Goal: Task Accomplishment & Management: Manage account settings

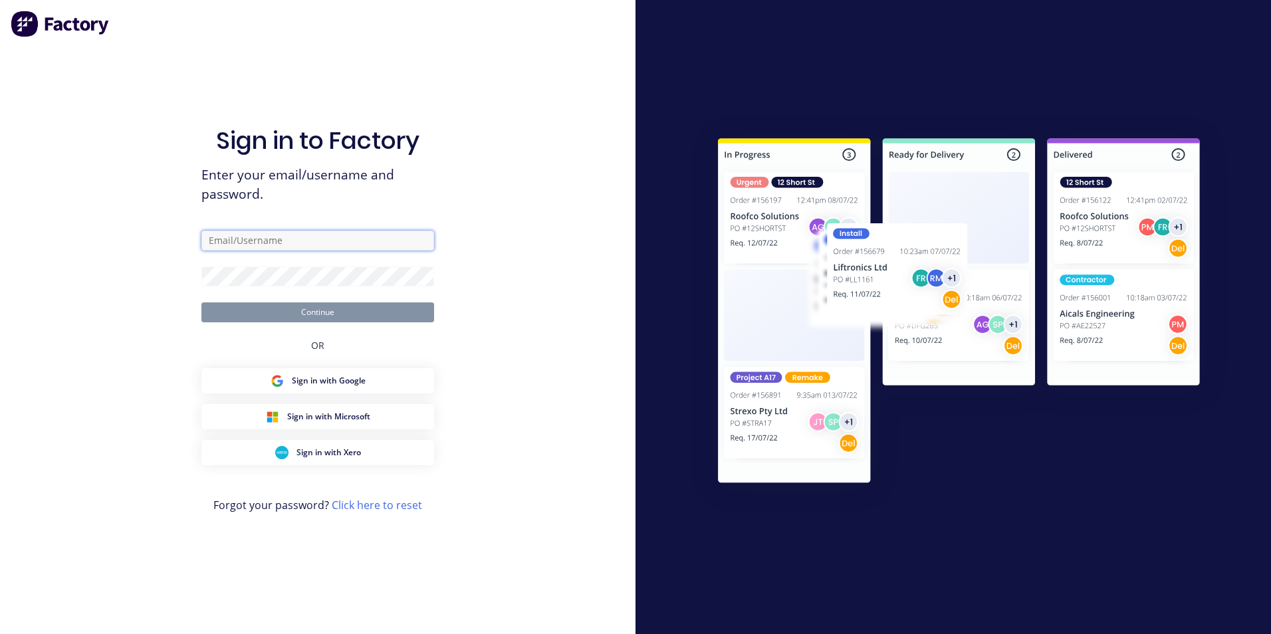
type input "[EMAIL_ADDRESS][DOMAIN_NAME]"
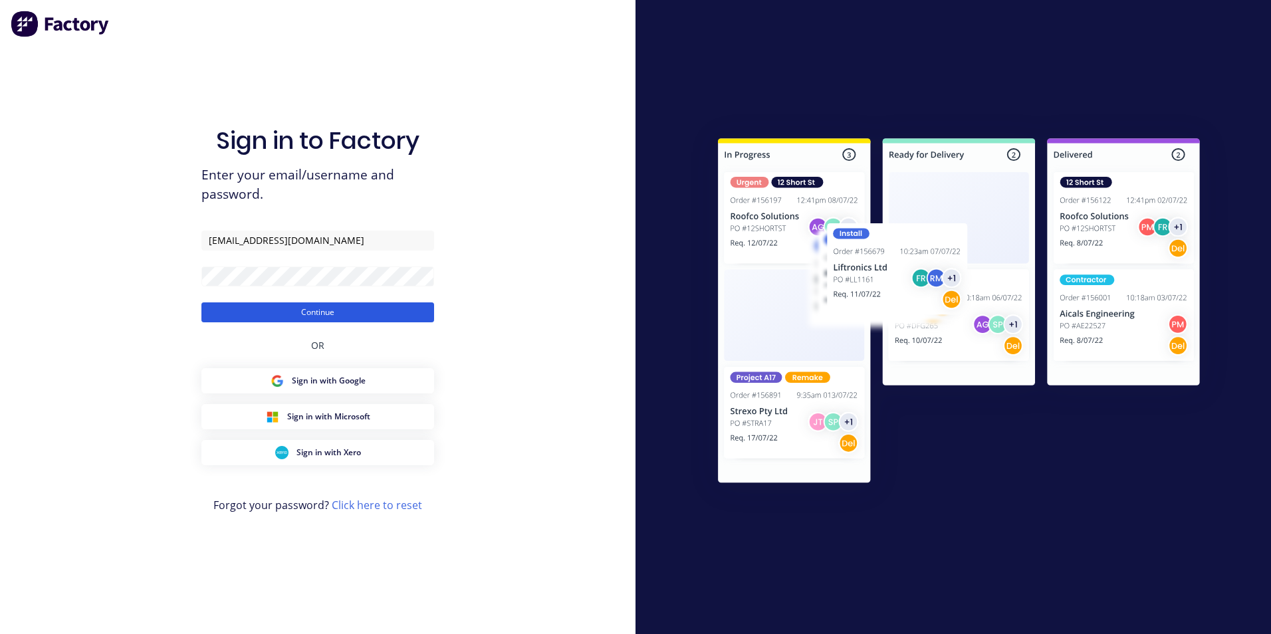
click at [318, 310] on button "Continue" at bounding box center [317, 313] width 233 height 20
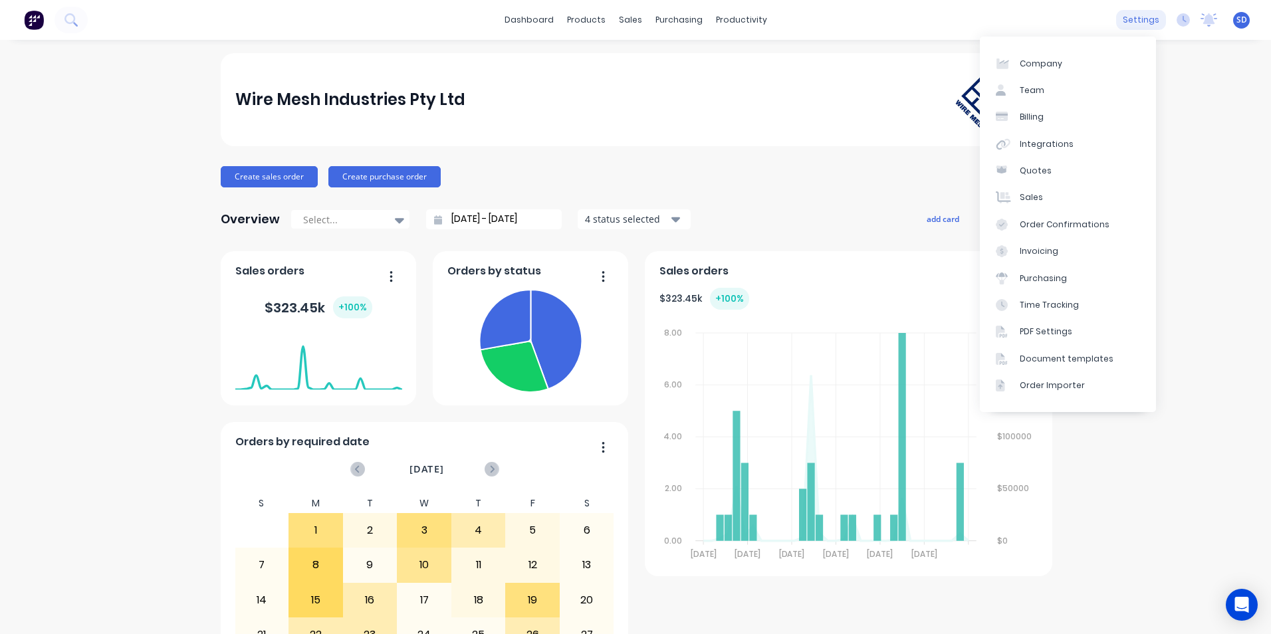
click at [1116, 22] on div "settings" at bounding box center [1141, 20] width 50 height 20
click at [1055, 357] on div "Document templates" at bounding box center [1067, 359] width 94 height 12
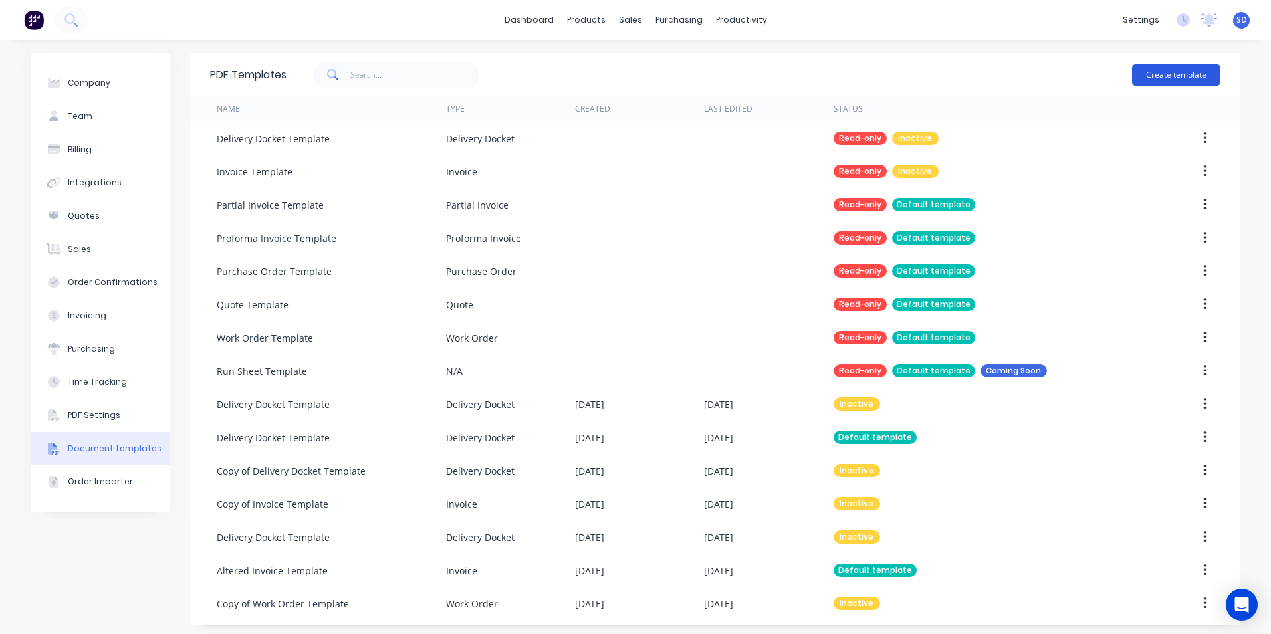
click at [1160, 71] on button "Create template" at bounding box center [1176, 74] width 88 height 21
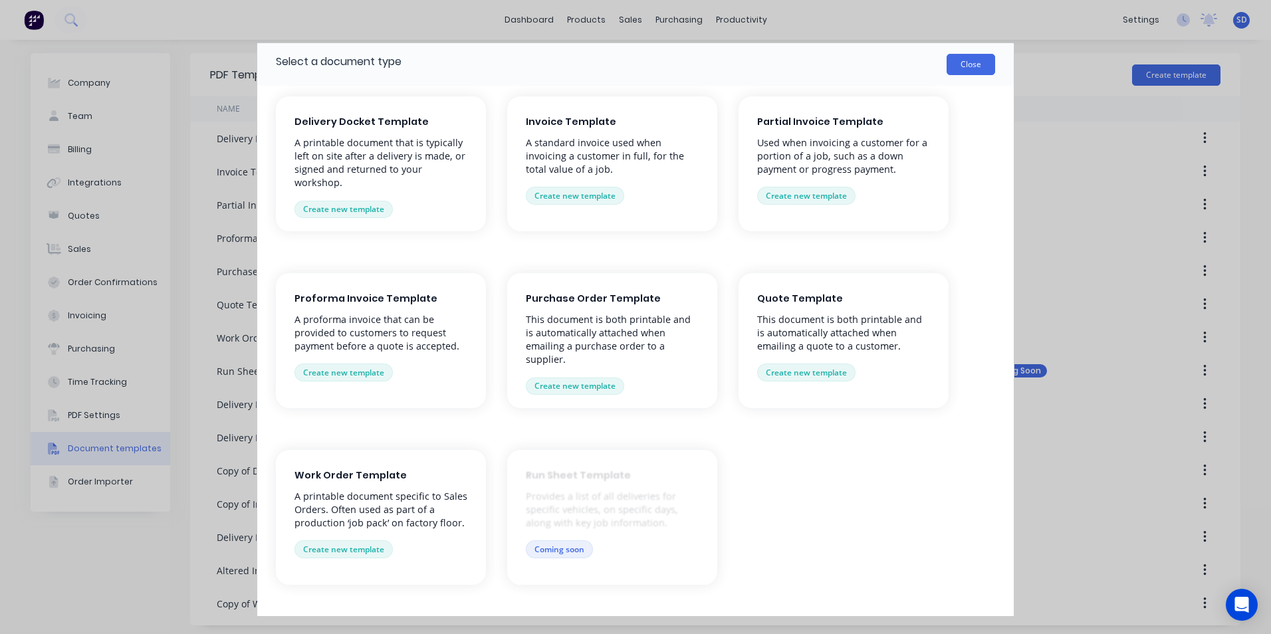
click at [979, 74] on button "Close" at bounding box center [971, 64] width 49 height 21
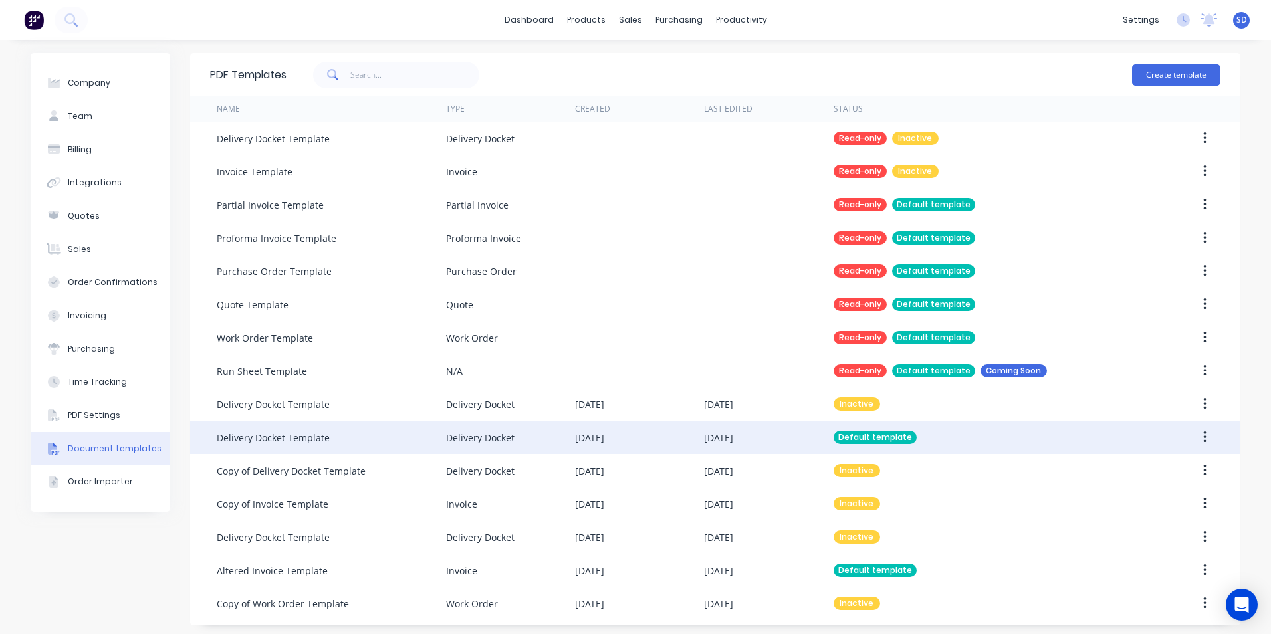
click at [645, 452] on div "[DATE]" at bounding box center [639, 437] width 129 height 33
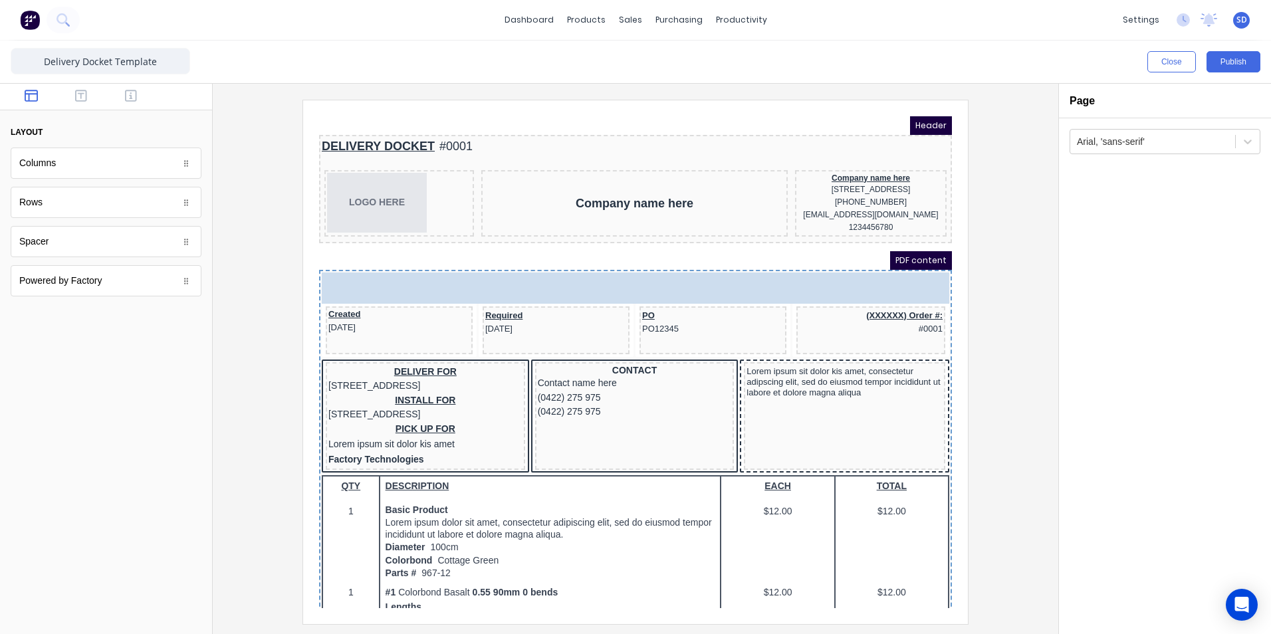
drag, startPoint x: 156, startPoint y: 168, endPoint x: 526, endPoint y: 282, distance: 386.8
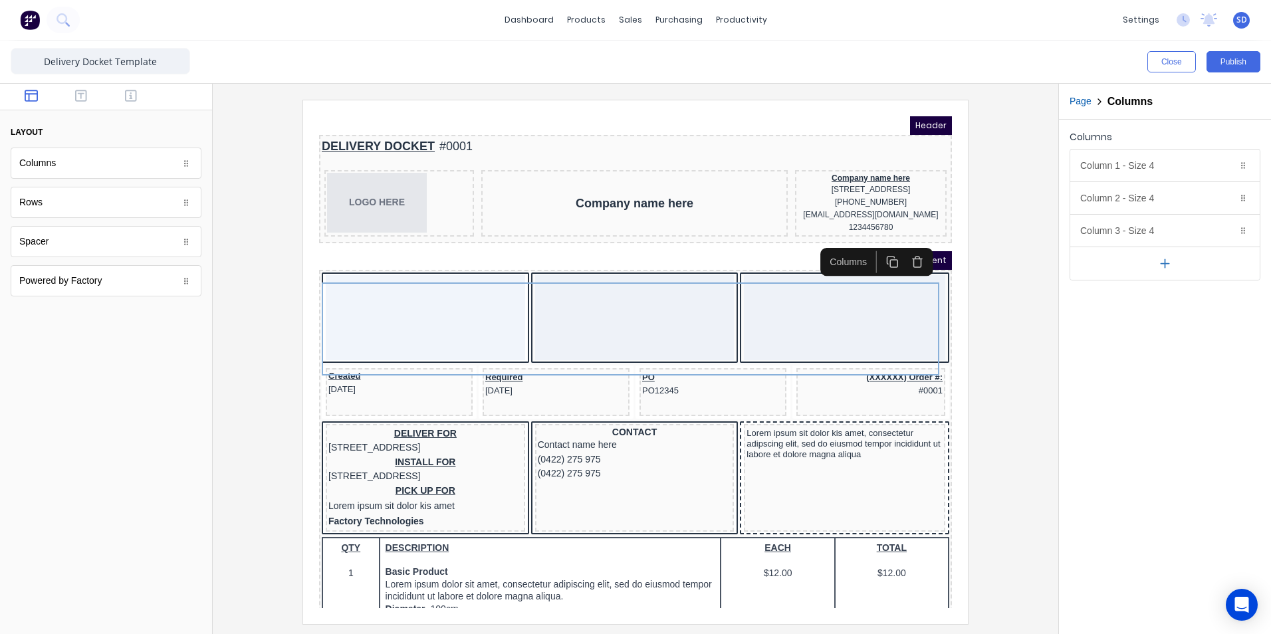
click at [205, 412] on div at bounding box center [106, 474] width 212 height 319
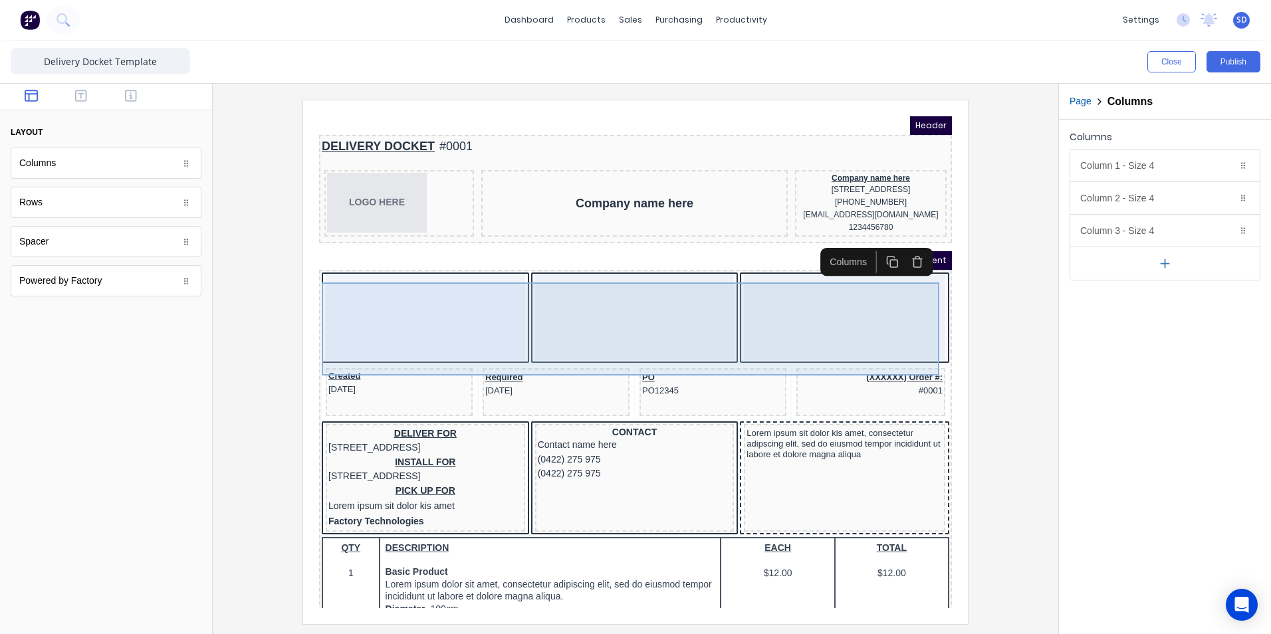
click at [422, 317] on div at bounding box center [409, 301] width 199 height 85
click at [639, 319] on div at bounding box center [618, 301] width 199 height 85
click at [871, 300] on div at bounding box center [828, 301] width 201 height 85
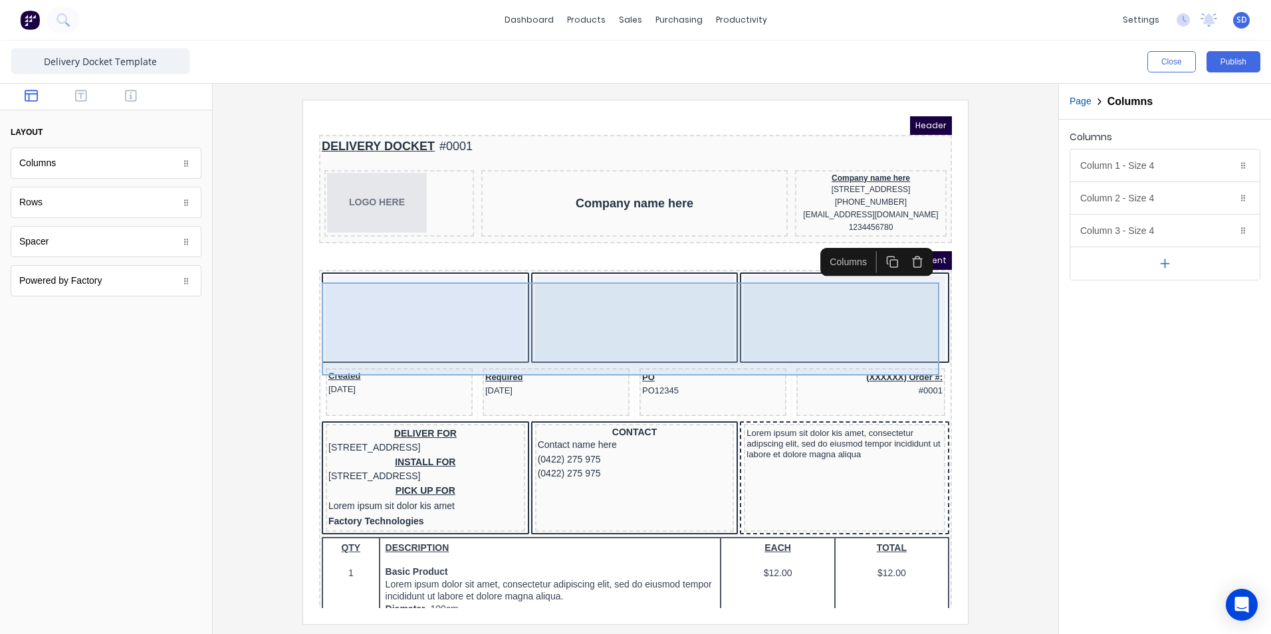
click at [817, 321] on div at bounding box center [828, 301] width 201 height 85
click at [817, 321] on body "Header DELIVERY DOCKET #0001 LOGO HERE Company name here Company name here 234 …" at bounding box center [619, 346] width 633 height 492
click at [817, 321] on div at bounding box center [828, 301] width 201 height 85
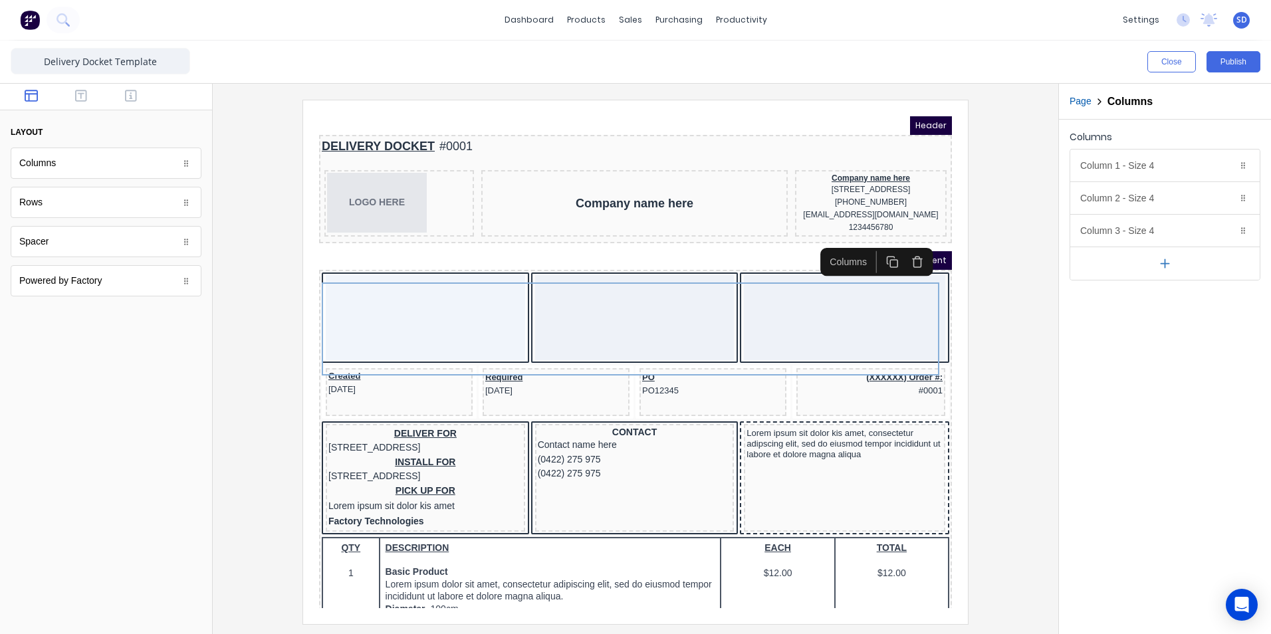
click at [878, 241] on icon "button" at bounding box center [875, 244] width 7 height 7
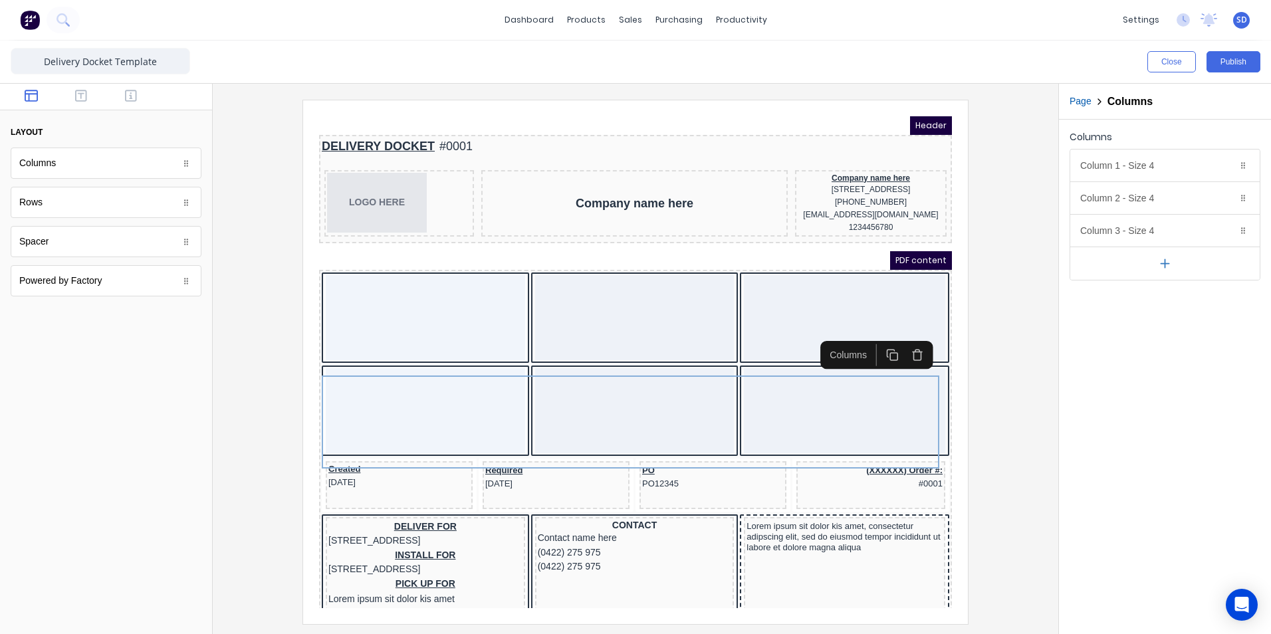
click at [991, 307] on div at bounding box center [635, 362] width 824 height 524
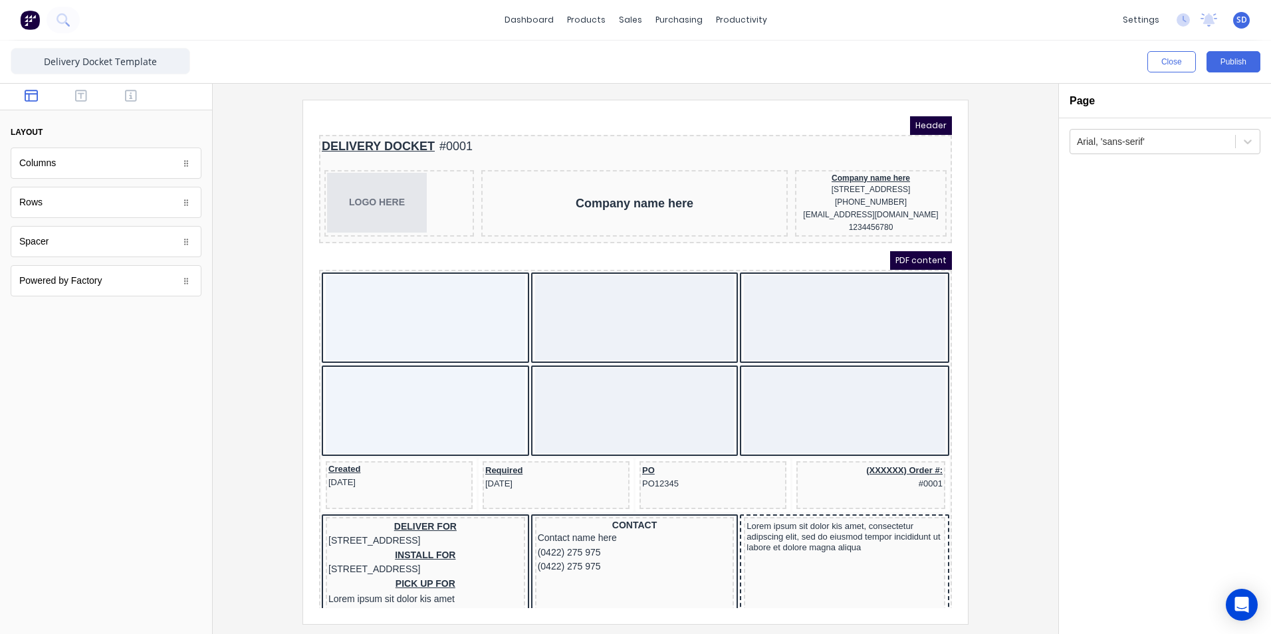
click at [170, 98] on div at bounding box center [106, 97] width 212 height 27
click at [131, 100] on icon "button" at bounding box center [131, 95] width 12 height 13
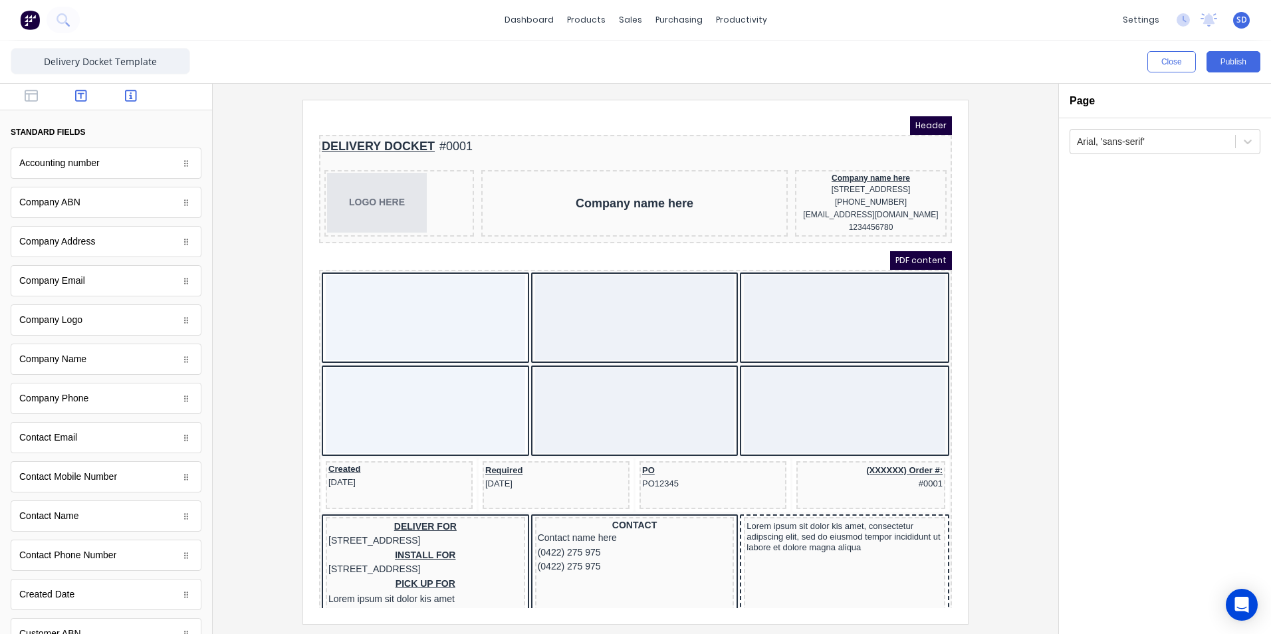
click at [78, 94] on icon "button" at bounding box center [81, 96] width 12 height 12
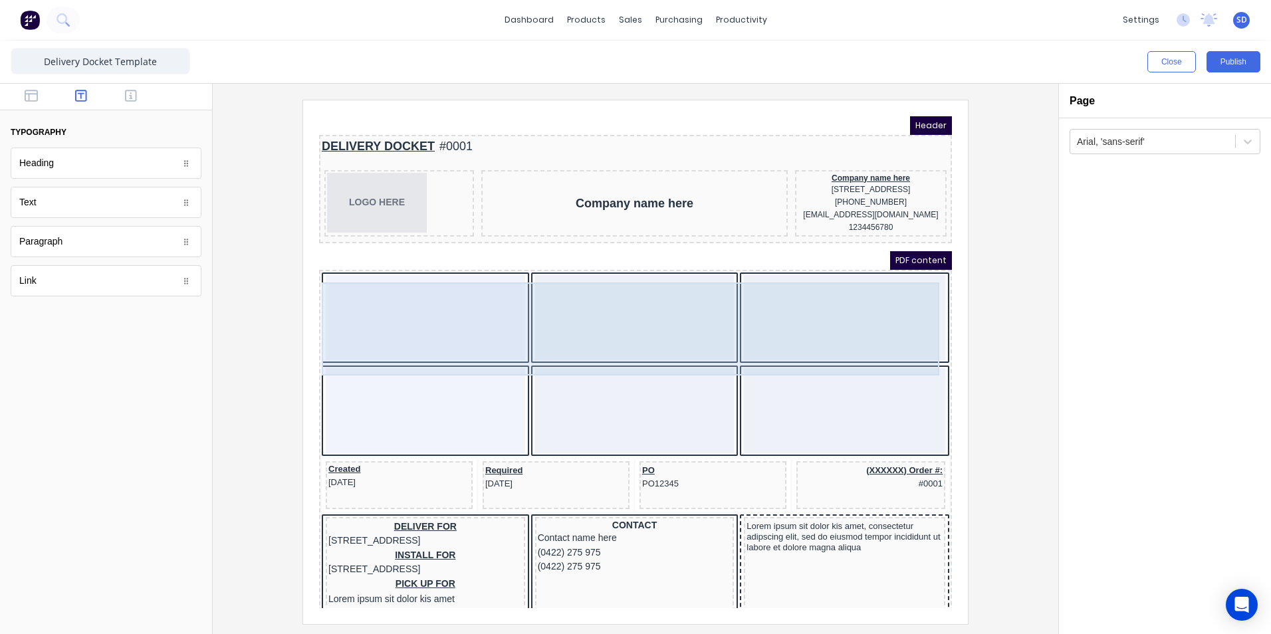
click at [379, 320] on div at bounding box center [409, 301] width 199 height 85
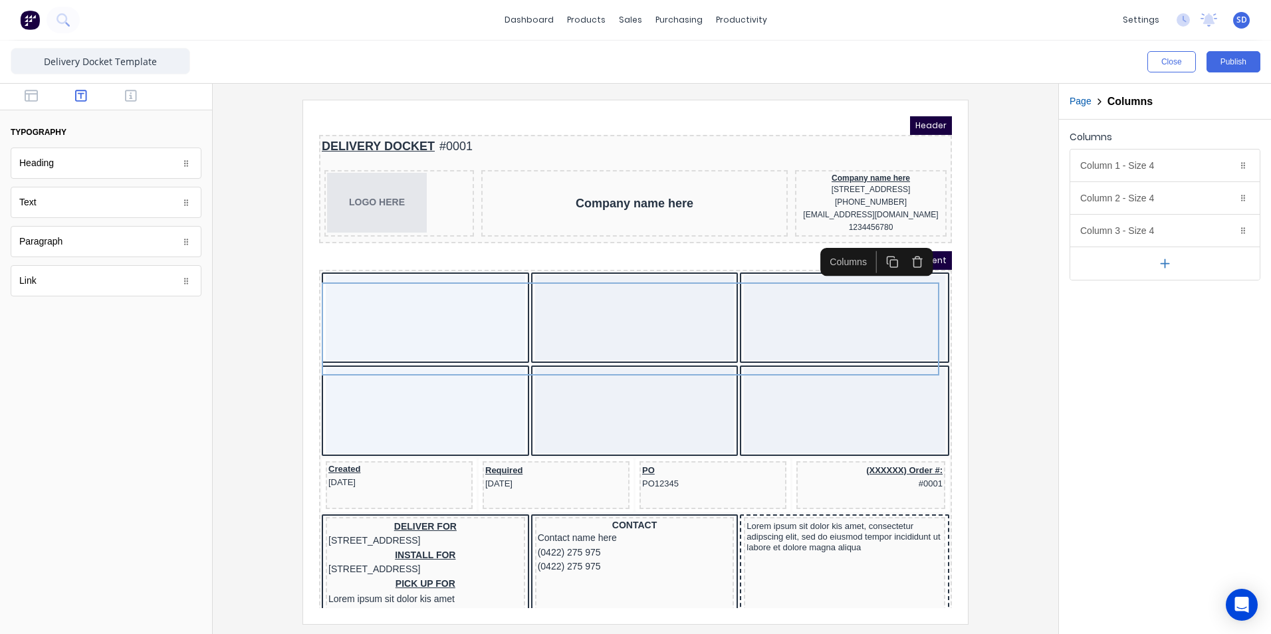
click at [94, 170] on div "Heading" at bounding box center [106, 163] width 191 height 31
click at [309, 288] on iframe at bounding box center [635, 362] width 665 height 524
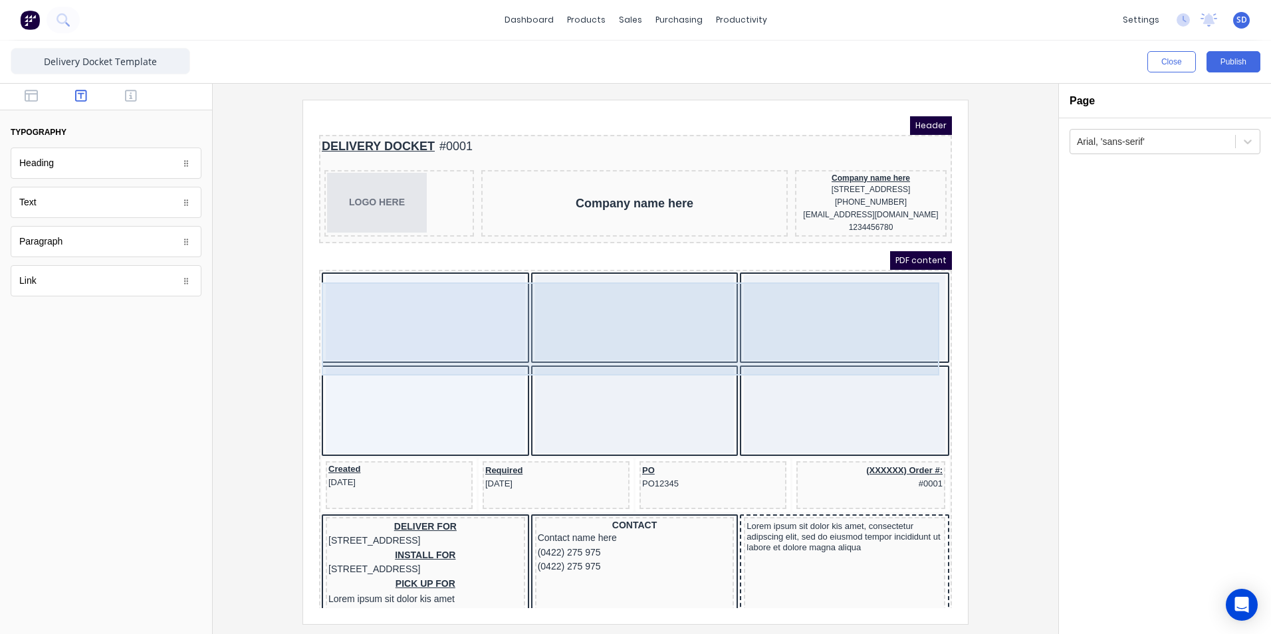
click at [348, 285] on div at bounding box center [409, 301] width 199 height 85
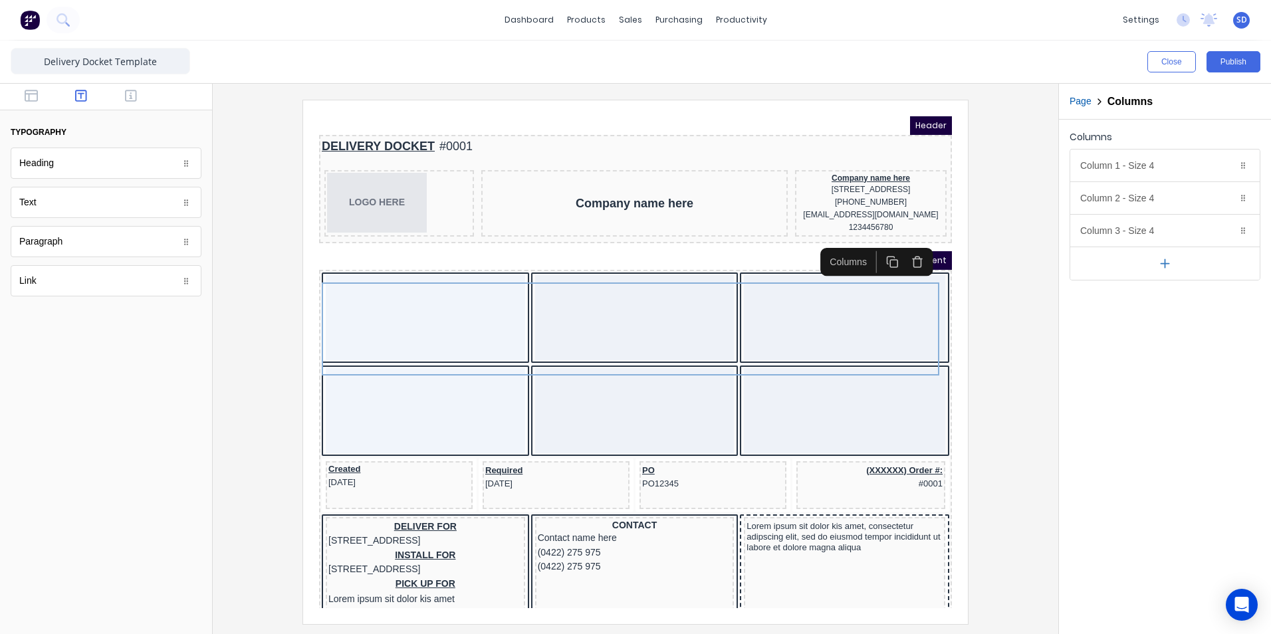
click at [130, 168] on div "Heading" at bounding box center [106, 163] width 191 height 31
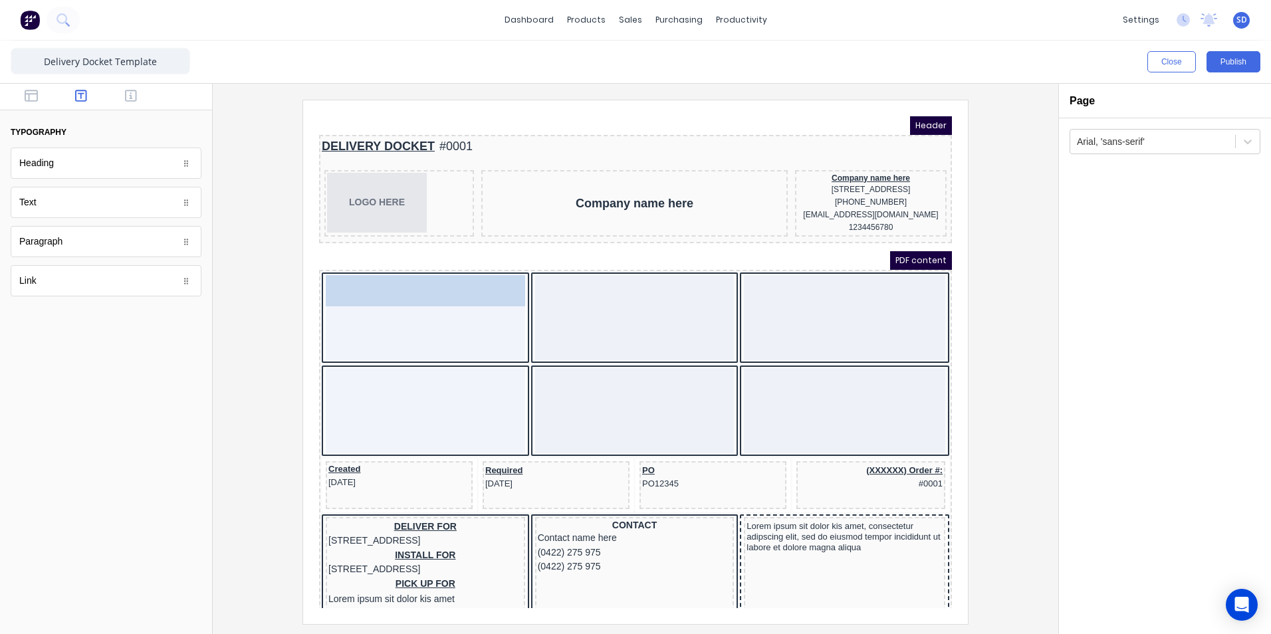
drag, startPoint x: 187, startPoint y: 169, endPoint x: 488, endPoint y: 289, distance: 323.5
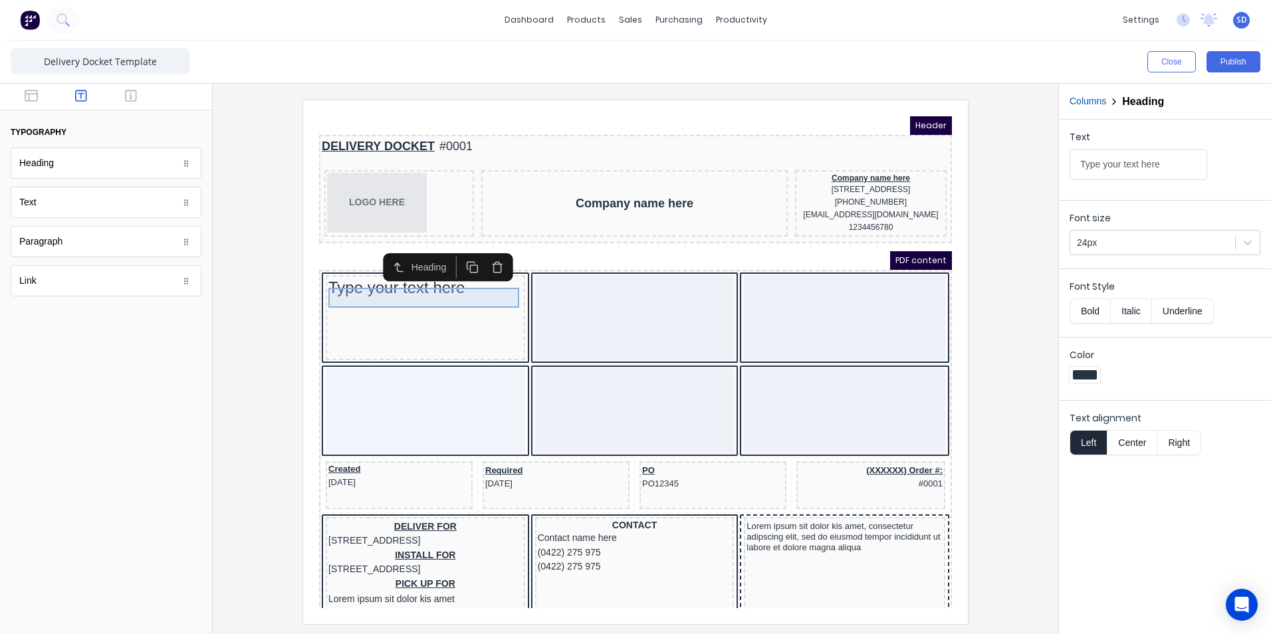
click at [473, 272] on div "Type your text here" at bounding box center [409, 272] width 194 height 20
click at [465, 282] on div "Type your text here" at bounding box center [409, 272] width 194 height 20
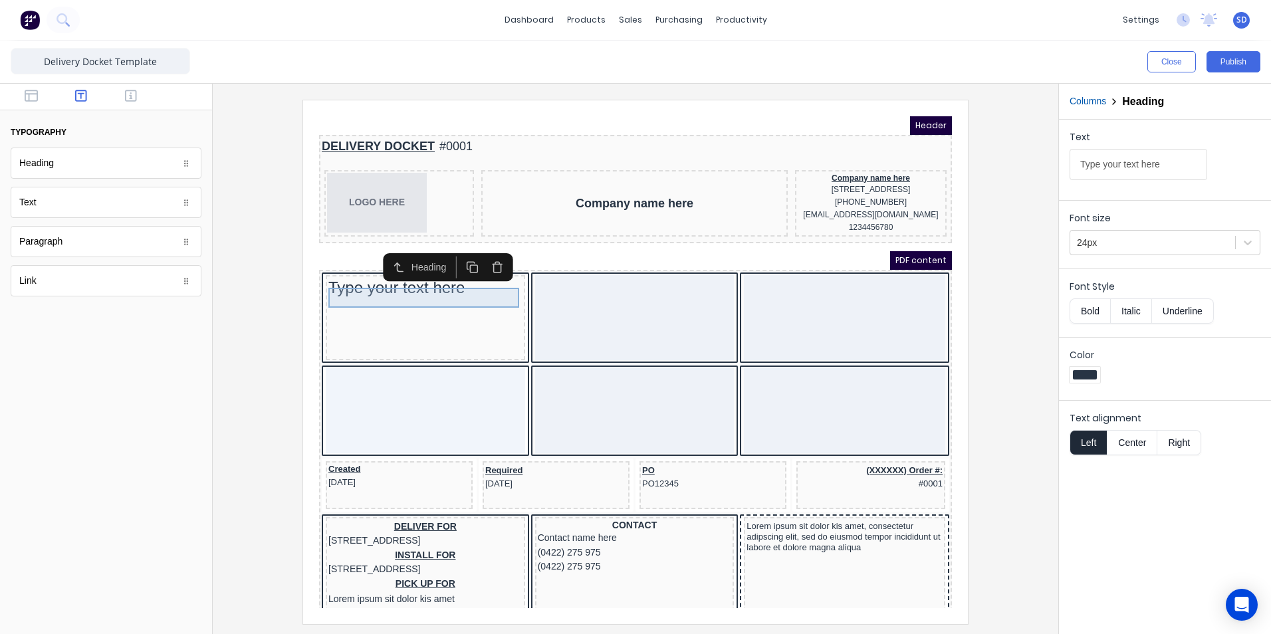
click at [465, 282] on div "Type your text here" at bounding box center [409, 272] width 194 height 20
click at [459, 279] on div "Type your text here" at bounding box center [409, 272] width 194 height 20
drag, startPoint x: 459, startPoint y: 279, endPoint x: 435, endPoint y: 283, distance: 24.3
click at [435, 282] on div "Type your text here" at bounding box center [409, 272] width 194 height 20
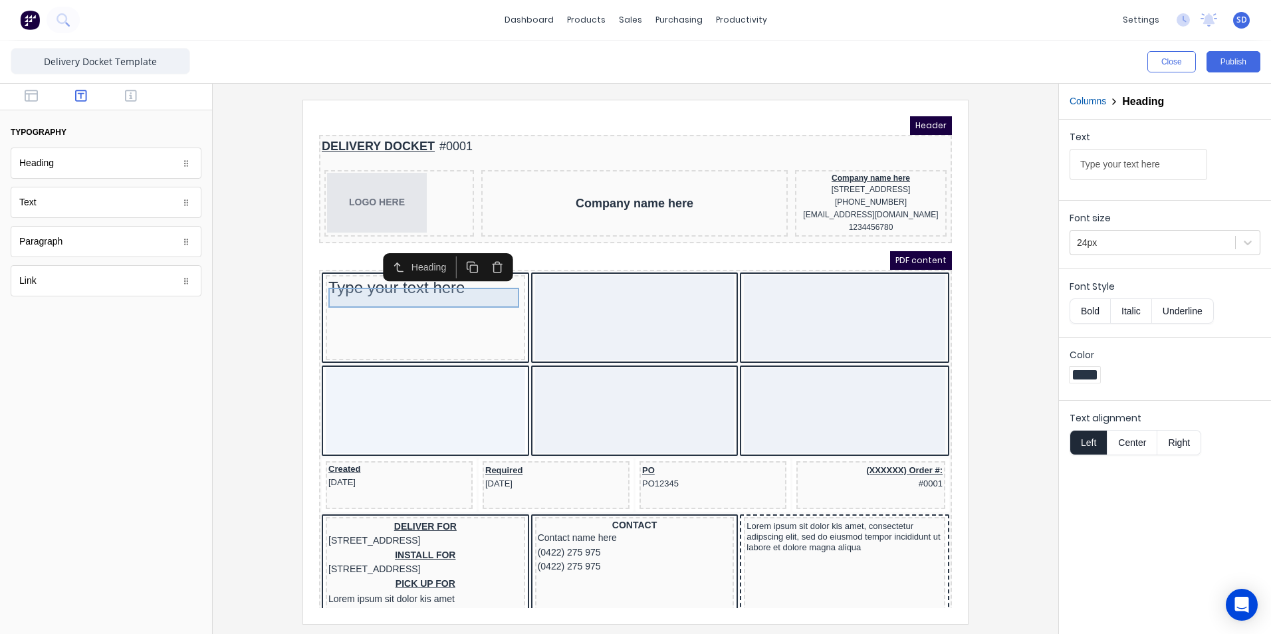
click at [435, 282] on div "Type your text here" at bounding box center [409, 272] width 194 height 20
click at [422, 285] on body "Header DELIVERY DOCKET #0001 LOGO HERE Company name here Company name here 234 …" at bounding box center [619, 346] width 633 height 492
click at [1108, 165] on input "Type your text here" at bounding box center [1139, 164] width 138 height 31
type input "Delivery date"
click at [1168, 54] on button "Close" at bounding box center [1172, 61] width 49 height 21
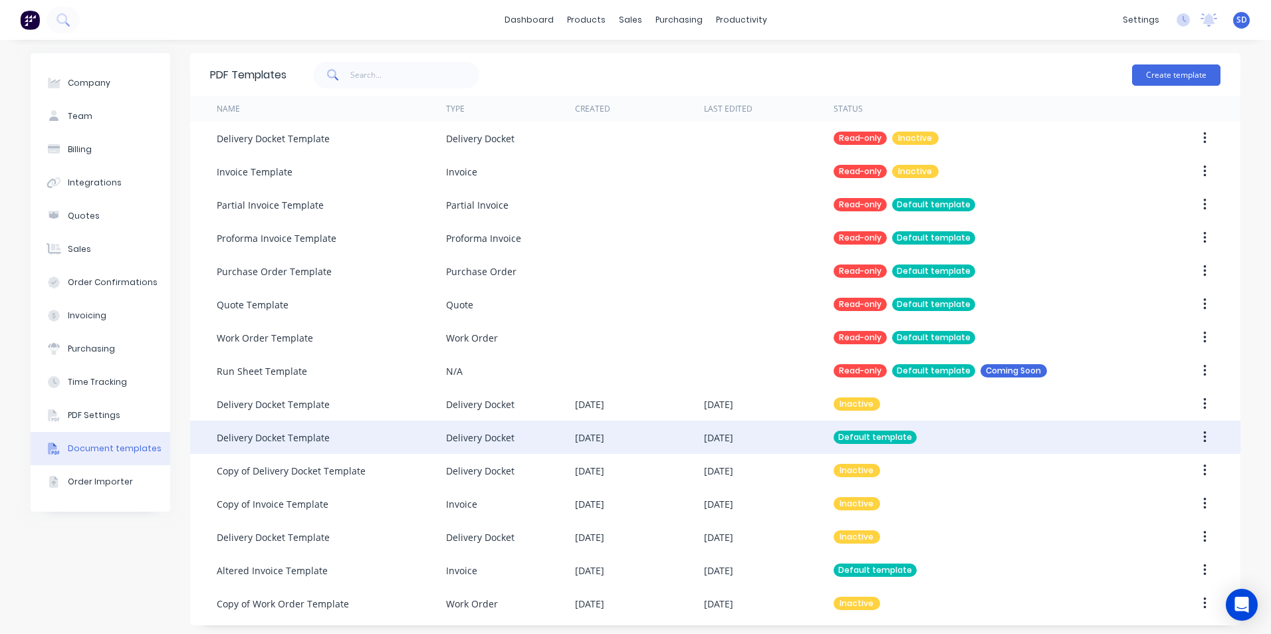
click at [457, 432] on div "Delivery Docket" at bounding box center [480, 438] width 68 height 14
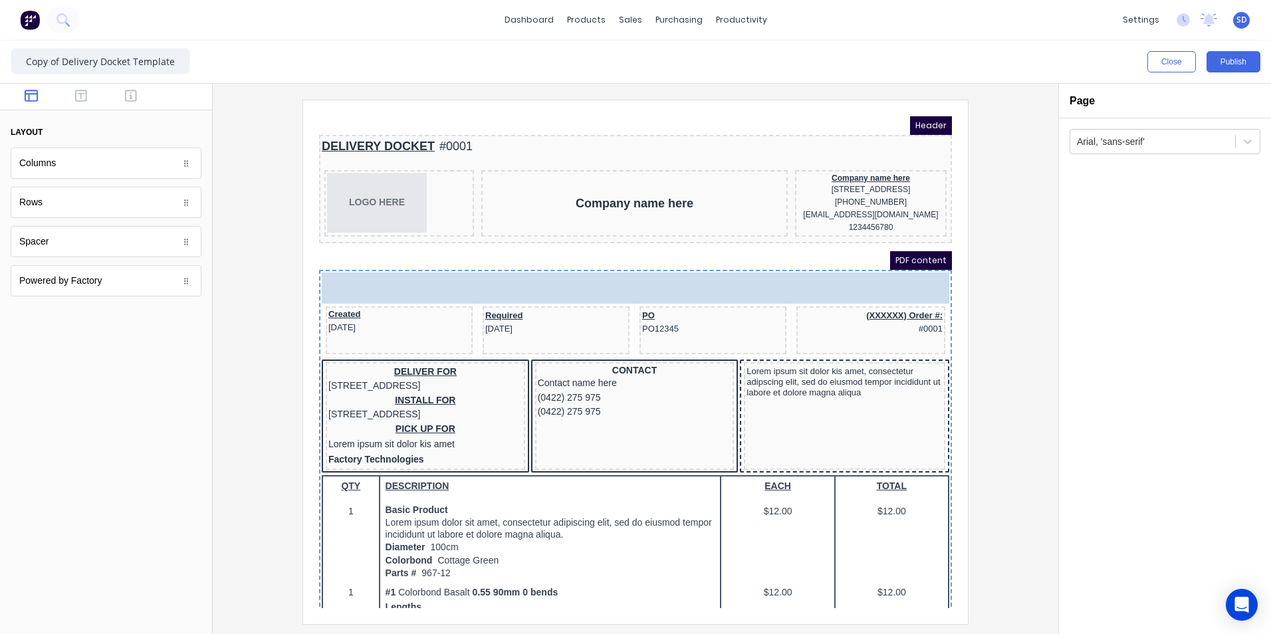
drag, startPoint x: 152, startPoint y: 201, endPoint x: 523, endPoint y: 278, distance: 378.1
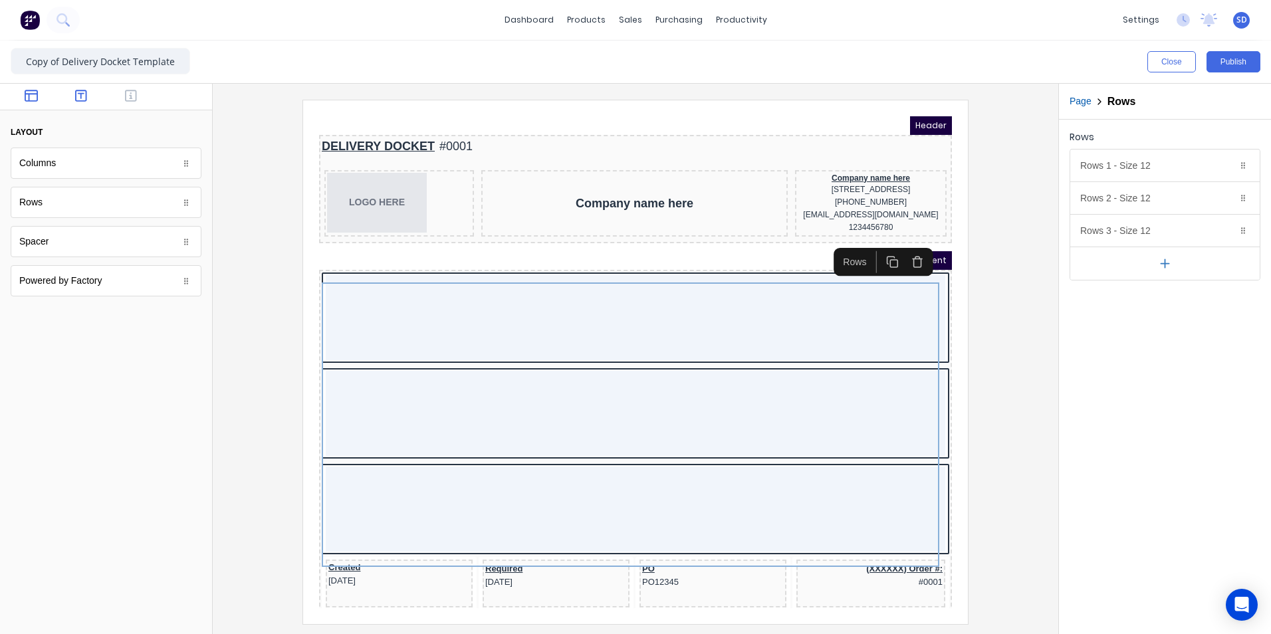
click at [73, 94] on button "button" at bounding box center [82, 97] width 42 height 16
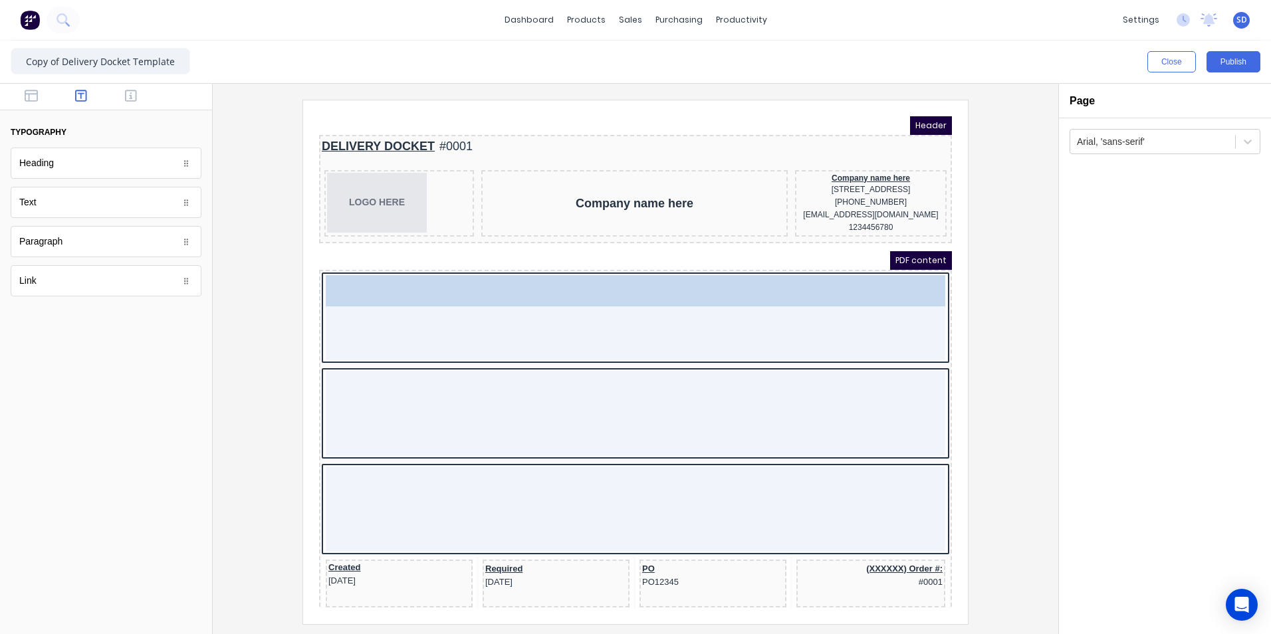
drag, startPoint x: 82, startPoint y: 167, endPoint x: 497, endPoint y: 289, distance: 433.2
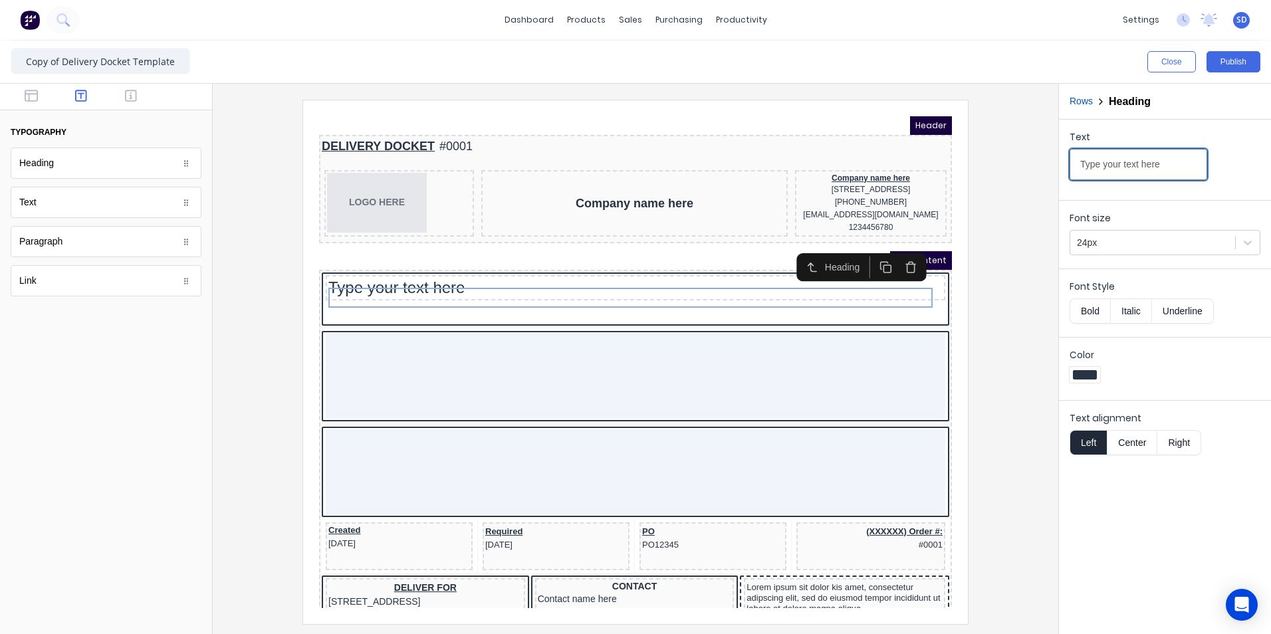
drag, startPoint x: 1173, startPoint y: 168, endPoint x: 1027, endPoint y: 164, distance: 146.3
click at [1027, 164] on div "Close Publish Components typography Heading Heading Text Text Paragraph Paragra…" at bounding box center [635, 338] width 1271 height 594
type input "Delivery date:"
click at [1233, 139] on div "Text Delivery date:" at bounding box center [1165, 158] width 191 height 57
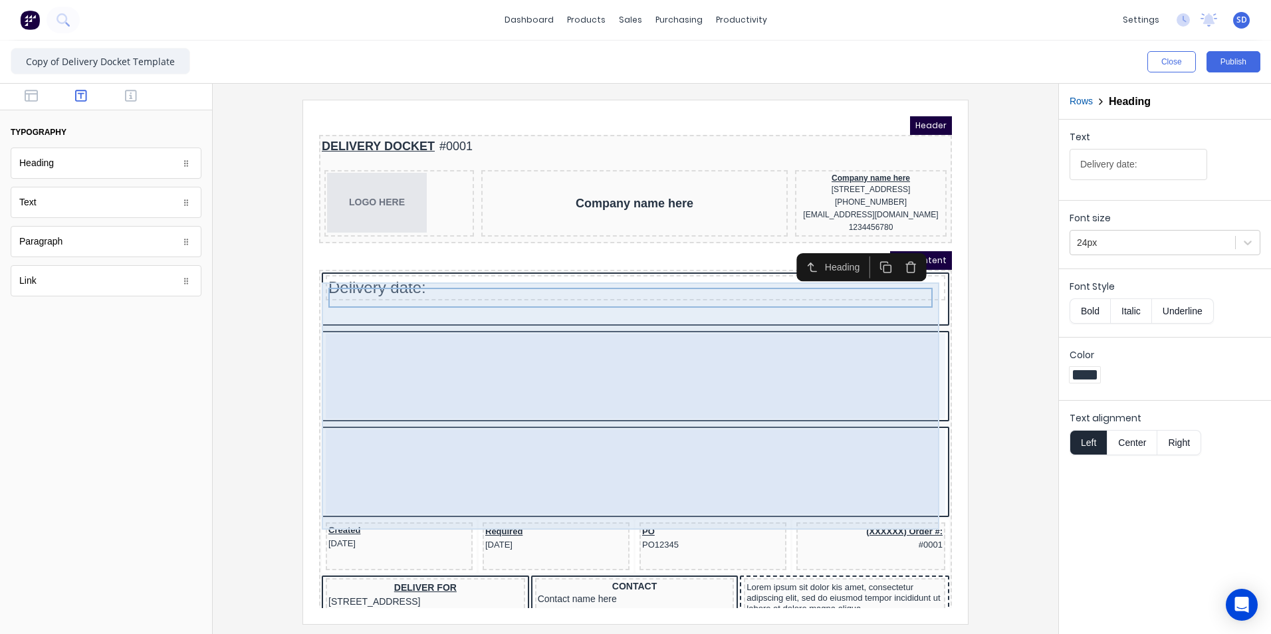
click at [424, 347] on div at bounding box center [620, 360] width 620 height 85
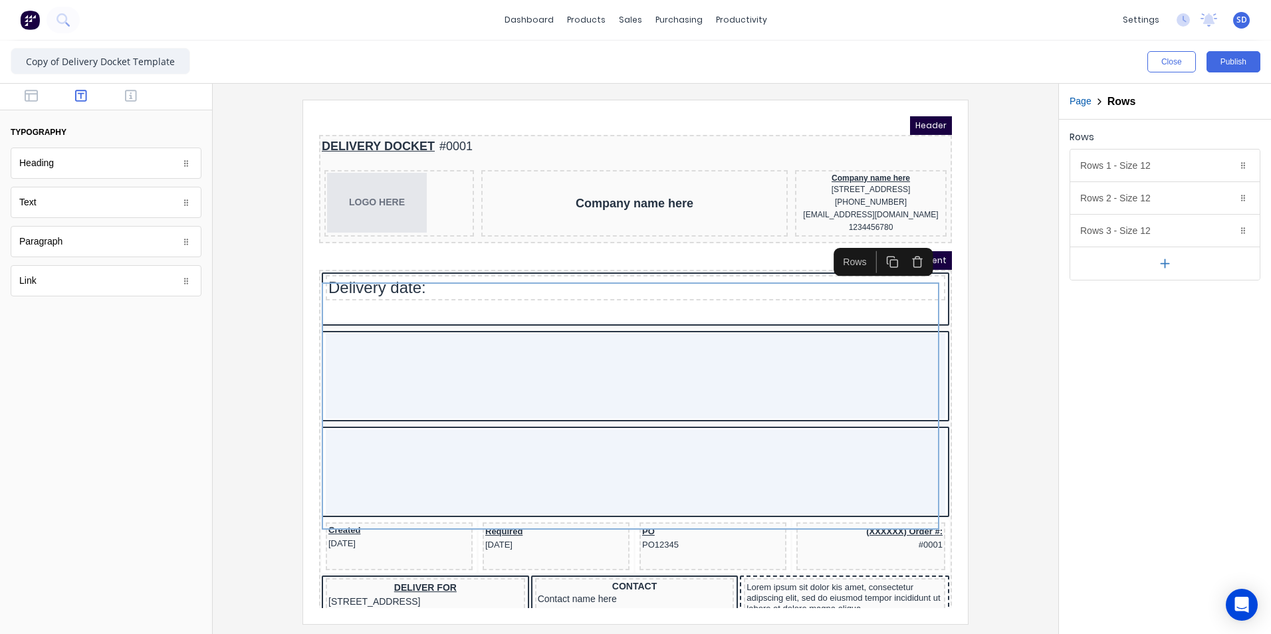
click at [909, 246] on button "button" at bounding box center [901, 246] width 25 height 22
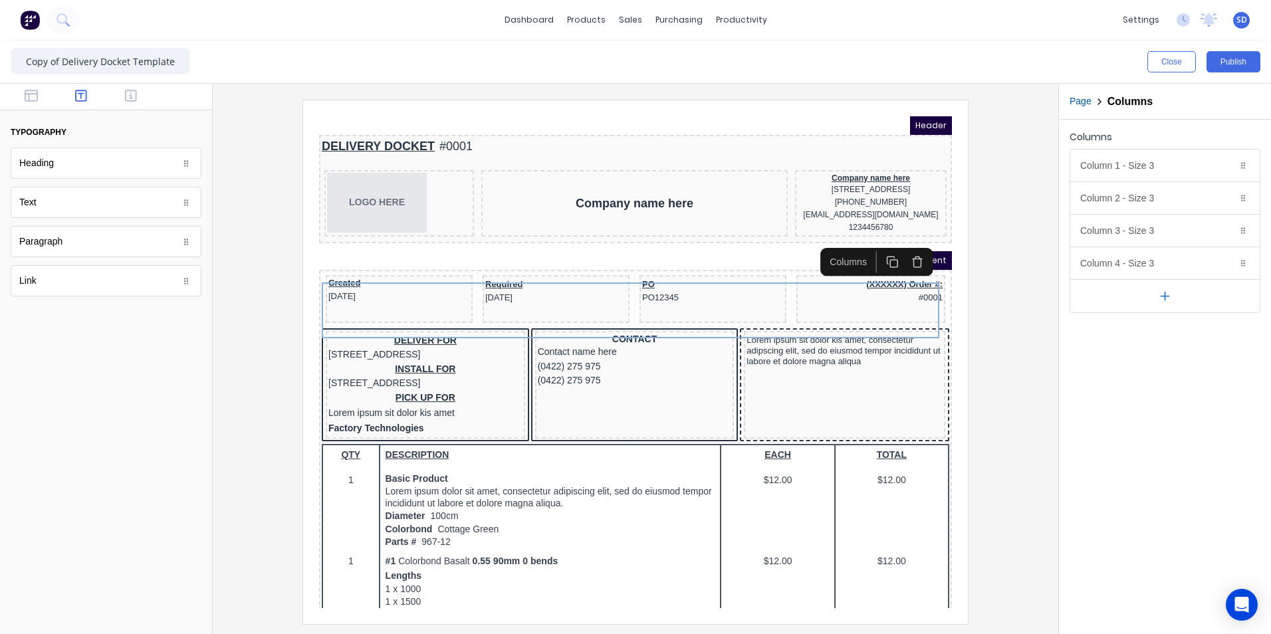
click at [881, 247] on icon "button" at bounding box center [876, 246] width 13 height 13
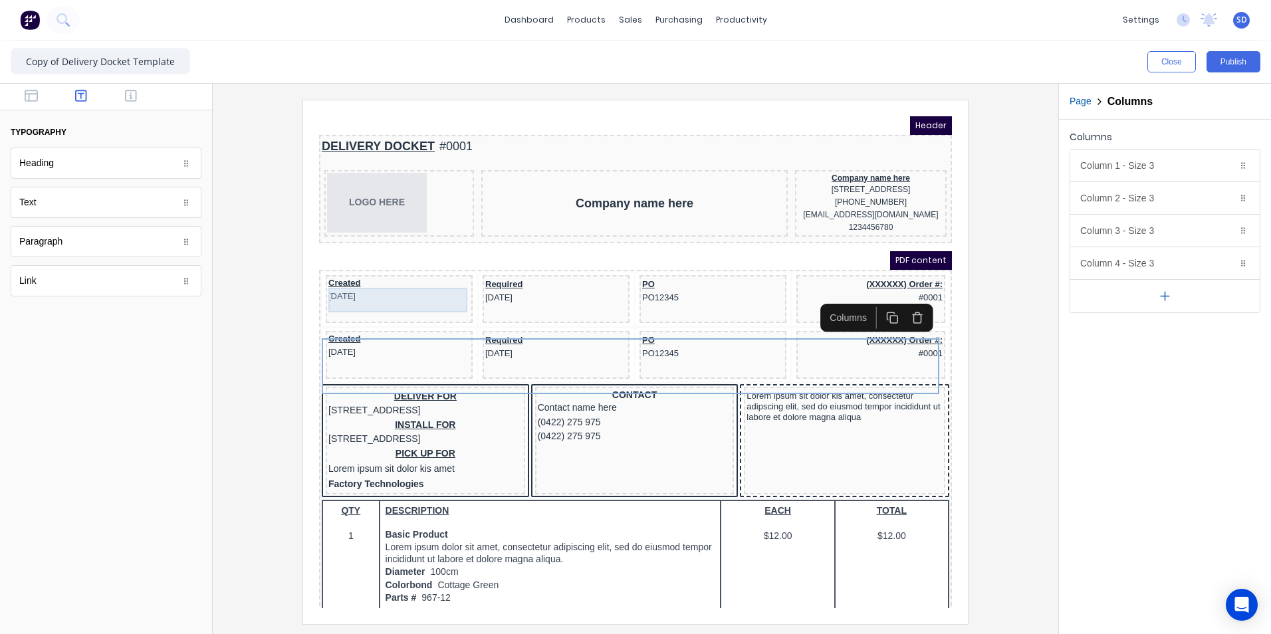
click at [385, 287] on div "Created [DATE]" at bounding box center [383, 274] width 142 height 25
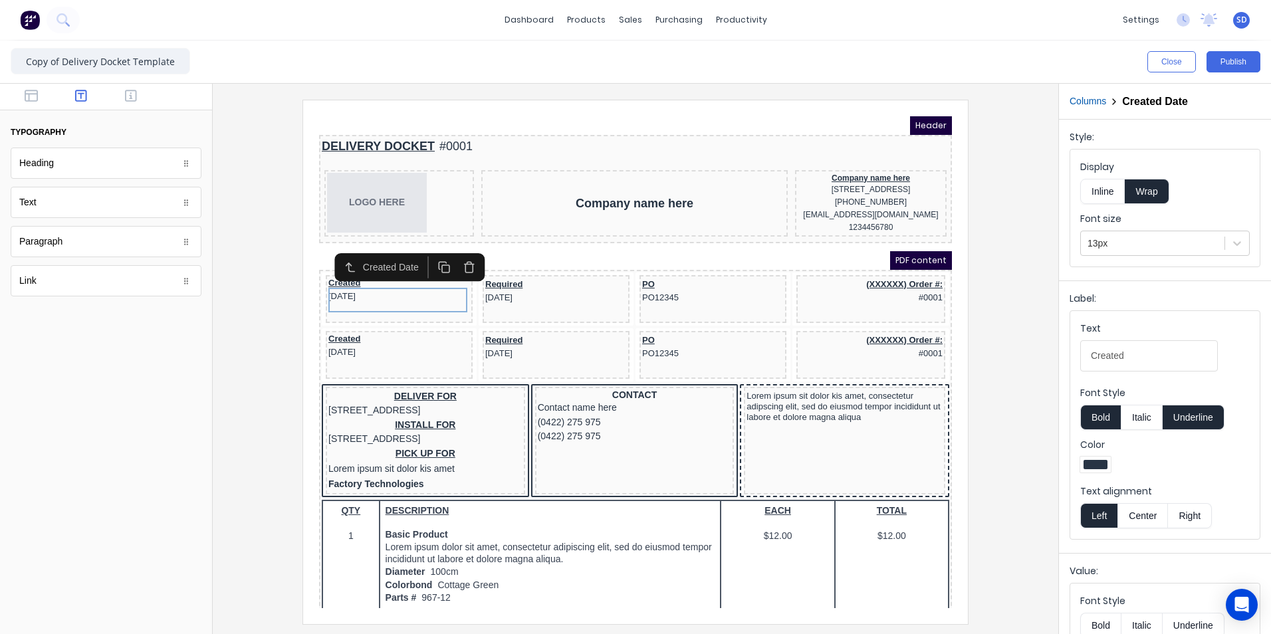
click at [1200, 96] on div "Columns Created Date" at bounding box center [1165, 101] width 191 height 14
click at [519, 340] on div "Required 29/10/2024" at bounding box center [540, 331] width 142 height 27
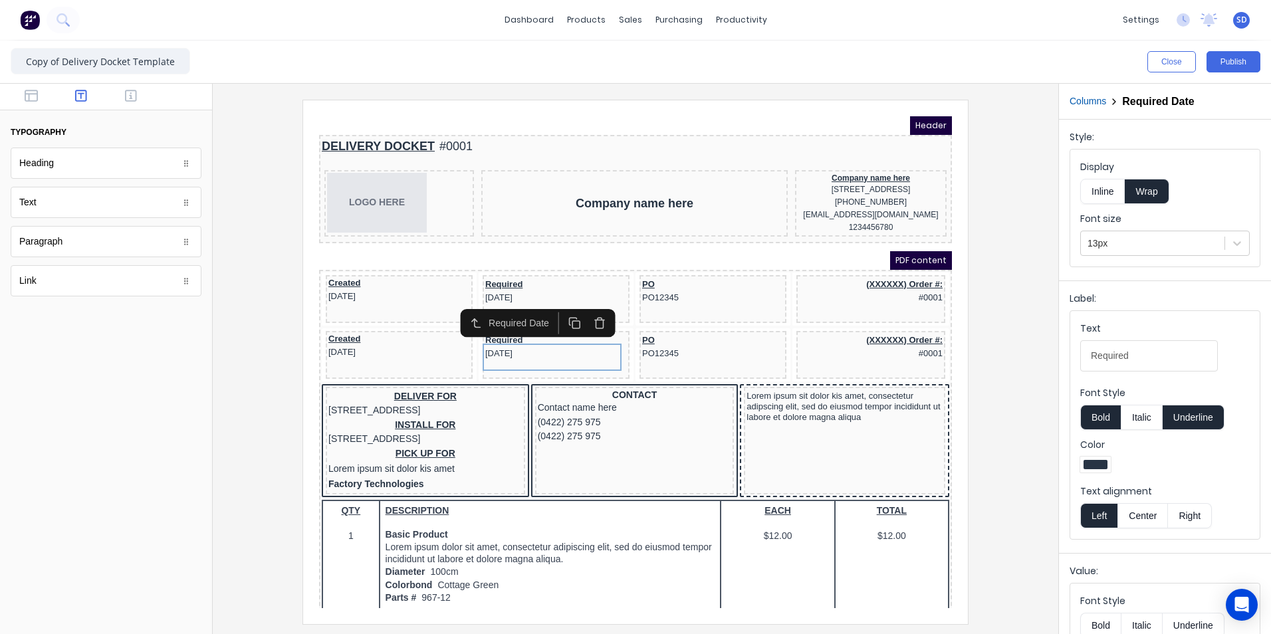
click at [516, 311] on div "Required Date" at bounding box center [506, 307] width 66 height 14
click at [1200, 102] on div "Required Date" at bounding box center [1163, 101] width 82 height 13
click at [24, 93] on button "button" at bounding box center [32, 97] width 42 height 16
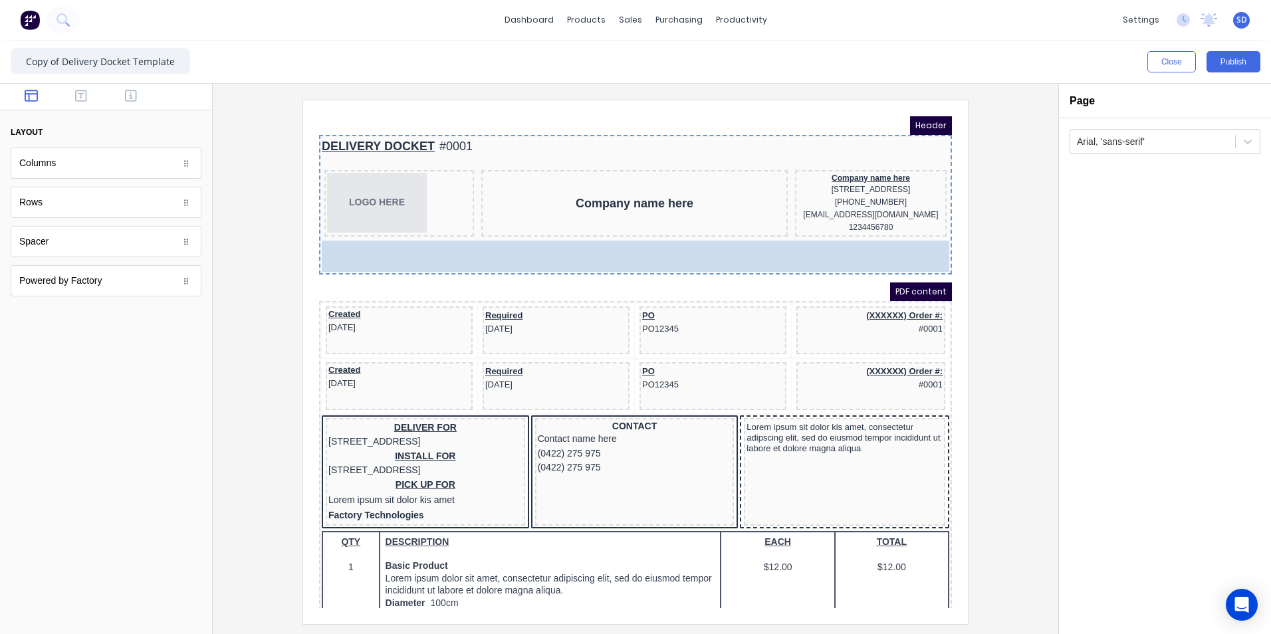
drag, startPoint x: 92, startPoint y: 161, endPoint x: 169, endPoint y: 152, distance: 76.9
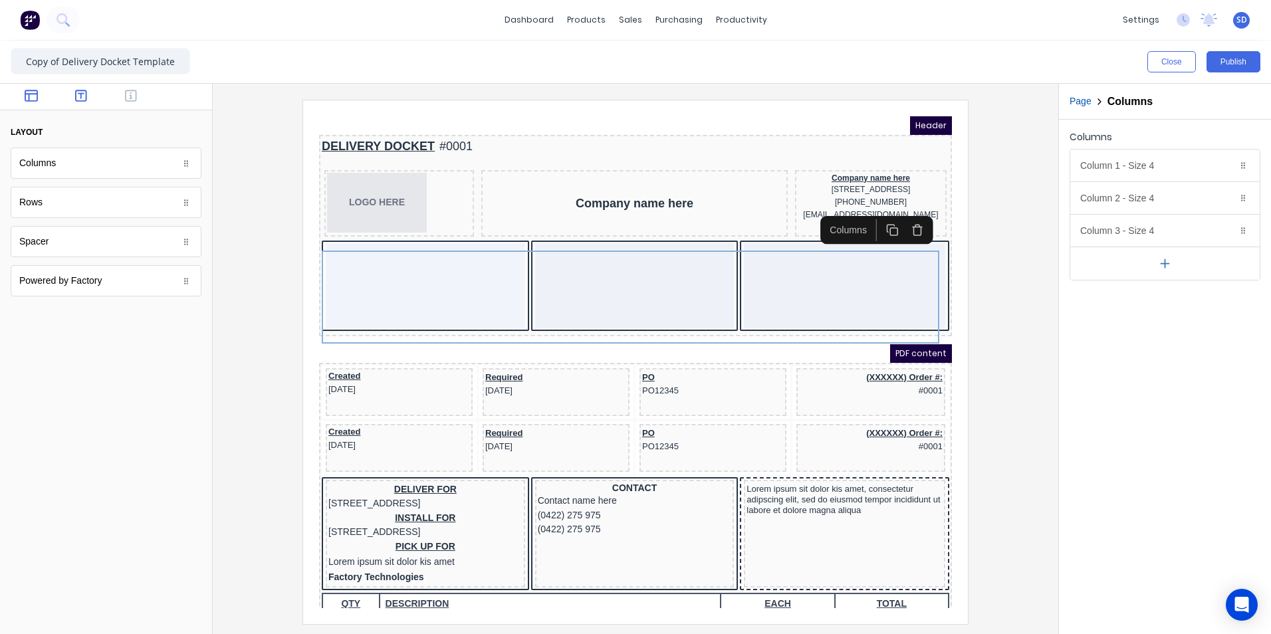
click at [90, 103] on button "button" at bounding box center [82, 97] width 42 height 16
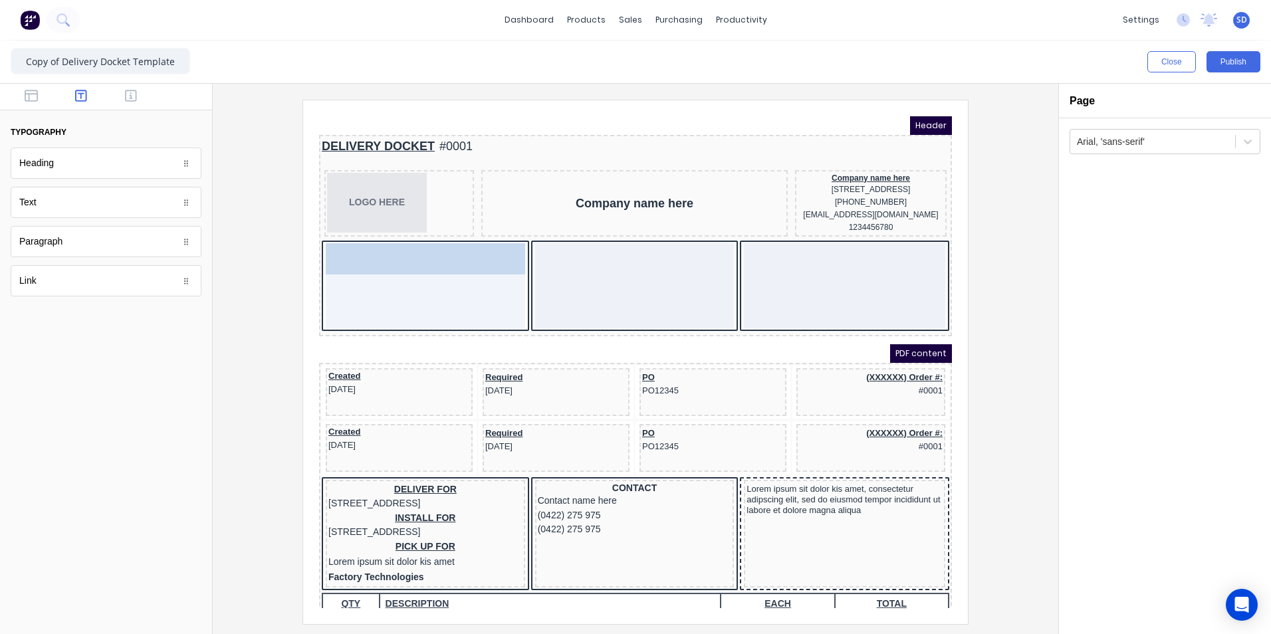
drag, startPoint x: 68, startPoint y: 166, endPoint x: 454, endPoint y: 277, distance: 401.9
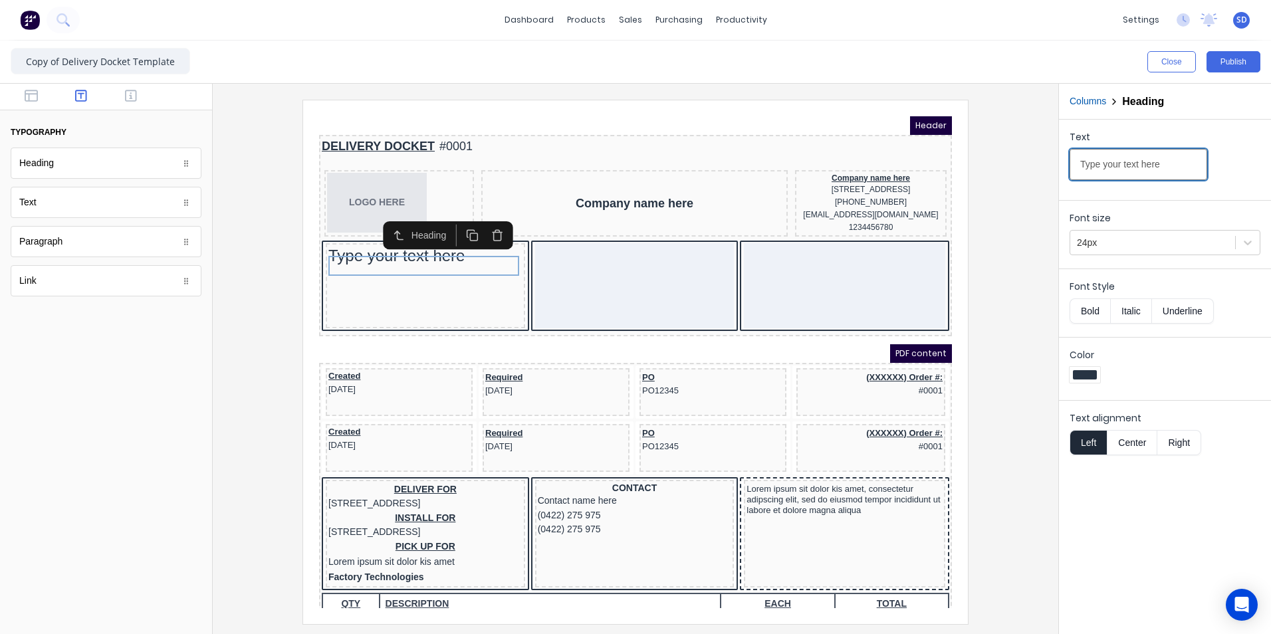
drag, startPoint x: 1162, startPoint y: 164, endPoint x: 993, endPoint y: 158, distance: 169.7
click at [993, 158] on div "Close Publish Components typography Heading Heading Text Text Paragraph Paragra…" at bounding box center [635, 338] width 1271 height 594
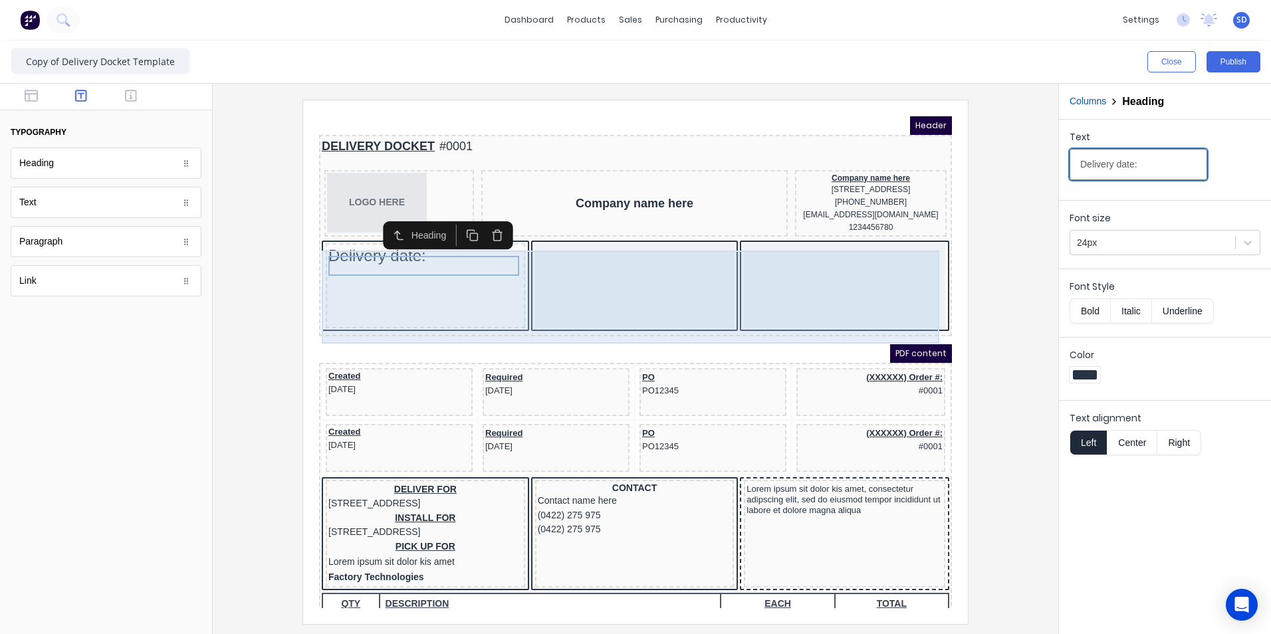
type input "Delivery date:"
click at [634, 280] on div at bounding box center [618, 269] width 199 height 85
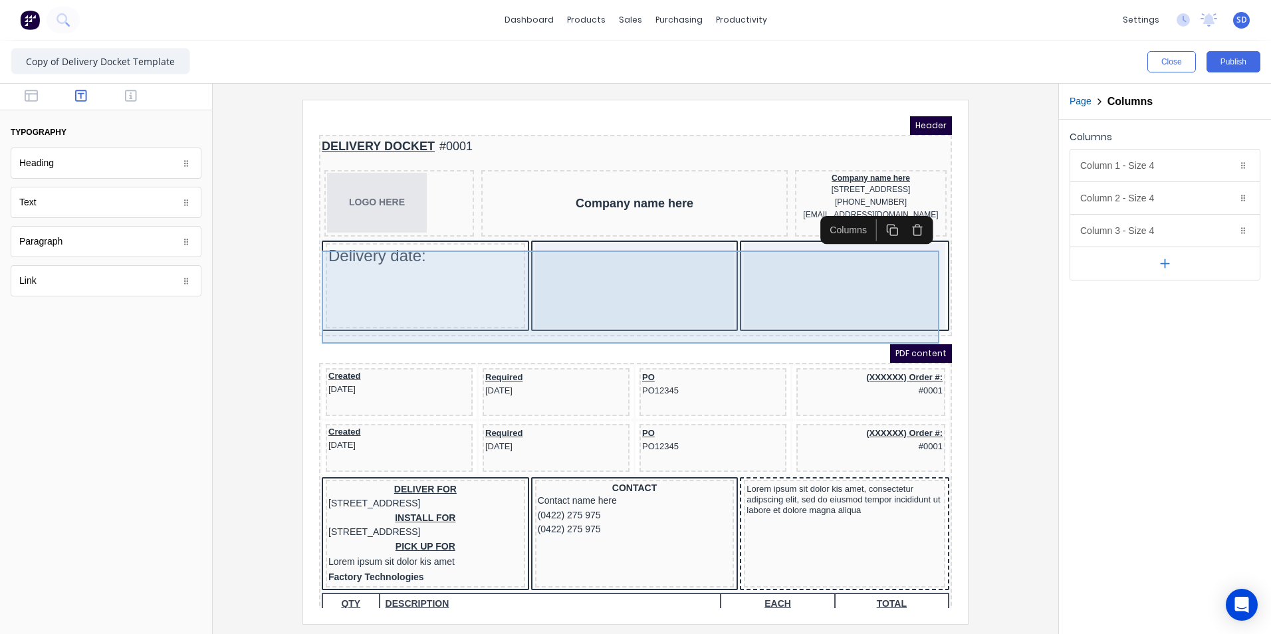
click at [637, 277] on div at bounding box center [618, 269] width 199 height 85
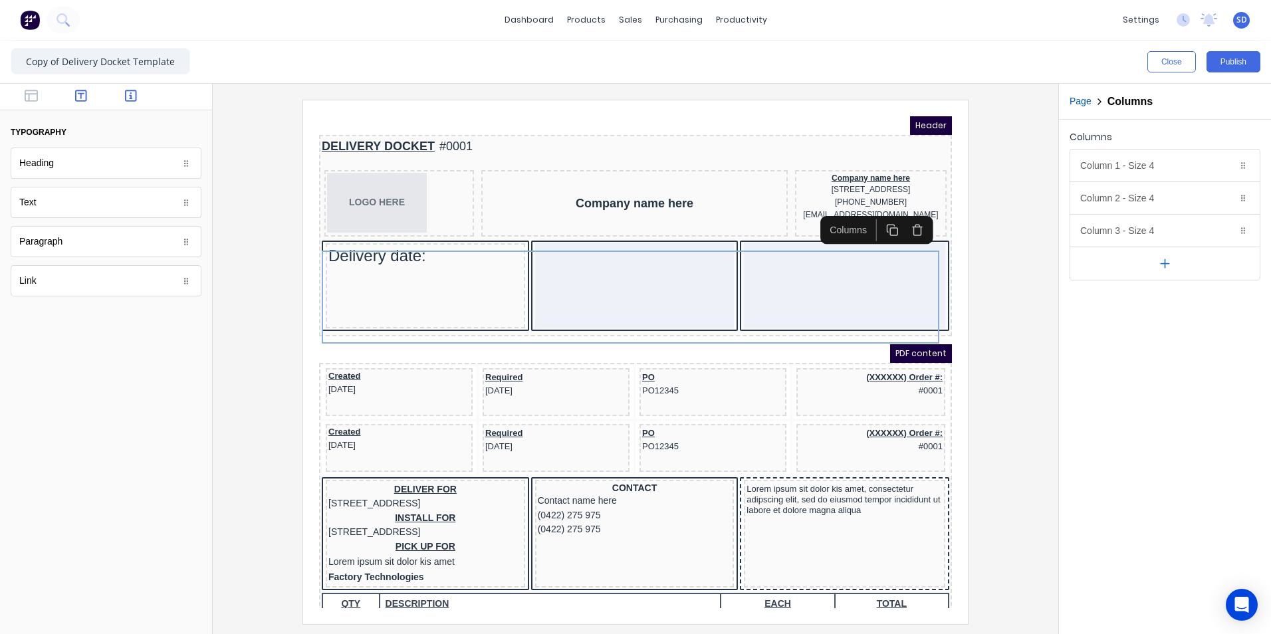
click at [131, 96] on icon "button" at bounding box center [131, 96] width 12 height 12
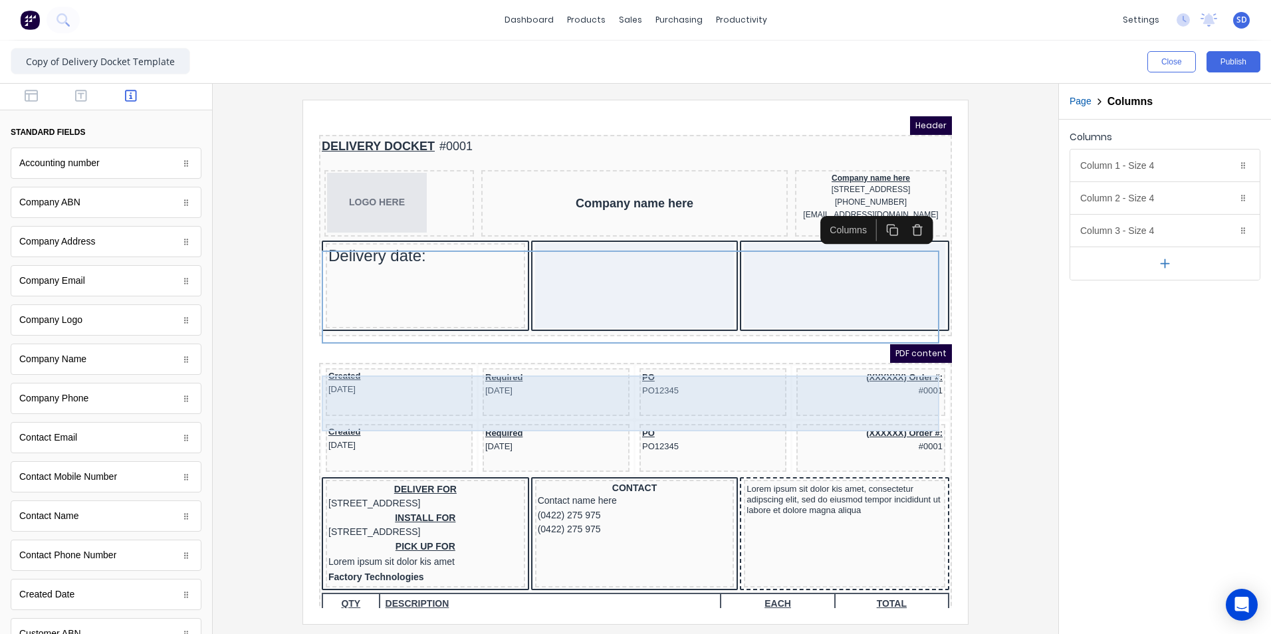
click at [371, 380] on div "Created 29/10/2024" at bounding box center [383, 367] width 142 height 25
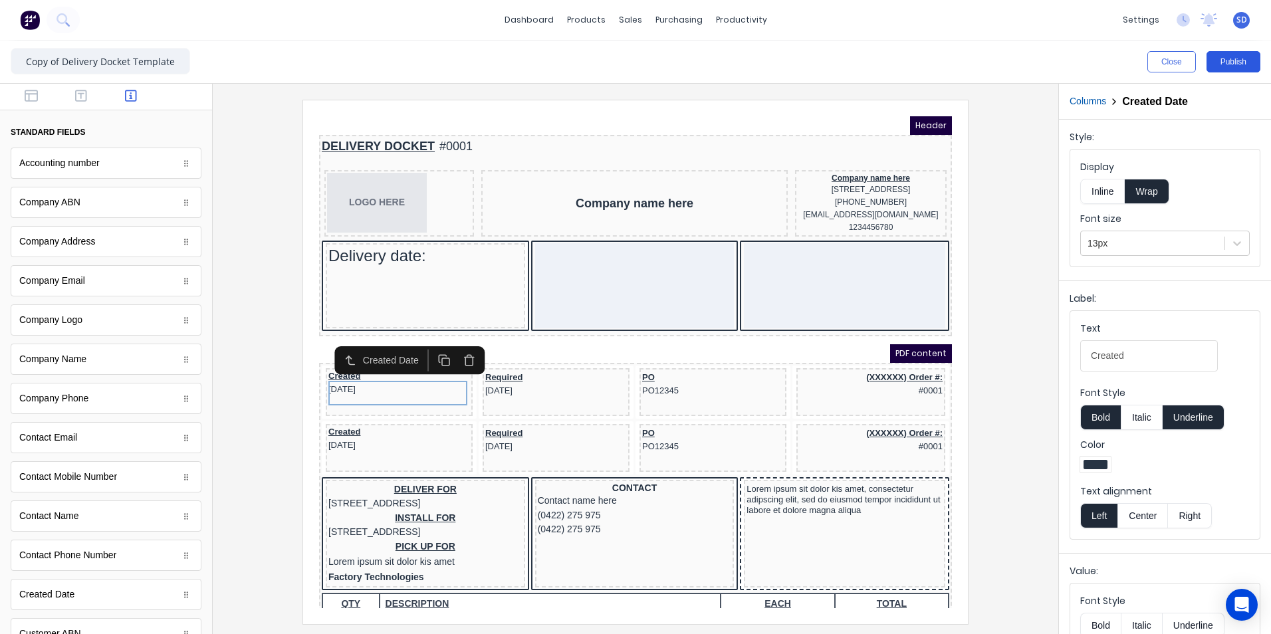
click at [1243, 60] on button "Publish" at bounding box center [1234, 61] width 54 height 21
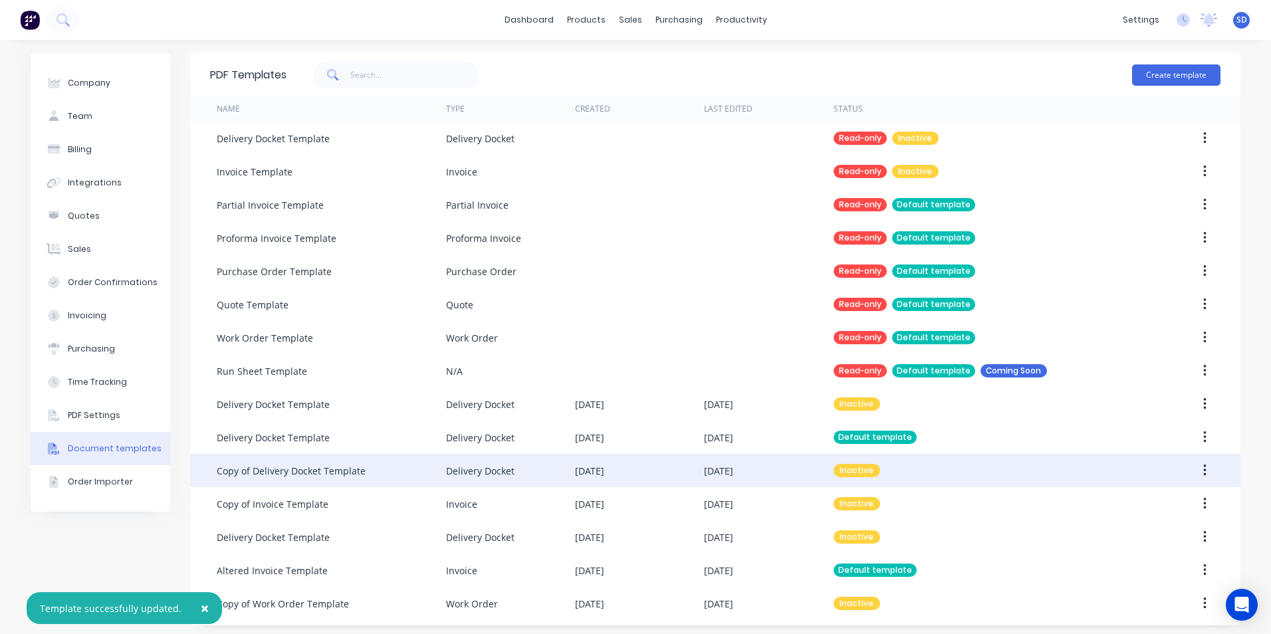
click at [812, 465] on div "[DATE]" at bounding box center [768, 470] width 129 height 33
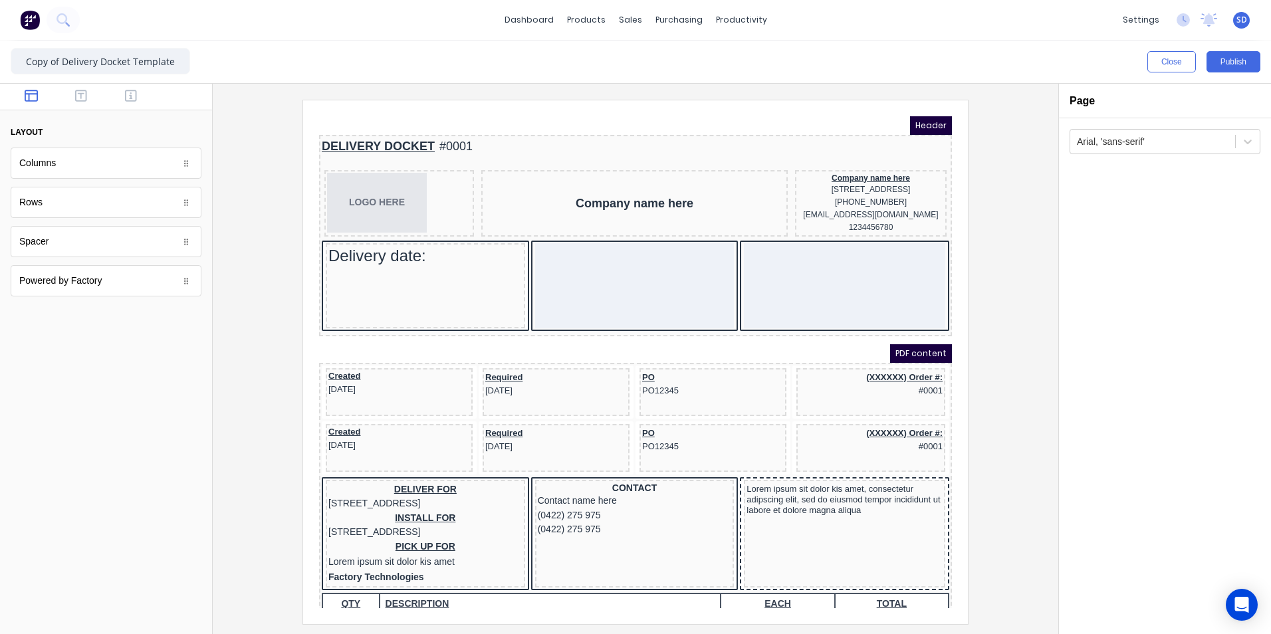
click at [172, 98] on div at bounding box center [106, 97] width 212 height 27
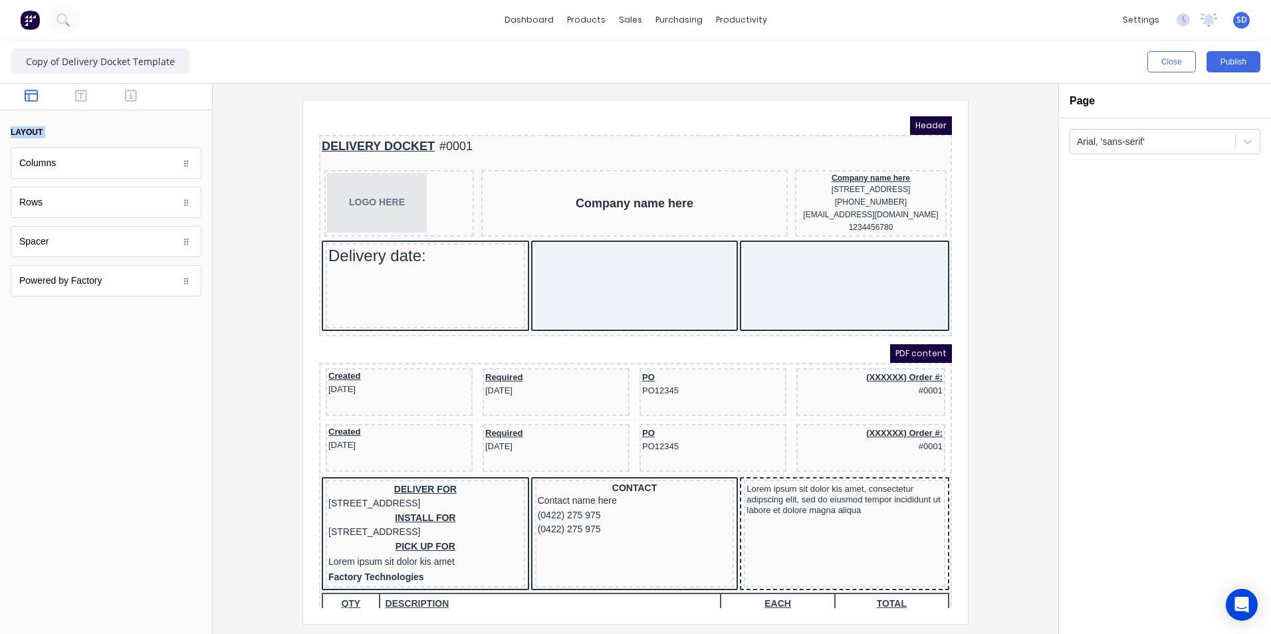
click at [172, 98] on div at bounding box center [106, 97] width 212 height 27
click at [45, 126] on button "layout" at bounding box center [106, 132] width 191 height 23
click at [85, 90] on icon "button" at bounding box center [81, 95] width 12 height 13
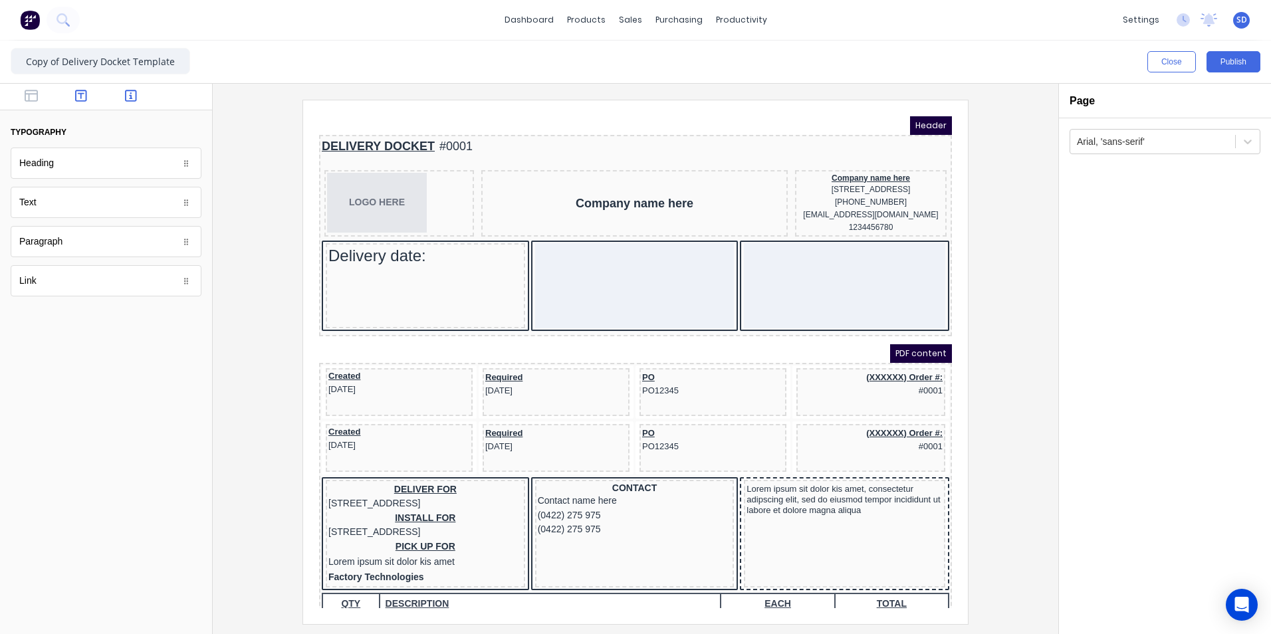
click at [133, 96] on icon "button" at bounding box center [131, 95] width 12 height 13
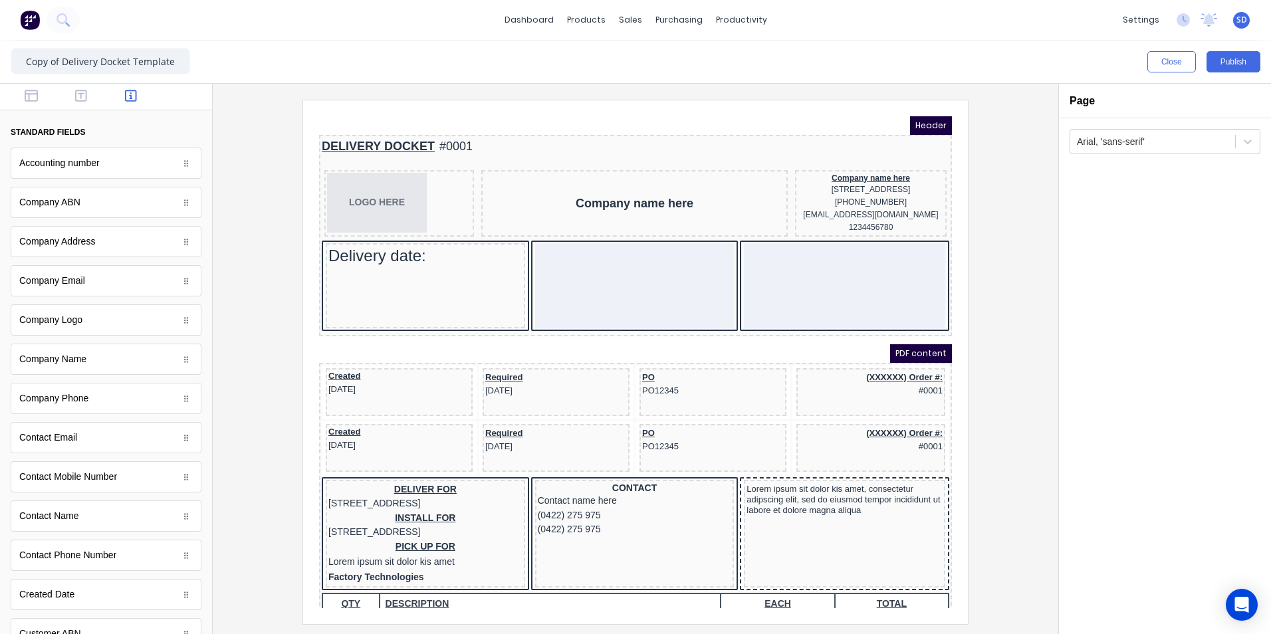
click at [164, 106] on div at bounding box center [106, 97] width 212 height 27
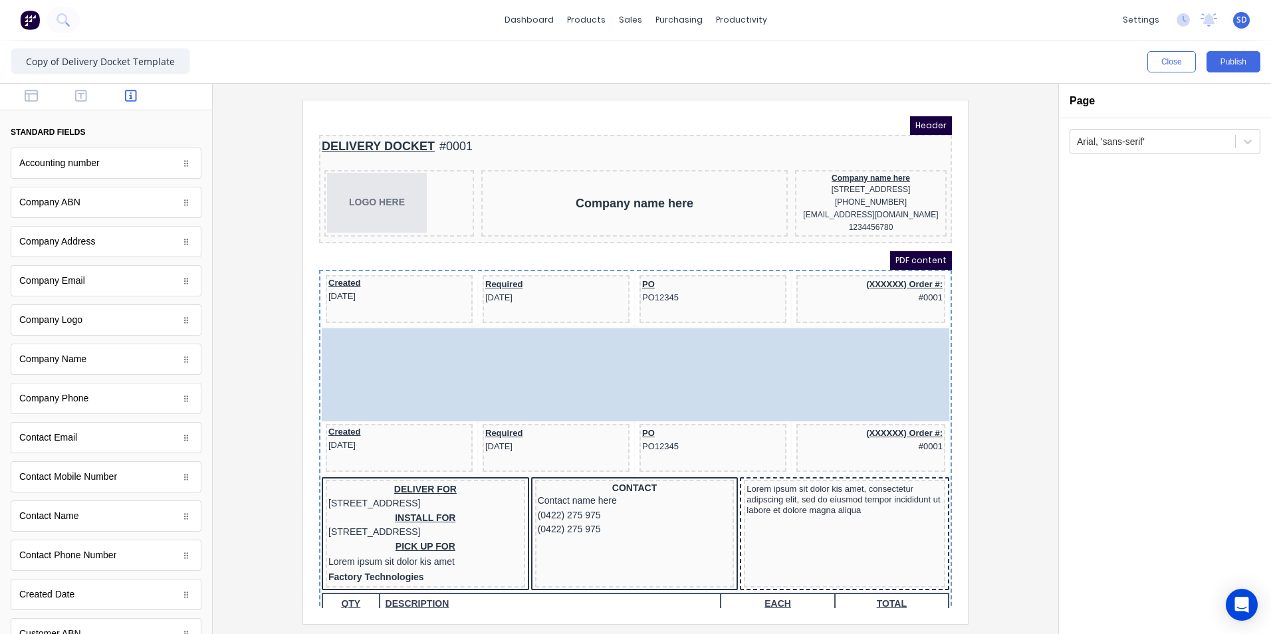
drag, startPoint x: 539, startPoint y: 291, endPoint x: 524, endPoint y: 378, distance: 88.3
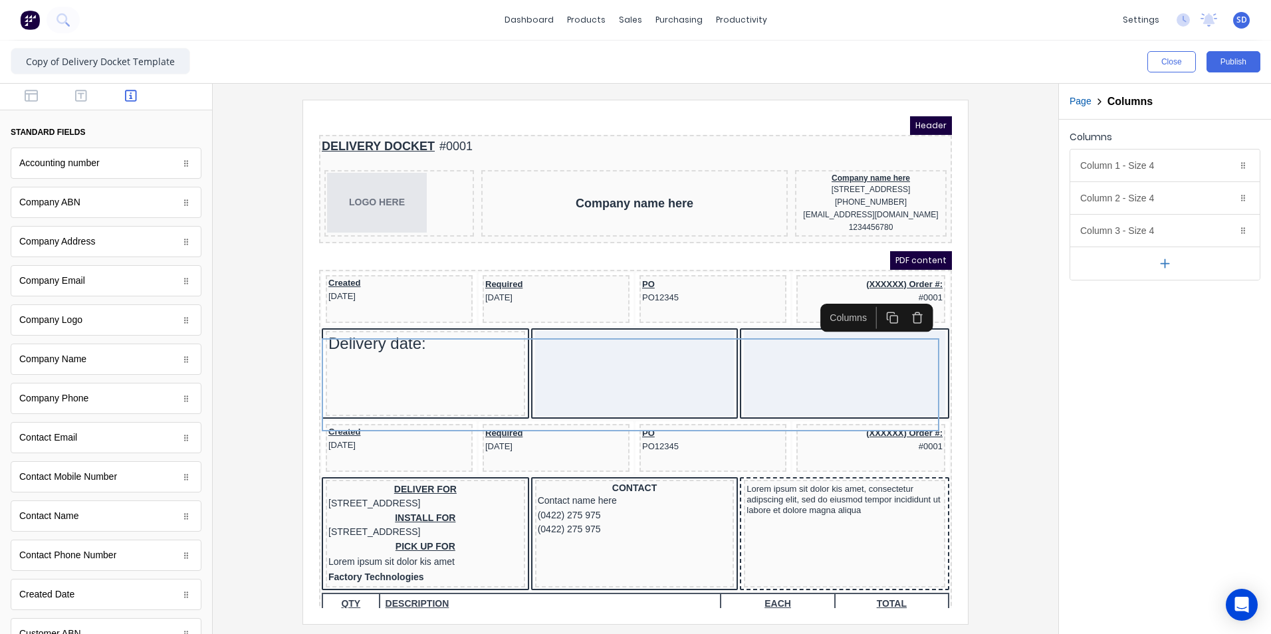
click at [289, 303] on div at bounding box center [635, 362] width 824 height 524
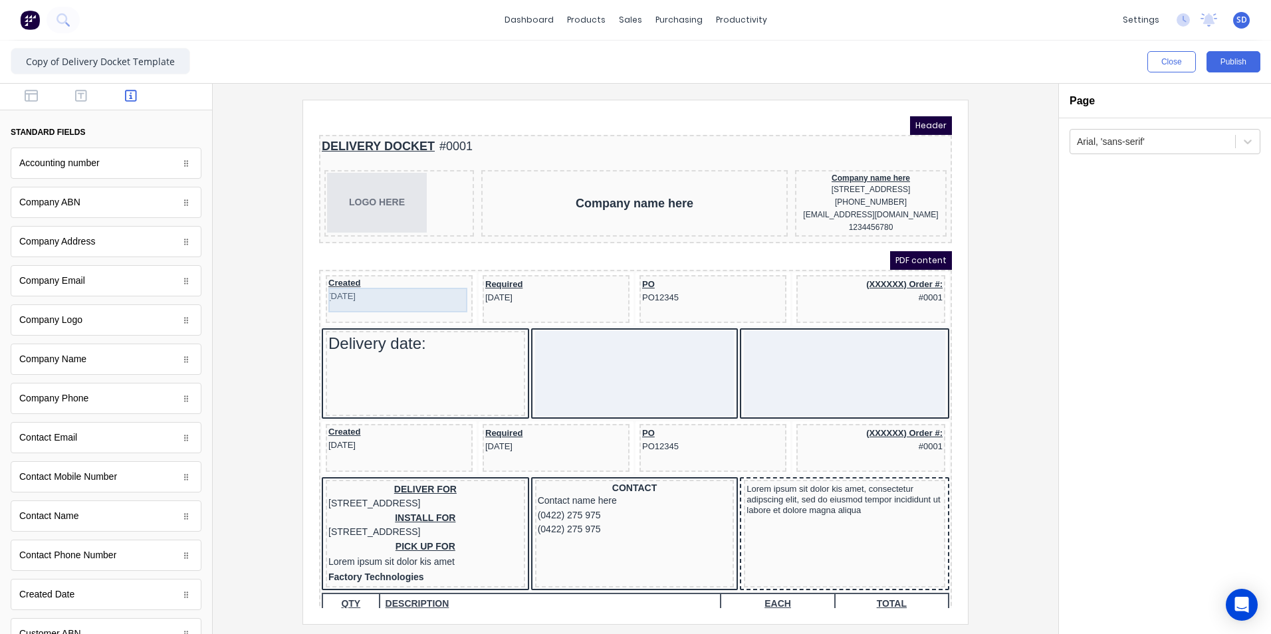
click at [412, 282] on div "Created [DATE]" at bounding box center [383, 274] width 142 height 25
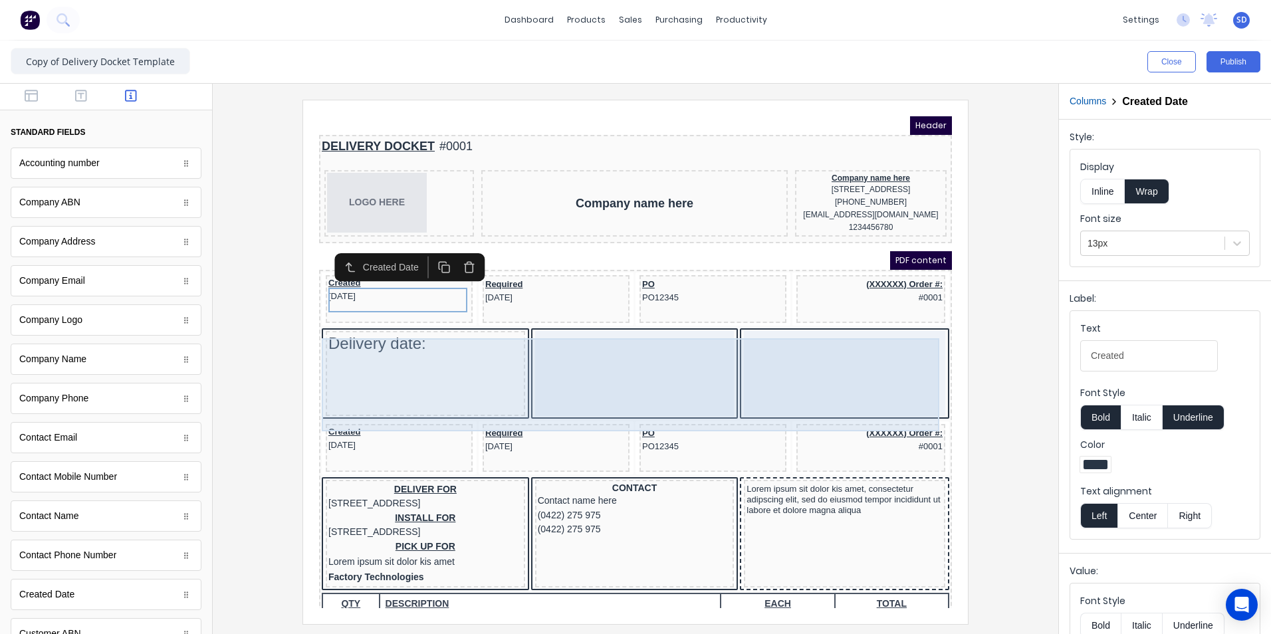
click at [402, 356] on div "Delivery date:" at bounding box center [409, 357] width 199 height 85
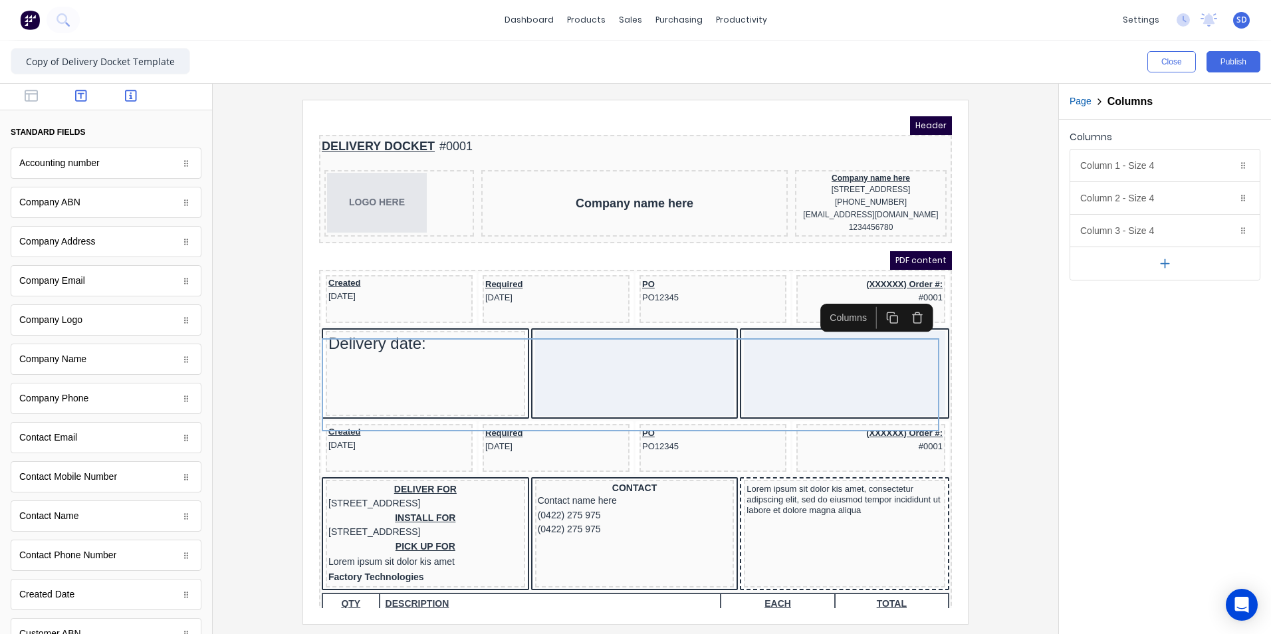
click at [75, 90] on icon "button" at bounding box center [81, 95] width 12 height 13
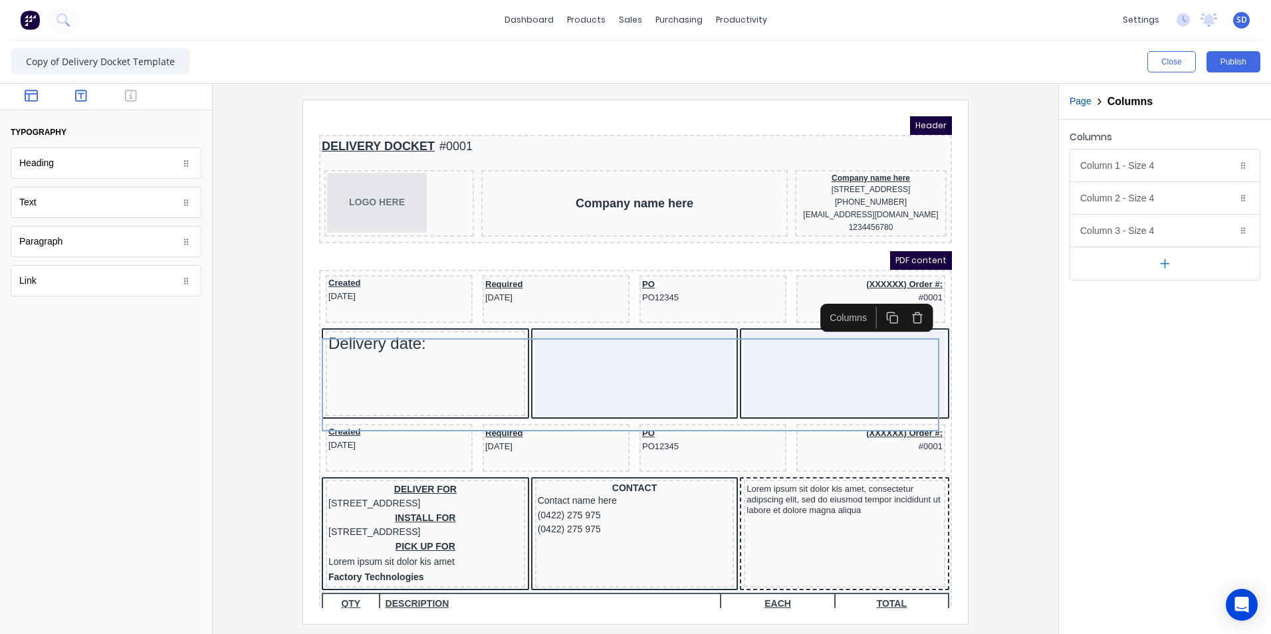
click at [22, 94] on button "button" at bounding box center [32, 97] width 42 height 16
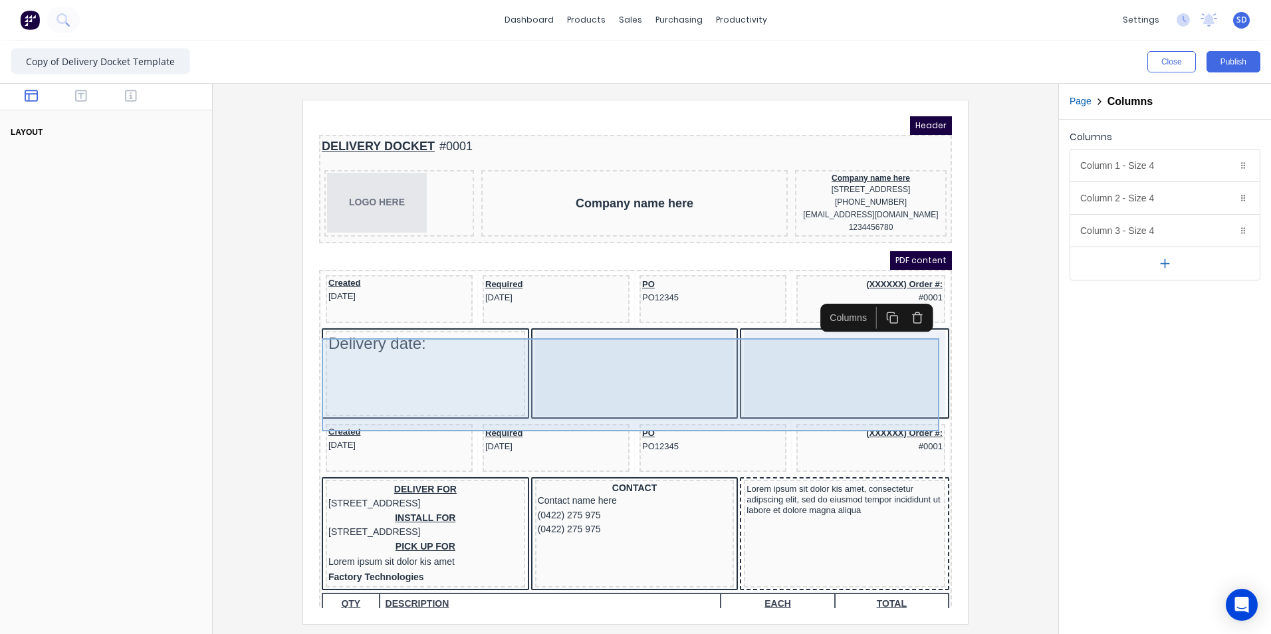
click at [495, 400] on div "Delivery date:" at bounding box center [409, 357] width 199 height 85
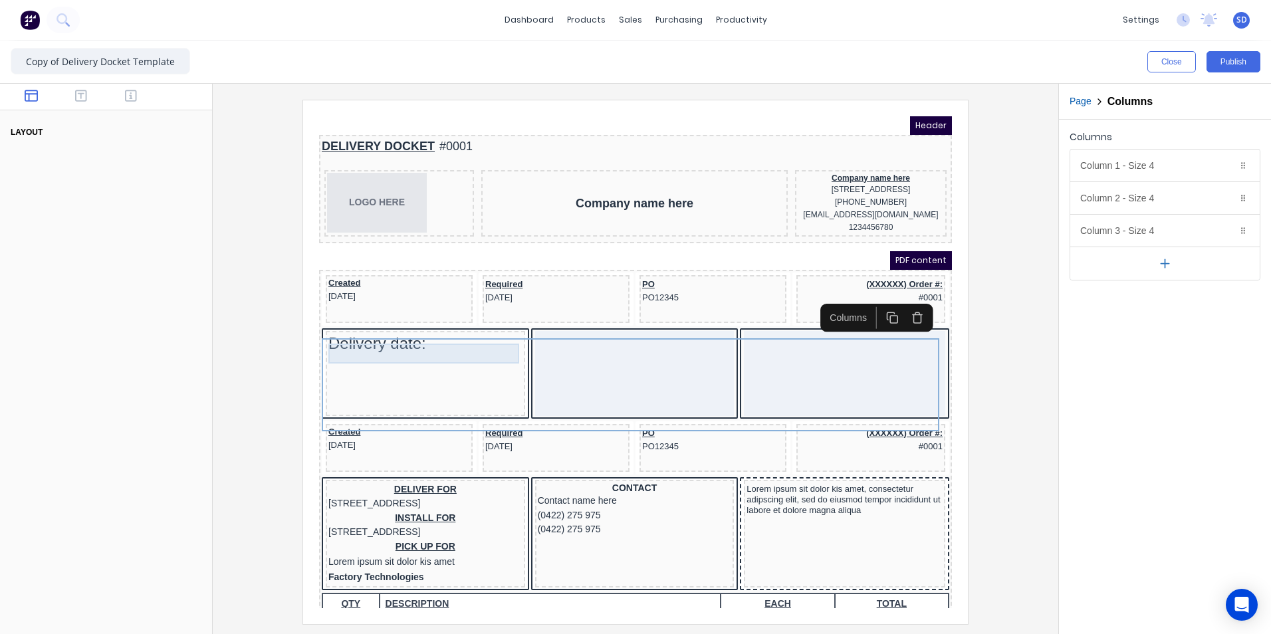
click at [441, 338] on div "Delivery date:" at bounding box center [409, 328] width 194 height 20
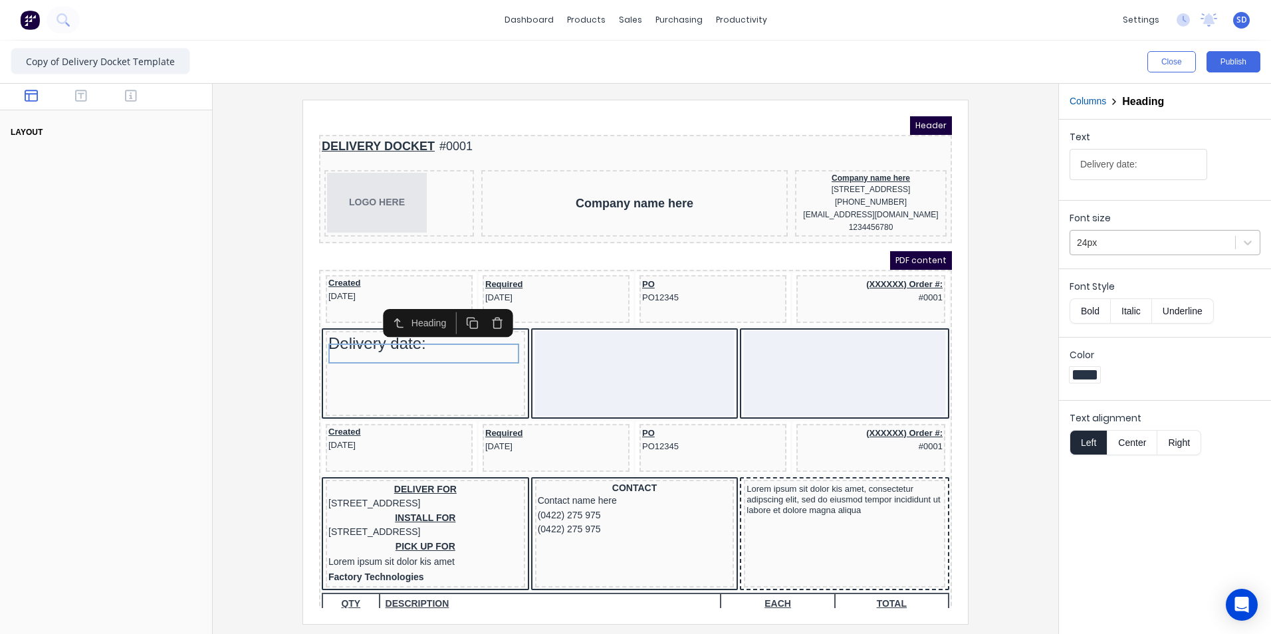
click at [1112, 246] on div at bounding box center [1153, 243] width 152 height 17
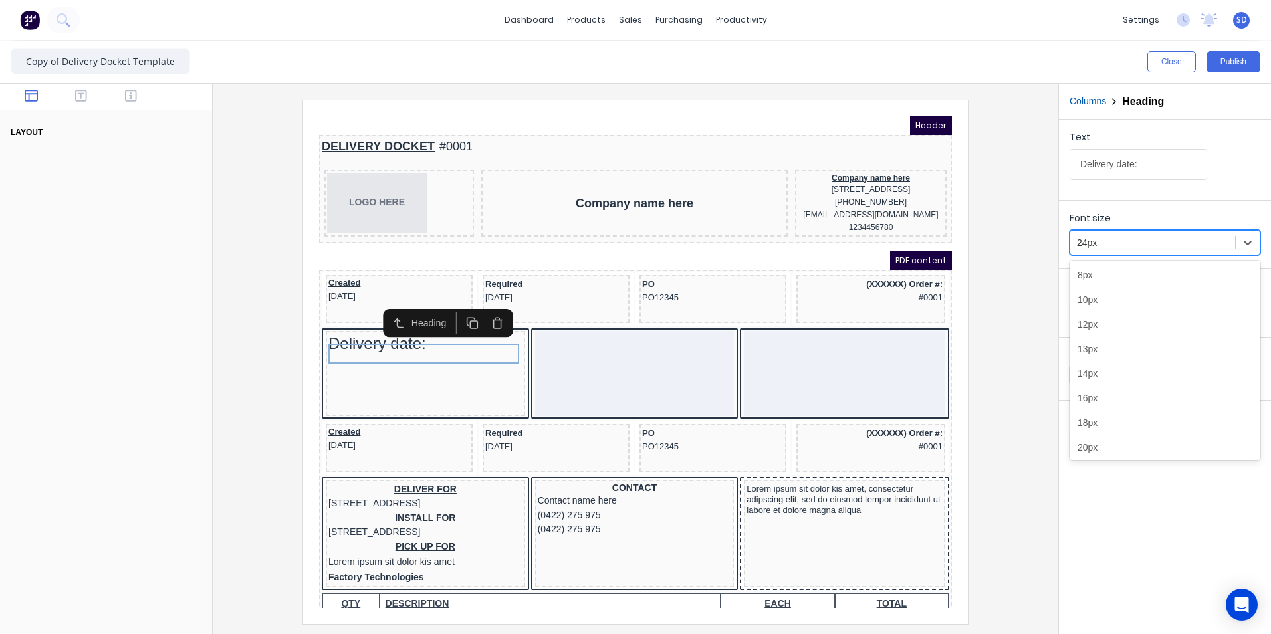
scroll to position [33, 0]
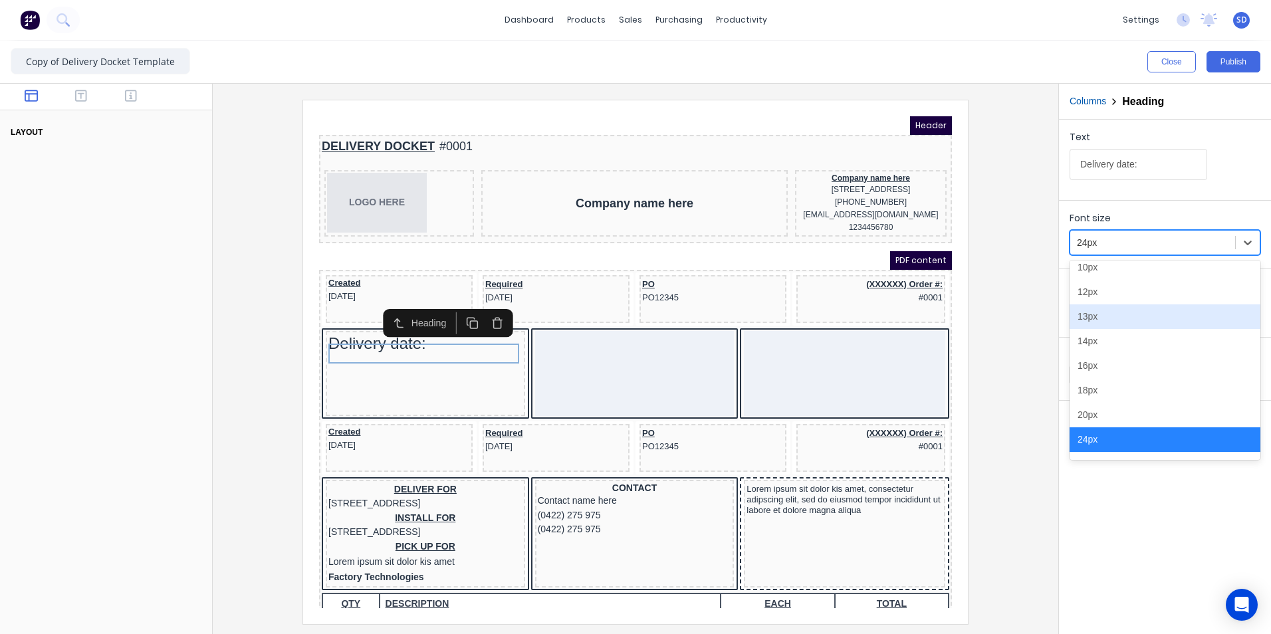
click at [1110, 320] on div "13px" at bounding box center [1165, 317] width 191 height 25
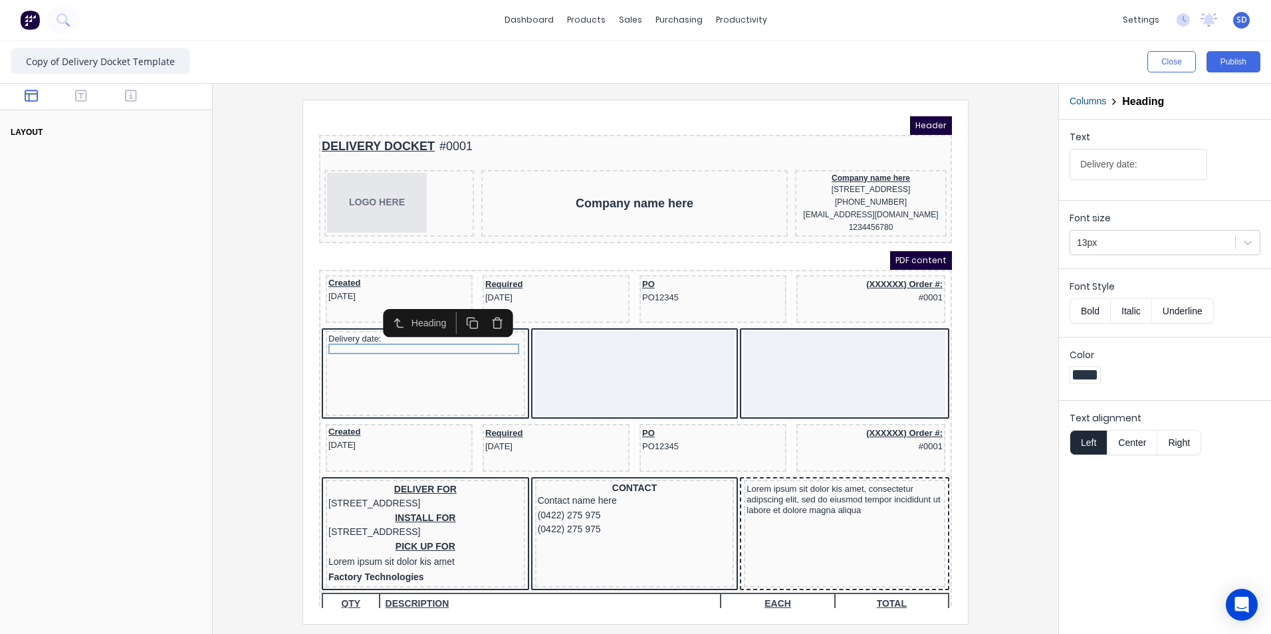
click at [191, 416] on div at bounding box center [106, 400] width 212 height 468
click at [1192, 316] on button "Underline" at bounding box center [1183, 311] width 62 height 25
click at [1148, 318] on button "Italic" at bounding box center [1131, 311] width 42 height 25
click at [1104, 316] on button "Bold" at bounding box center [1090, 311] width 41 height 25
click at [295, 276] on div at bounding box center [635, 362] width 824 height 524
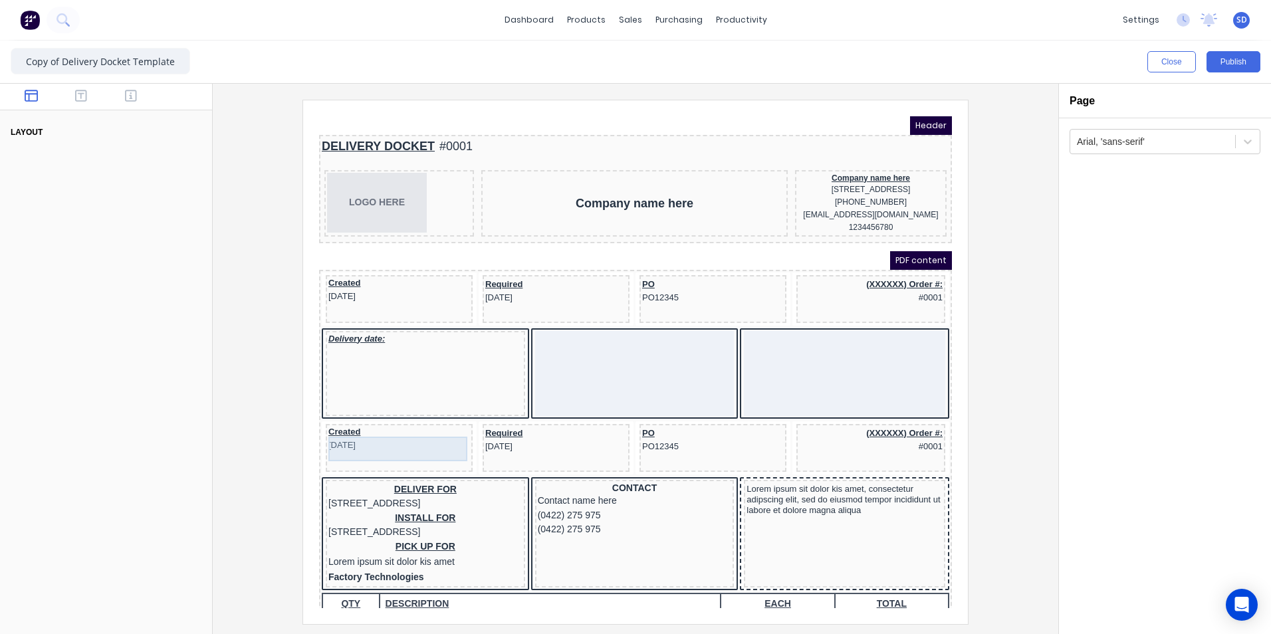
click at [401, 435] on div "Created 29/10/2024" at bounding box center [383, 423] width 142 height 25
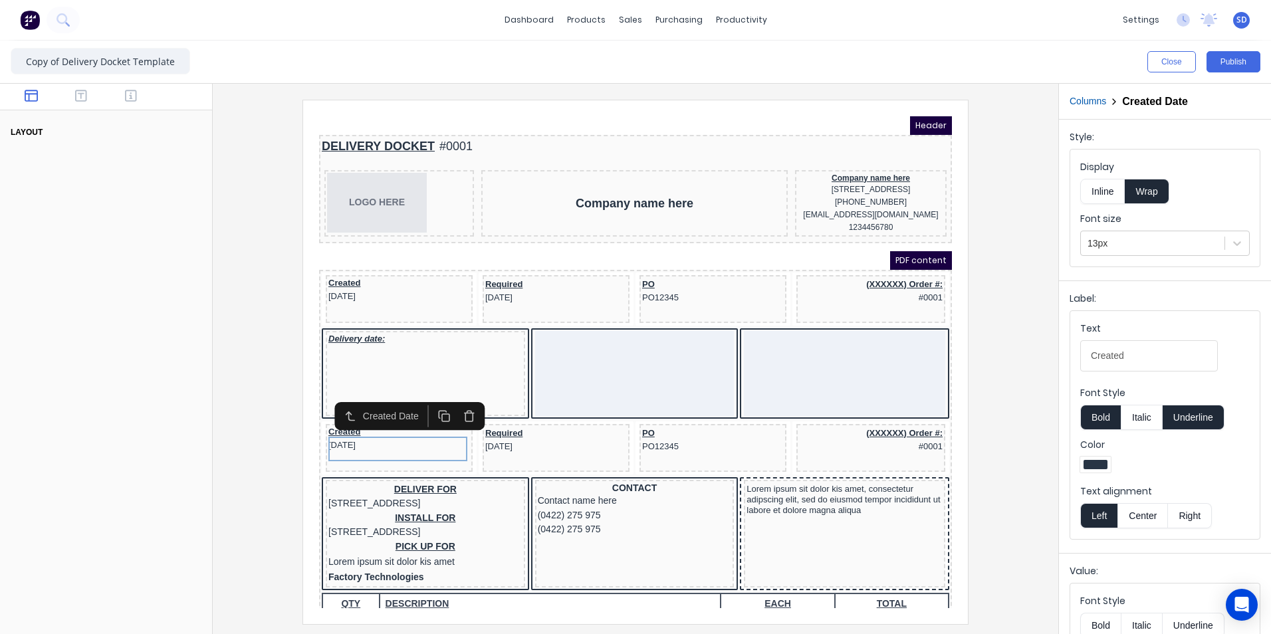
click at [229, 375] on div at bounding box center [635, 362] width 824 height 524
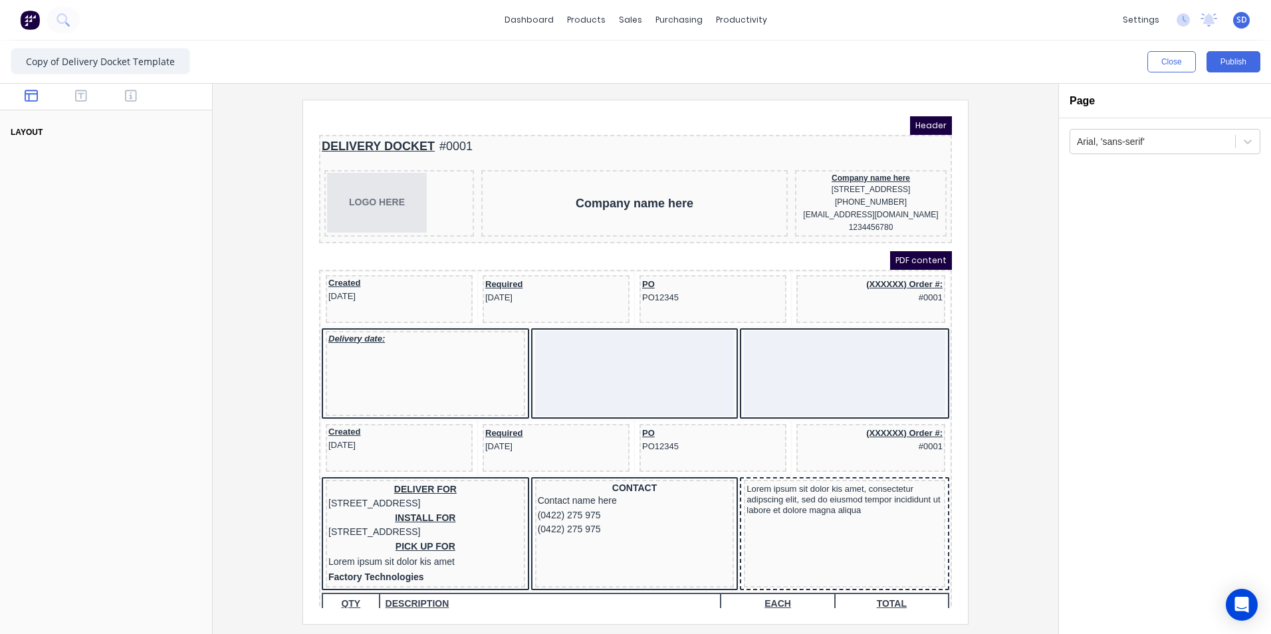
click at [70, 88] on div at bounding box center [106, 97] width 212 height 27
click at [80, 98] on icon "button" at bounding box center [81, 95] width 12 height 13
drag, startPoint x: 152, startPoint y: 292, endPoint x: 134, endPoint y: 249, distance: 46.8
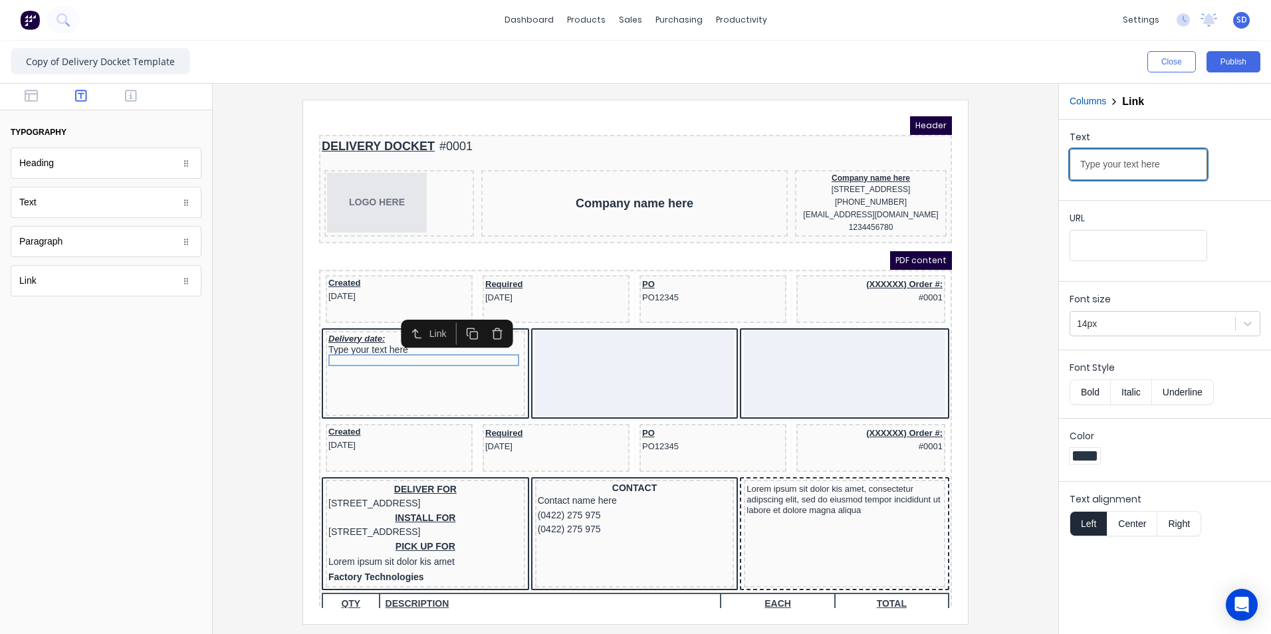
click at [1168, 167] on input "Type your text here" at bounding box center [1139, 164] width 138 height 31
drag, startPoint x: 1168, startPoint y: 167, endPoint x: 1037, endPoint y: 167, distance: 131.6
click at [1037, 167] on div "Close Publish Components typography Heading Heading Text Text Paragraph Paragra…" at bounding box center [635, 338] width 1271 height 594
type input "#####"
click at [1160, 263] on div "URL" at bounding box center [1165, 239] width 191 height 57
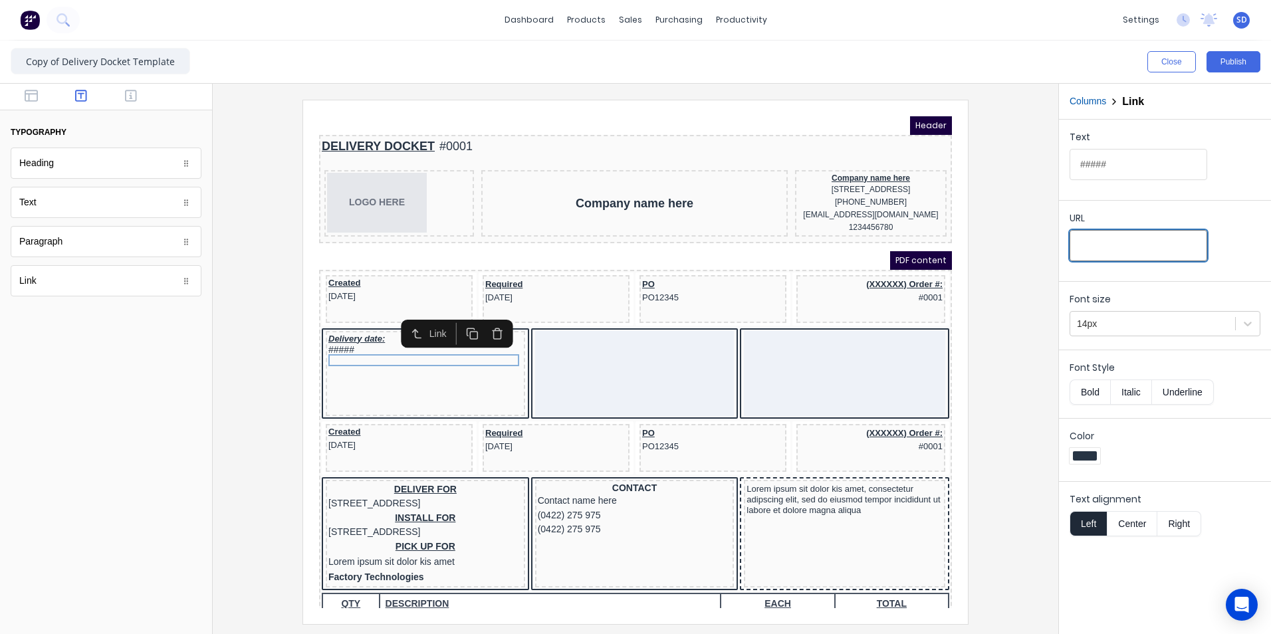
click at [1165, 246] on input "URL" at bounding box center [1139, 245] width 138 height 31
click at [1258, 214] on div "URL" at bounding box center [1165, 239] width 191 height 57
click at [265, 267] on div at bounding box center [635, 362] width 824 height 524
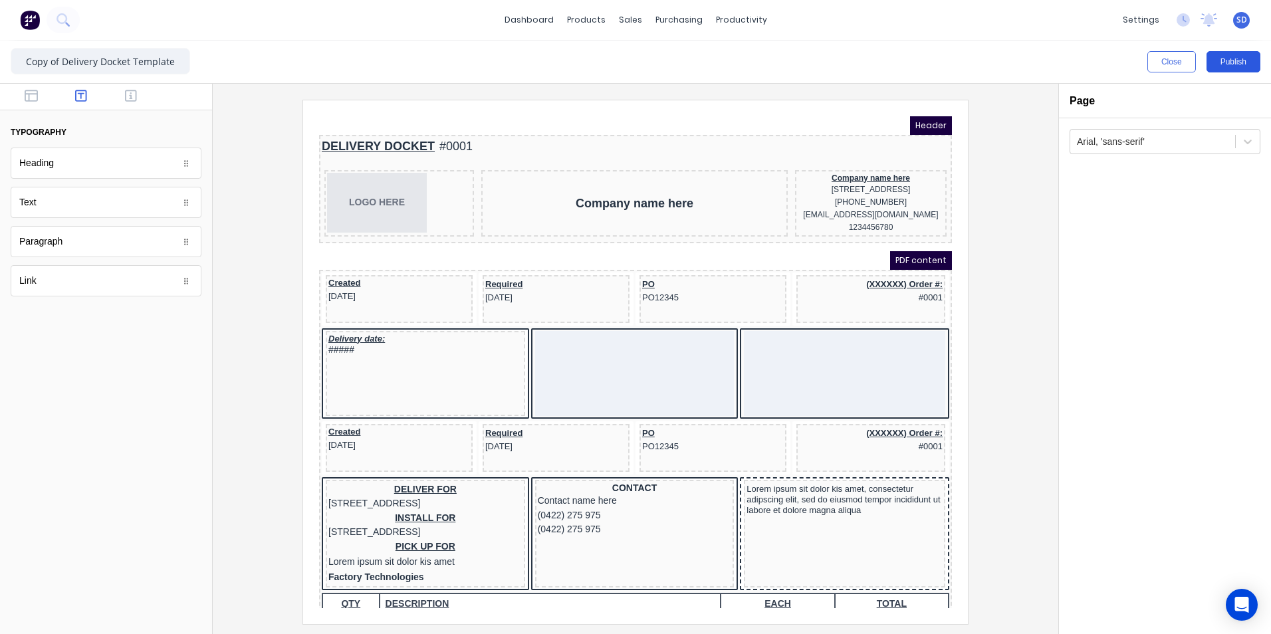
click at [1251, 62] on button "Publish" at bounding box center [1234, 61] width 54 height 21
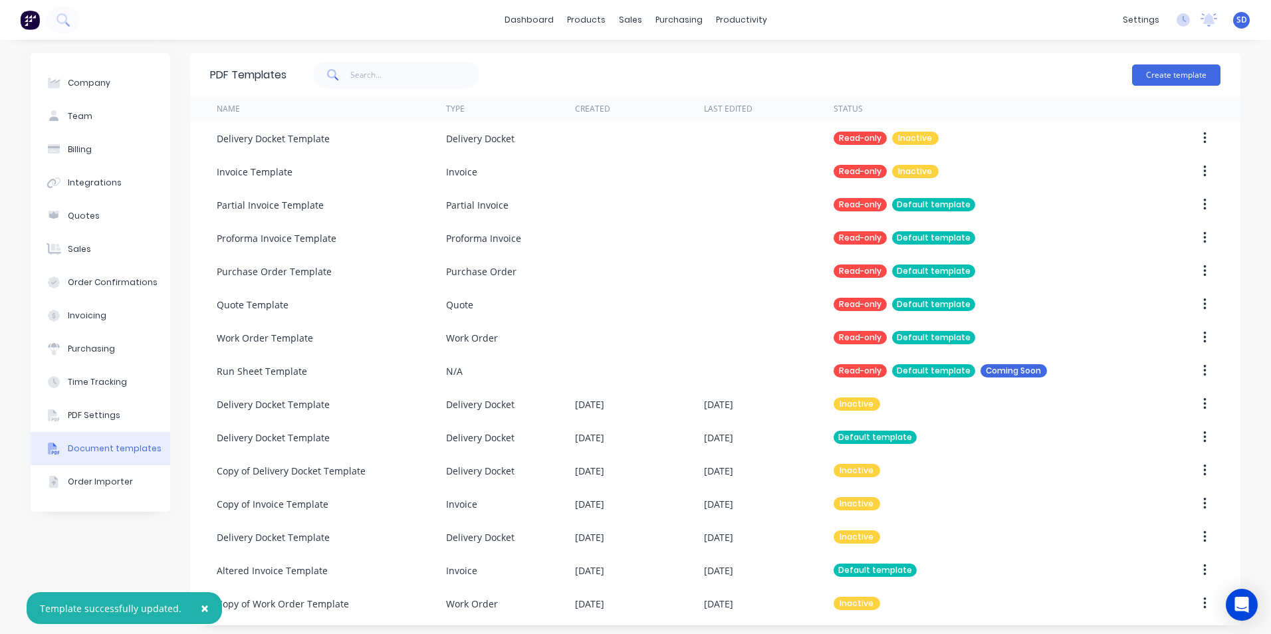
click at [738, 114] on div "Last Edited" at bounding box center [728, 109] width 49 height 12
click at [739, 110] on div "Last Edited" at bounding box center [728, 109] width 49 height 12
click at [747, 106] on div "Last Edited" at bounding box center [768, 108] width 129 height 25
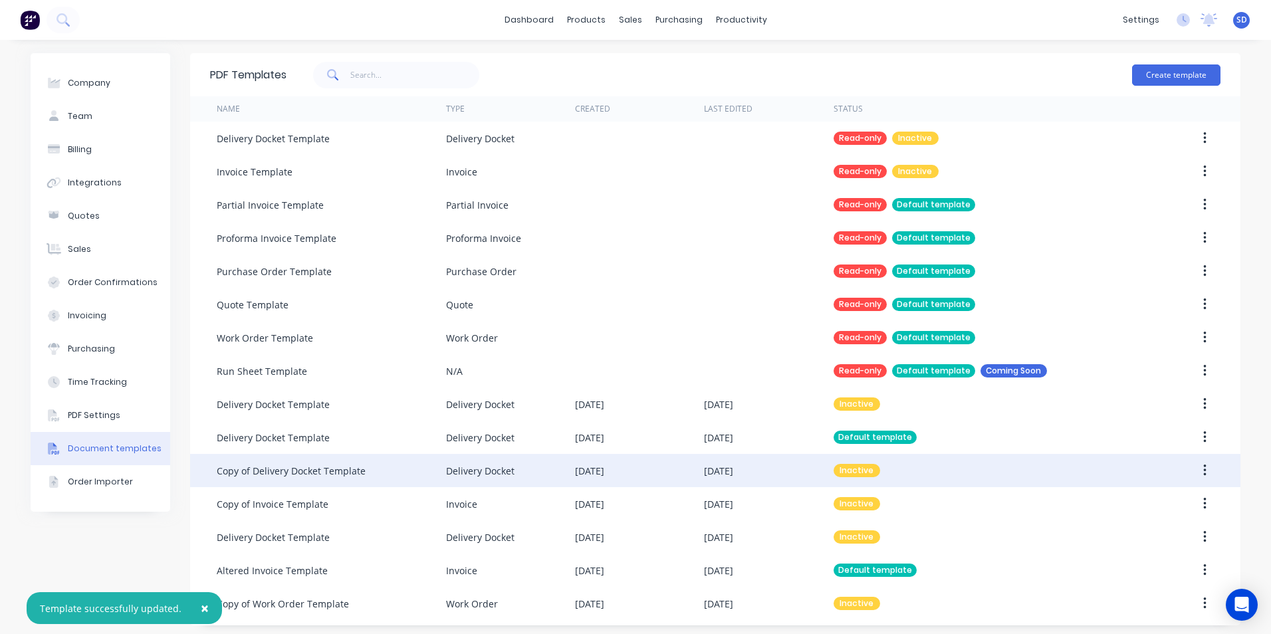
click at [647, 459] on div "[DATE]" at bounding box center [639, 470] width 129 height 33
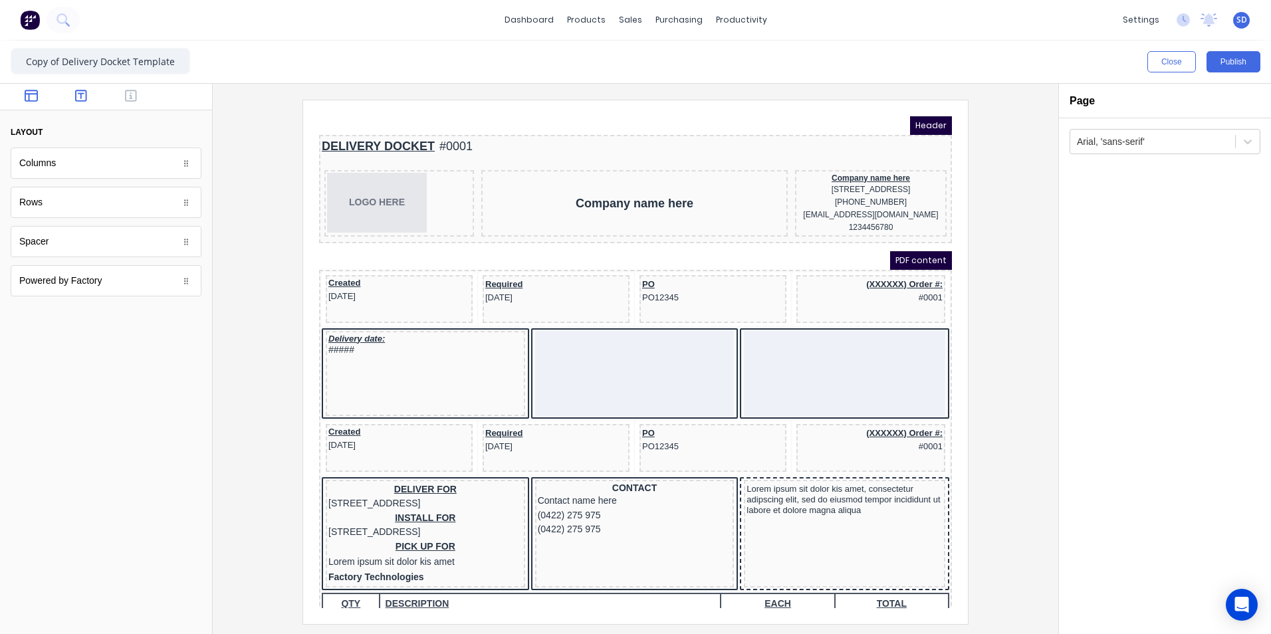
click at [78, 98] on icon "button" at bounding box center [81, 95] width 12 height 13
click at [129, 99] on icon "button" at bounding box center [131, 95] width 12 height 13
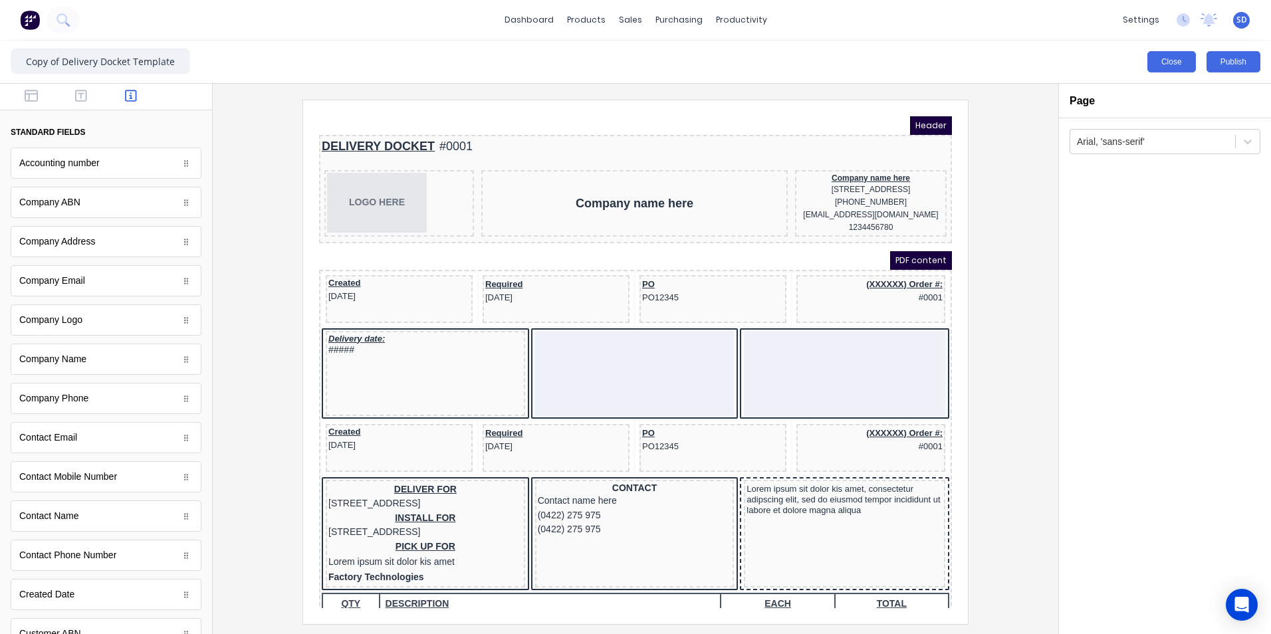
click at [1181, 55] on button "Close" at bounding box center [1172, 61] width 49 height 21
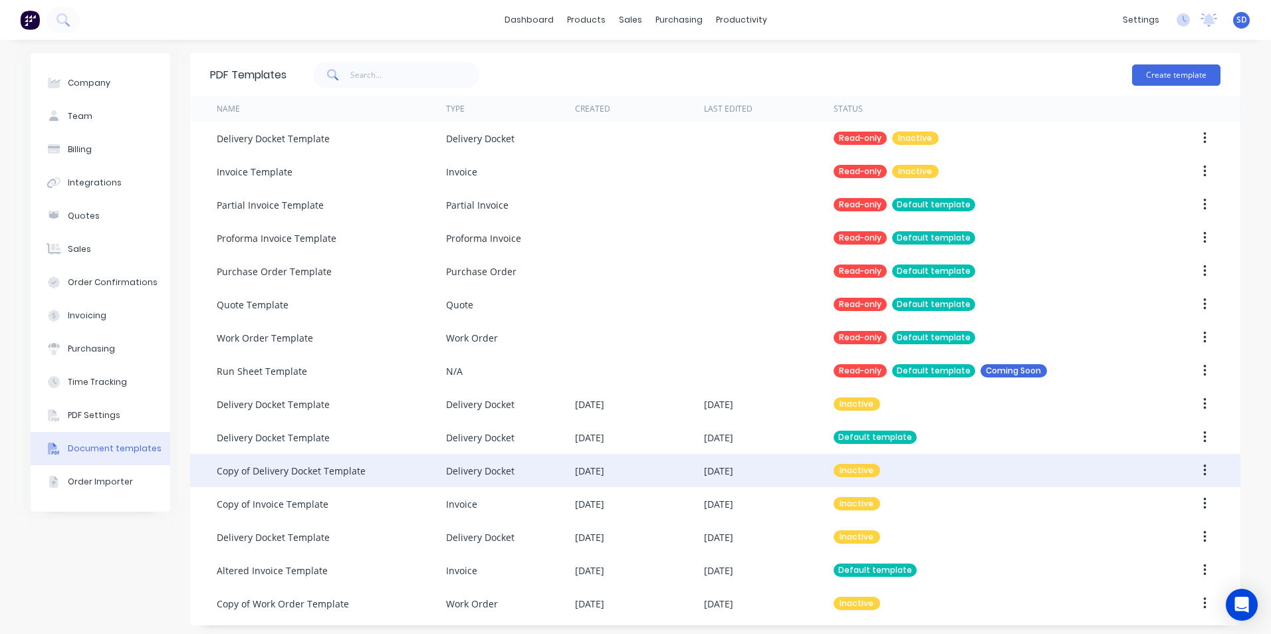
click at [1203, 475] on button "button" at bounding box center [1204, 471] width 31 height 24
click at [1161, 497] on div "Edit" at bounding box center [1157, 505] width 102 height 19
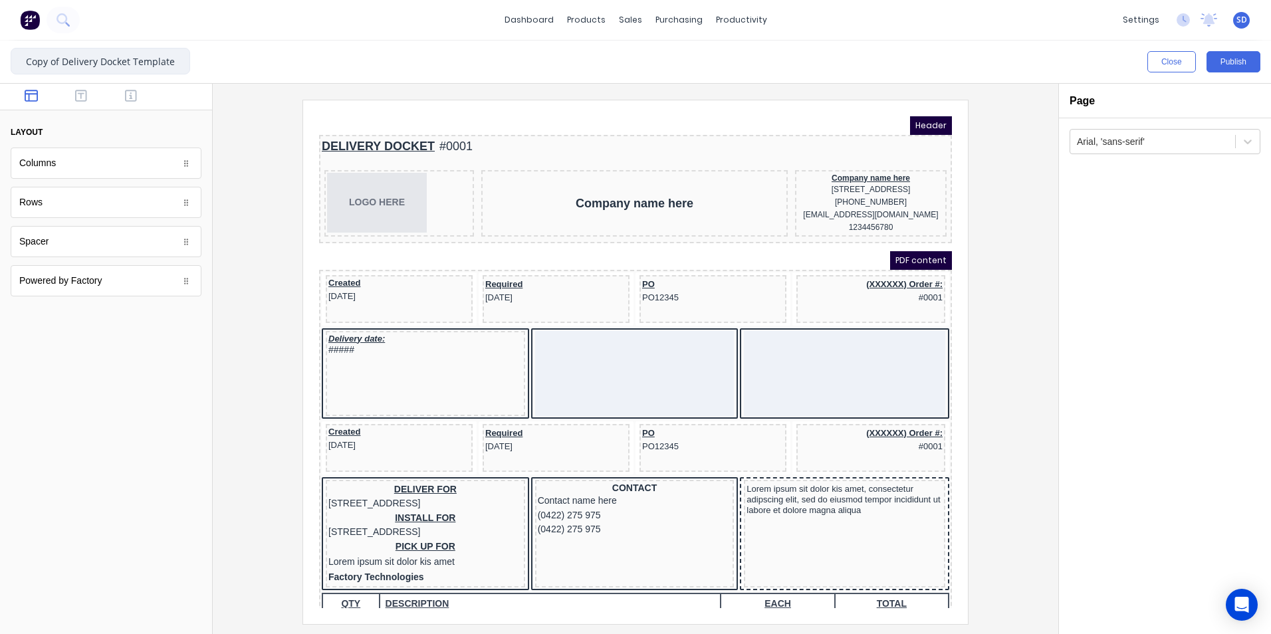
click at [66, 61] on input "Copy of Delivery Docket Template" at bounding box center [101, 61] width 180 height 27
type input "WMI Trial Delivery Docket Template"
click at [1237, 62] on button "Publish" at bounding box center [1234, 61] width 54 height 21
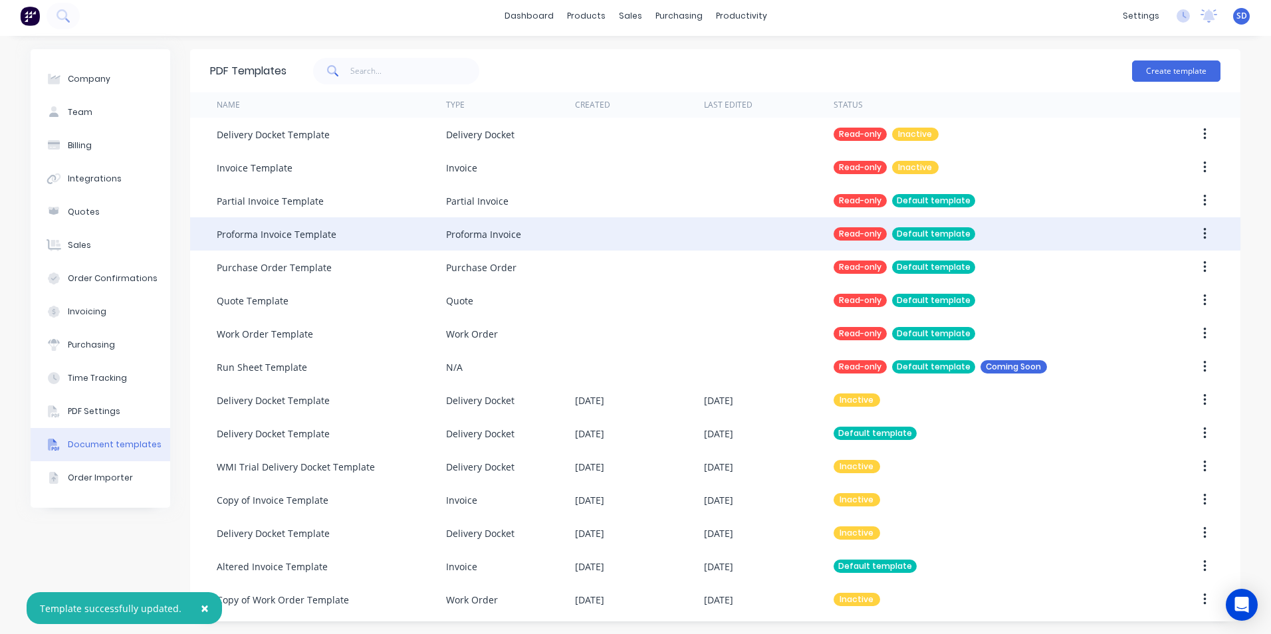
scroll to position [5, 0]
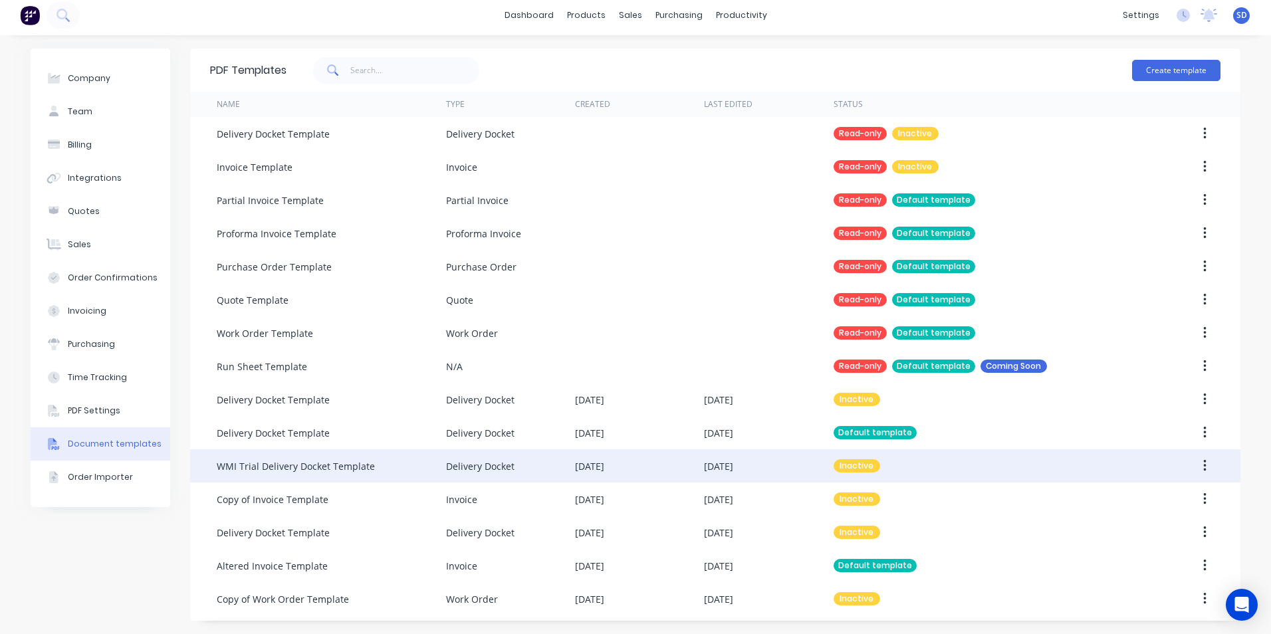
click at [682, 471] on div "[DATE]" at bounding box center [639, 465] width 129 height 33
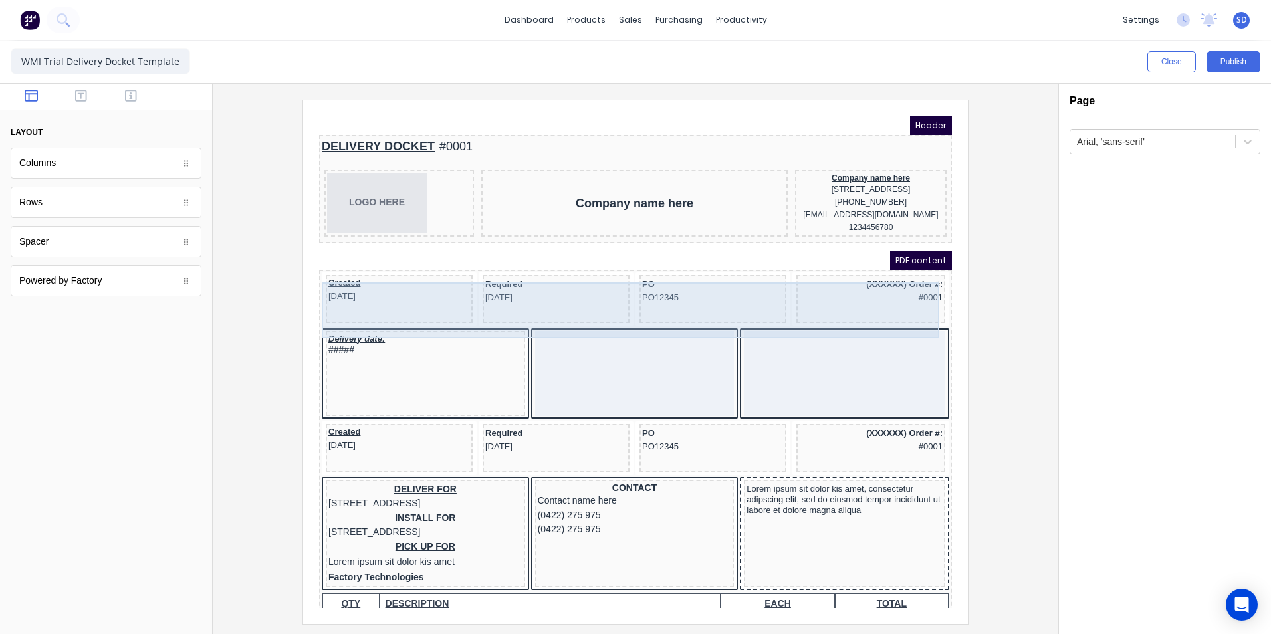
click at [558, 301] on div "Required 29/10/2024" at bounding box center [540, 283] width 147 height 48
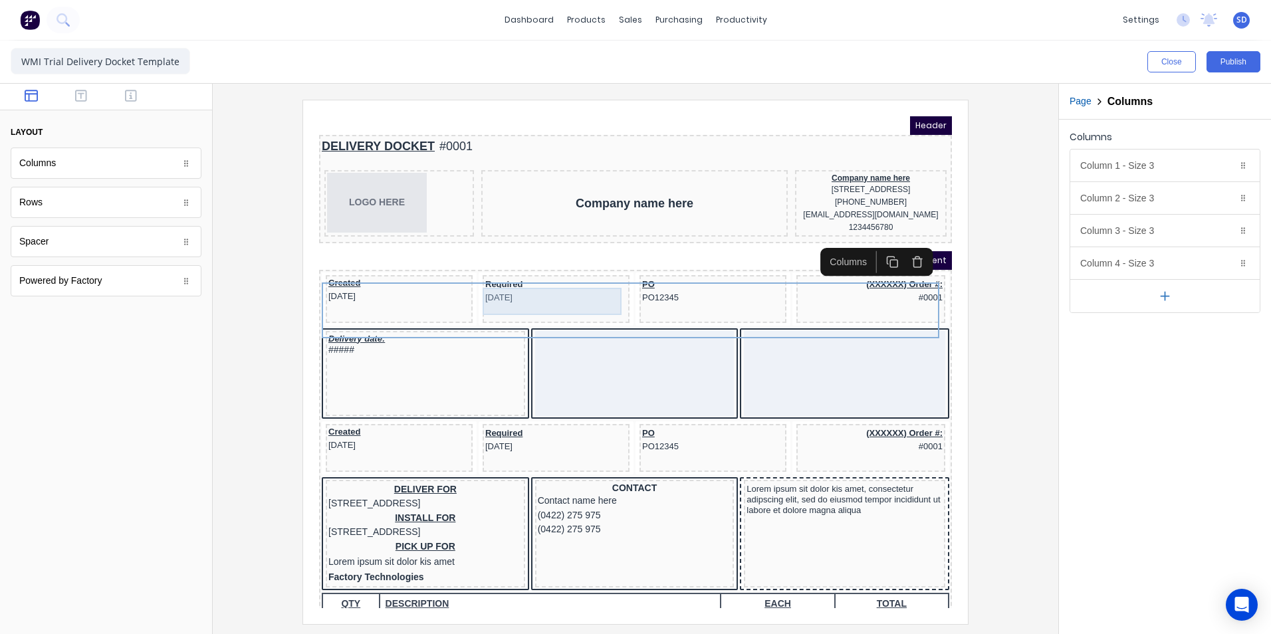
click at [513, 275] on div "Required 29/10/2024" at bounding box center [540, 275] width 142 height 27
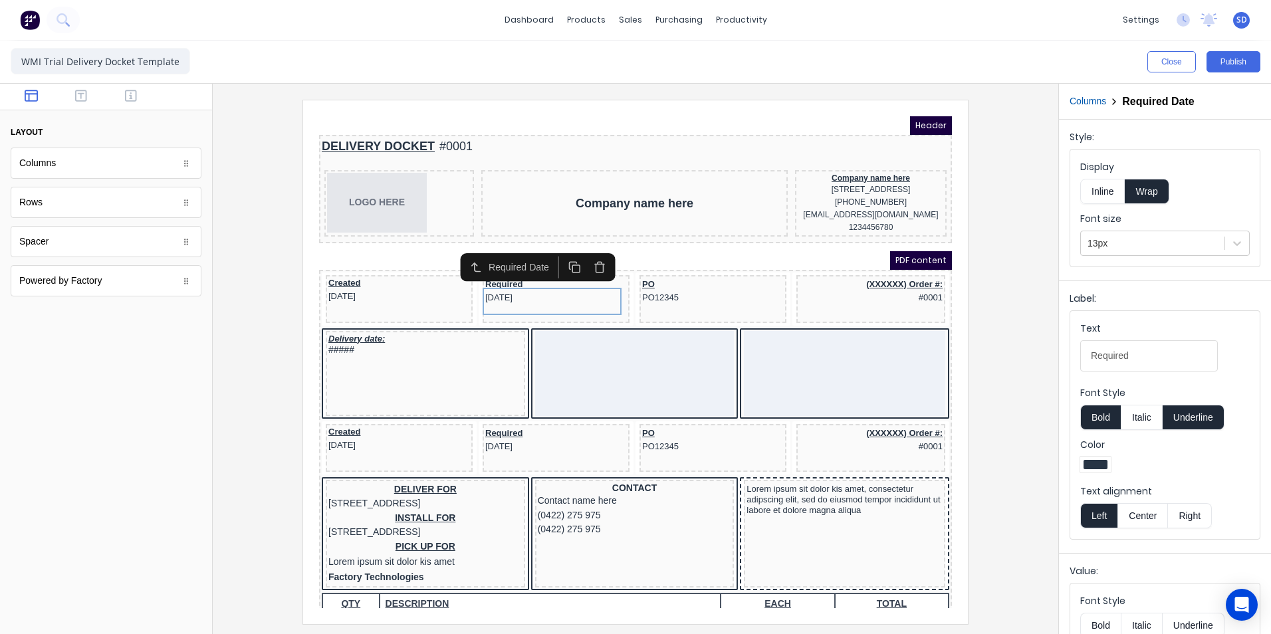
click at [1178, 101] on h2 "Required Date" at bounding box center [1158, 101] width 72 height 13
click at [78, 101] on icon "button" at bounding box center [81, 96] width 12 height 12
click at [127, 97] on icon "button" at bounding box center [131, 95] width 12 height 13
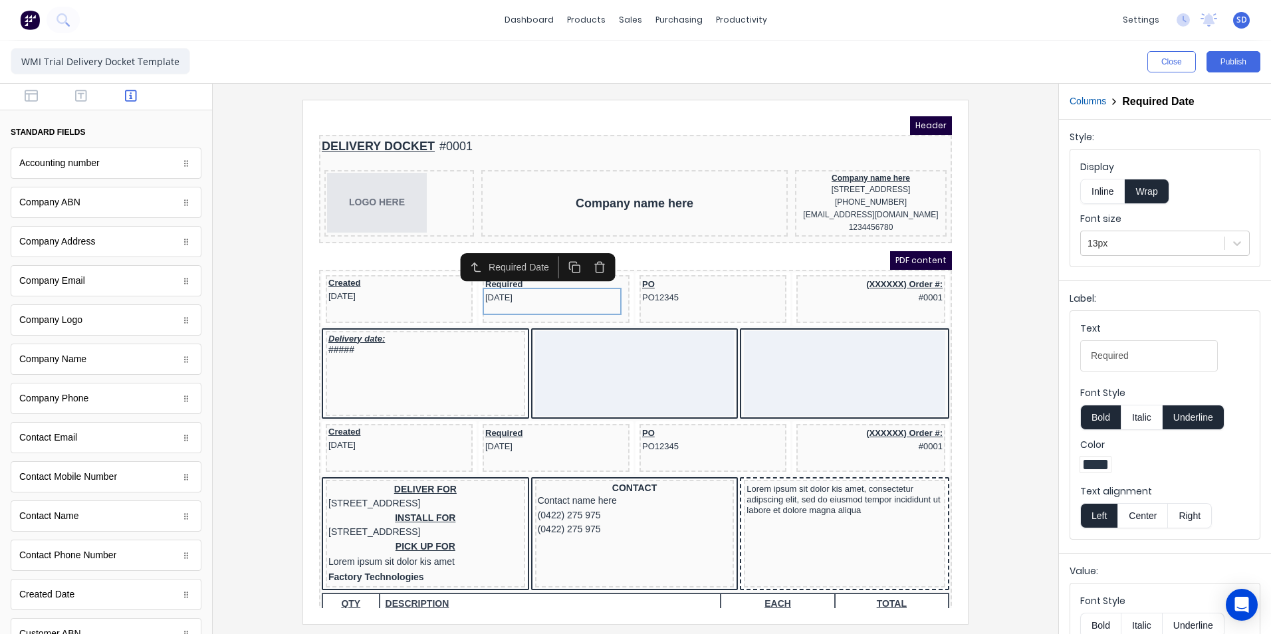
drag, startPoint x: 111, startPoint y: 408, endPoint x: 61, endPoint y: 402, distance: 51.0
click at [61, 402] on div "Company Phone" at bounding box center [53, 399] width 69 height 14
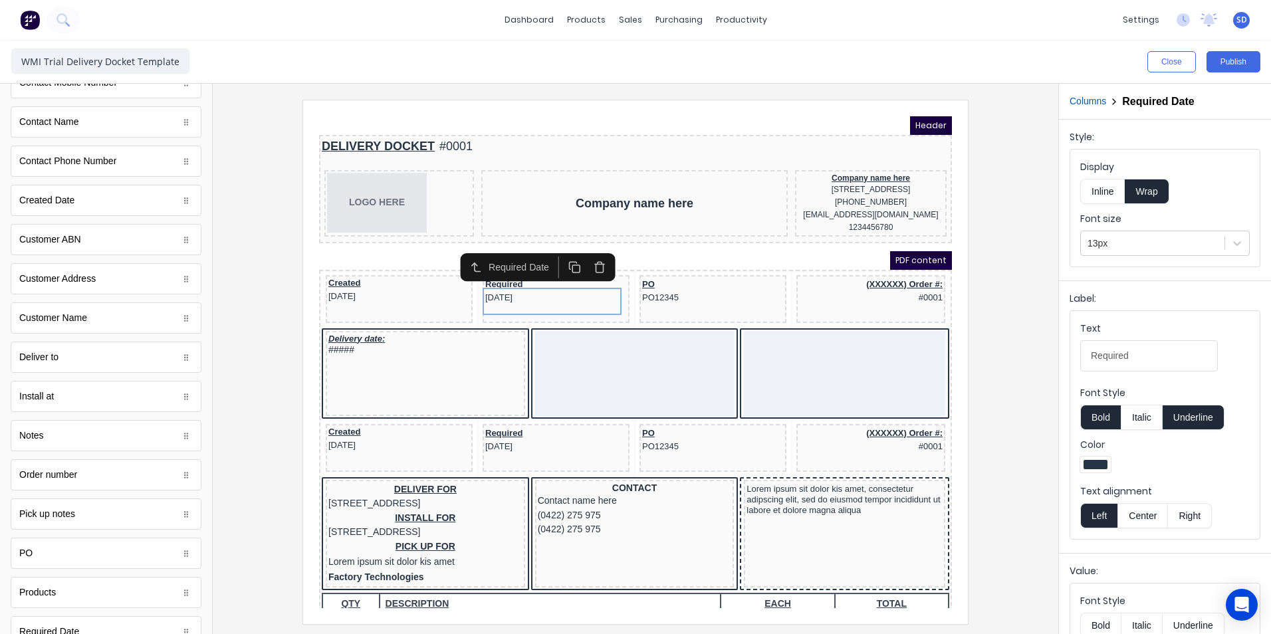
scroll to position [447, 0]
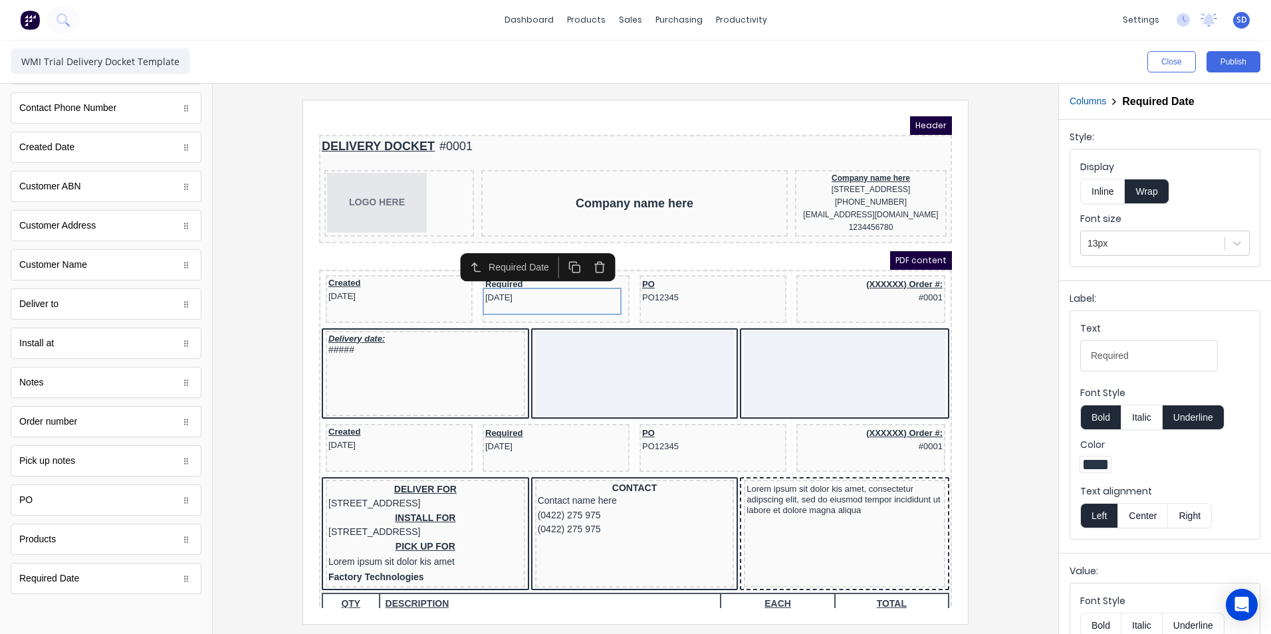
click at [117, 455] on div "Pick up notes" at bounding box center [106, 460] width 191 height 31
click at [101, 475] on div "Pick up notes" at bounding box center [106, 460] width 191 height 31
click at [97, 464] on div "Pick up notes" at bounding box center [106, 460] width 191 height 31
click at [99, 430] on div "Order number" at bounding box center [106, 421] width 191 height 31
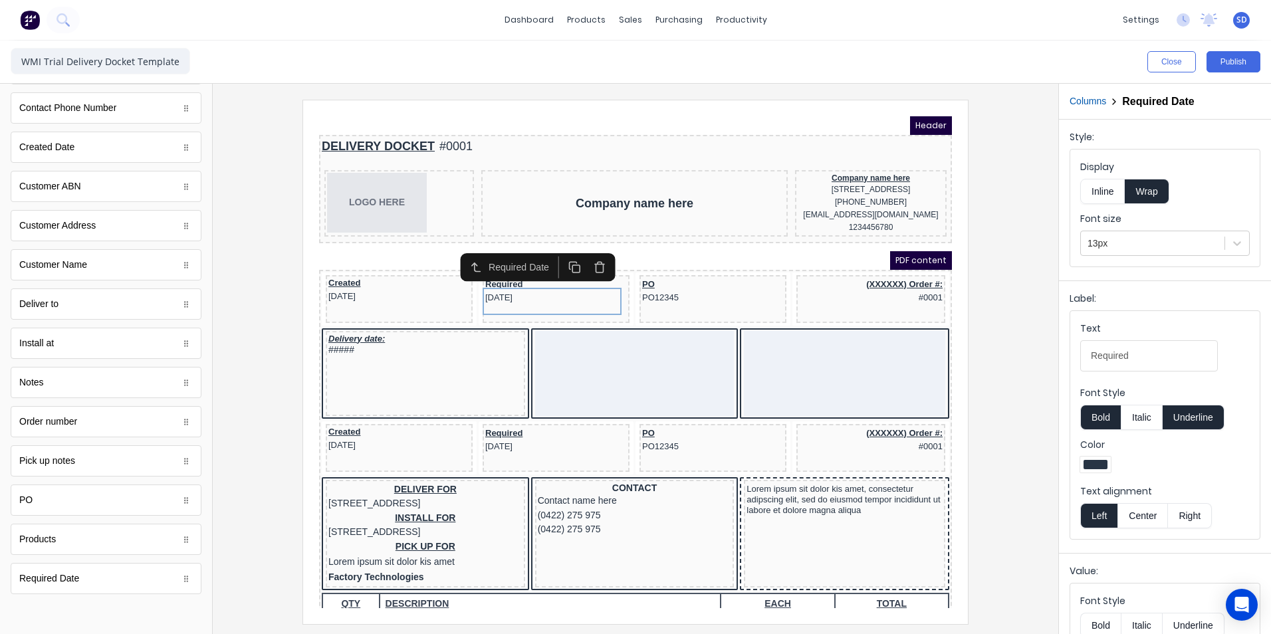
click at [74, 233] on div "Customer Address" at bounding box center [106, 225] width 191 height 31
click at [706, 254] on div "PDF content" at bounding box center [619, 244] width 633 height 19
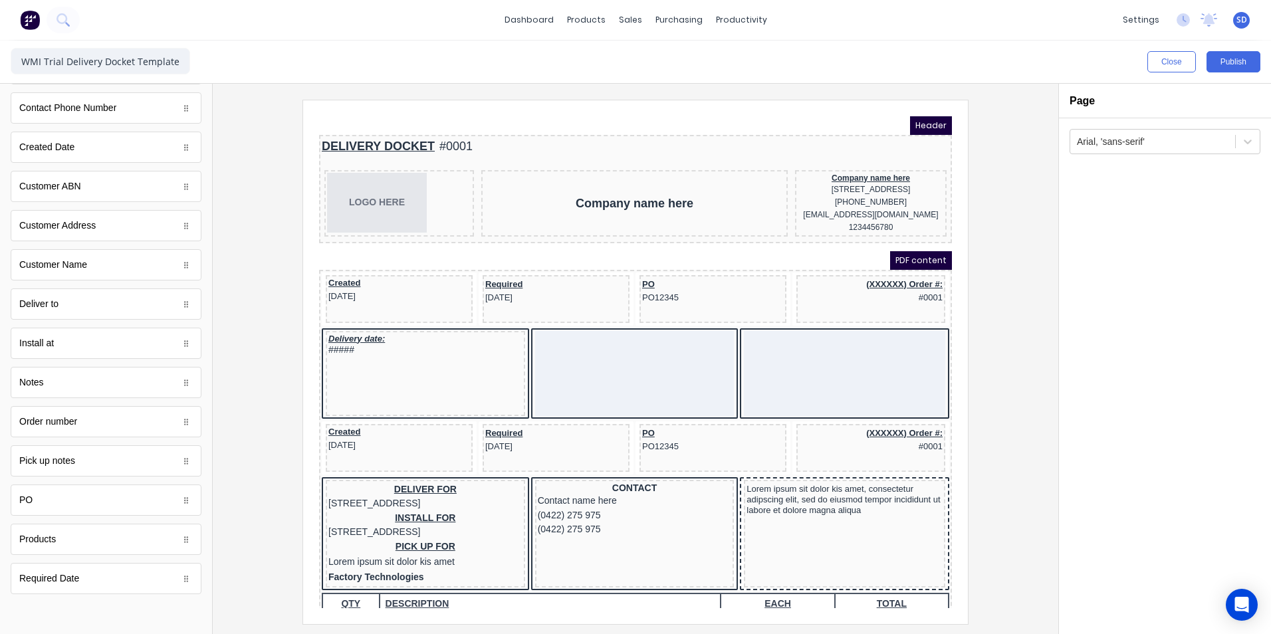
click at [116, 348] on div "Install at" at bounding box center [106, 343] width 191 height 31
click at [180, 348] on div at bounding box center [186, 343] width 13 height 13
click at [182, 344] on icon at bounding box center [186, 344] width 8 height 8
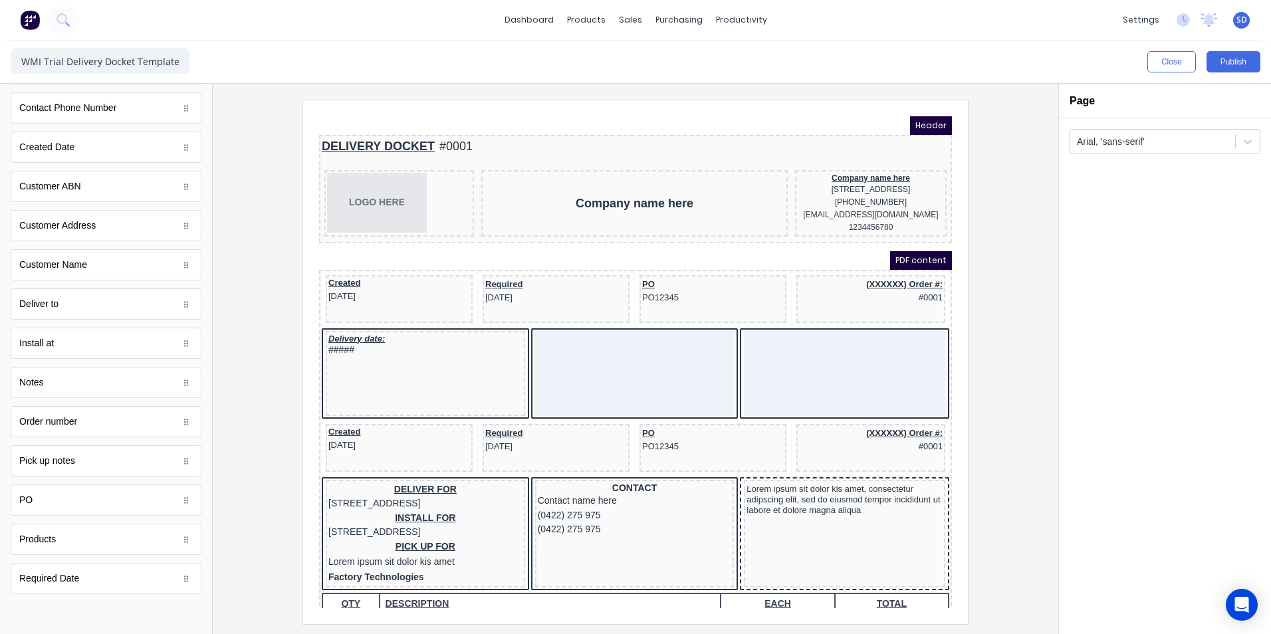
scroll to position [0, 0]
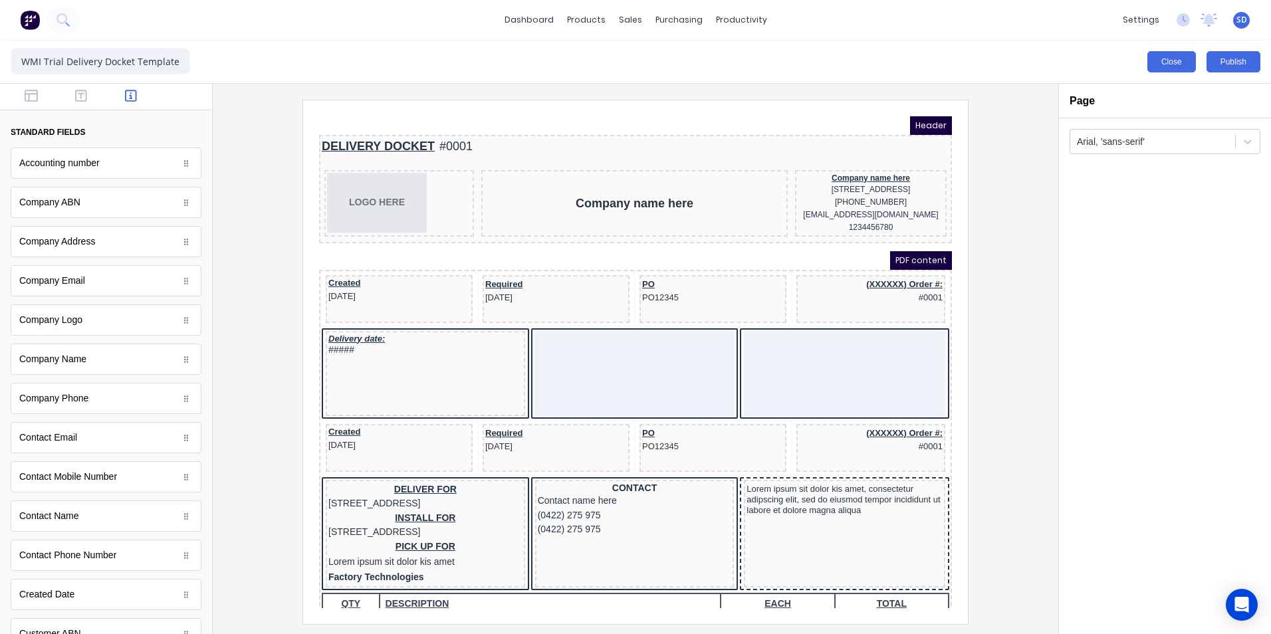
click at [1155, 66] on button "Close" at bounding box center [1172, 61] width 49 height 21
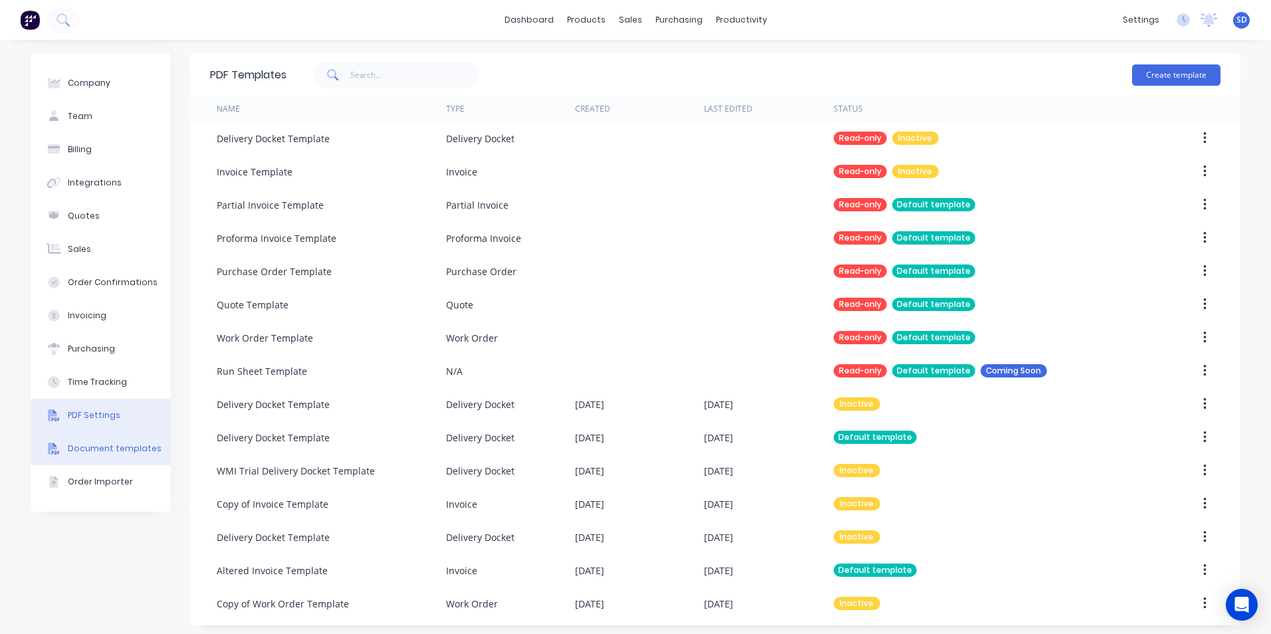
click at [108, 416] on div "PDF Settings" at bounding box center [94, 416] width 53 height 12
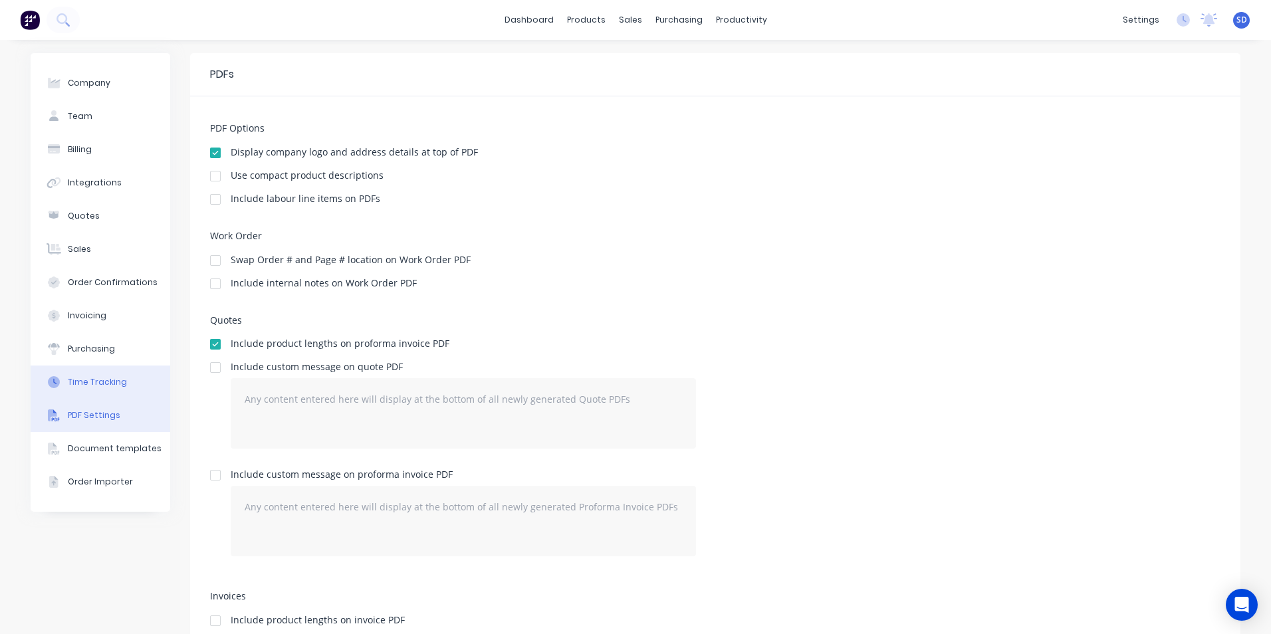
click at [77, 370] on button "Time Tracking" at bounding box center [101, 382] width 140 height 33
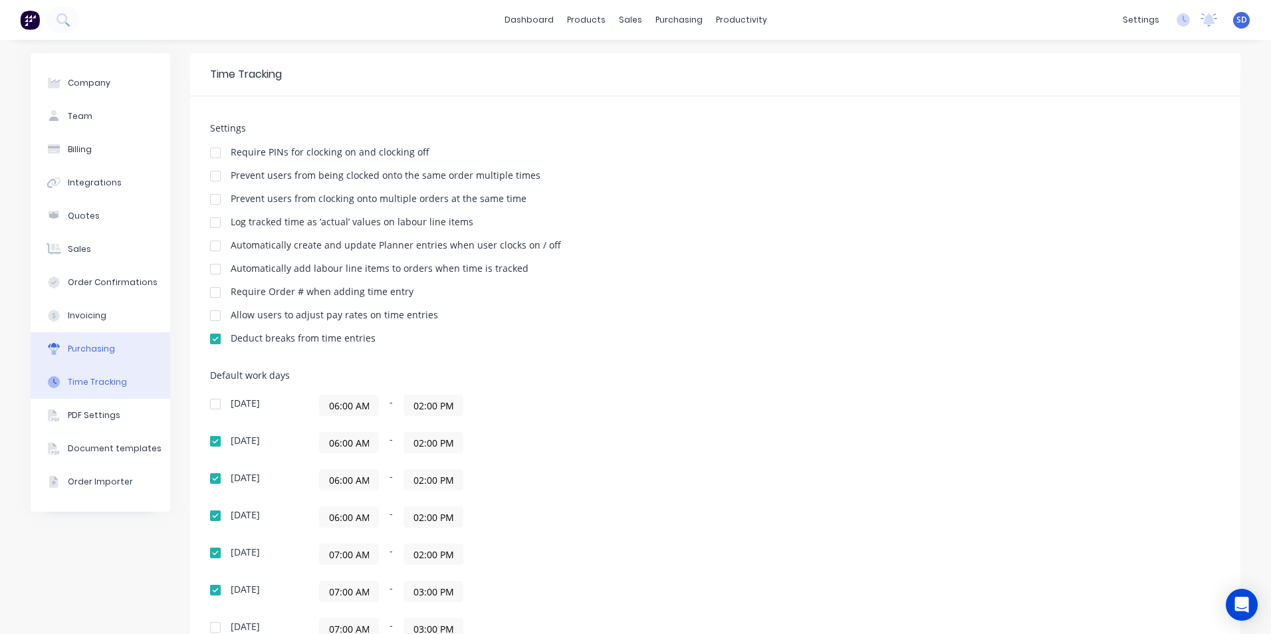
click at [86, 350] on div "Purchasing" at bounding box center [91, 349] width 47 height 12
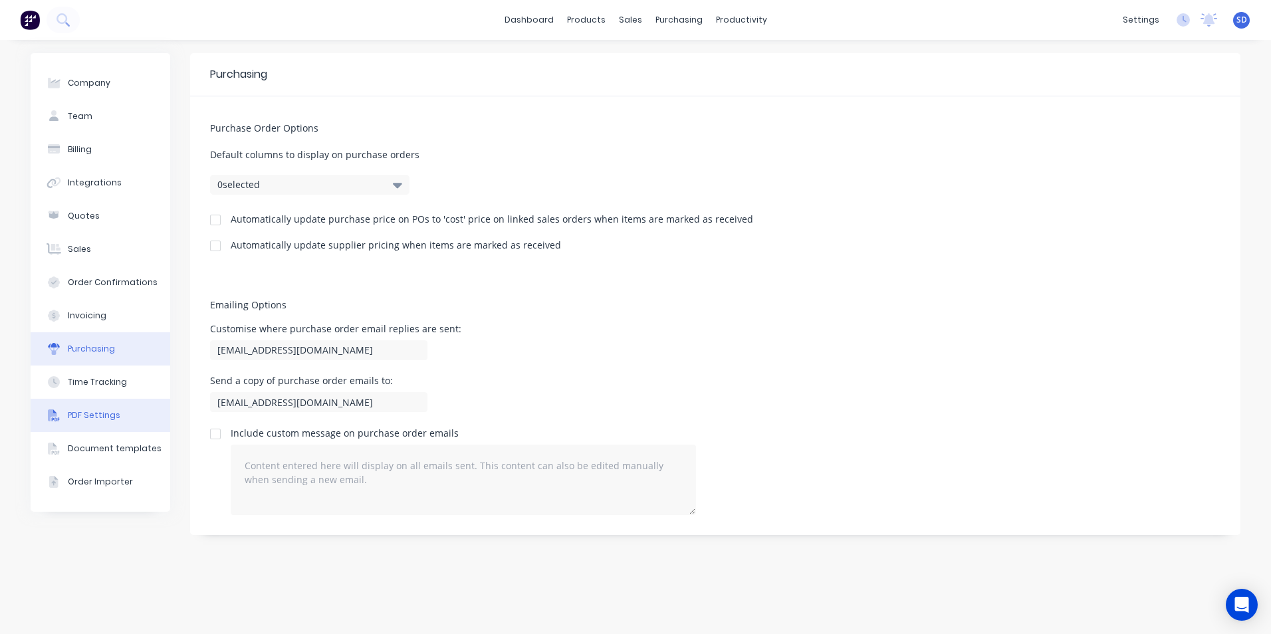
click at [94, 414] on div "PDF Settings" at bounding box center [94, 416] width 53 height 12
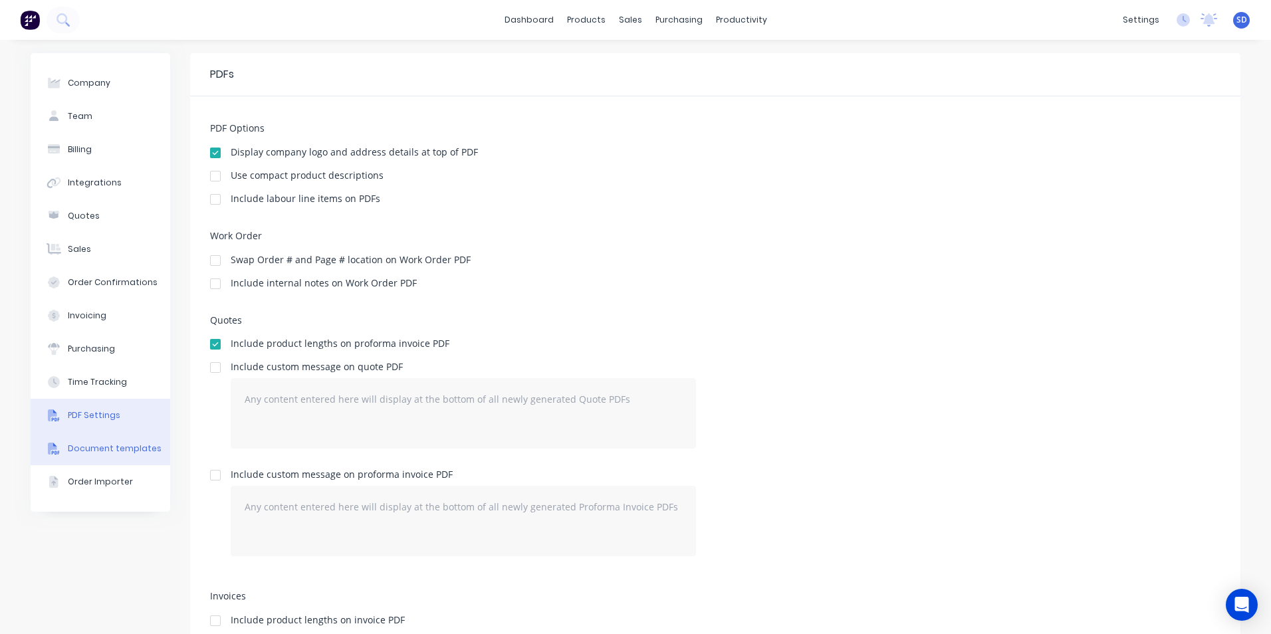
click at [95, 437] on button "Document templates" at bounding box center [101, 448] width 140 height 33
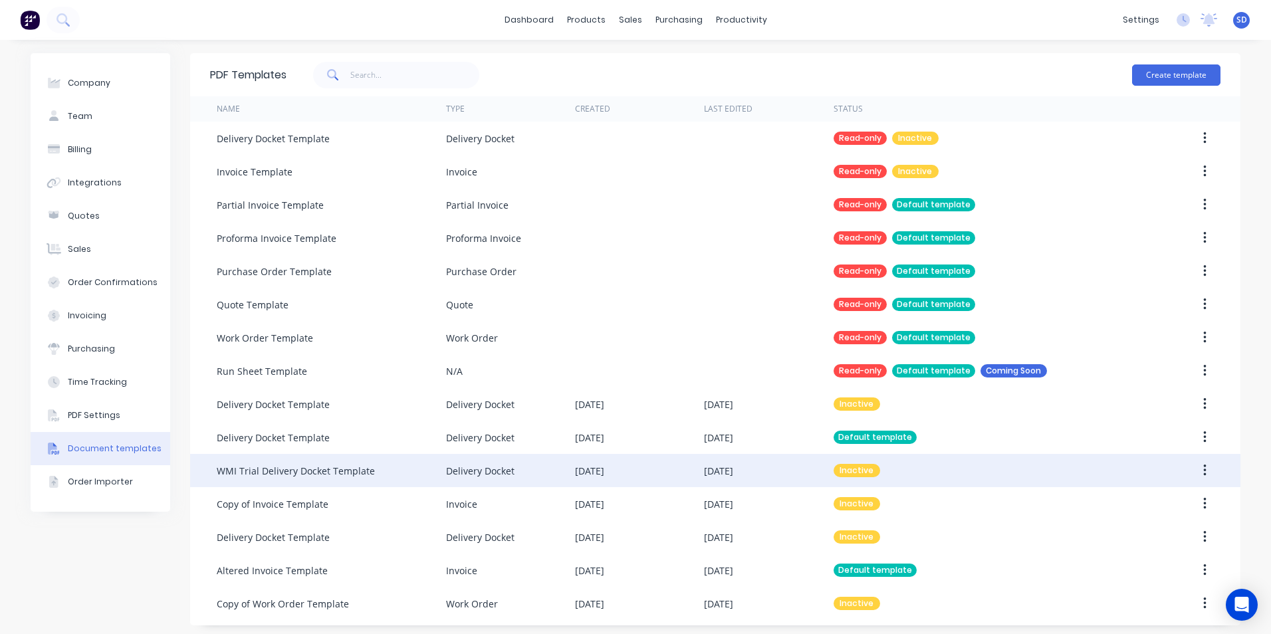
click at [539, 466] on div "Delivery Docket" at bounding box center [510, 470] width 129 height 33
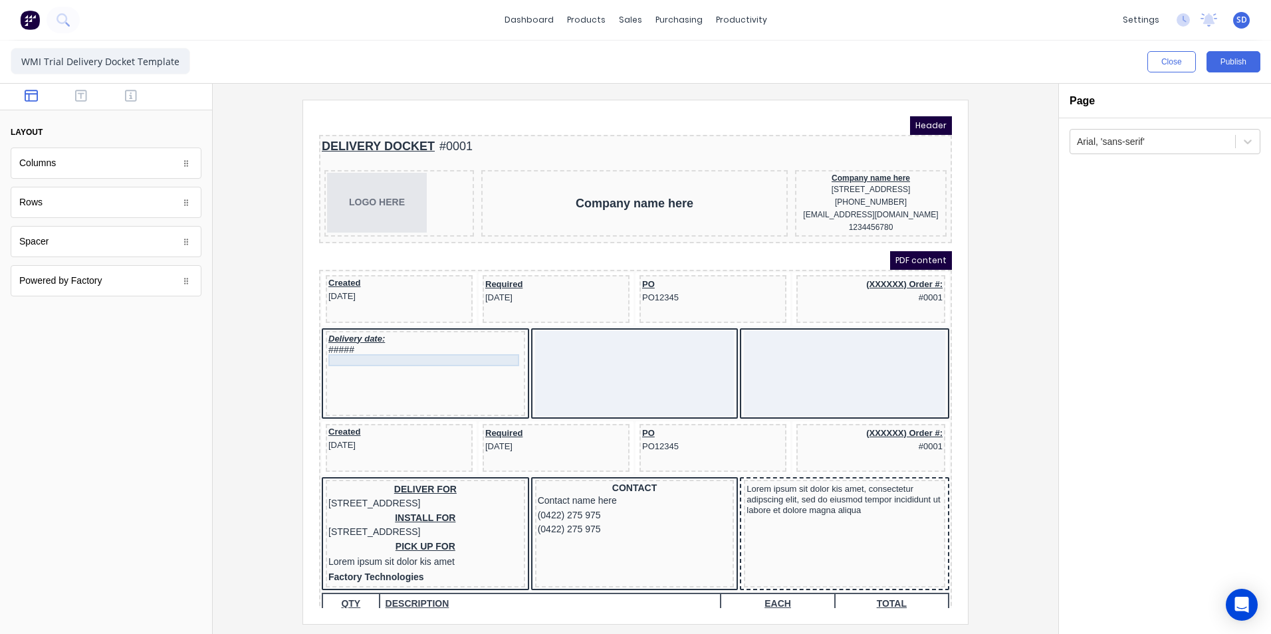
click at [439, 340] on div "#####" at bounding box center [409, 334] width 194 height 12
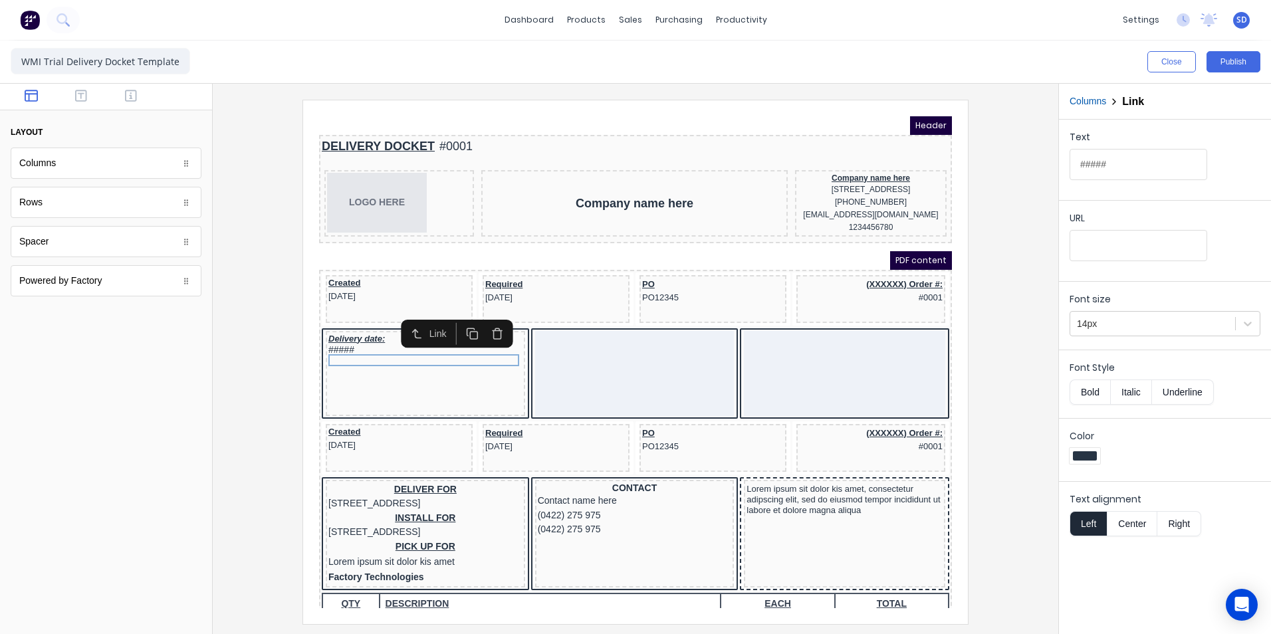
click at [414, 316] on div "Link" at bounding box center [425, 318] width 23 height 14
click at [402, 317] on icon "button" at bounding box center [400, 318] width 13 height 13
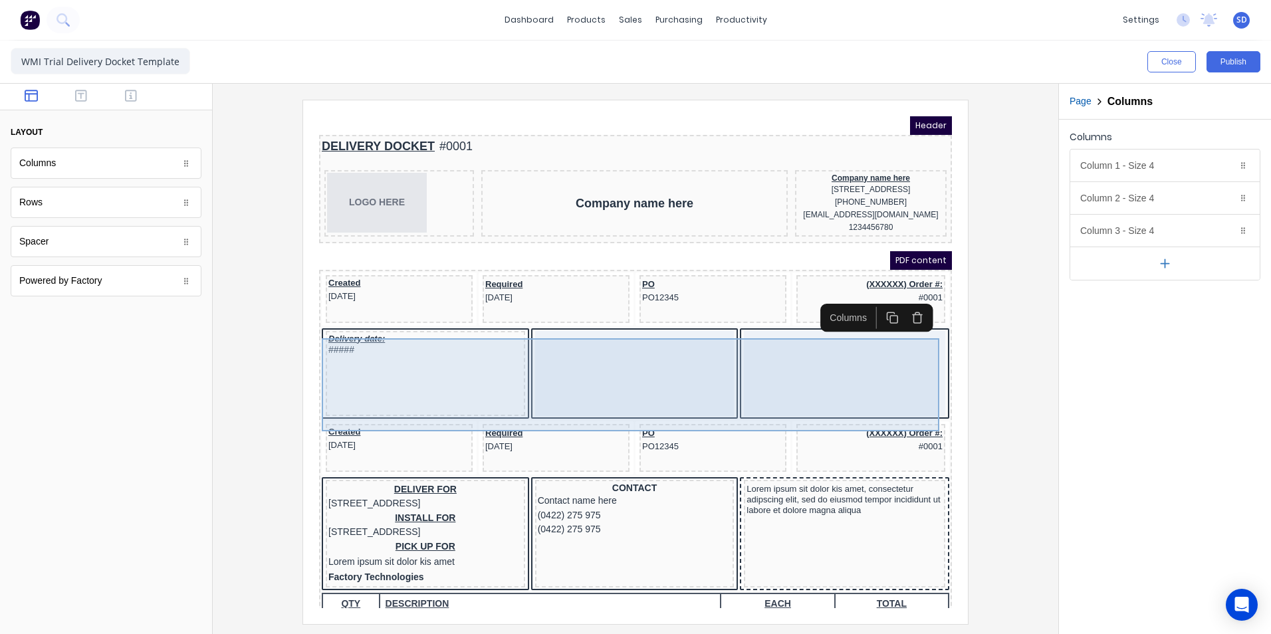
click at [437, 358] on div "Delivery date: #####" at bounding box center [409, 357] width 199 height 85
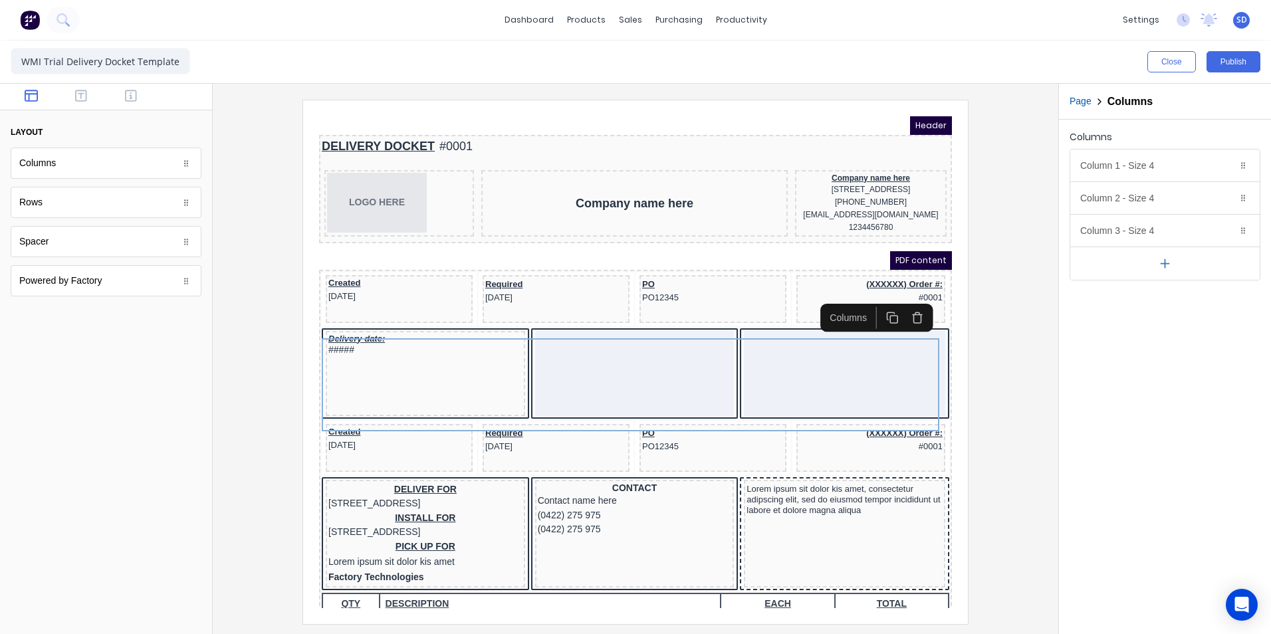
click at [437, 358] on body "Header DELIVERY DOCKET #0001 LOGO HERE Company name here Company name here [STR…" at bounding box center [619, 346] width 633 height 492
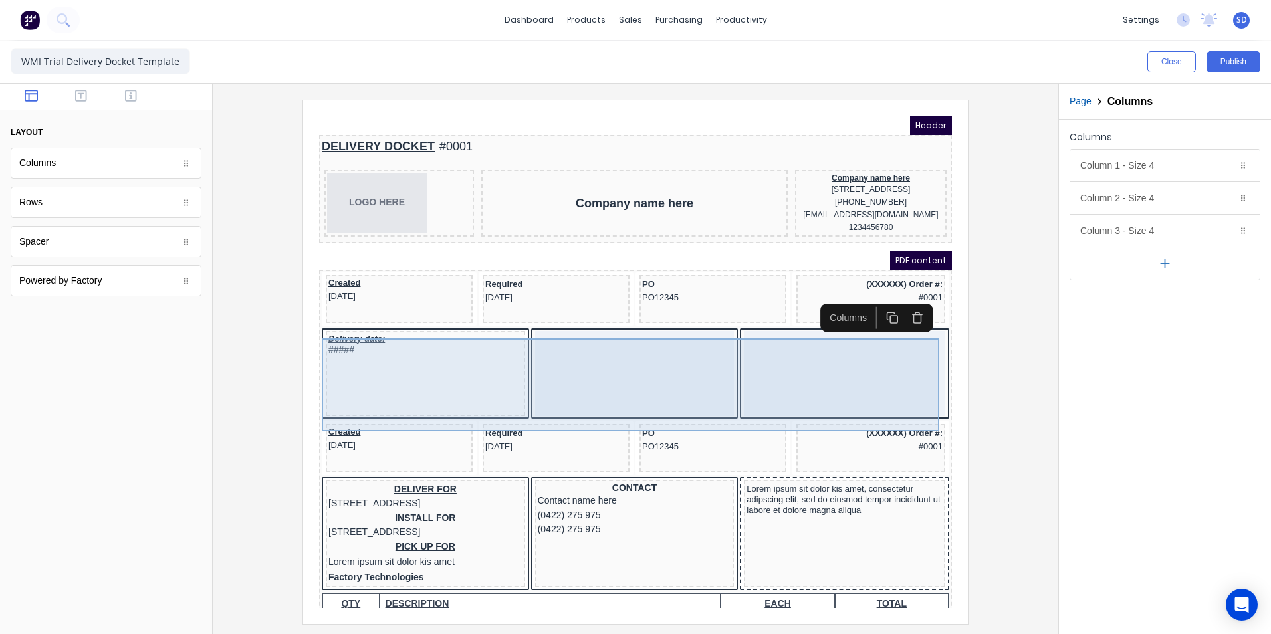
click at [437, 358] on div "Delivery date: #####" at bounding box center [409, 357] width 199 height 85
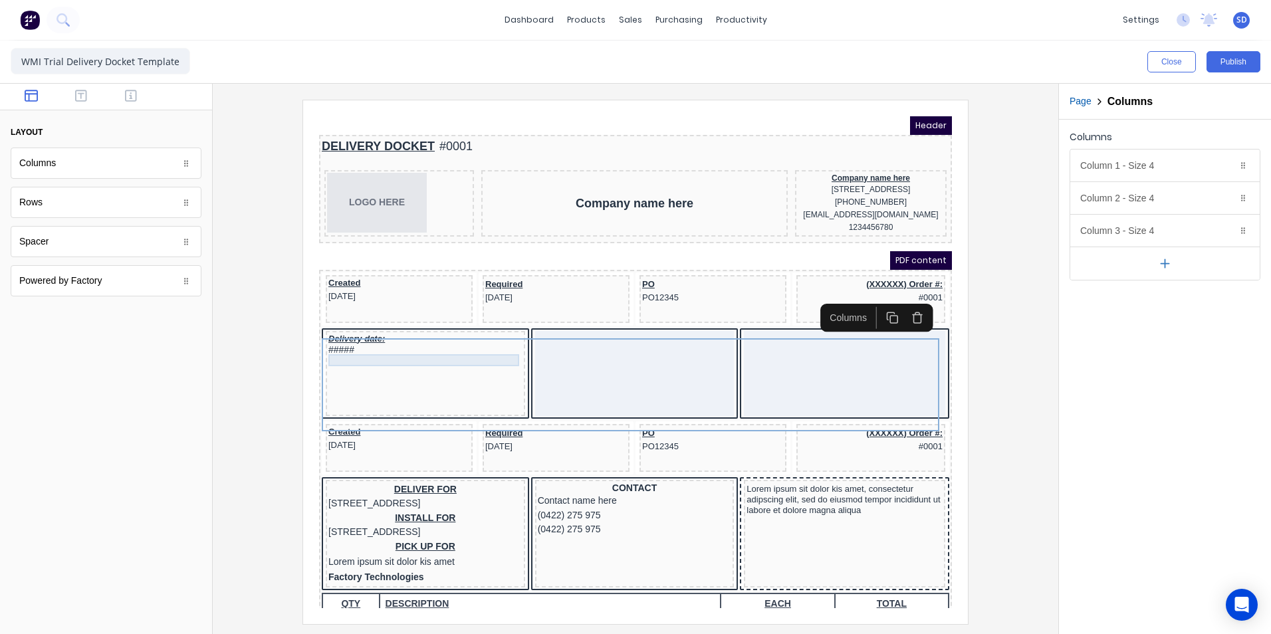
click at [351, 328] on div "Delivery date:" at bounding box center [409, 323] width 194 height 11
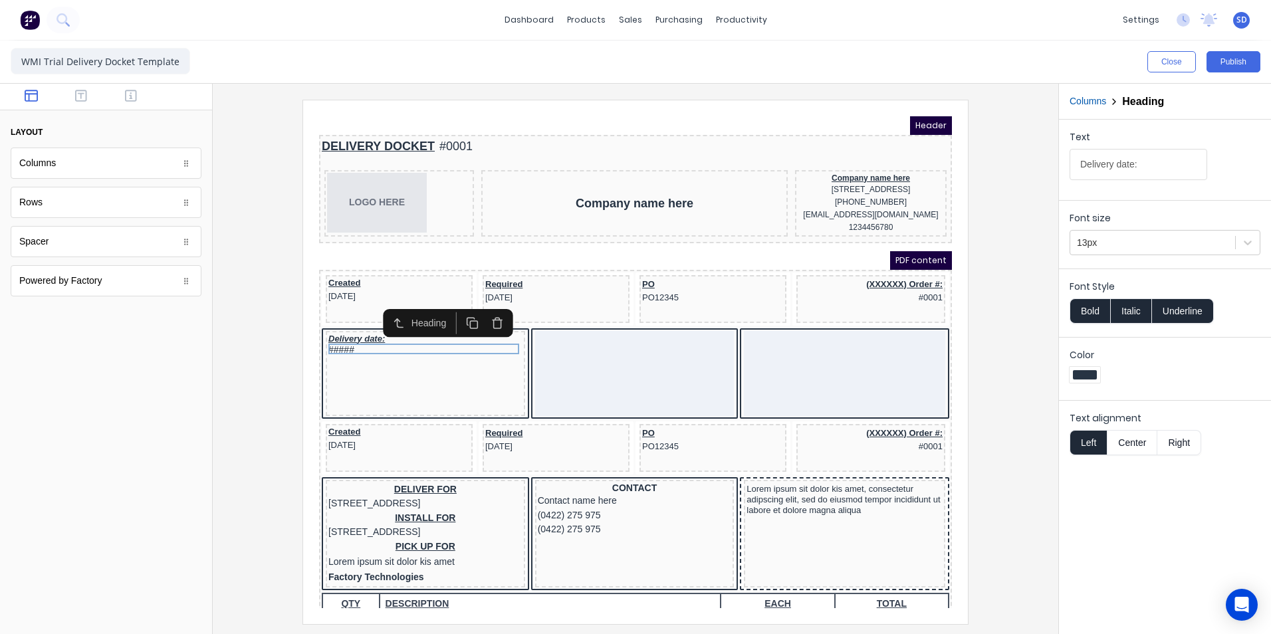
click at [1074, 371] on div at bounding box center [1085, 374] width 24 height 9
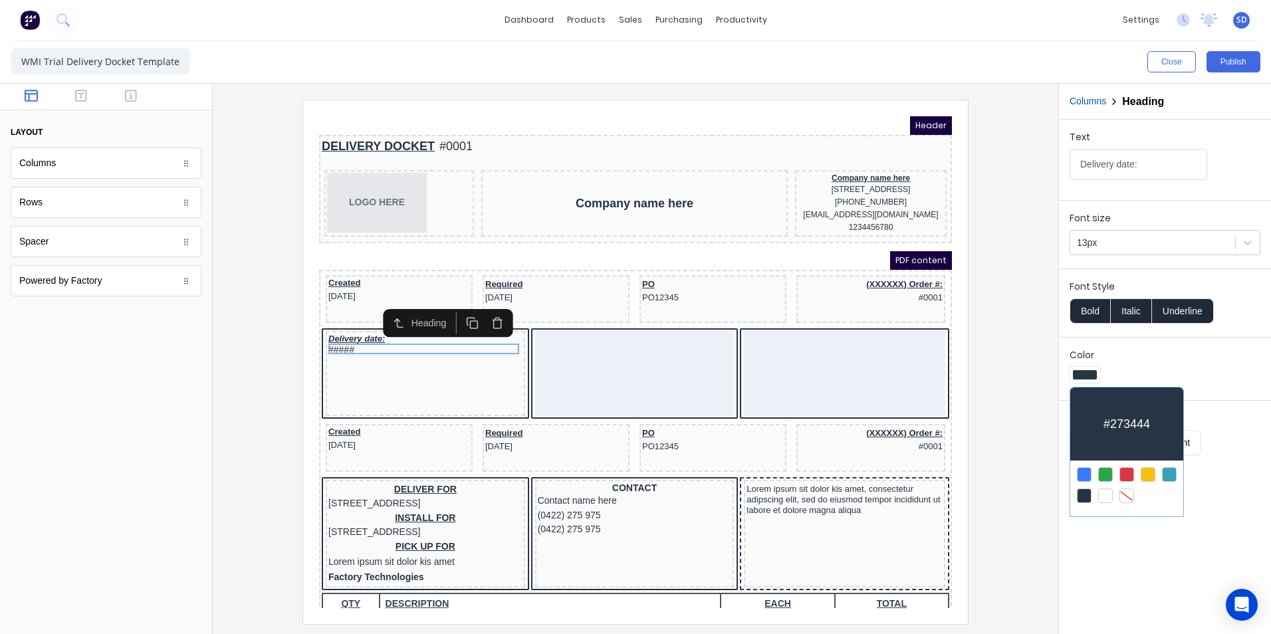
click at [1108, 477] on div at bounding box center [1105, 474] width 15 height 15
click at [390, 382] on div at bounding box center [635, 317] width 1271 height 634
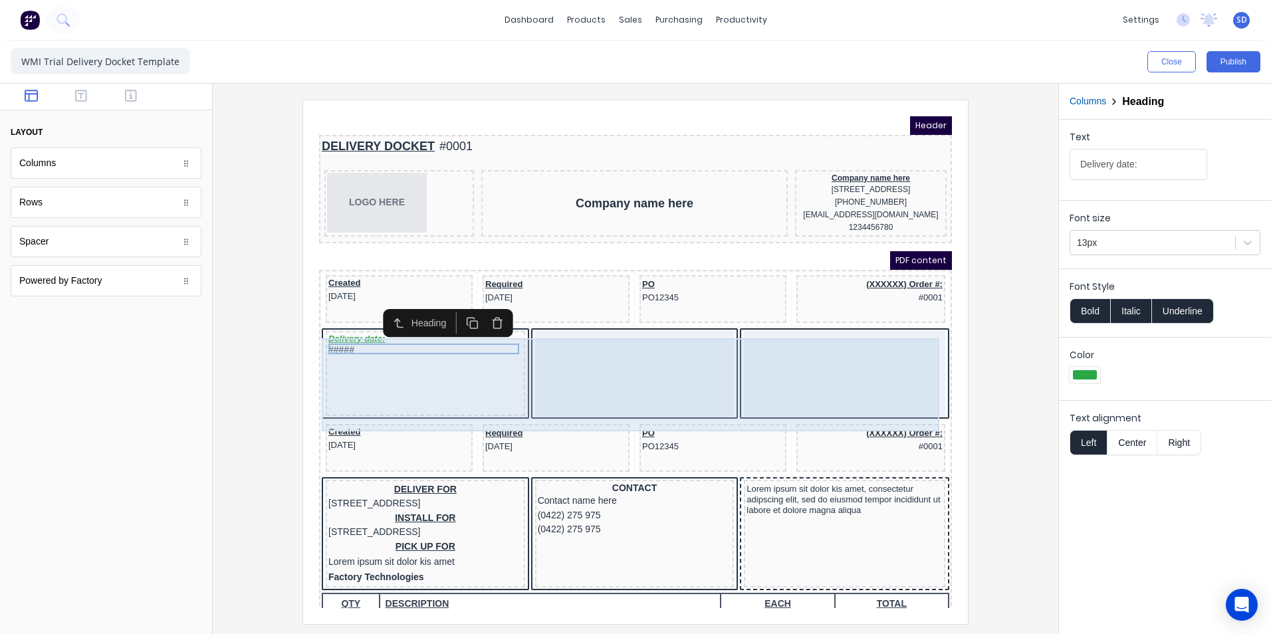
click at [340, 340] on div "#####" at bounding box center [409, 334] width 194 height 12
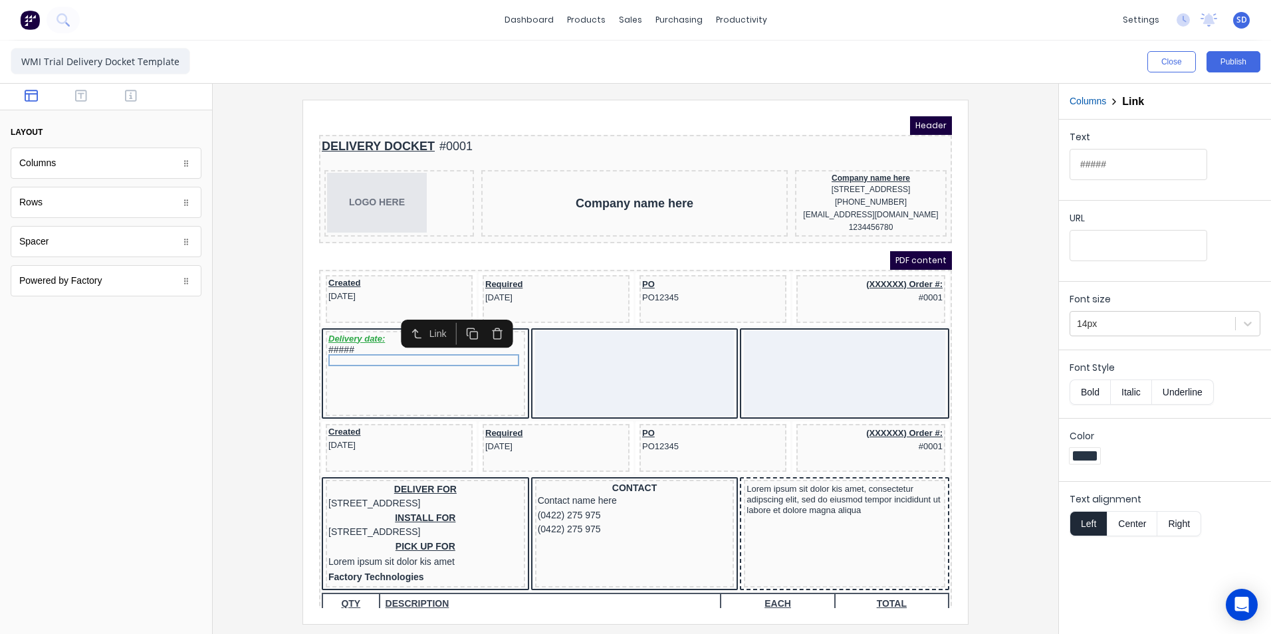
click at [1090, 454] on div at bounding box center [1085, 455] width 24 height 9
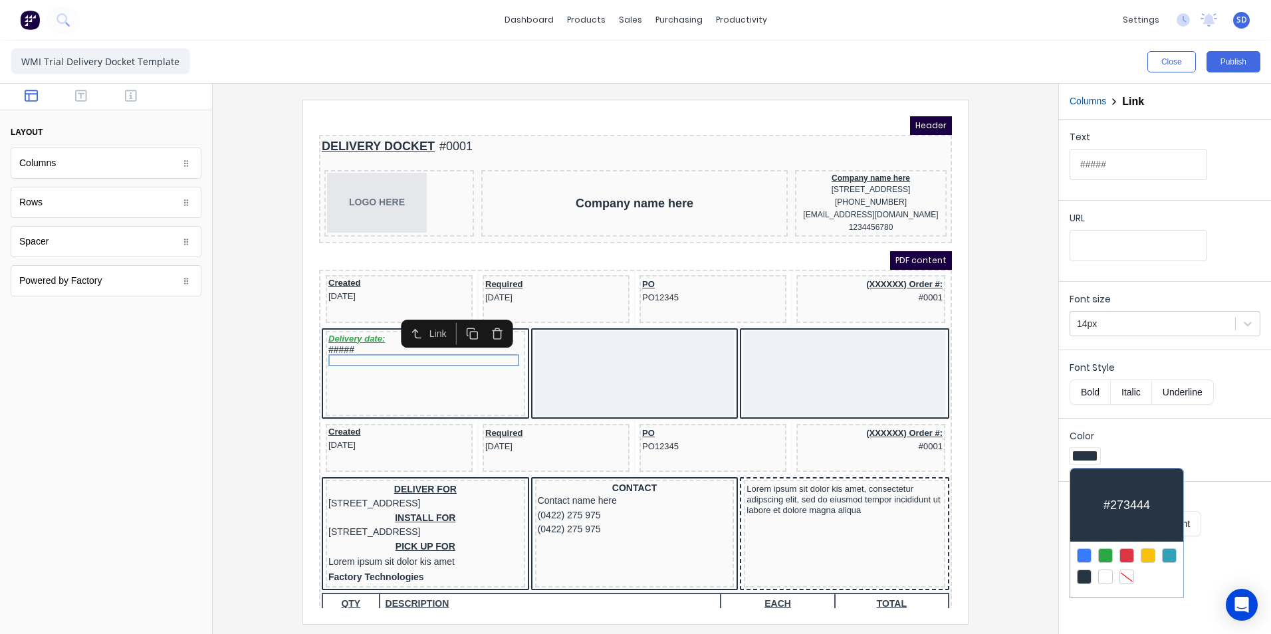
click at [1102, 555] on div at bounding box center [1105, 556] width 15 height 15
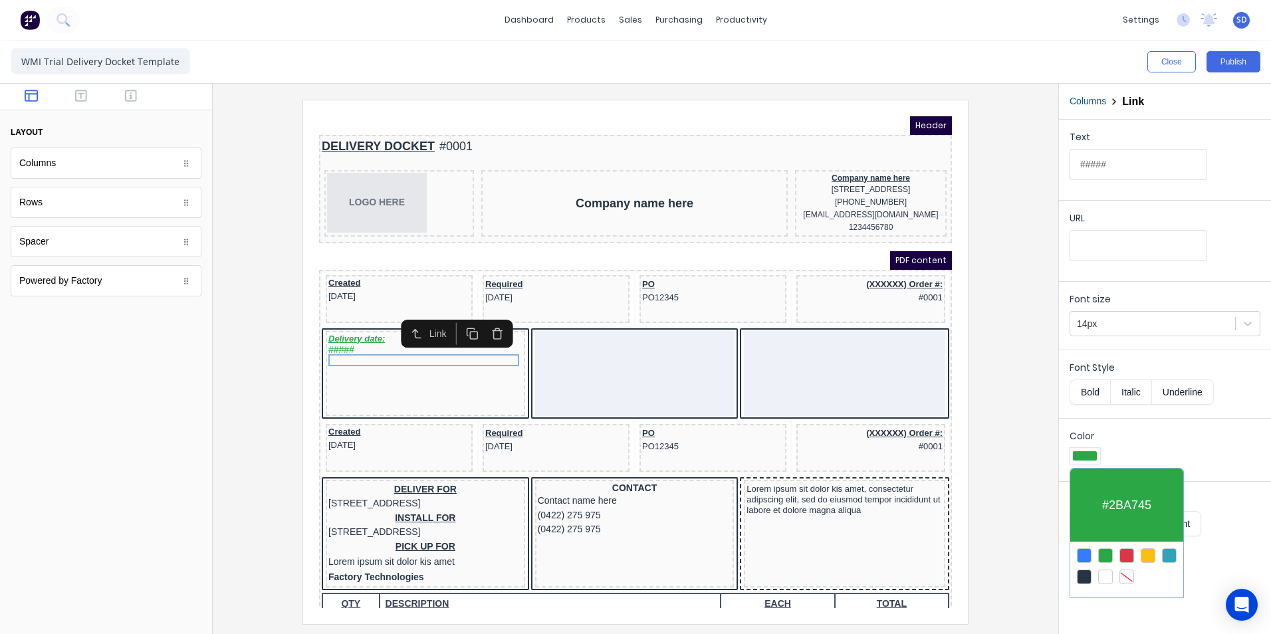
click at [1010, 449] on div at bounding box center [635, 317] width 1271 height 634
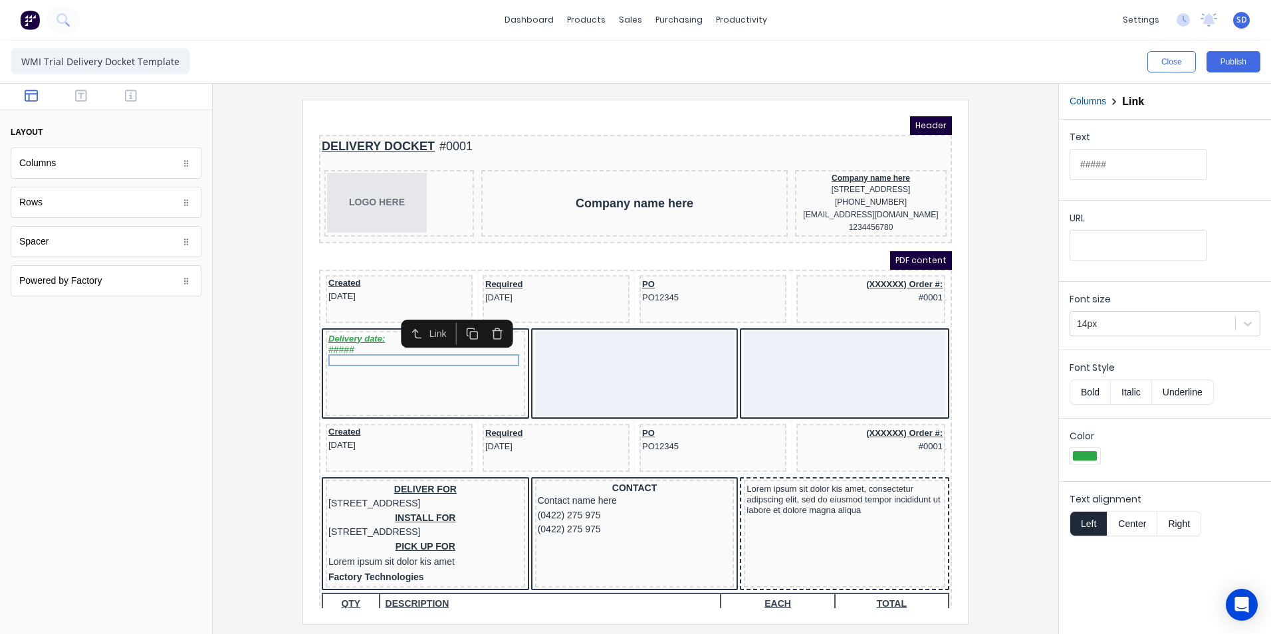
click at [1010, 449] on div at bounding box center [635, 362] width 824 height 524
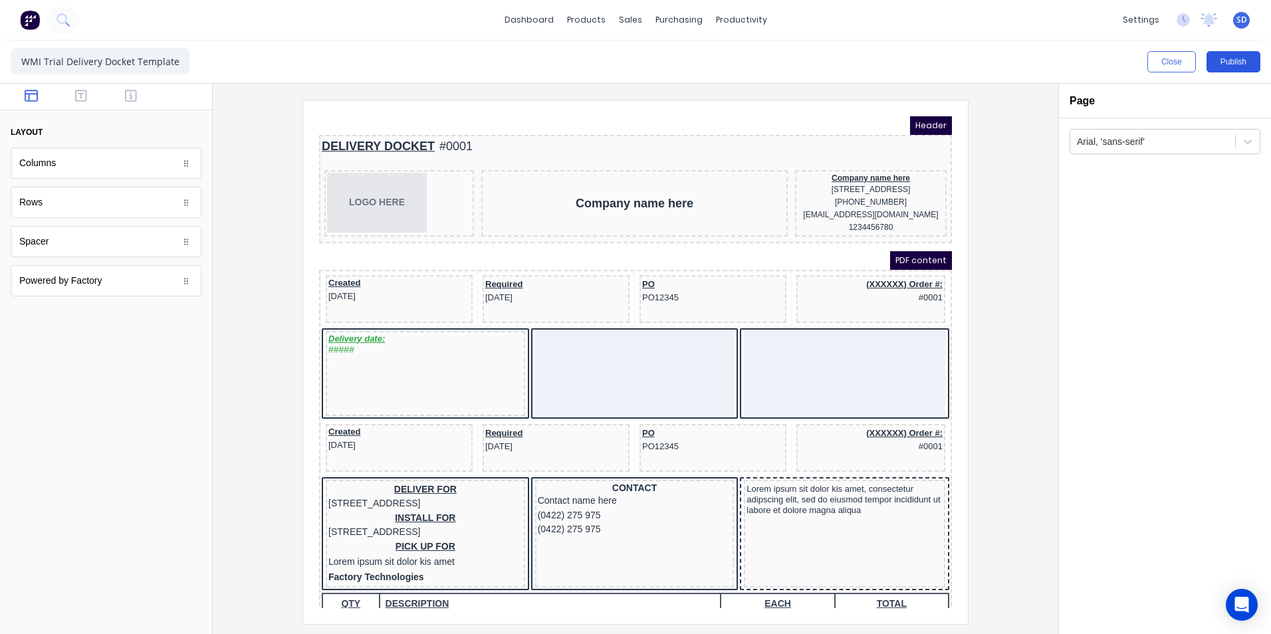
click at [1239, 64] on button "Publish" at bounding box center [1234, 61] width 54 height 21
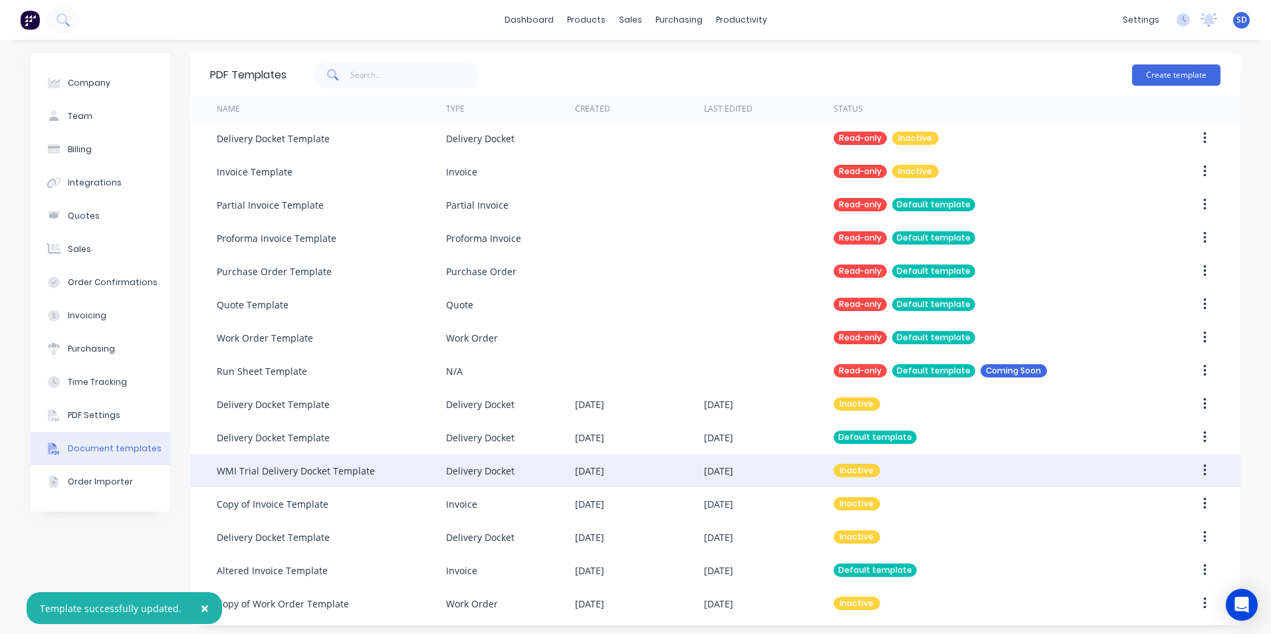
click at [396, 468] on div "WMI Trial Delivery Docket Template" at bounding box center [331, 470] width 229 height 33
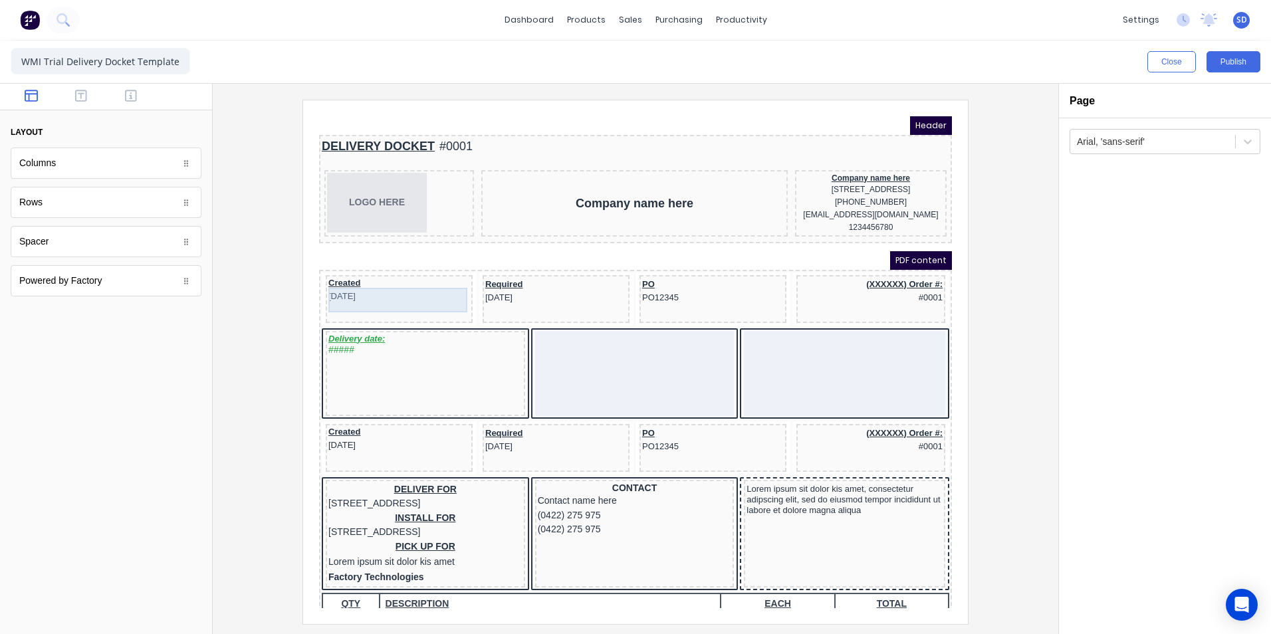
click at [367, 287] on div "Created [DATE]" at bounding box center [383, 274] width 142 height 25
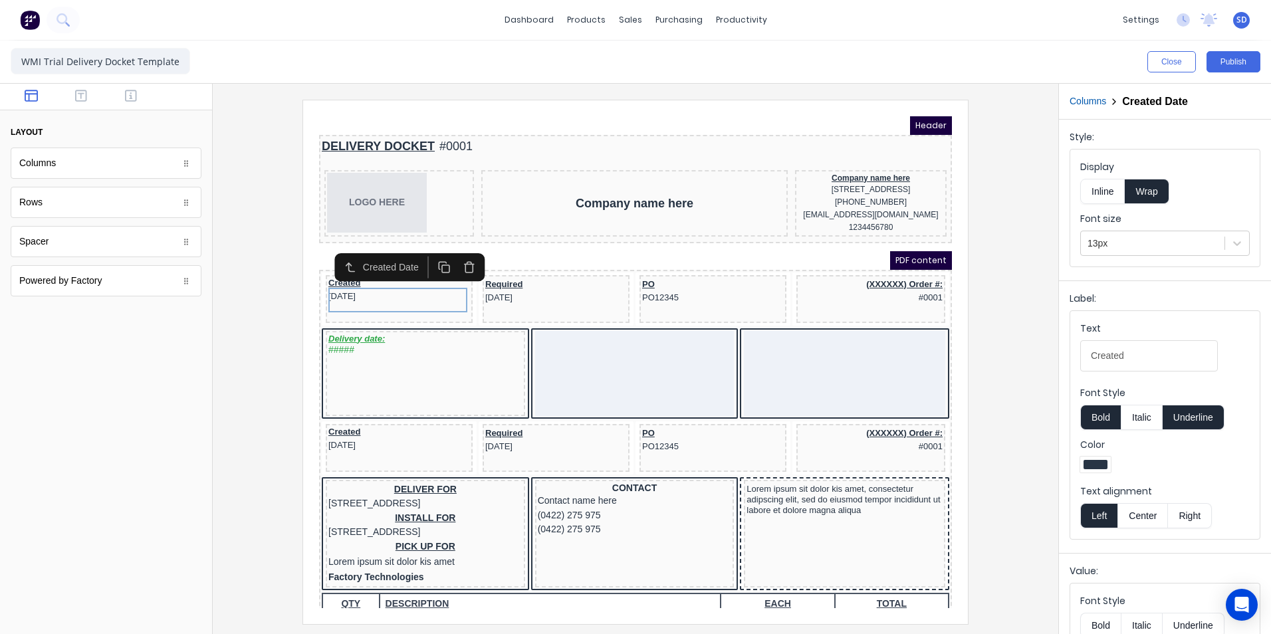
click at [1104, 460] on div at bounding box center [1096, 464] width 24 height 9
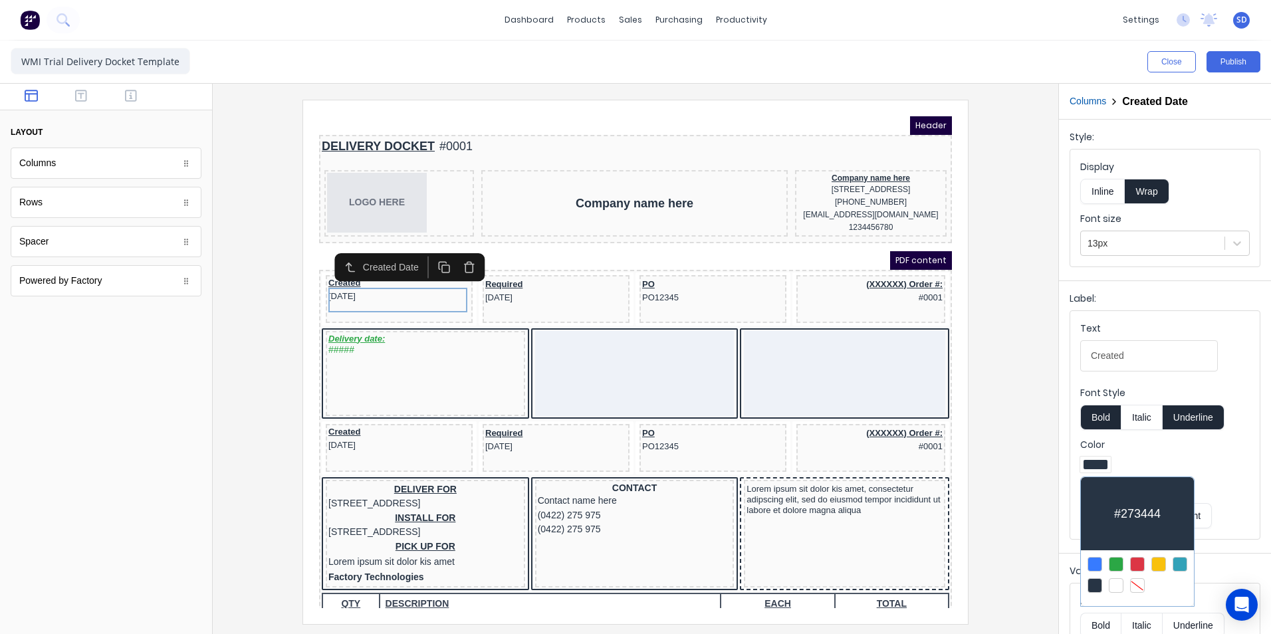
click at [1134, 564] on div at bounding box center [1137, 564] width 15 height 15
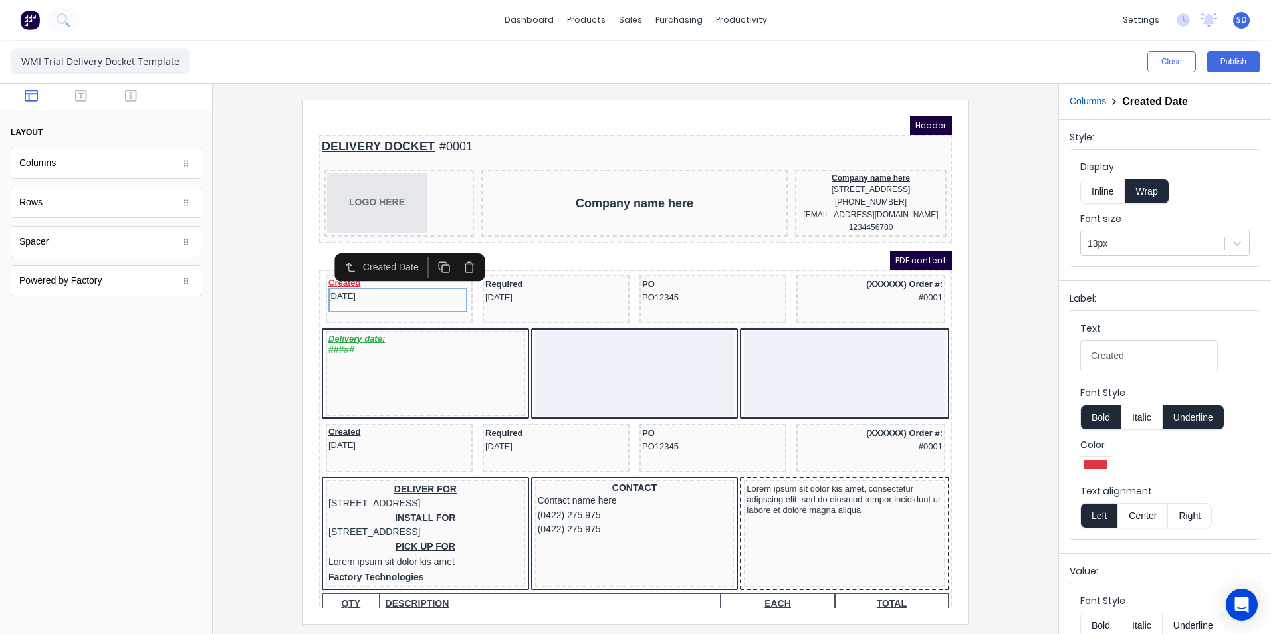
click at [193, 316] on div at bounding box center [106, 474] width 212 height 319
drag, startPoint x: 312, startPoint y: 325, endPoint x: 69, endPoint y: 198, distance: 274.5
click at [312, 325] on iframe at bounding box center [635, 362] width 665 height 524
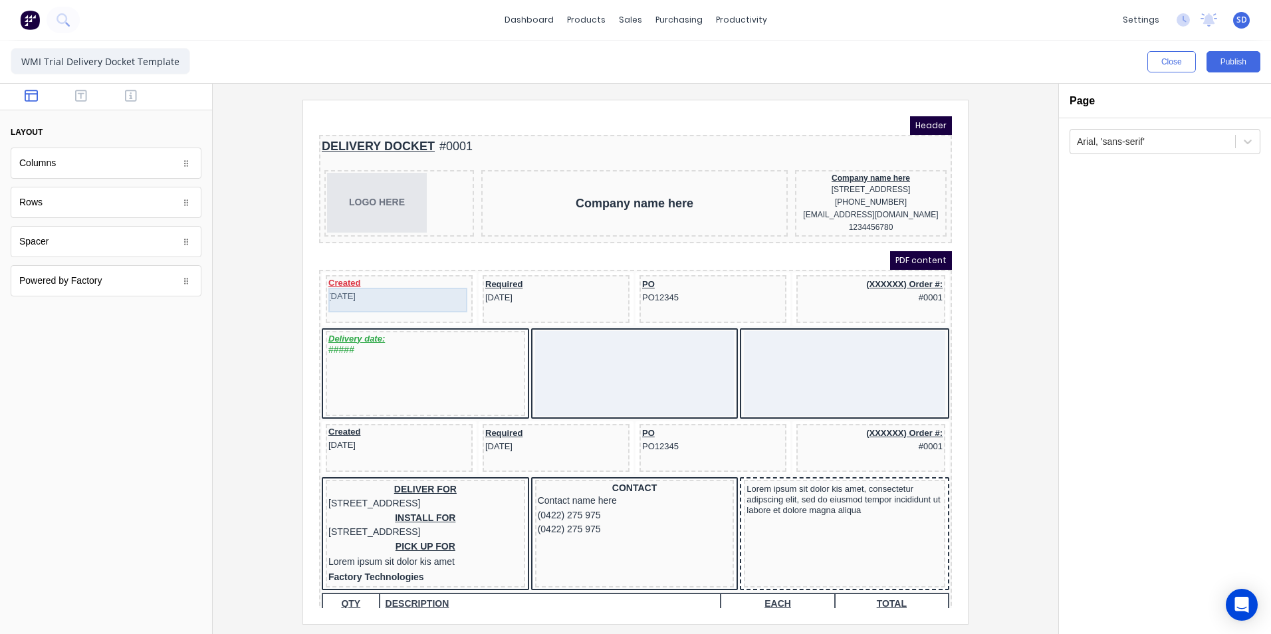
click at [357, 287] on div "Created 29/10/2024" at bounding box center [383, 274] width 142 height 25
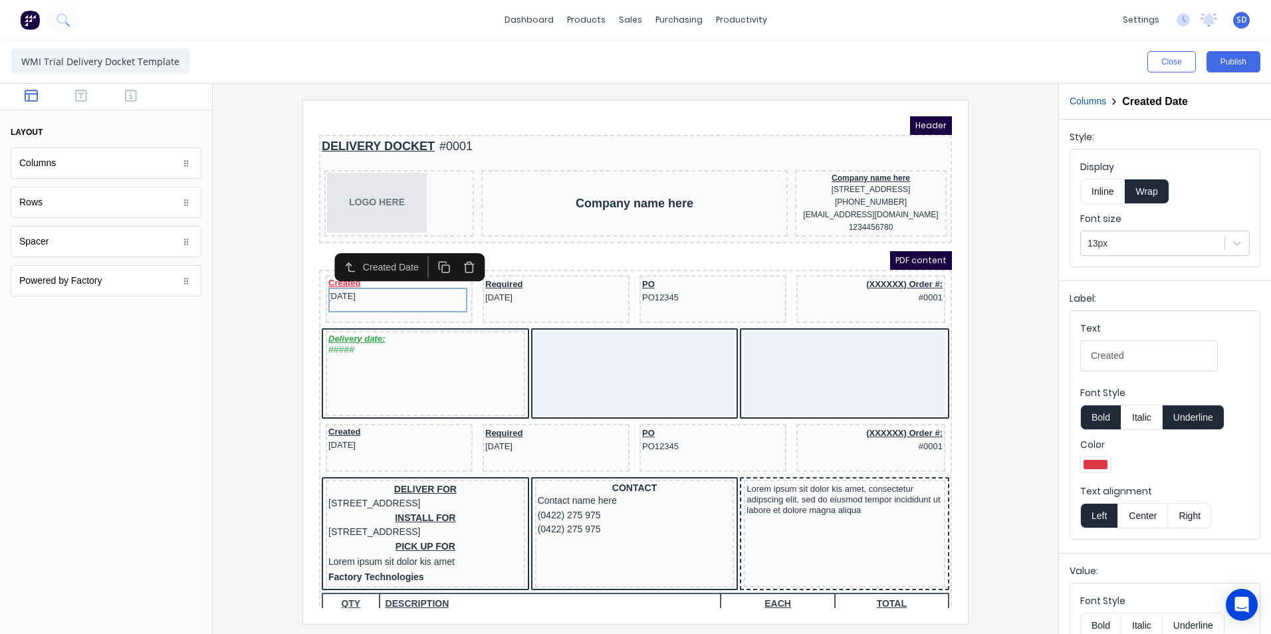
click at [1103, 465] on div at bounding box center [1096, 464] width 24 height 9
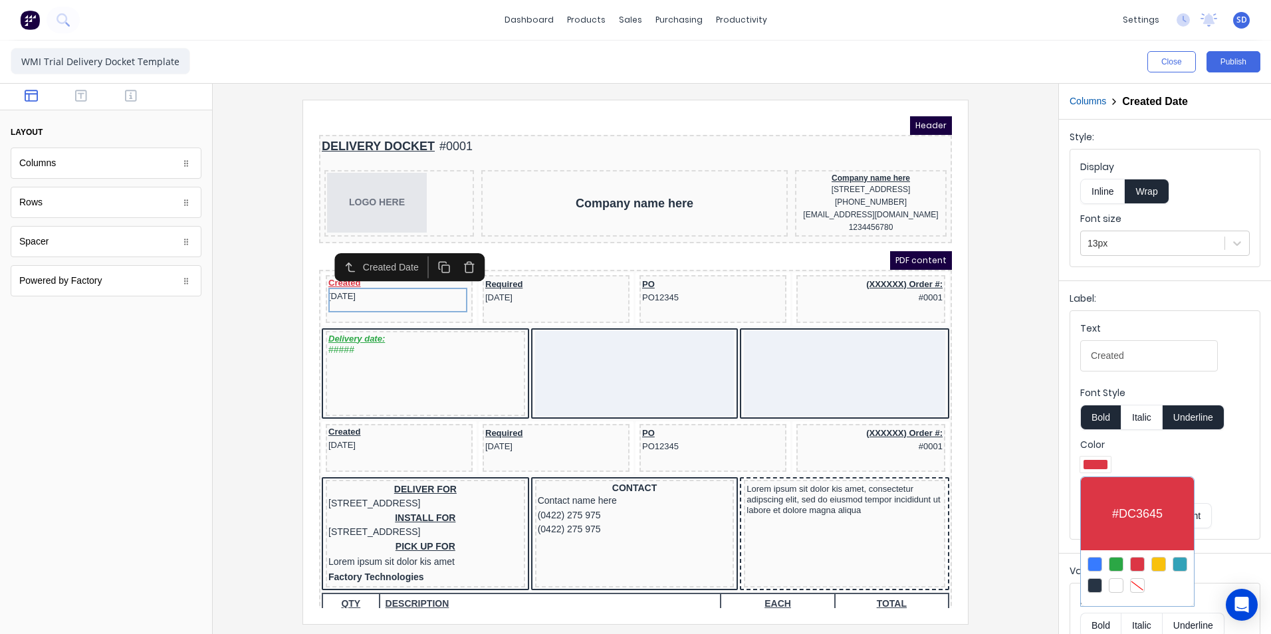
click at [1136, 564] on div at bounding box center [1137, 564] width 15 height 15
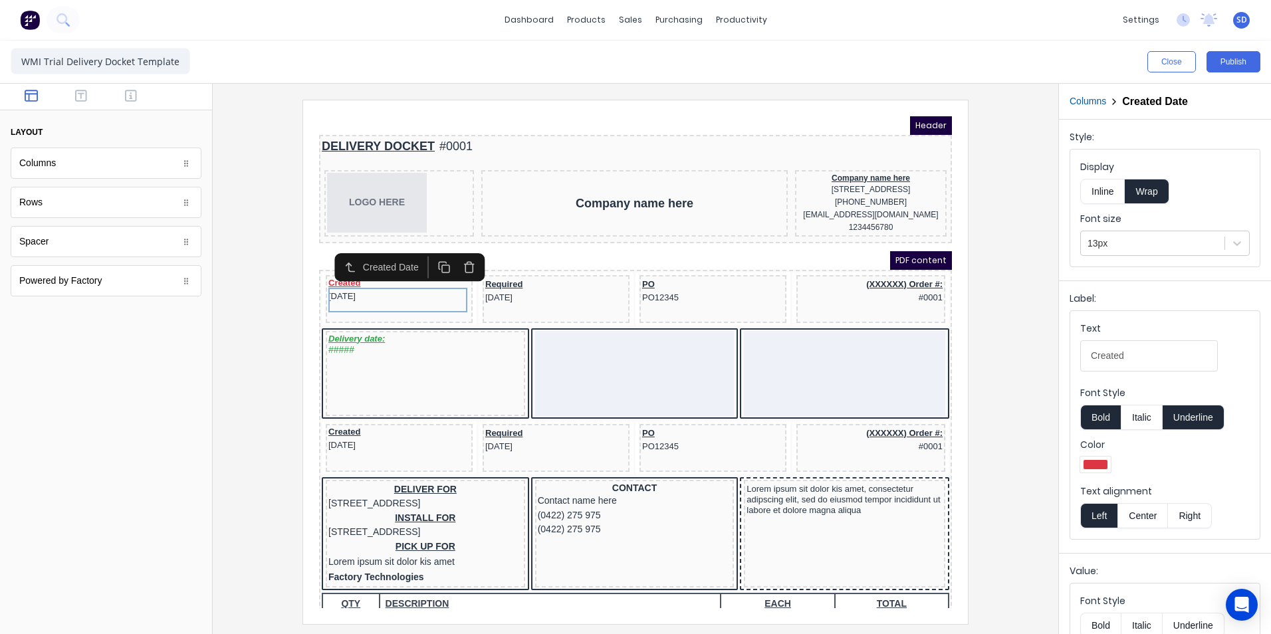
click at [1007, 469] on div at bounding box center [635, 362] width 824 height 524
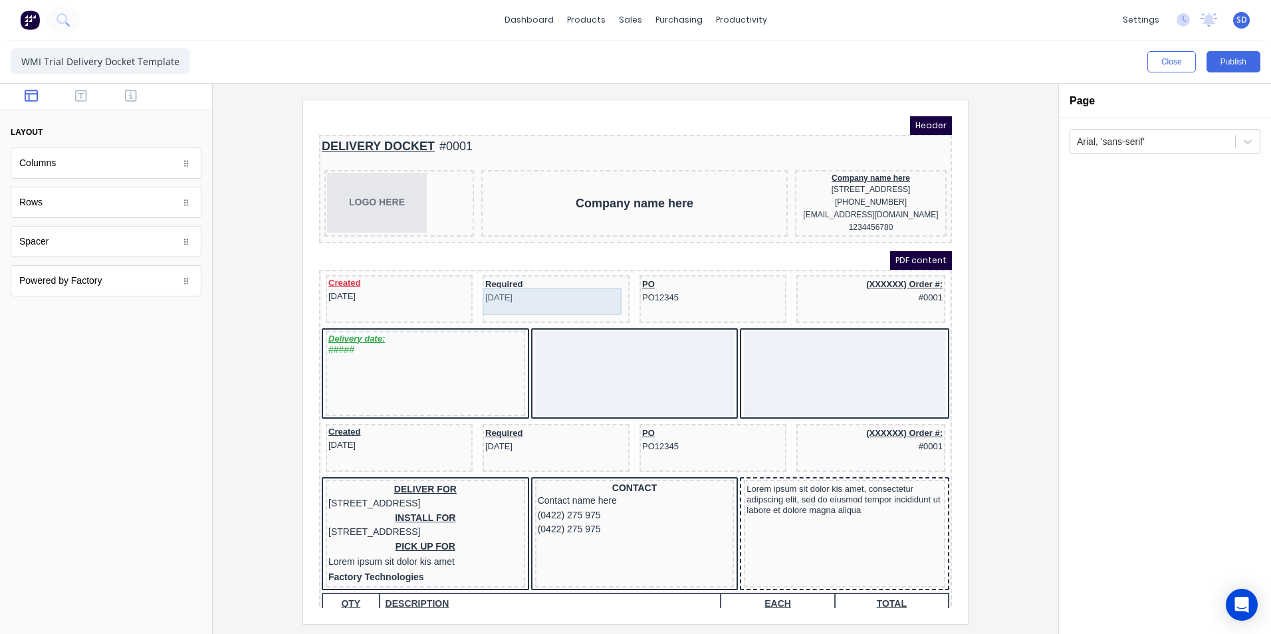
click at [489, 283] on div "Required [DATE]" at bounding box center [540, 275] width 142 height 27
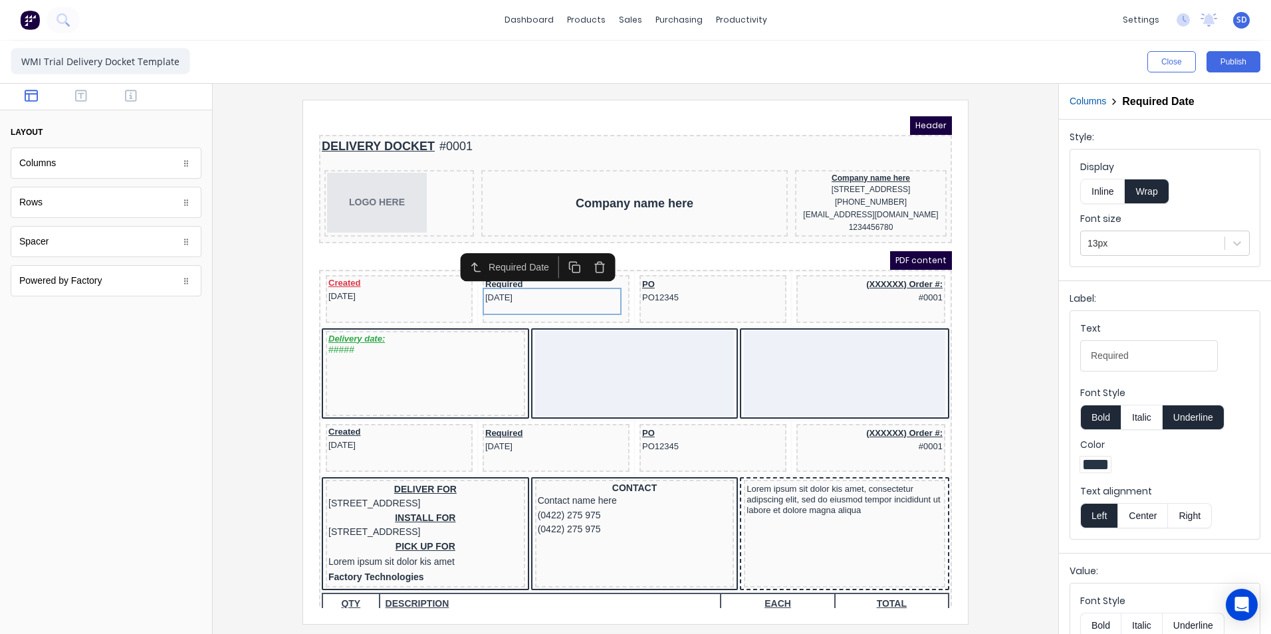
click at [1102, 470] on div at bounding box center [1095, 465] width 31 height 16
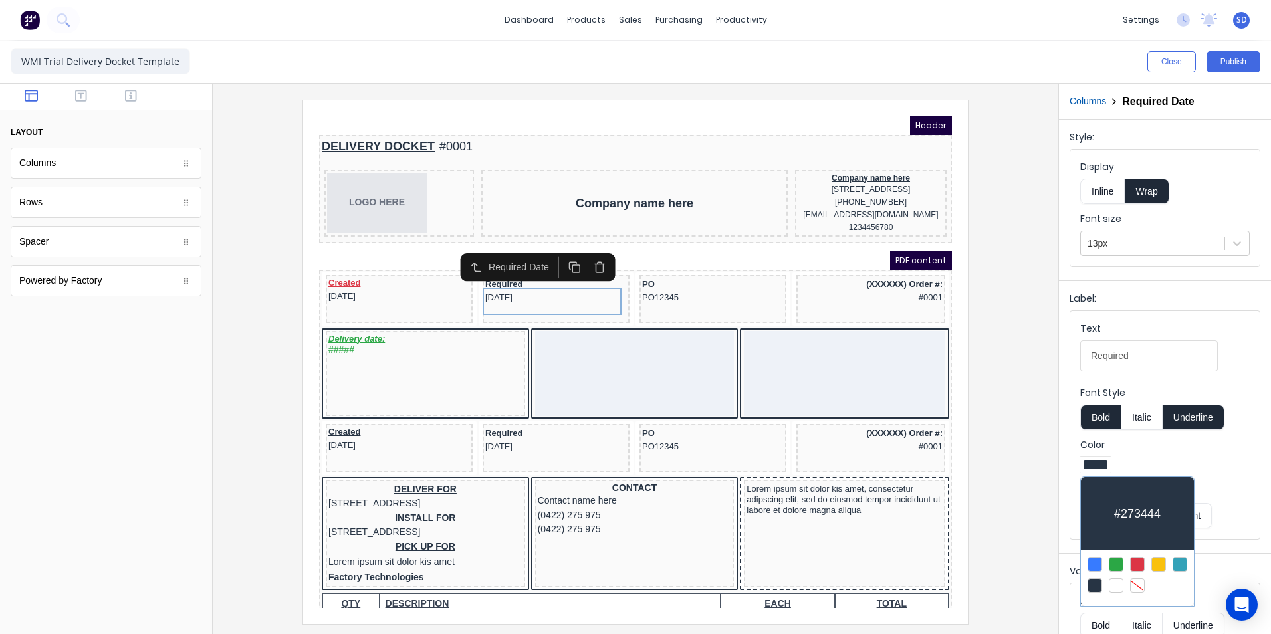
click at [1143, 578] on div at bounding box center [1137, 585] width 15 height 15
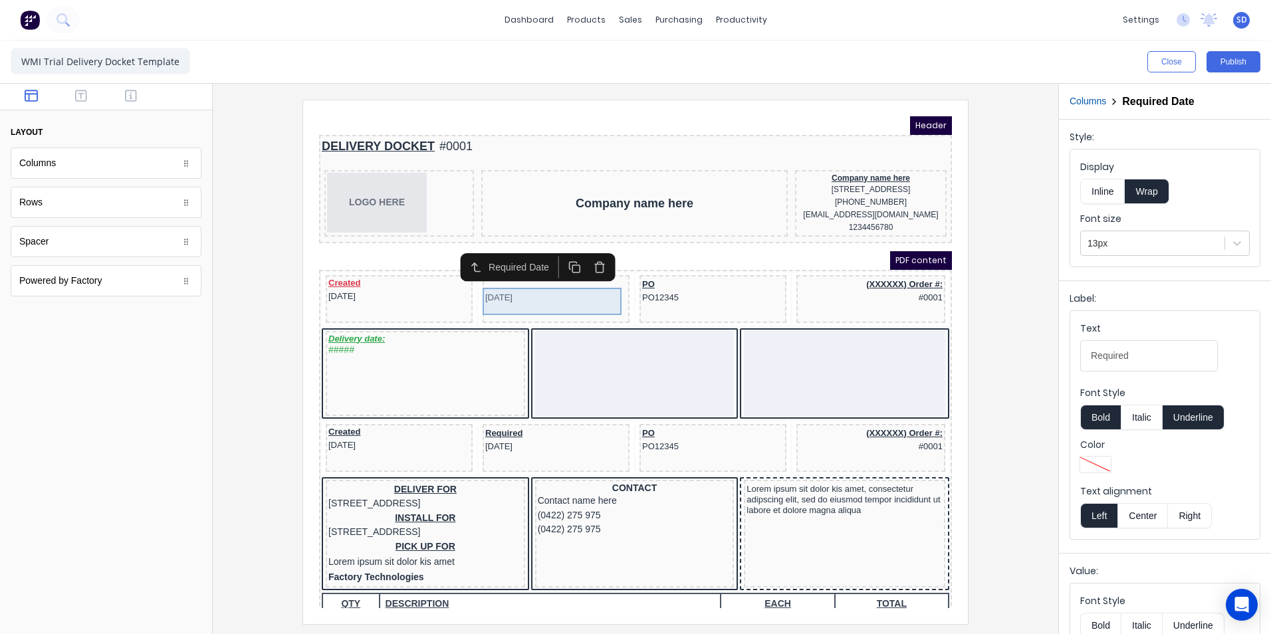
click at [535, 289] on div "Required [DATE]" at bounding box center [540, 275] width 142 height 27
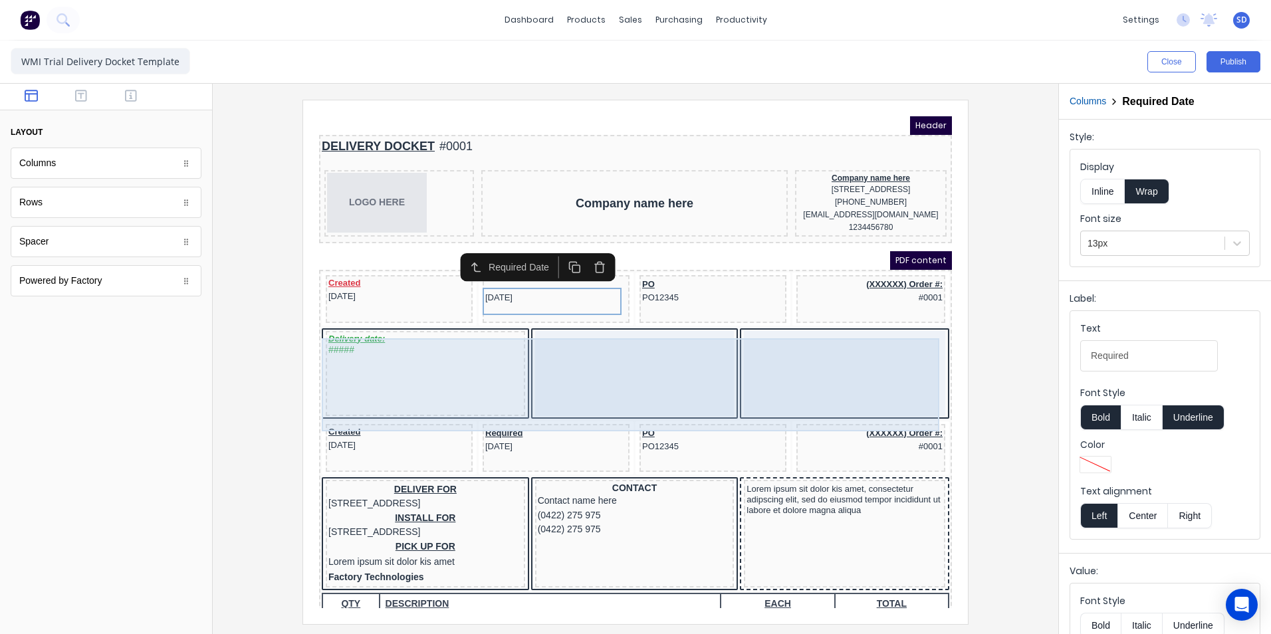
click at [570, 307] on div "Required [DATE]" at bounding box center [540, 283] width 147 height 48
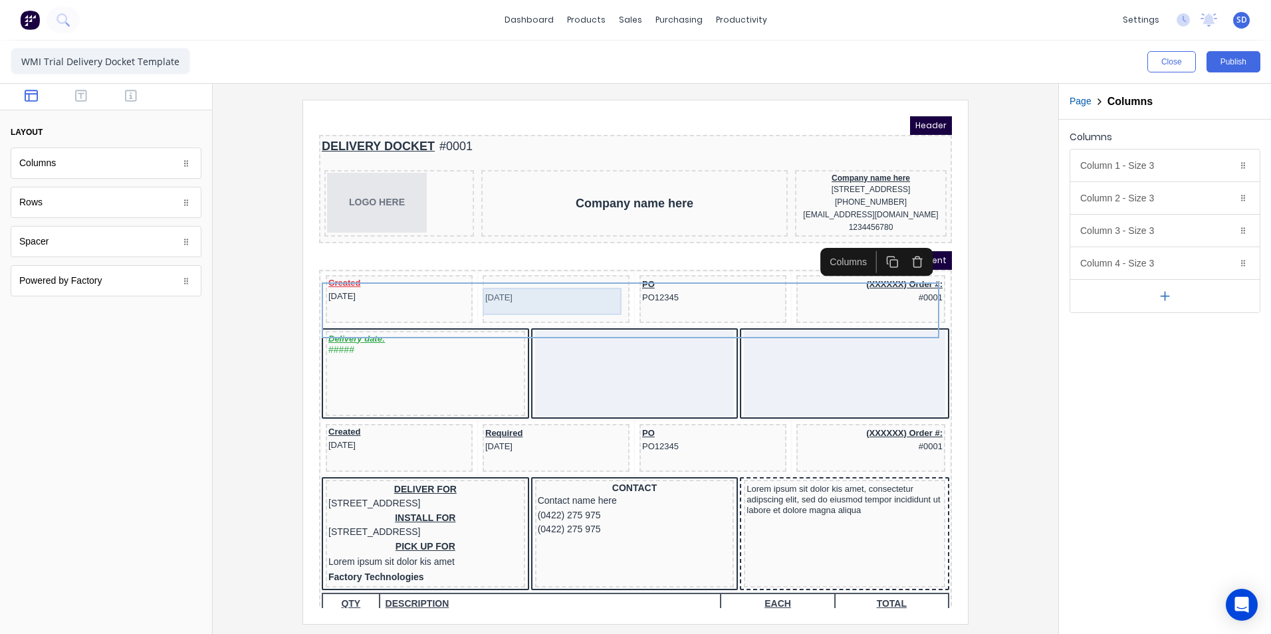
click at [505, 288] on div "Required [DATE]" at bounding box center [540, 275] width 142 height 27
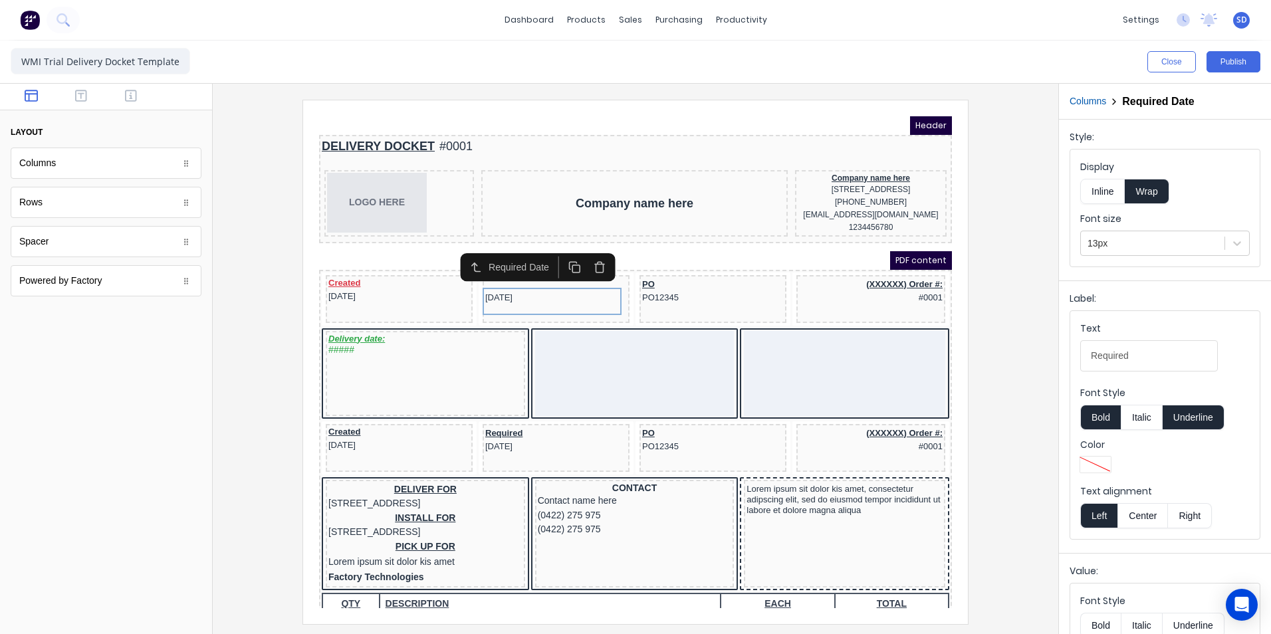
click at [1090, 460] on div at bounding box center [1096, 464] width 24 height 9
click at [1140, 564] on div at bounding box center [1137, 564] width 15 height 15
click at [1009, 455] on div at bounding box center [635, 362] width 824 height 524
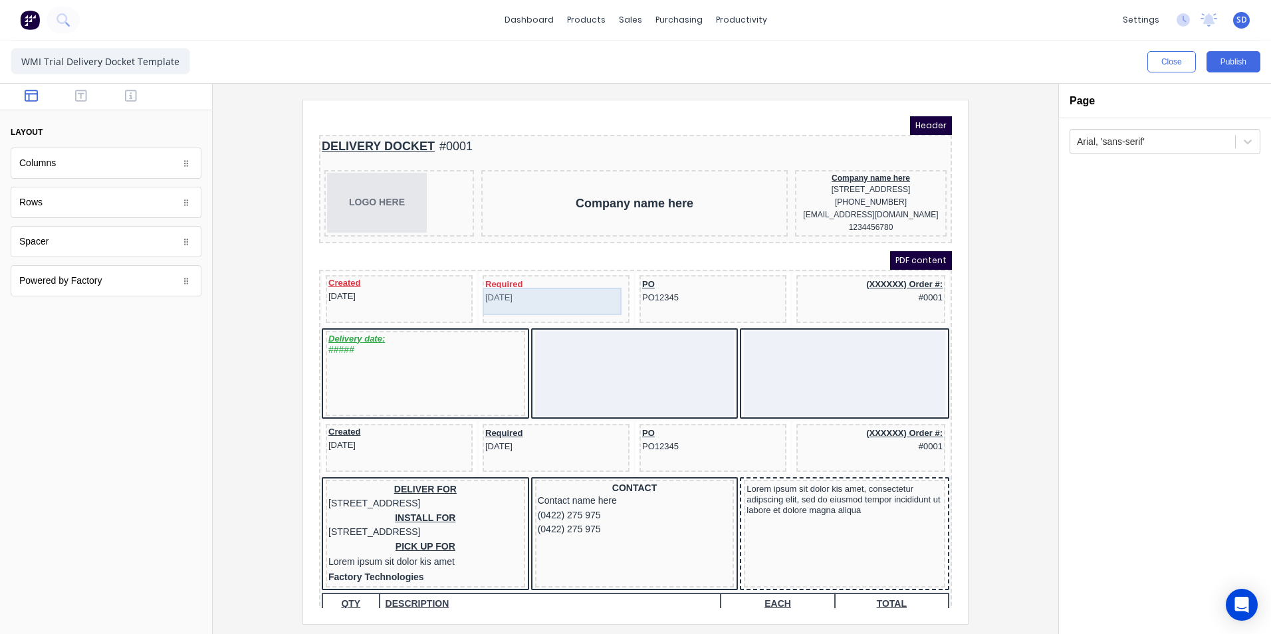
click at [505, 289] on div "Required [DATE]" at bounding box center [540, 275] width 142 height 27
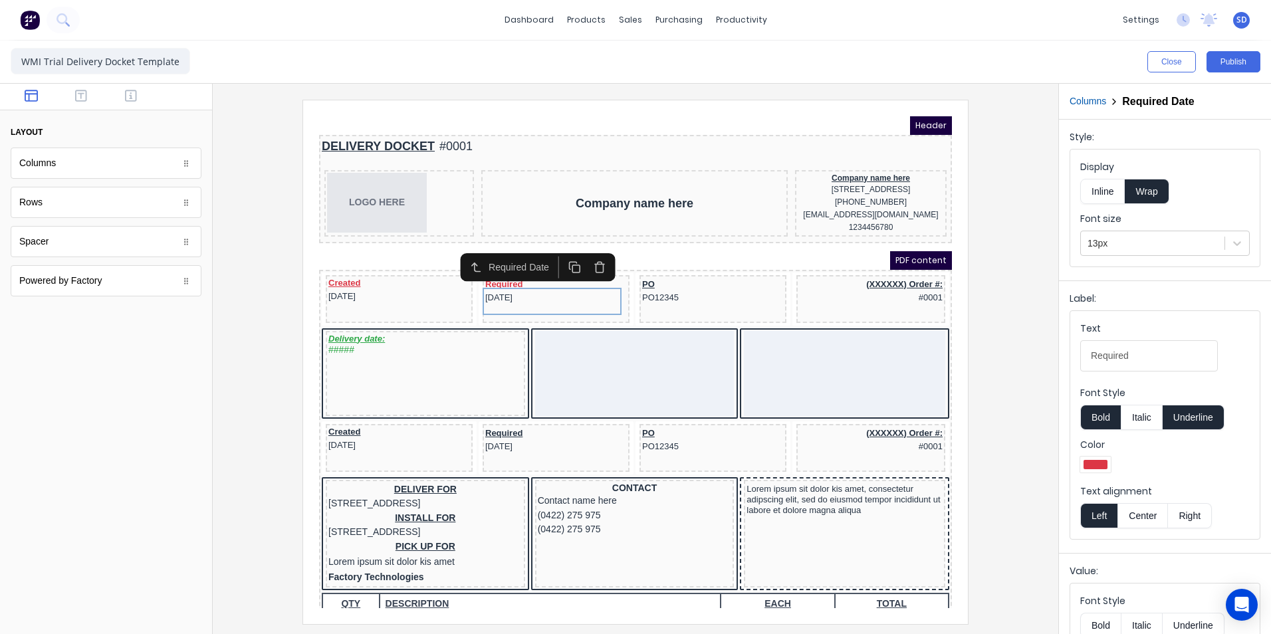
click at [1088, 461] on div at bounding box center [1096, 464] width 24 height 9
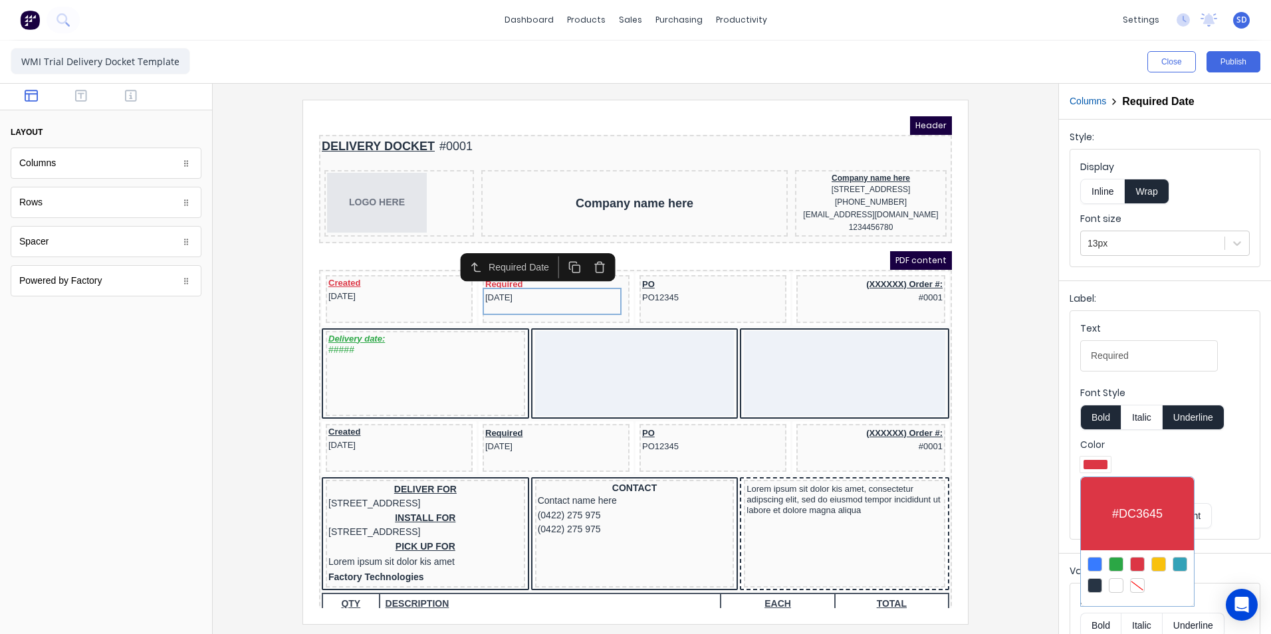
click at [1121, 507] on div "#DC3645" at bounding box center [1137, 513] width 113 height 73
drag, startPoint x: 1142, startPoint y: 565, endPoint x: 1110, endPoint y: 547, distance: 36.9
click at [1141, 565] on div at bounding box center [1137, 564] width 15 height 15
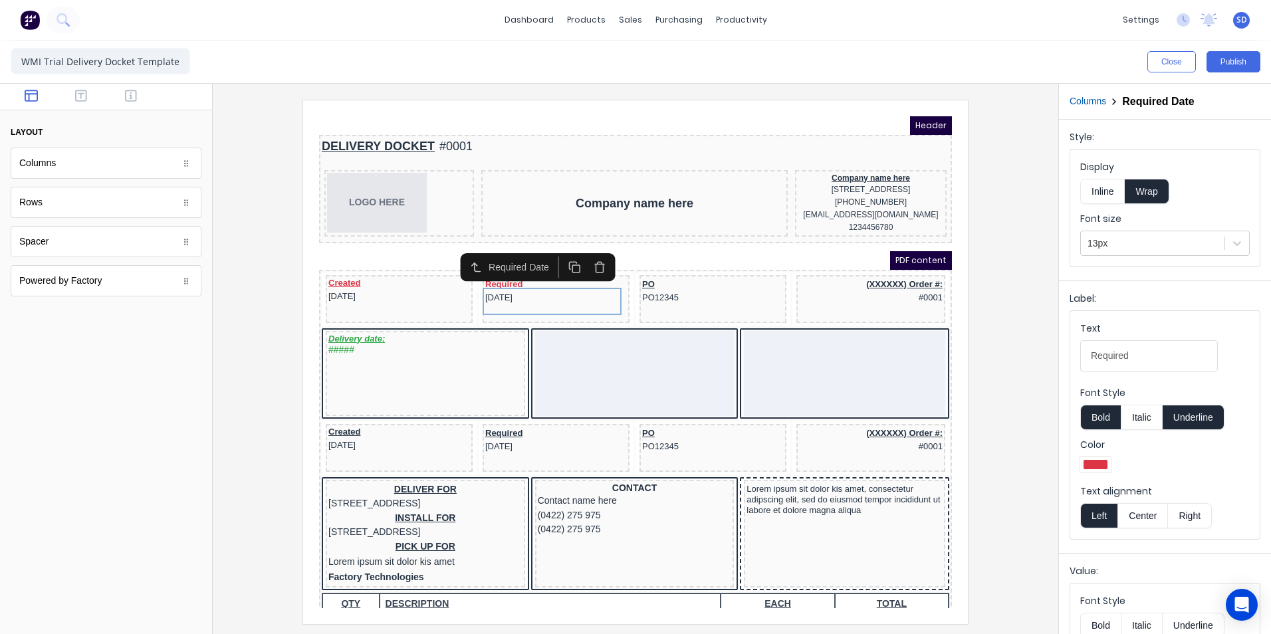
click at [993, 405] on div at bounding box center [635, 362] width 824 height 524
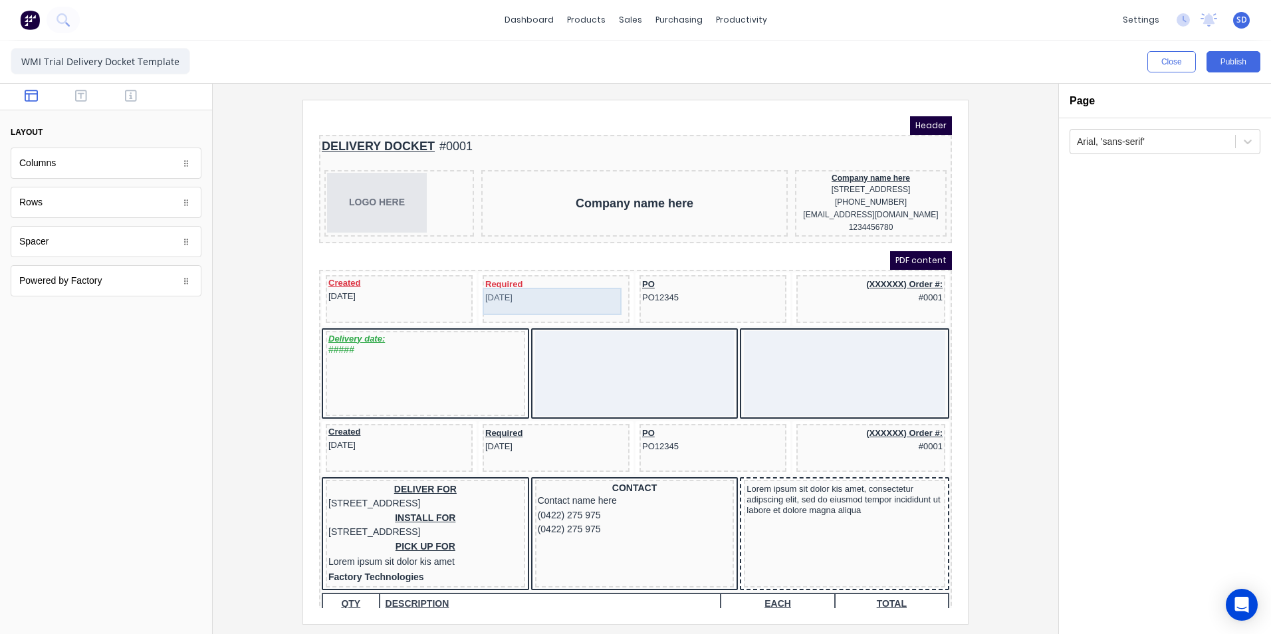
click at [497, 289] on div "Required [DATE]" at bounding box center [540, 275] width 142 height 27
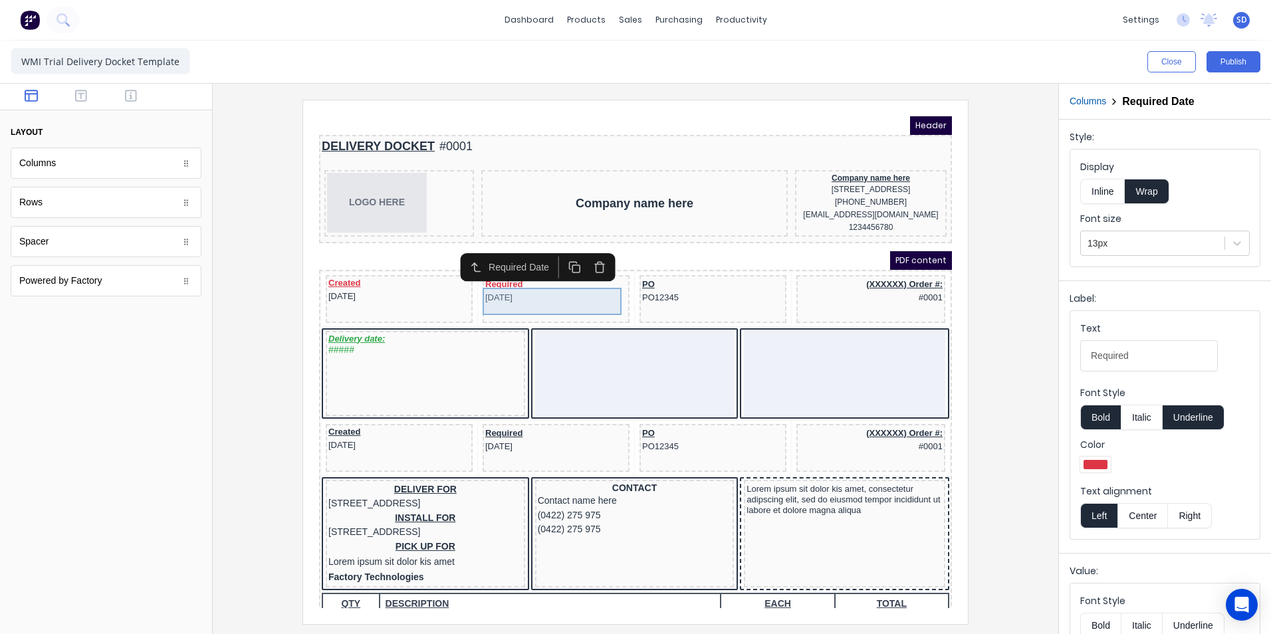
click at [500, 289] on div "Required [DATE]" at bounding box center [540, 275] width 142 height 27
click at [505, 289] on div "Required [DATE]" at bounding box center [540, 275] width 142 height 27
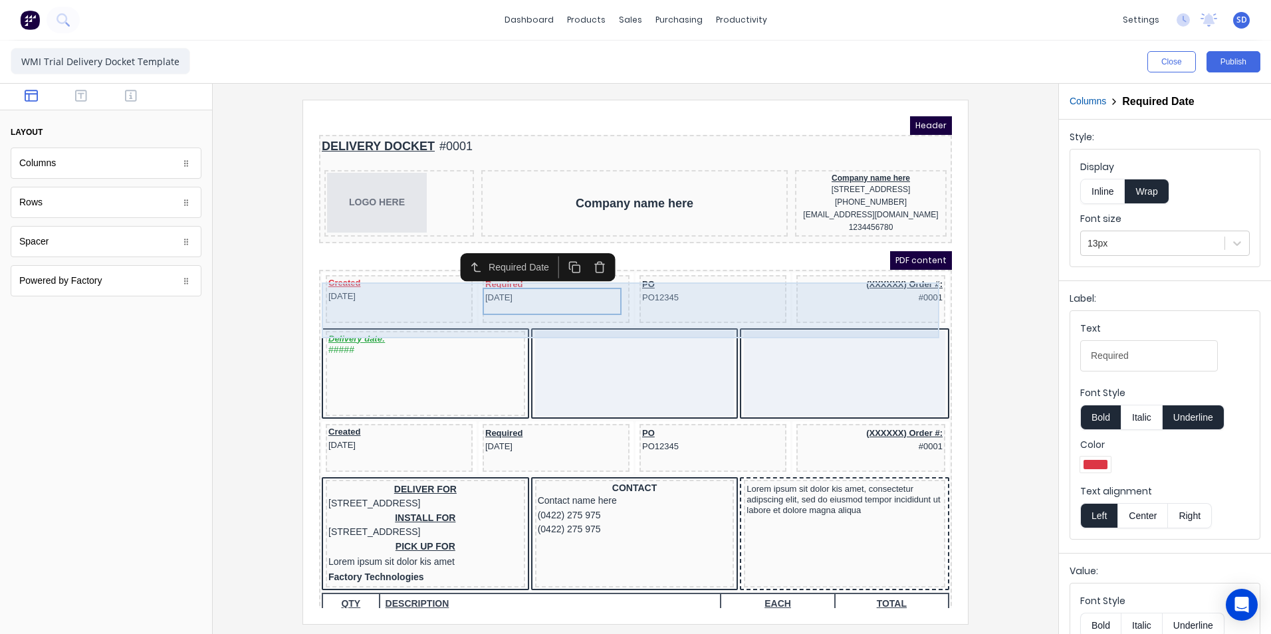
click at [529, 303] on div "Required [DATE]" at bounding box center [540, 283] width 147 height 48
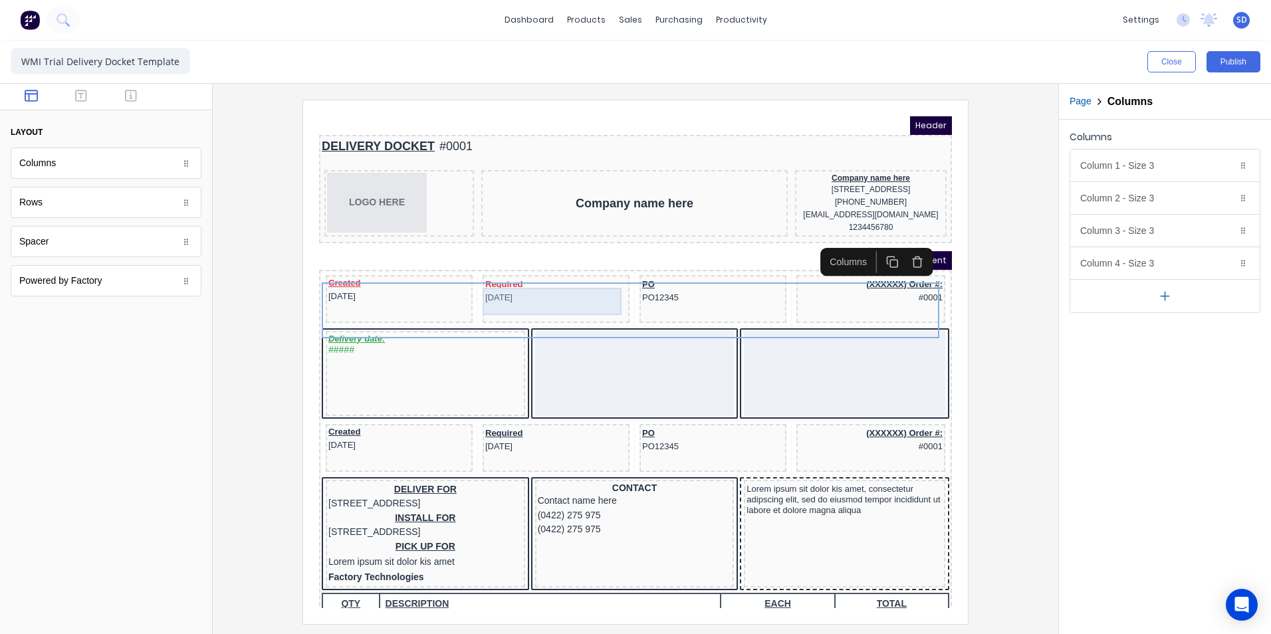
click at [505, 289] on div "Required [DATE]" at bounding box center [540, 275] width 142 height 27
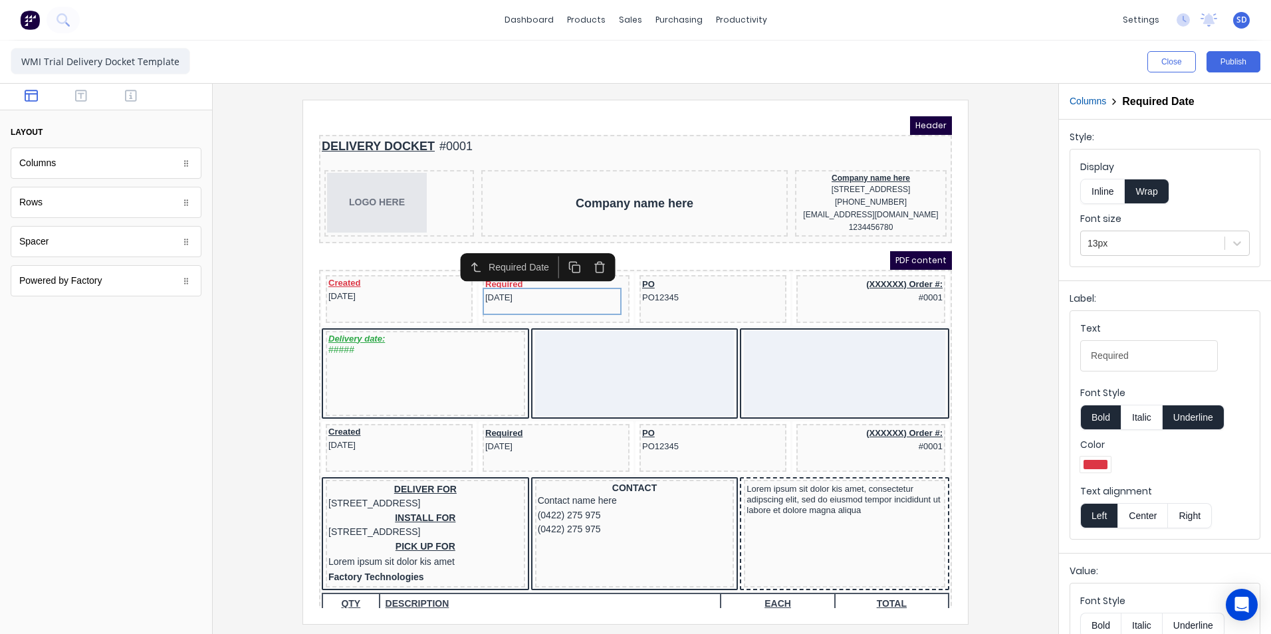
click at [991, 289] on div at bounding box center [635, 362] width 824 height 524
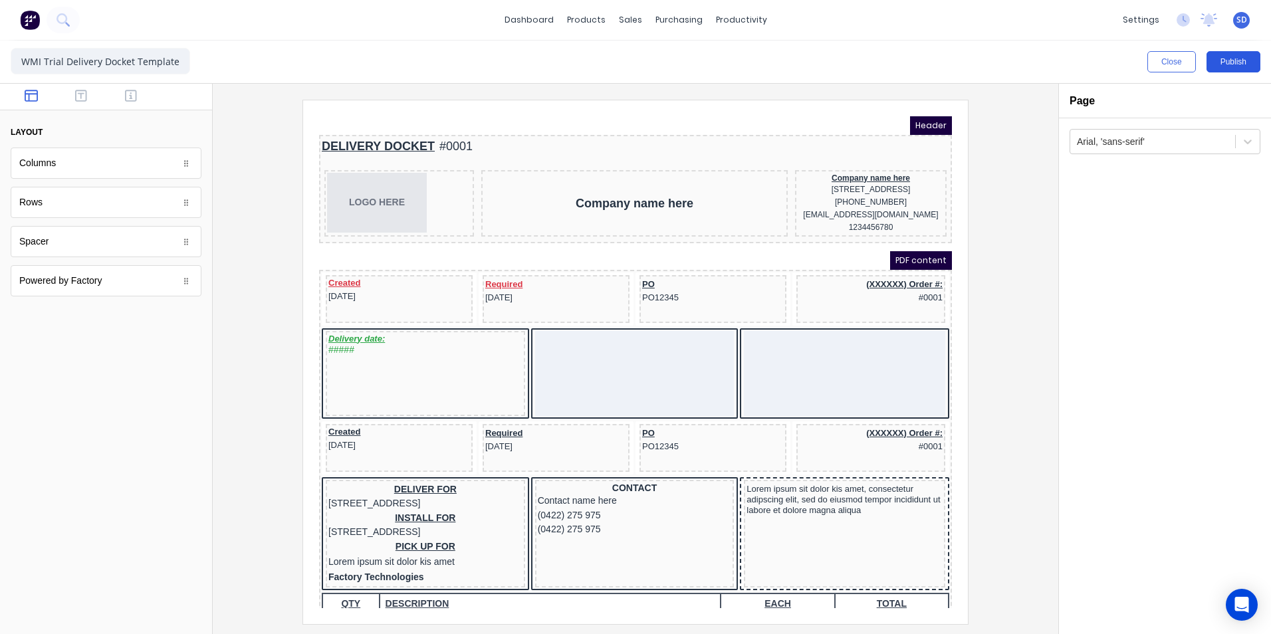
click at [1230, 58] on button "Publish" at bounding box center [1234, 61] width 54 height 21
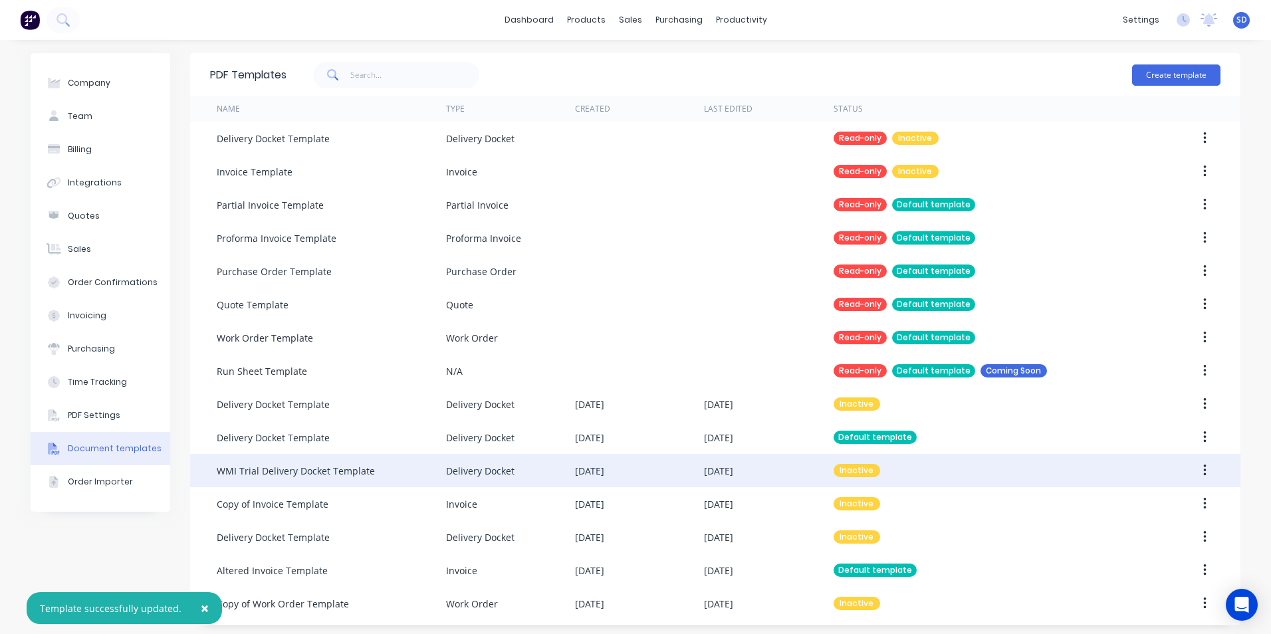
click at [429, 478] on div "WMI Trial Delivery Docket Template" at bounding box center [331, 470] width 229 height 33
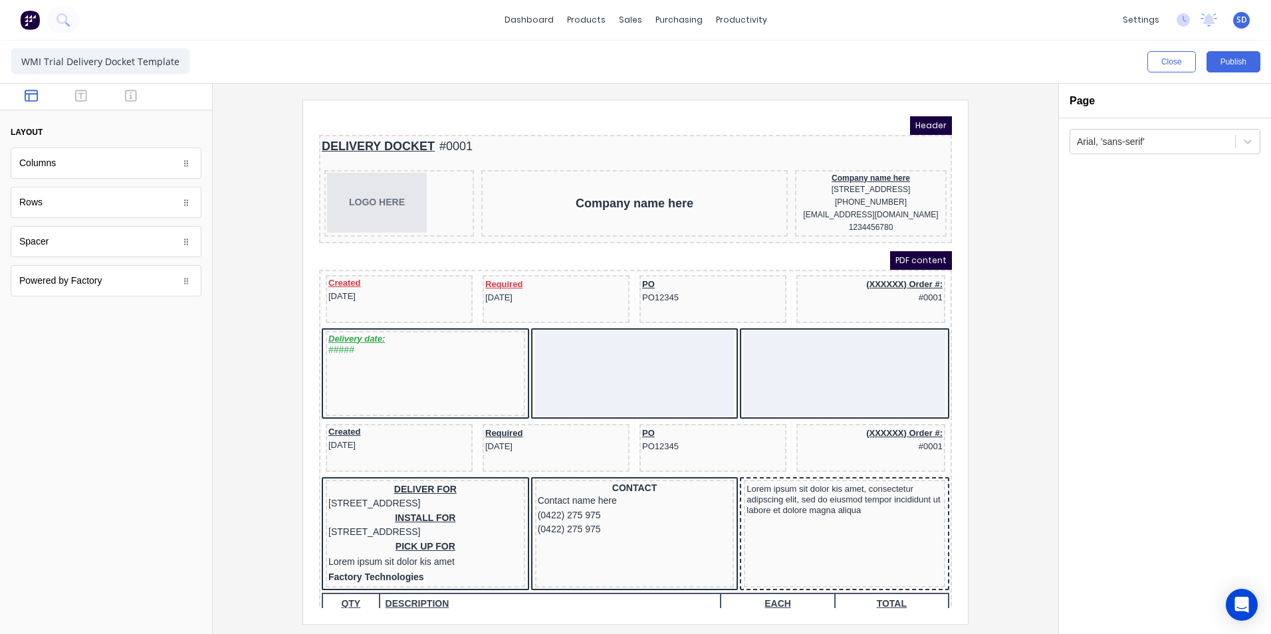
click at [148, 173] on div "Columns" at bounding box center [106, 163] width 191 height 31
click at [181, 172] on body "dashboard products sales purchasing productivity dashboard products Product Cat…" at bounding box center [635, 317] width 1271 height 634
click at [1141, 480] on div "Arial, 'sans-serif'" at bounding box center [1165, 376] width 212 height 516
click at [522, 438] on div "Required 29/10/2024" at bounding box center [540, 424] width 142 height 27
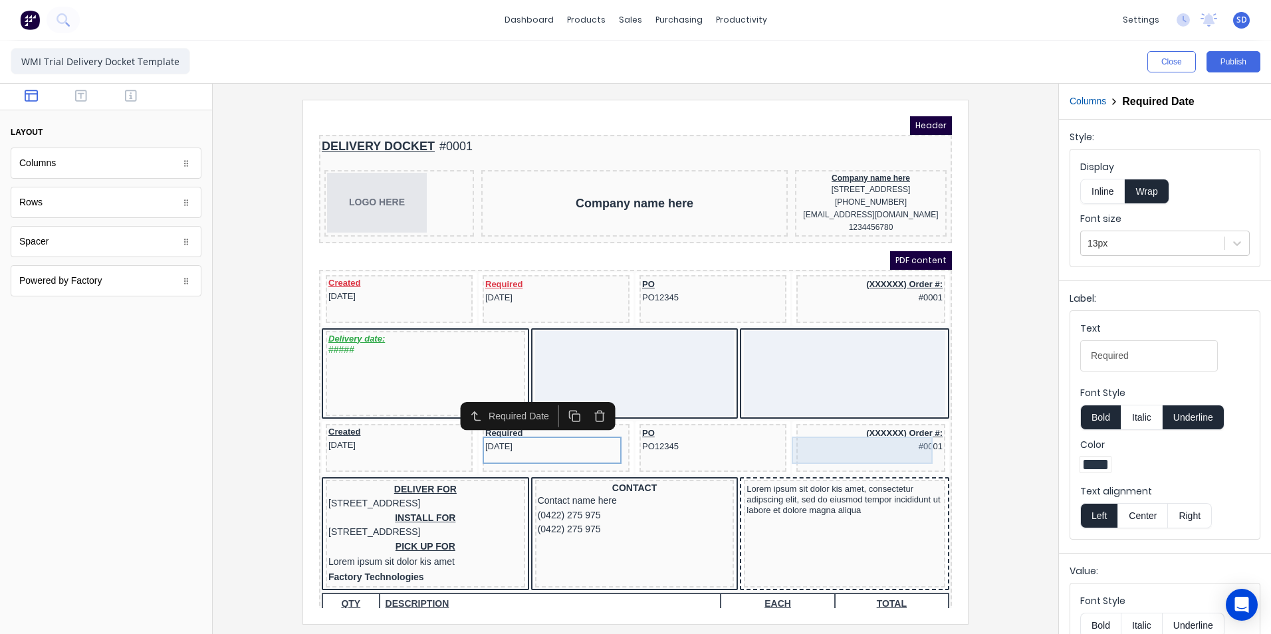
click at [791, 438] on div "(XXXXXX) Order #: #0001" at bounding box center [855, 424] width 144 height 27
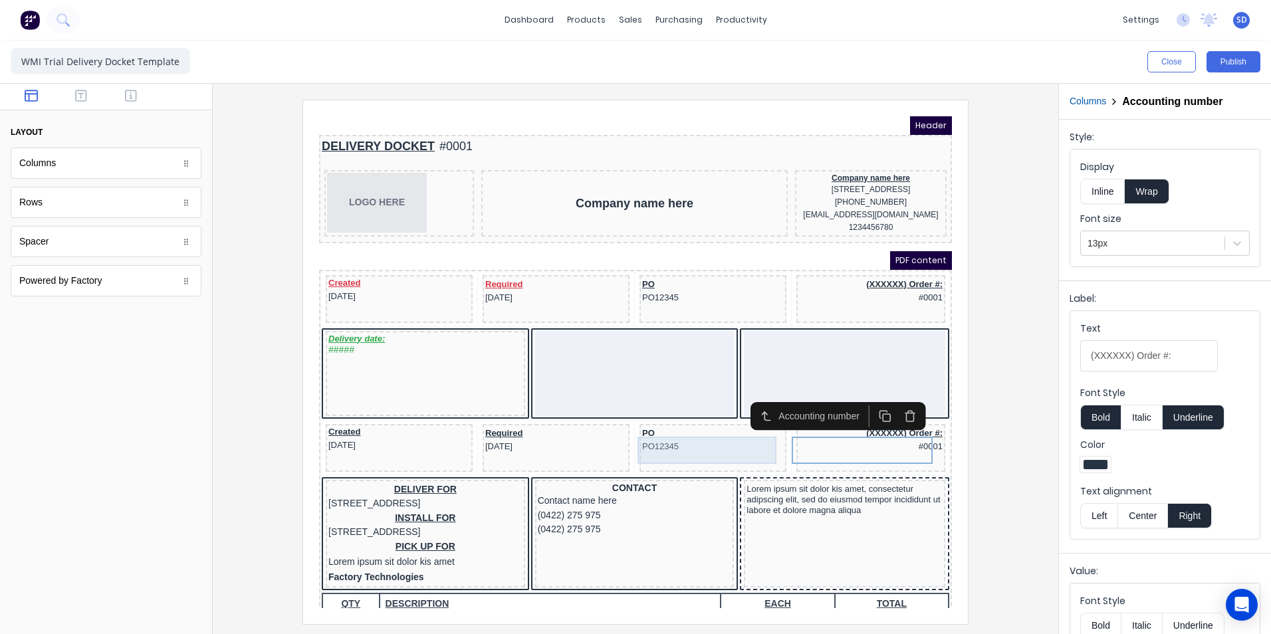
click at [709, 438] on div "PO PO12345" at bounding box center [697, 424] width 142 height 27
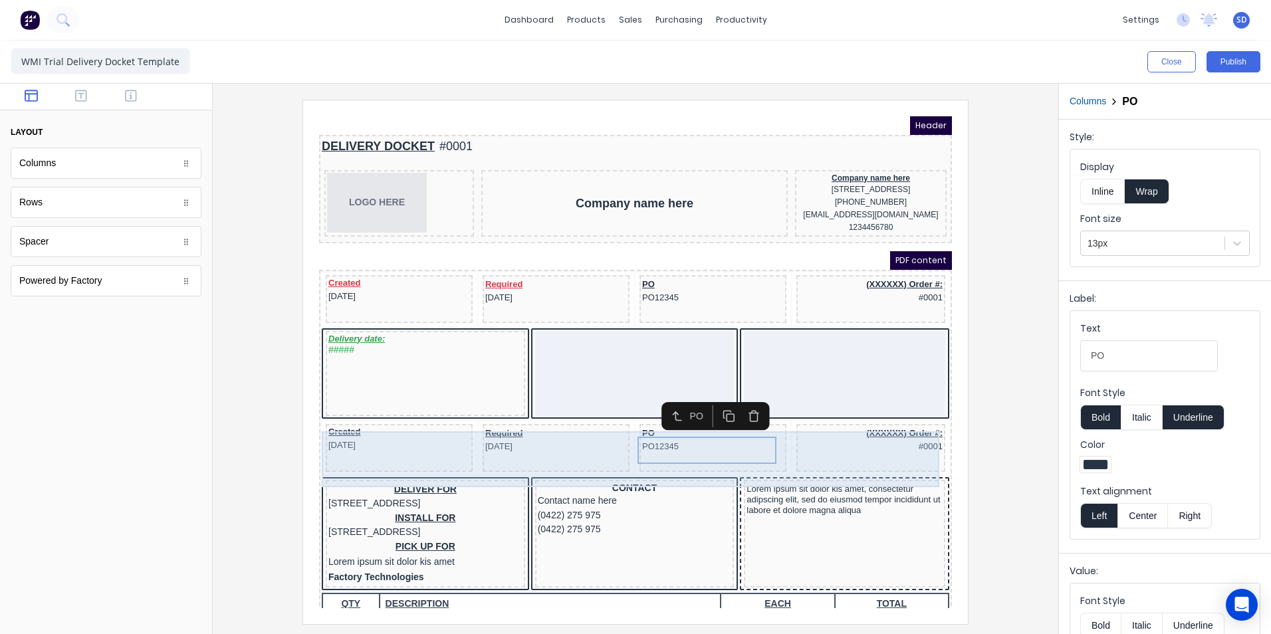
click at [571, 456] on div "Required 29/10/2024" at bounding box center [540, 432] width 147 height 48
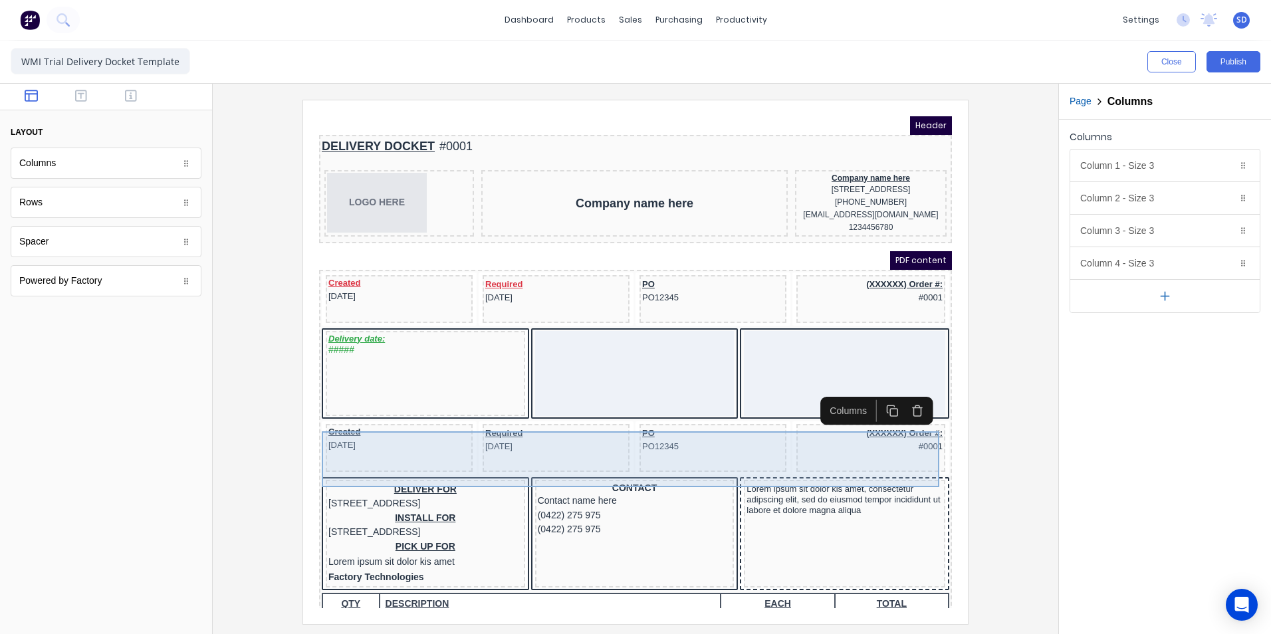
drag, startPoint x: 578, startPoint y: 455, endPoint x: 562, endPoint y: 455, distance: 16.0
click at [562, 455] on div "Required 29/10/2024" at bounding box center [540, 432] width 147 height 48
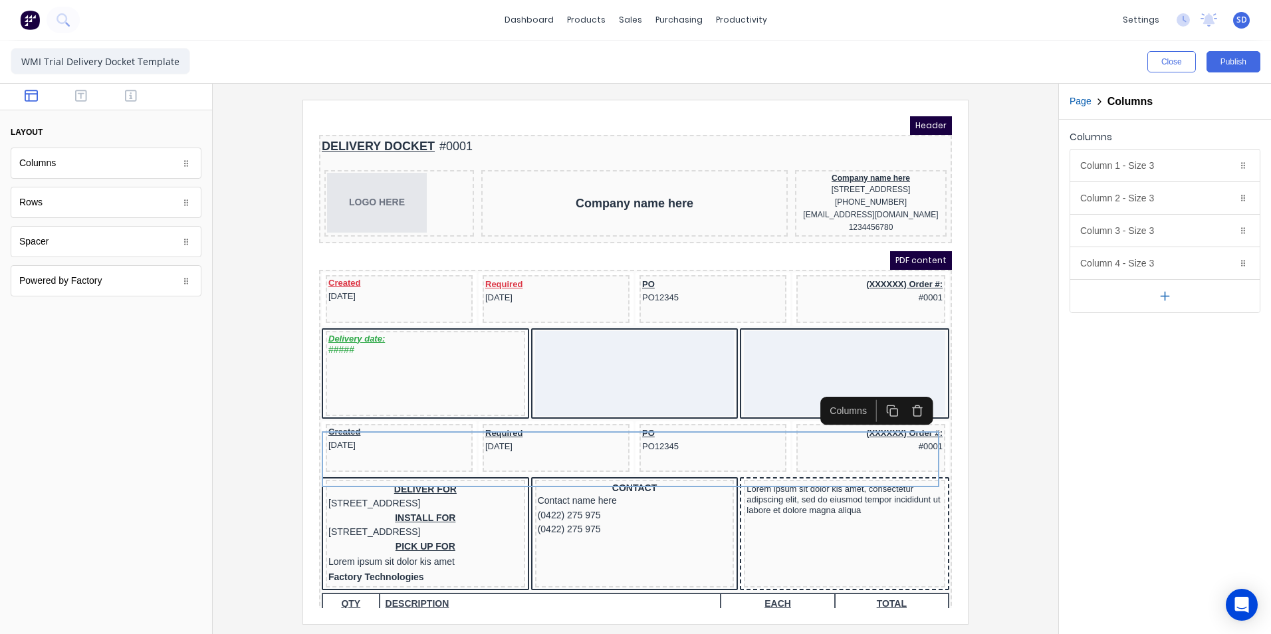
click at [905, 401] on icon "button" at bounding box center [902, 395] width 13 height 13
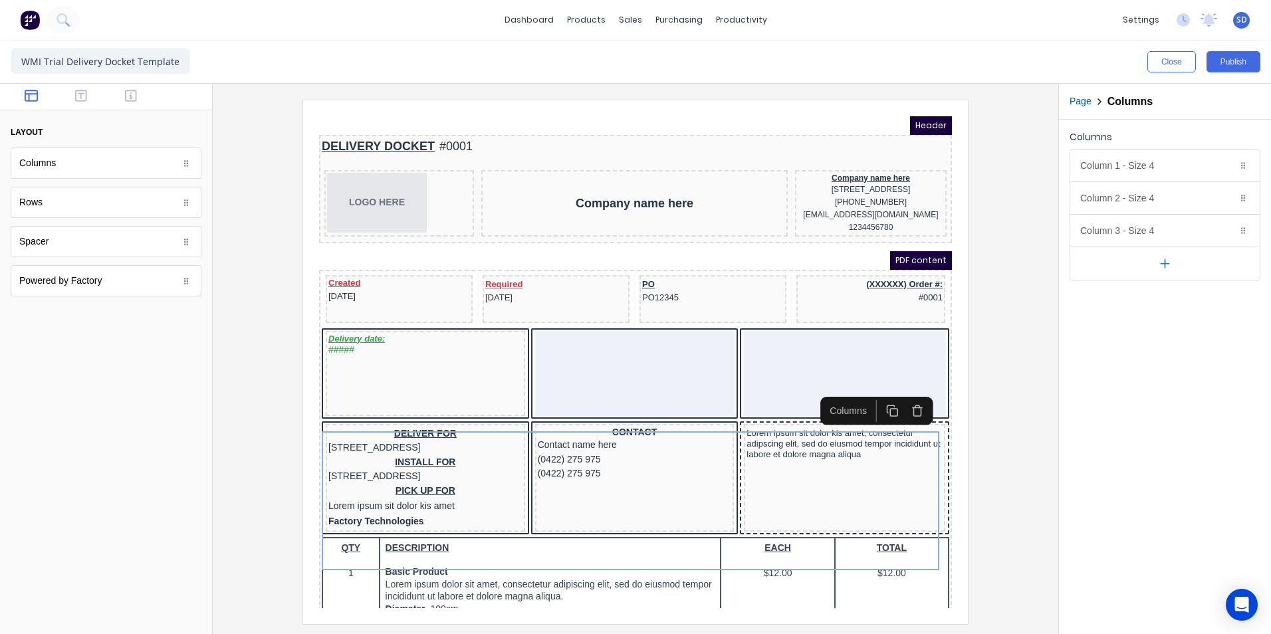
click at [1009, 373] on div at bounding box center [635, 362] width 824 height 524
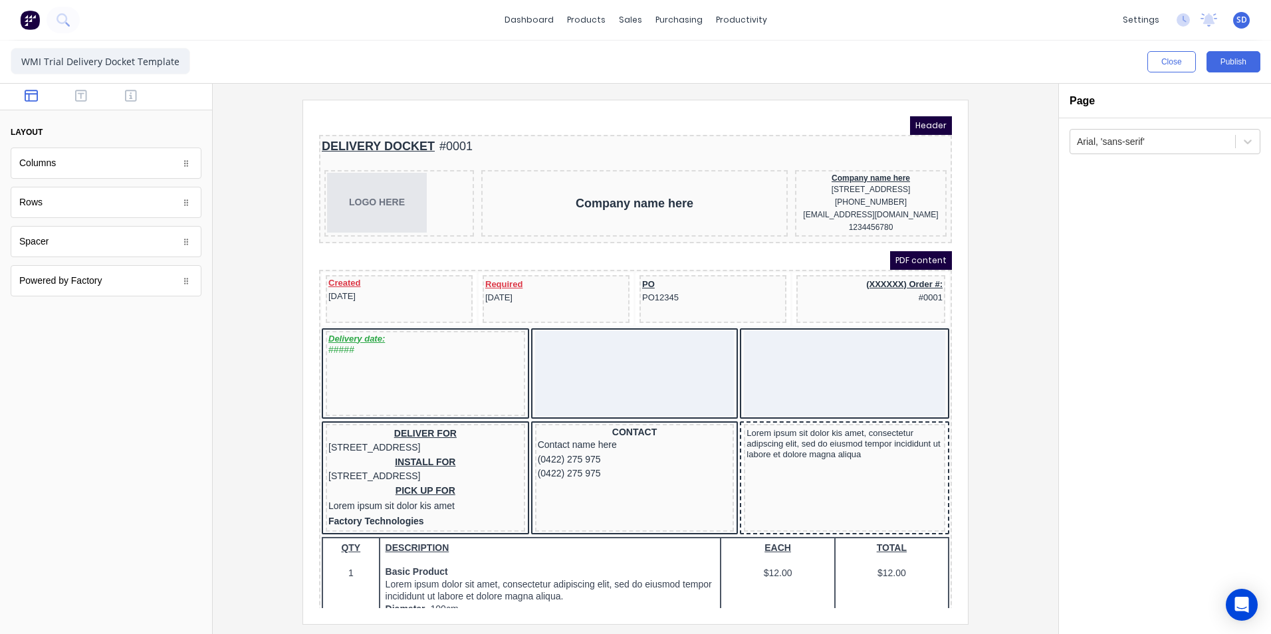
click at [997, 360] on div at bounding box center [635, 362] width 824 height 524
click at [1224, 64] on button "Publish" at bounding box center [1234, 61] width 54 height 21
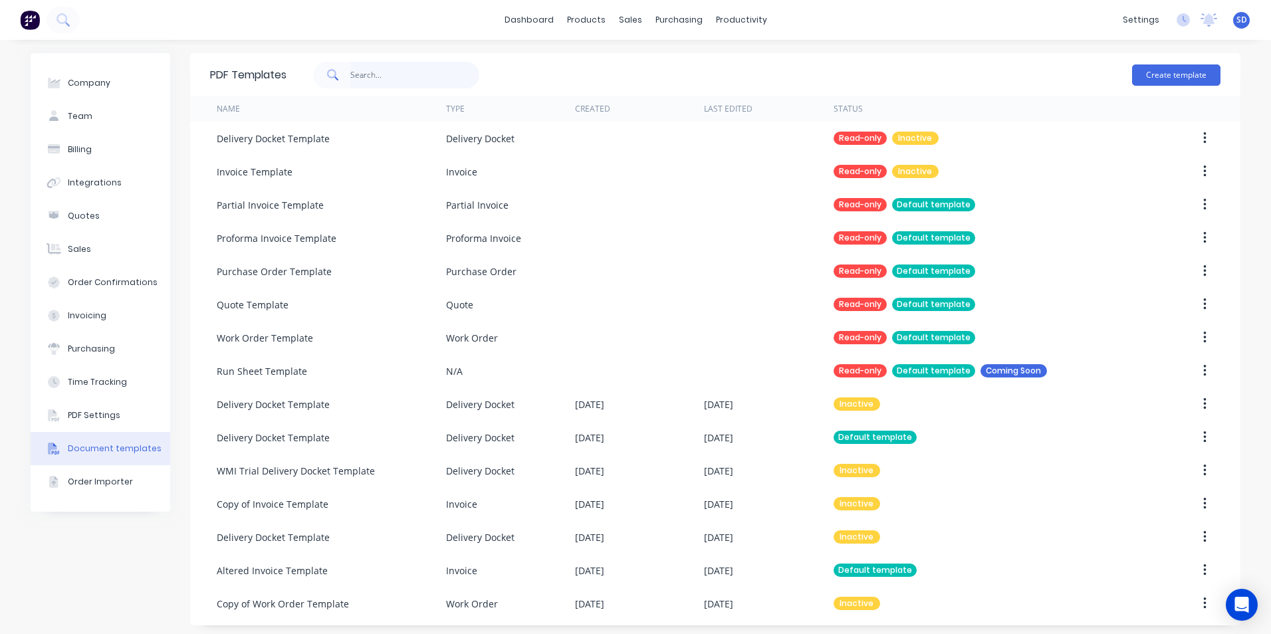
click at [384, 79] on input "text" at bounding box center [415, 75] width 130 height 27
type input "custom column"
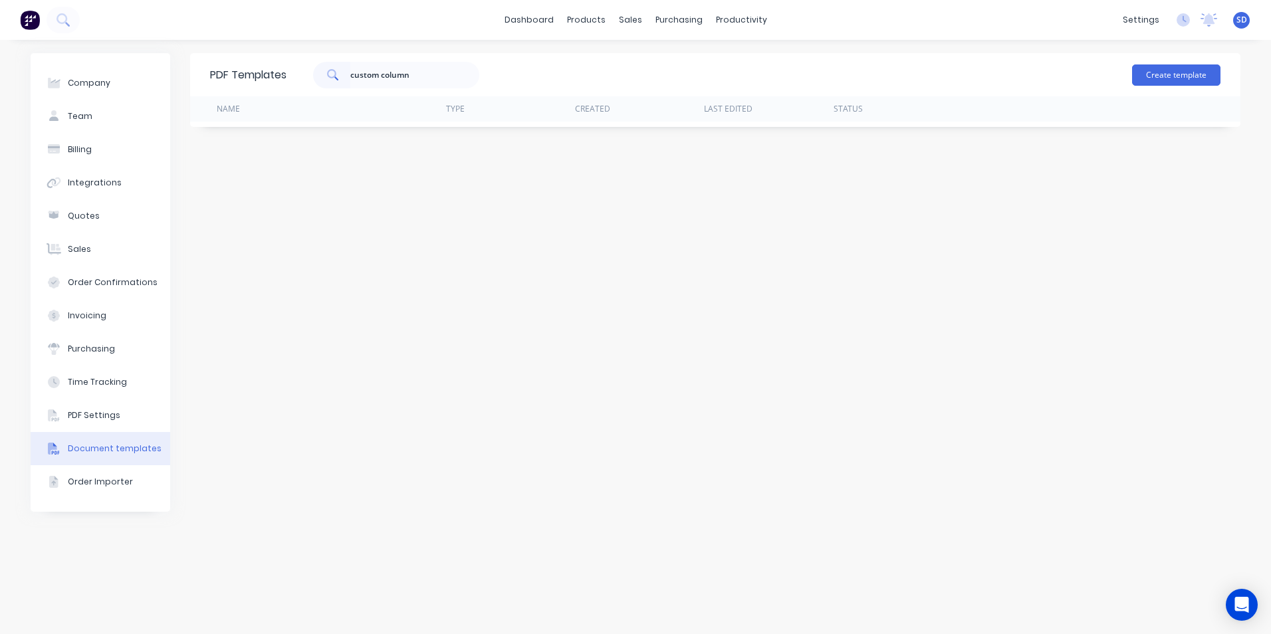
click at [558, 314] on div "PDF Templates custom column Create template Name Type Created Last Edited Status" at bounding box center [715, 337] width 1051 height 568
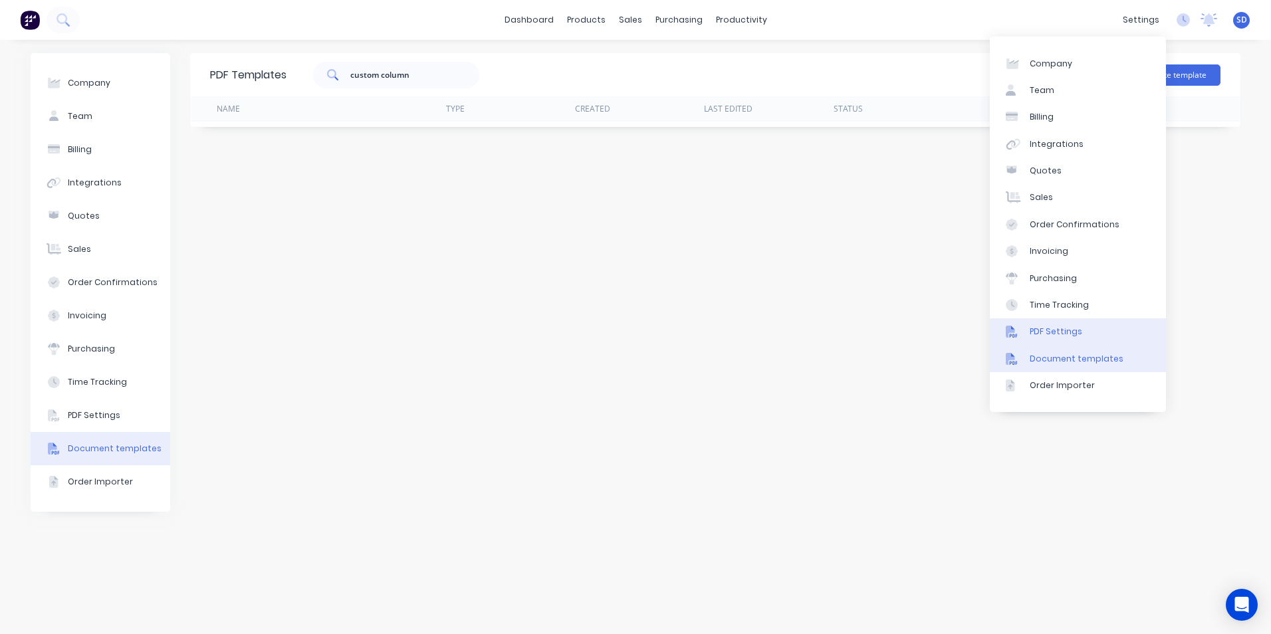
click at [1033, 330] on div "PDF Settings" at bounding box center [1056, 332] width 53 height 12
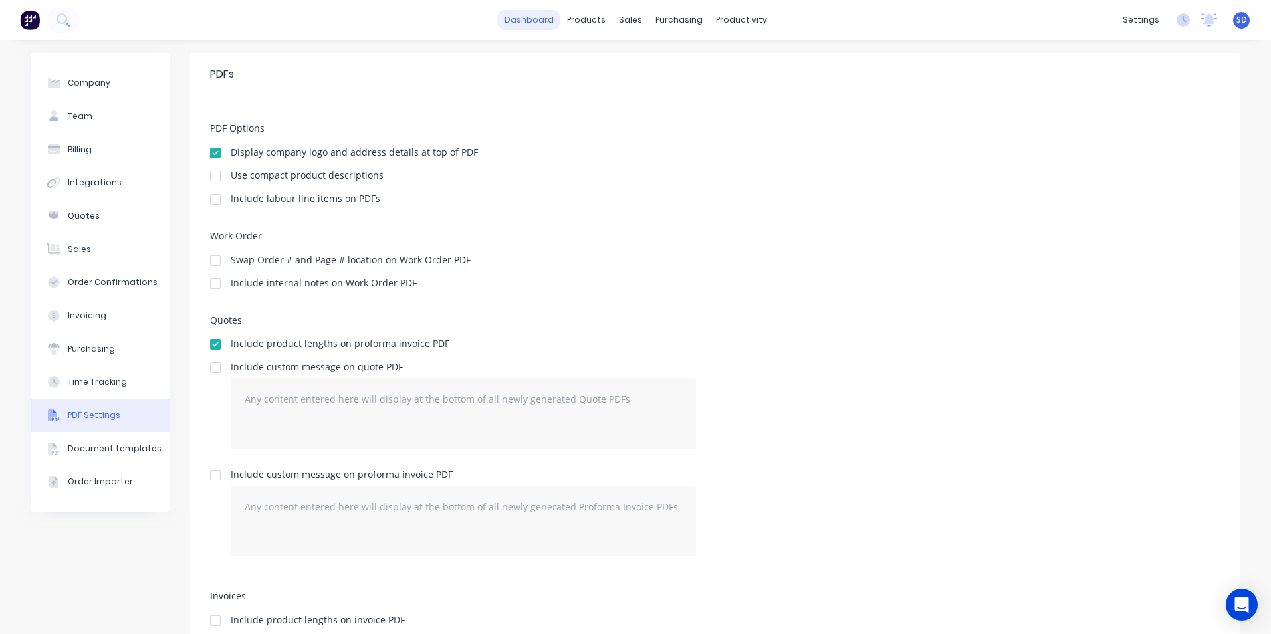
click at [519, 24] on link "dashboard" at bounding box center [529, 20] width 62 height 20
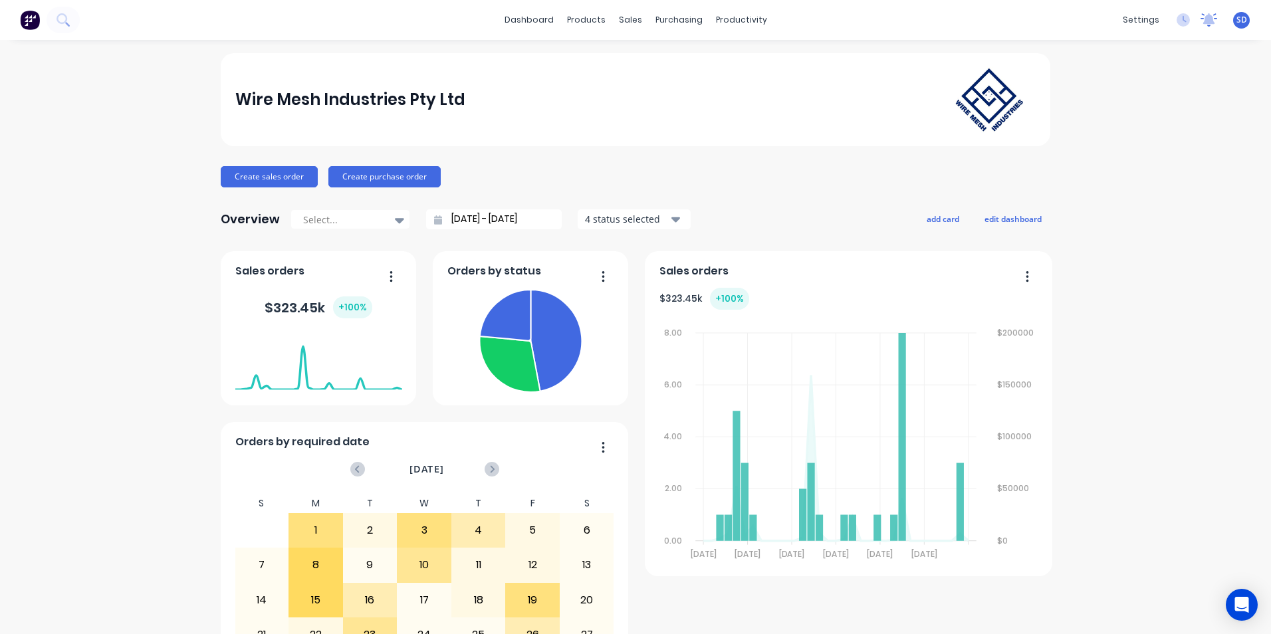
click at [1203, 18] on icon at bounding box center [1209, 18] width 12 height 11
click at [1177, 14] on icon at bounding box center [1183, 19] width 13 height 13
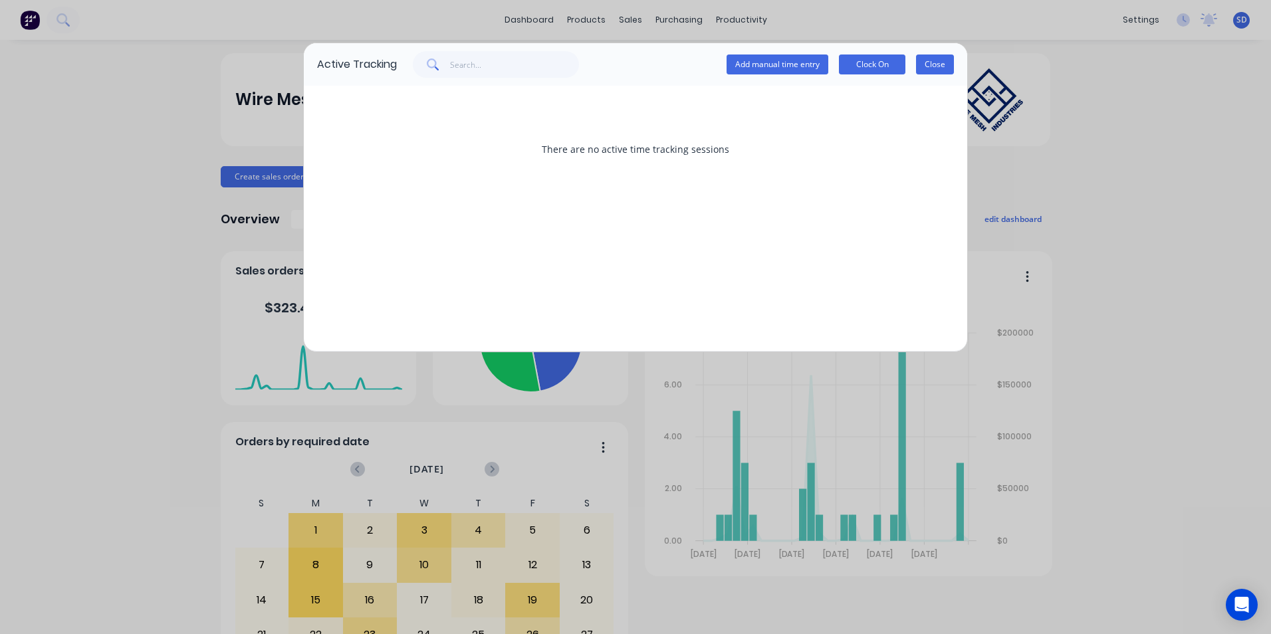
click at [949, 63] on button "Close" at bounding box center [935, 65] width 38 height 20
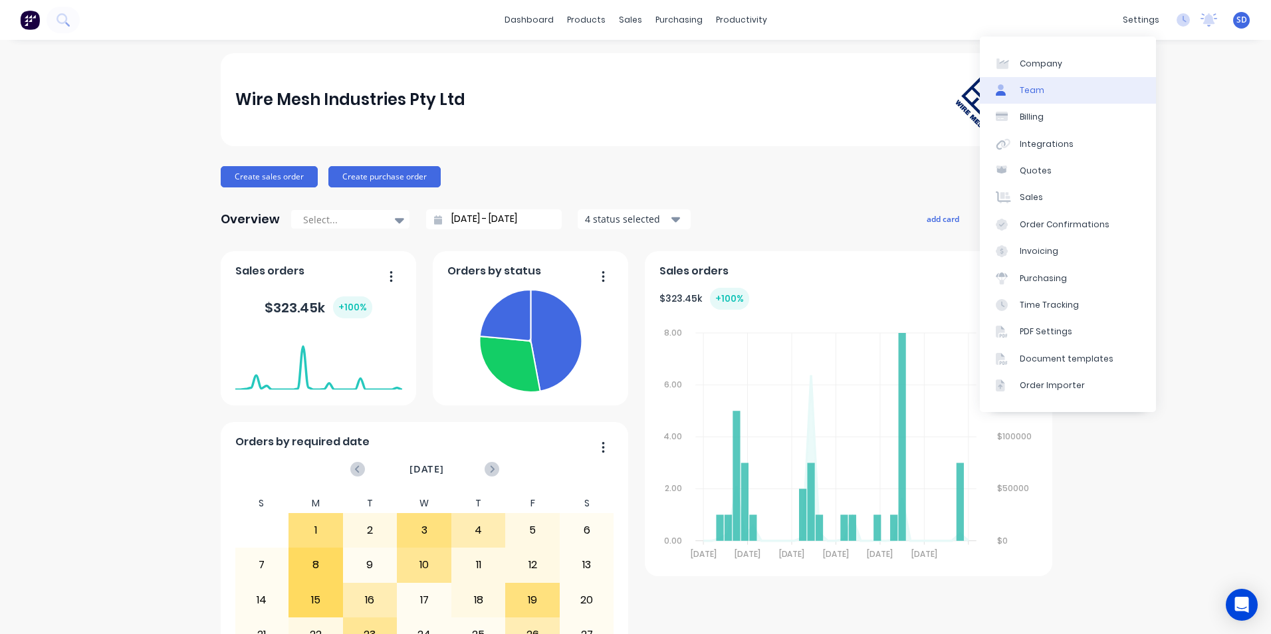
click at [1073, 86] on link "Team" at bounding box center [1068, 90] width 176 height 27
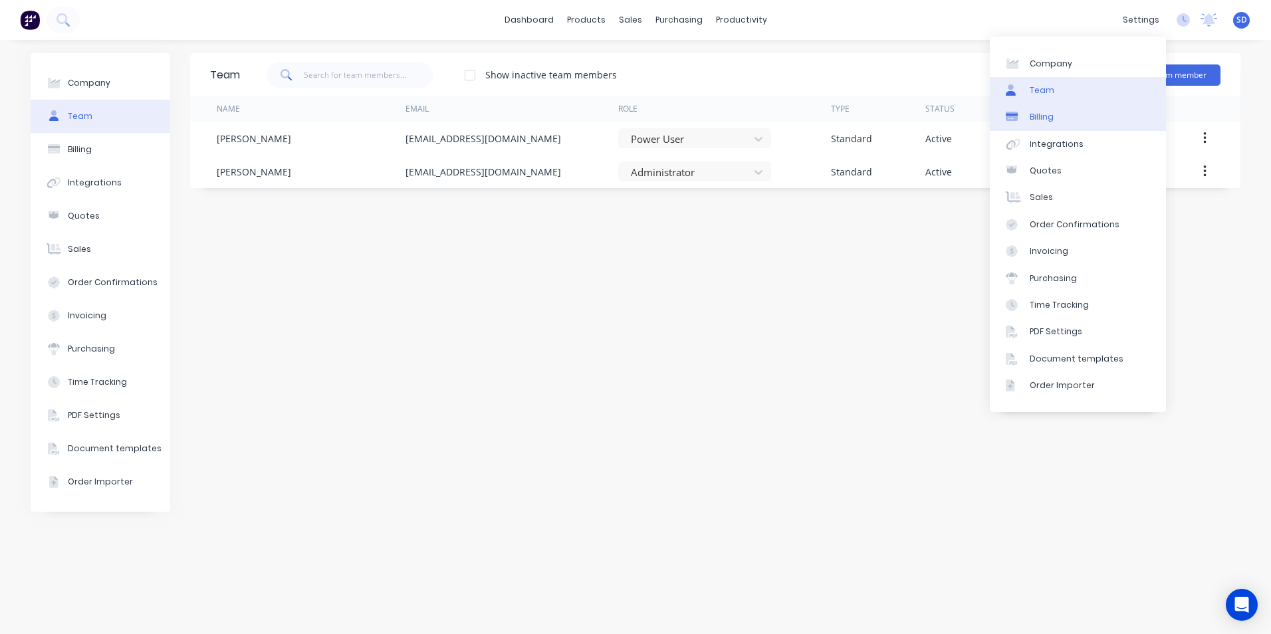
click at [1058, 120] on link "Billing" at bounding box center [1078, 117] width 176 height 27
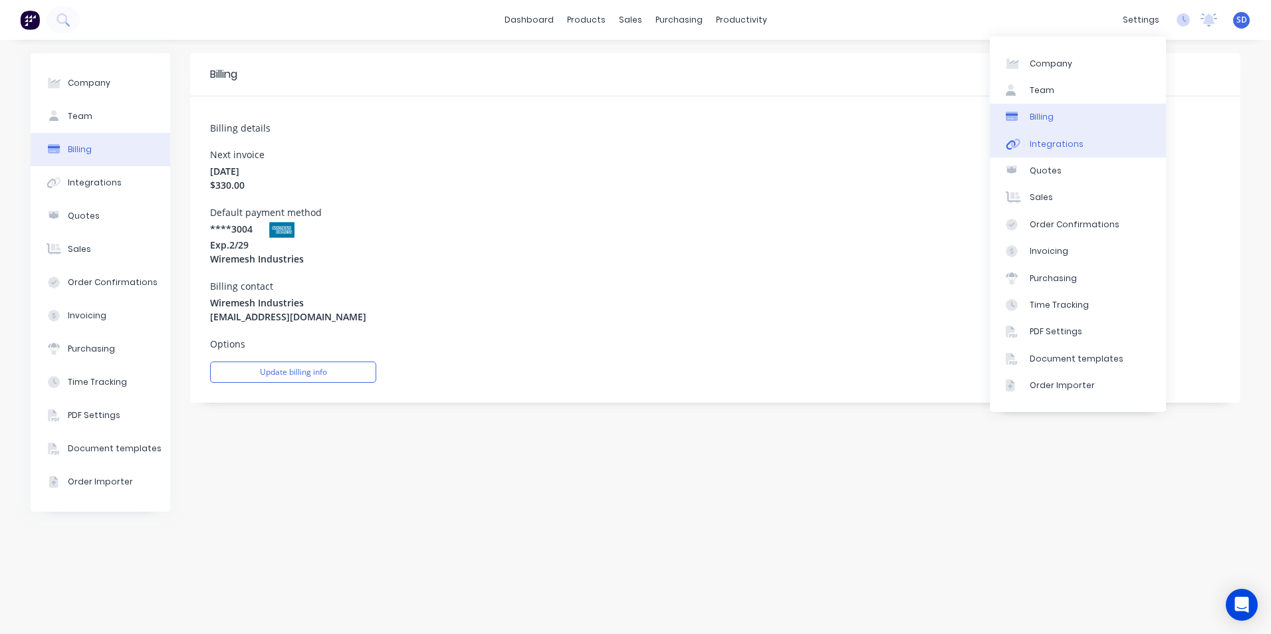
click at [1041, 146] on div "Integrations" at bounding box center [1057, 144] width 54 height 12
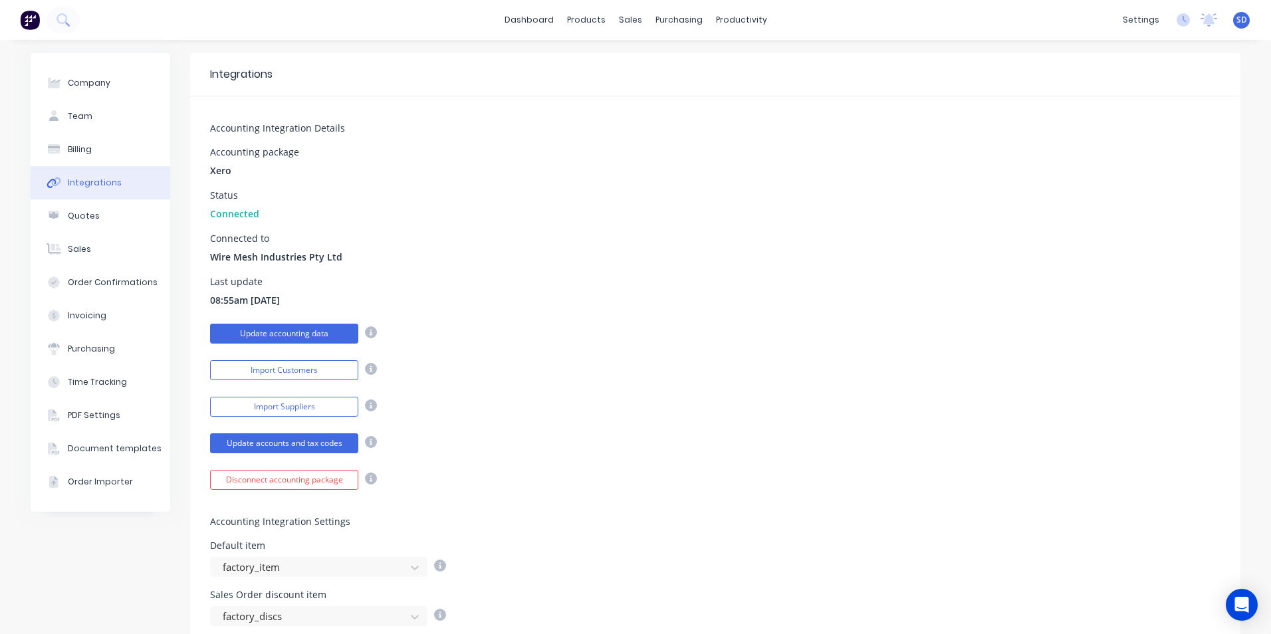
click at [290, 328] on button "Update accounting data" at bounding box center [284, 334] width 148 height 20
click at [322, 443] on button "Update accounts and tax codes" at bounding box center [284, 444] width 148 height 20
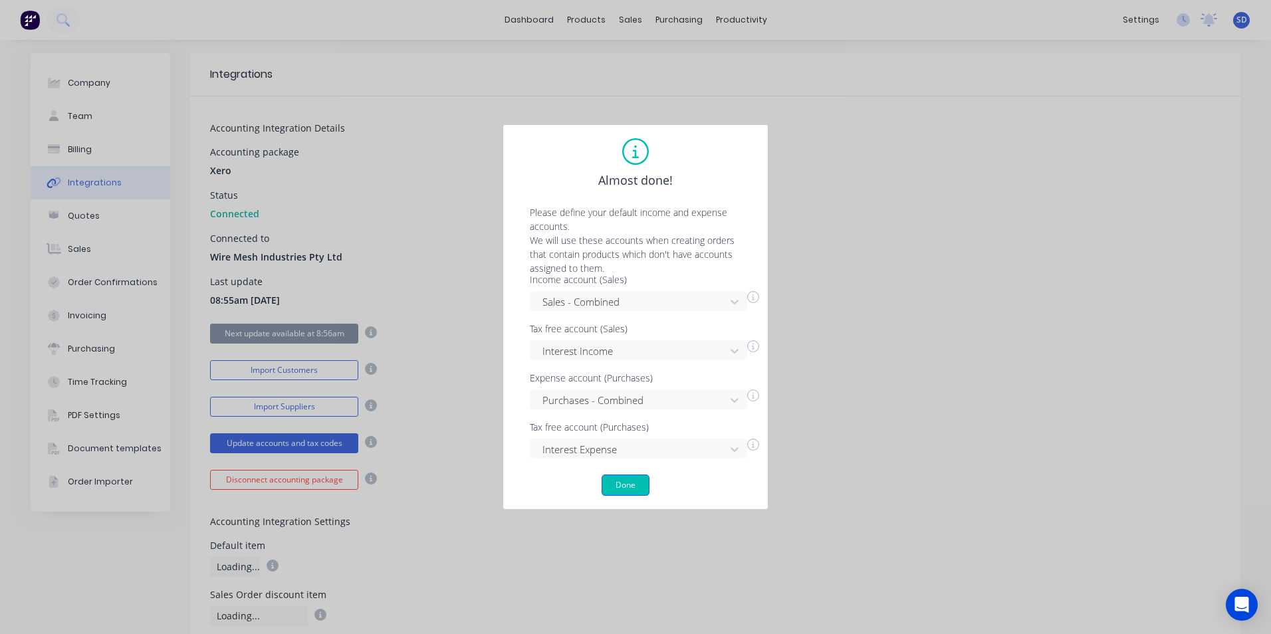
click at [623, 488] on button "Done" at bounding box center [626, 485] width 48 height 21
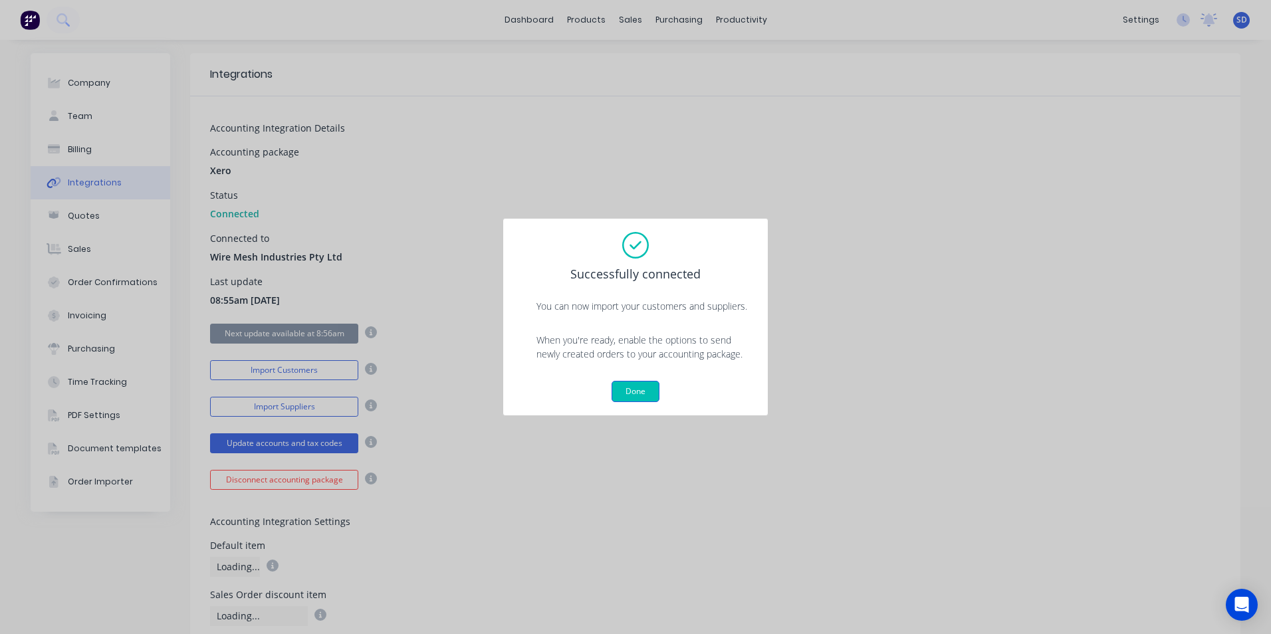
click at [640, 394] on button "Done" at bounding box center [636, 391] width 48 height 21
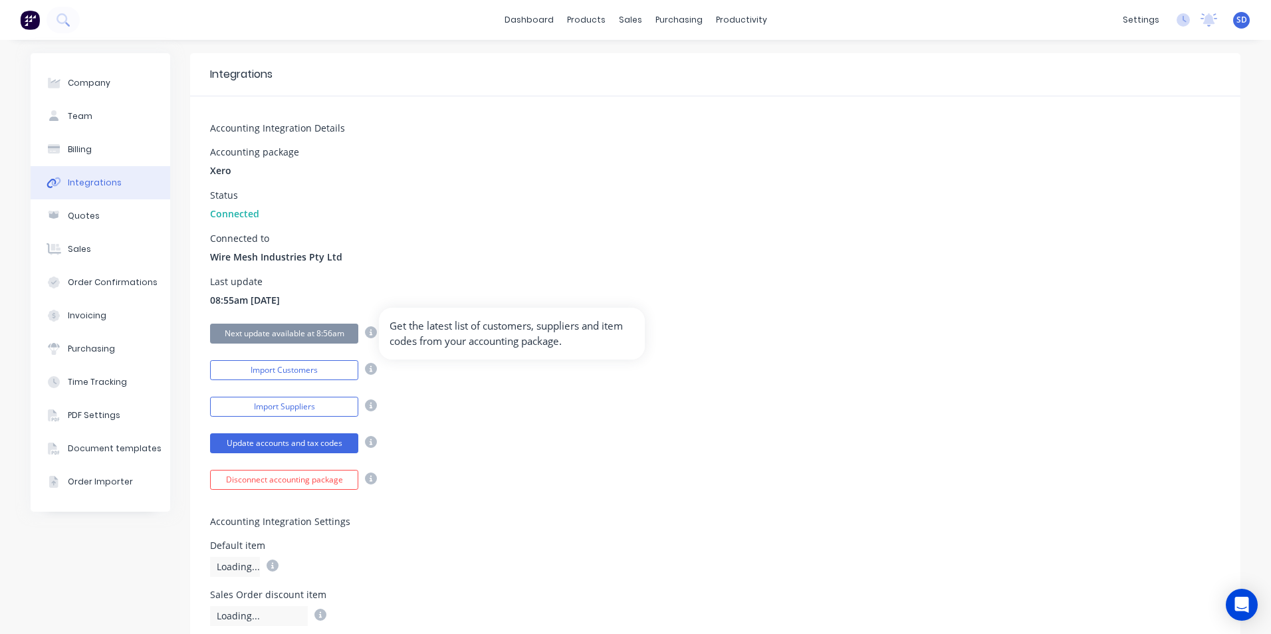
click at [370, 332] on icon at bounding box center [371, 332] width 12 height 12
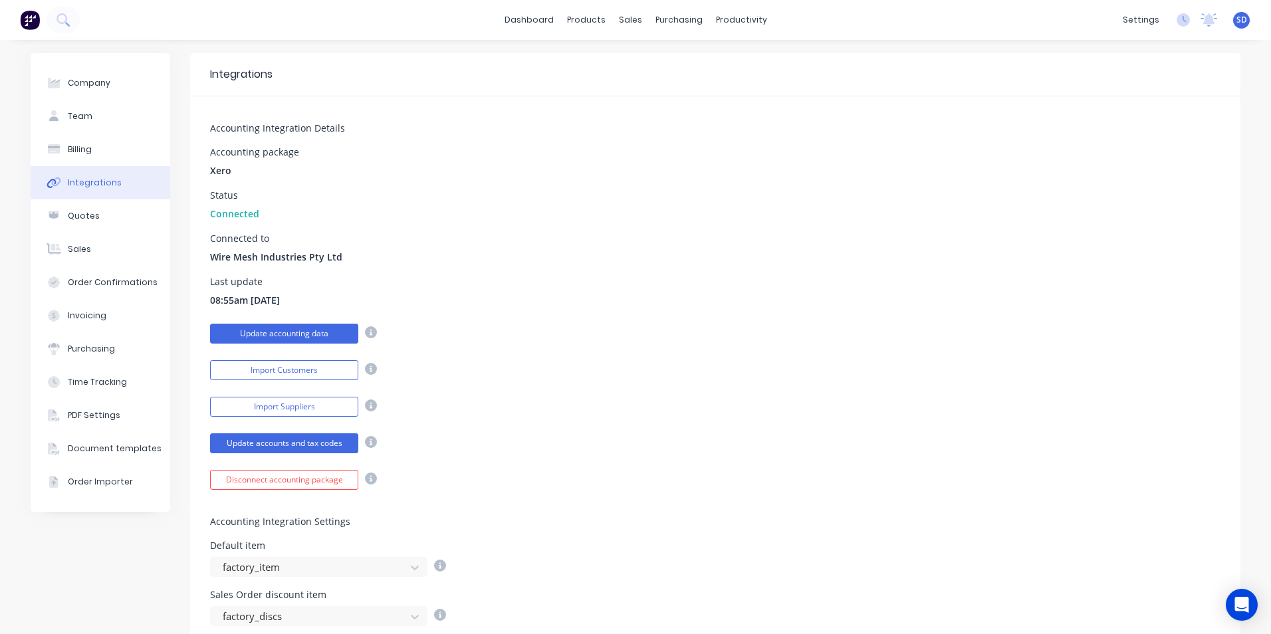
click at [305, 334] on button "Update accounting data" at bounding box center [284, 334] width 148 height 20
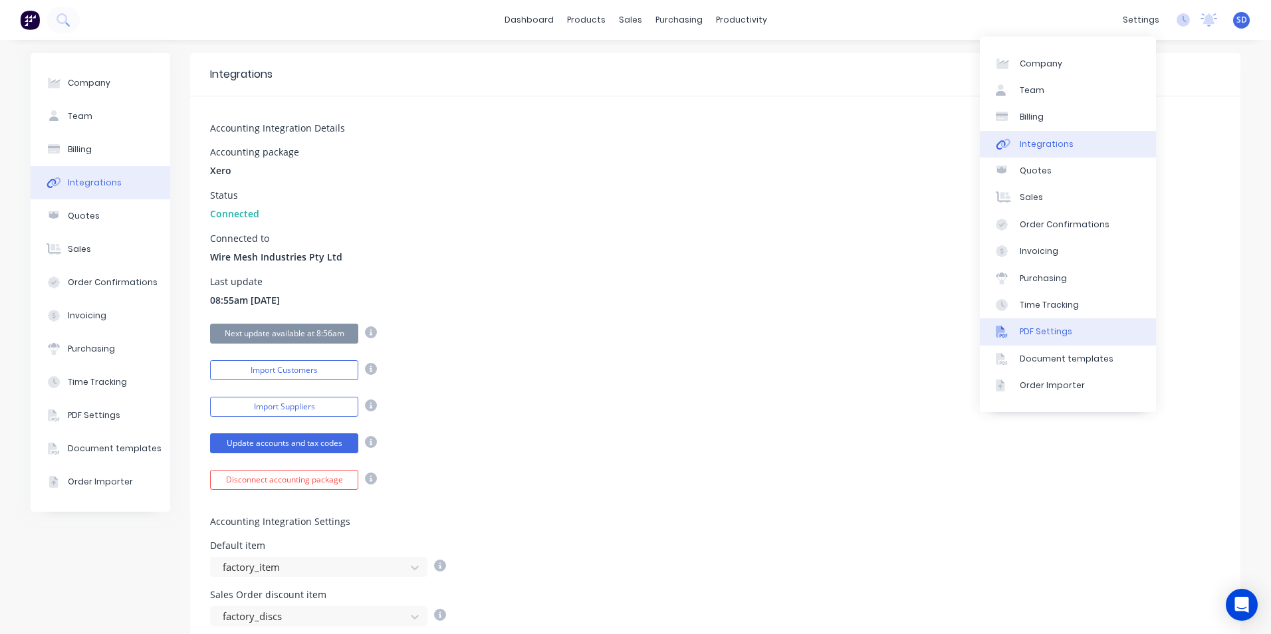
click at [1048, 333] on div "PDF Settings" at bounding box center [1046, 332] width 53 height 12
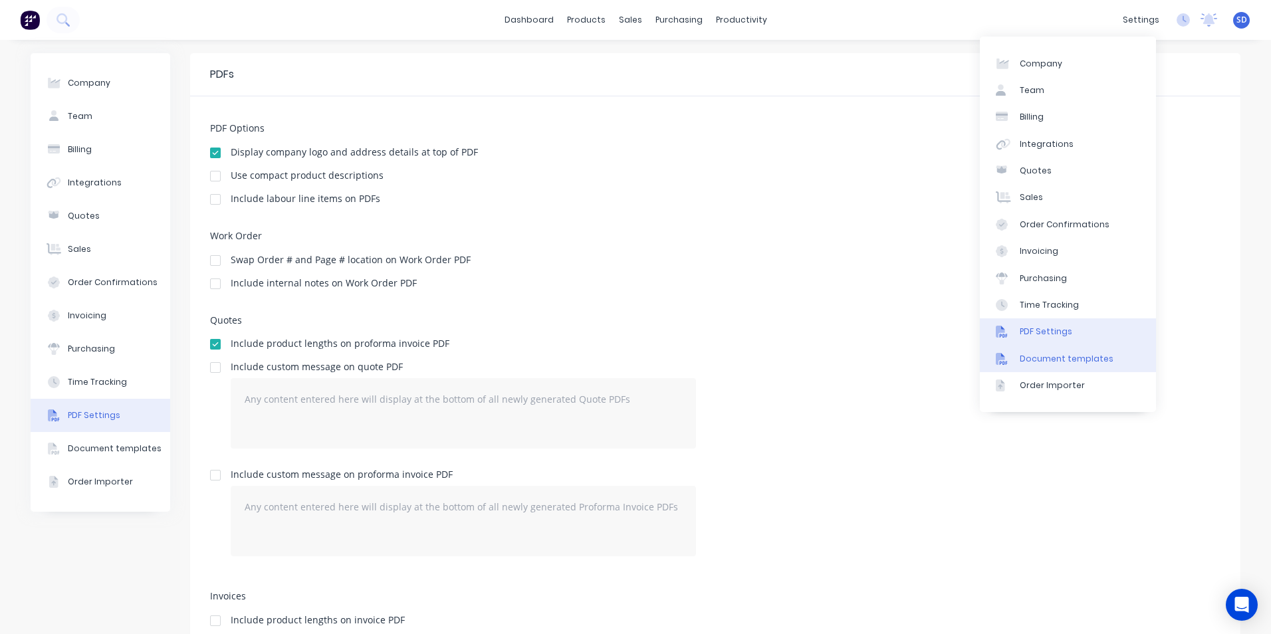
click at [1048, 353] on div "Document templates" at bounding box center [1067, 359] width 94 height 12
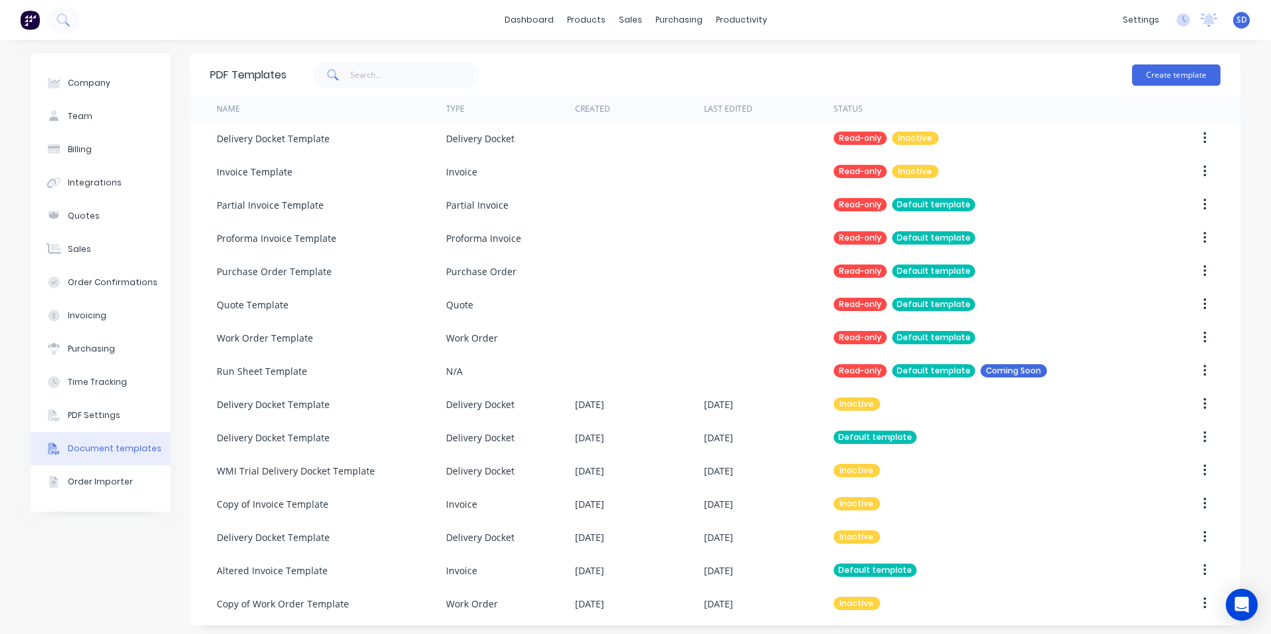
click at [947, 17] on div "dashboard products sales purchasing productivity dashboard products Product Cat…" at bounding box center [635, 20] width 1271 height 40
click at [1166, 76] on button "Create template" at bounding box center [1176, 74] width 88 height 21
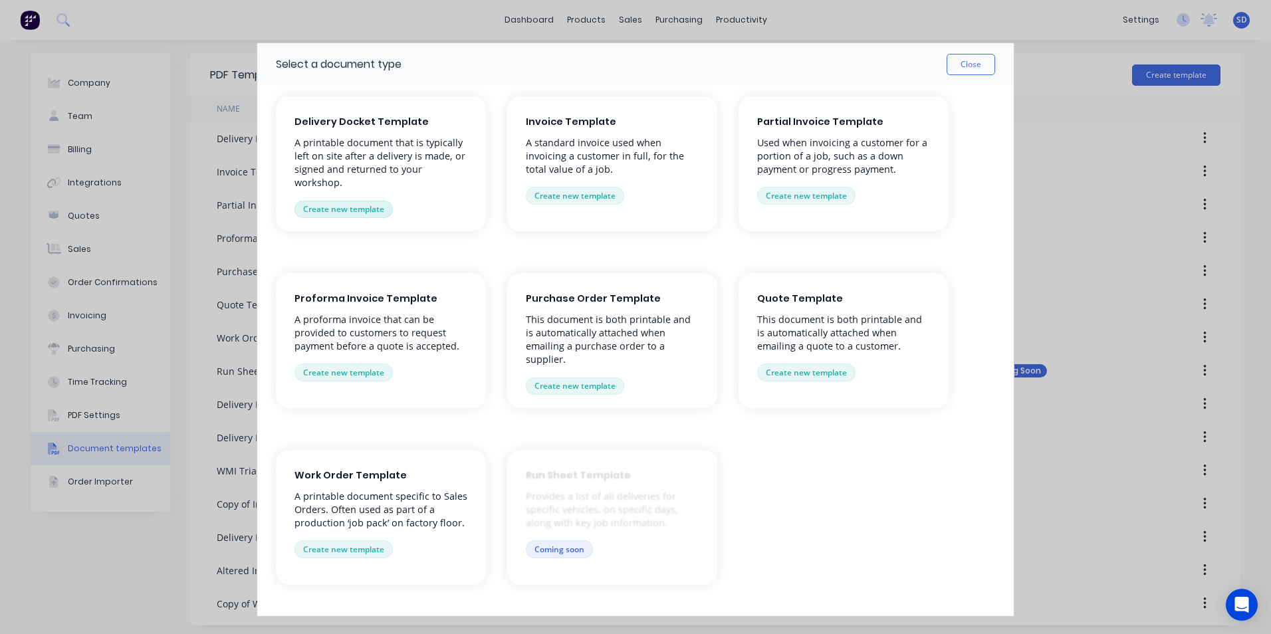
click at [363, 210] on button "Create new template" at bounding box center [344, 209] width 98 height 17
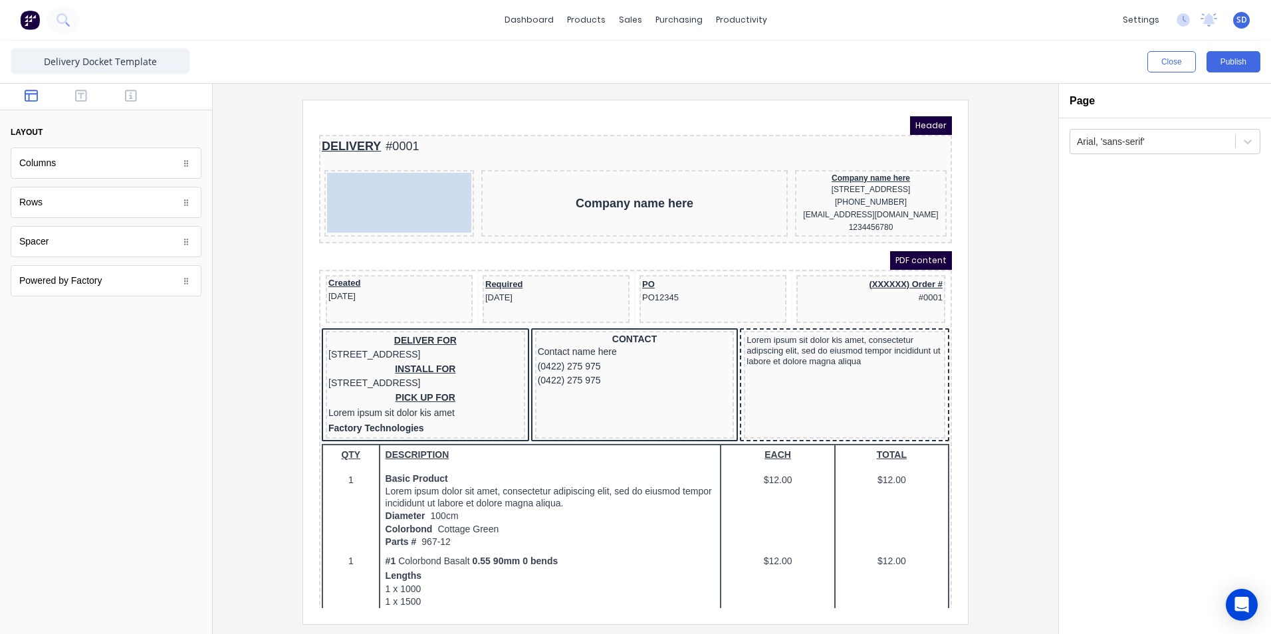
click at [346, 193] on body "Header DELIVERY #0001 LOGO HERE LOGO HERE Company name here Company name here […" at bounding box center [619, 346] width 633 height 492
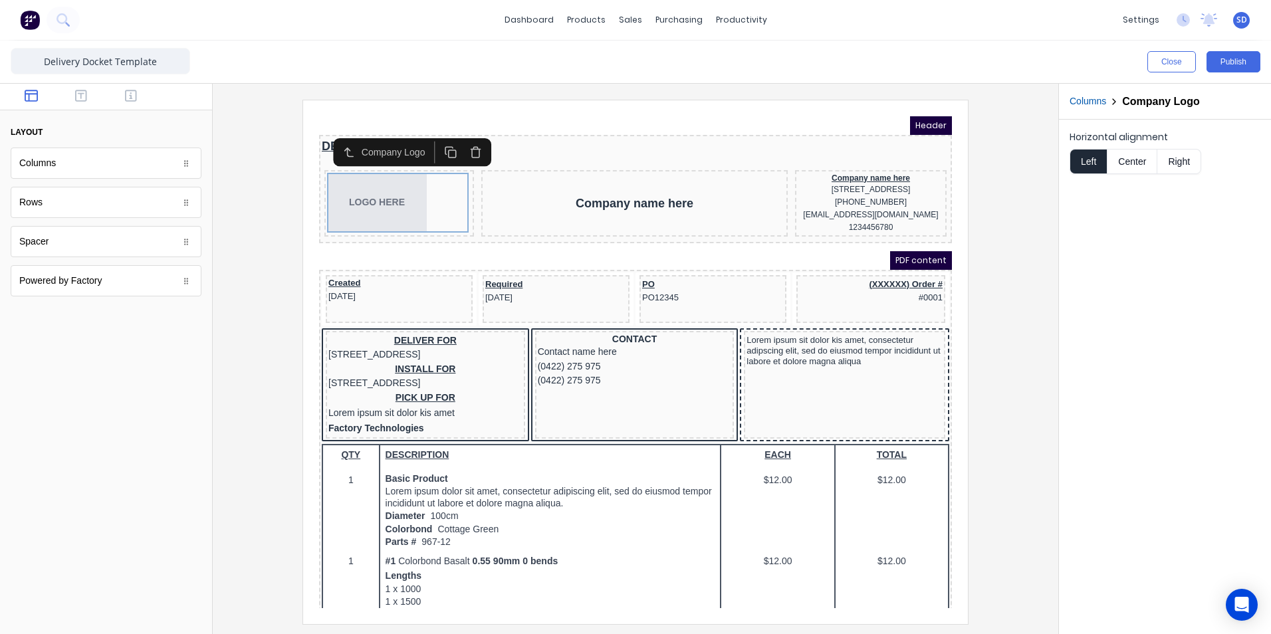
click at [893, 70] on div "Close Publish" at bounding box center [953, 61] width 614 height 21
click at [1163, 64] on button "Close" at bounding box center [1172, 61] width 49 height 21
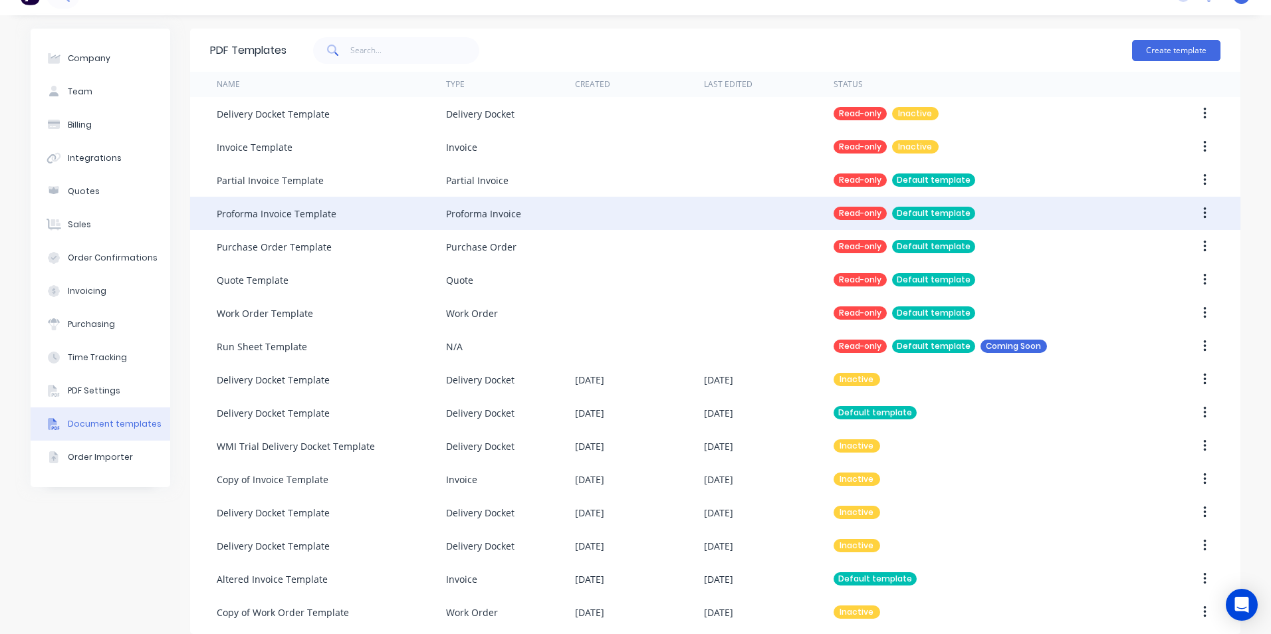
scroll to position [38, 0]
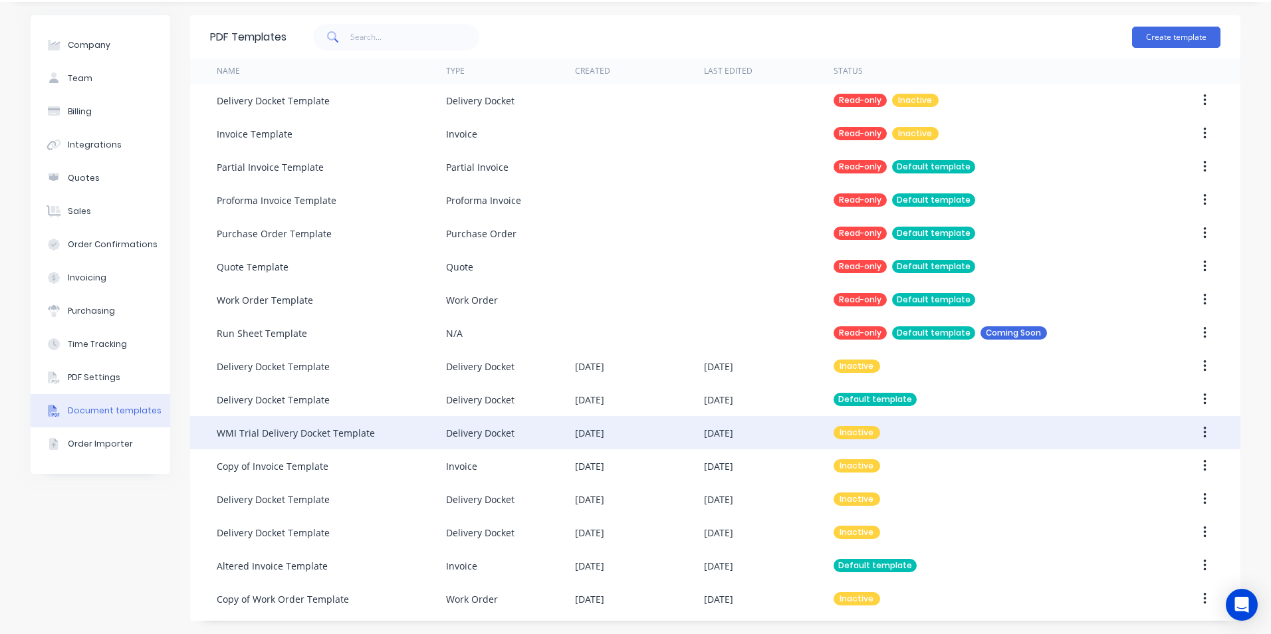
click at [693, 440] on div "[DATE]" at bounding box center [639, 432] width 129 height 33
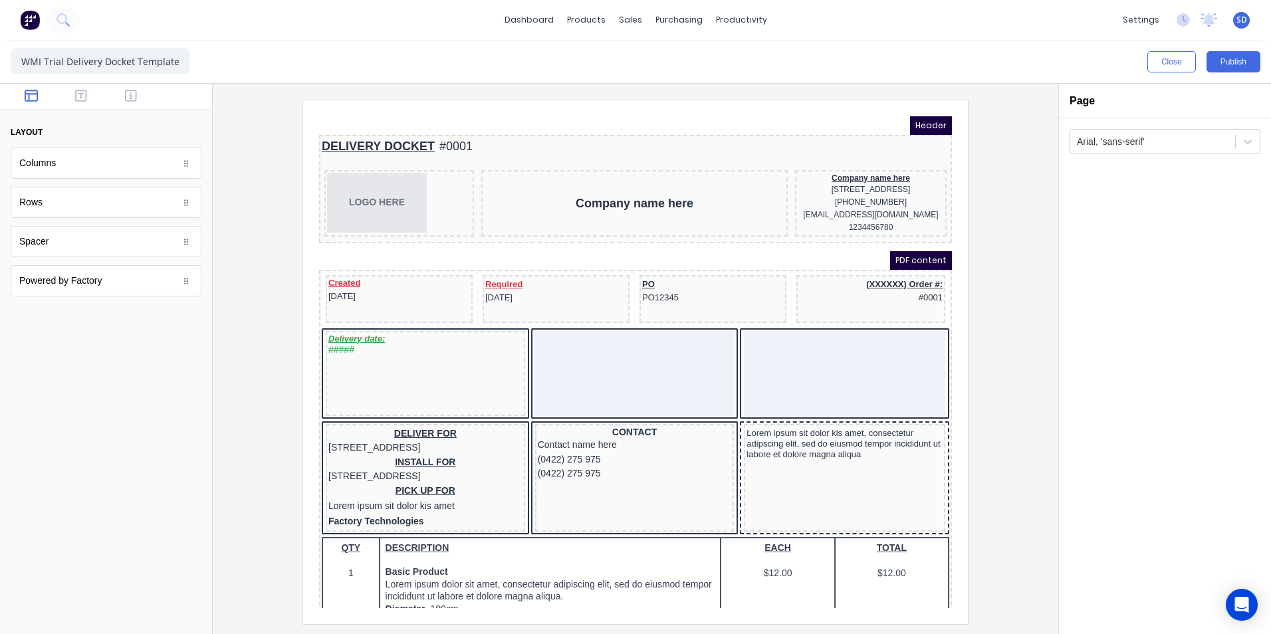
click at [174, 94] on div at bounding box center [106, 97] width 212 height 27
click at [182, 98] on div at bounding box center [106, 97] width 212 height 27
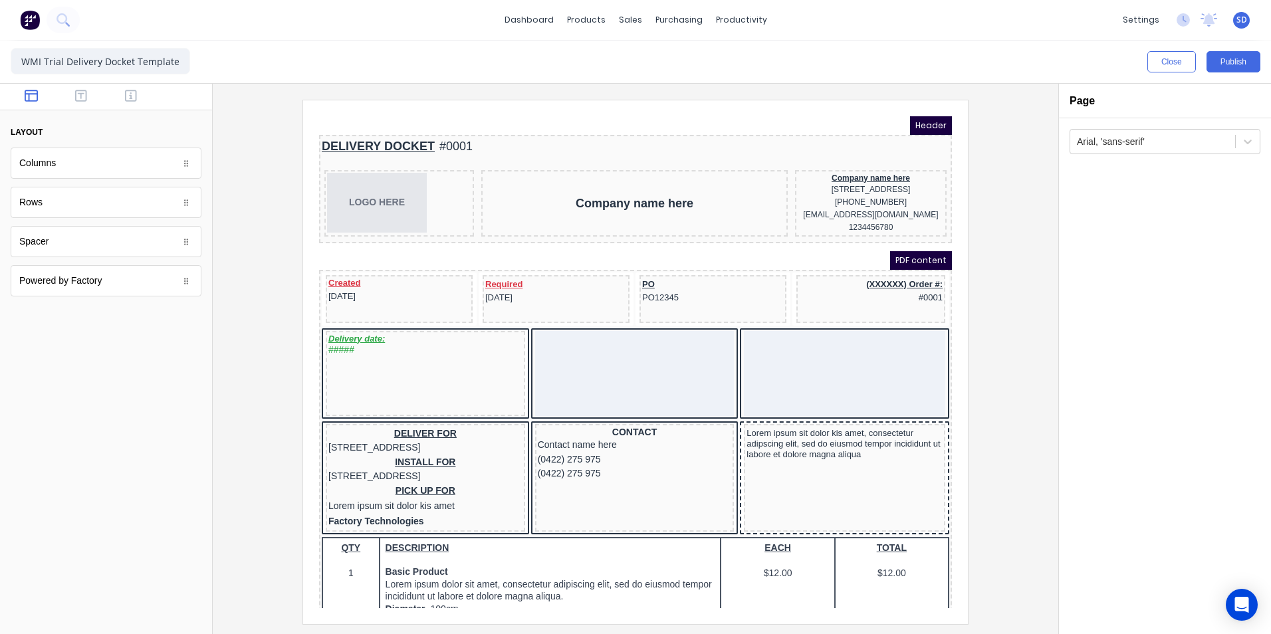
click at [232, 162] on div at bounding box center [635, 362] width 824 height 524
click at [365, 279] on div "Created [DATE]" at bounding box center [383, 274] width 142 height 25
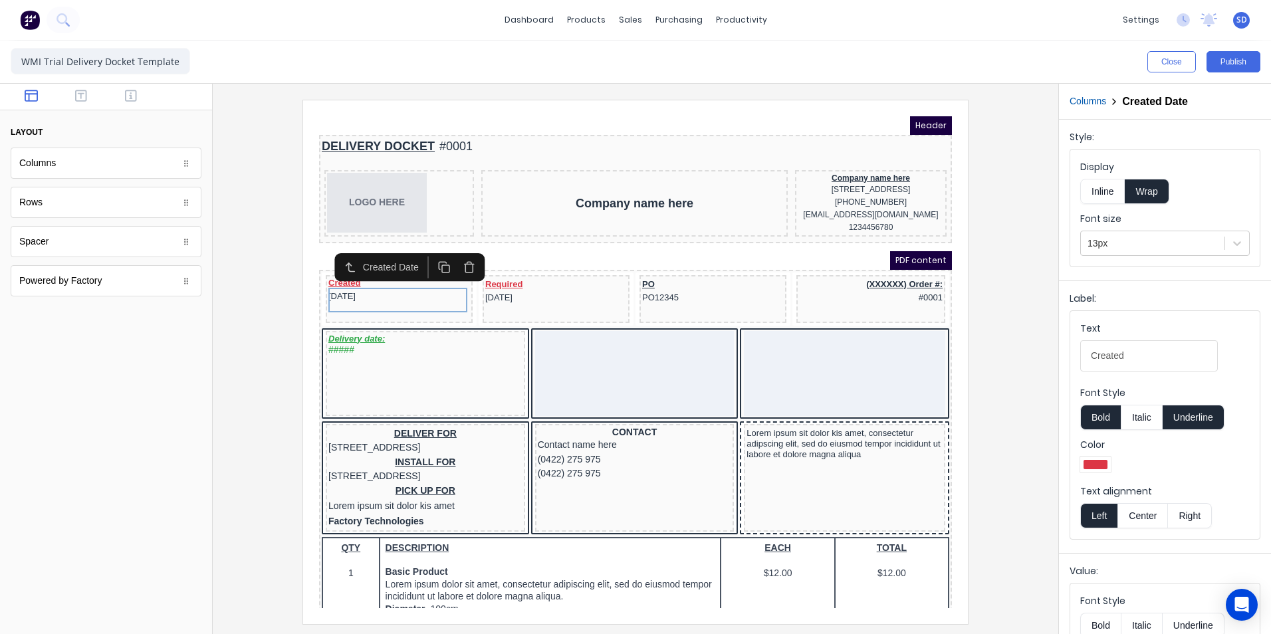
click at [1137, 110] on div "Columns Created Date" at bounding box center [1165, 102] width 212 height 36
click at [453, 253] on icon "button" at bounding box center [453, 251] width 13 height 13
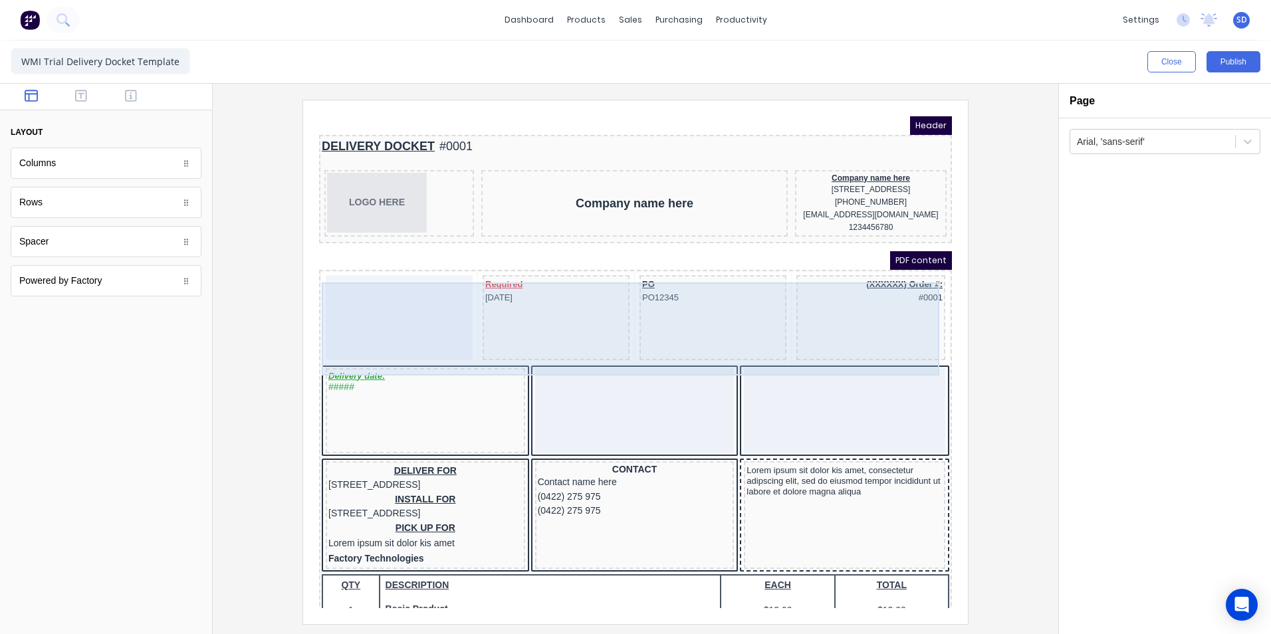
click at [527, 303] on div "Required [DATE]" at bounding box center [540, 301] width 147 height 85
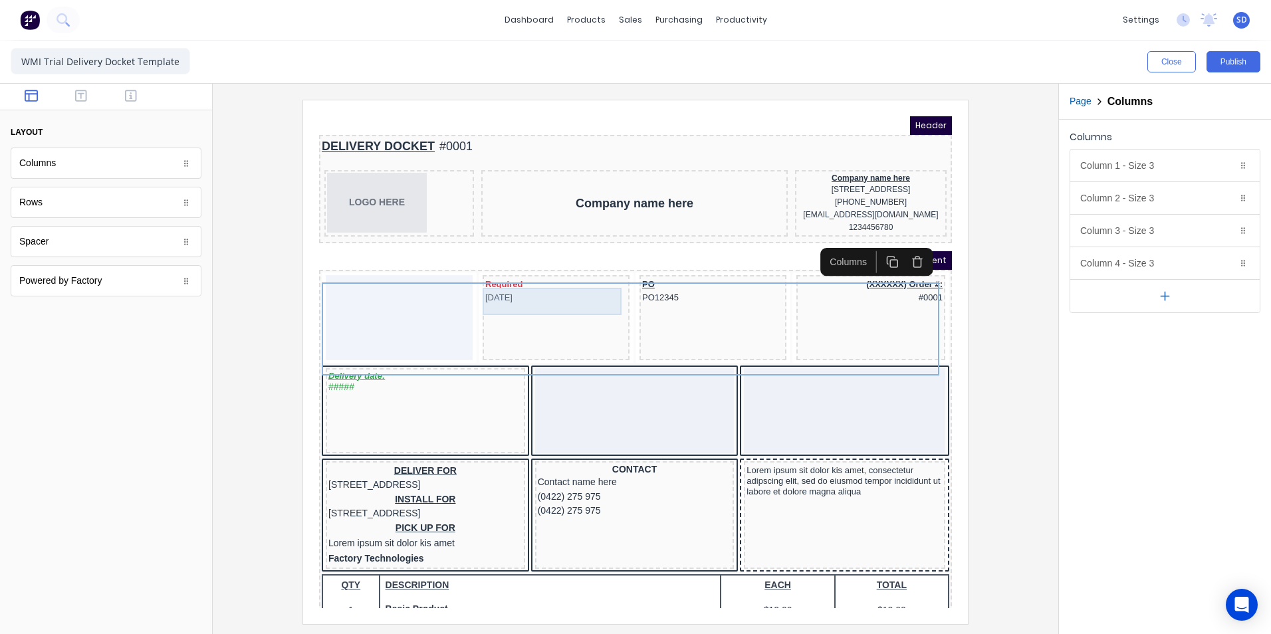
click at [593, 289] on div "Required [DATE]" at bounding box center [540, 275] width 142 height 27
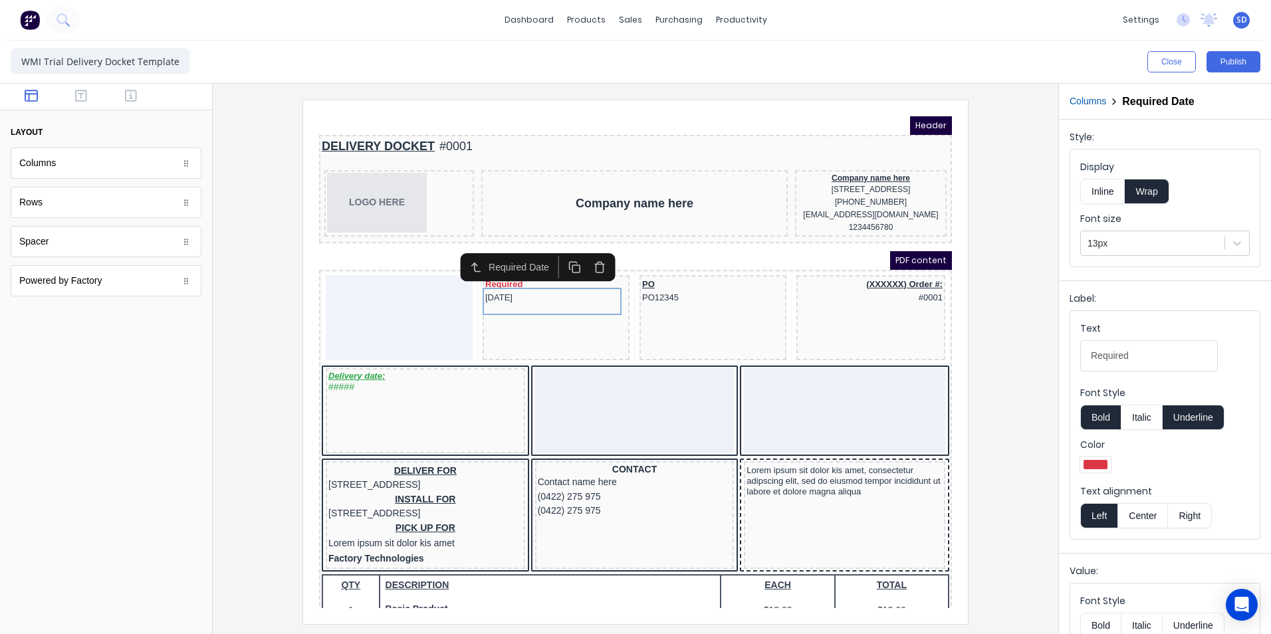
click at [590, 249] on icon "button" at bounding box center [584, 251] width 13 height 13
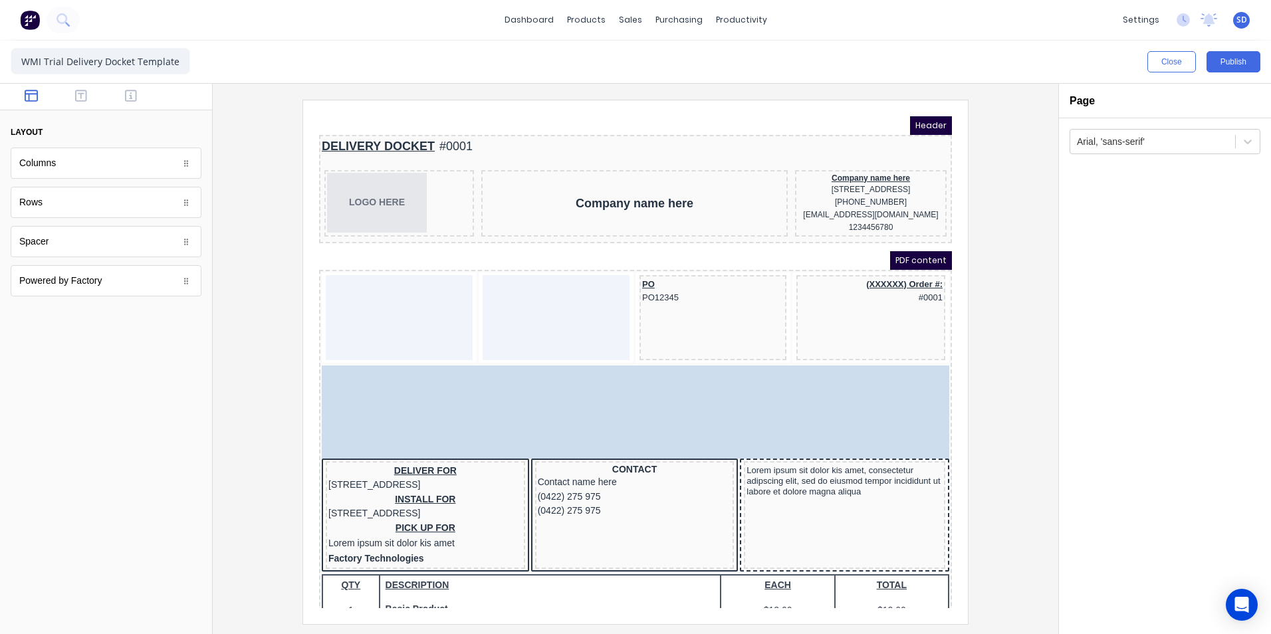
click at [414, 390] on body "Header DELIVERY DOCKET #0001 LOGO HERE Company name here Company name here [STR…" at bounding box center [619, 346] width 633 height 492
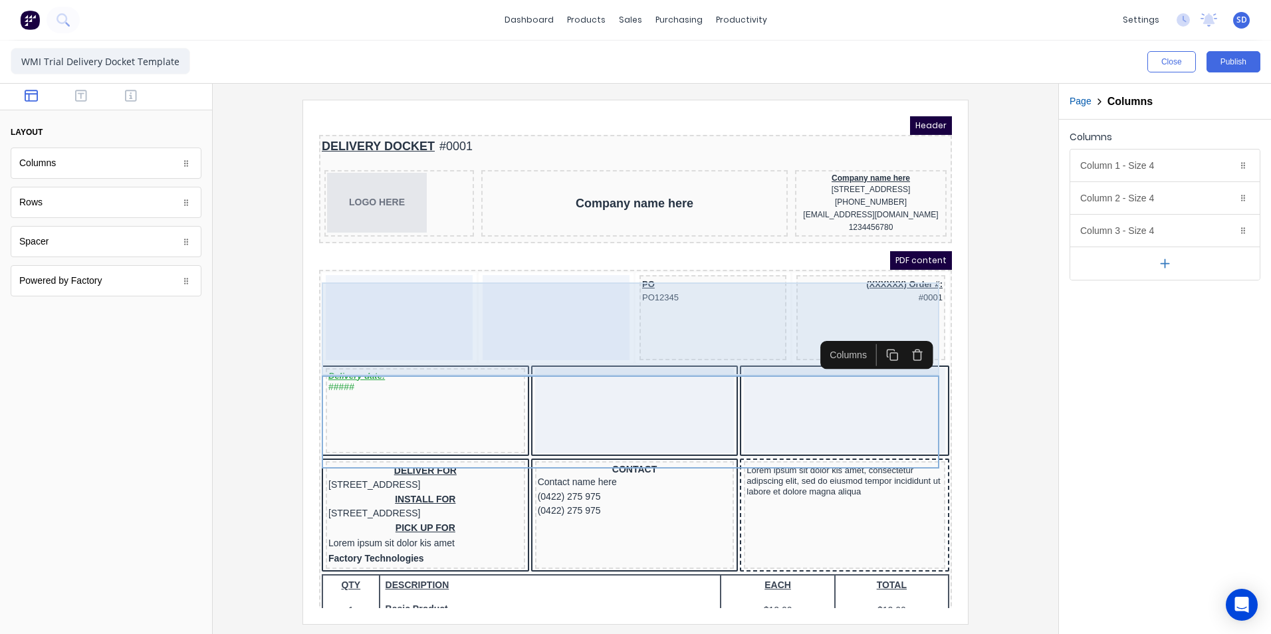
click at [402, 309] on div at bounding box center [383, 301] width 147 height 85
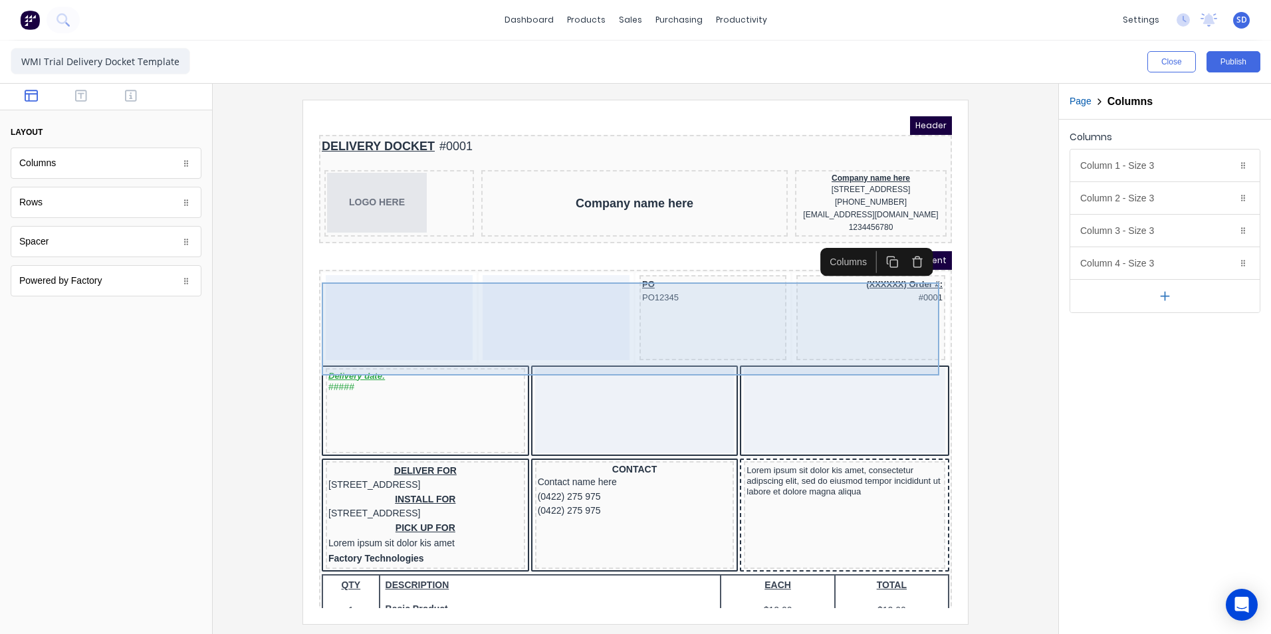
click at [402, 309] on div at bounding box center [383, 301] width 147 height 85
click at [530, 305] on div at bounding box center [540, 301] width 147 height 85
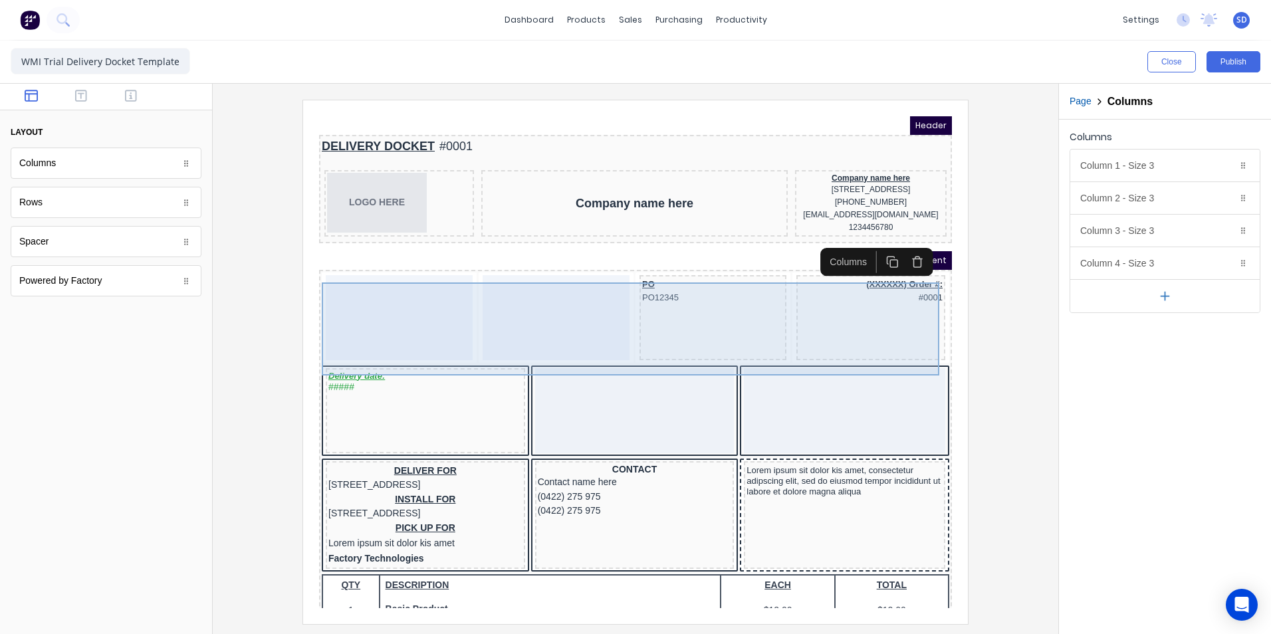
click at [358, 309] on div at bounding box center [383, 301] width 147 height 85
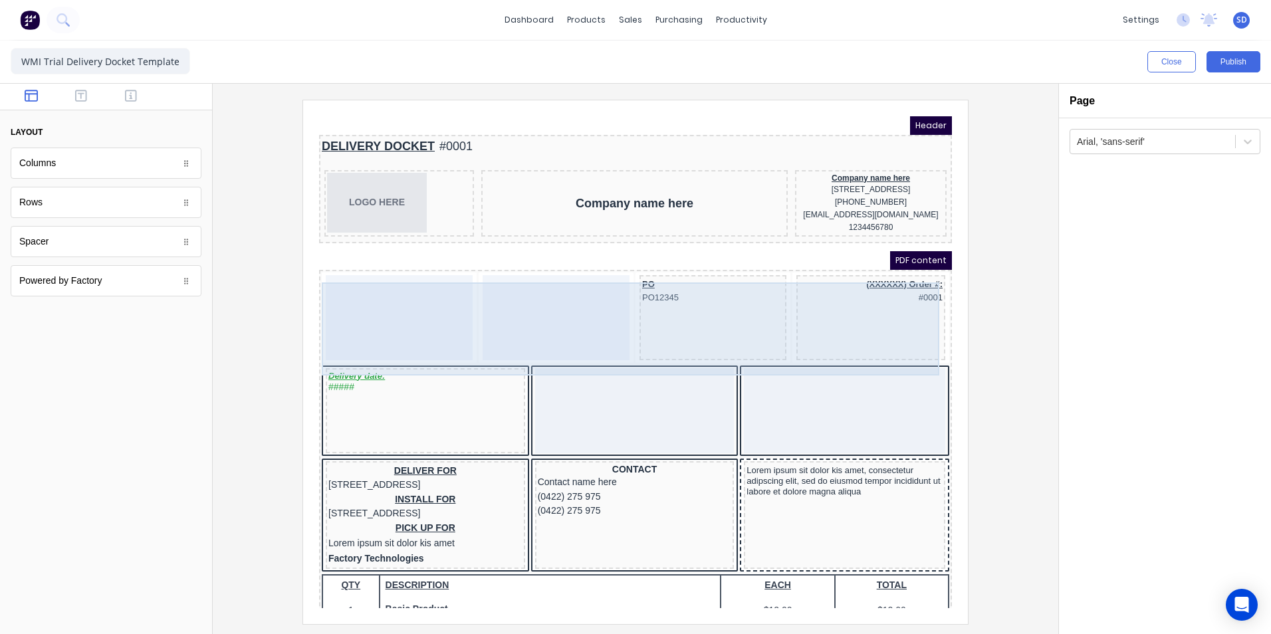
click at [388, 281] on div at bounding box center [383, 301] width 147 height 85
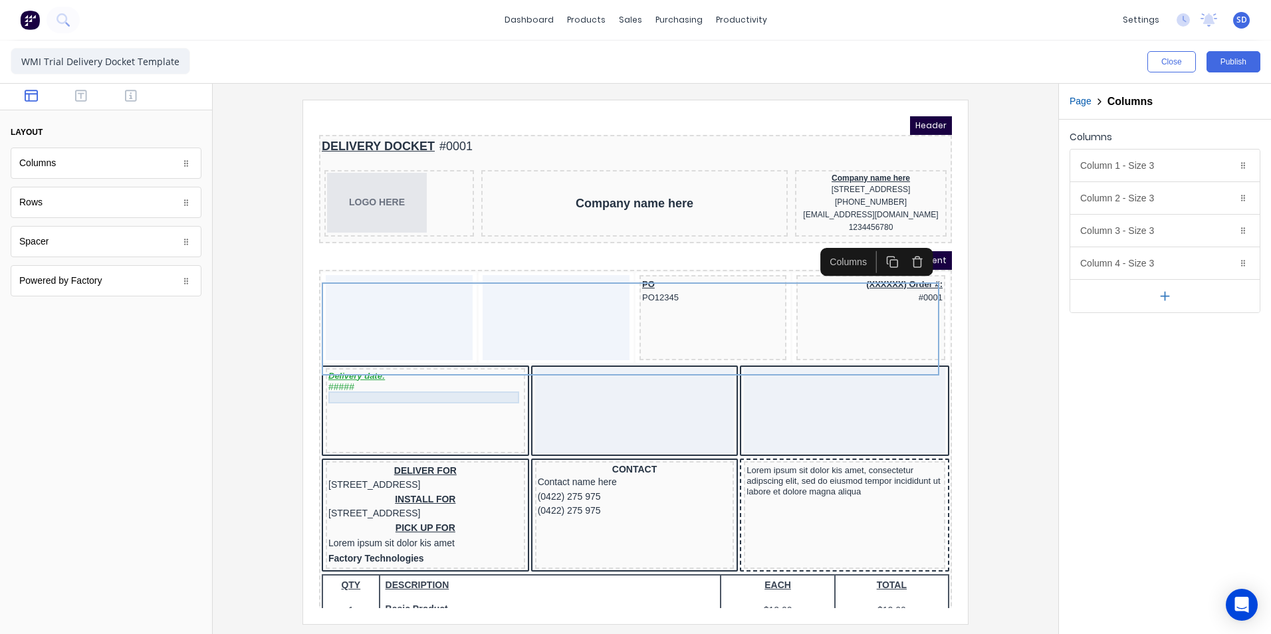
click at [469, 378] on div "#####" at bounding box center [409, 372] width 194 height 12
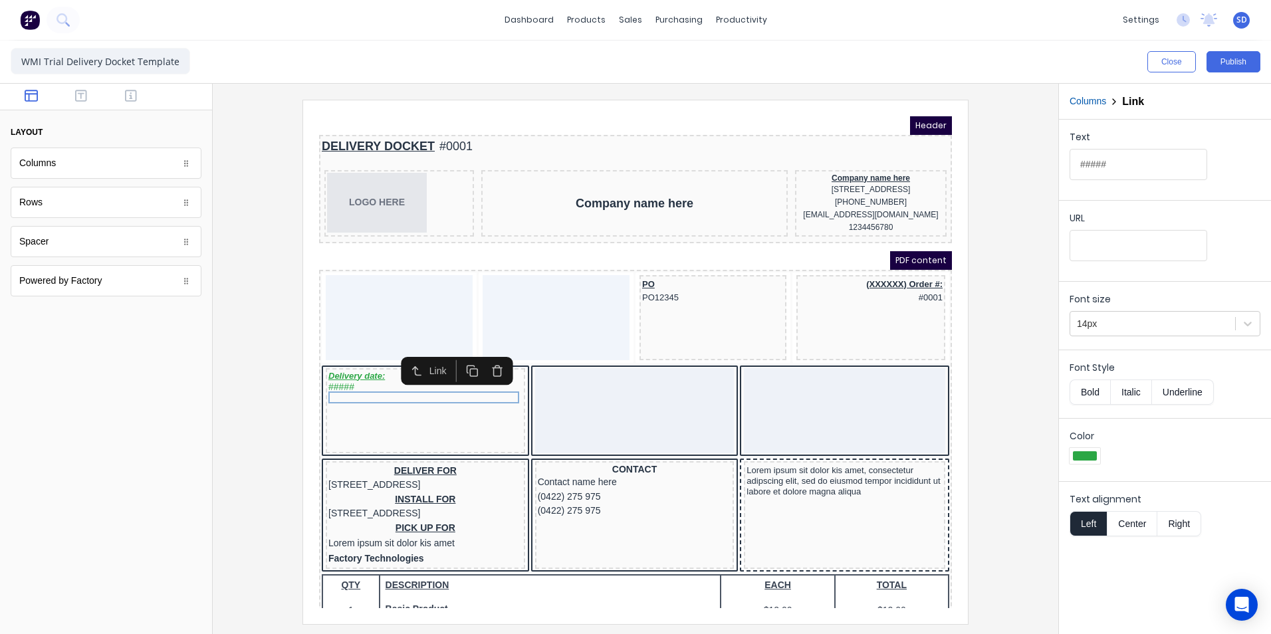
click at [422, 352] on div "Link" at bounding box center [425, 355] width 23 height 14
click at [275, 358] on div at bounding box center [635, 362] width 824 height 524
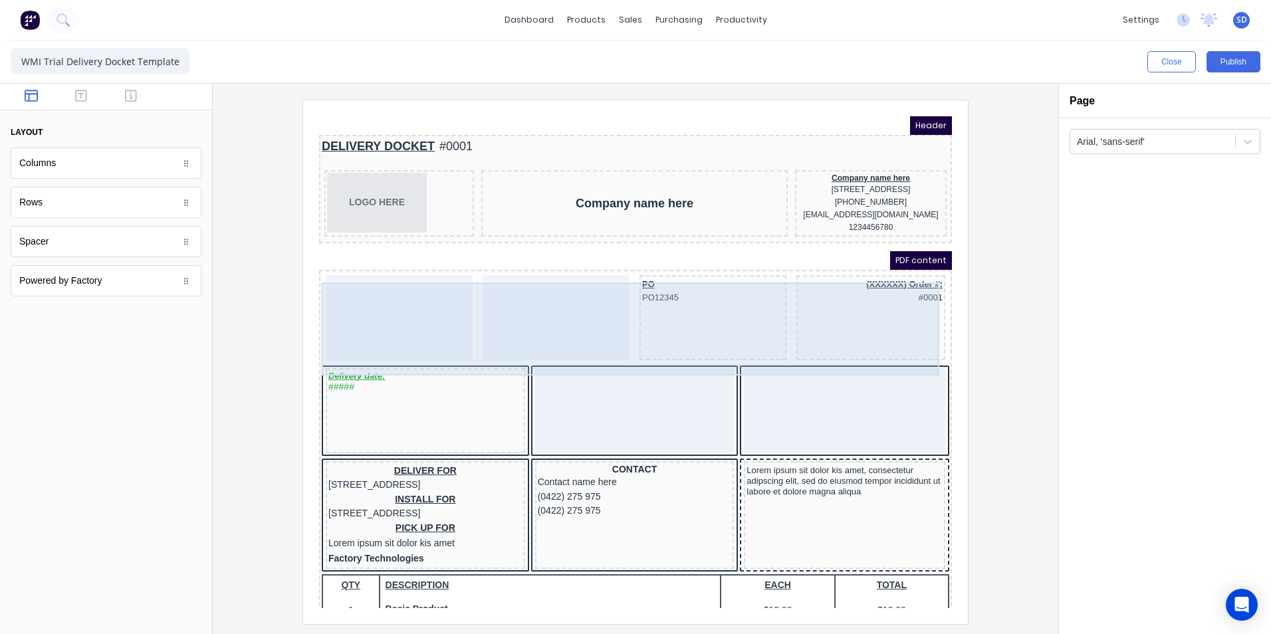
click at [343, 287] on div at bounding box center [383, 301] width 147 height 85
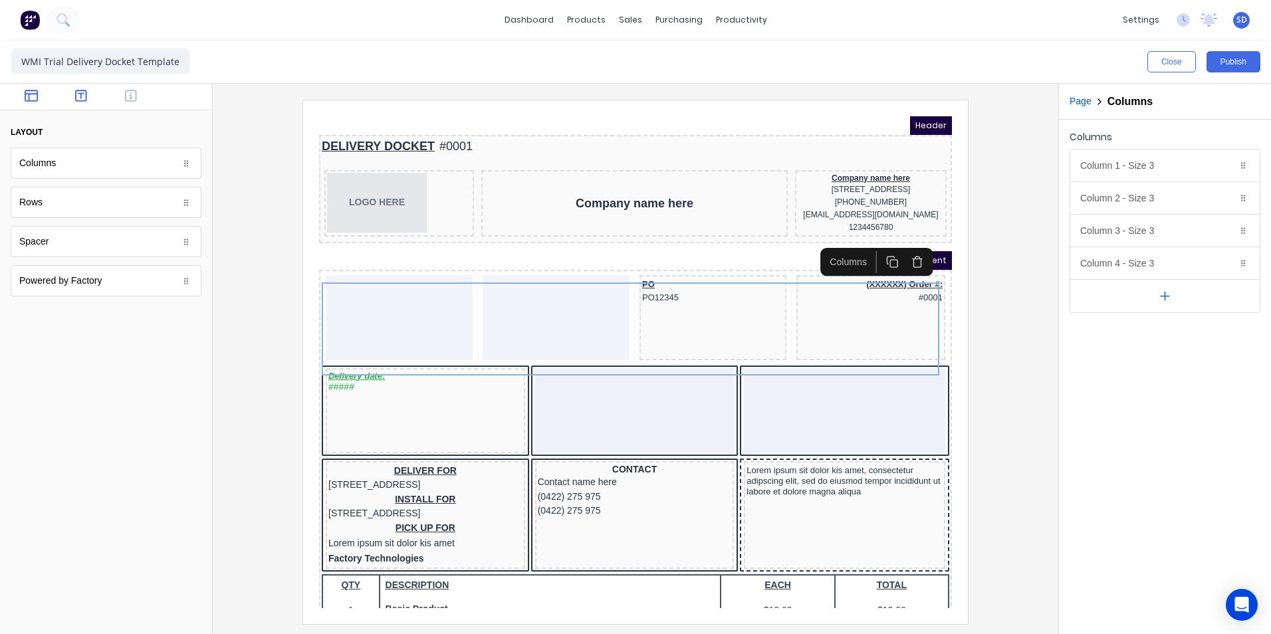
click at [80, 93] on icon "button" at bounding box center [81, 96] width 12 height 12
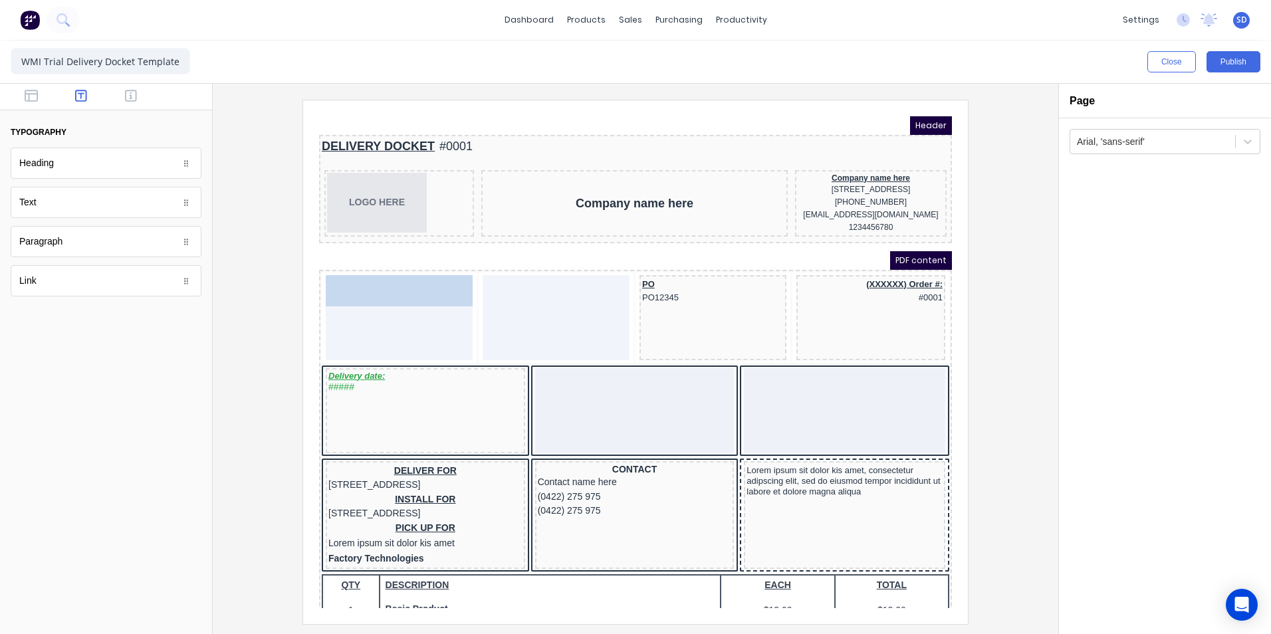
drag, startPoint x: 130, startPoint y: 172, endPoint x: 72, endPoint y: 190, distance: 60.8
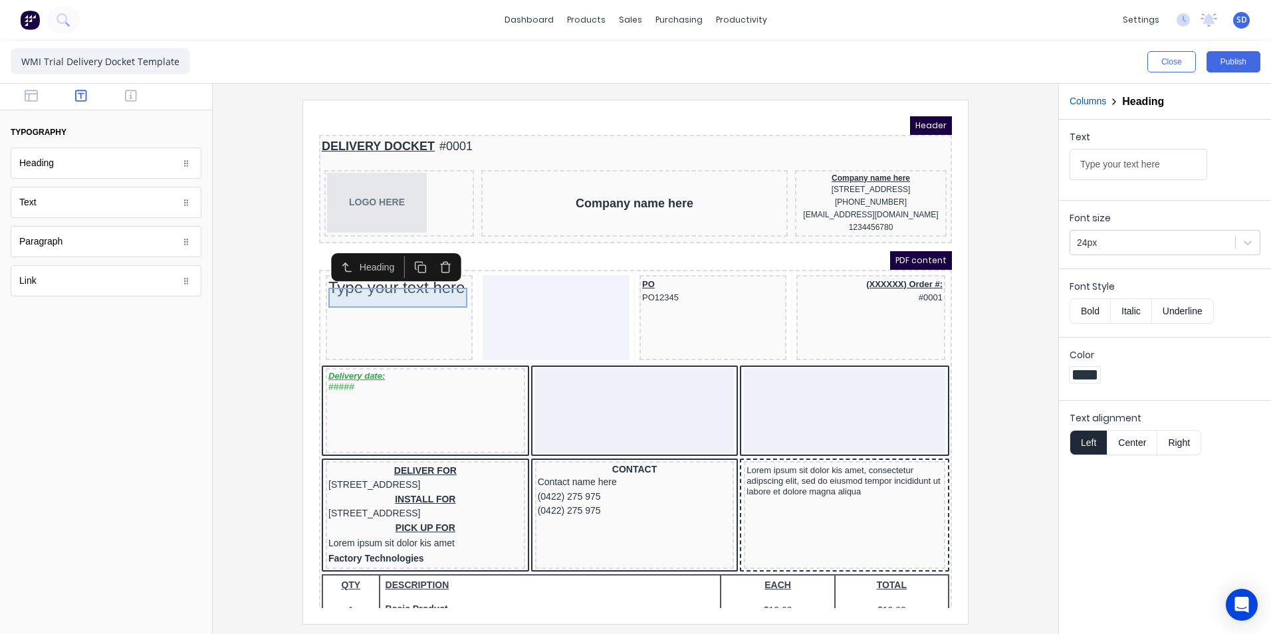
click at [388, 282] on div "Type your text here" at bounding box center [383, 272] width 142 height 20
click at [393, 279] on div "Type your text here" at bounding box center [383, 272] width 142 height 20
click at [1169, 168] on input "Type your text here" at bounding box center [1139, 164] width 138 height 31
type input "T"
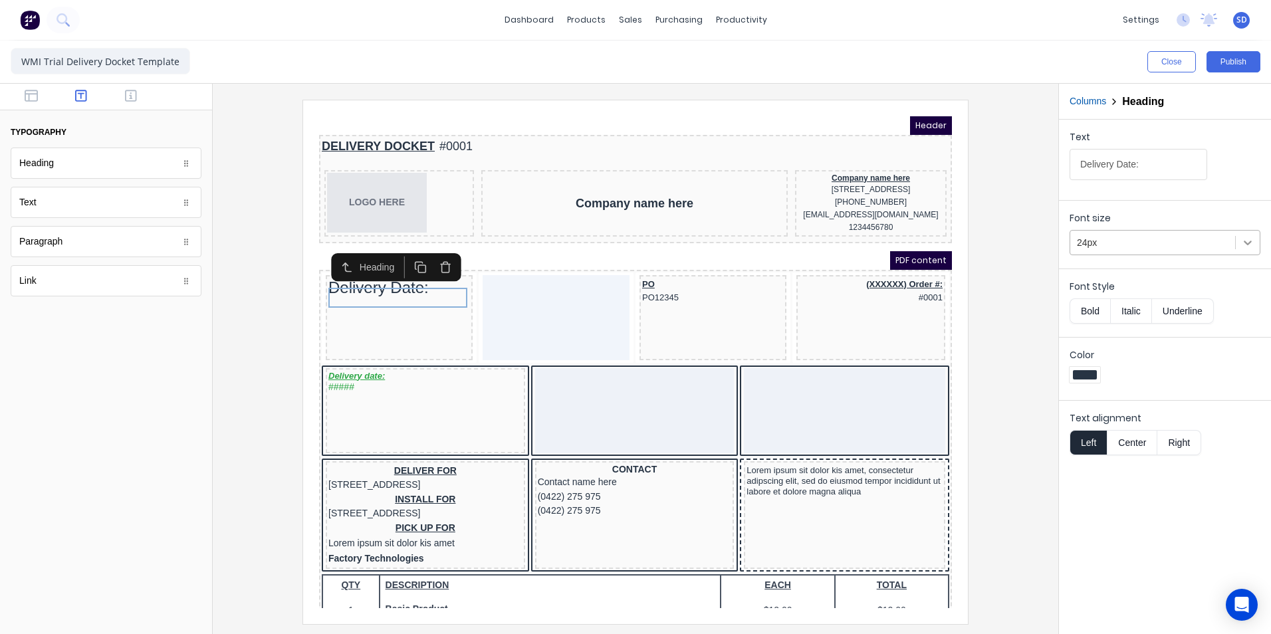
type input "Delivery Date:"
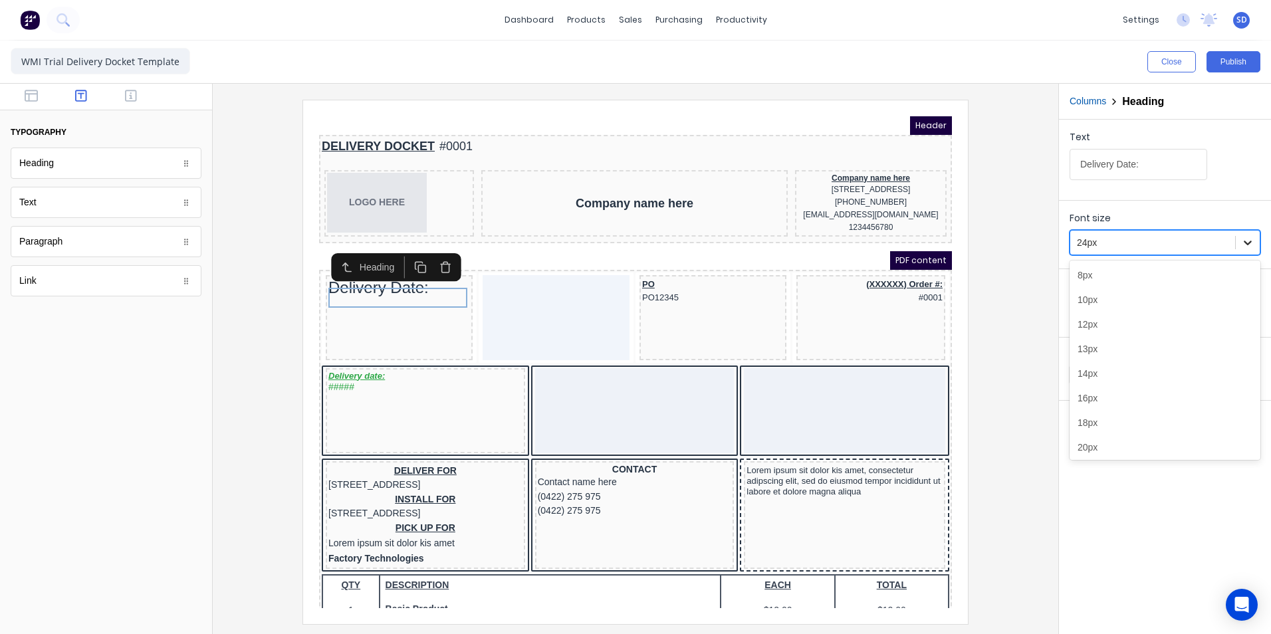
click at [1251, 248] on icon at bounding box center [1247, 242] width 13 height 13
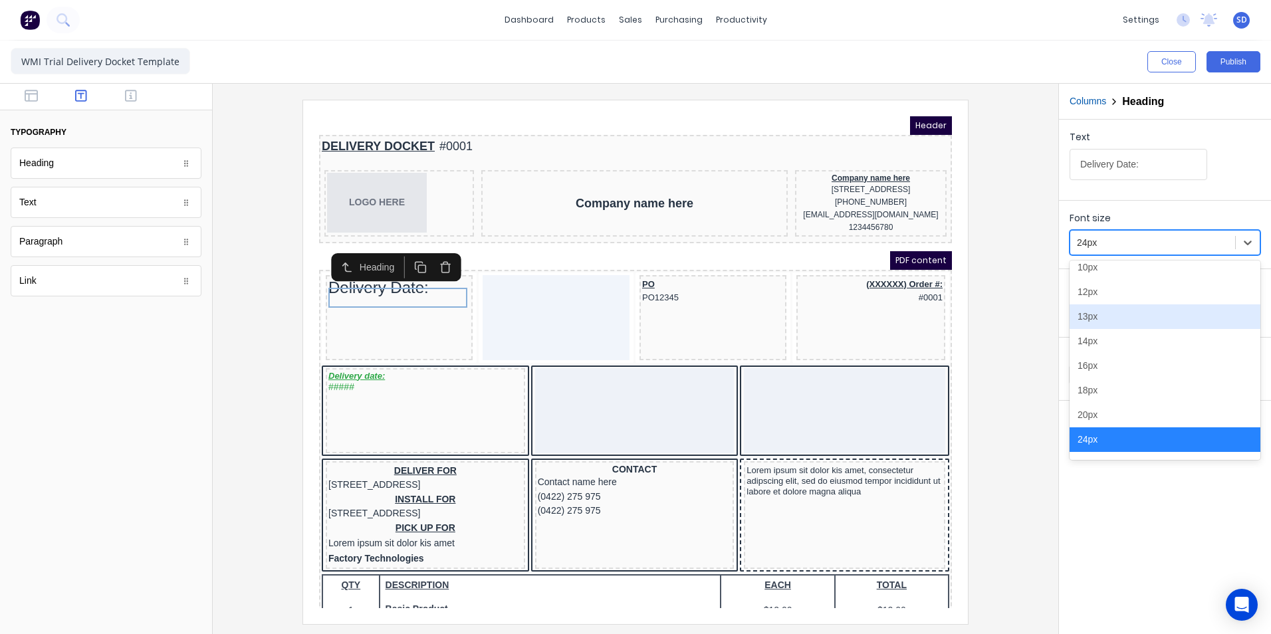
click at [1115, 318] on div "13px" at bounding box center [1165, 317] width 191 height 25
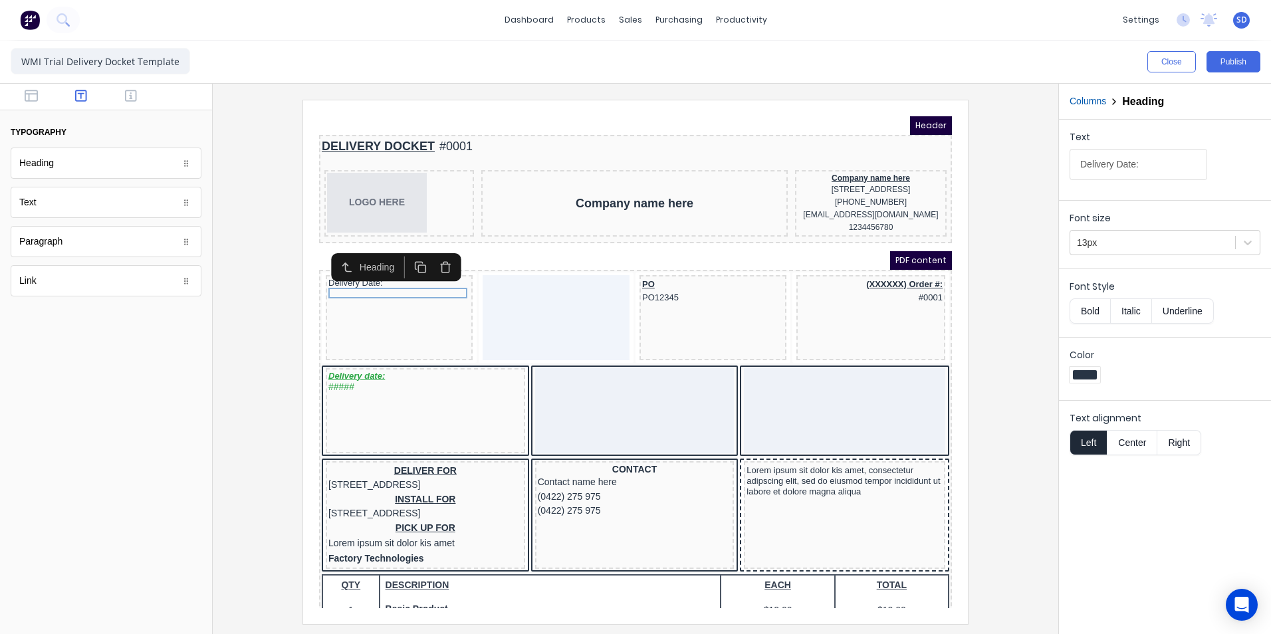
click at [1030, 204] on div at bounding box center [635, 362] width 824 height 524
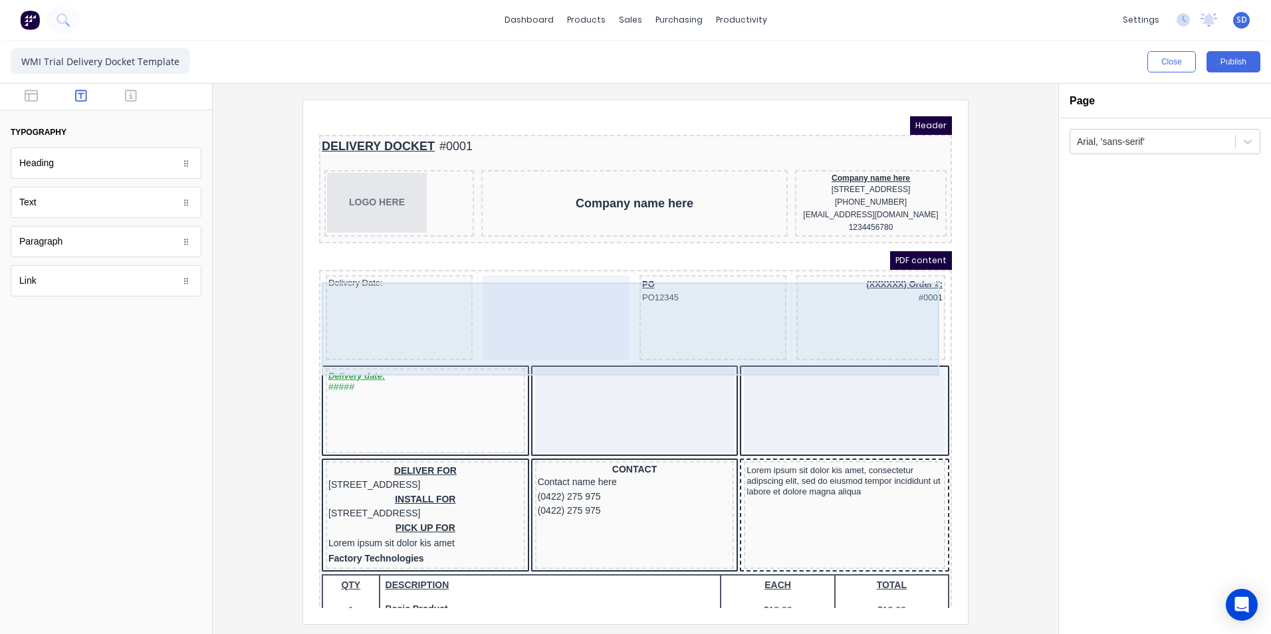
click at [393, 283] on div "Delivery Date:" at bounding box center [383, 301] width 147 height 85
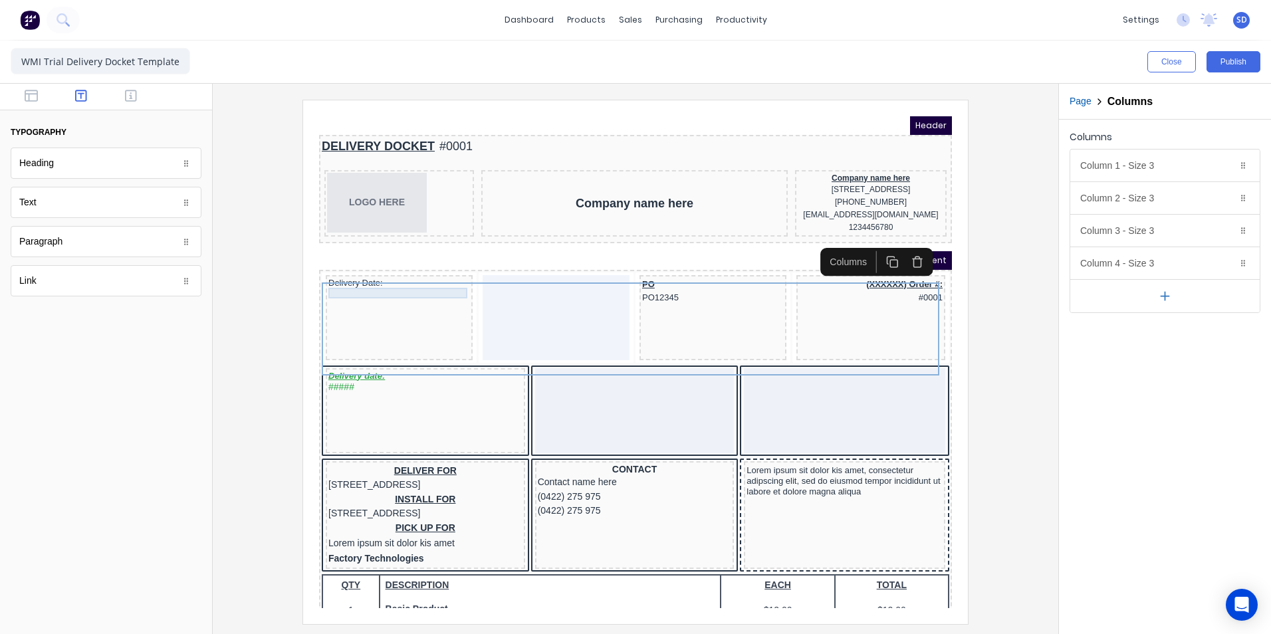
click at [379, 273] on div "Delivery Date:" at bounding box center [383, 267] width 142 height 11
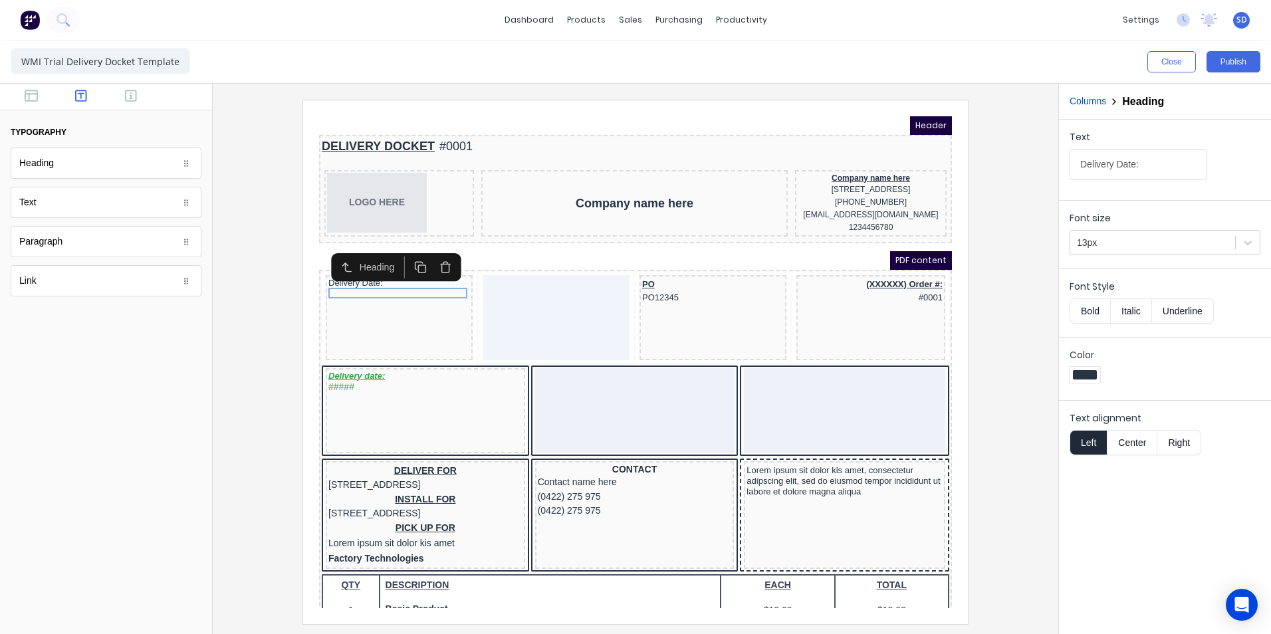
click at [1185, 309] on button "Underline" at bounding box center [1183, 311] width 62 height 25
click at [1009, 324] on div at bounding box center [635, 362] width 824 height 524
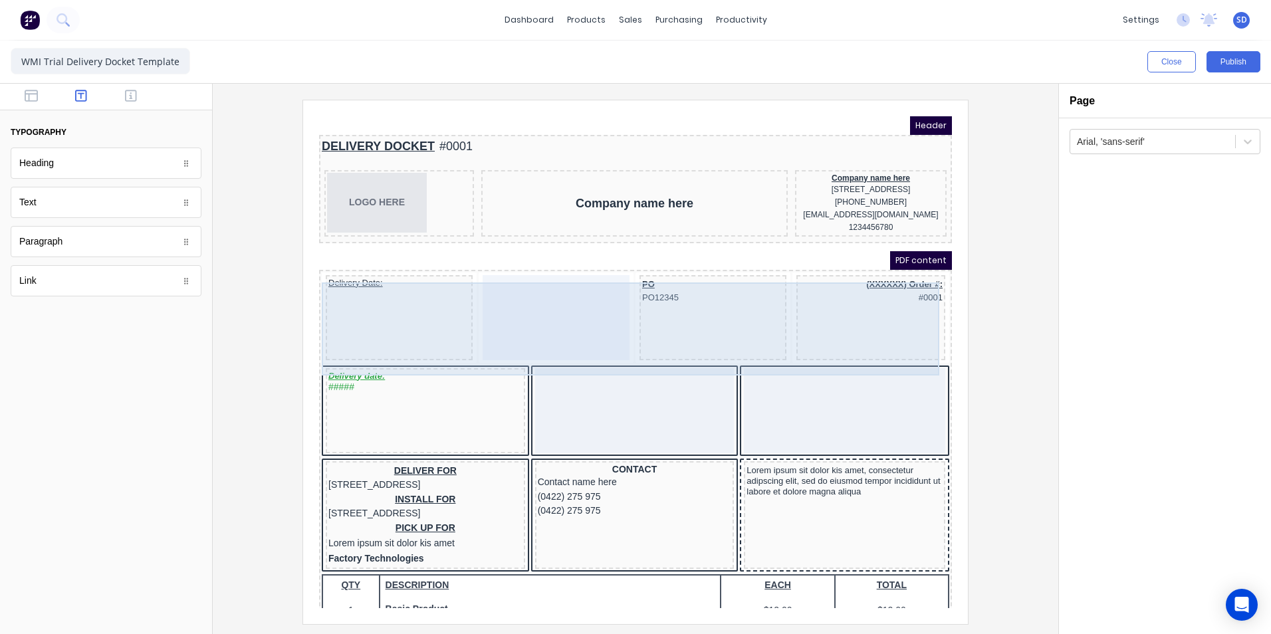
click at [530, 287] on div at bounding box center [540, 301] width 147 height 85
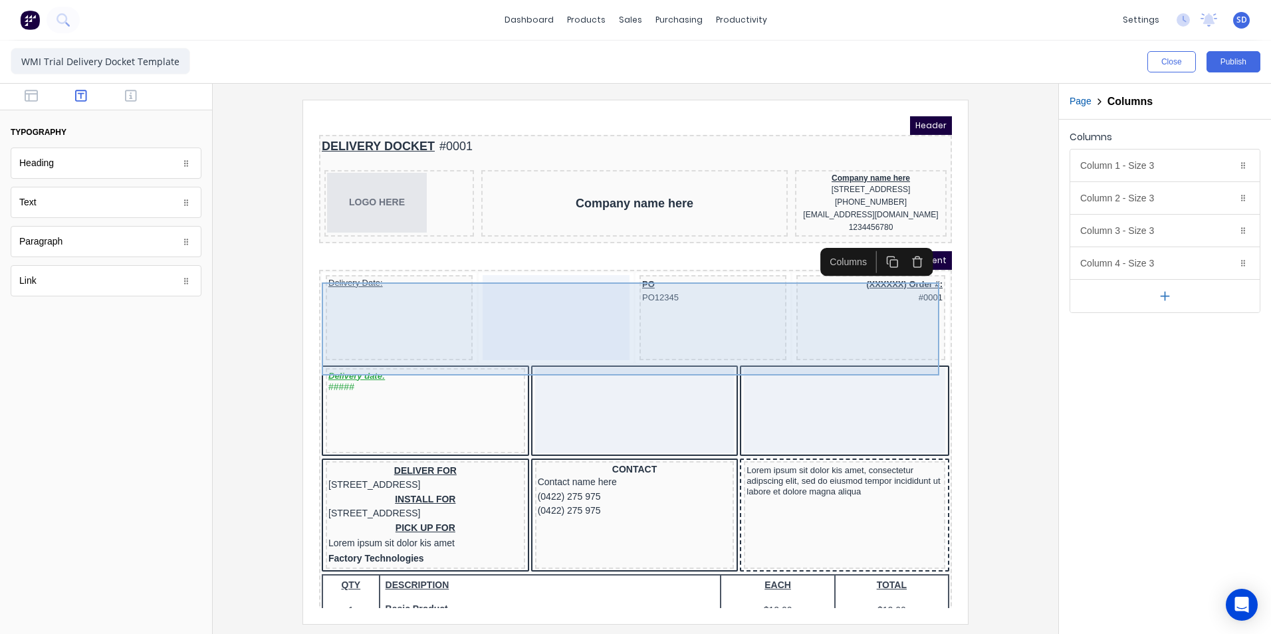
click at [535, 283] on div at bounding box center [540, 301] width 147 height 85
click at [573, 305] on div at bounding box center [540, 301] width 147 height 85
click at [582, 315] on div at bounding box center [540, 301] width 147 height 85
click at [416, 297] on div "Delivery Date:" at bounding box center [383, 301] width 147 height 85
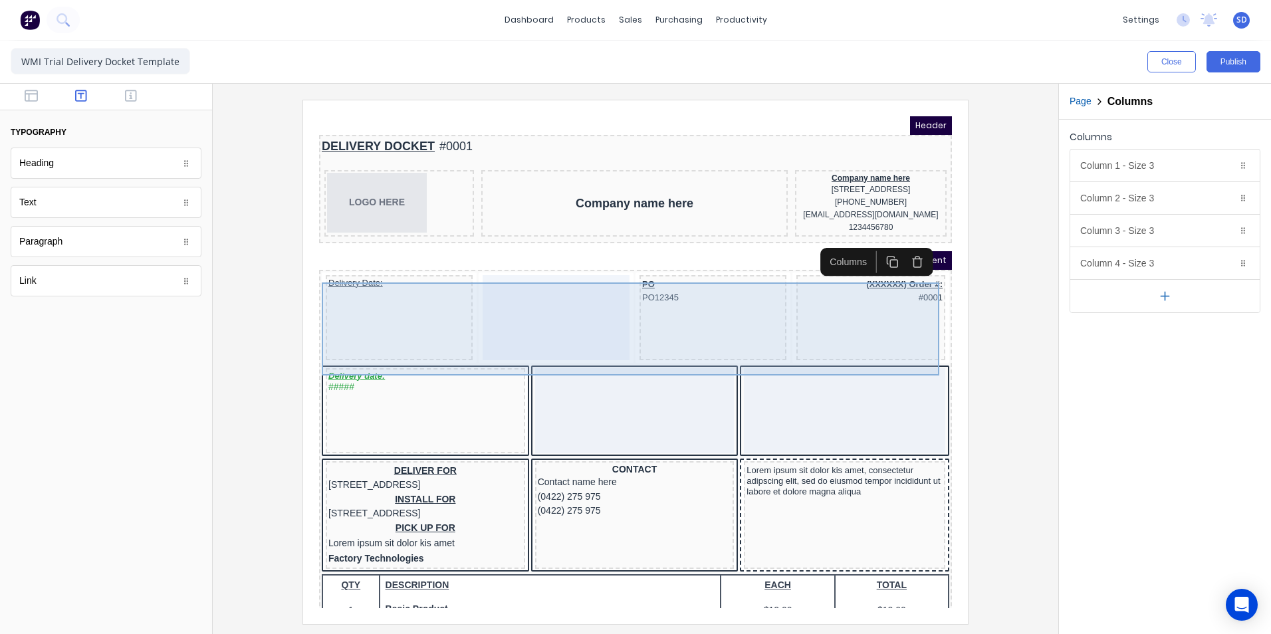
click at [499, 303] on div at bounding box center [540, 301] width 147 height 85
click at [399, 310] on div "Delivery Date:" at bounding box center [383, 301] width 147 height 85
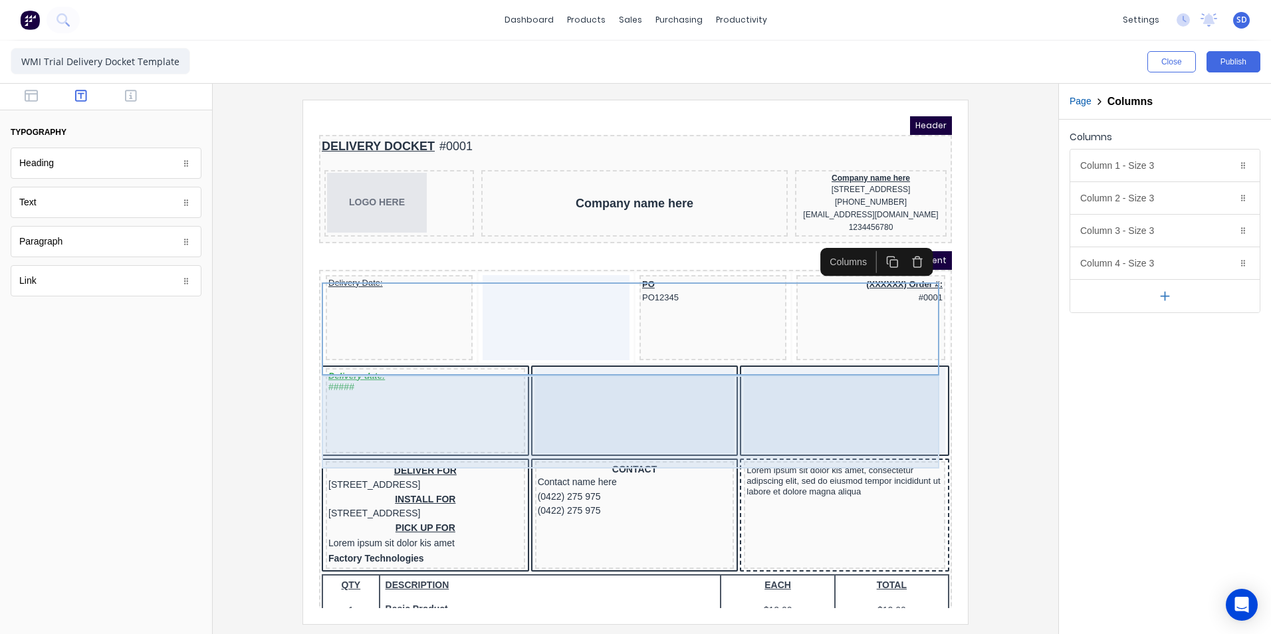
click at [415, 406] on div "Delivery date: #####" at bounding box center [409, 394] width 199 height 85
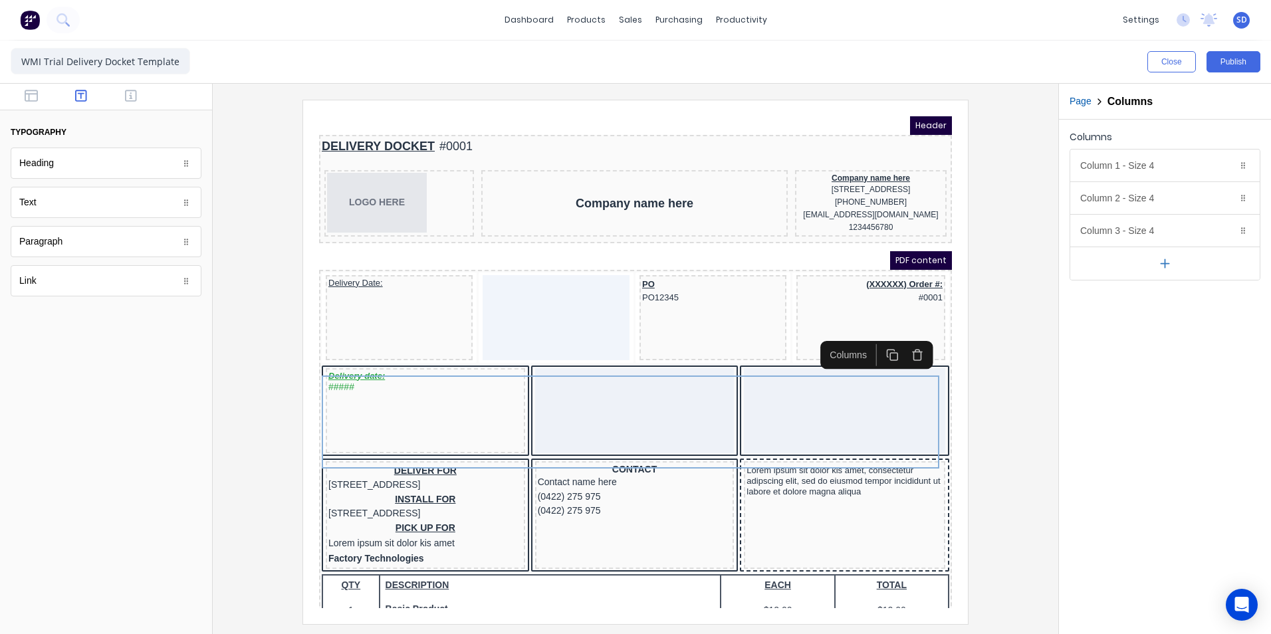
click at [896, 340] on icon "button" at bounding box center [902, 339] width 13 height 13
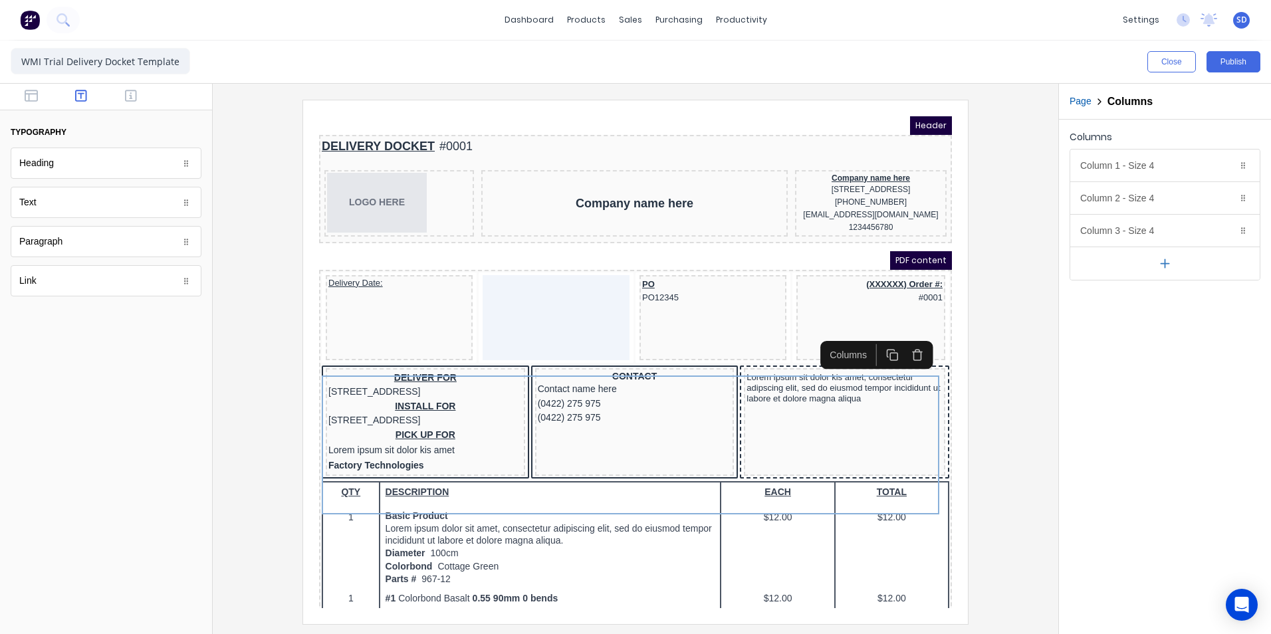
click at [262, 359] on div at bounding box center [635, 362] width 824 height 524
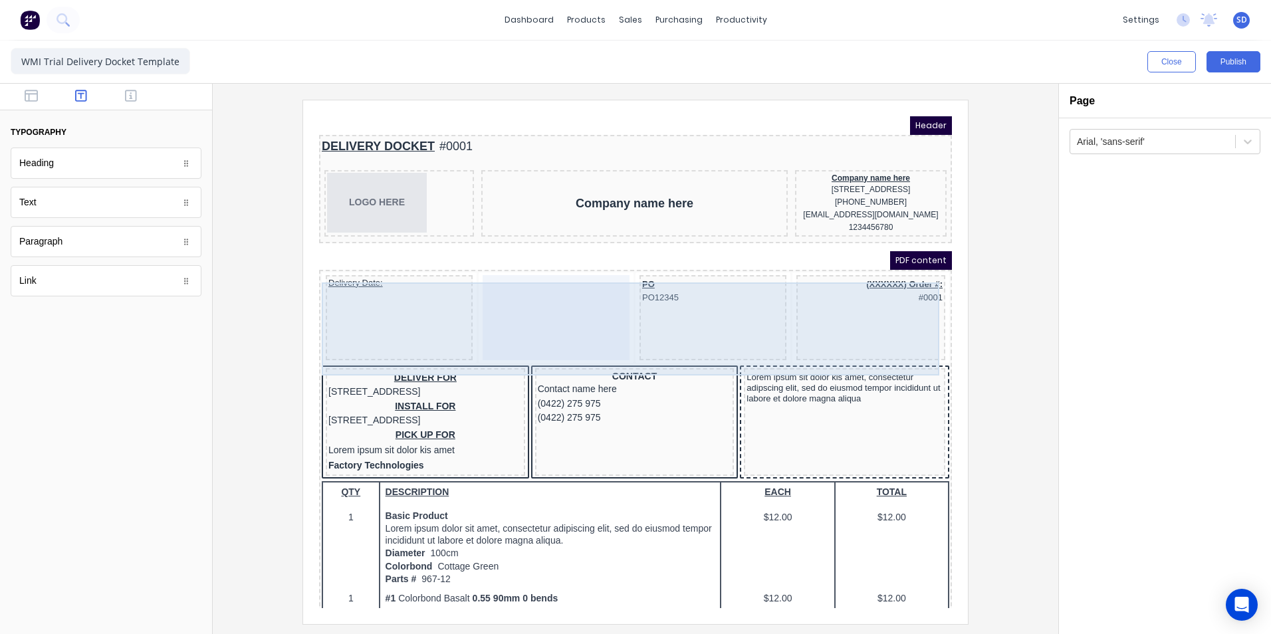
click at [472, 303] on div at bounding box center [540, 301] width 147 height 85
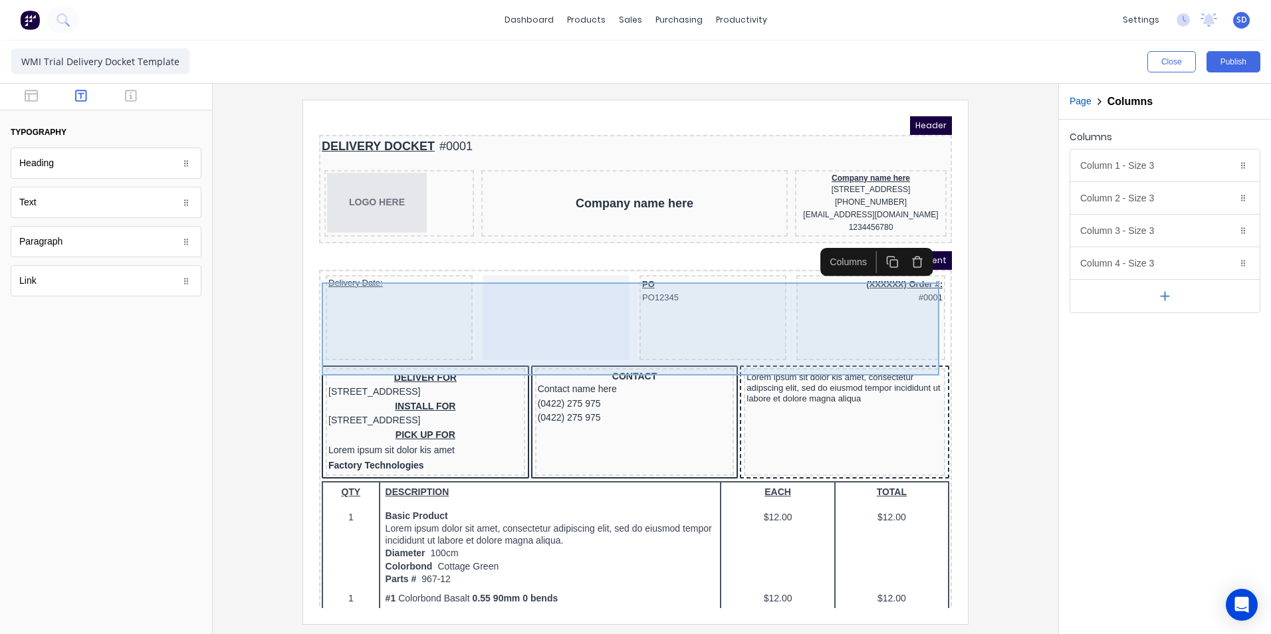
click at [472, 303] on div at bounding box center [540, 301] width 147 height 85
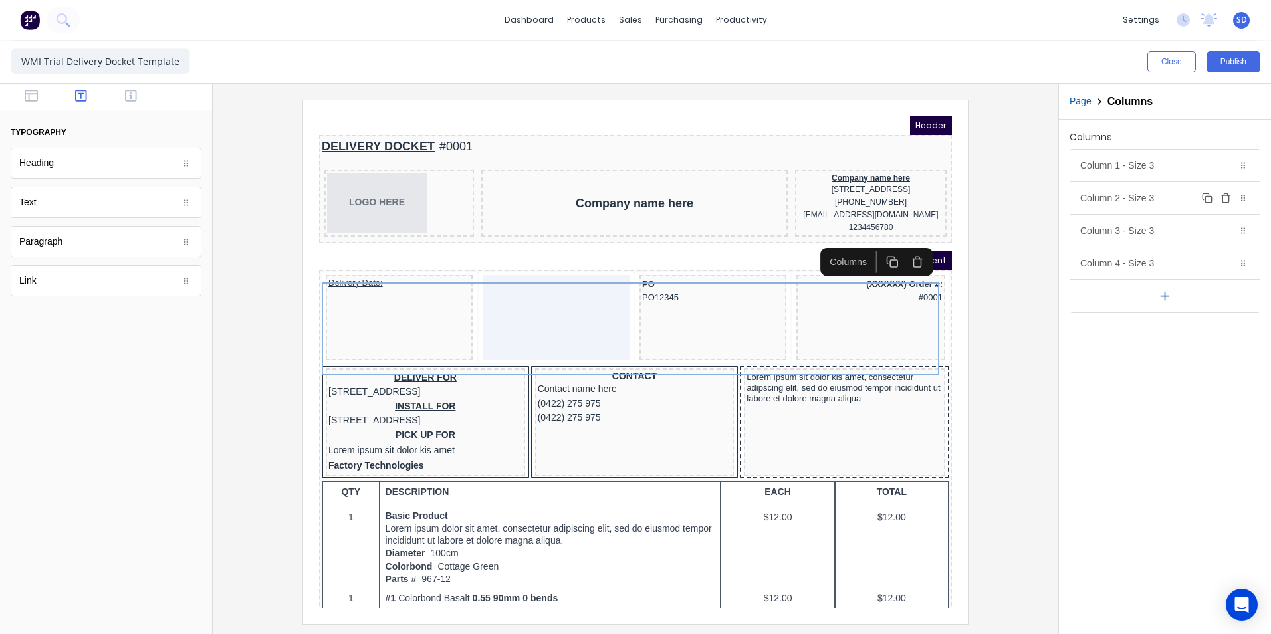
click at [1223, 199] on icon "button" at bounding box center [1226, 198] width 6 height 7
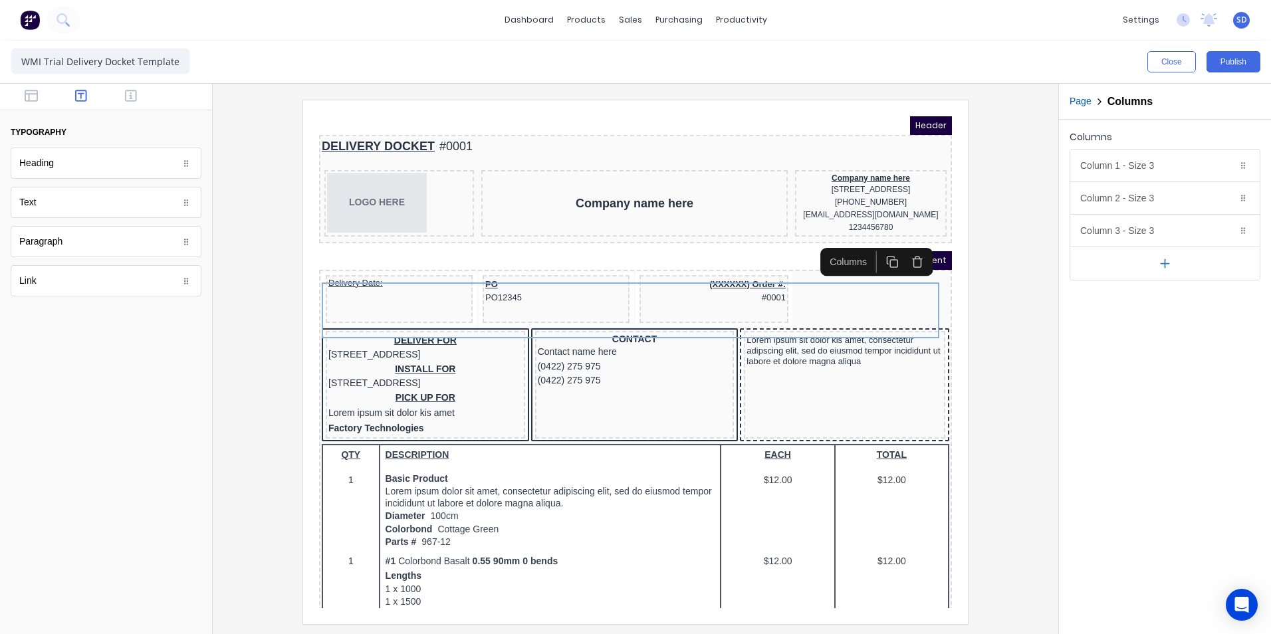
click at [984, 333] on div at bounding box center [635, 362] width 824 height 524
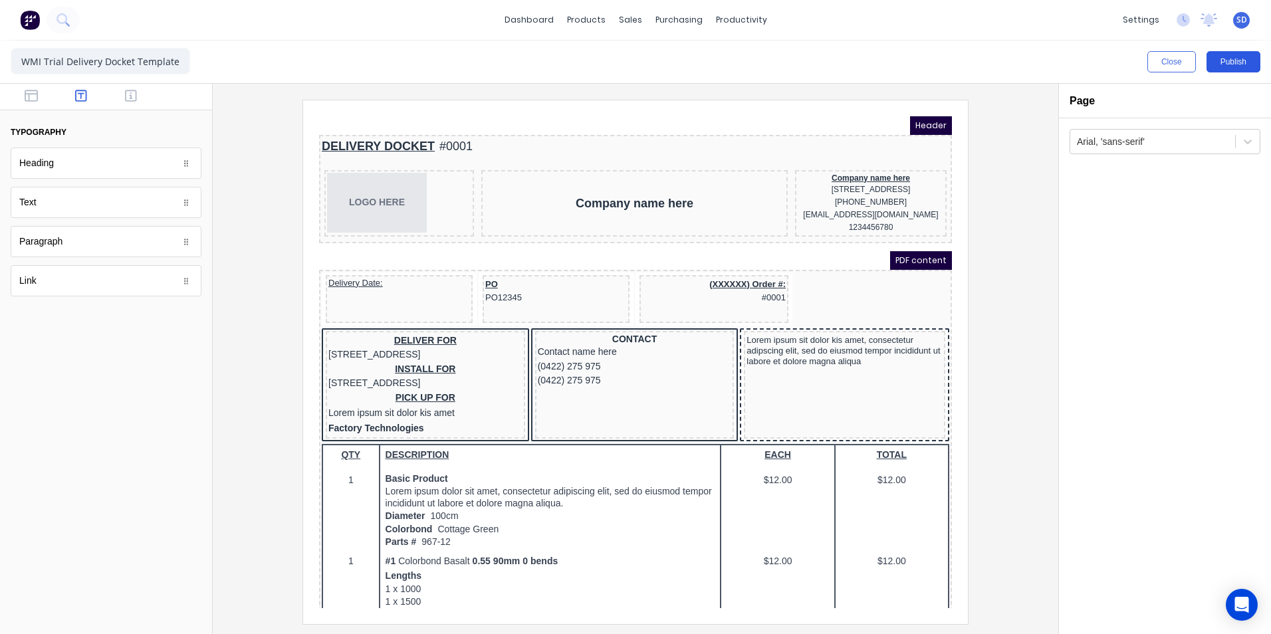
click at [1228, 66] on button "Publish" at bounding box center [1234, 61] width 54 height 21
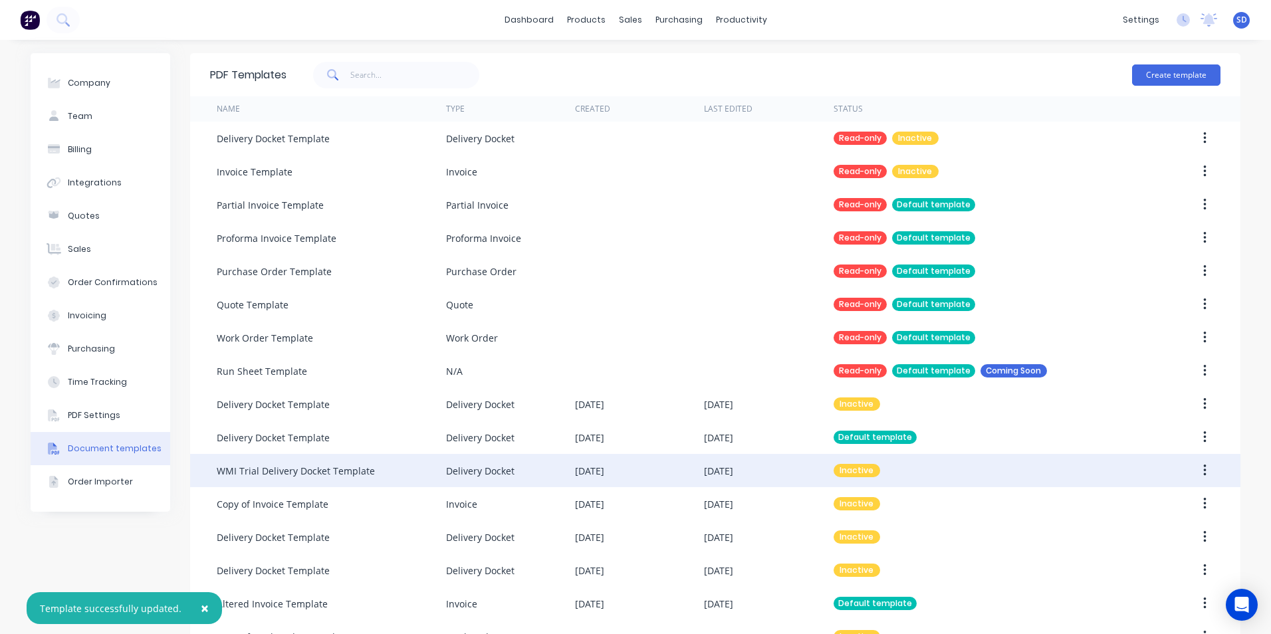
click at [897, 467] on div "Inactive" at bounding box center [984, 470] width 301 height 33
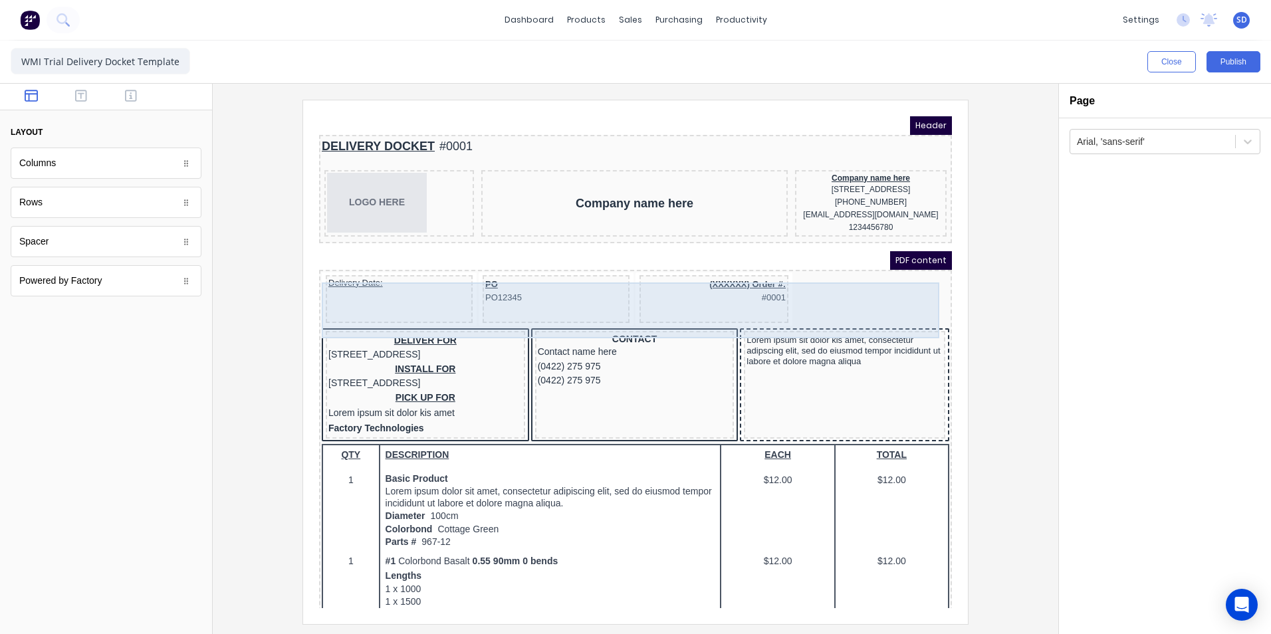
click at [362, 284] on div "Delivery Date:" at bounding box center [383, 283] width 147 height 48
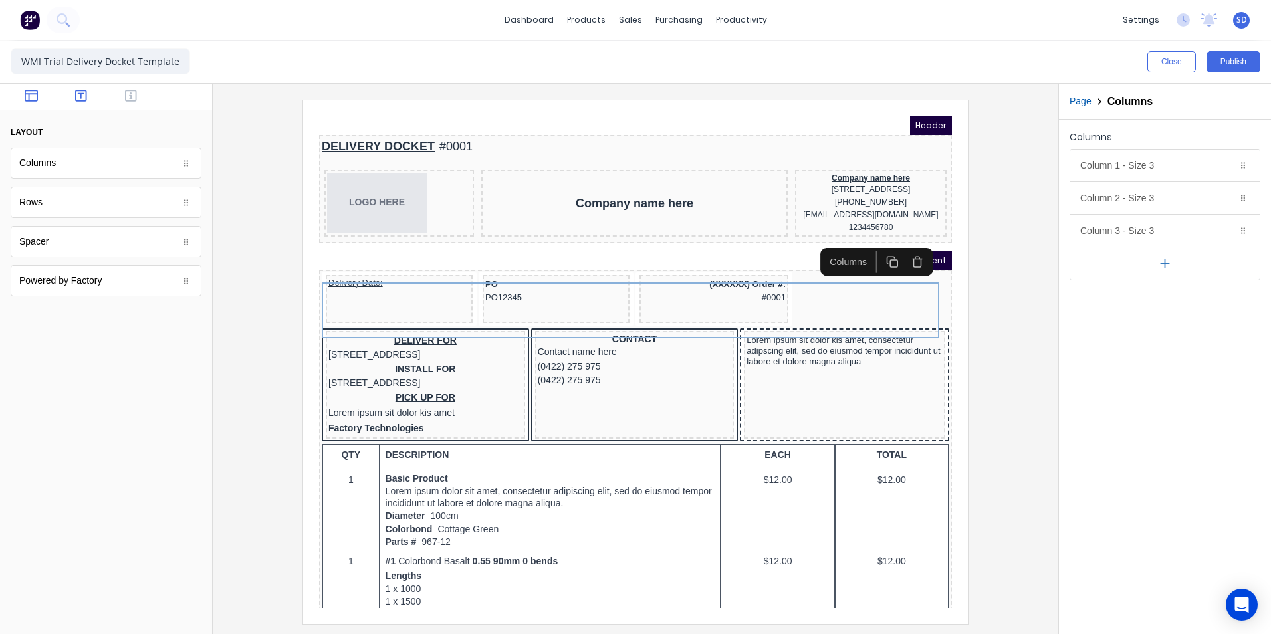
click at [74, 94] on button "button" at bounding box center [82, 97] width 42 height 16
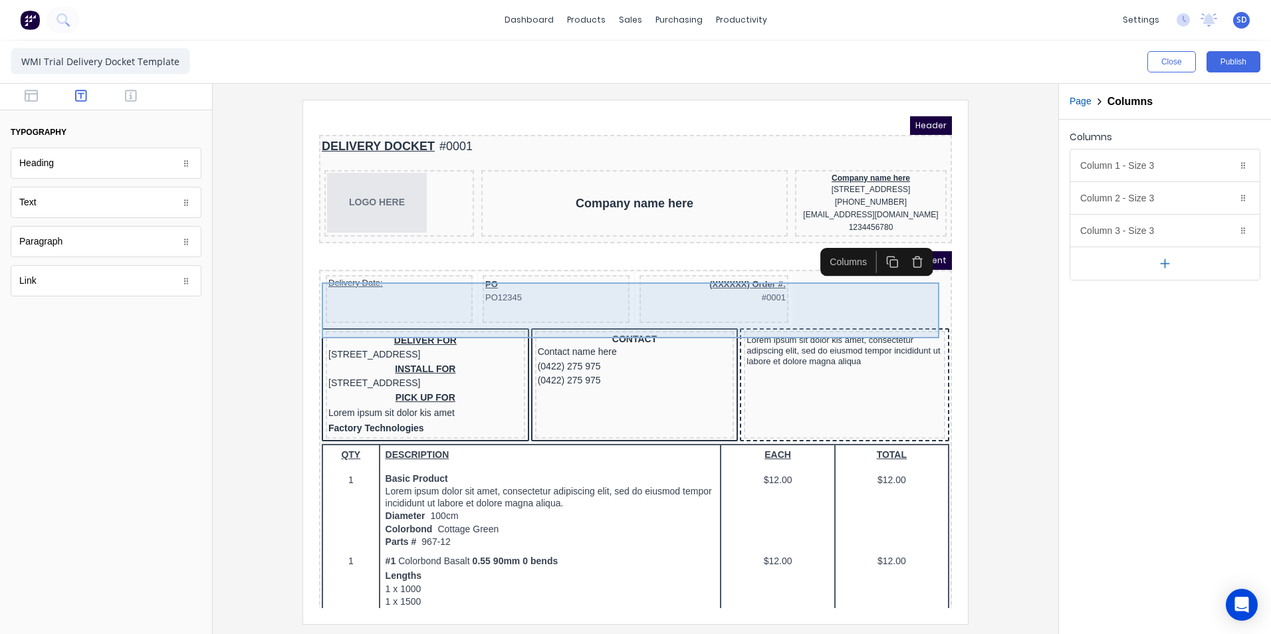
click at [355, 297] on div "Delivery Date:" at bounding box center [383, 283] width 147 height 48
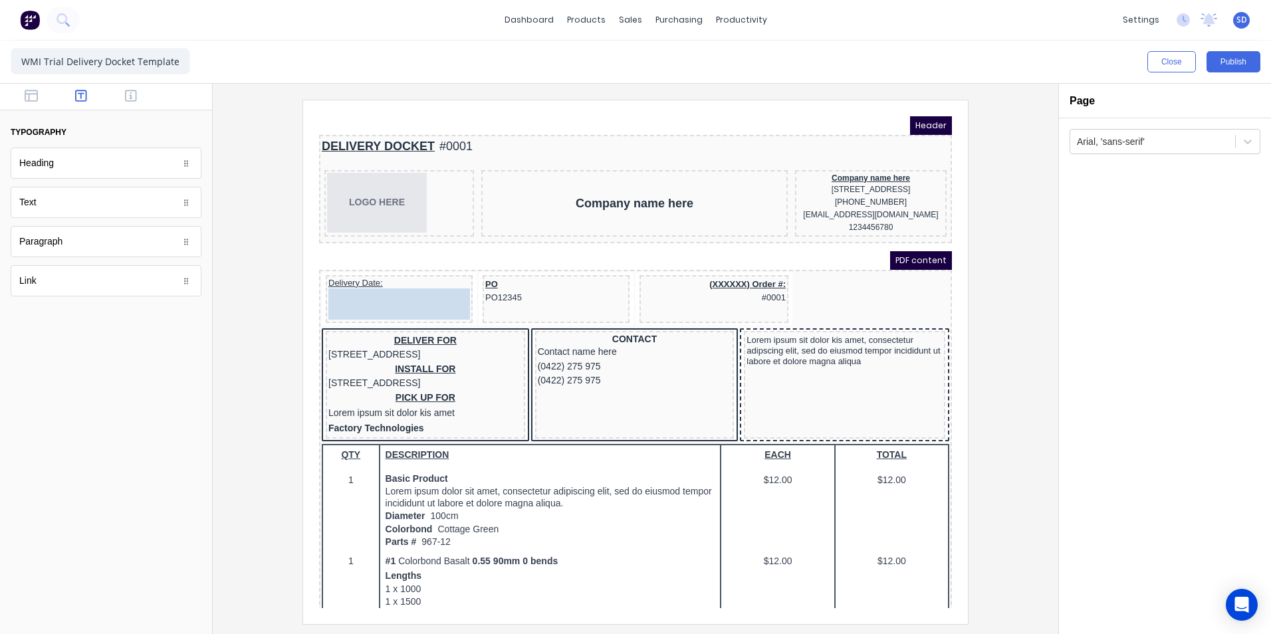
drag, startPoint x: 156, startPoint y: 201, endPoint x: 398, endPoint y: 291, distance: 257.9
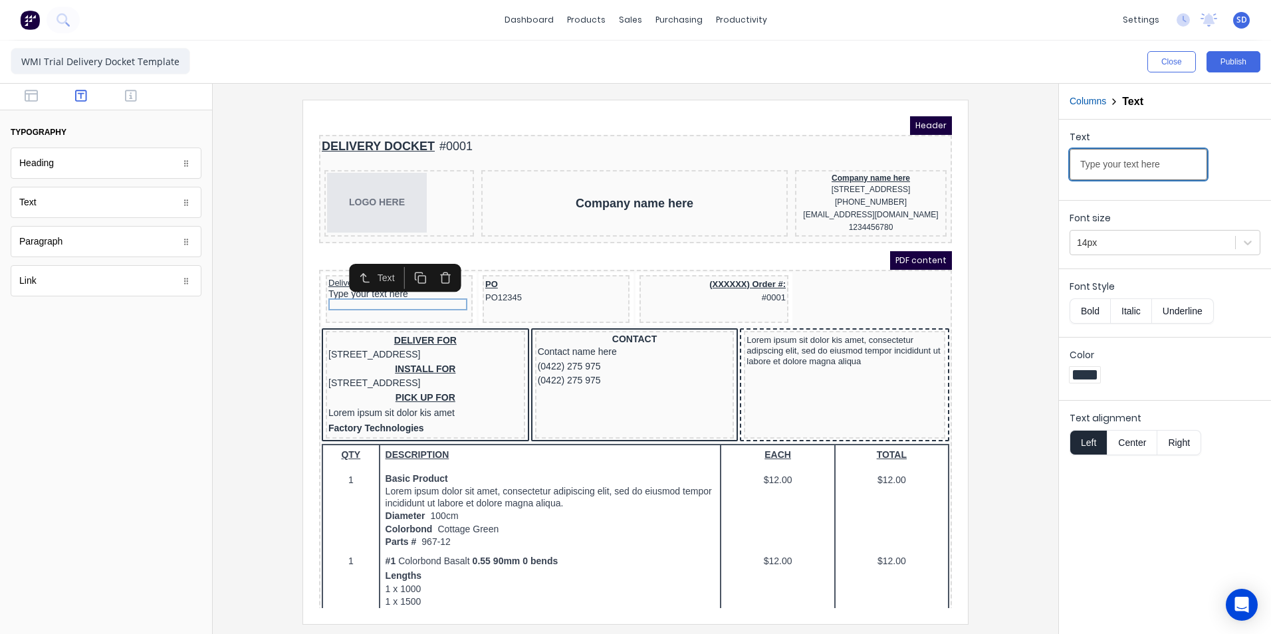
click at [1146, 173] on input "Type your text here" at bounding box center [1139, 164] width 138 height 31
type input "#######"
click at [1033, 170] on div at bounding box center [635, 362] width 824 height 524
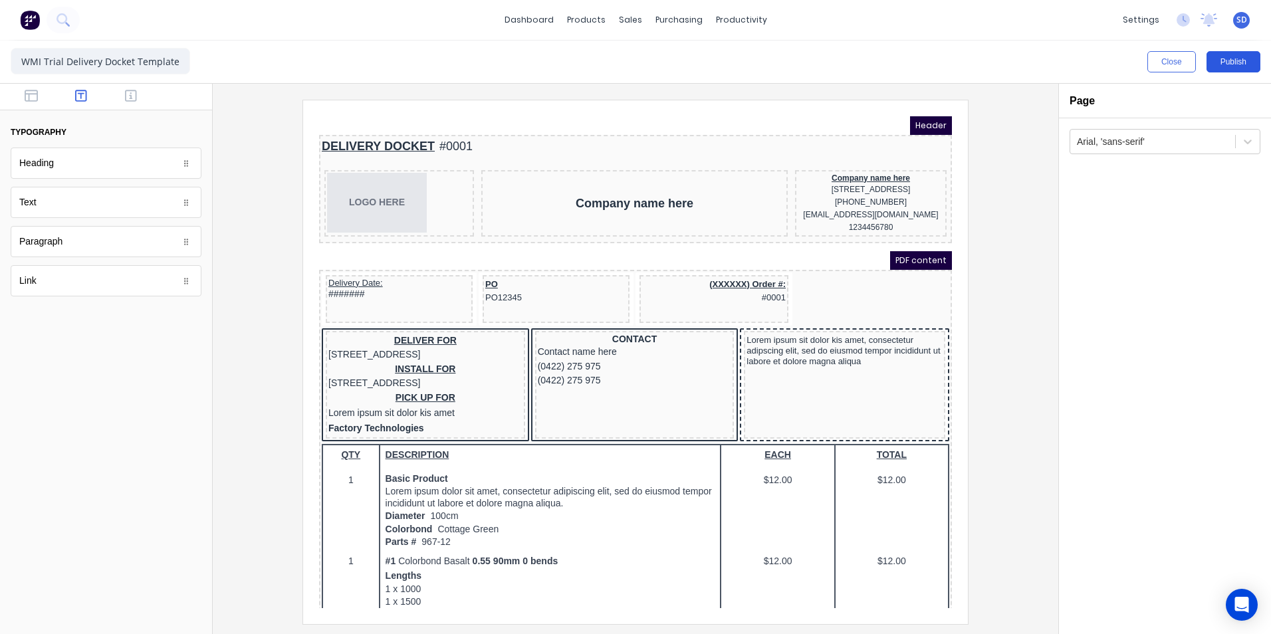
click at [1239, 66] on button "Publish" at bounding box center [1234, 61] width 54 height 21
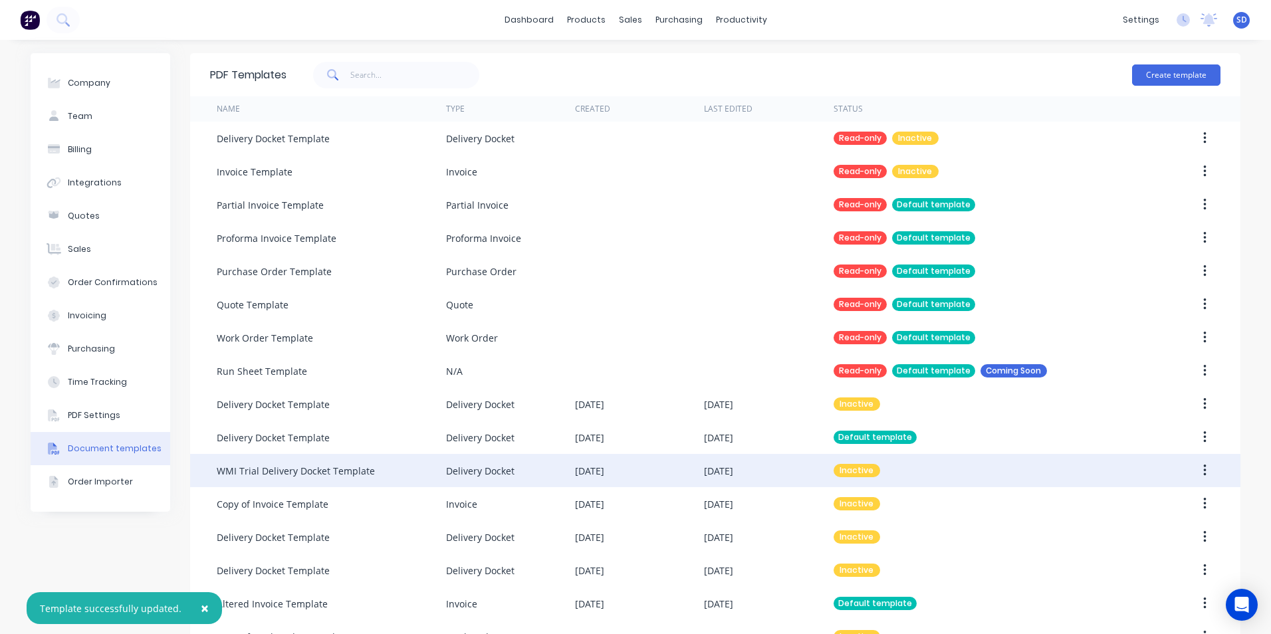
click at [522, 477] on div "Delivery Docket" at bounding box center [510, 470] width 129 height 33
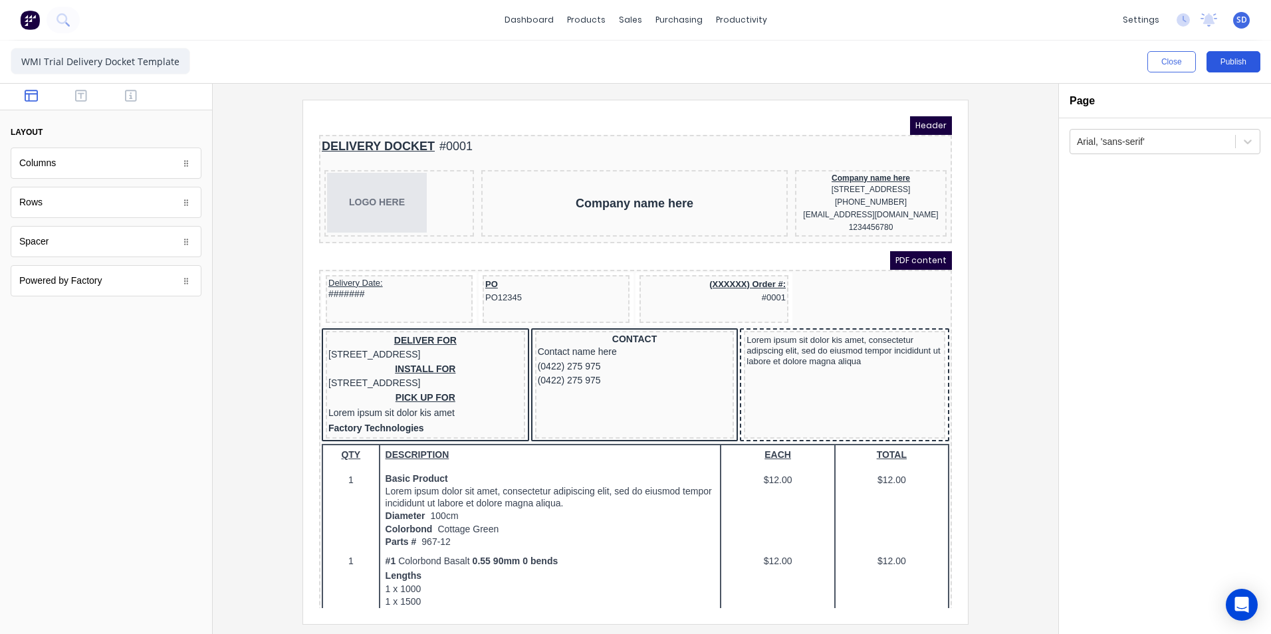
click at [1231, 51] on button "Publish" at bounding box center [1234, 61] width 54 height 21
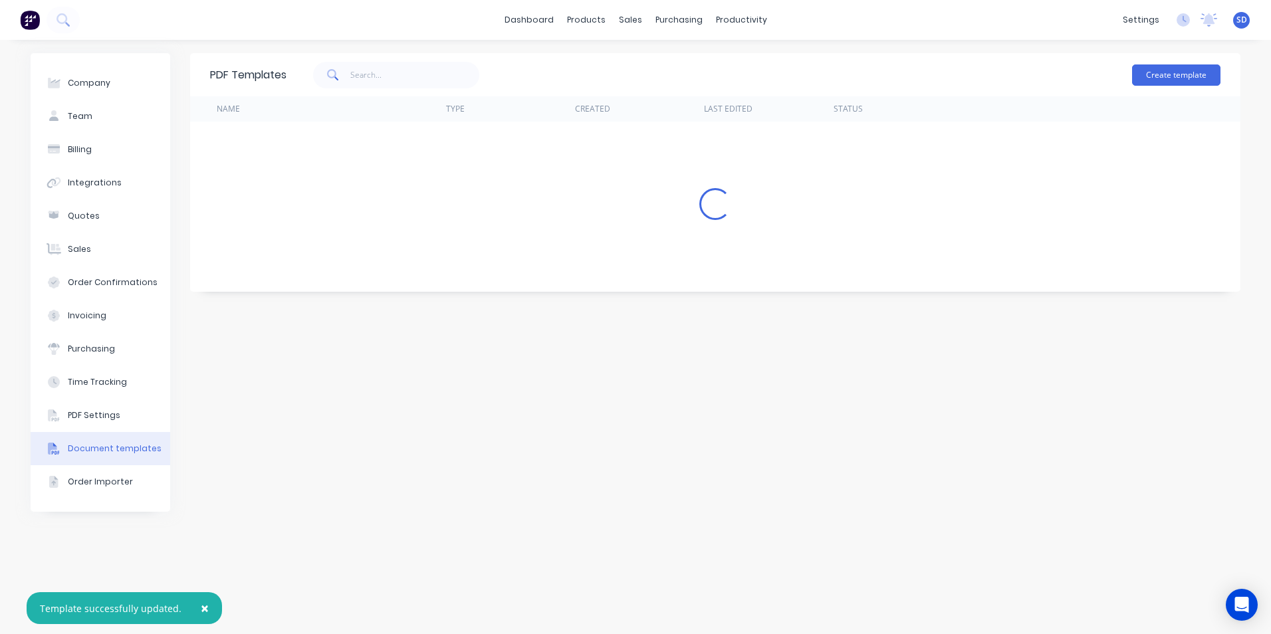
click at [1190, 62] on div "Create template" at bounding box center [1176, 75] width 88 height 40
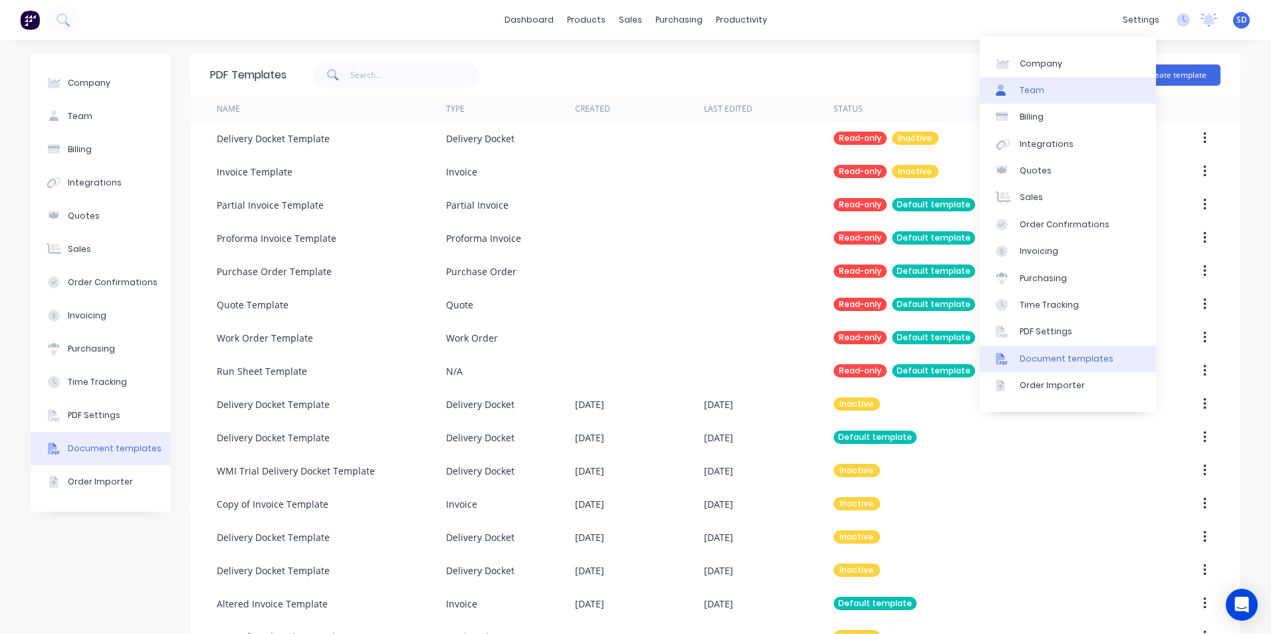
click at [1058, 86] on link "Team" at bounding box center [1068, 90] width 176 height 27
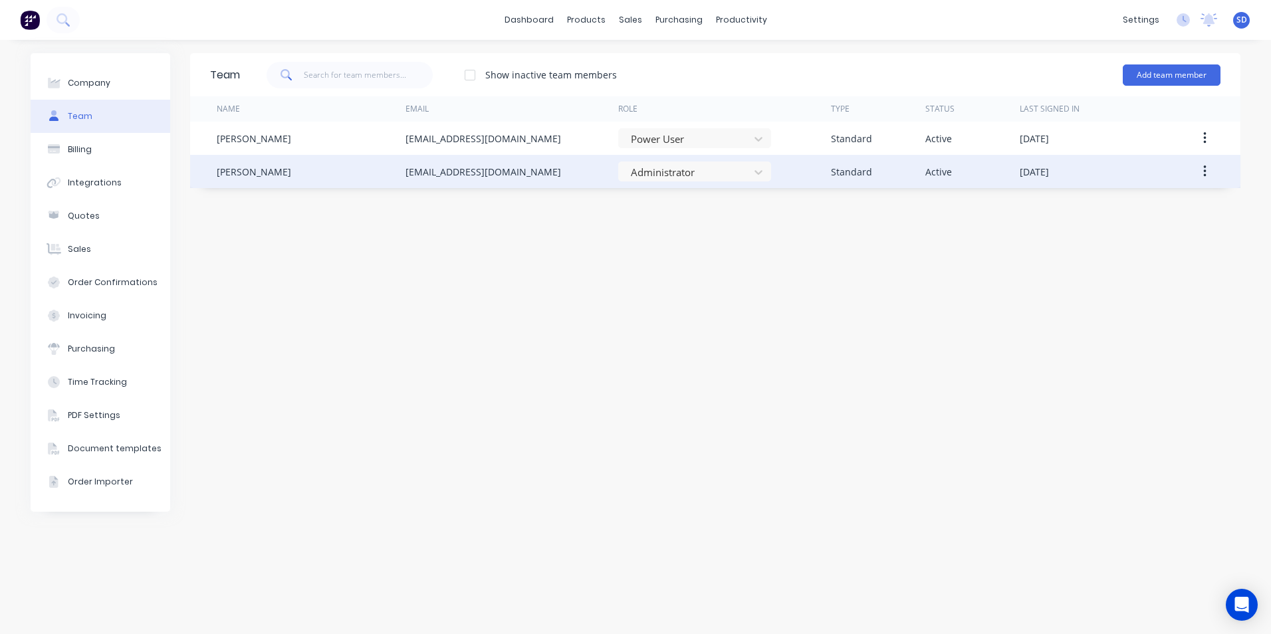
click at [1204, 170] on icon "button" at bounding box center [1204, 171] width 3 height 15
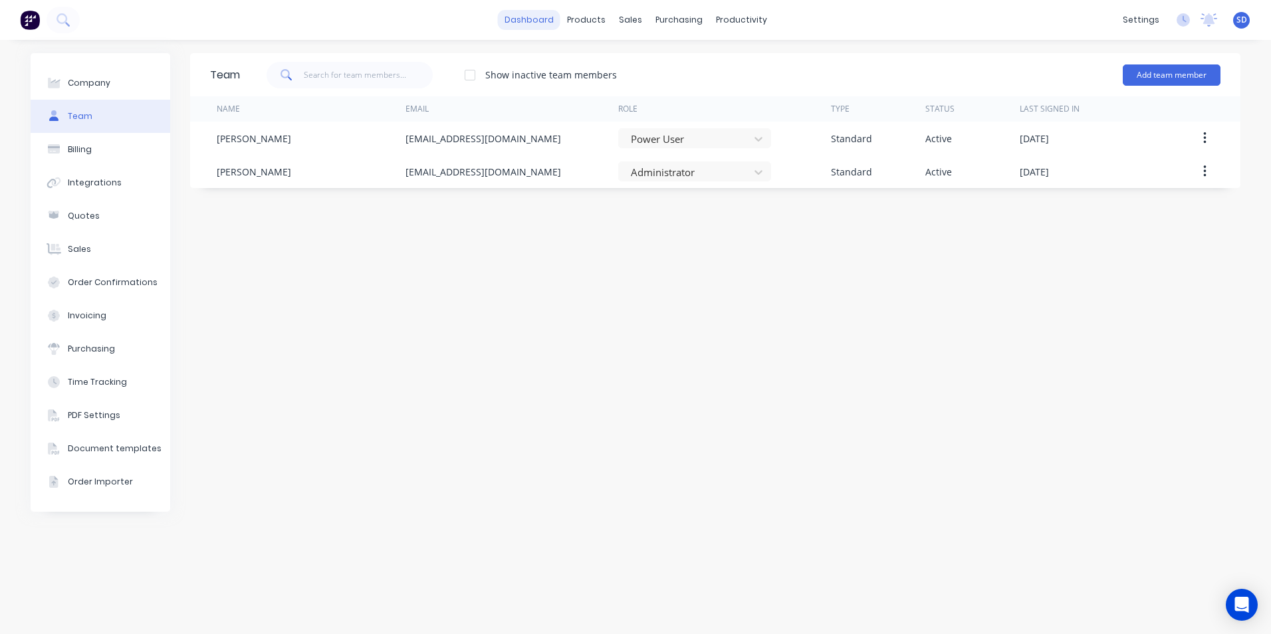
click at [531, 18] on link "dashboard" at bounding box center [529, 20] width 62 height 20
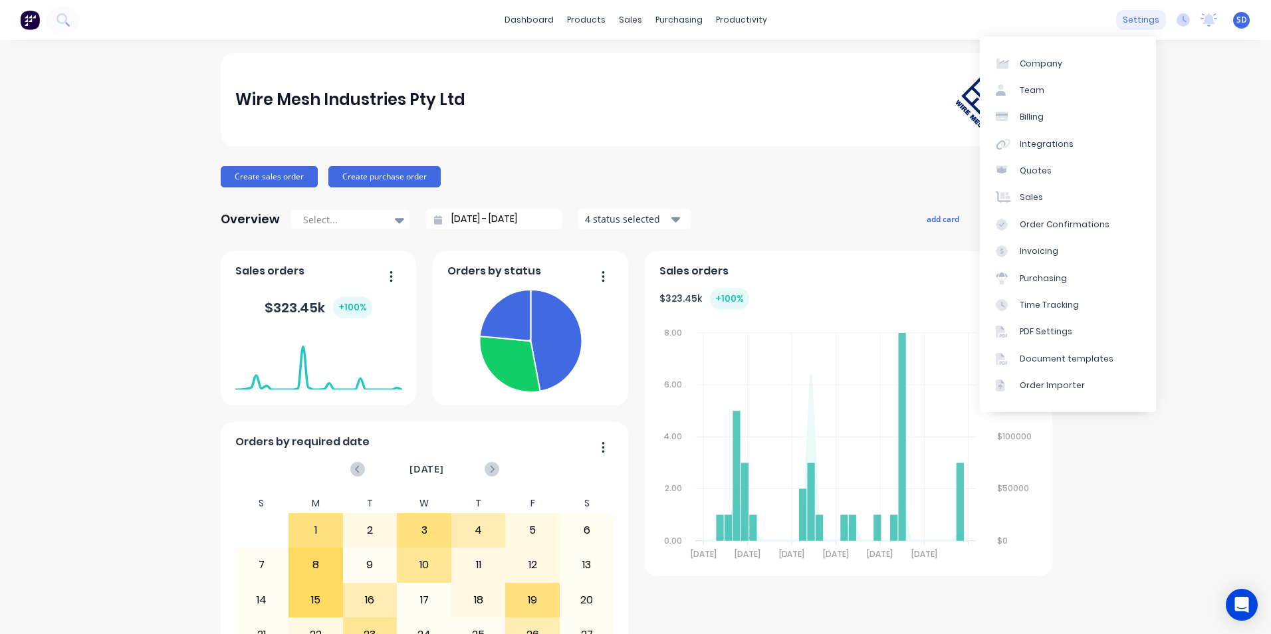
click at [1129, 17] on div "settings" at bounding box center [1141, 20] width 50 height 20
click at [1076, 356] on div "Document templates" at bounding box center [1067, 359] width 94 height 12
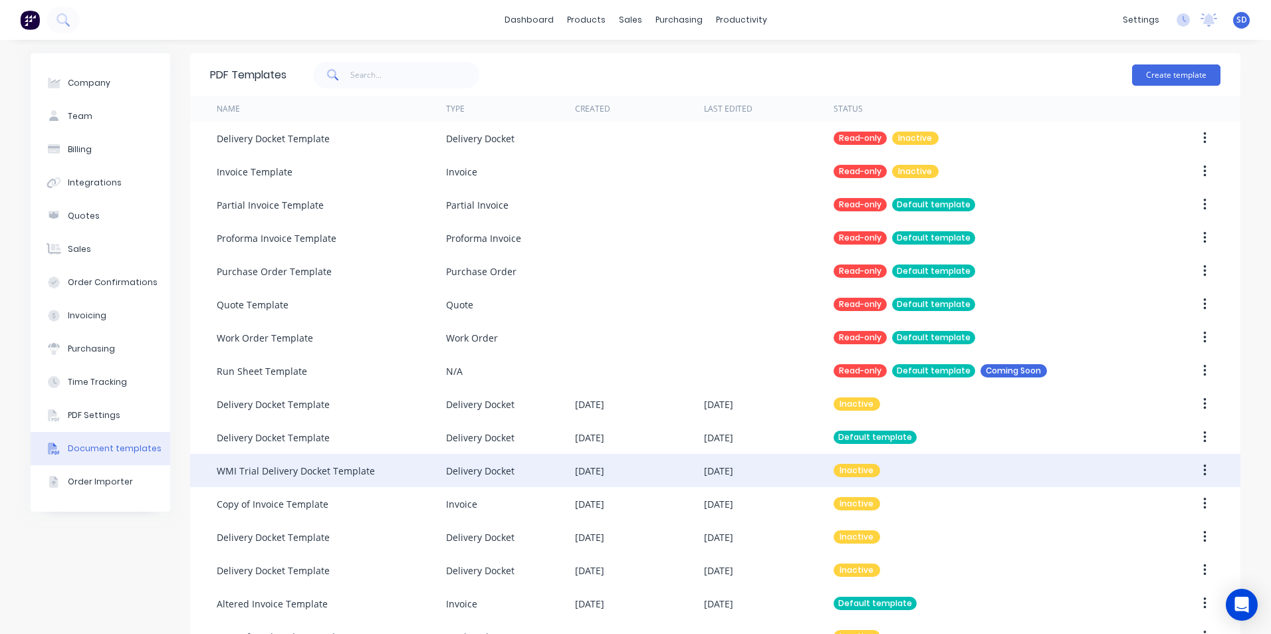
click at [471, 467] on div "Delivery Docket" at bounding box center [480, 471] width 68 height 14
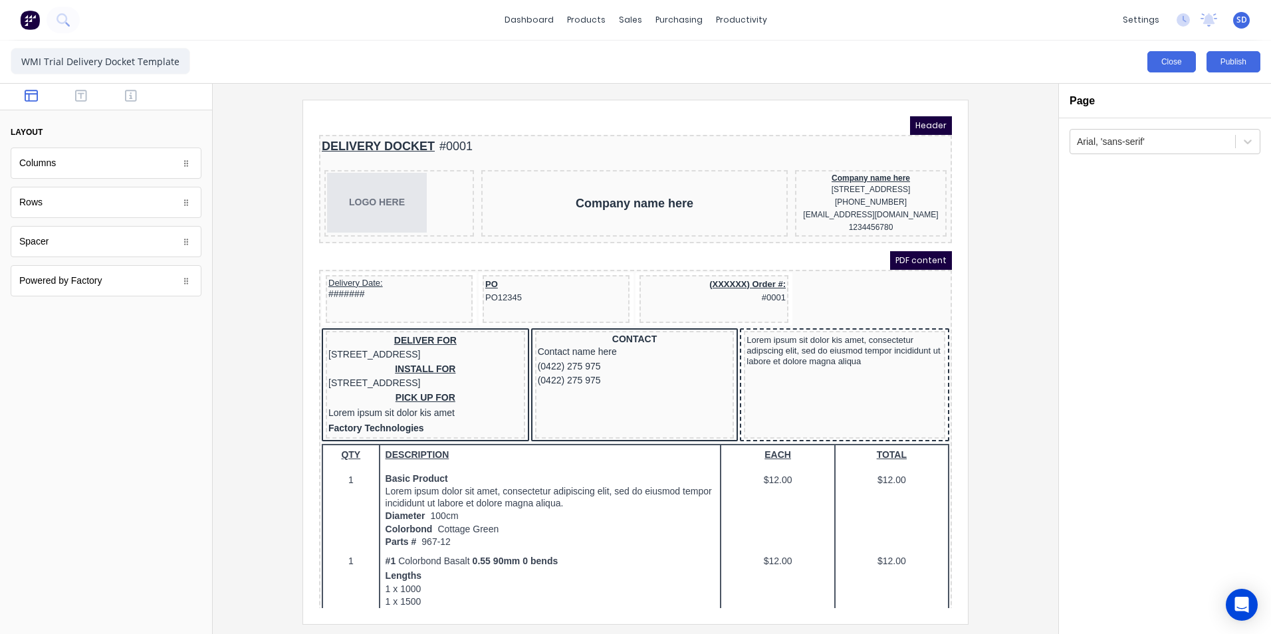
click at [1187, 63] on button "Close" at bounding box center [1172, 61] width 49 height 21
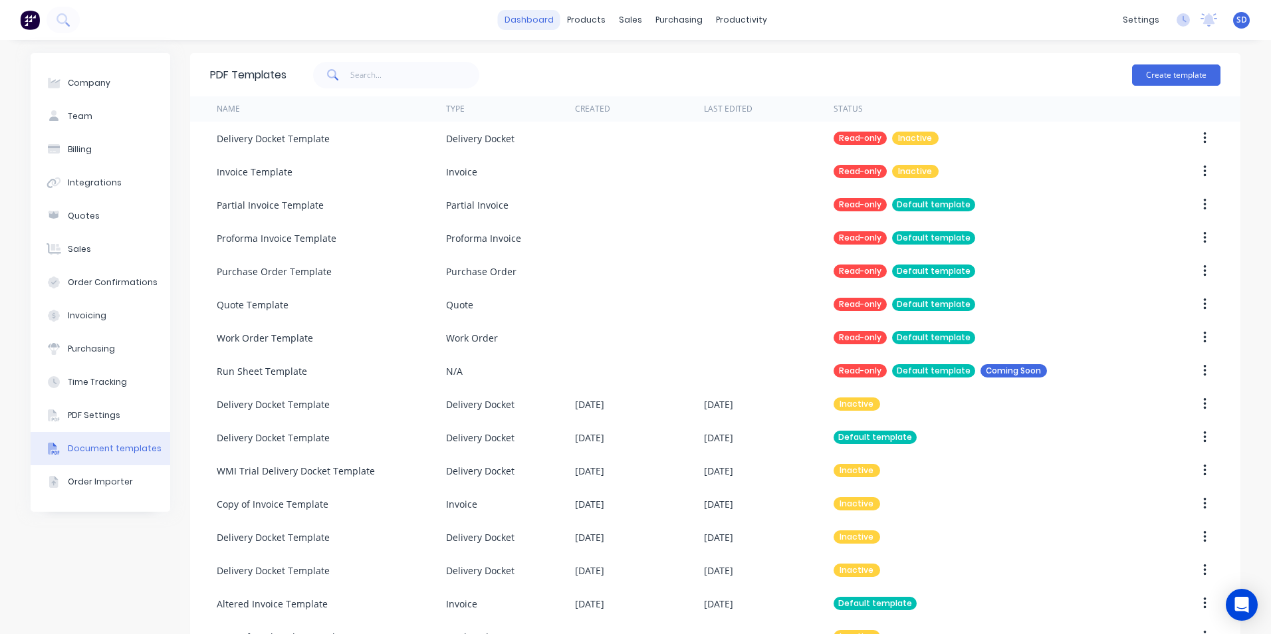
click at [537, 21] on link "dashboard" at bounding box center [529, 20] width 62 height 20
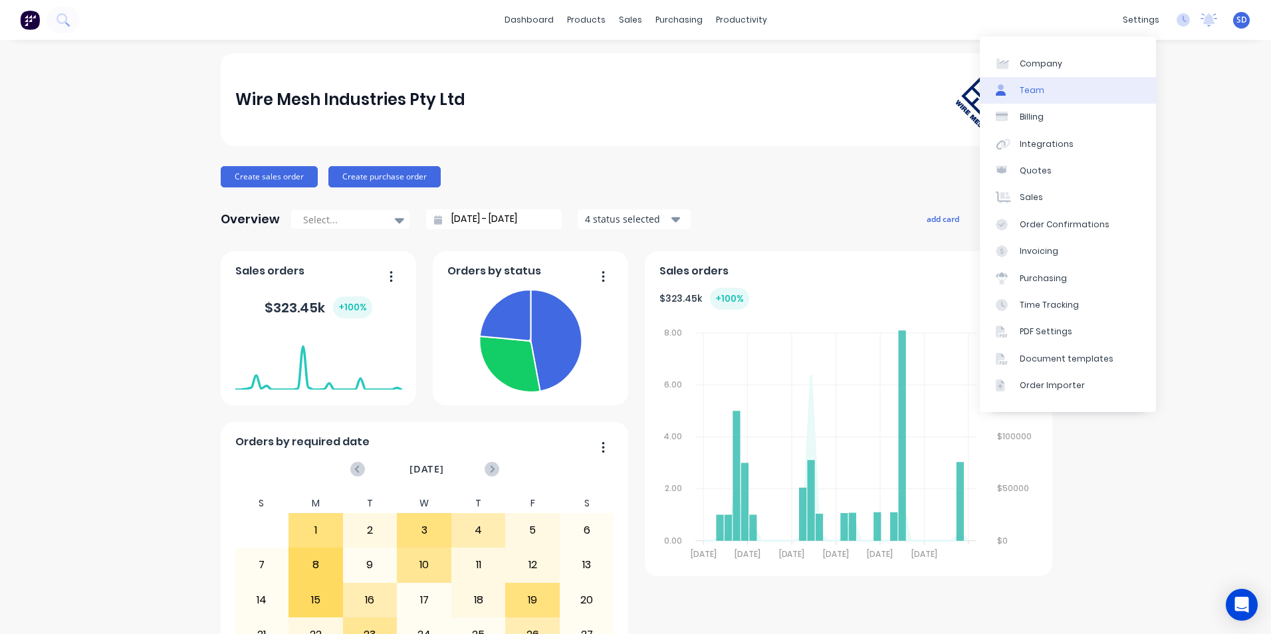
click at [1057, 100] on link "Team" at bounding box center [1068, 90] width 176 height 27
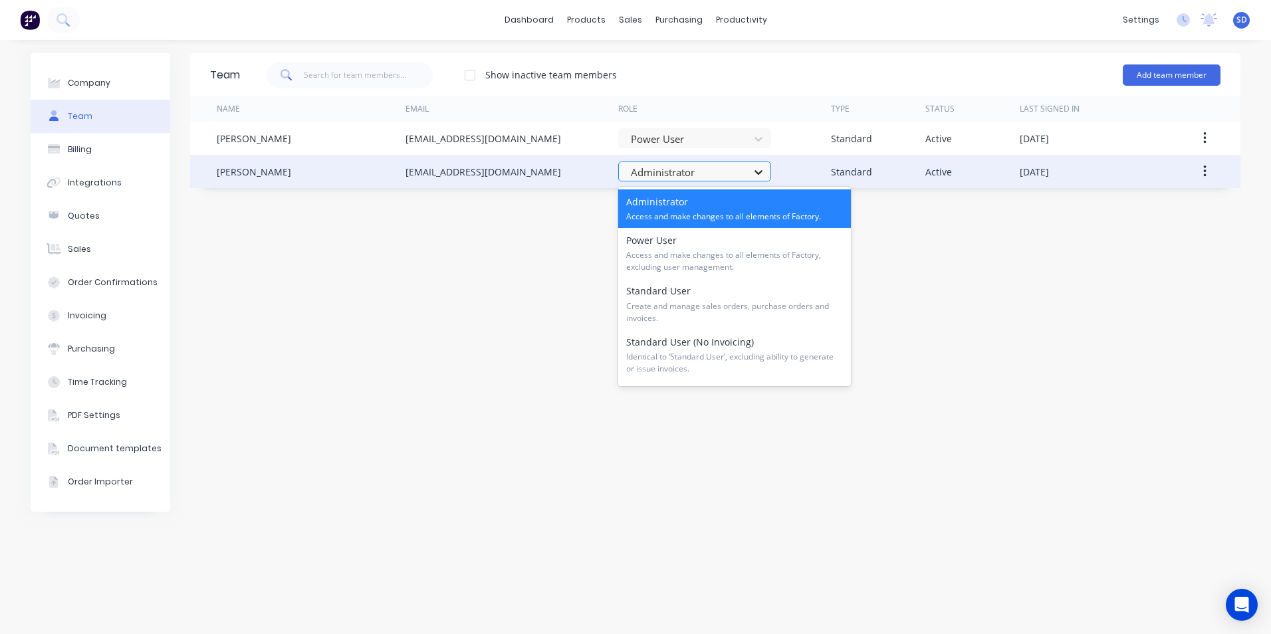
click at [761, 172] on icon at bounding box center [759, 172] width 8 height 5
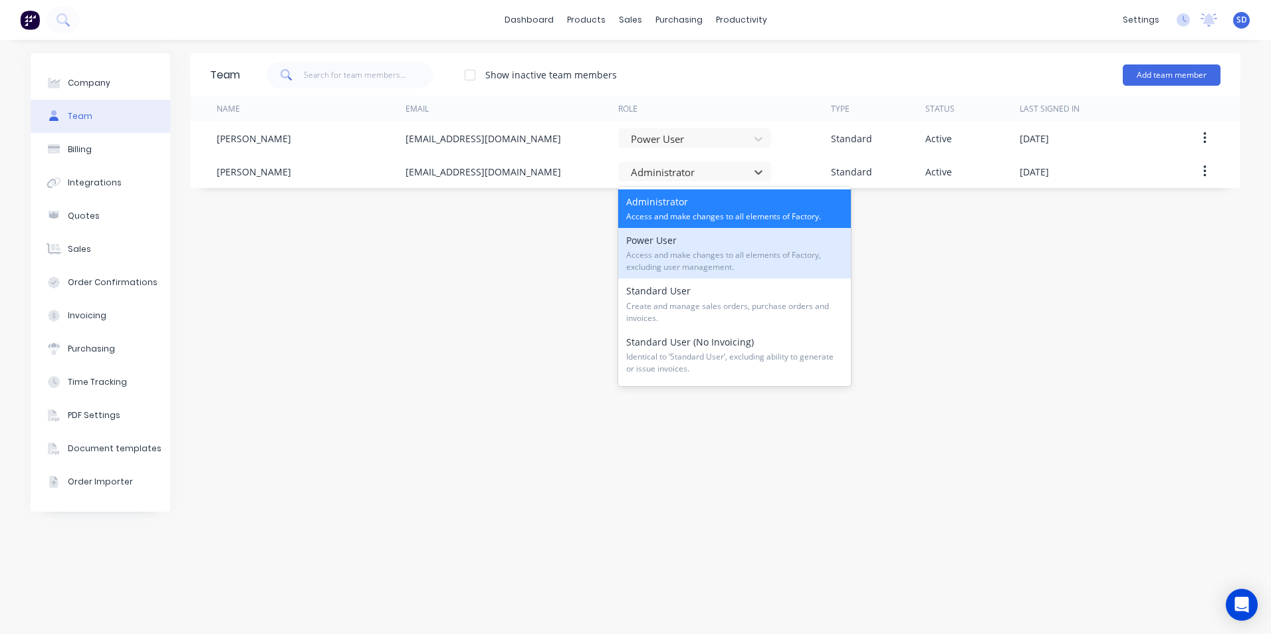
click at [738, 241] on div "Power User Access and make changes to all elements of Factory, excluding user m…" at bounding box center [734, 253] width 233 height 51
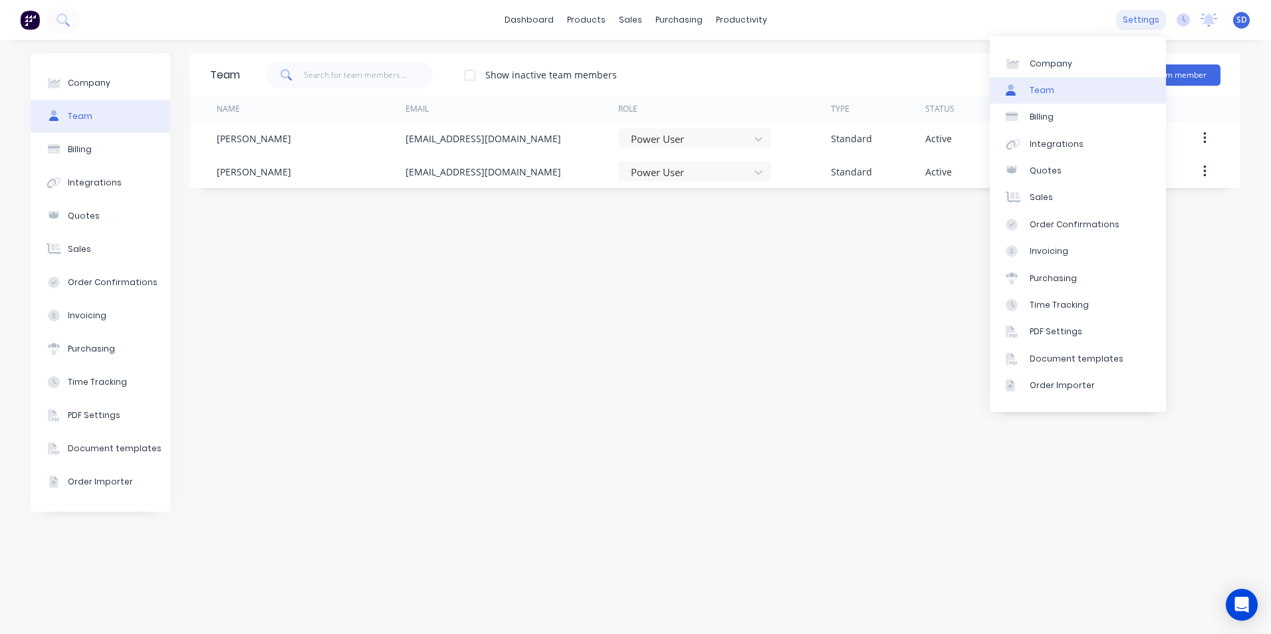
click at [1136, 25] on div "settings" at bounding box center [1141, 20] width 50 height 20
click at [1055, 352] on link "Document templates" at bounding box center [1078, 359] width 176 height 27
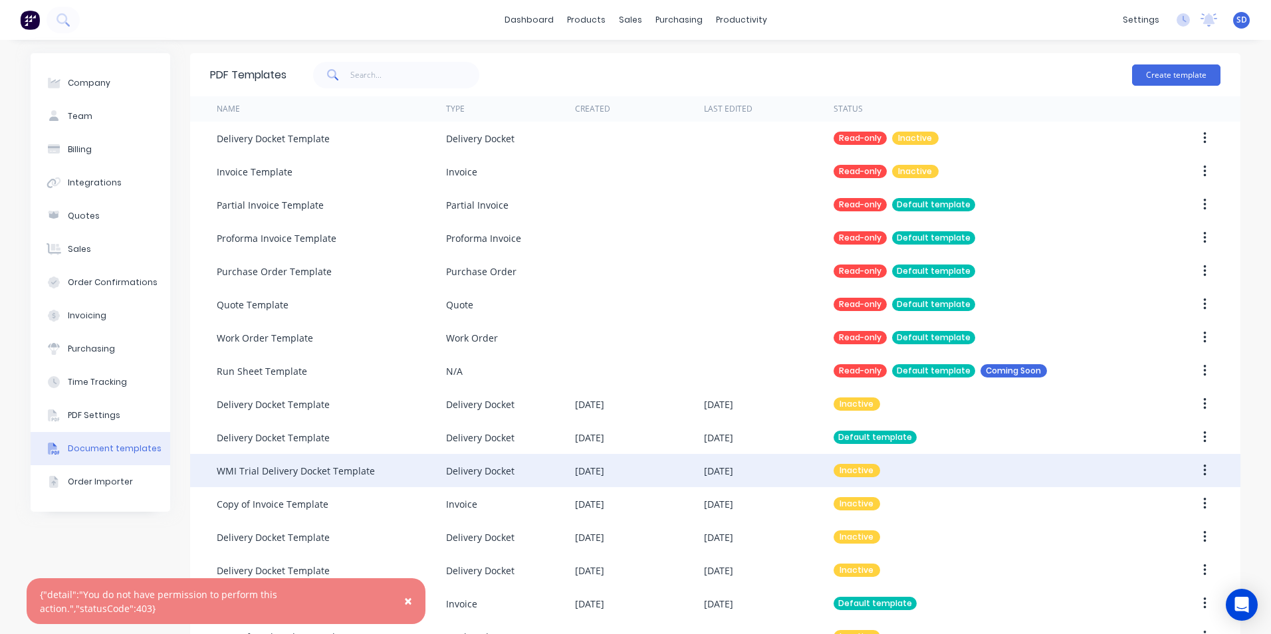
click at [387, 469] on div "WMI Trial Delivery Docket Template" at bounding box center [331, 470] width 229 height 33
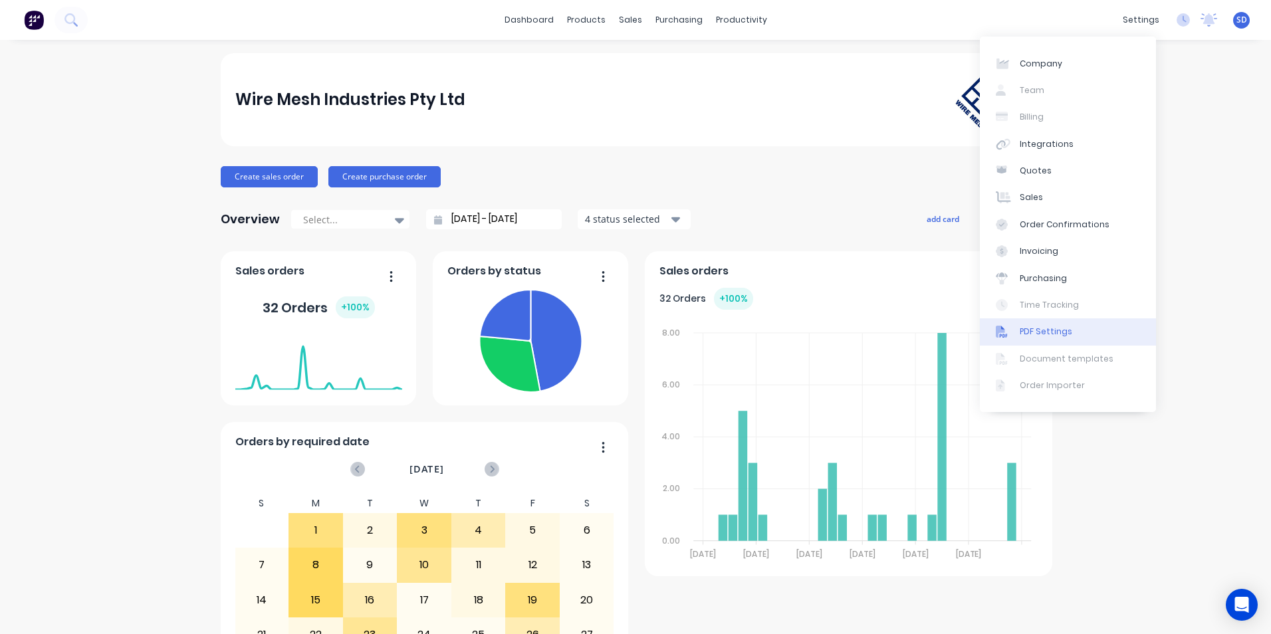
click at [1043, 332] on div "PDF Settings" at bounding box center [1046, 332] width 53 height 12
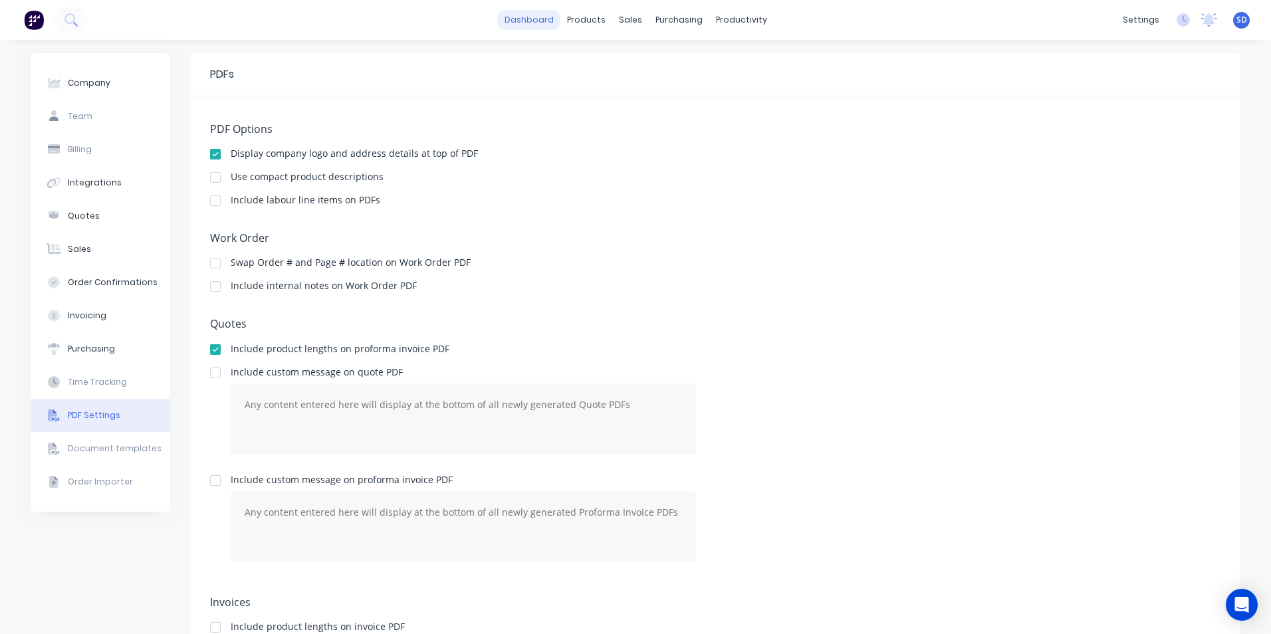
click at [545, 23] on link "dashboard" at bounding box center [529, 20] width 62 height 20
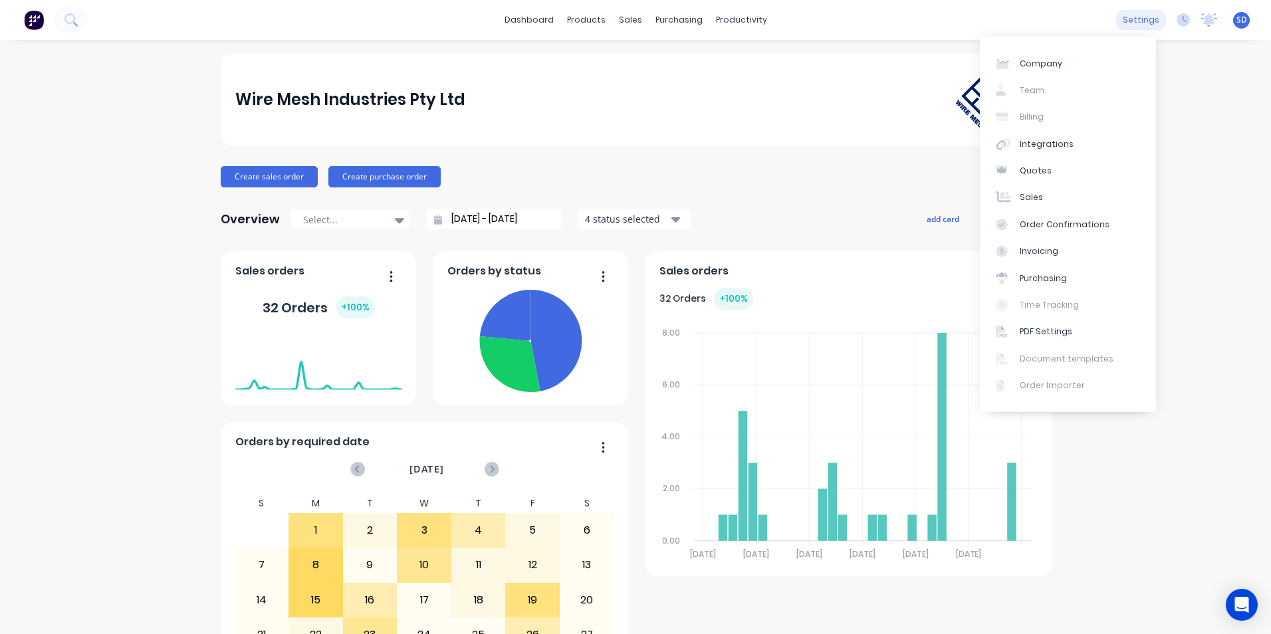
click at [1116, 19] on div "settings" at bounding box center [1141, 20] width 50 height 20
click at [1058, 94] on div "Company Team Billing Integrations Quotes Sales Order Confirmations Invoicing Pu…" at bounding box center [1068, 225] width 176 height 376
click at [1058, 62] on div "Company" at bounding box center [1041, 64] width 43 height 12
select select "AU"
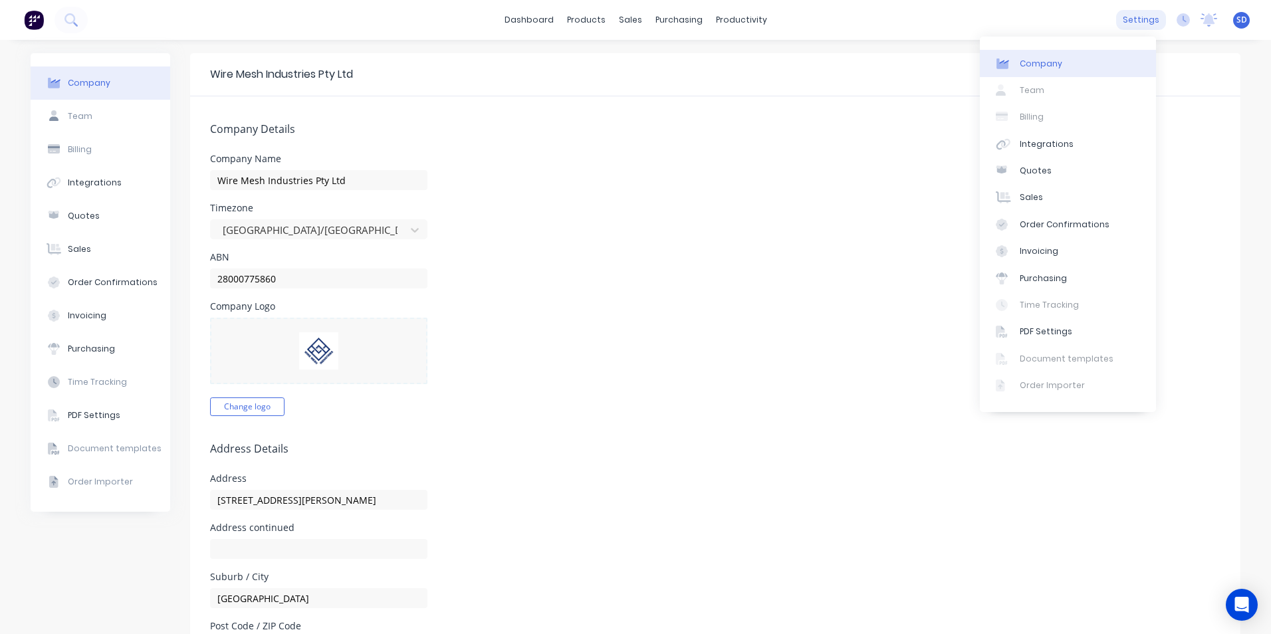
click at [1116, 15] on div "settings" at bounding box center [1141, 20] width 50 height 20
click at [1027, 90] on div "Company Team Billing Integrations Quotes Sales Order Confirmations Invoicing Pu…" at bounding box center [1068, 225] width 176 height 376
click at [914, 111] on form "Company Details Company Name Wire Mesh Industries Pty Ltd Timezone Australia/Sy…" at bounding box center [715, 617] width 1051 height 1042
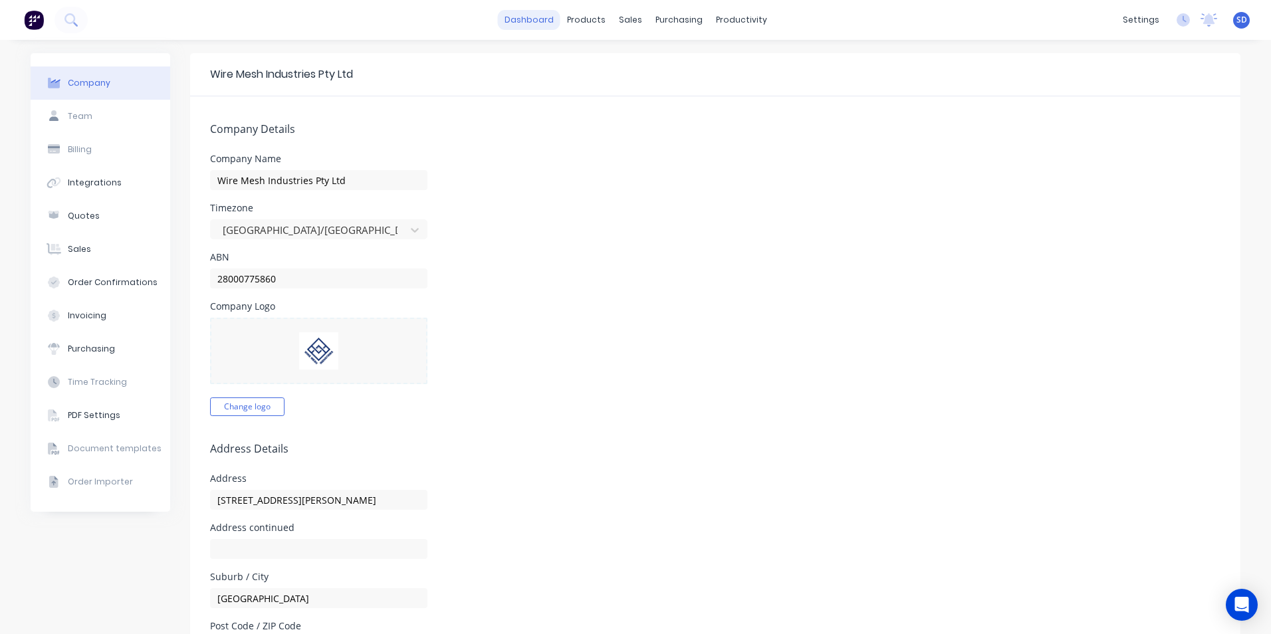
click at [525, 19] on link "dashboard" at bounding box center [529, 20] width 62 height 20
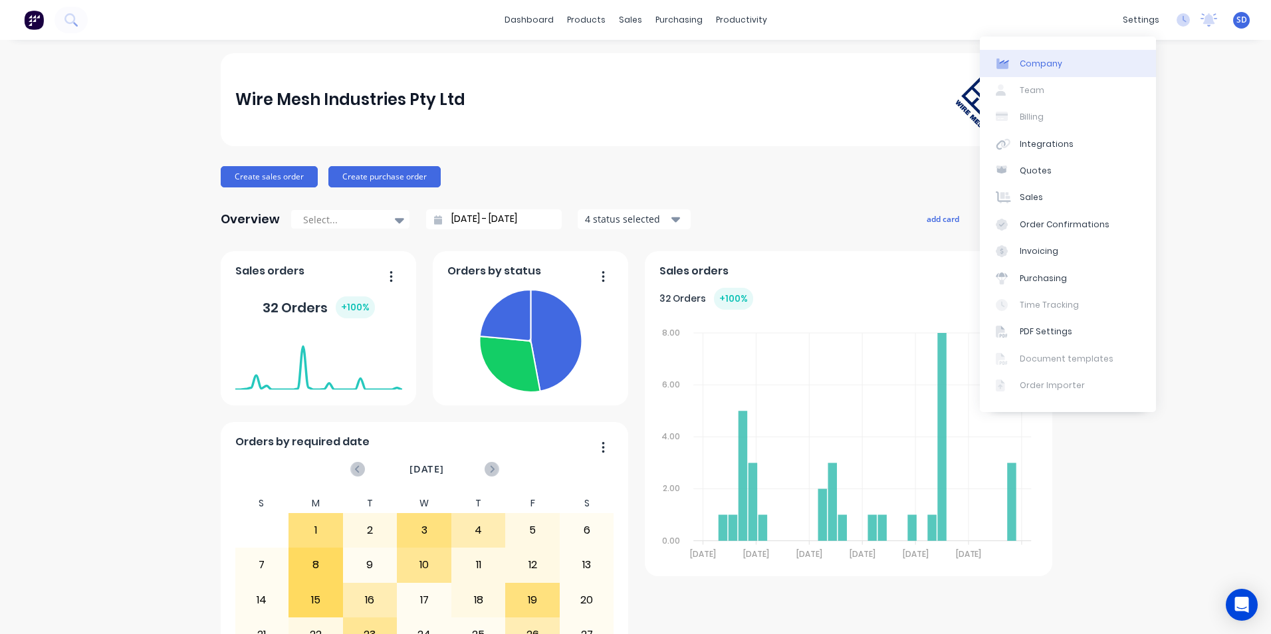
click at [1025, 69] on div "Company" at bounding box center [1041, 64] width 43 height 12
select select "AU"
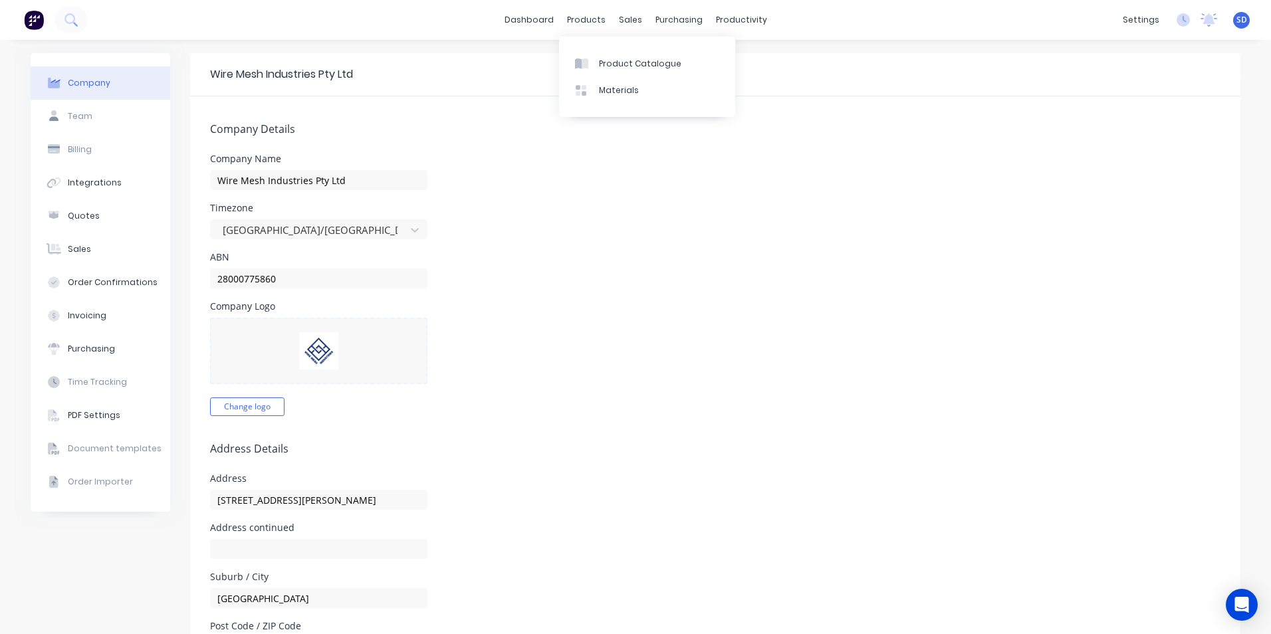
click at [499, 17] on div "dashboard products sales purchasing productivity dashboard products Product Cat…" at bounding box center [635, 20] width 1271 height 40
click at [518, 11] on link "dashboard" at bounding box center [529, 20] width 62 height 20
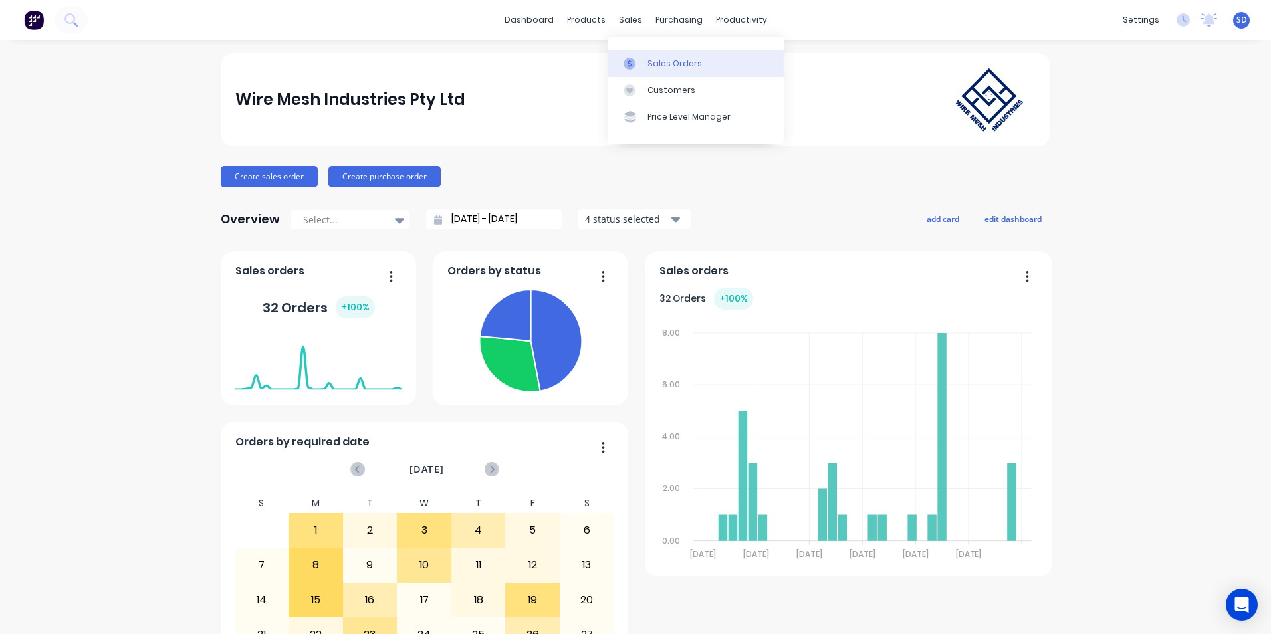
click at [634, 64] on icon at bounding box center [630, 64] width 12 height 12
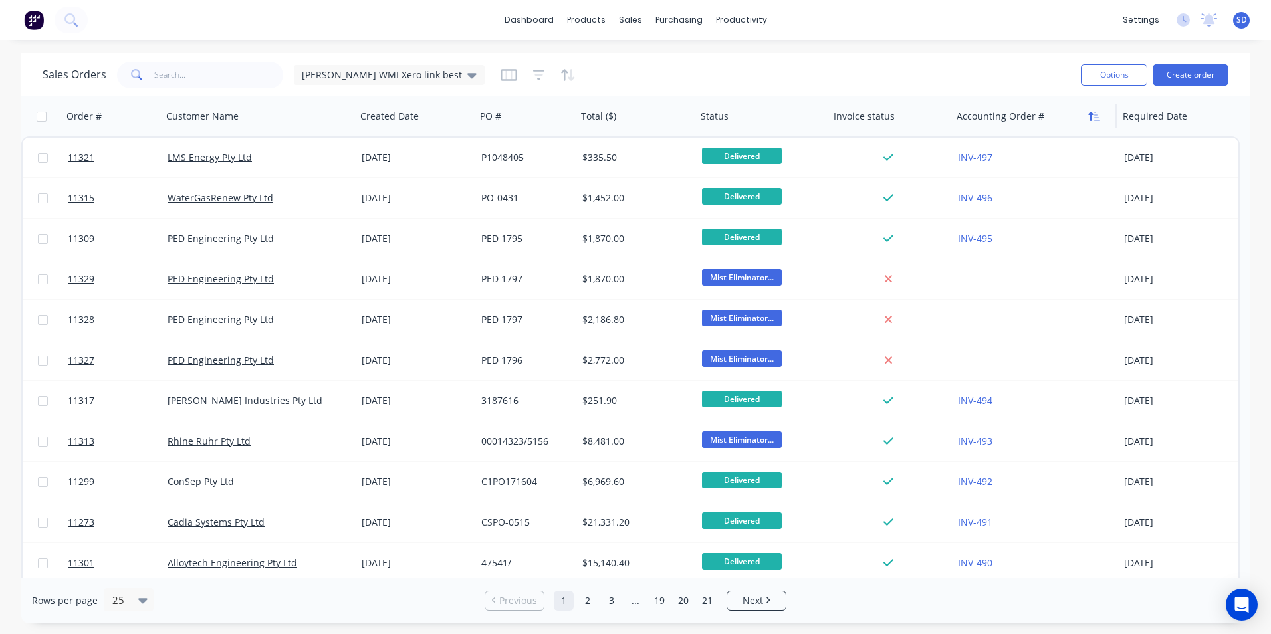
click at [1097, 115] on icon "button" at bounding box center [1097, 116] width 6 height 9
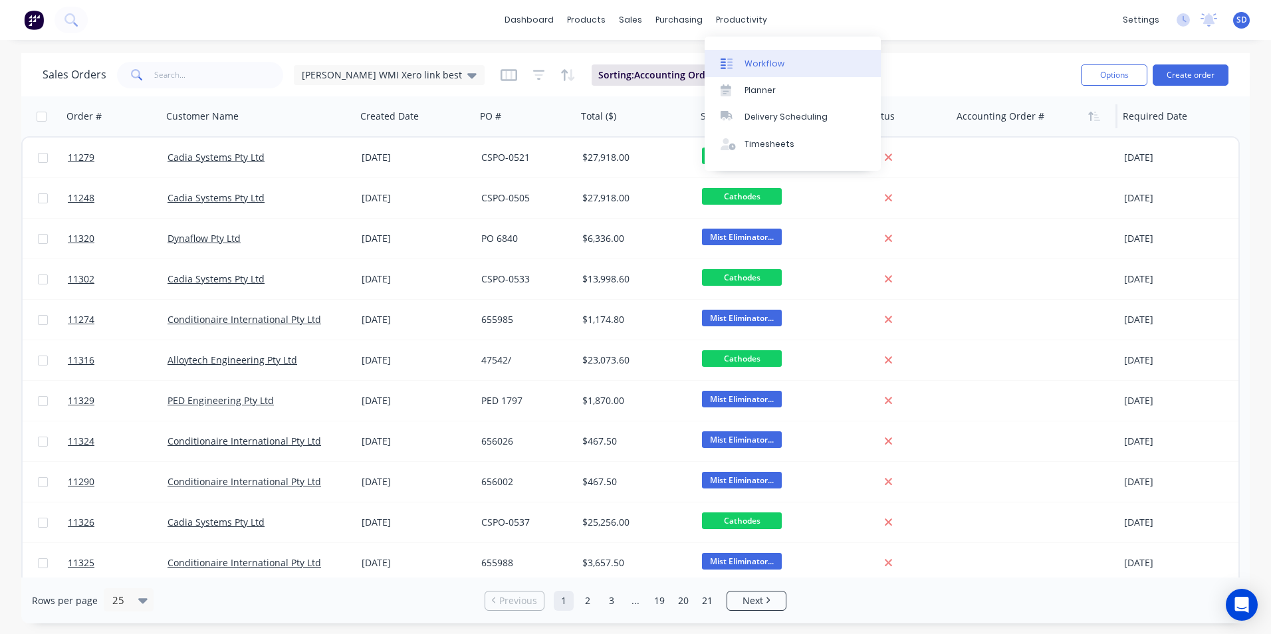
click at [764, 65] on div "Workflow" at bounding box center [765, 64] width 40 height 12
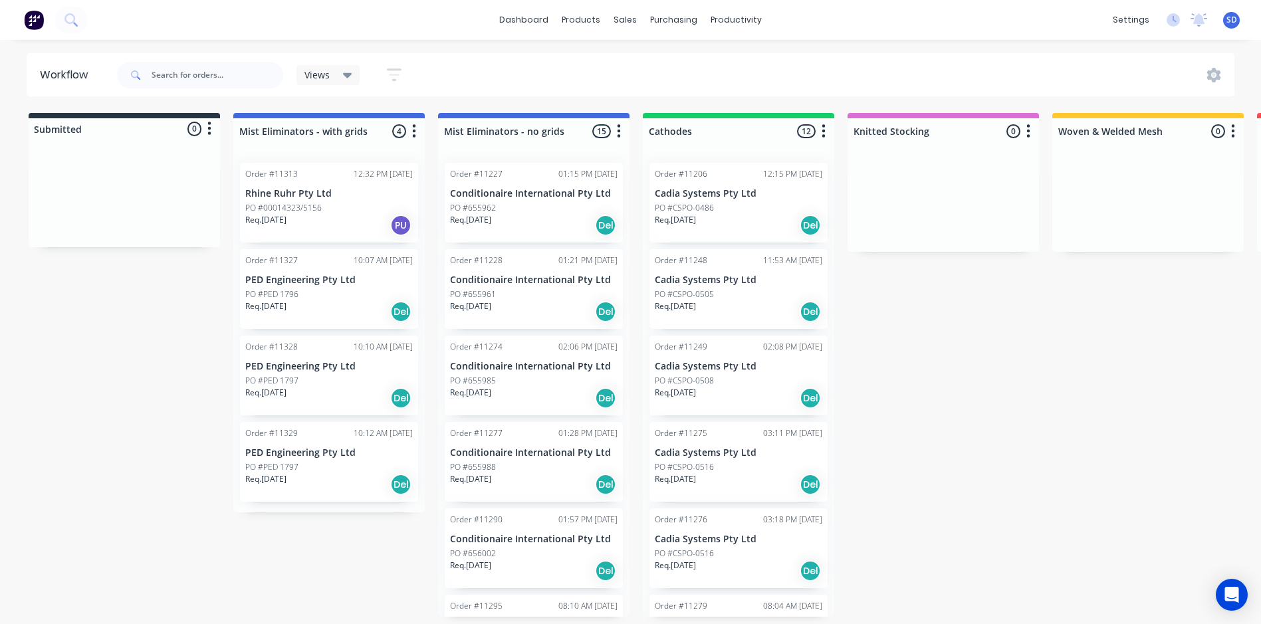
click at [262, 219] on p "Req. 04/09/25" at bounding box center [265, 220] width 41 height 12
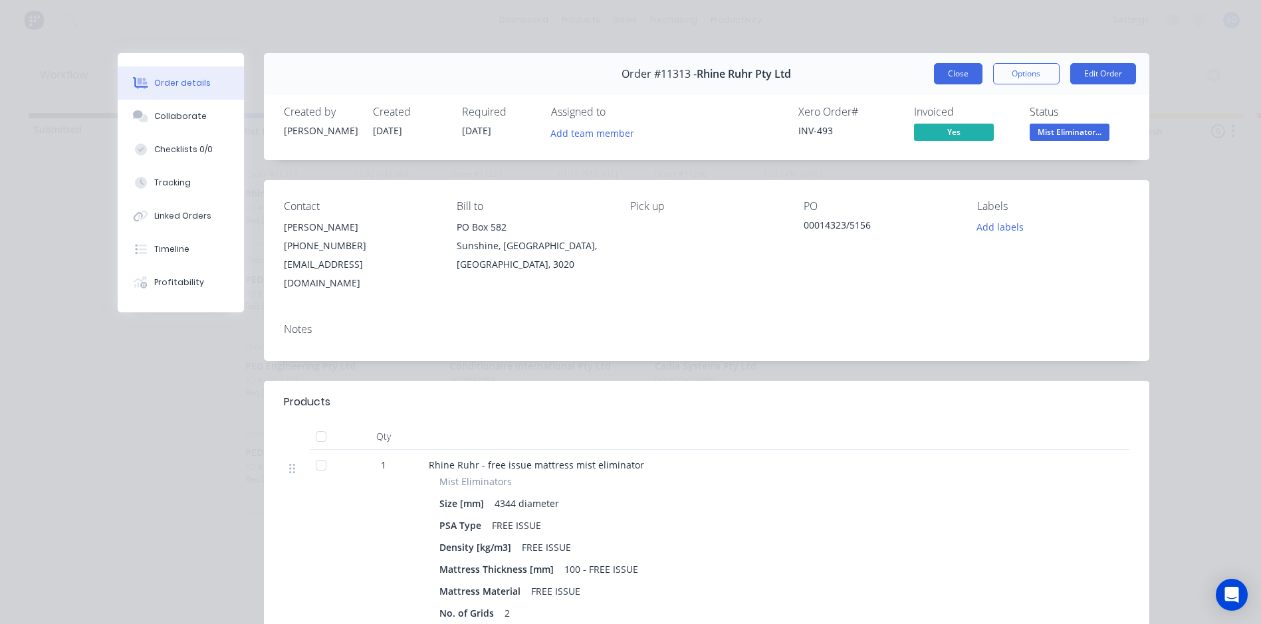
click at [951, 67] on button "Close" at bounding box center [958, 73] width 49 height 21
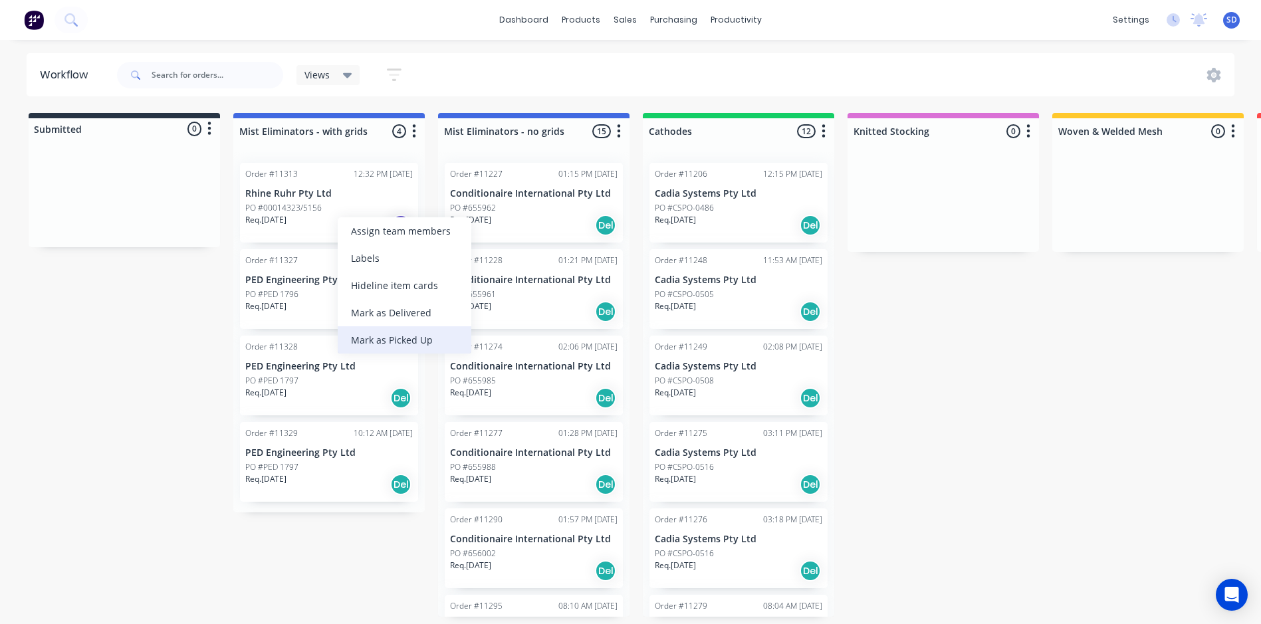
click at [411, 339] on div "Mark as Picked Up" at bounding box center [405, 339] width 134 height 27
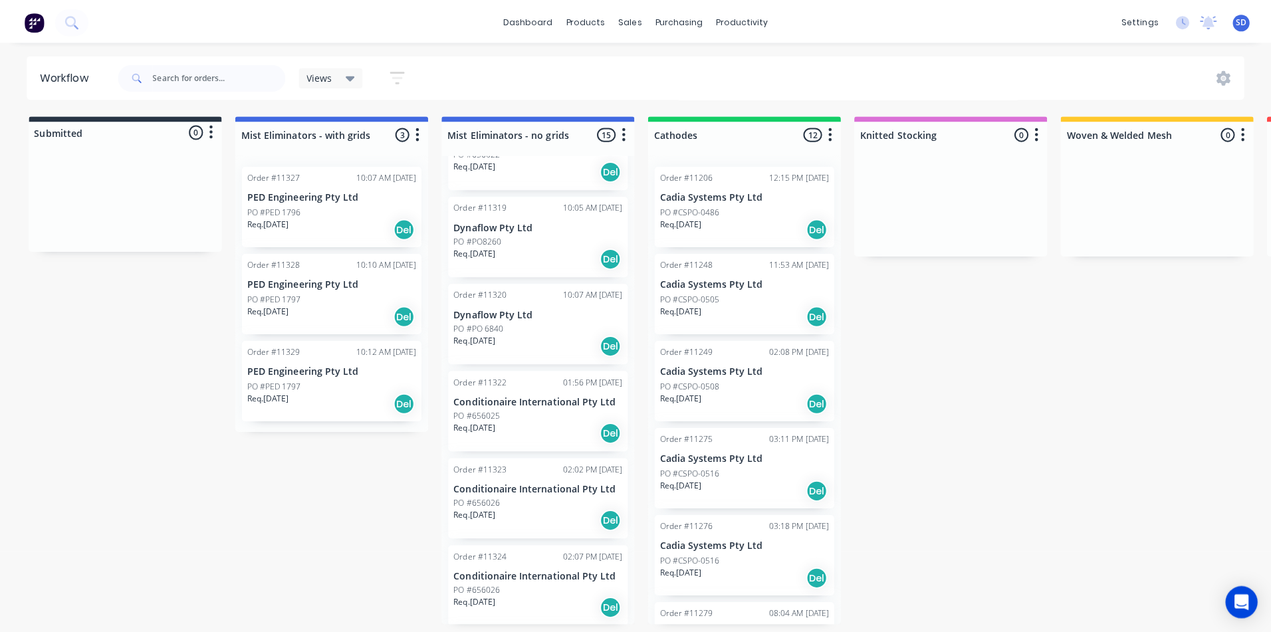
scroll to position [847, 0]
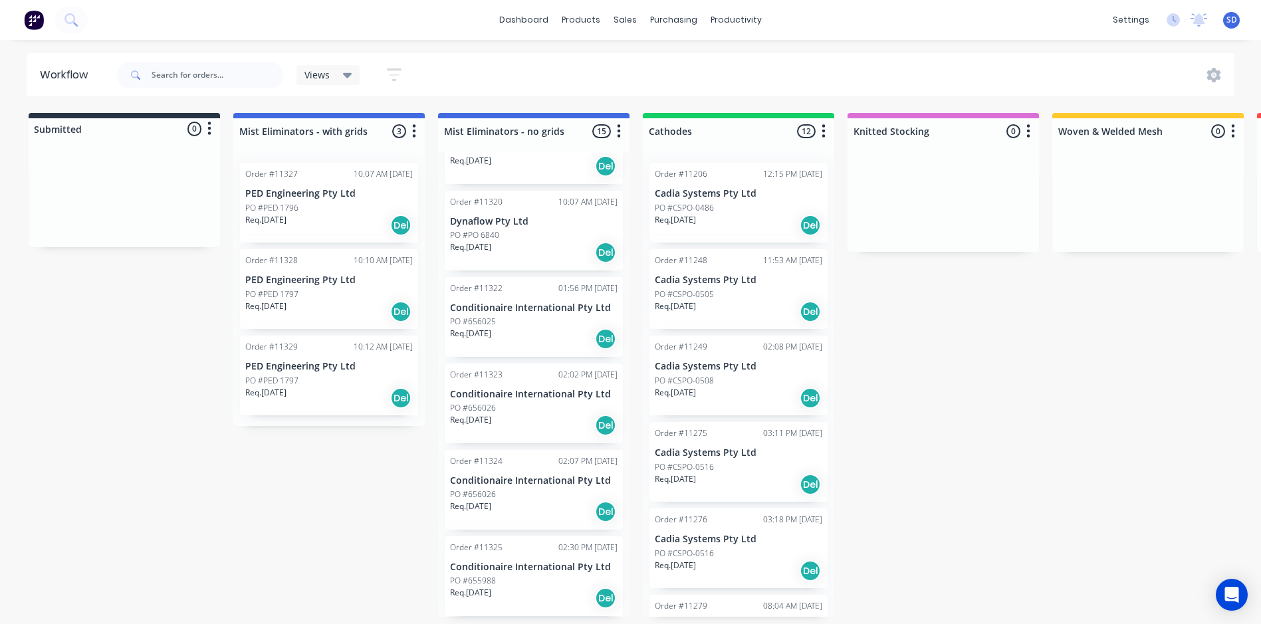
click at [528, 567] on p "Conditionaire International Pty Ltd" at bounding box center [534, 567] width 168 height 11
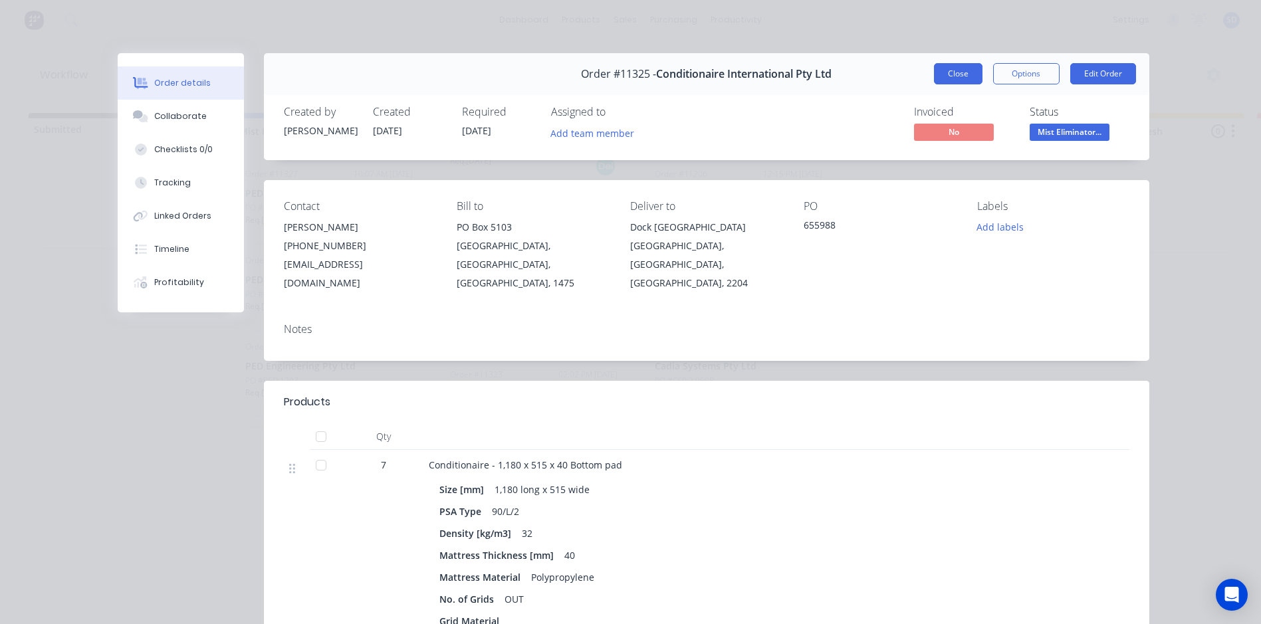
click at [953, 66] on button "Close" at bounding box center [958, 73] width 49 height 21
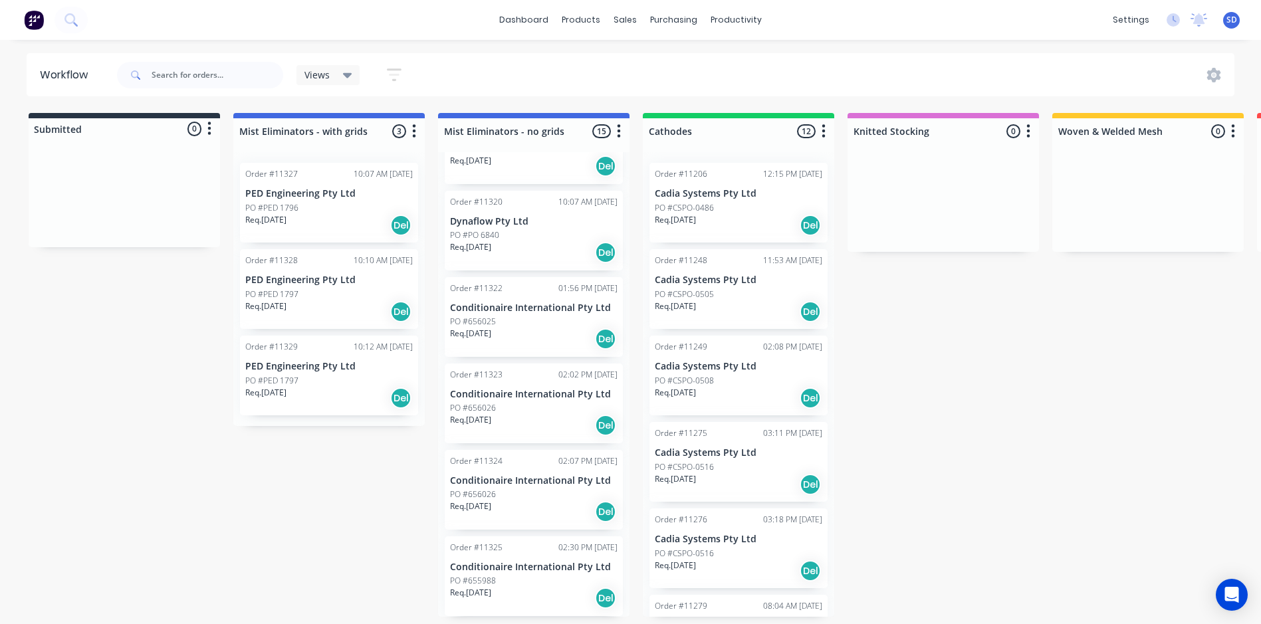
click at [511, 488] on div "Order #11324 02:07 PM 15/09/25 Conditionaire International Pty Ltd PO #656026 R…" at bounding box center [534, 490] width 178 height 80
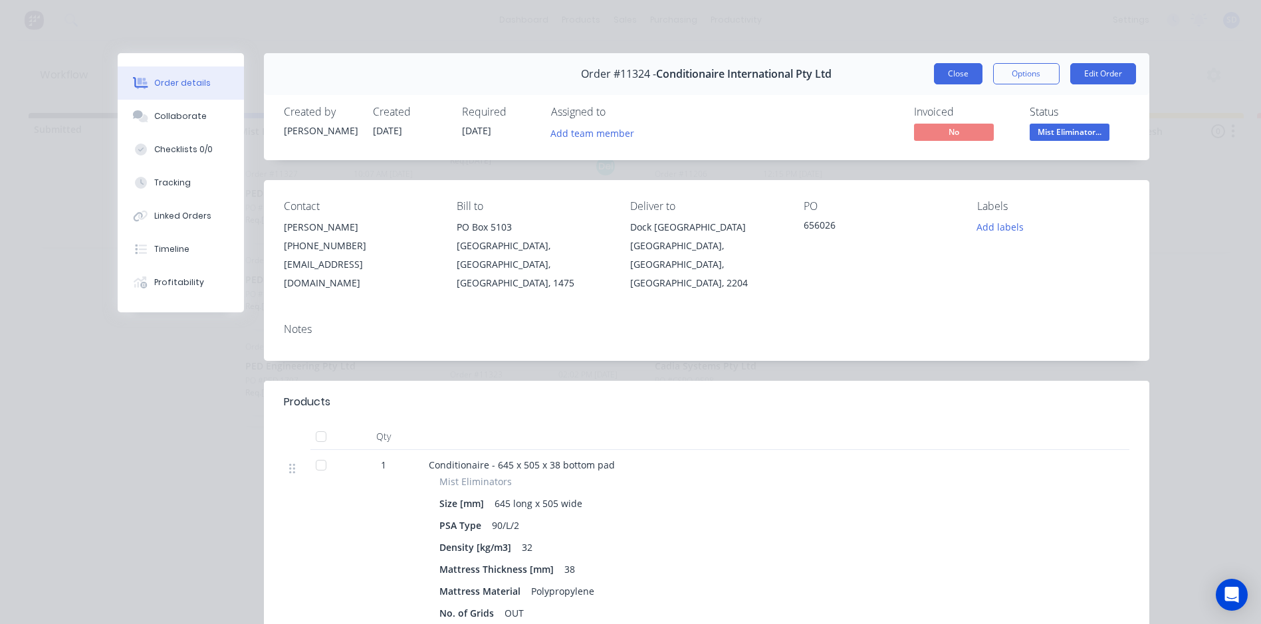
click at [969, 65] on button "Close" at bounding box center [958, 73] width 49 height 21
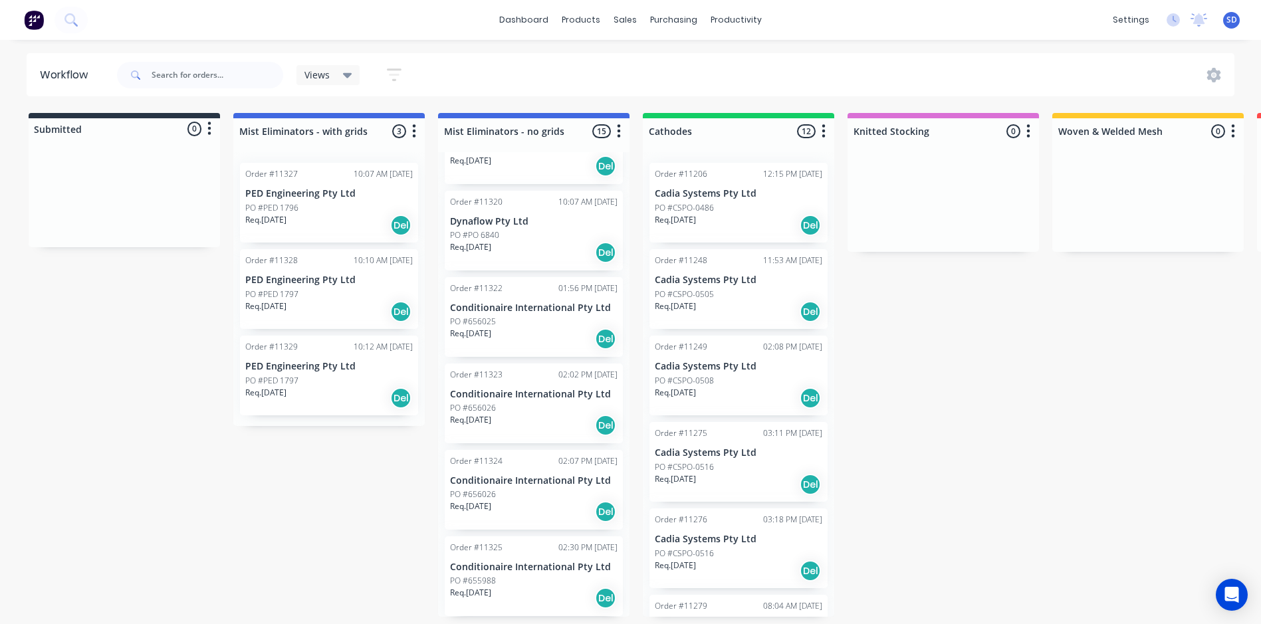
click at [513, 389] on p "Conditionaire International Pty Ltd" at bounding box center [534, 394] width 168 height 11
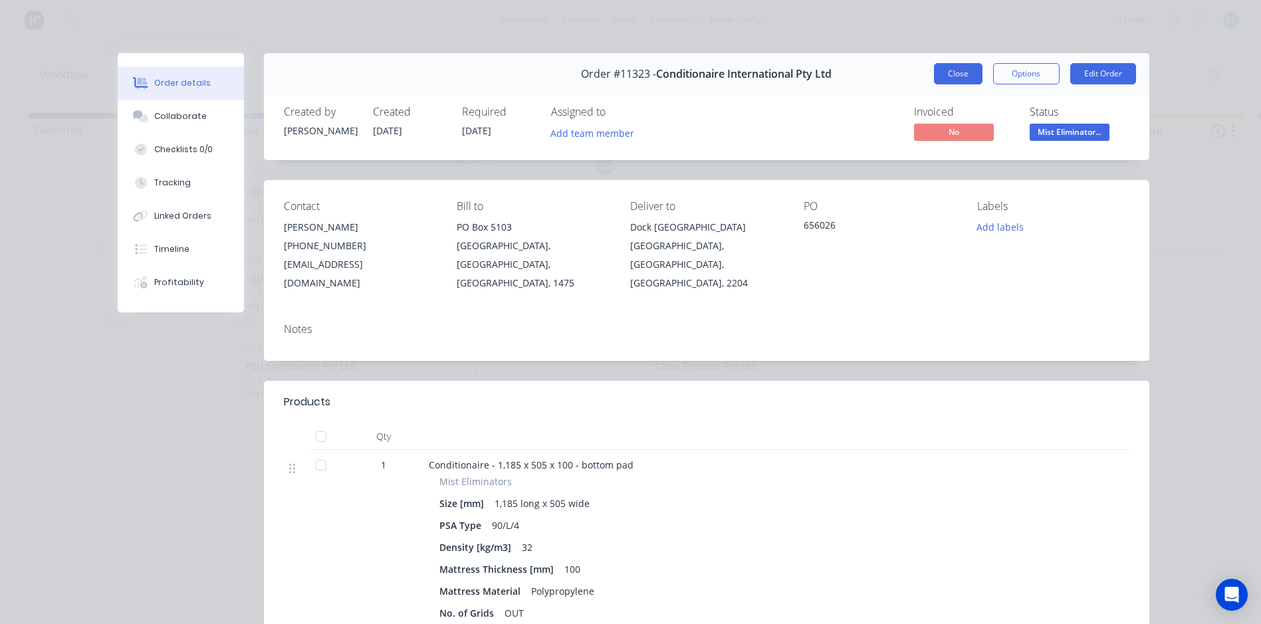
click at [965, 69] on button "Close" at bounding box center [958, 73] width 49 height 21
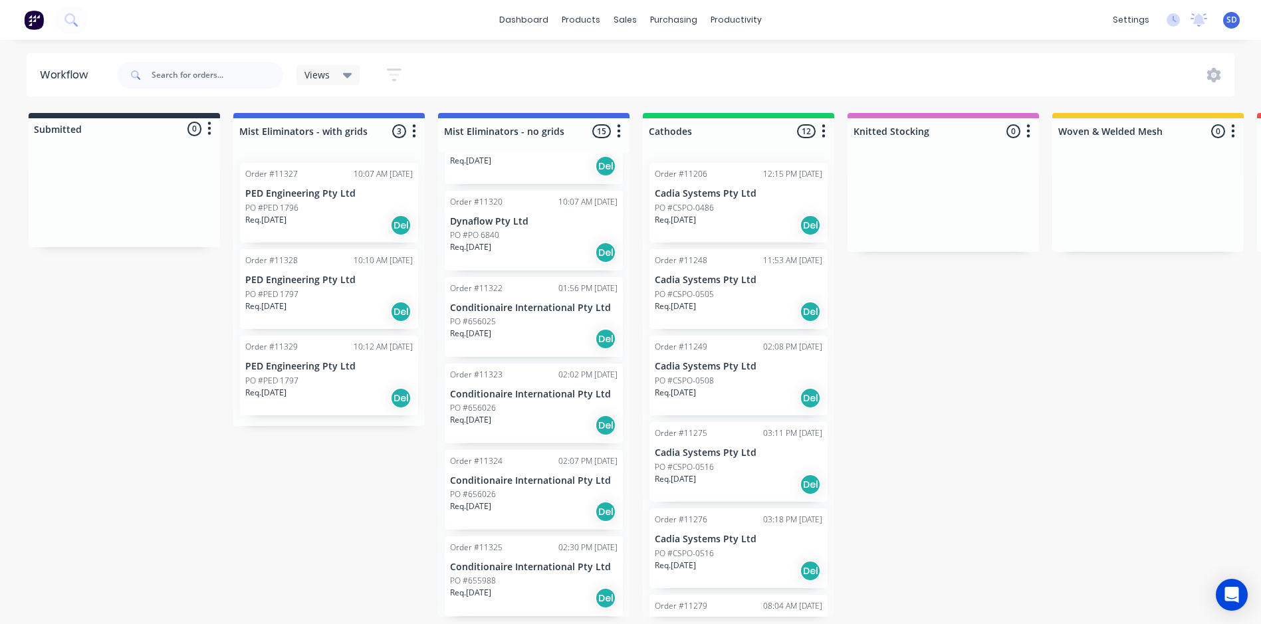
click at [496, 310] on p "Conditionaire International Pty Ltd" at bounding box center [534, 308] width 168 height 11
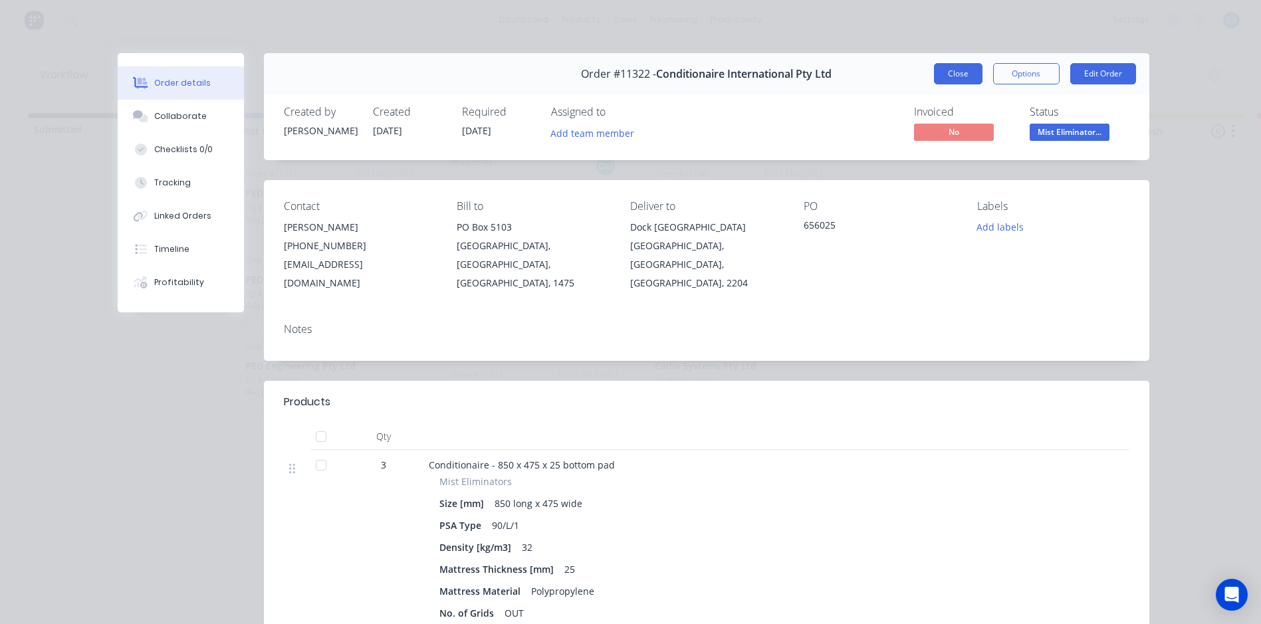
click at [944, 74] on button "Close" at bounding box center [958, 73] width 49 height 21
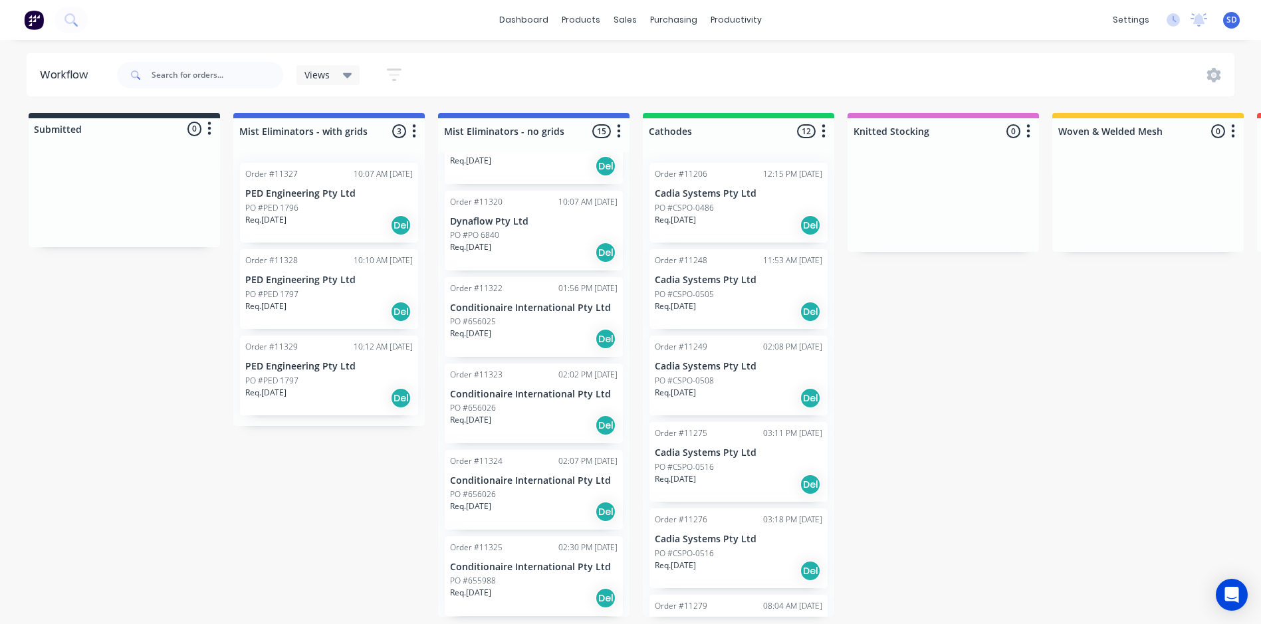
click at [449, 252] on div "Order #11320 10:07 AM 15/09/25 Dynaflow Pty Ltd PO #PO 6840 Req. 15/09/25 Del" at bounding box center [534, 231] width 178 height 80
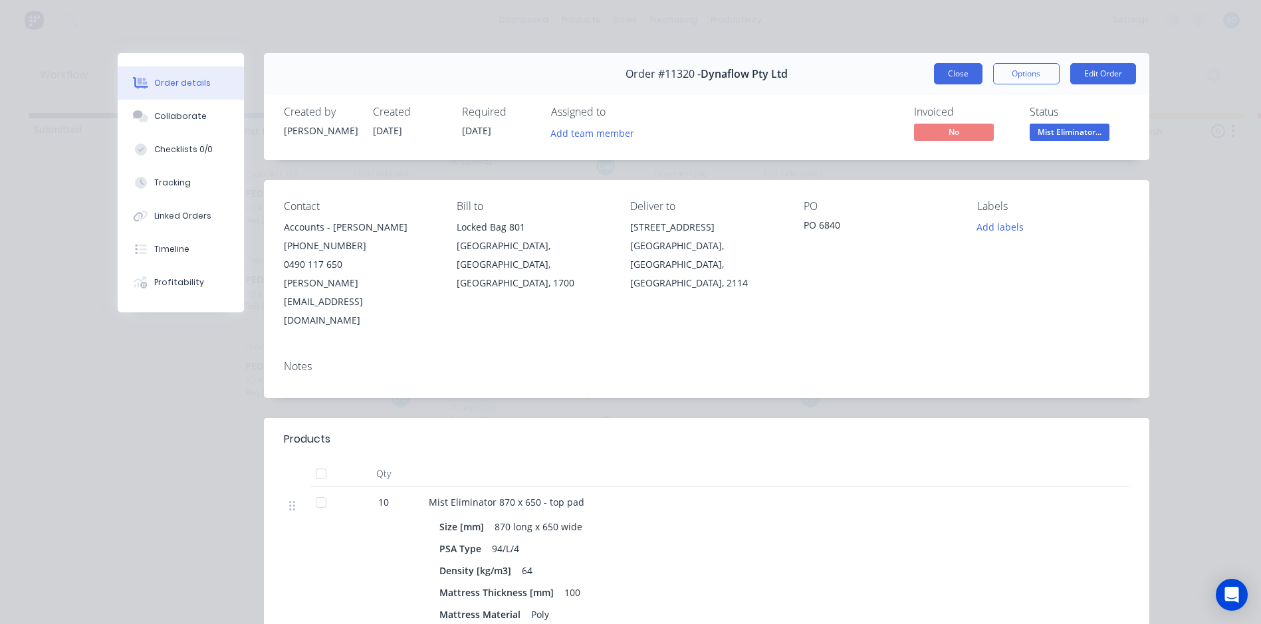
click at [964, 74] on button "Close" at bounding box center [958, 73] width 49 height 21
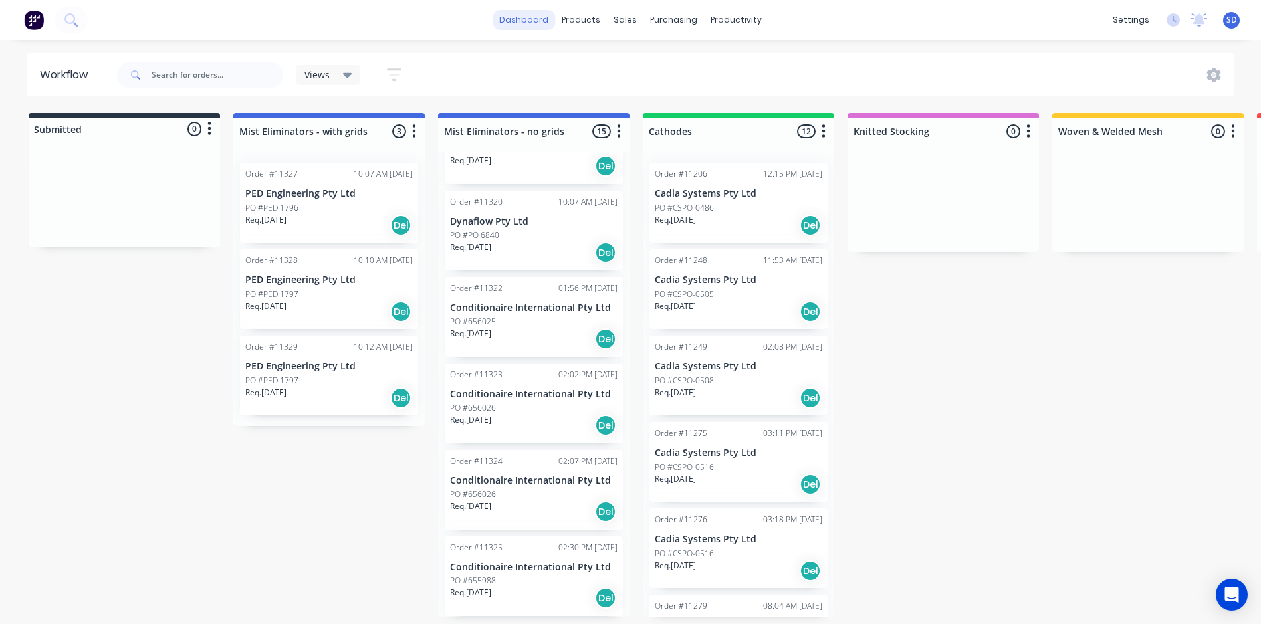
click at [544, 20] on link "dashboard" at bounding box center [524, 20] width 62 height 20
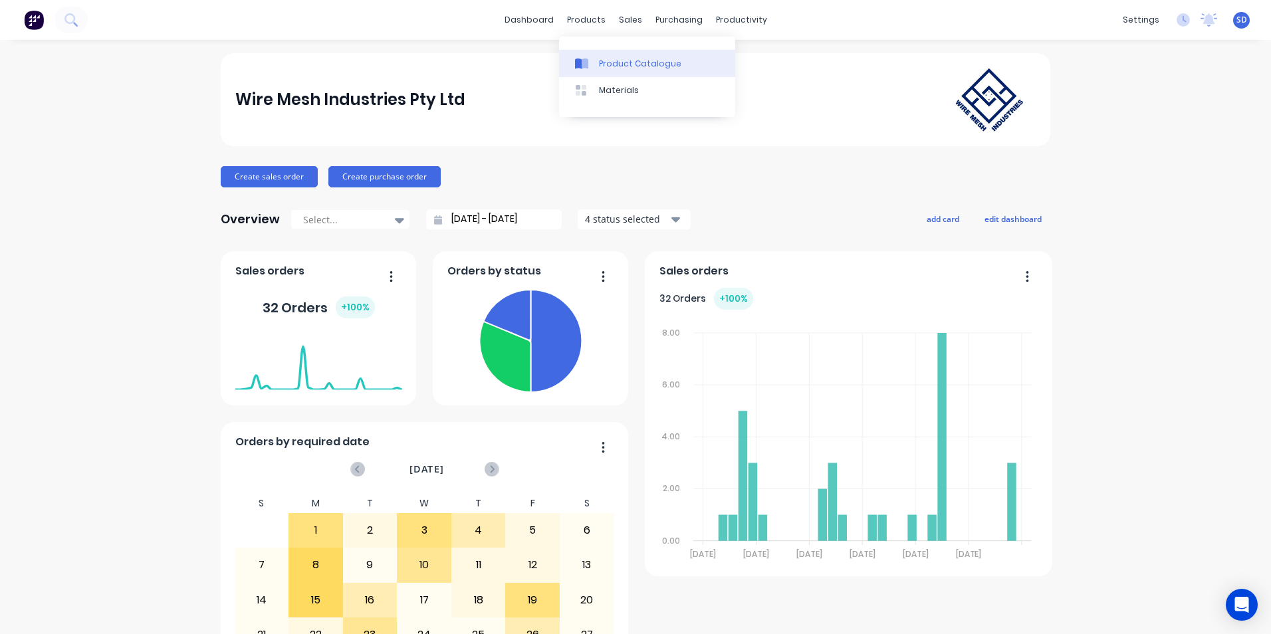
click at [598, 70] on link "Product Catalogue" at bounding box center [647, 63] width 176 height 27
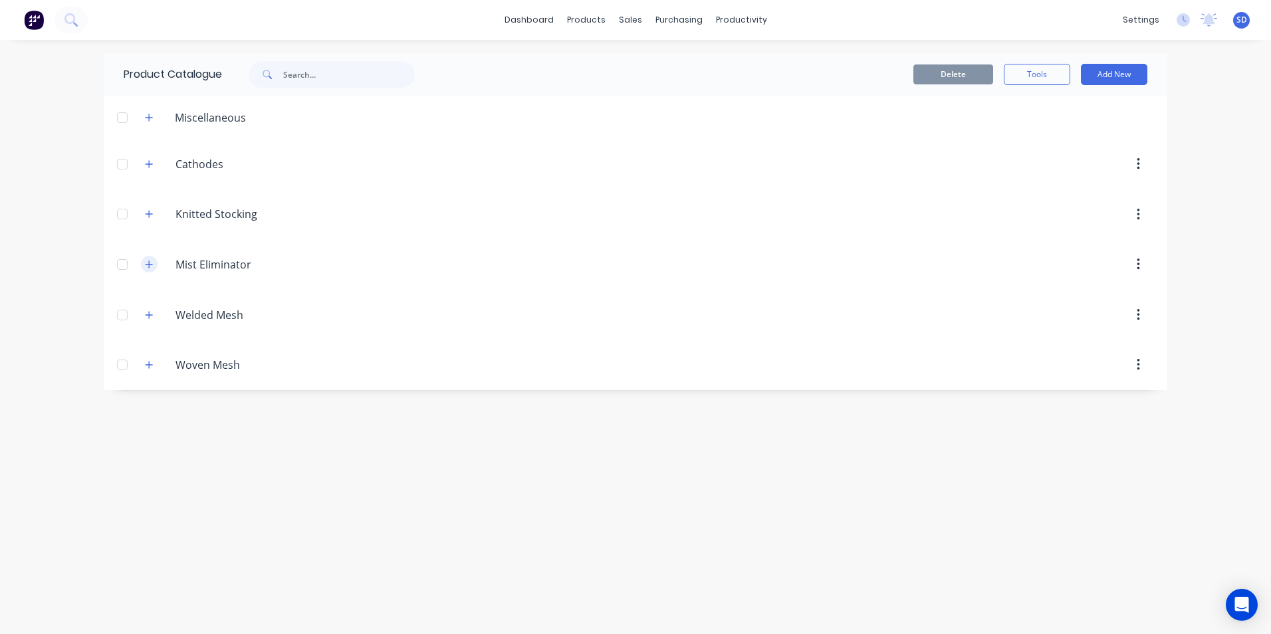
click at [154, 269] on button "button" at bounding box center [149, 264] width 17 height 17
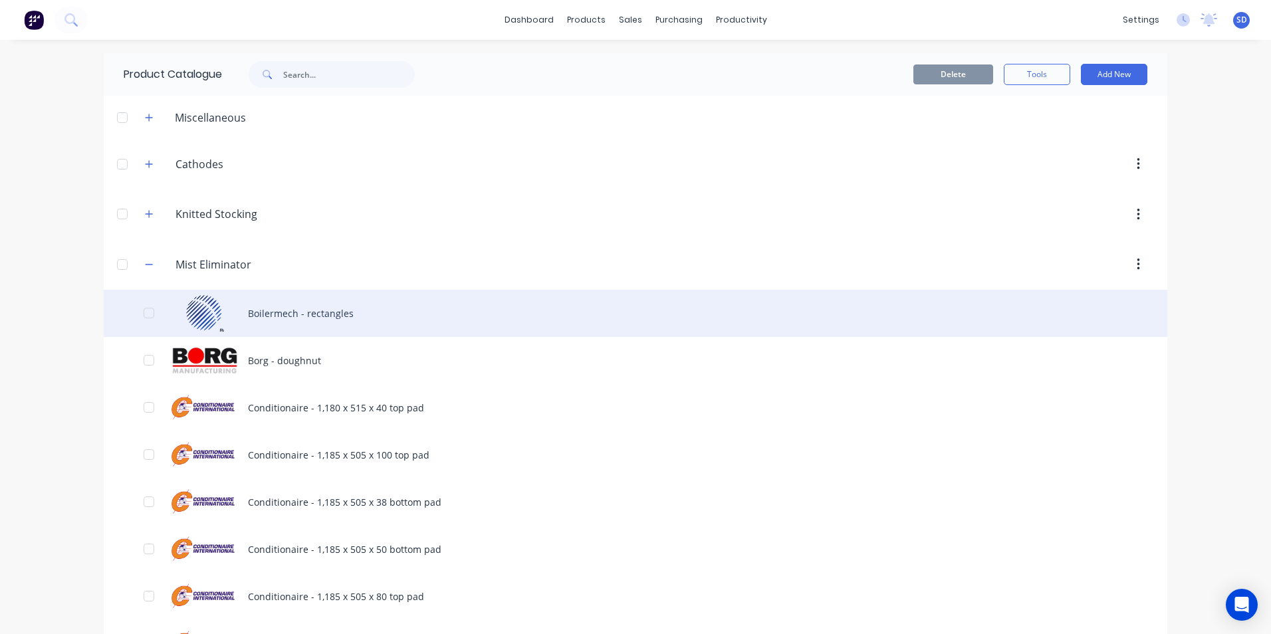
click at [275, 318] on div "Boilermech - rectangles" at bounding box center [636, 313] width 1064 height 47
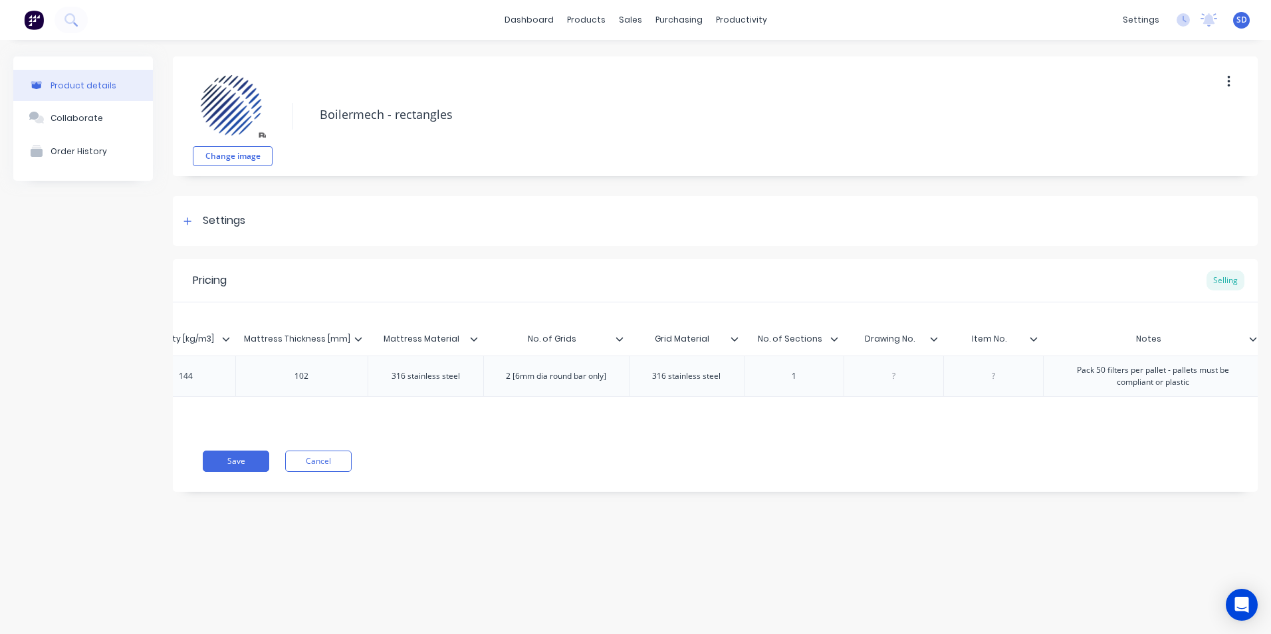
scroll to position [0, 468]
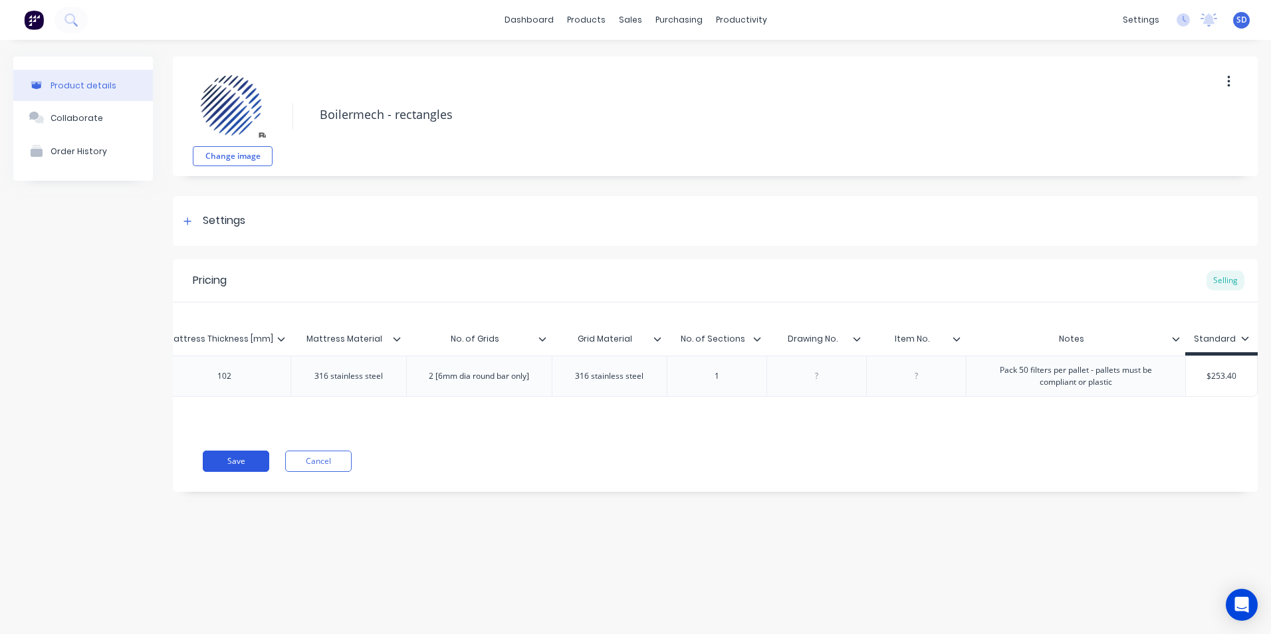
click at [221, 472] on button "Save" at bounding box center [236, 461] width 66 height 21
type textarea "x"
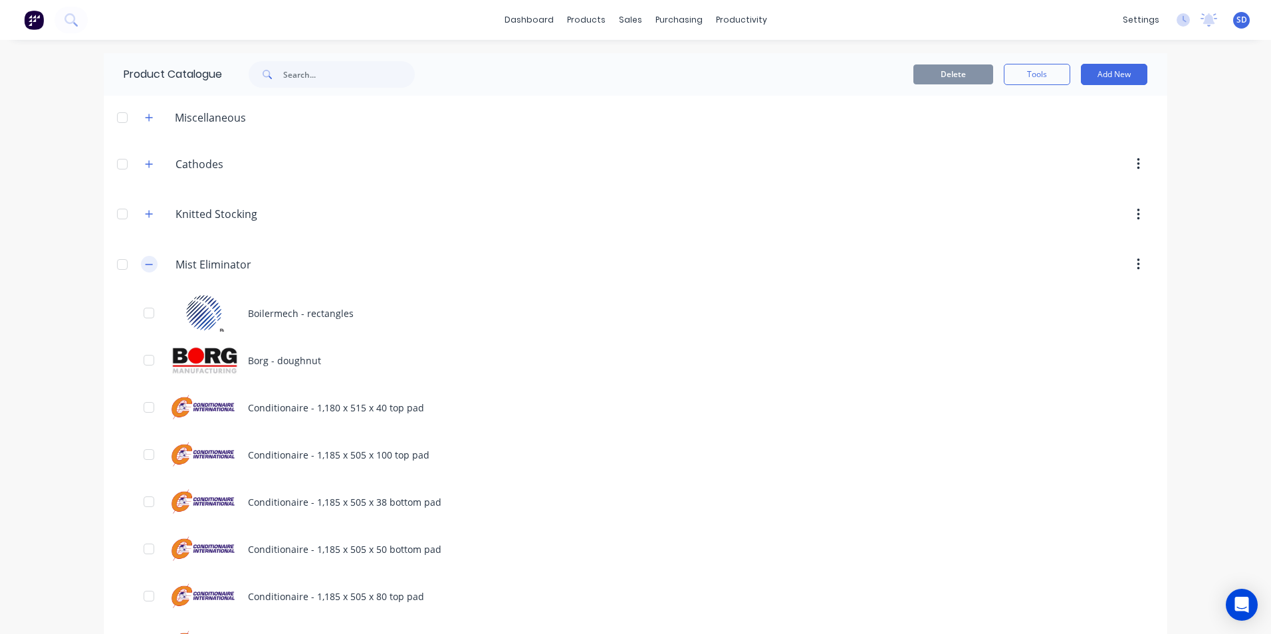
click at [149, 269] on button "button" at bounding box center [149, 264] width 17 height 17
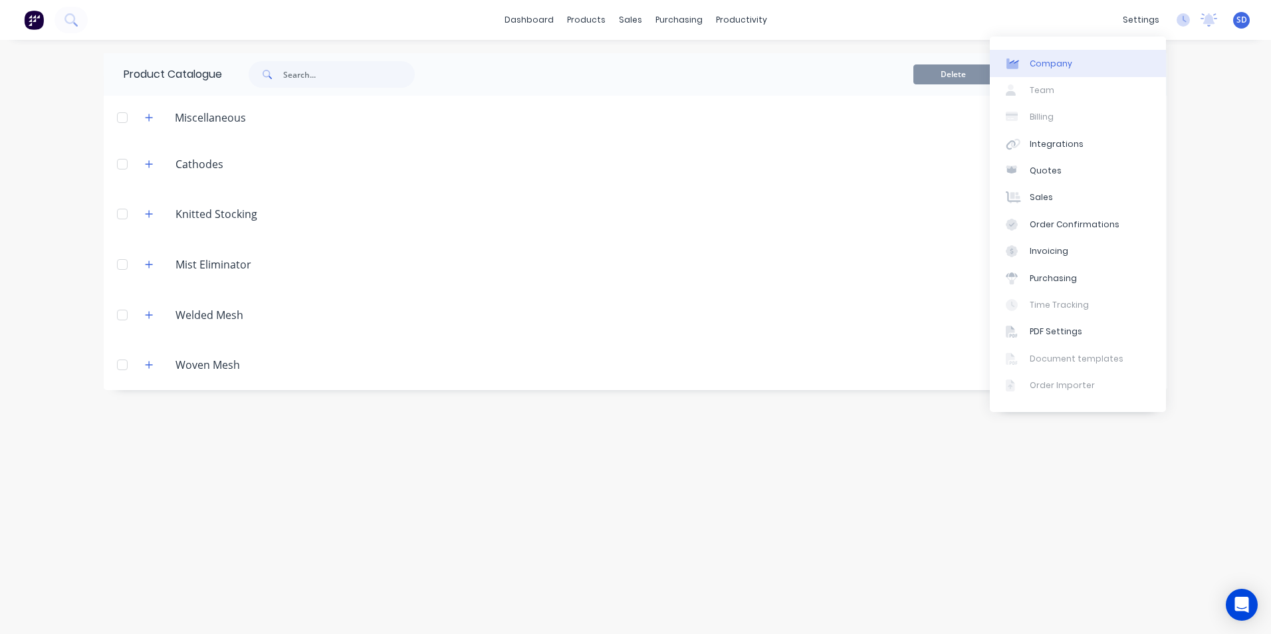
click at [1068, 62] on div "Company" at bounding box center [1051, 64] width 43 height 12
select select "AU"
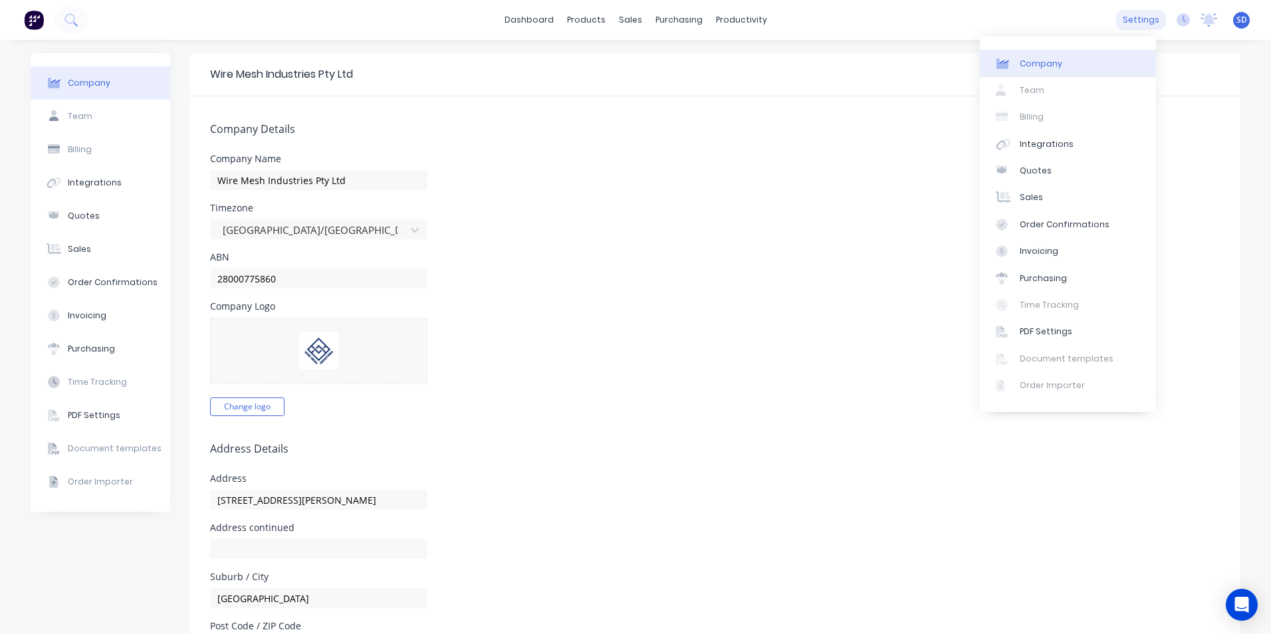
click at [1134, 26] on div "settings" at bounding box center [1141, 20] width 50 height 20
click at [1057, 92] on div "Company Team Billing Integrations Quotes Sales Order Confirmations Invoicing Pu…" at bounding box center [1068, 225] width 176 height 376
click at [711, 62] on div "Wire Mesh Industries Pty Ltd" at bounding box center [715, 74] width 1051 height 43
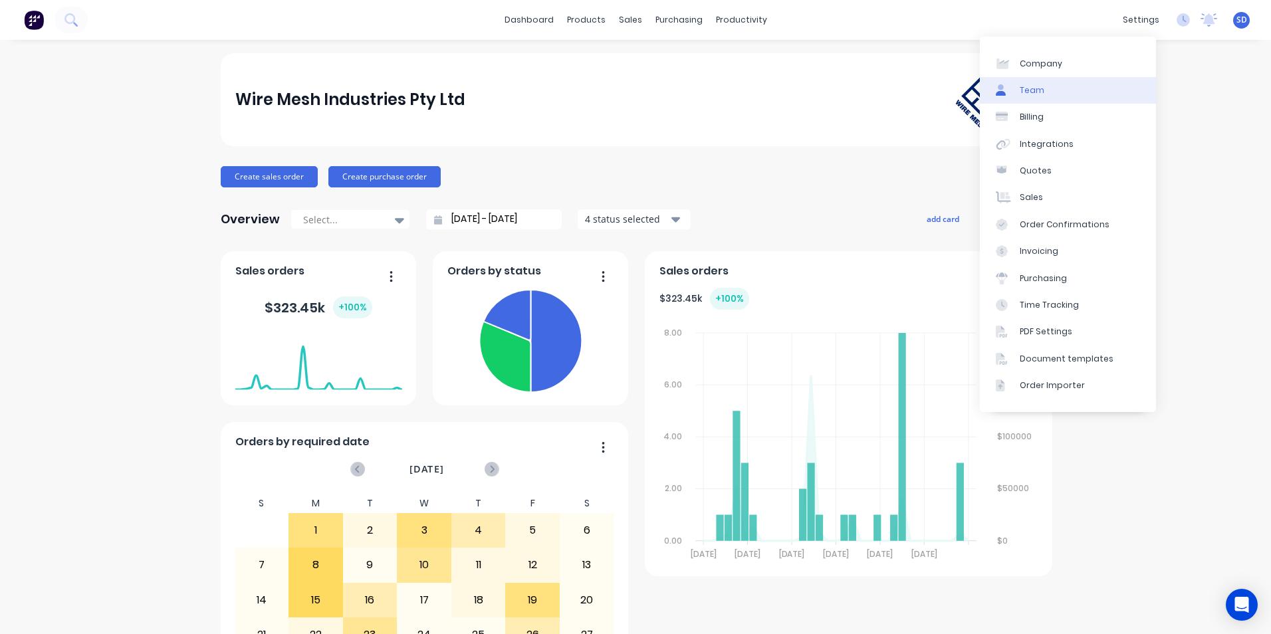
click at [1038, 88] on div "Team" at bounding box center [1032, 90] width 25 height 12
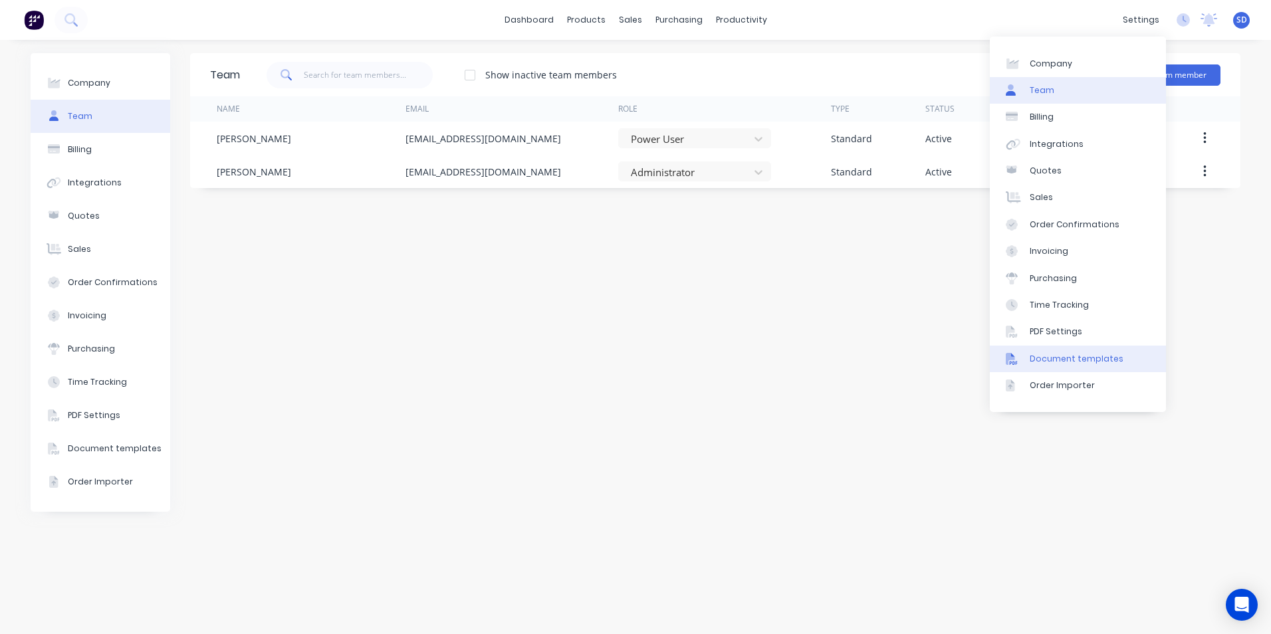
click at [1090, 355] on div "Document templates" at bounding box center [1077, 359] width 94 height 12
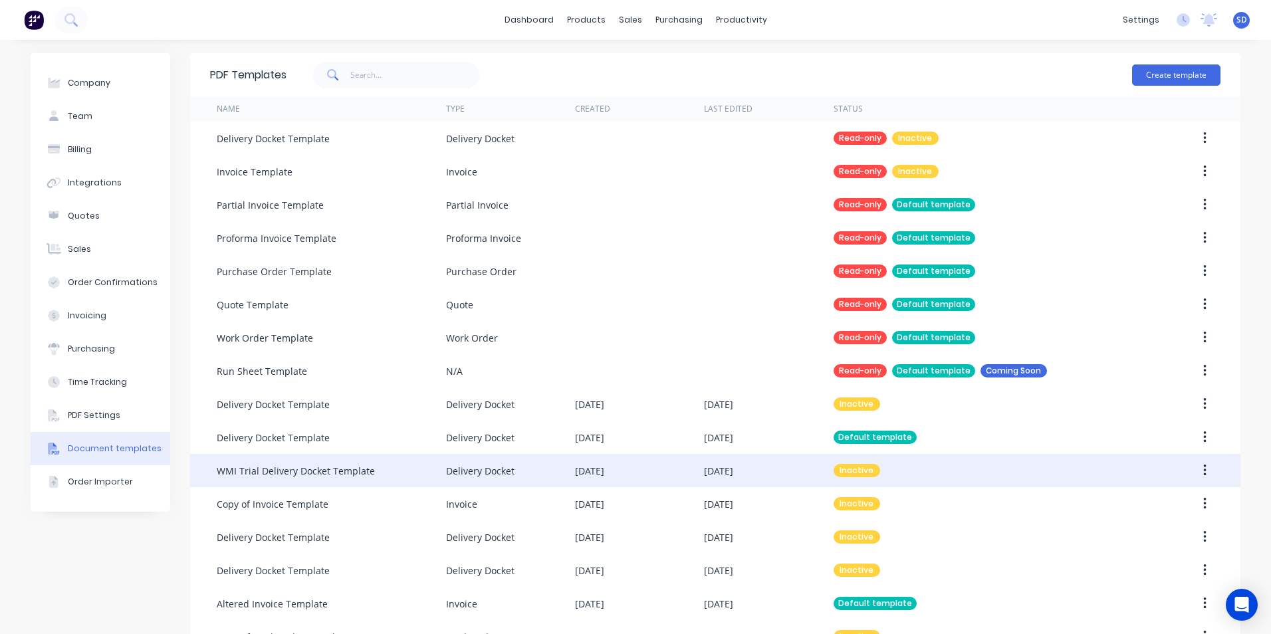
click at [514, 466] on div "Delivery Docket" at bounding box center [510, 470] width 129 height 33
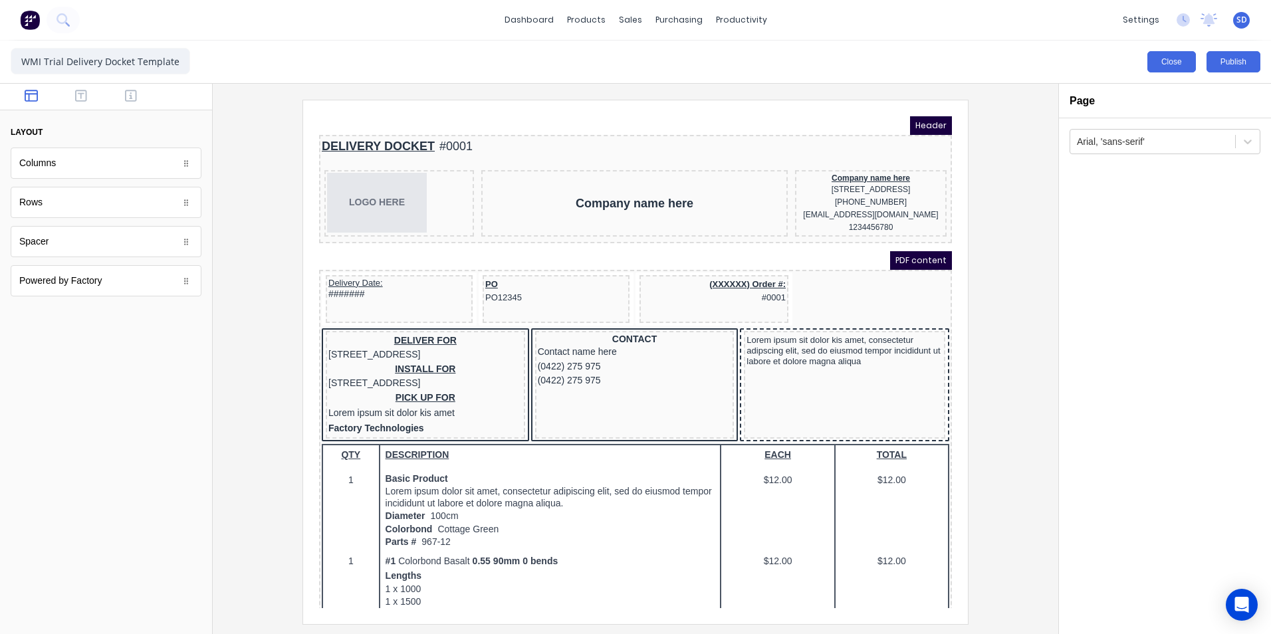
click at [1186, 66] on button "Close" at bounding box center [1172, 61] width 49 height 21
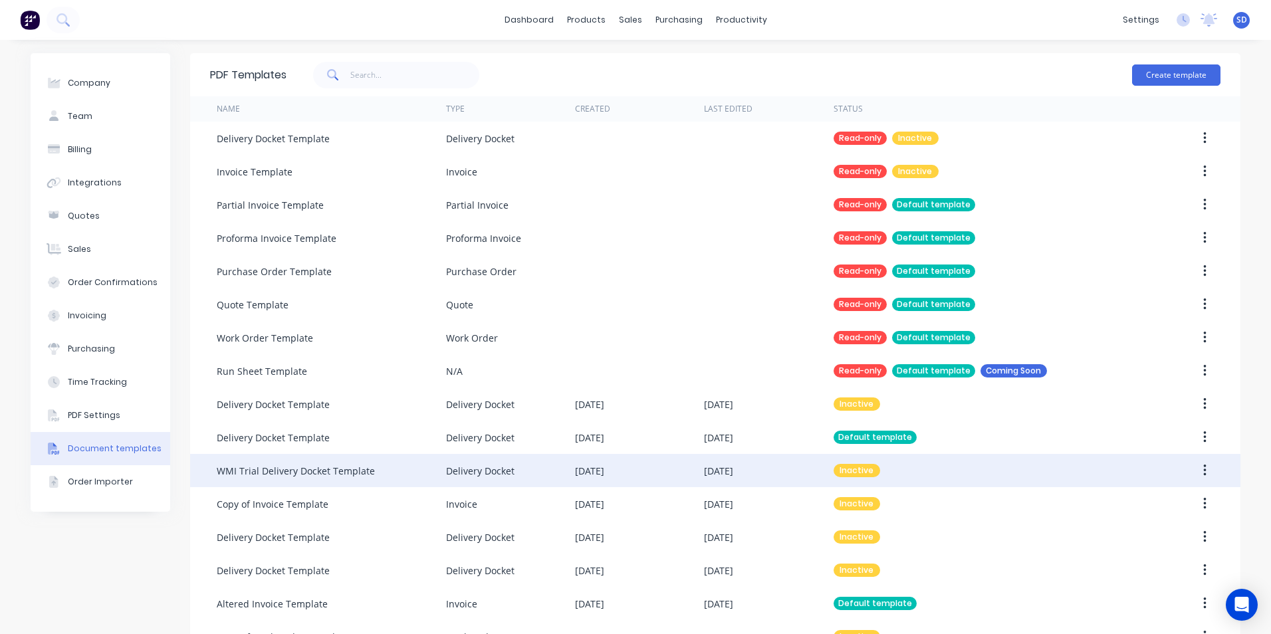
click at [604, 475] on div "[DATE]" at bounding box center [589, 471] width 29 height 14
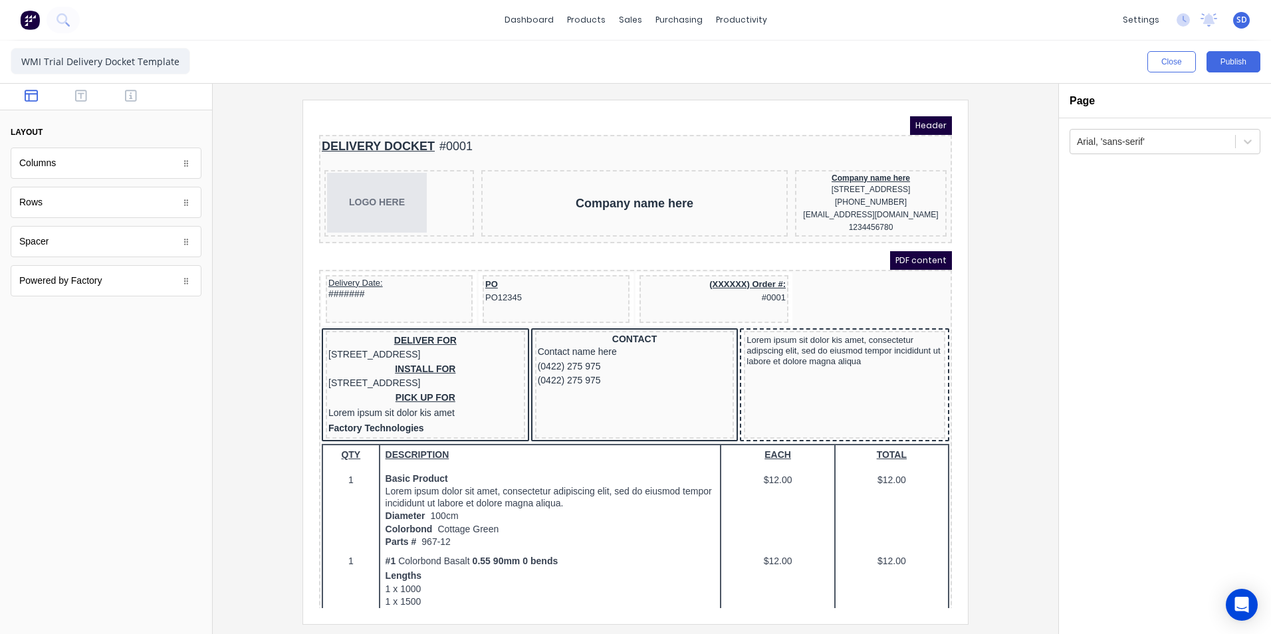
click at [995, 254] on div at bounding box center [635, 362] width 824 height 524
click at [1170, 64] on button "Close" at bounding box center [1172, 61] width 49 height 21
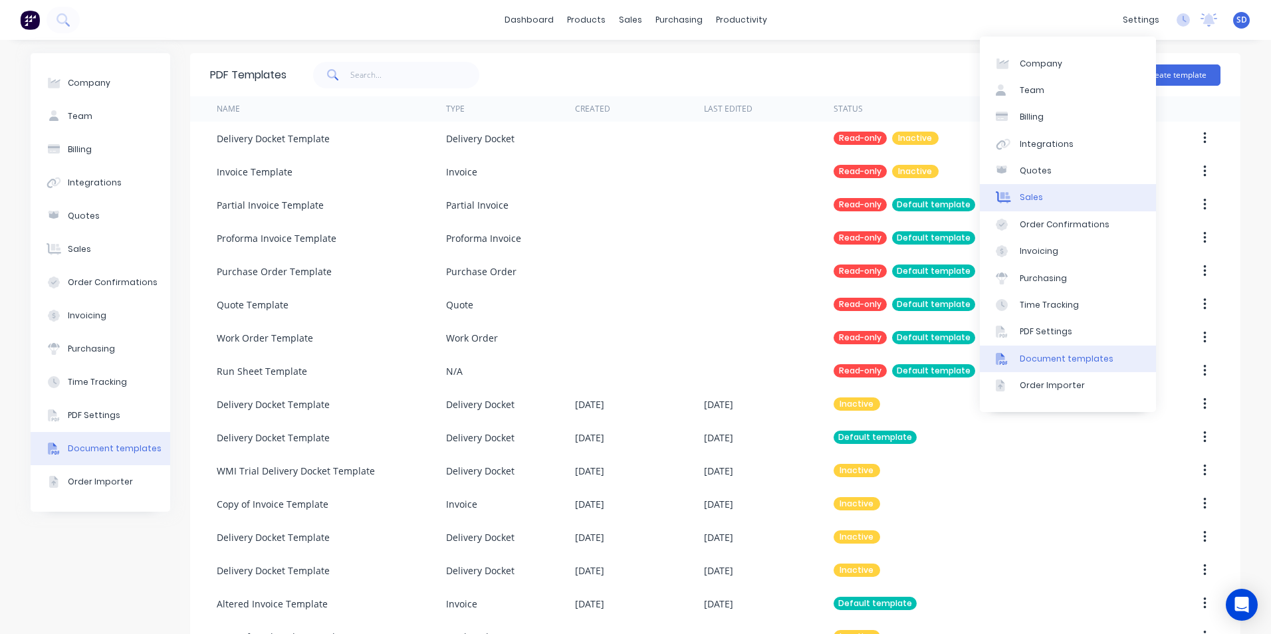
click at [1033, 205] on link "Sales" at bounding box center [1068, 197] width 176 height 27
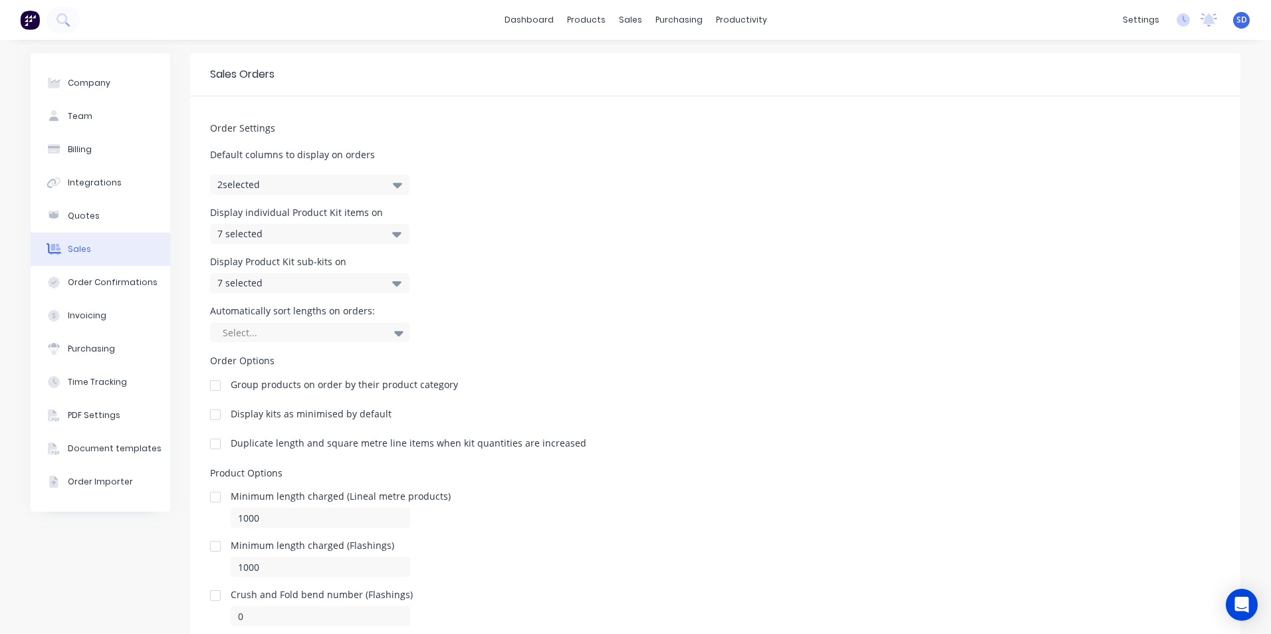
click at [851, 213] on div "Display individual Product Kit items on 7 selected" at bounding box center [715, 226] width 1011 height 36
click at [660, 73] on link "Sales Orders" at bounding box center [696, 63] width 176 height 27
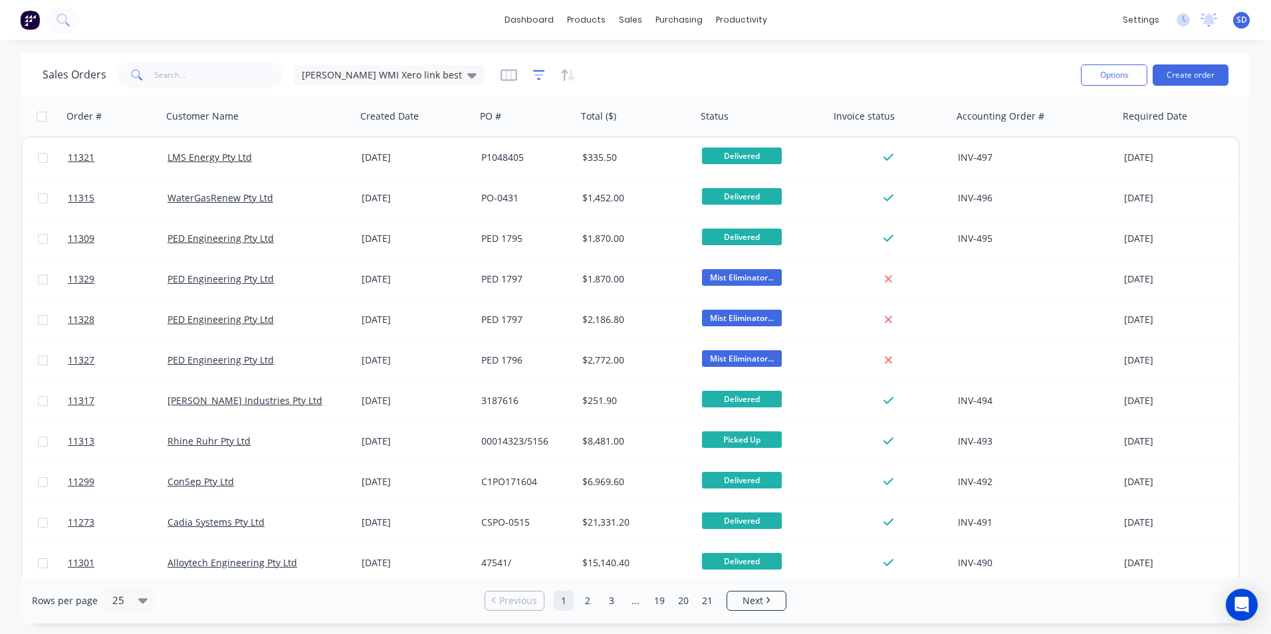
click at [533, 72] on icon "button" at bounding box center [539, 74] width 12 height 13
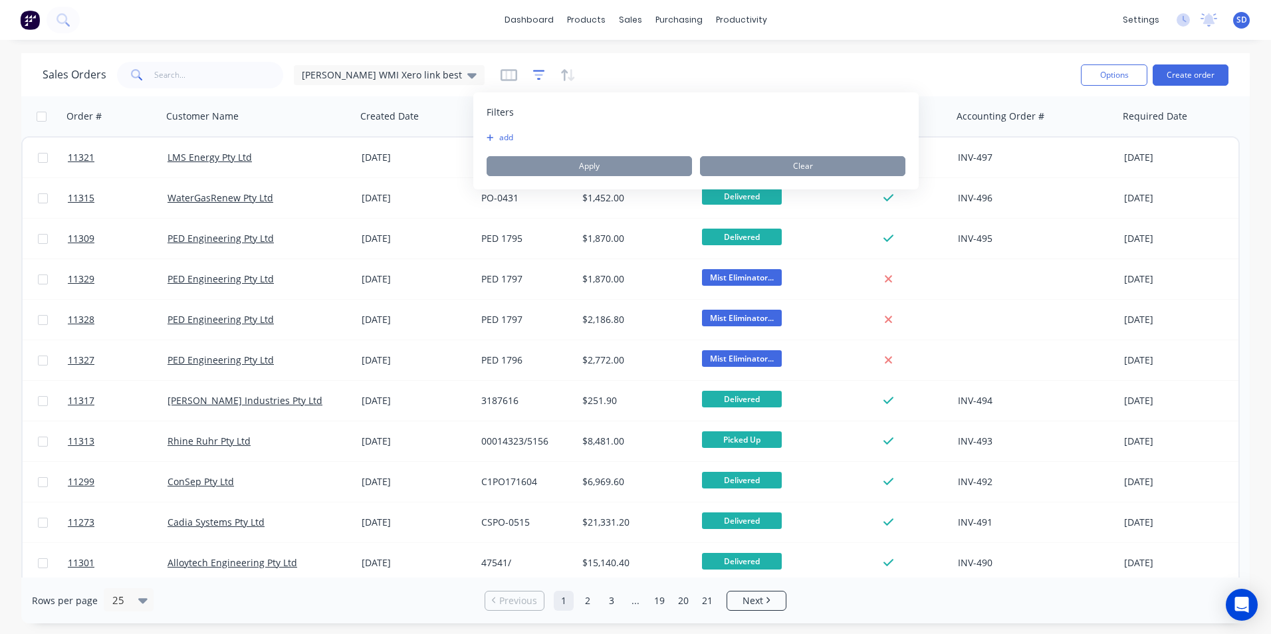
click at [533, 72] on icon "button" at bounding box center [539, 74] width 12 height 13
click at [509, 58] on div "Sales Orders Sam WMI Xero link best Options Create order" at bounding box center [635, 74] width 1229 height 43
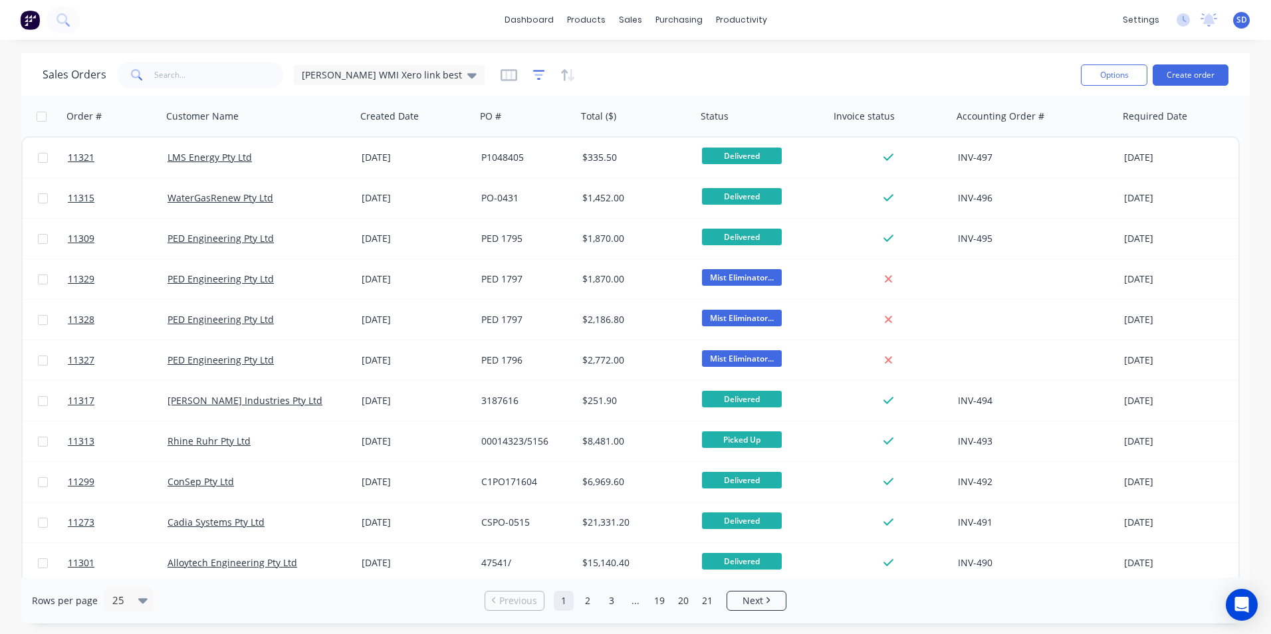
click at [535, 75] on icon "button" at bounding box center [539, 75] width 9 height 2
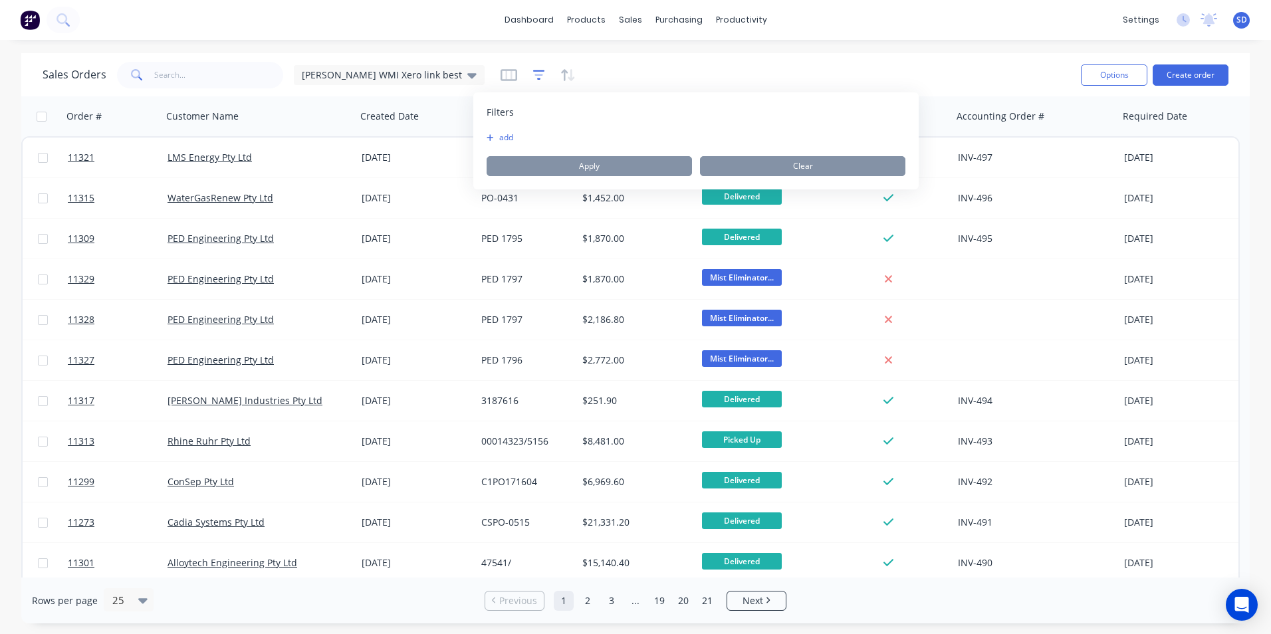
click at [535, 75] on icon "button" at bounding box center [539, 75] width 9 height 2
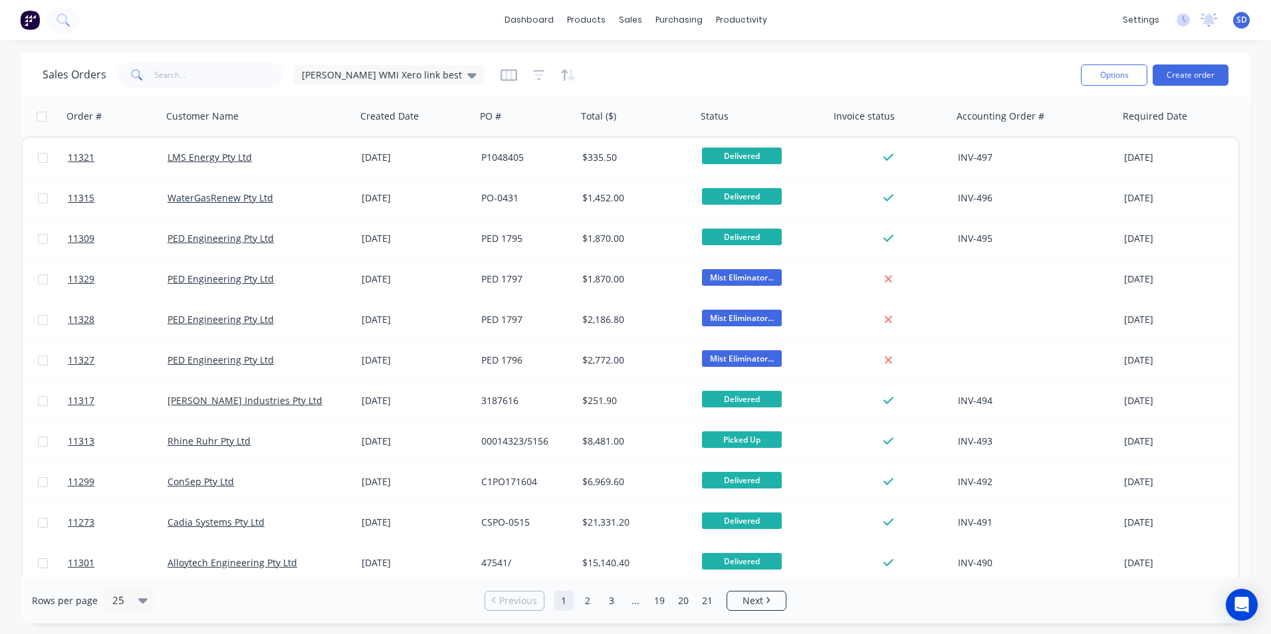
click at [558, 61] on div "Sales Orders [PERSON_NAME] WMI Xero link best" at bounding box center [557, 75] width 1028 height 33
click at [501, 79] on icon "button" at bounding box center [509, 75] width 17 height 12
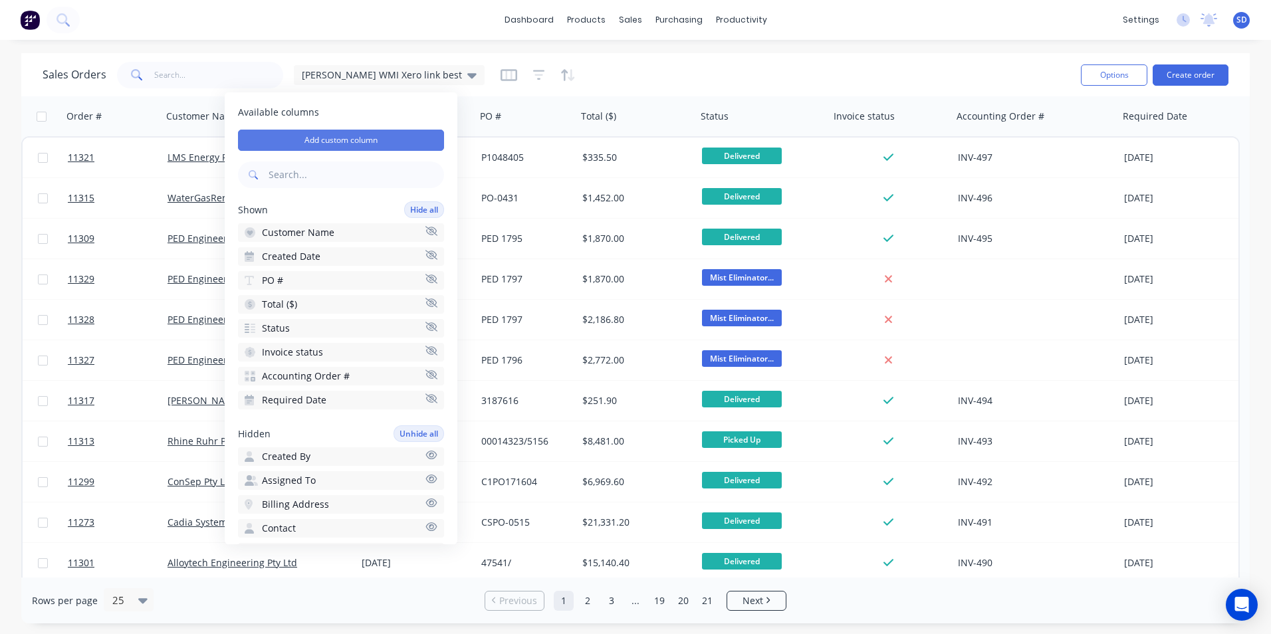
click at [368, 149] on button "Add custom column" at bounding box center [341, 140] width 206 height 21
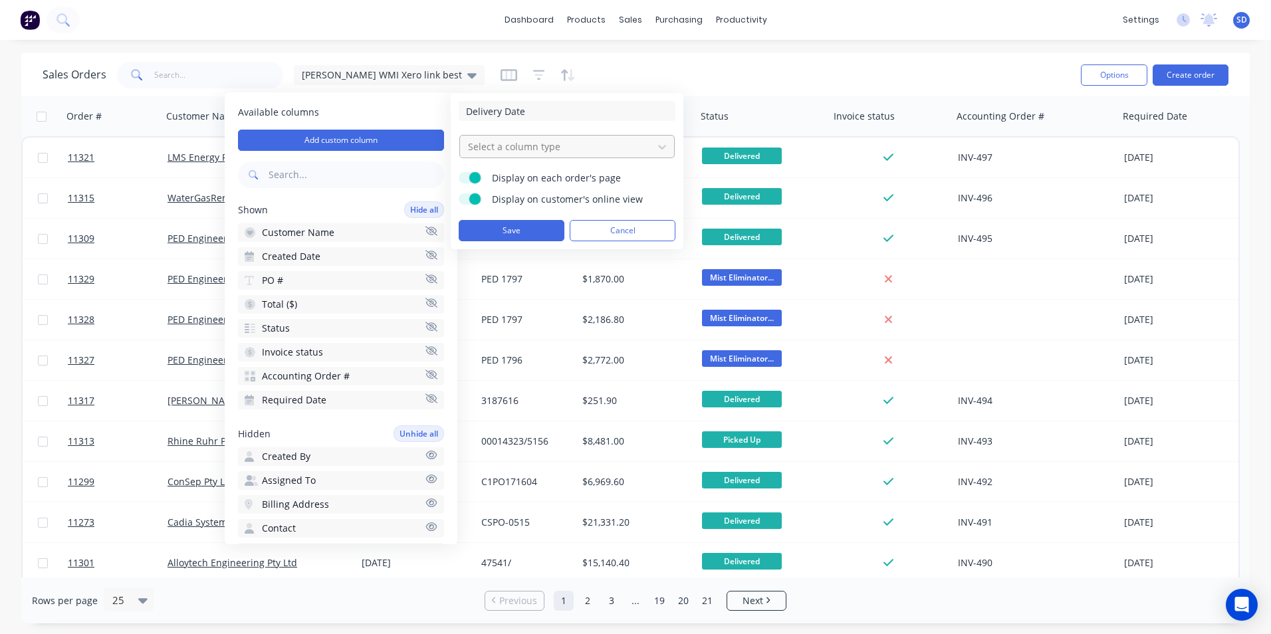
type input "Delivery Date"
click at [568, 144] on div at bounding box center [557, 146] width 180 height 17
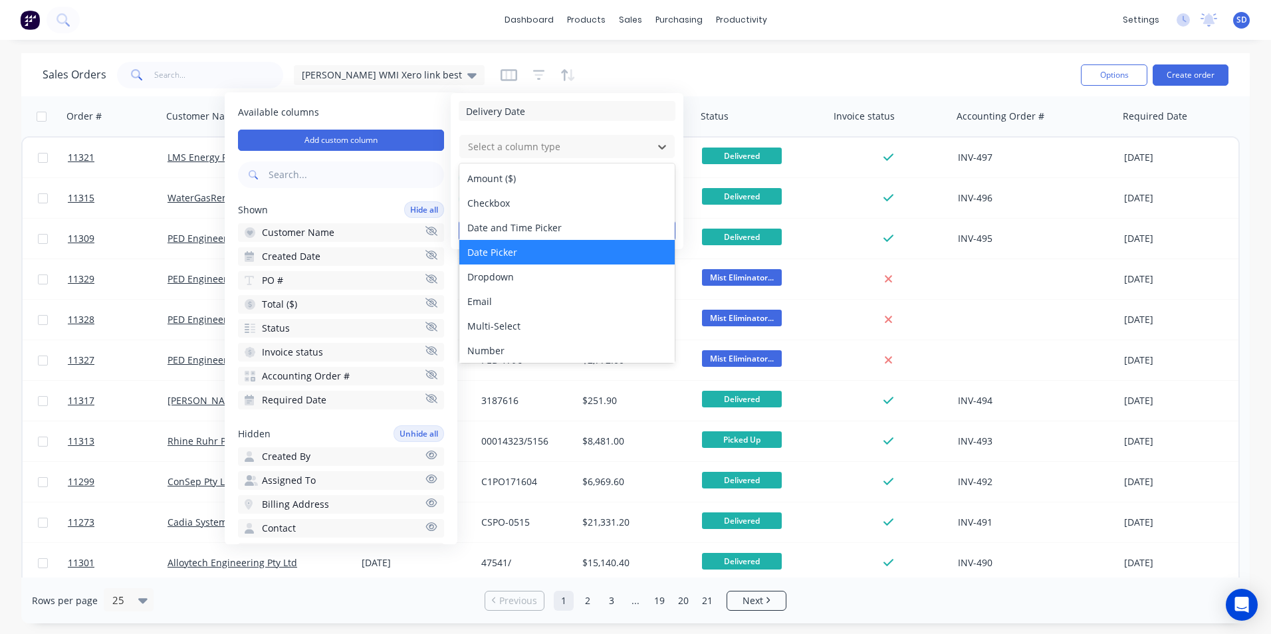
click at [577, 247] on div "Date Picker" at bounding box center [566, 252] width 215 height 25
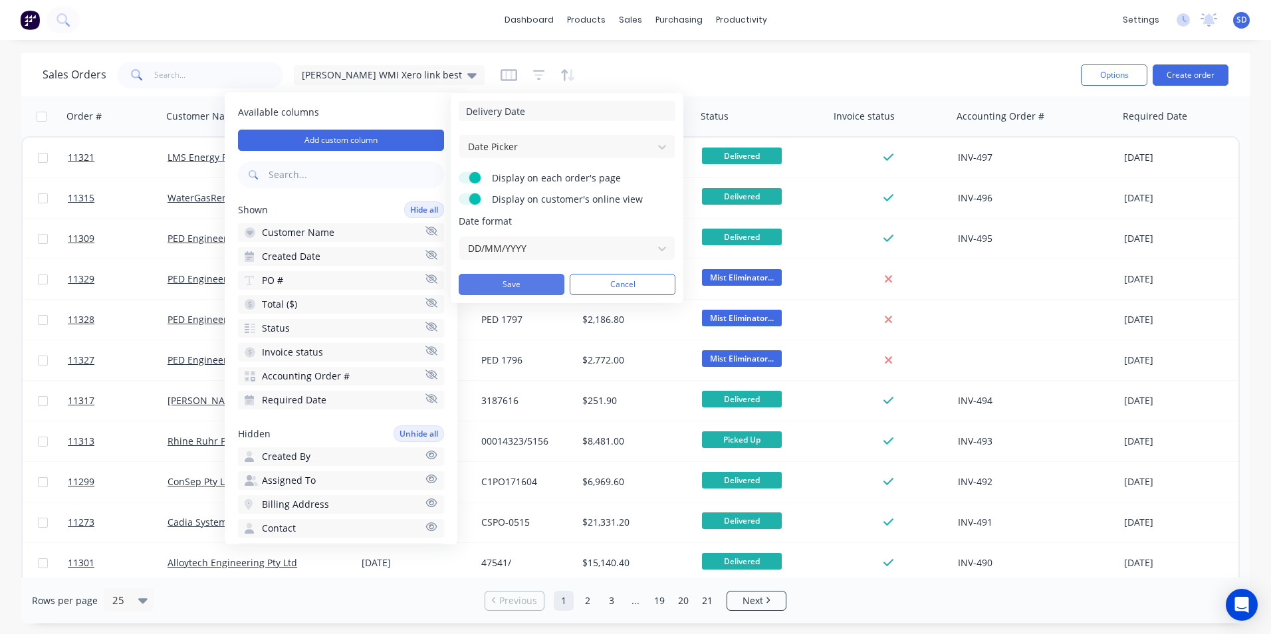
click at [543, 290] on button "Save" at bounding box center [512, 284] width 106 height 21
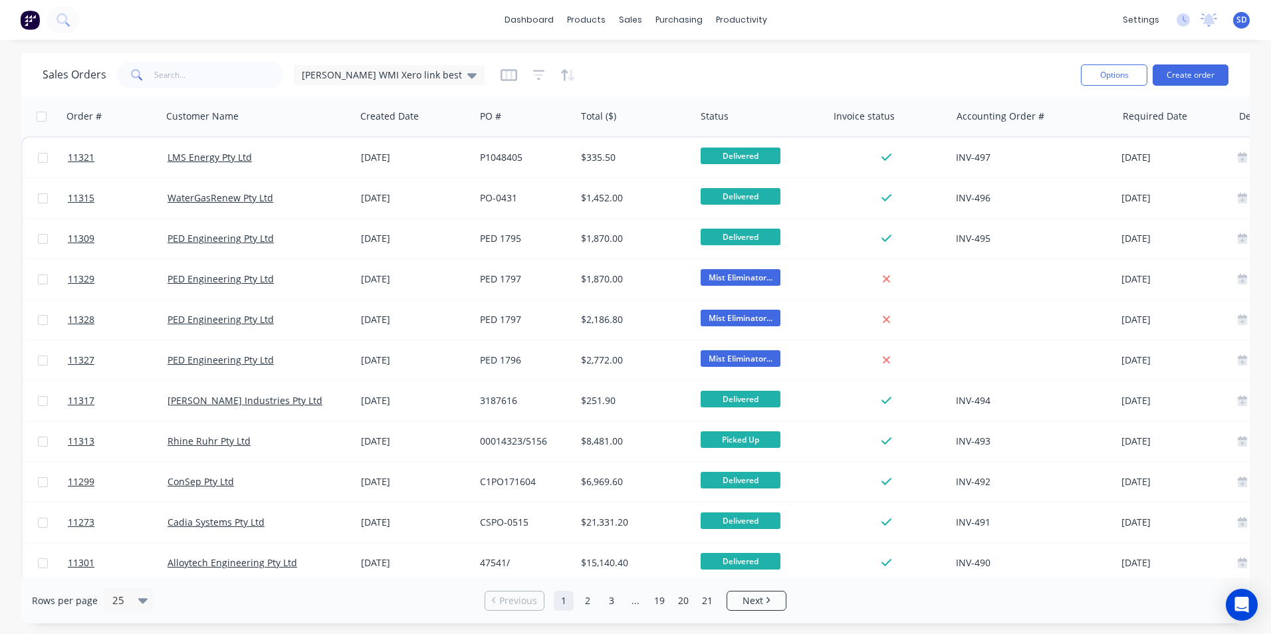
scroll to position [0, 118]
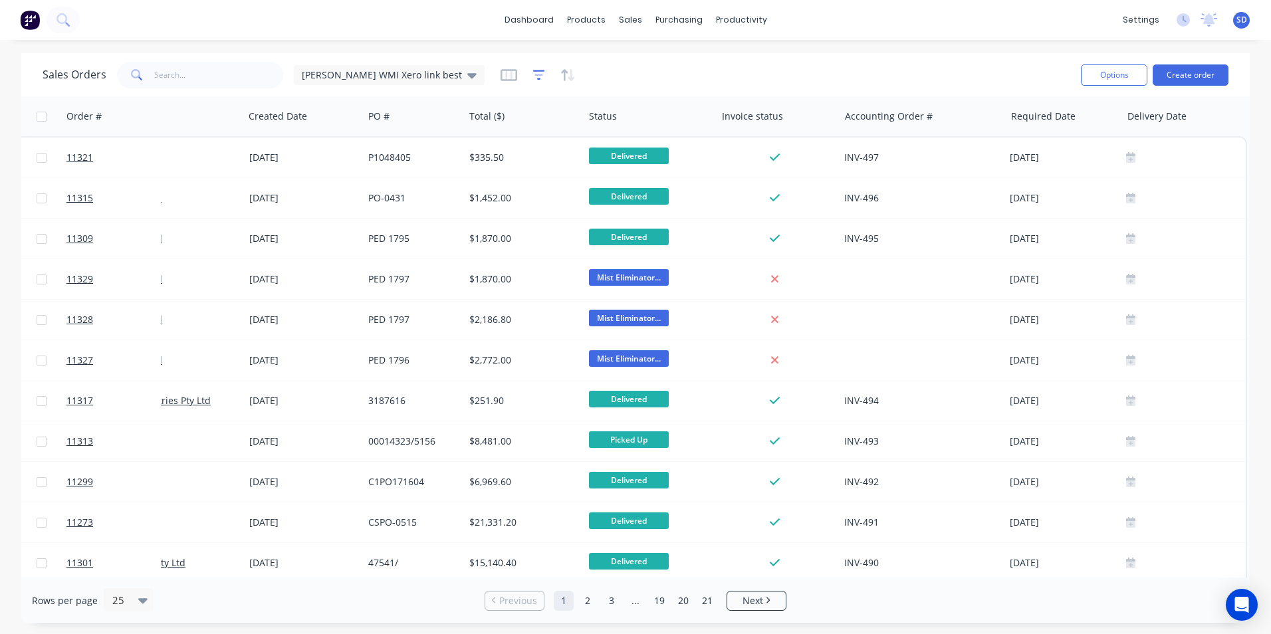
click at [533, 77] on icon "button" at bounding box center [539, 74] width 12 height 13
click at [505, 78] on icon "button" at bounding box center [508, 74] width 7 height 9
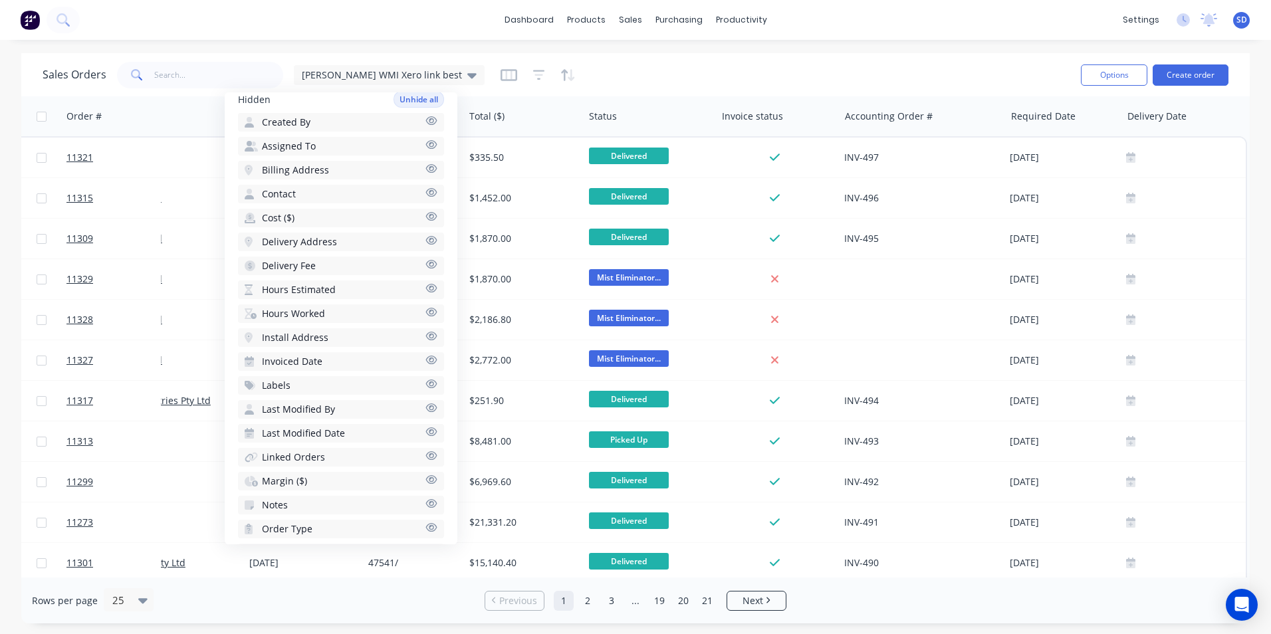
scroll to position [411, 0]
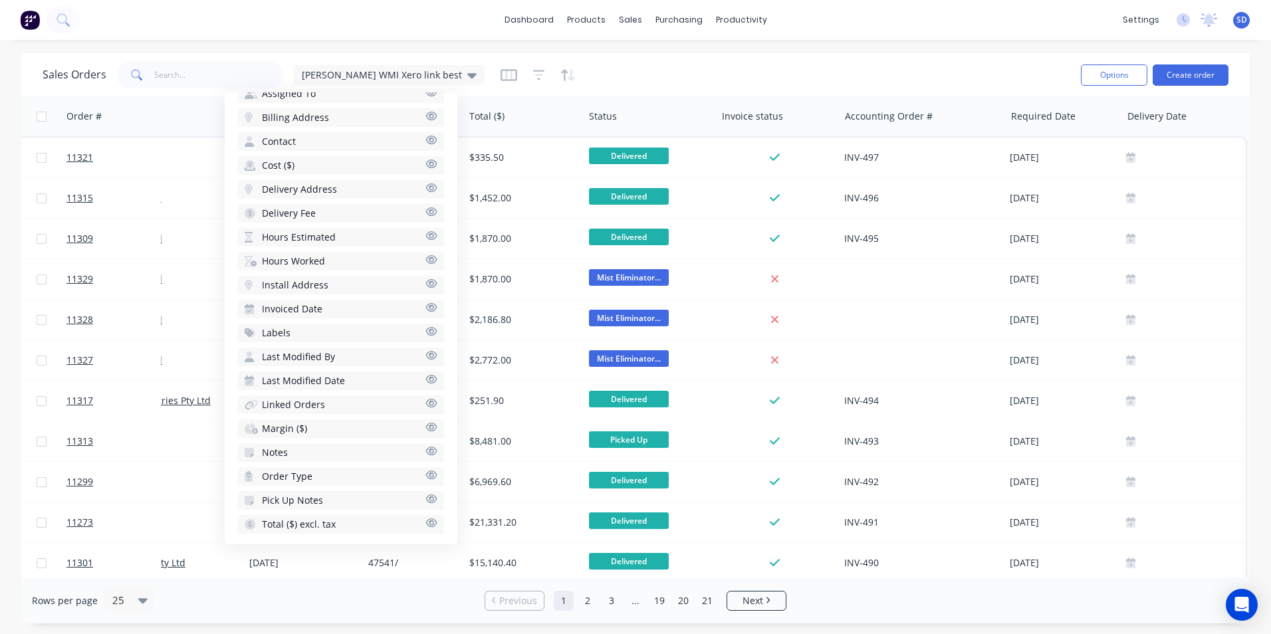
click at [329, 310] on button "Invoiced Date" at bounding box center [341, 309] width 206 height 19
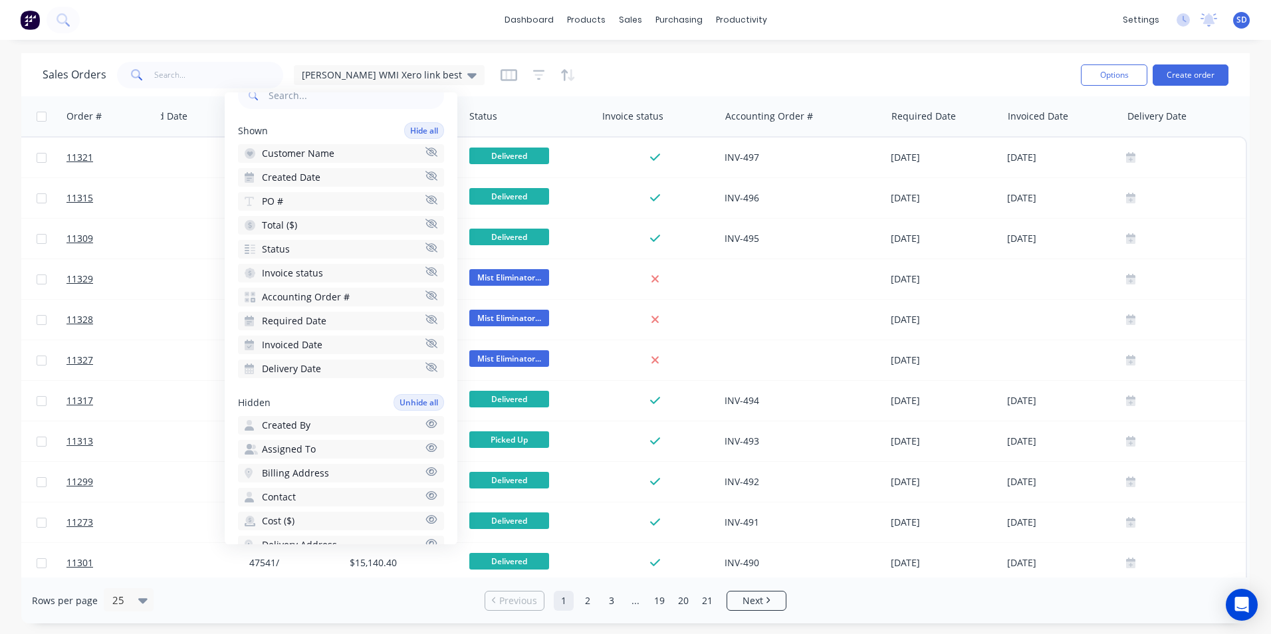
scroll to position [0, 0]
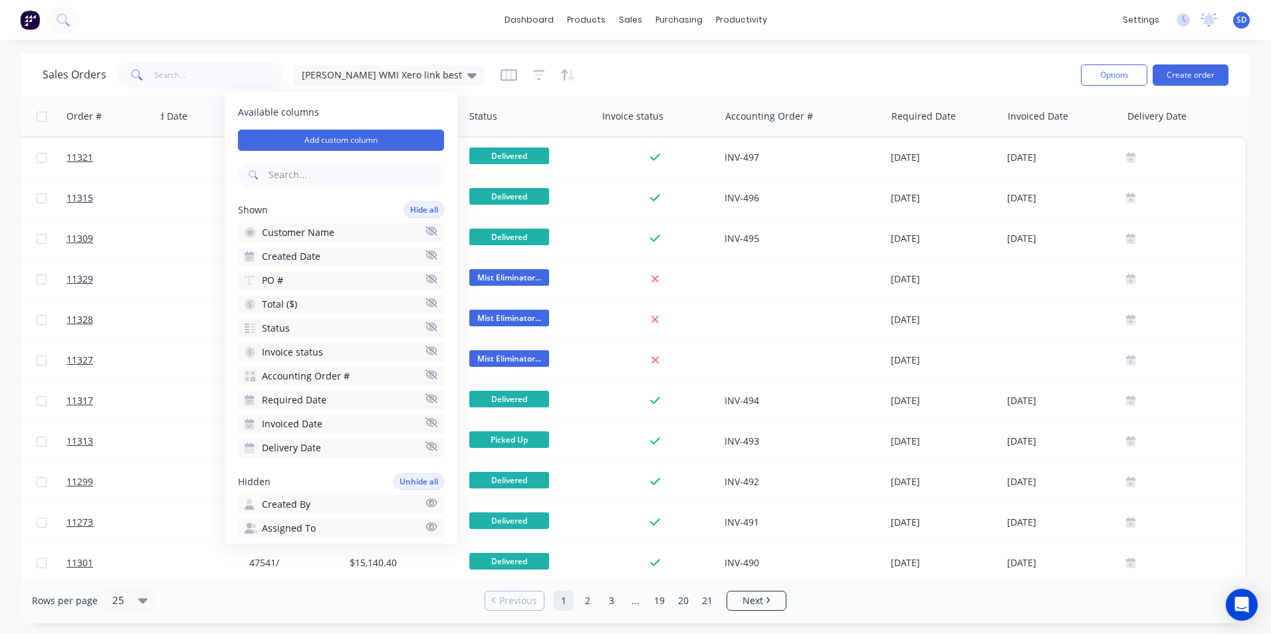
click at [608, 80] on div "Sales Orders Sam WMI Xero link best" at bounding box center [557, 75] width 1028 height 33
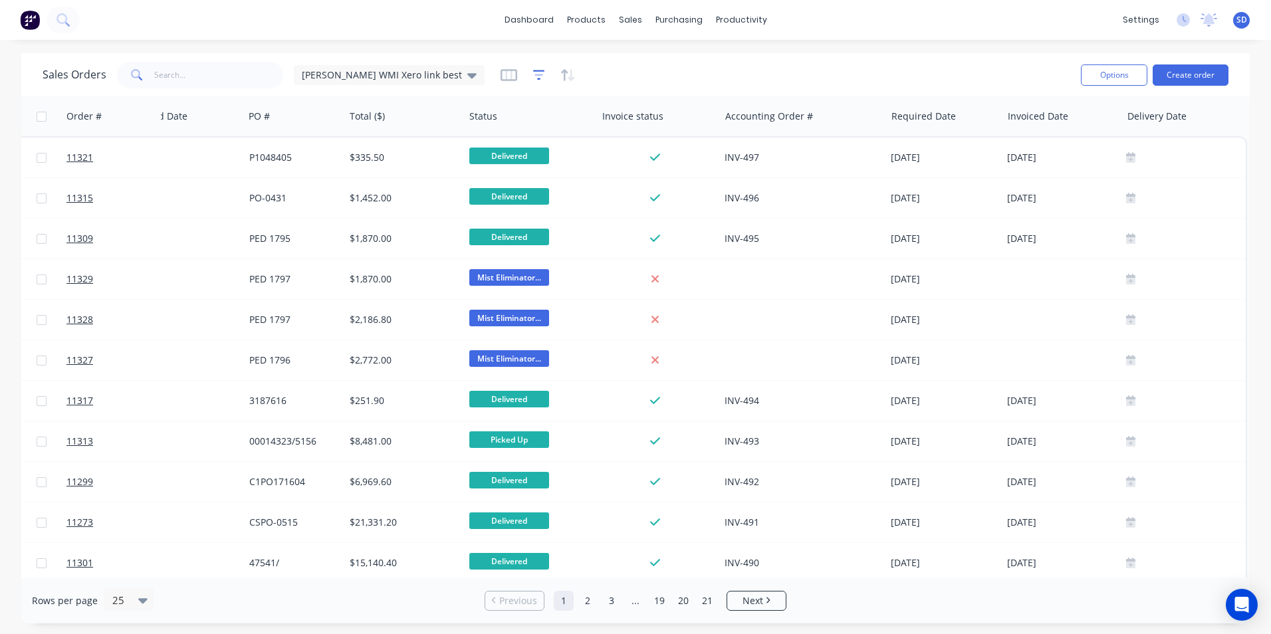
click at [533, 72] on icon "button" at bounding box center [539, 74] width 12 height 13
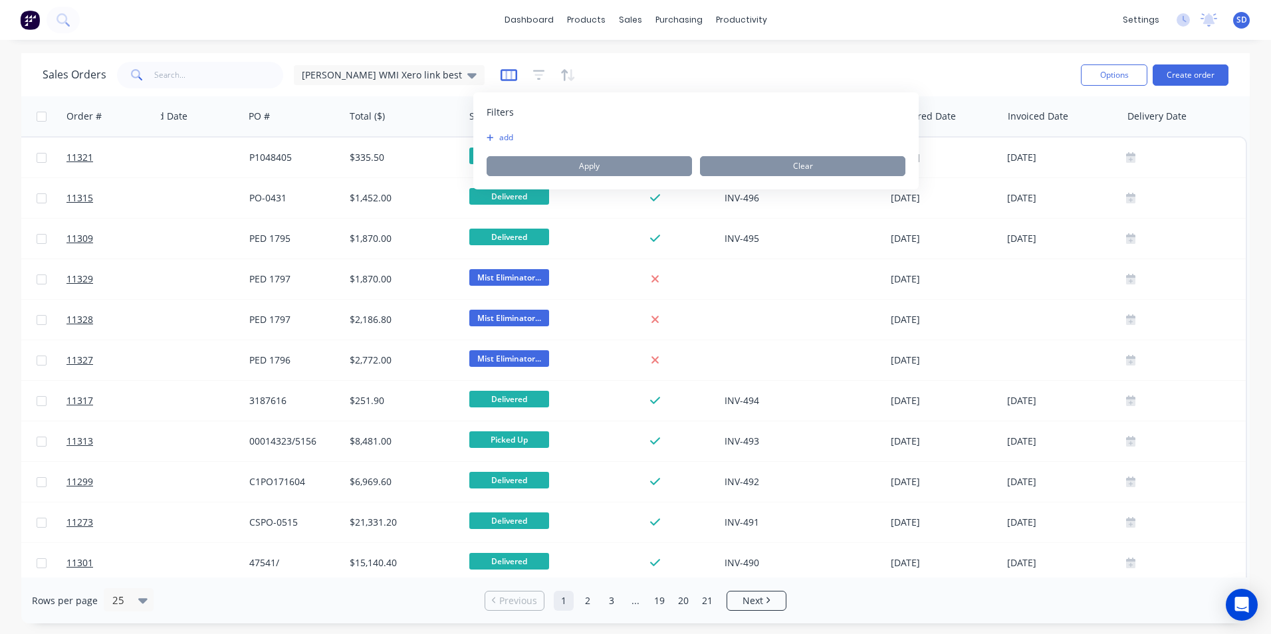
click at [501, 73] on icon "button" at bounding box center [509, 74] width 17 height 13
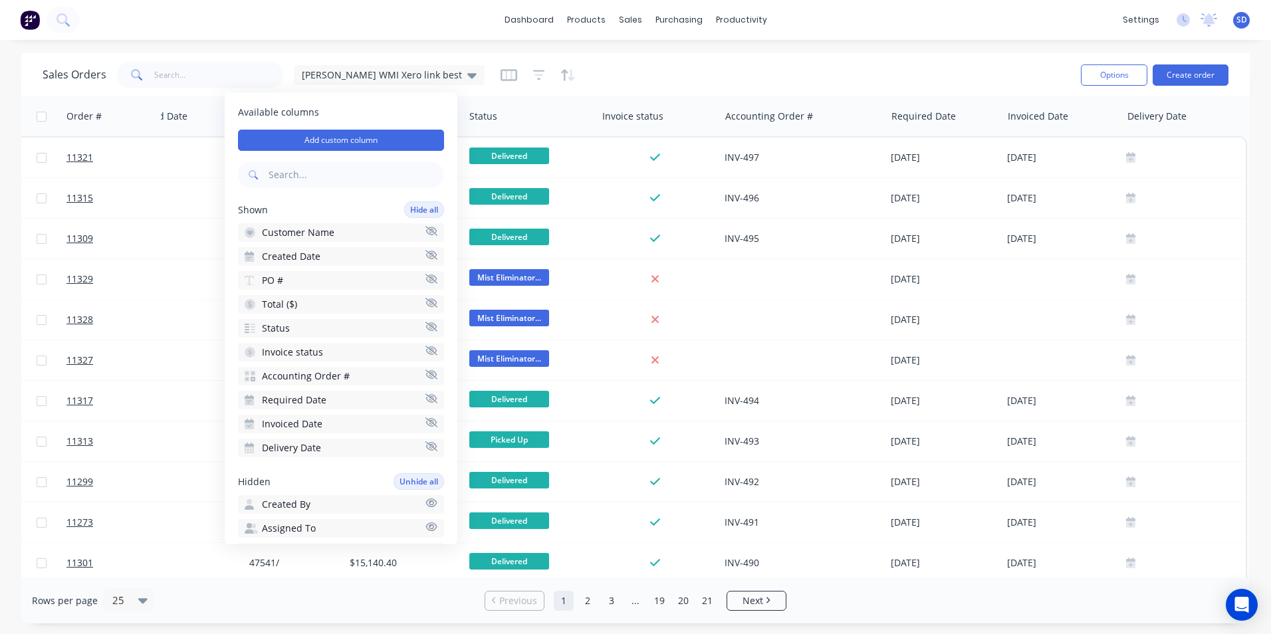
click at [426, 447] on icon "button" at bounding box center [432, 446] width 12 height 10
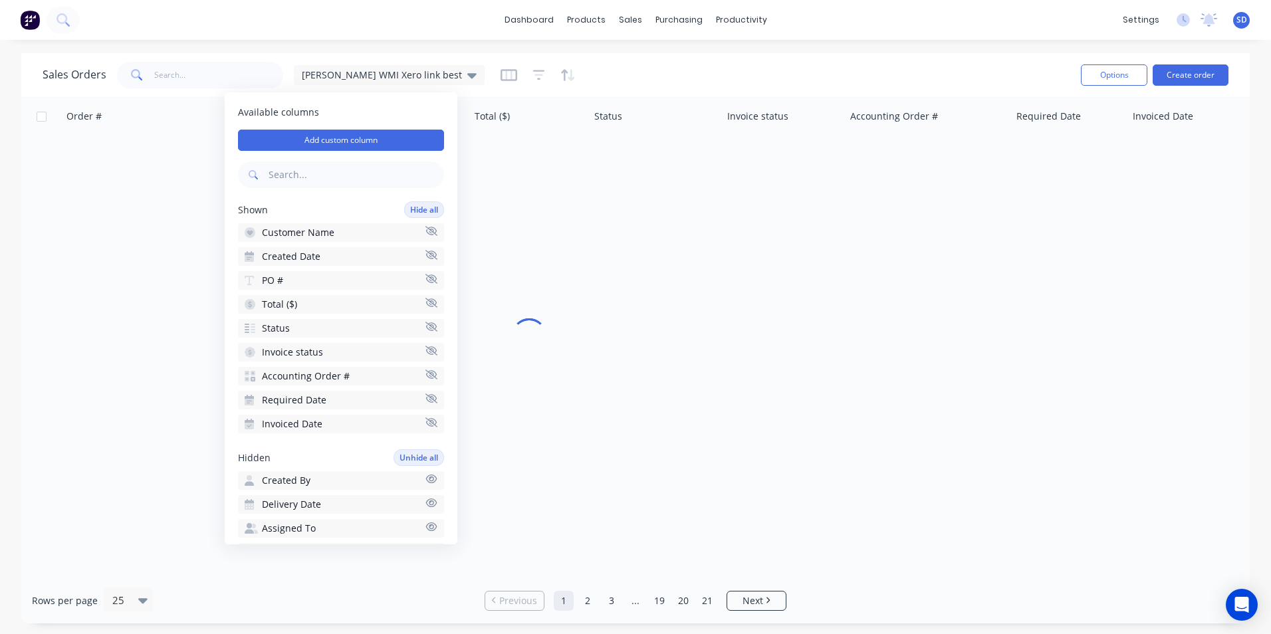
scroll to position [0, 106]
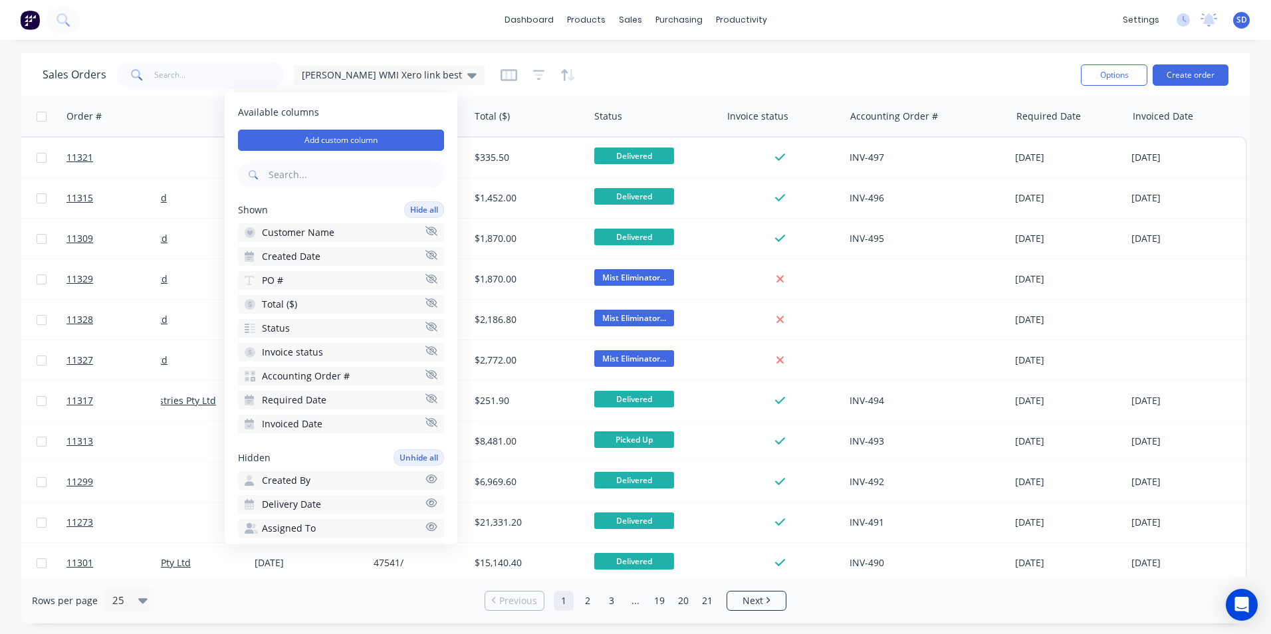
click at [1154, 31] on div "dashboard products sales purchasing productivity dashboard products Product Cat…" at bounding box center [635, 20] width 1271 height 40
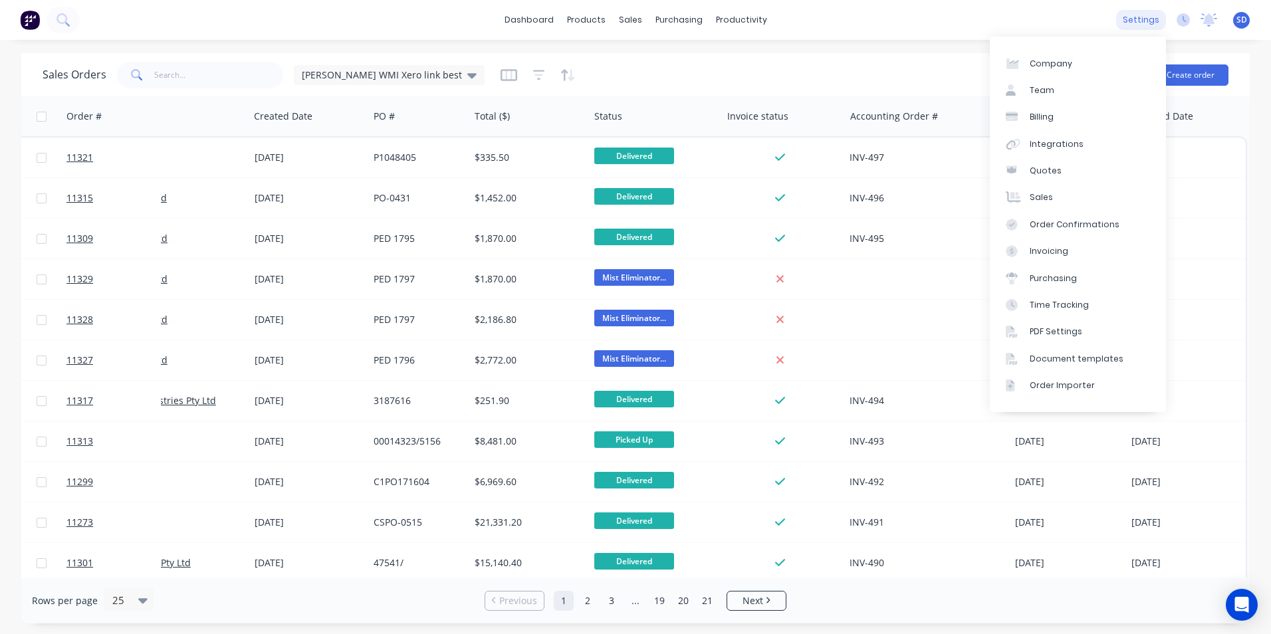
click at [1154, 10] on div "settings" at bounding box center [1141, 20] width 50 height 20
click at [1055, 350] on link "Document templates" at bounding box center [1078, 359] width 176 height 27
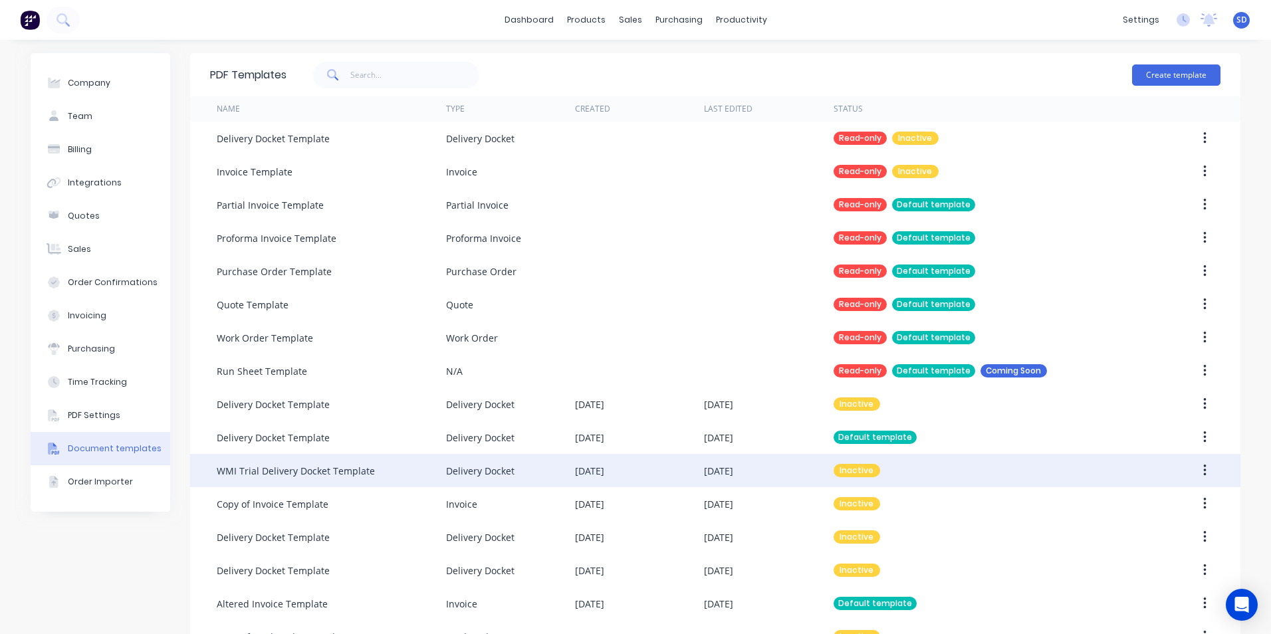
click at [886, 472] on div "Inactive" at bounding box center [984, 470] width 301 height 33
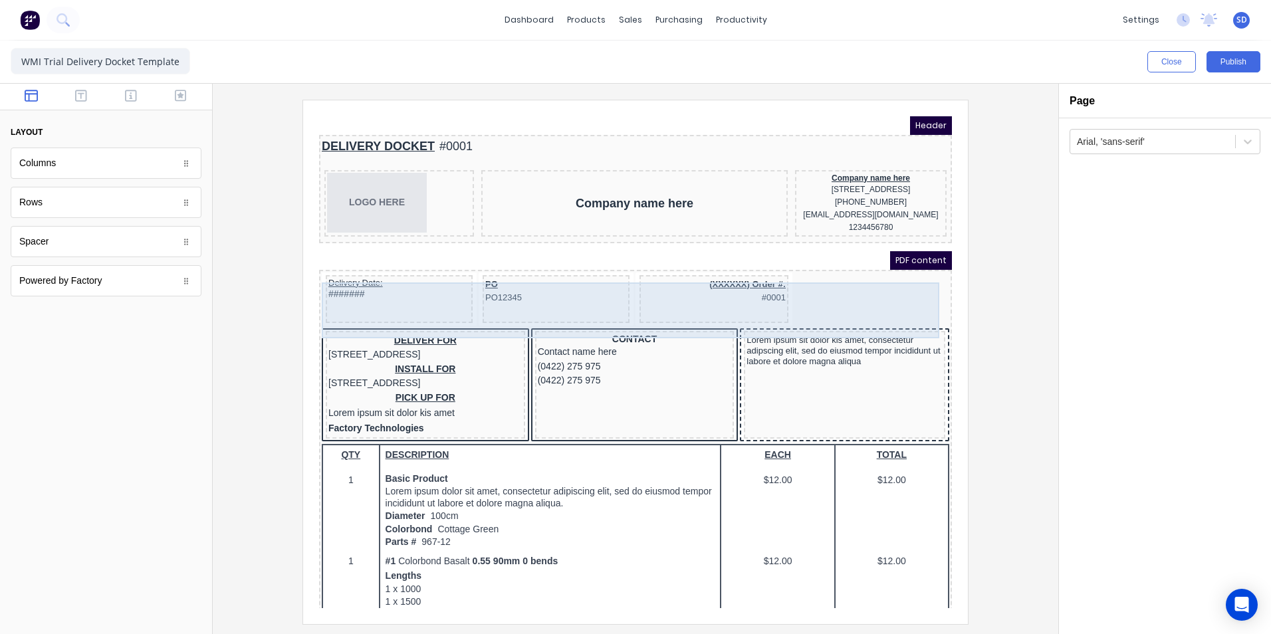
click at [406, 296] on div "Delivery Date: #######" at bounding box center [383, 283] width 147 height 48
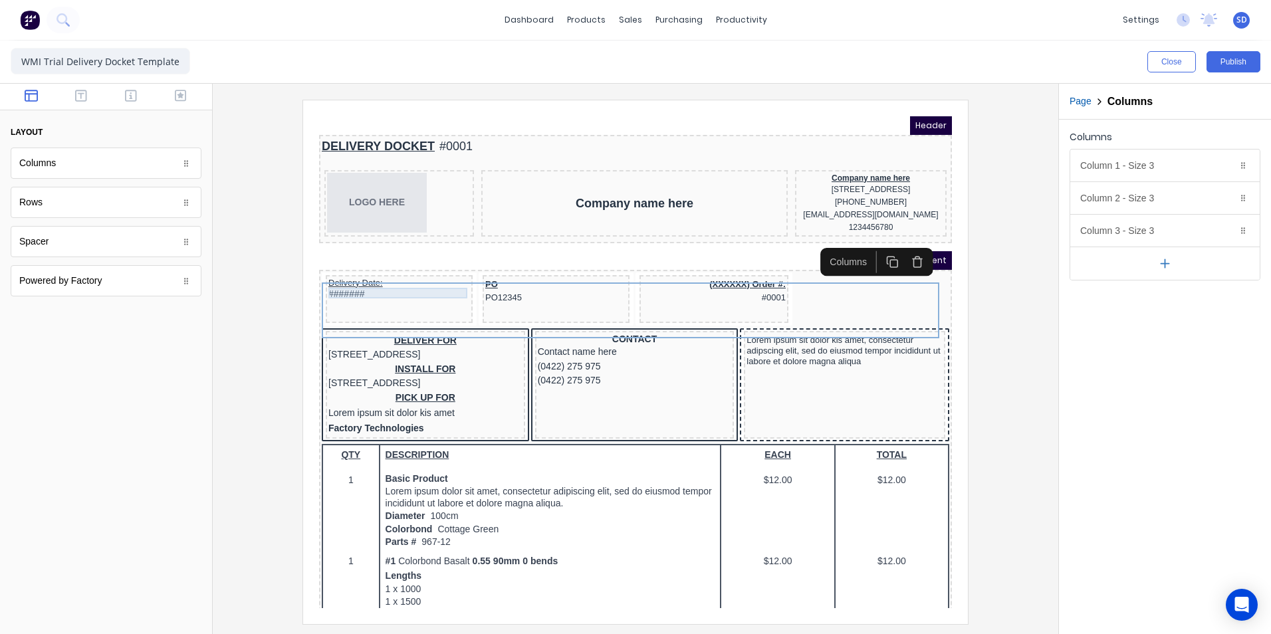
click at [354, 282] on div "#######" at bounding box center [383, 279] width 142 height 12
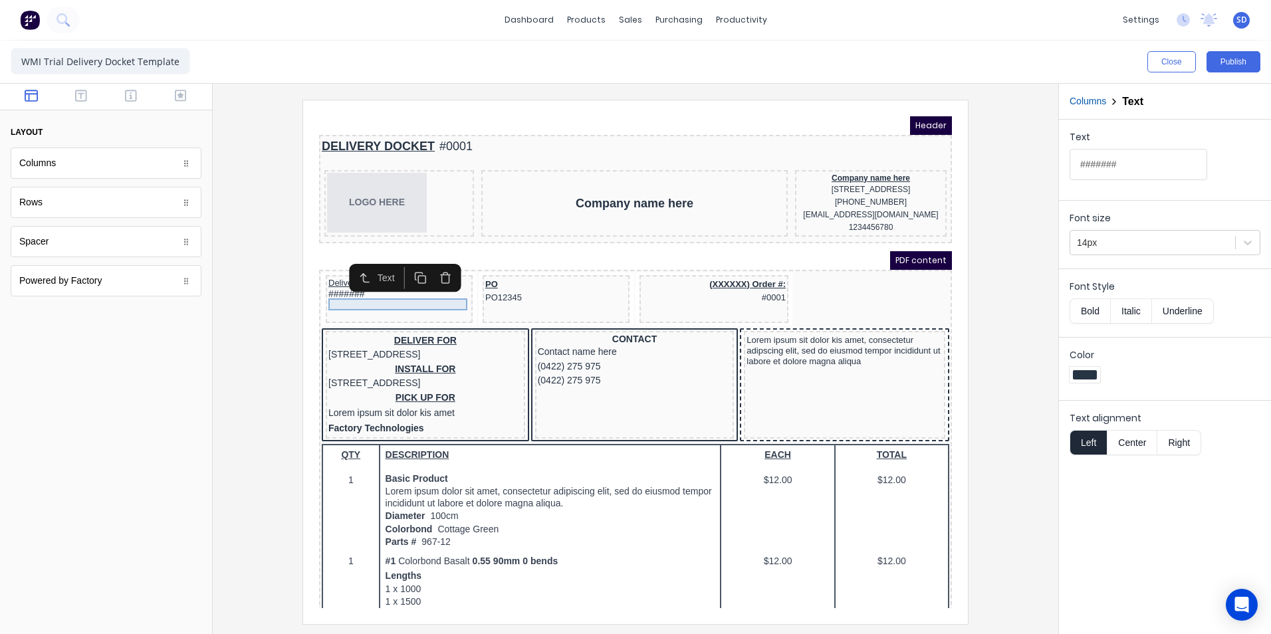
click at [354, 282] on div "#######" at bounding box center [383, 279] width 142 height 12
click at [384, 274] on div "Text" at bounding box center [389, 262] width 112 height 28
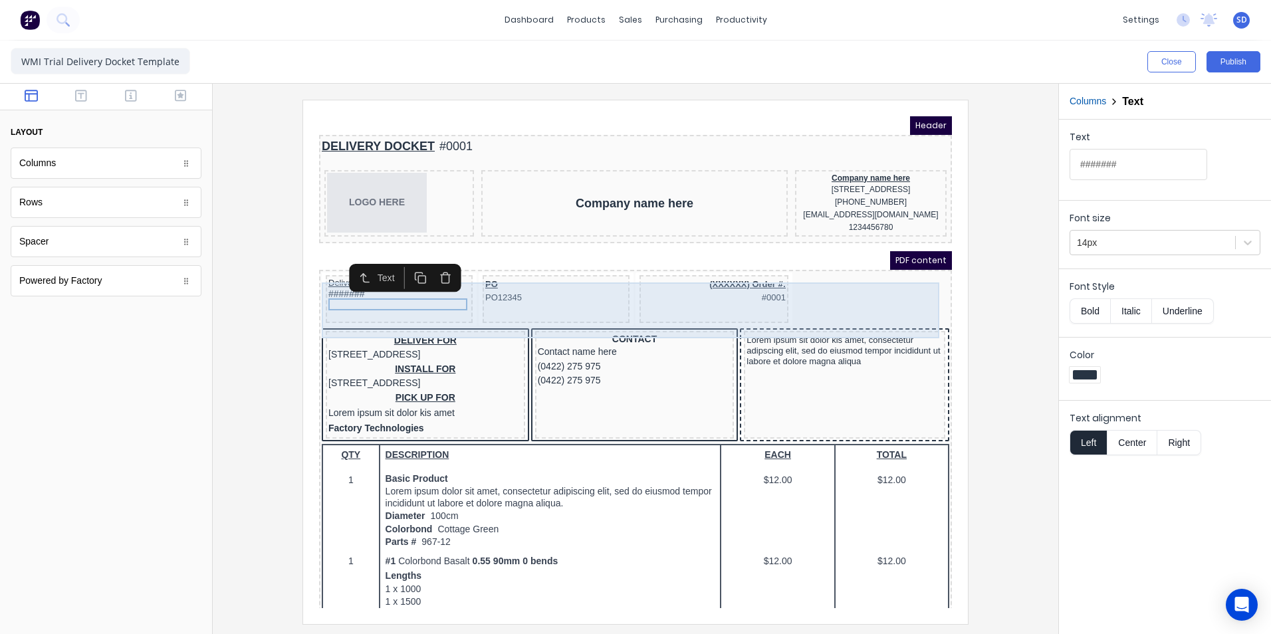
click at [365, 297] on div "Delivery Date: #######" at bounding box center [383, 283] width 147 height 48
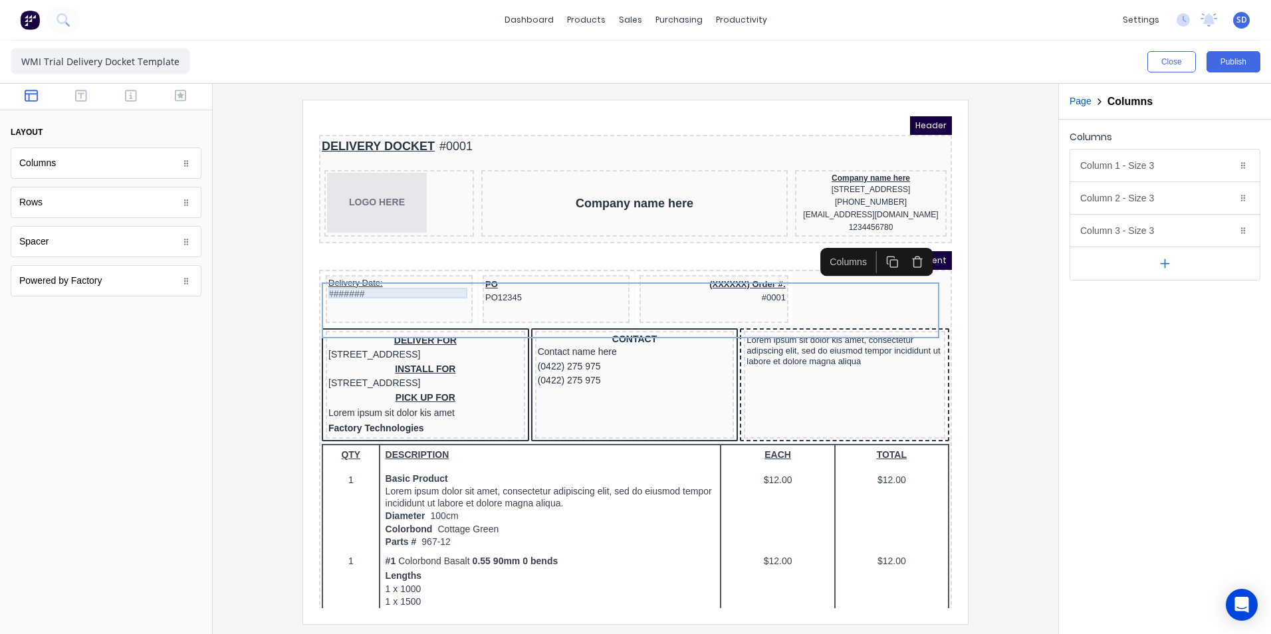
click at [353, 273] on div "Delivery Date:" at bounding box center [383, 267] width 142 height 11
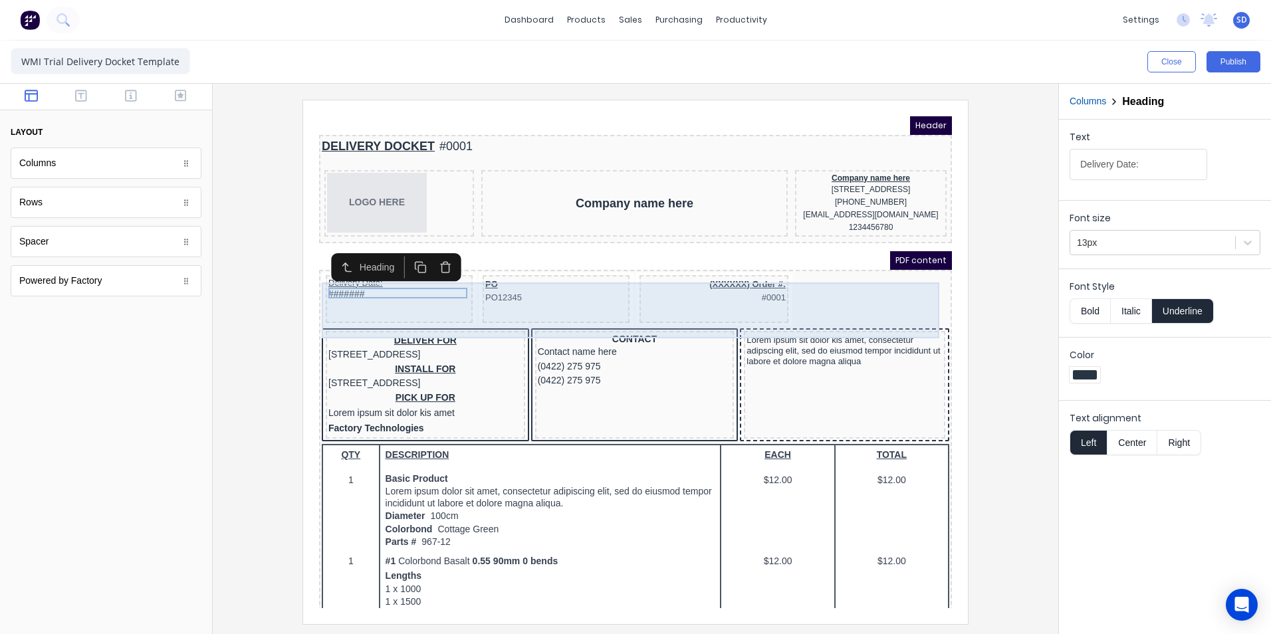
click at [358, 305] on div "Delivery Date: #######" at bounding box center [383, 283] width 147 height 48
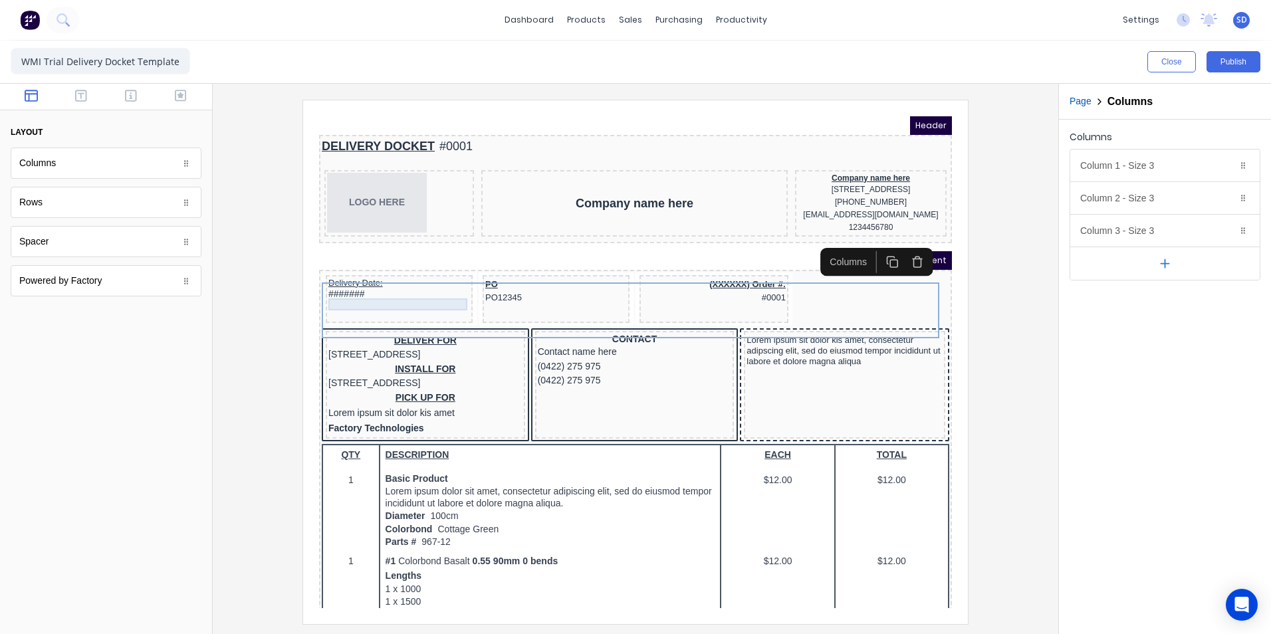
click at [350, 285] on div "#######" at bounding box center [383, 279] width 142 height 12
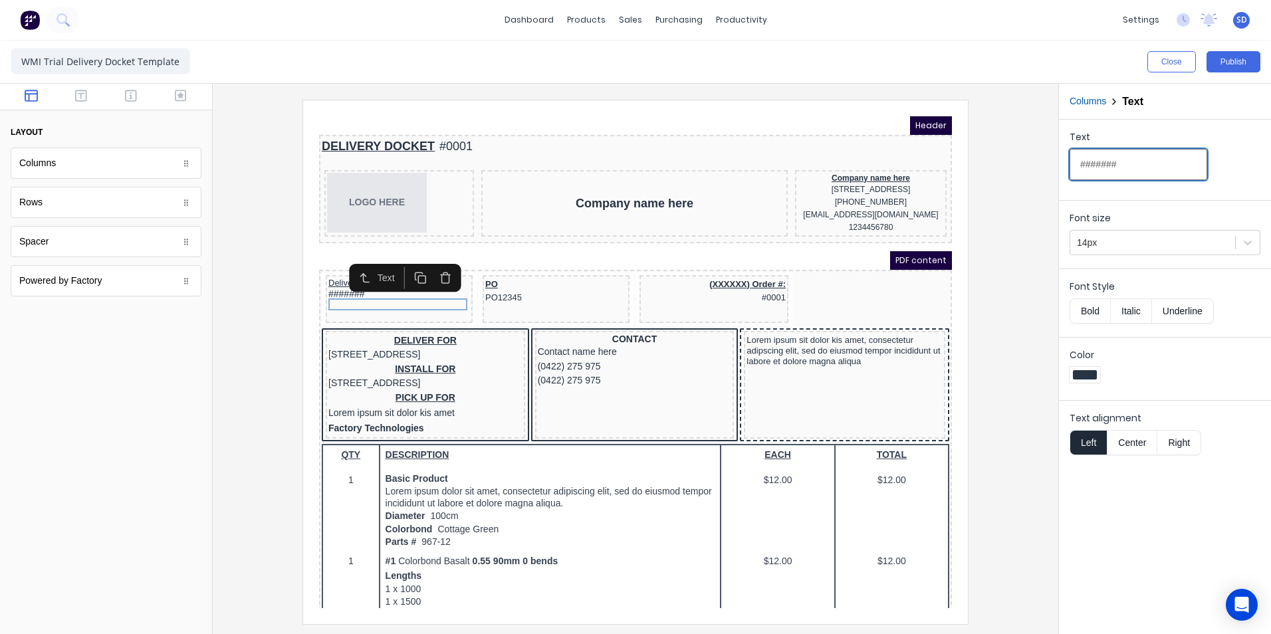
drag, startPoint x: 1140, startPoint y: 162, endPoint x: 1048, endPoint y: 162, distance: 91.8
click at [1043, 166] on div "Close Publish Components layout Columns Columns Rows Rows Spacer Spacer Powered…" at bounding box center [635, 338] width 1271 height 594
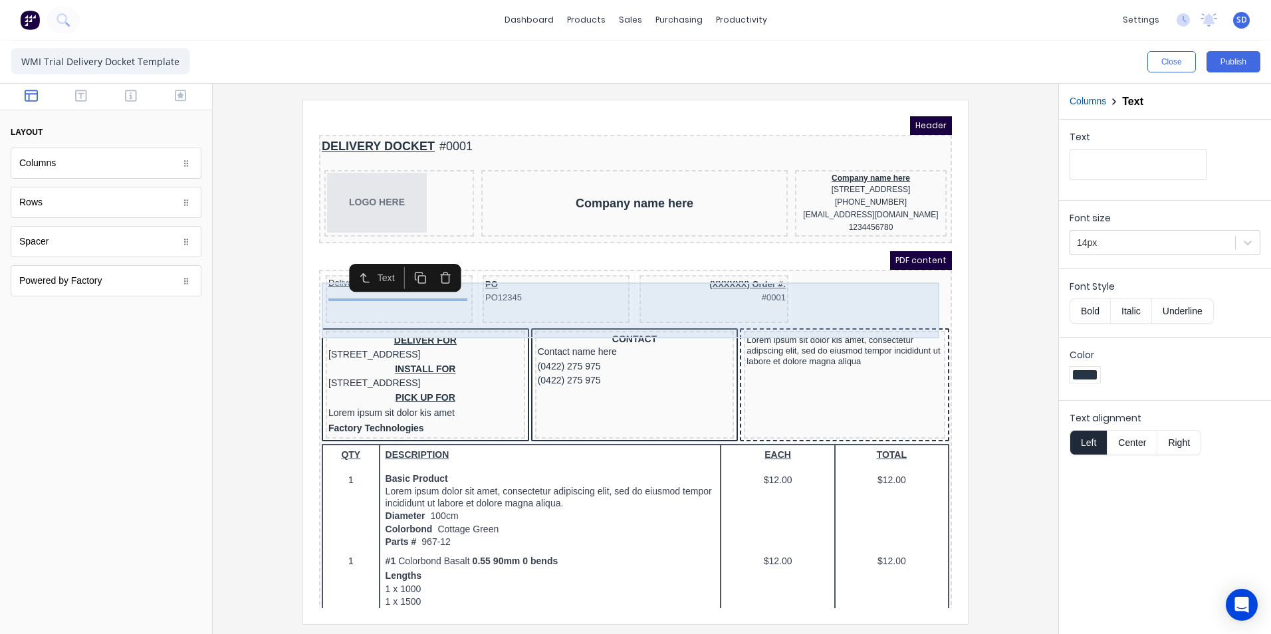
click at [390, 307] on div "Delivery Date:" at bounding box center [383, 283] width 147 height 48
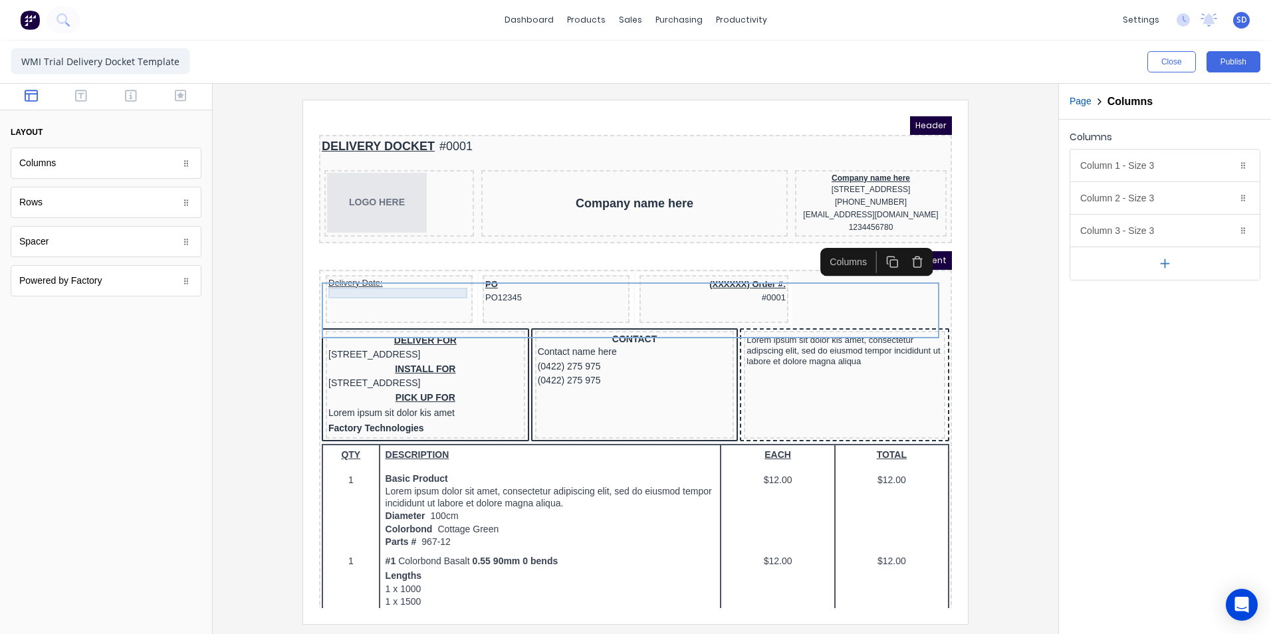
click at [398, 273] on div "Delivery Date:" at bounding box center [383, 267] width 142 height 11
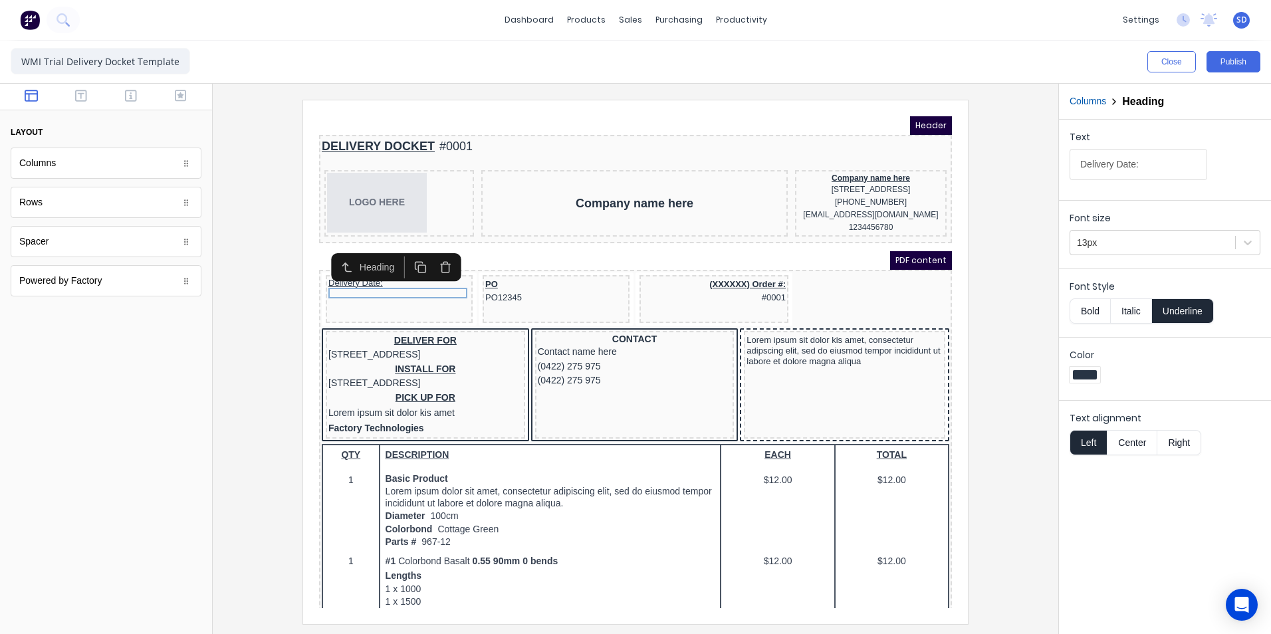
drag, startPoint x: 1348, startPoint y: 253, endPoint x: 822, endPoint y: 130, distance: 540.0
click at [269, 197] on div at bounding box center [635, 362] width 824 height 524
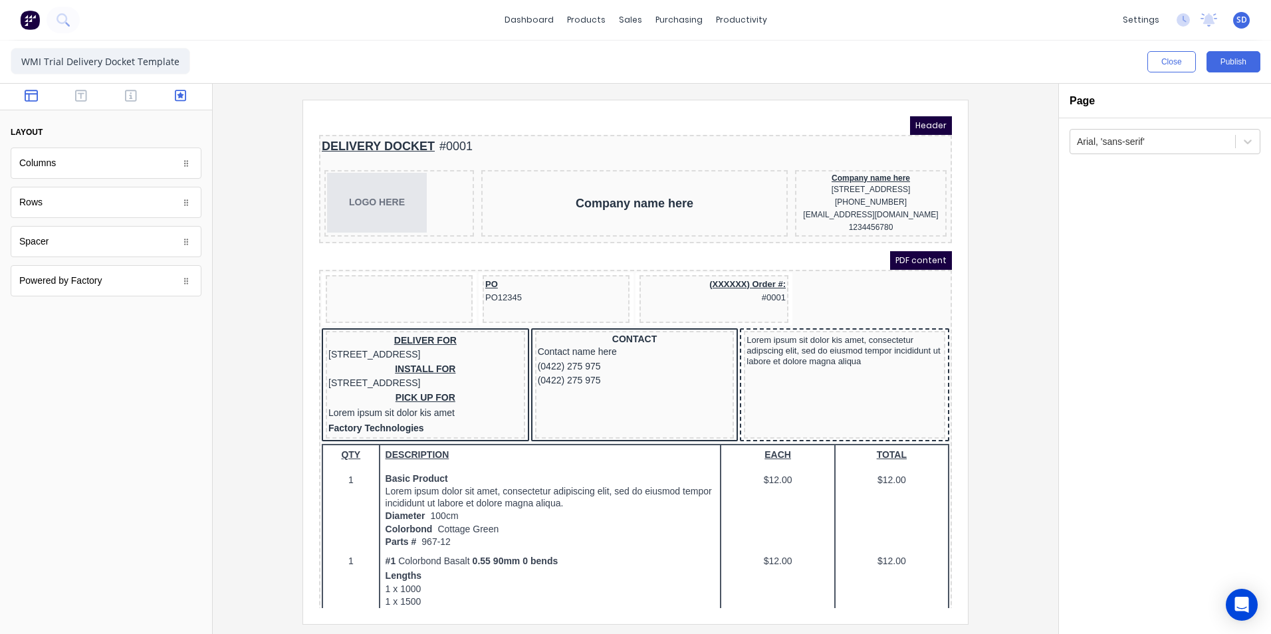
click at [170, 93] on button "button" at bounding box center [181, 97] width 42 height 16
drag, startPoint x: 186, startPoint y: 168, endPoint x: 111, endPoint y: 179, distance: 75.2
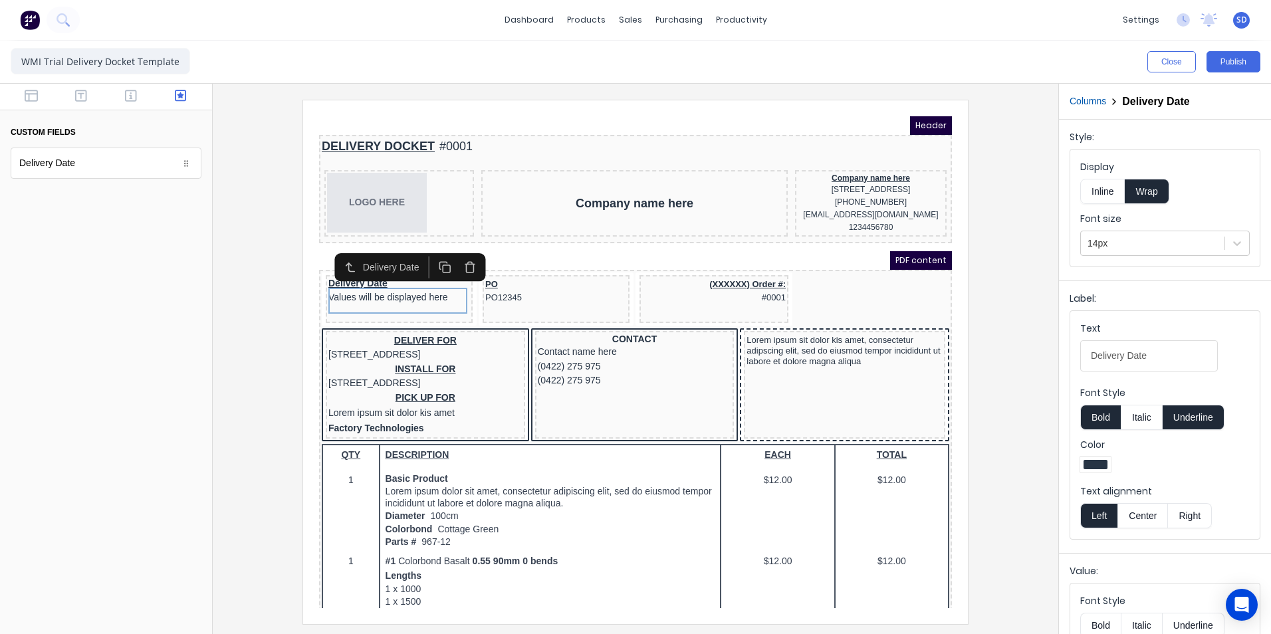
click at [298, 289] on div at bounding box center [635, 362] width 824 height 524
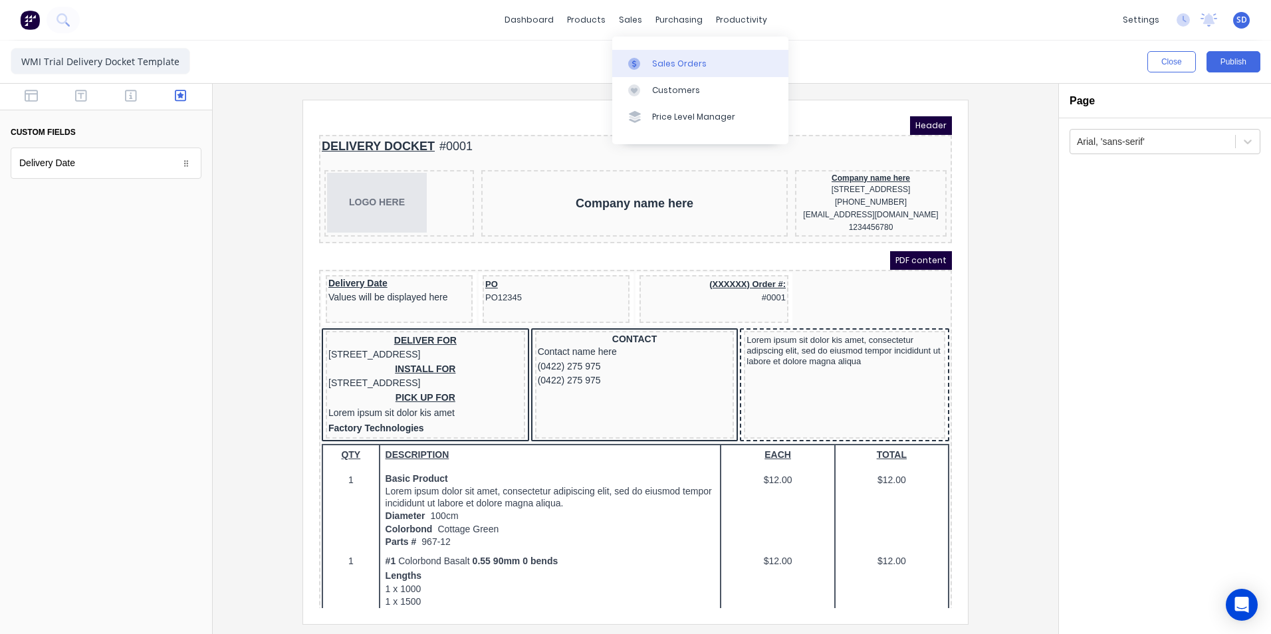
click at [641, 58] on div at bounding box center [638, 64] width 20 height 12
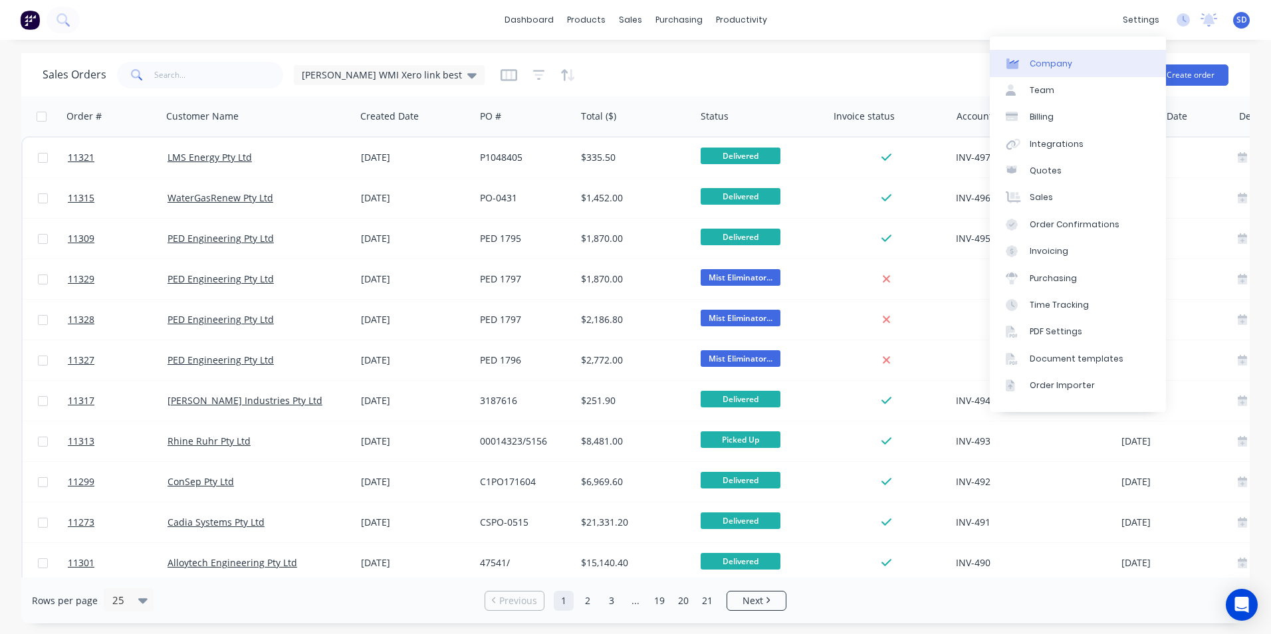
click at [1084, 65] on link "Company" at bounding box center [1078, 63] width 176 height 27
select select "AU"
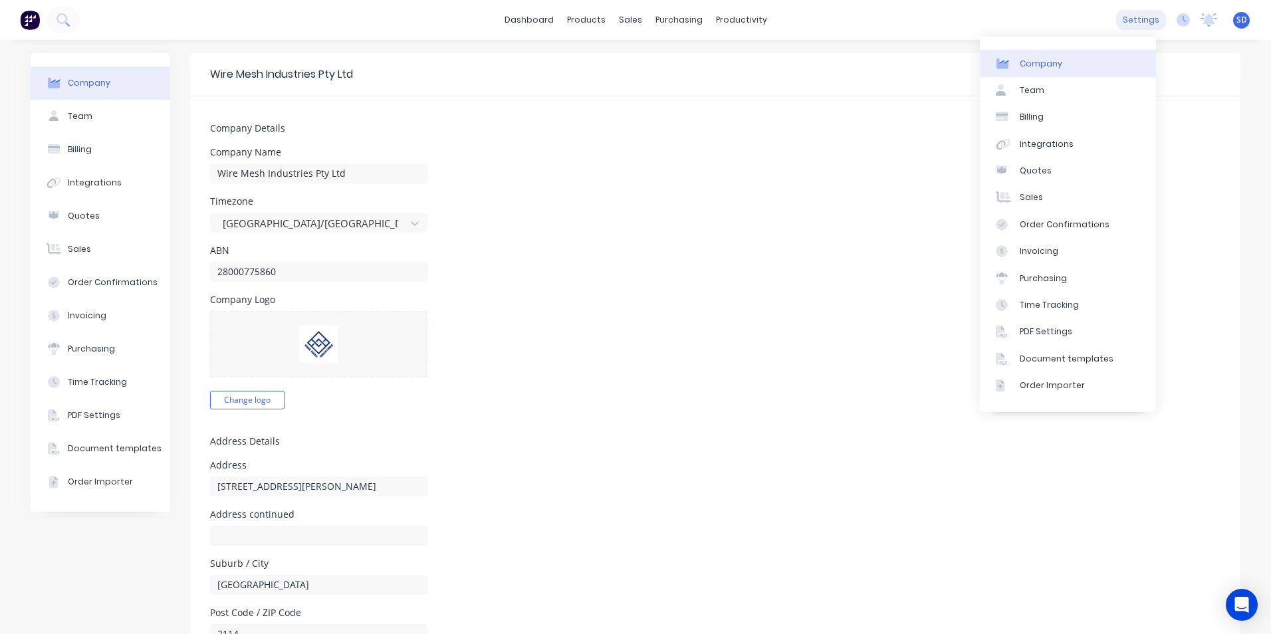
click at [1124, 17] on div "settings" at bounding box center [1141, 20] width 50 height 20
click at [1058, 362] on div "Document templates" at bounding box center [1067, 359] width 94 height 12
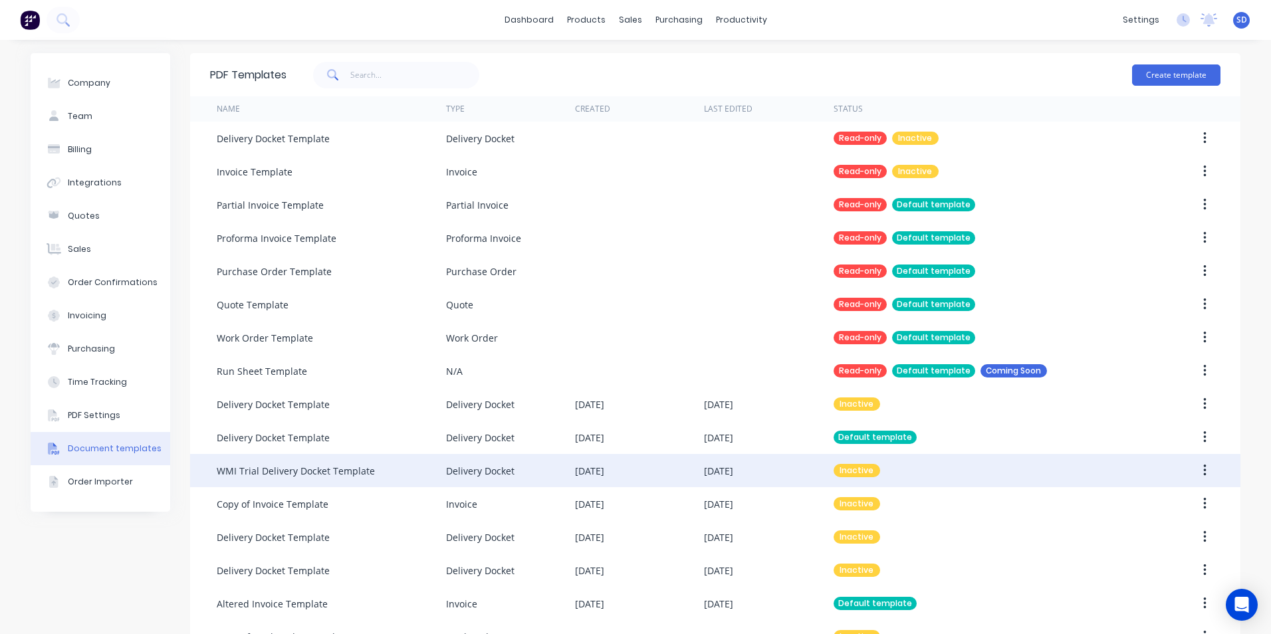
click at [420, 465] on div "WMI Trial Delivery Docket Template" at bounding box center [331, 470] width 229 height 33
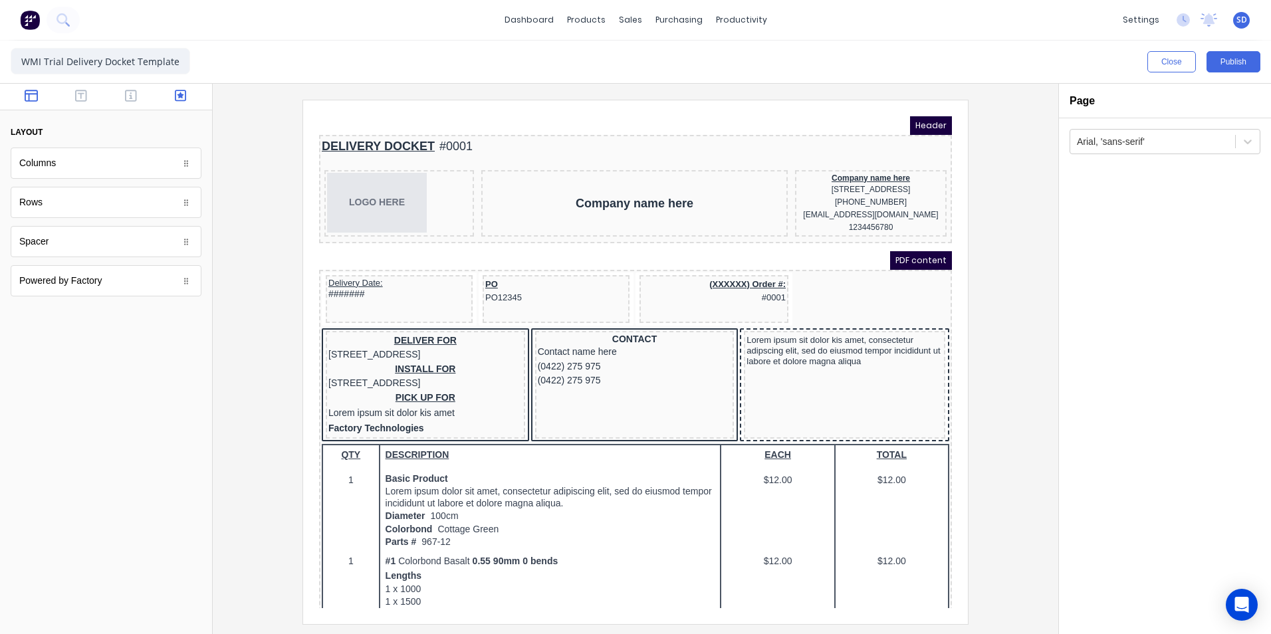
click at [183, 103] on button "button" at bounding box center [181, 97] width 42 height 16
click at [1180, 63] on button "Close" at bounding box center [1172, 61] width 49 height 21
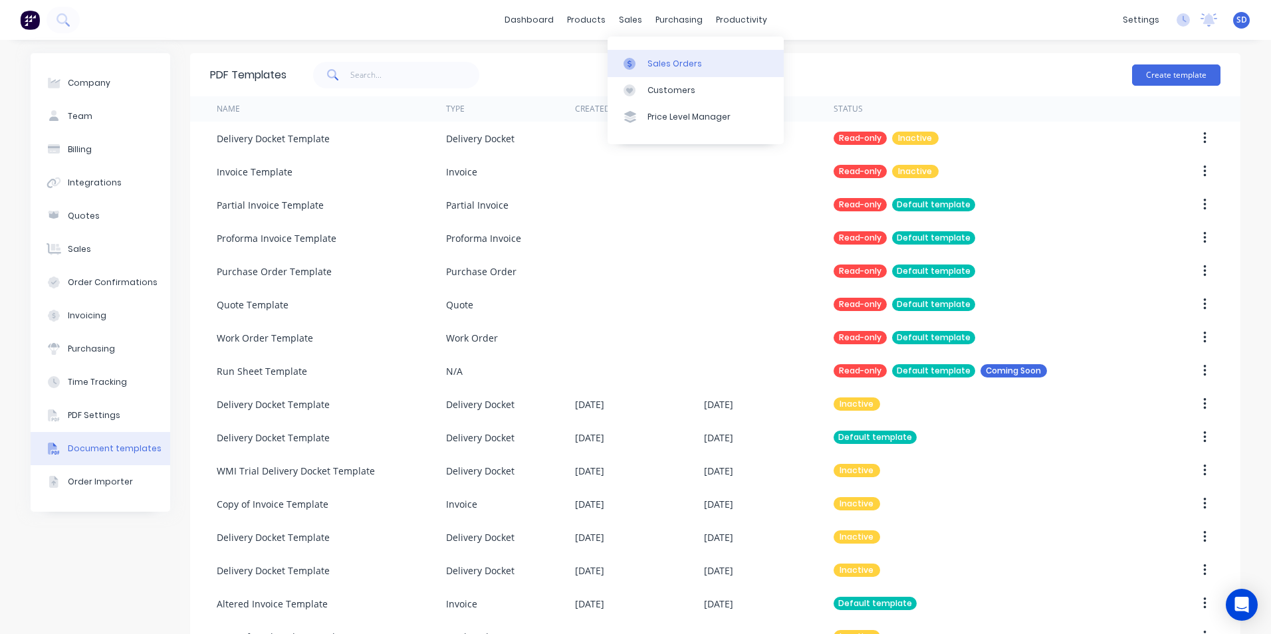
click at [648, 68] on div "Sales Orders" at bounding box center [675, 64] width 55 height 12
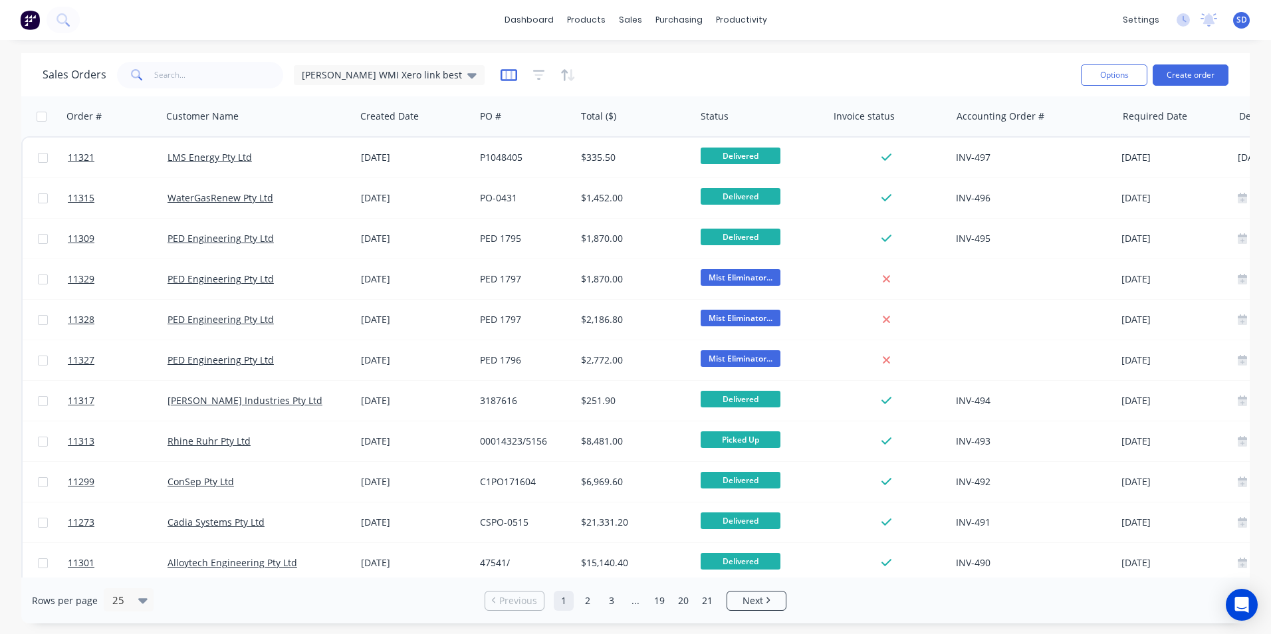
click at [501, 70] on icon "button" at bounding box center [509, 75] width 17 height 12
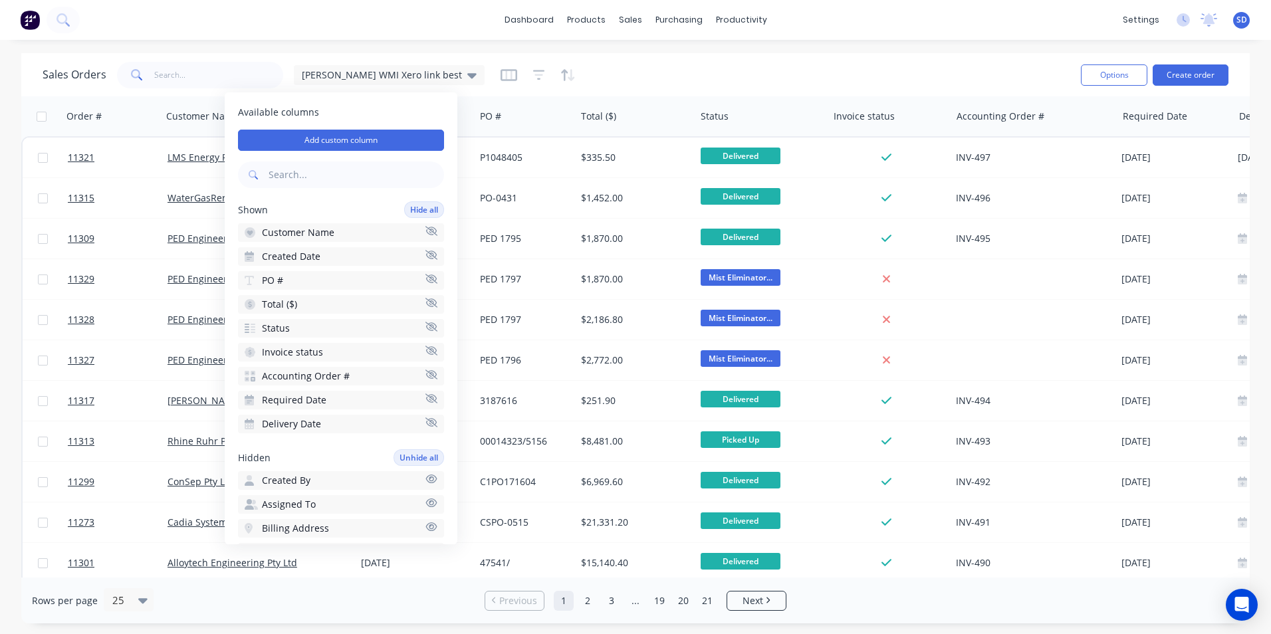
click at [426, 426] on icon "button" at bounding box center [432, 423] width 12 height 10
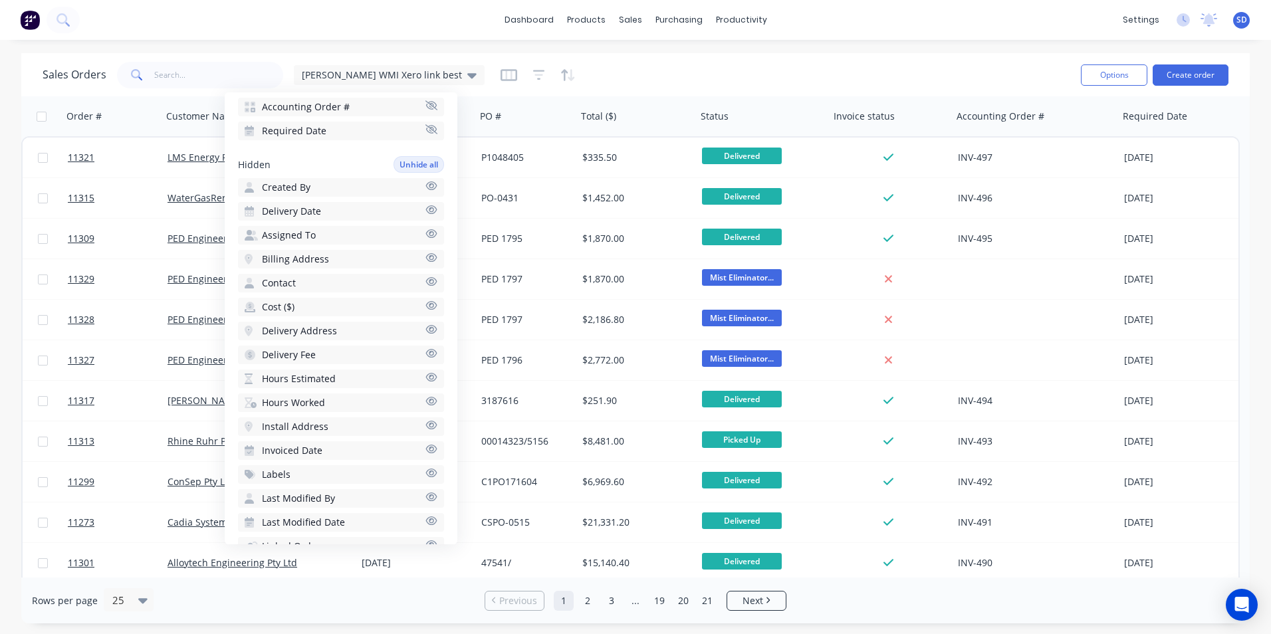
scroll to position [335, 0]
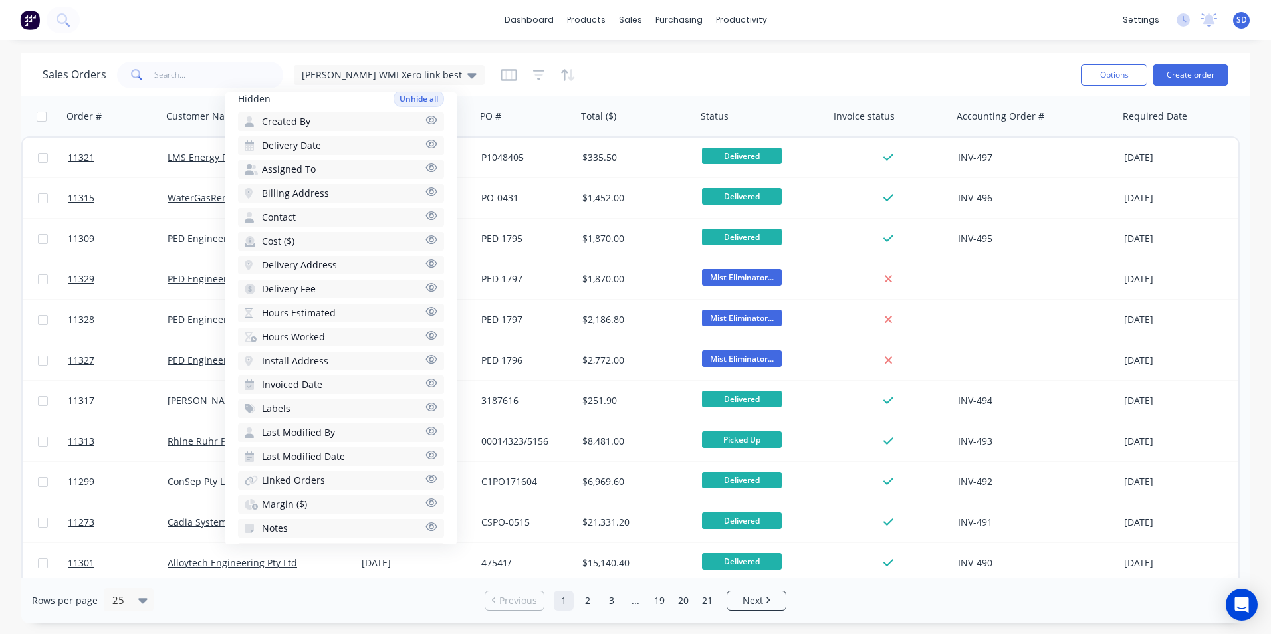
click at [403, 382] on button "Invoiced Date" at bounding box center [341, 385] width 206 height 19
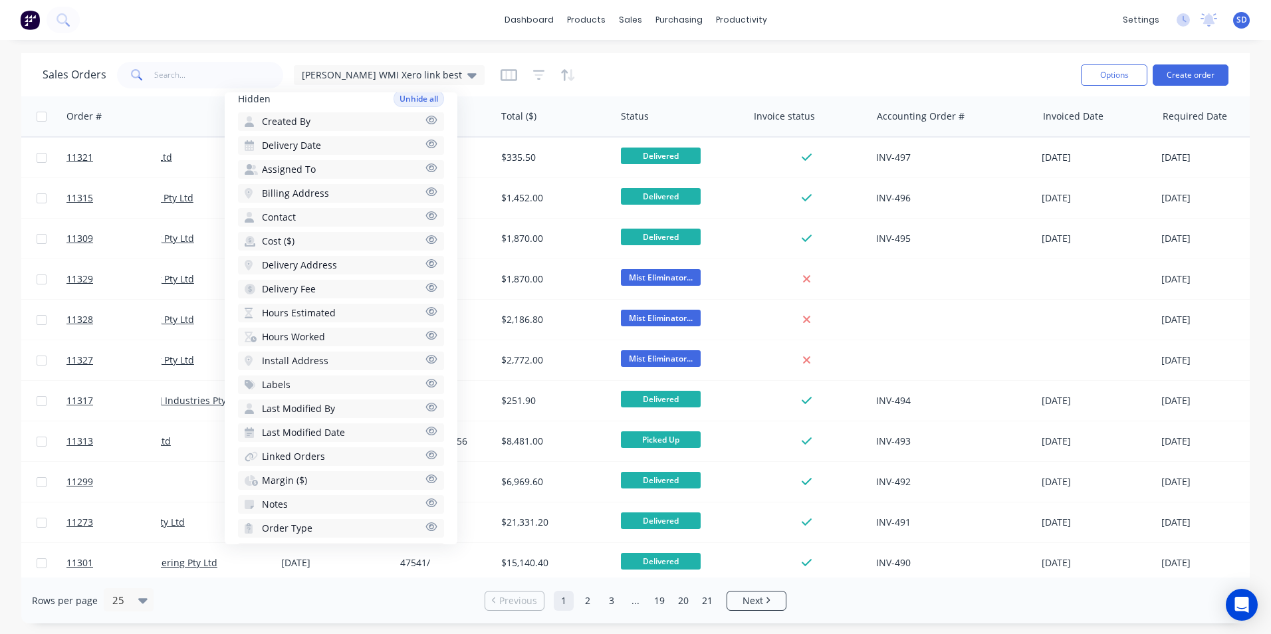
scroll to position [0, 88]
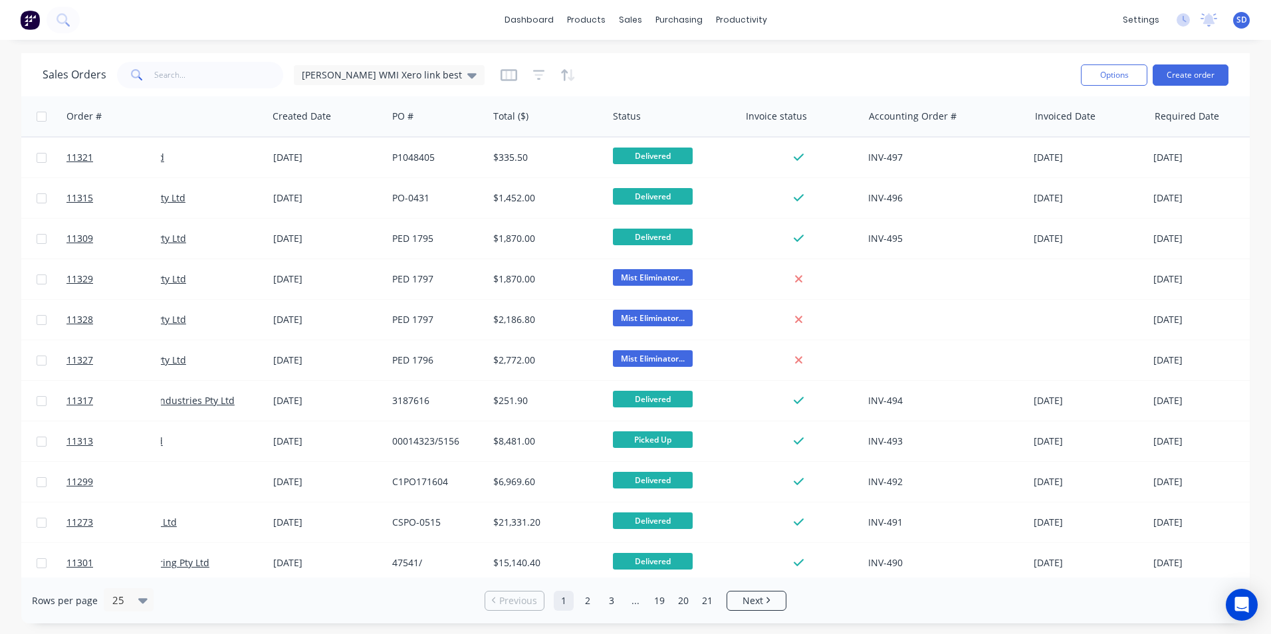
click at [616, 76] on div "Sales Orders [PERSON_NAME] WMI Xero link best" at bounding box center [557, 75] width 1028 height 33
click at [922, 51] on div "dashboard products sales purchasing productivity dashboard products Product Cat…" at bounding box center [635, 317] width 1271 height 634
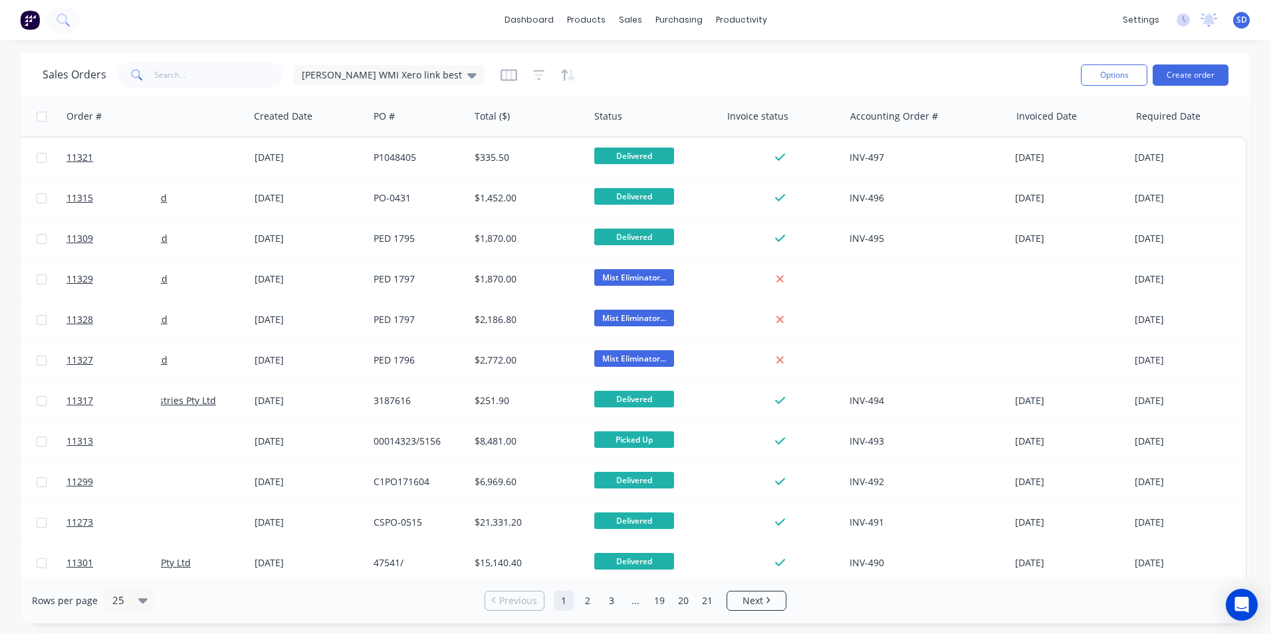
scroll to position [0, 0]
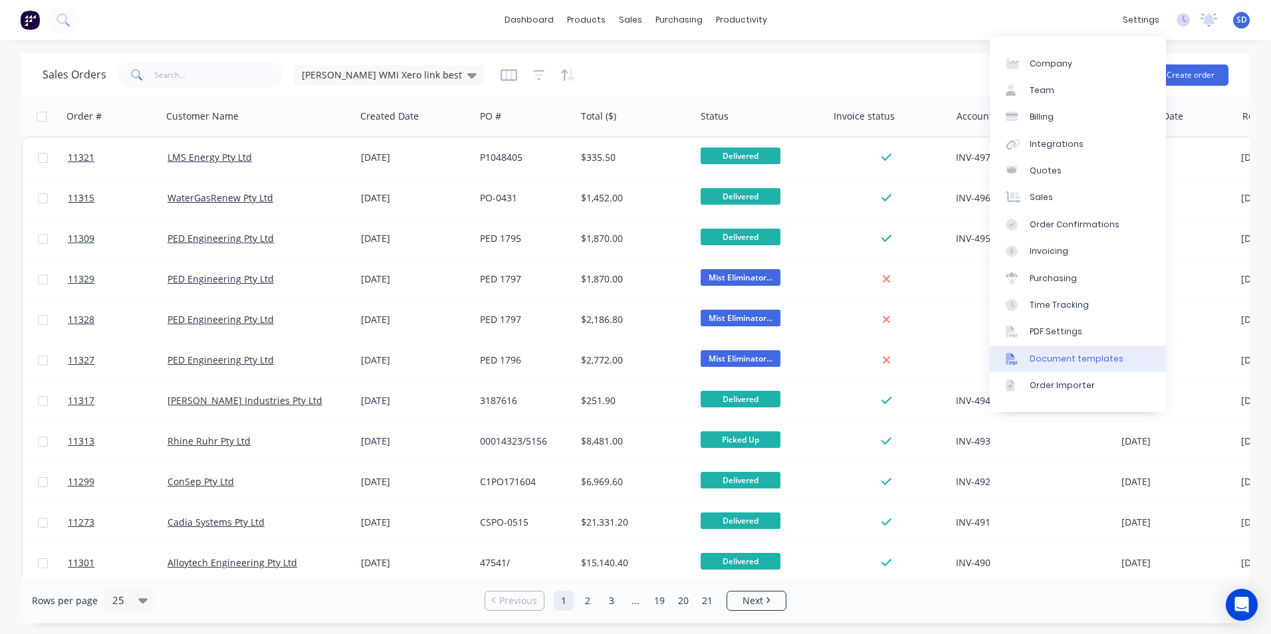
click at [1078, 353] on div "Document templates" at bounding box center [1077, 359] width 94 height 12
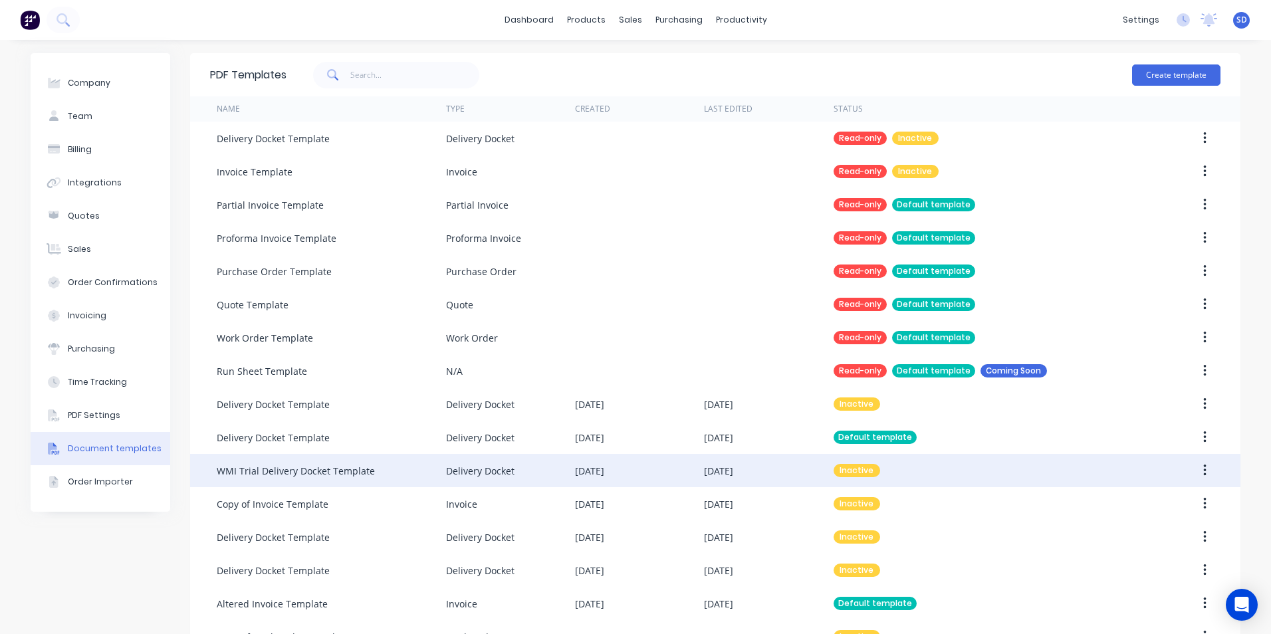
click at [522, 477] on div "Delivery Docket" at bounding box center [510, 470] width 129 height 33
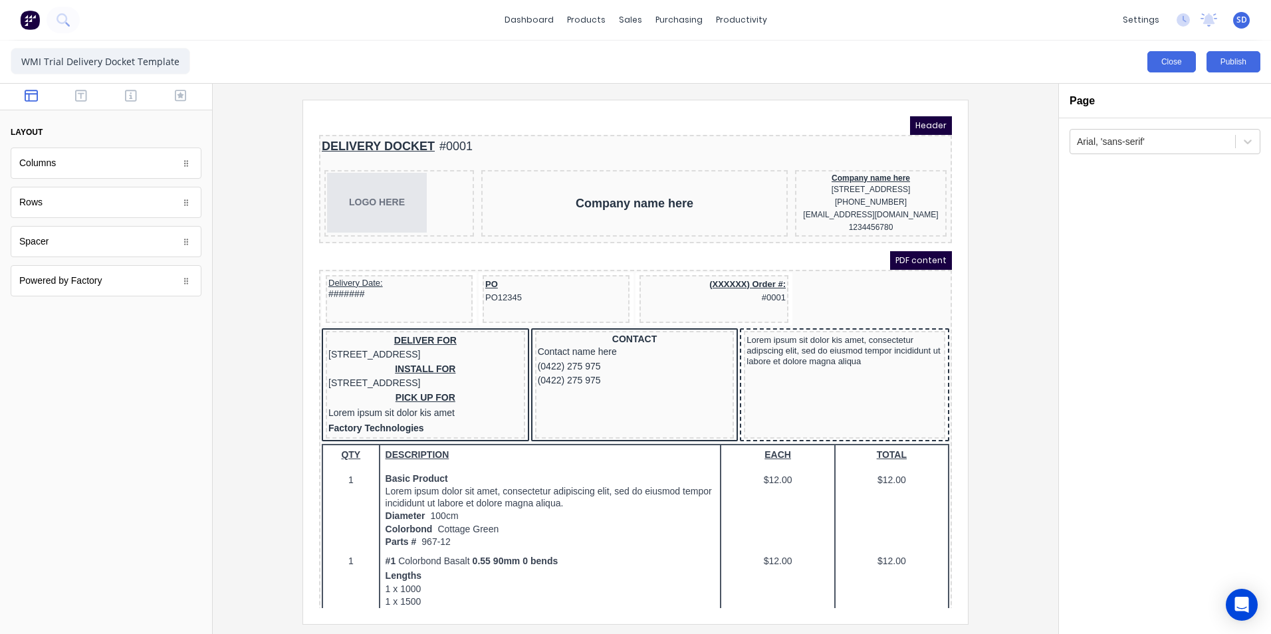
click at [1163, 63] on button "Close" at bounding box center [1172, 61] width 49 height 21
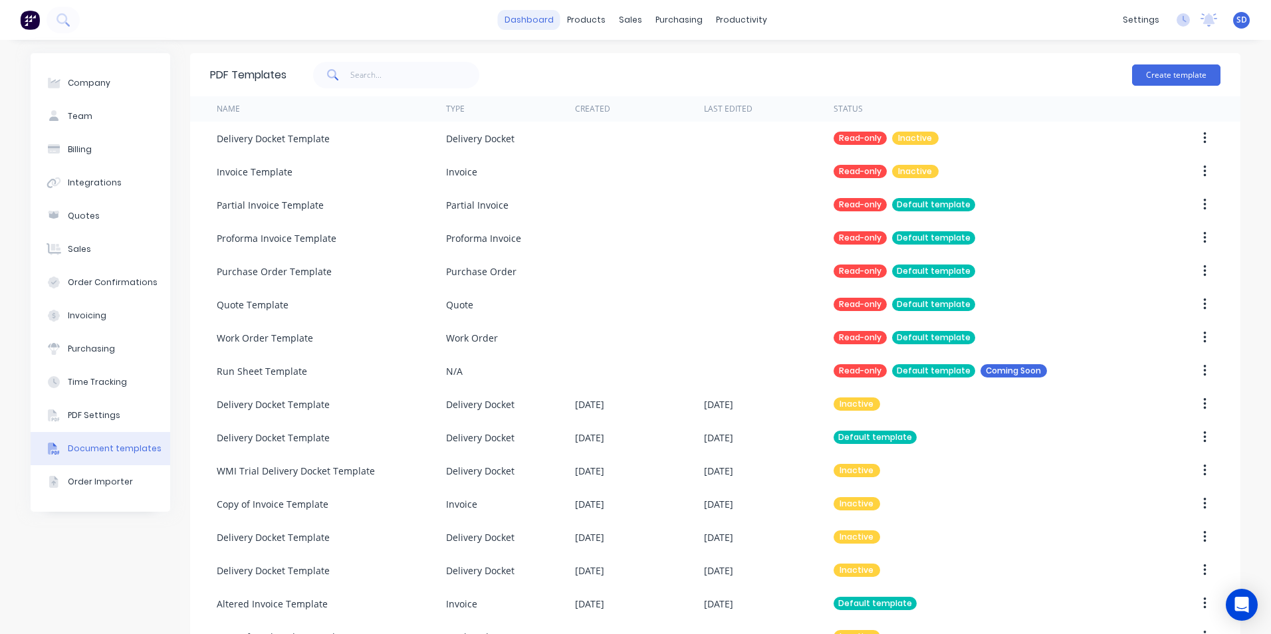
click at [529, 13] on link "dashboard" at bounding box center [529, 20] width 62 height 20
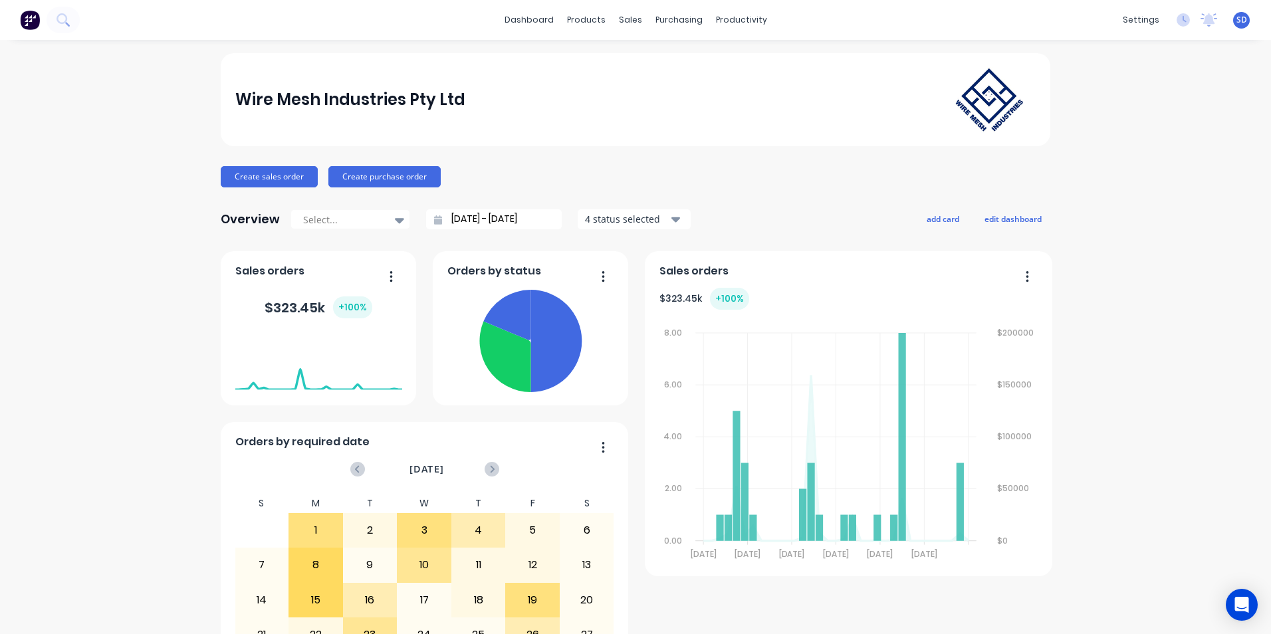
click at [482, 211] on input "[DATE] - [DATE]" at bounding box center [499, 219] width 114 height 20
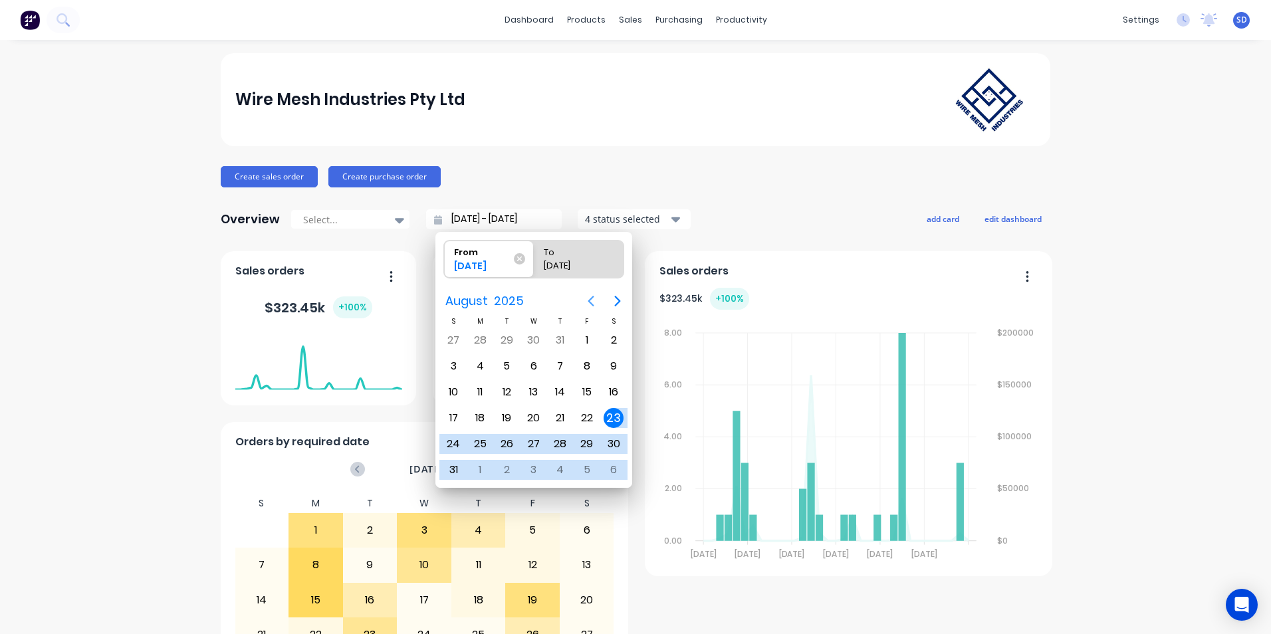
click at [590, 297] on icon "Previous page" at bounding box center [591, 301] width 16 height 16
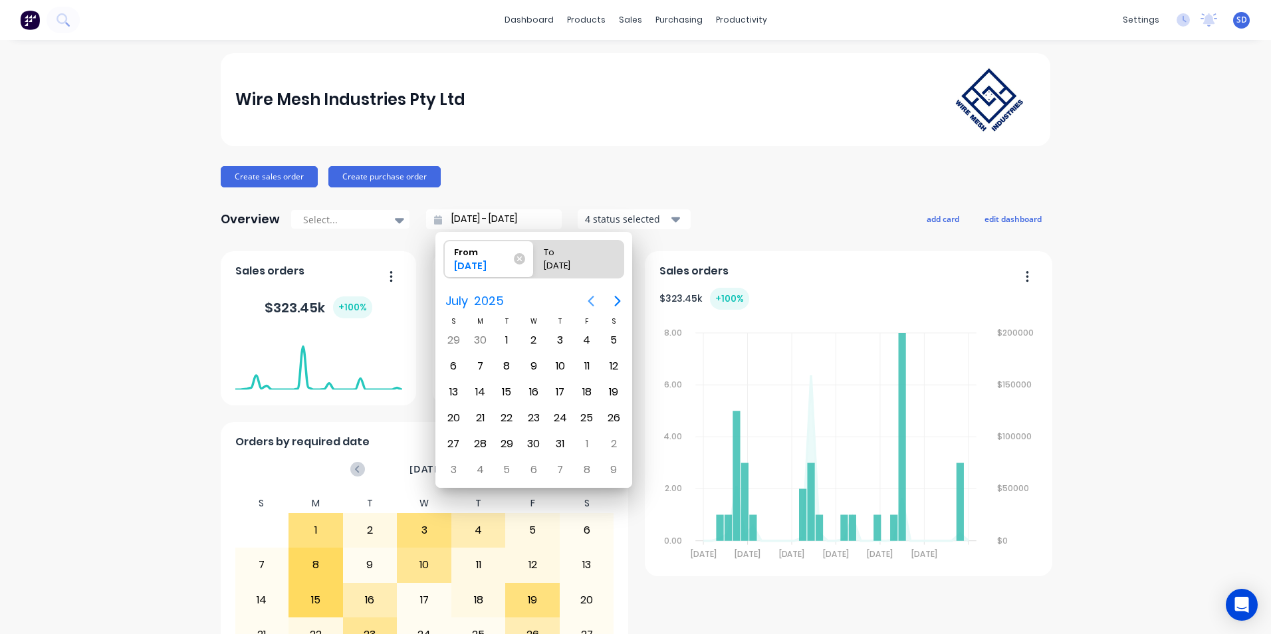
click at [590, 297] on icon "Previous page" at bounding box center [591, 301] width 16 height 16
click at [596, 300] on icon "Previous page" at bounding box center [591, 301] width 16 height 16
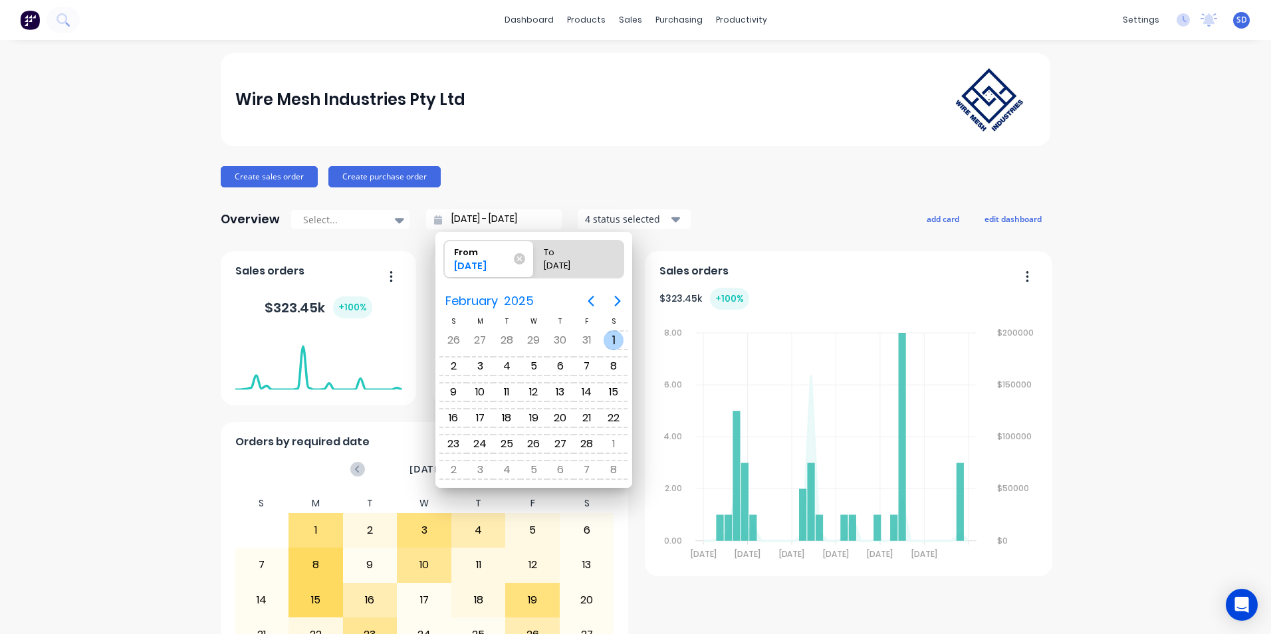
click at [618, 338] on div "1" at bounding box center [614, 340] width 20 height 20
type input "01/02/25 - 23/09/25"
radio input "false"
radio input "true"
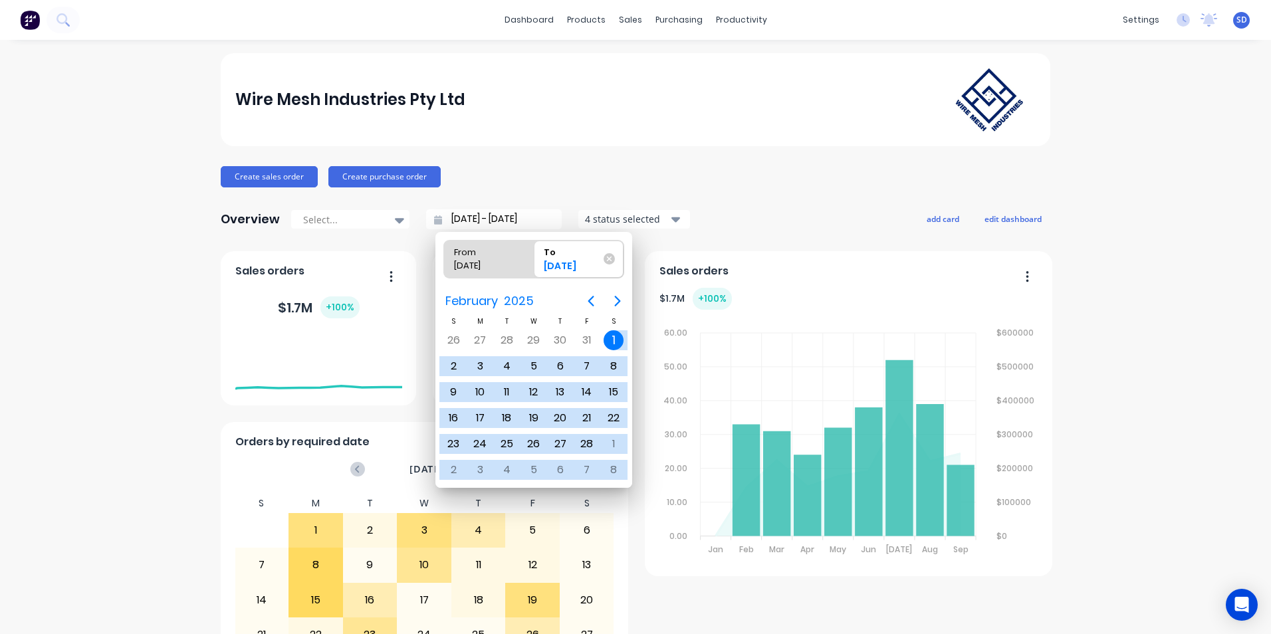
click at [660, 217] on div "4 status selected" at bounding box center [627, 219] width 84 height 14
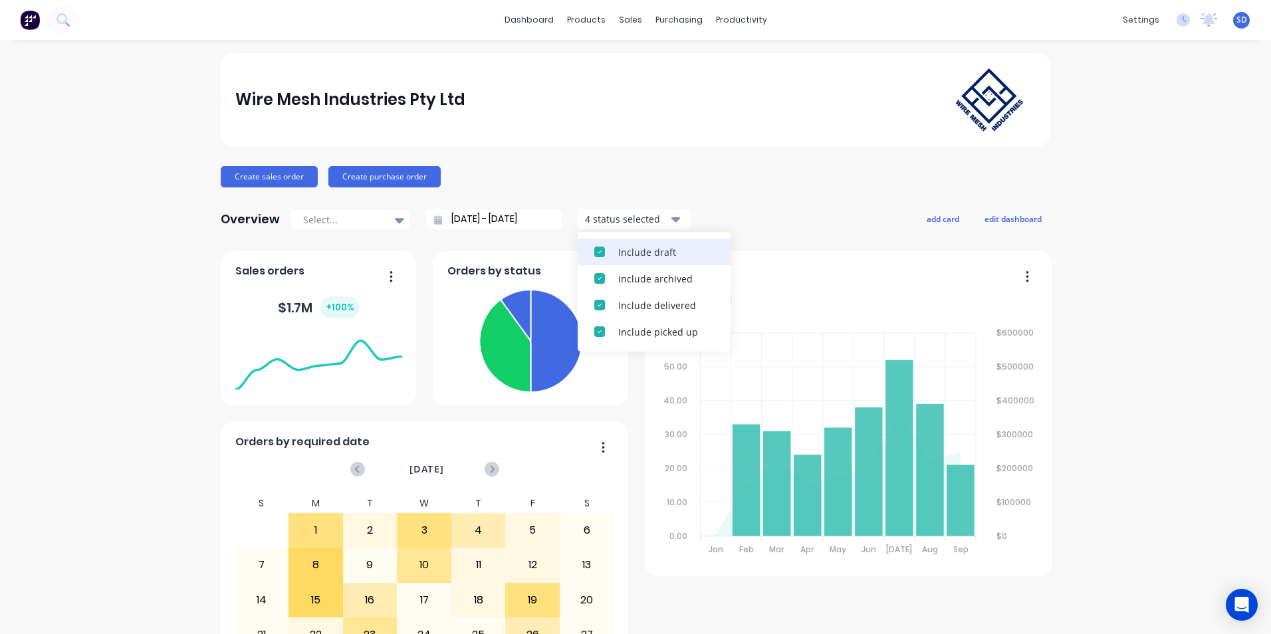
click at [653, 251] on div "Include draft" at bounding box center [666, 252] width 96 height 14
click at [653, 251] on div "Include archived" at bounding box center [666, 252] width 96 height 14
click at [653, 251] on div "Include delivered" at bounding box center [666, 252] width 96 height 14
click at [653, 251] on div "Include picked up" at bounding box center [666, 252] width 96 height 14
click at [730, 215] on div "Overview Select... 01/02/25 - 23/09/25 Filters Include draft Include archived I…" at bounding box center [636, 219] width 830 height 27
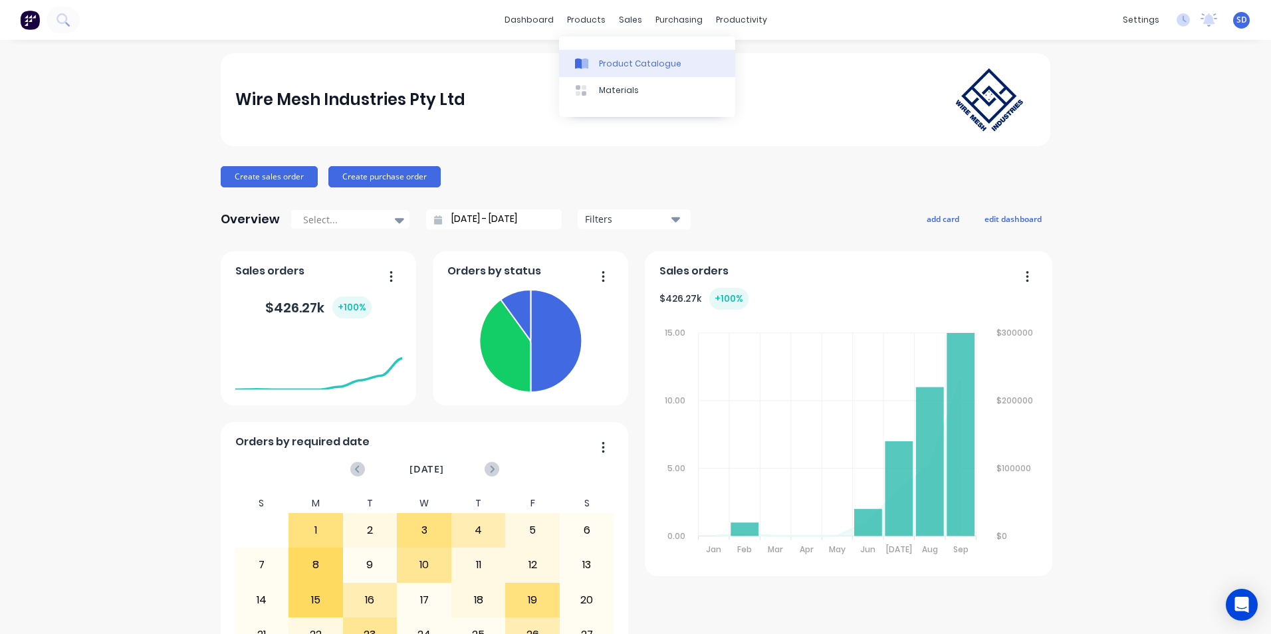
click at [602, 70] on link "Product Catalogue" at bounding box center [647, 63] width 176 height 27
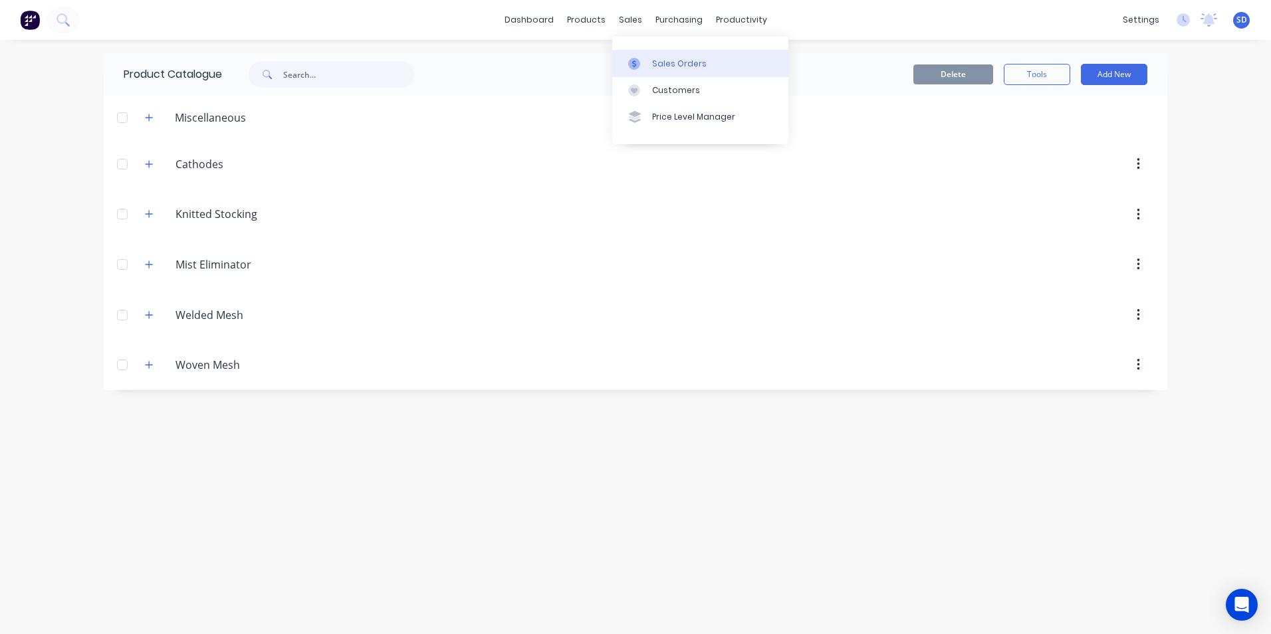
click at [628, 64] on link "Sales Orders" at bounding box center [700, 63] width 176 height 27
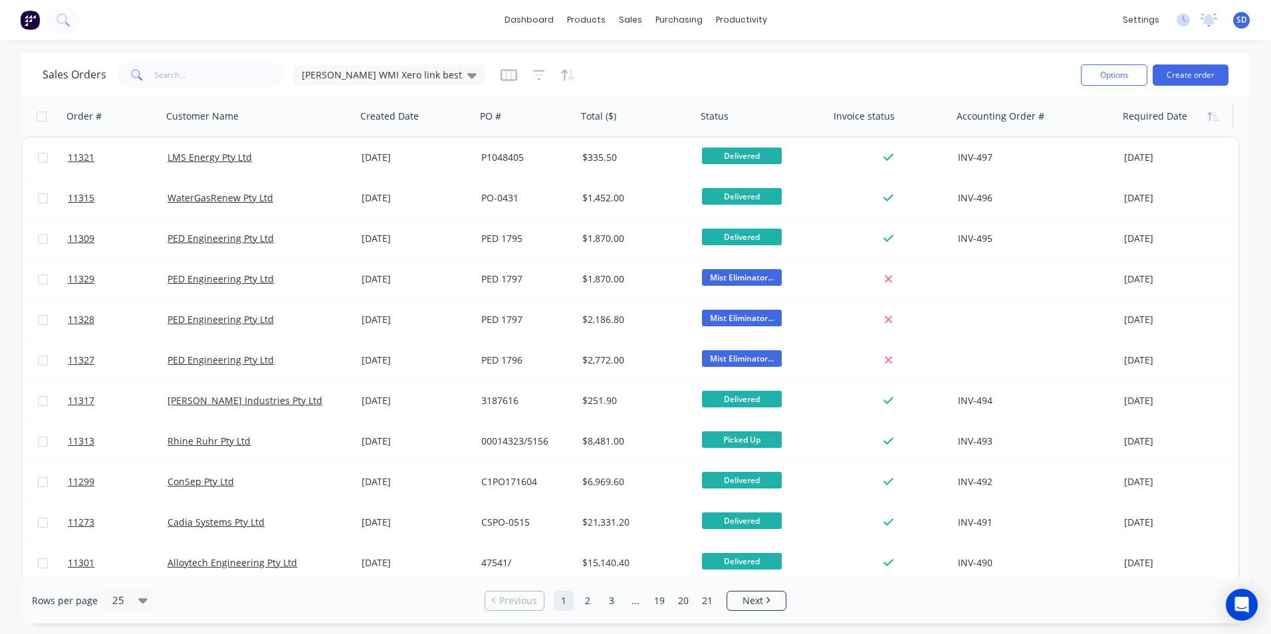
click at [1160, 116] on div at bounding box center [1173, 116] width 100 height 27
click at [1139, 81] on button "Options" at bounding box center [1114, 74] width 66 height 21
click at [467, 78] on icon at bounding box center [471, 75] width 9 height 15
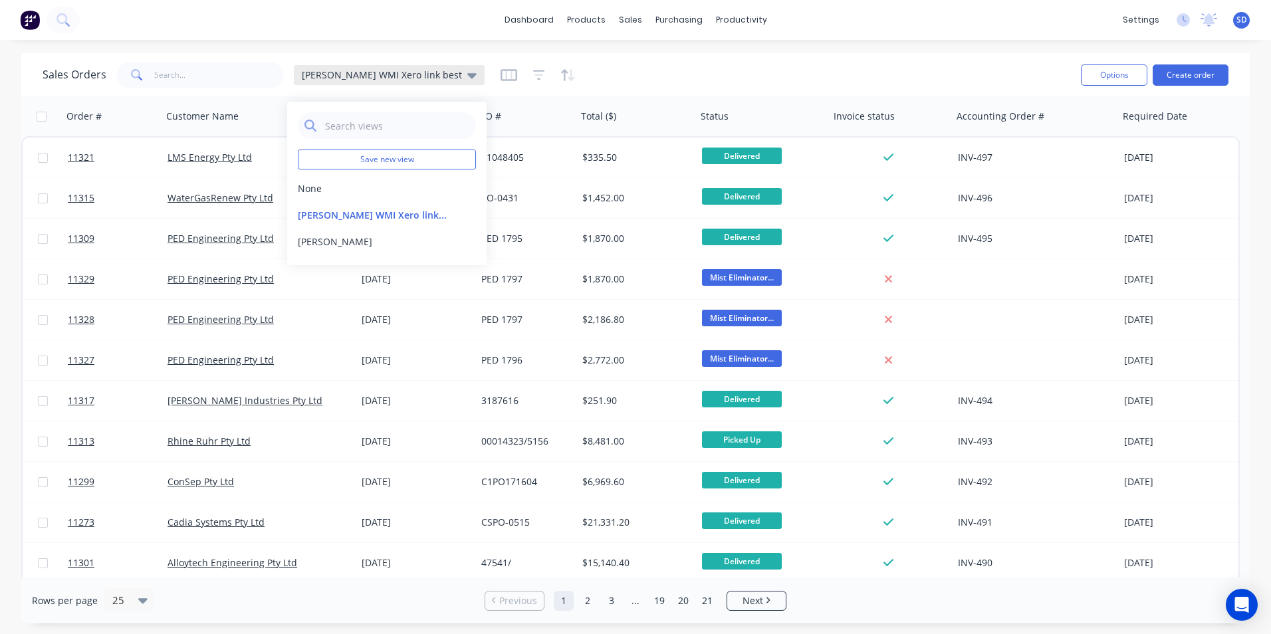
click at [467, 78] on icon at bounding box center [471, 75] width 9 height 15
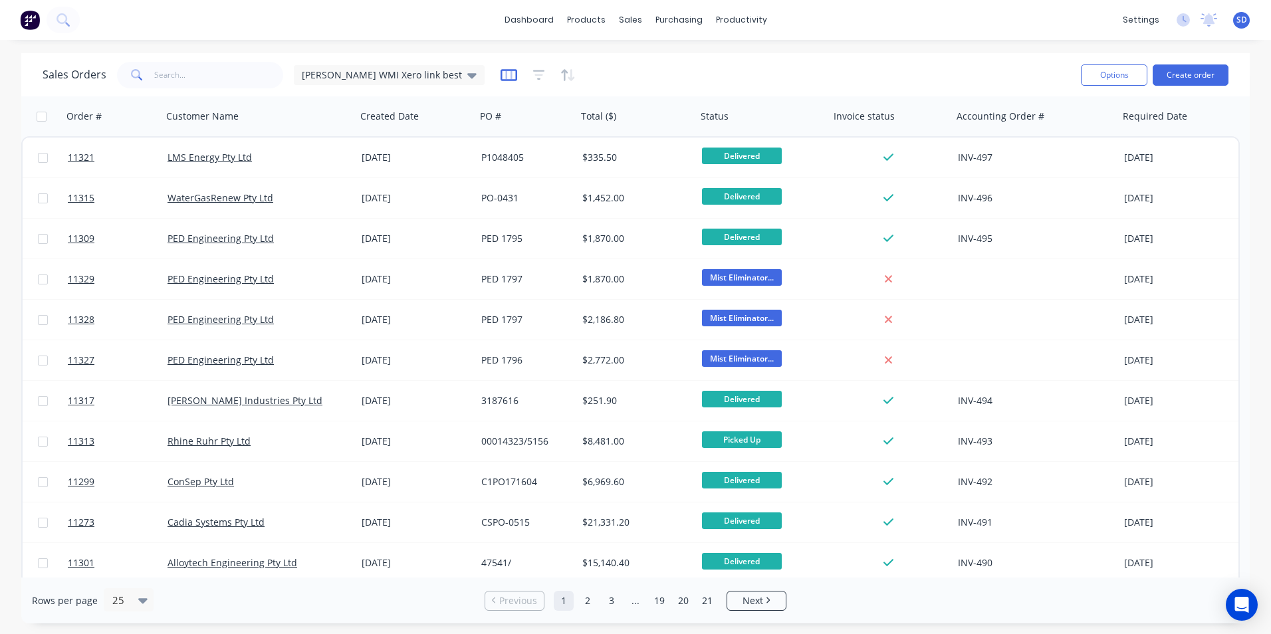
click at [501, 80] on icon "button" at bounding box center [509, 75] width 17 height 12
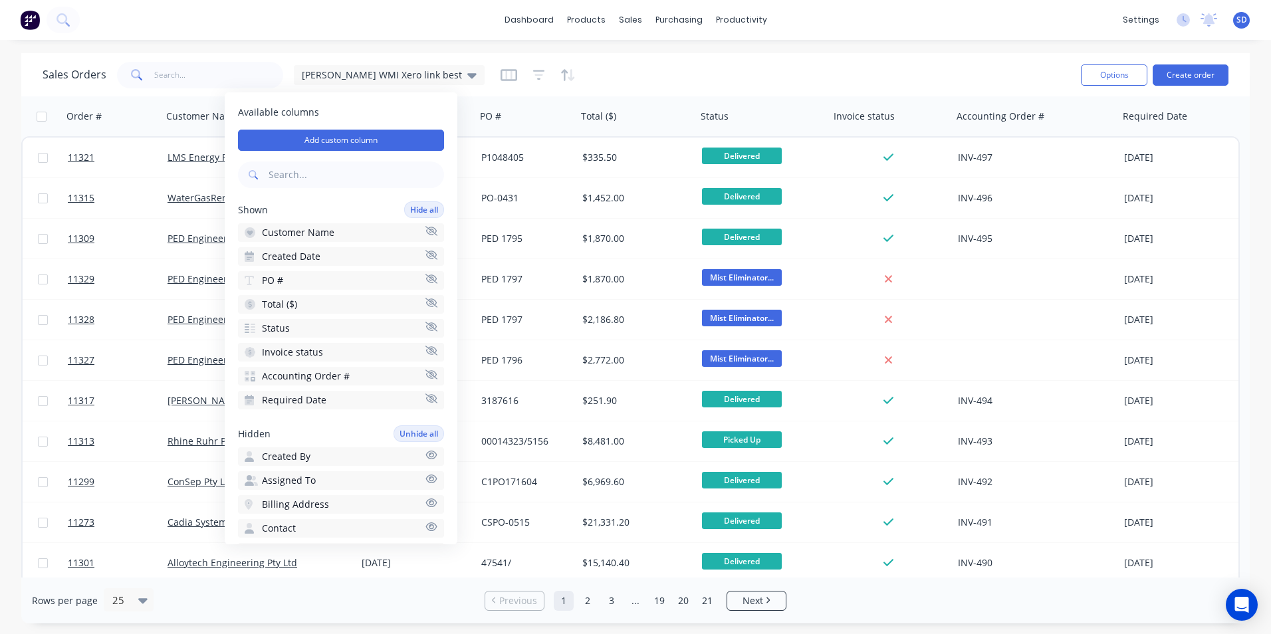
click at [594, 78] on div "Sales Orders Sam WMI Xero link best" at bounding box center [557, 75] width 1028 height 33
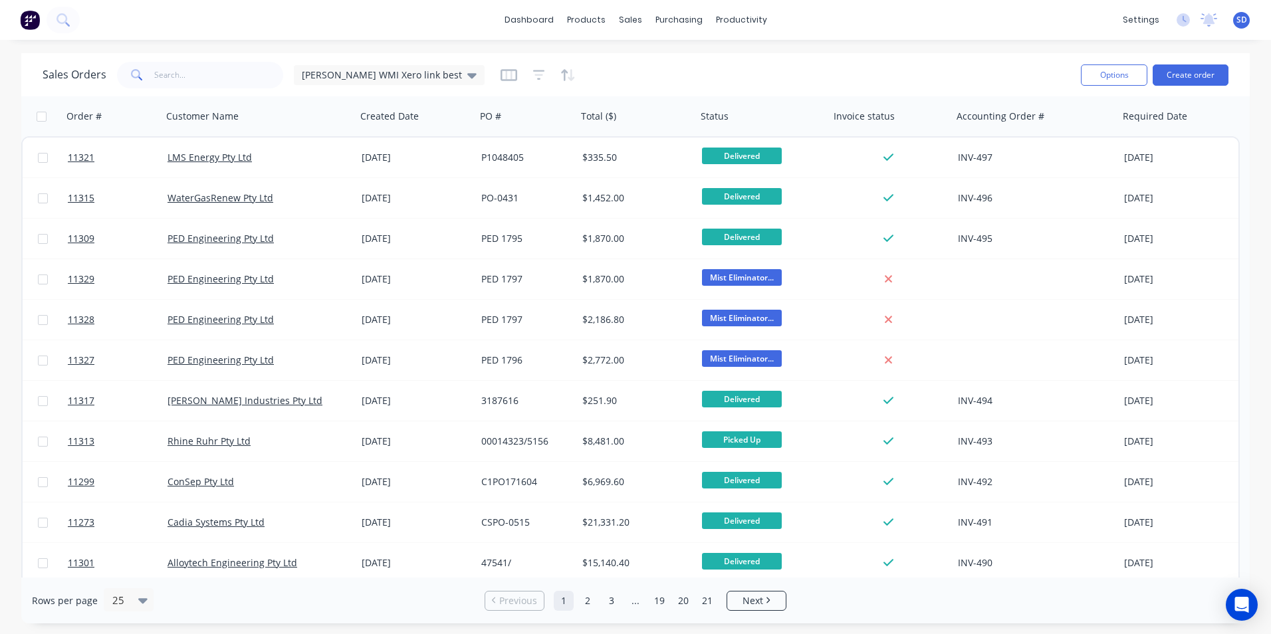
click at [501, 66] on button "button" at bounding box center [509, 74] width 17 height 21
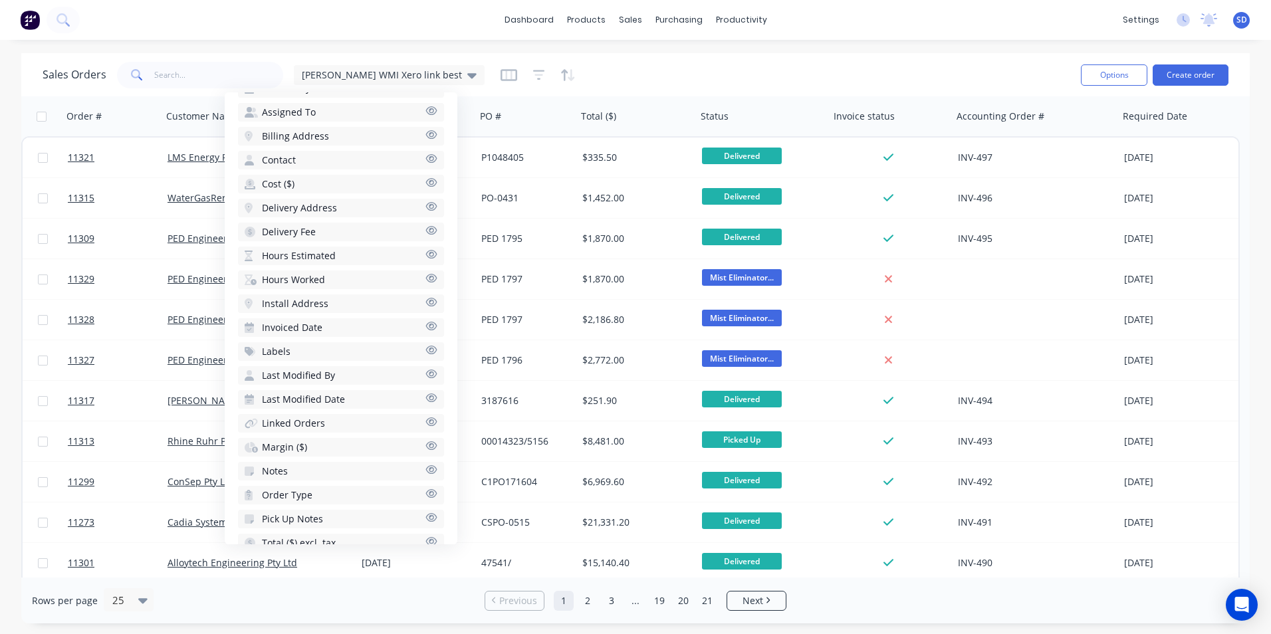
scroll to position [395, 0]
click at [426, 300] on icon "button" at bounding box center [432, 300] width 12 height 10
click at [866, 76] on div "Sales Orders Sam WMI Xero link best" at bounding box center [557, 75] width 1028 height 33
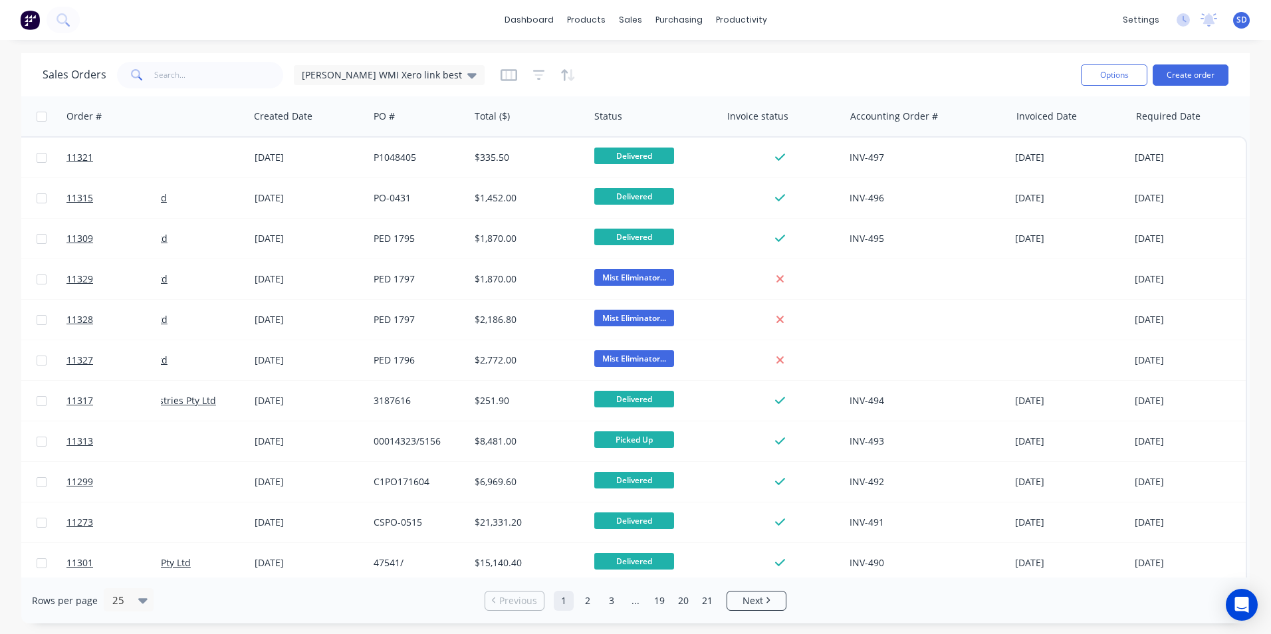
scroll to position [0, 0]
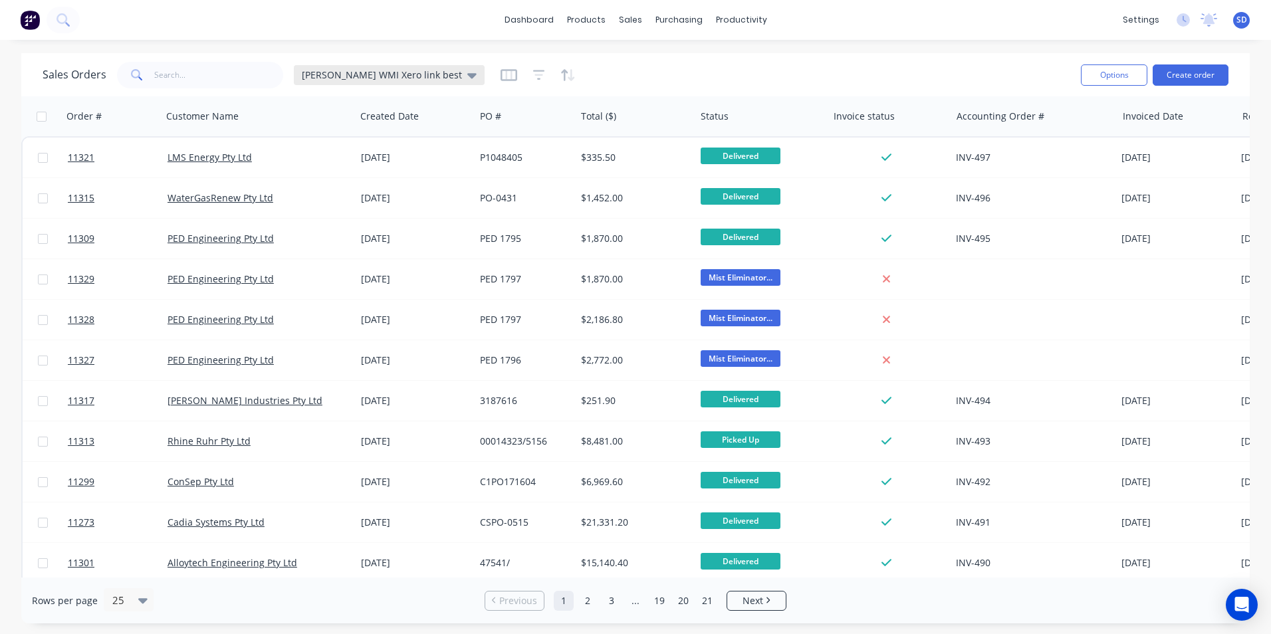
click at [467, 72] on icon at bounding box center [471, 75] width 9 height 15
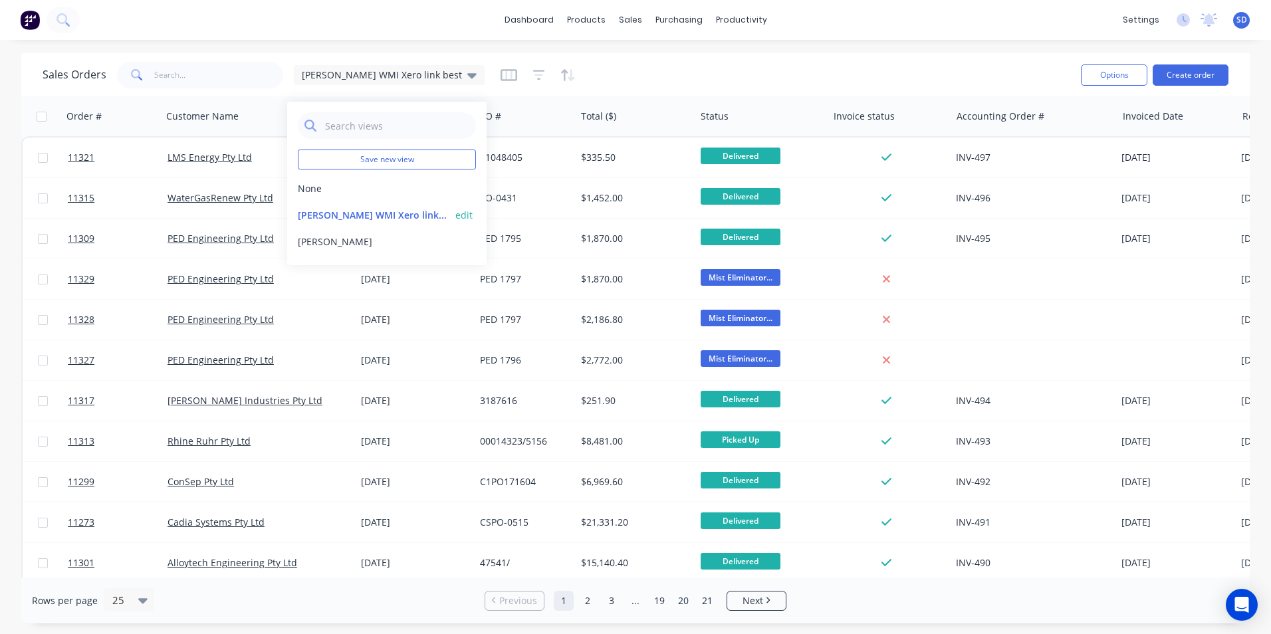
click at [394, 211] on button "Sam WMI Xero link best (Default)" at bounding box center [374, 215] width 152 height 14
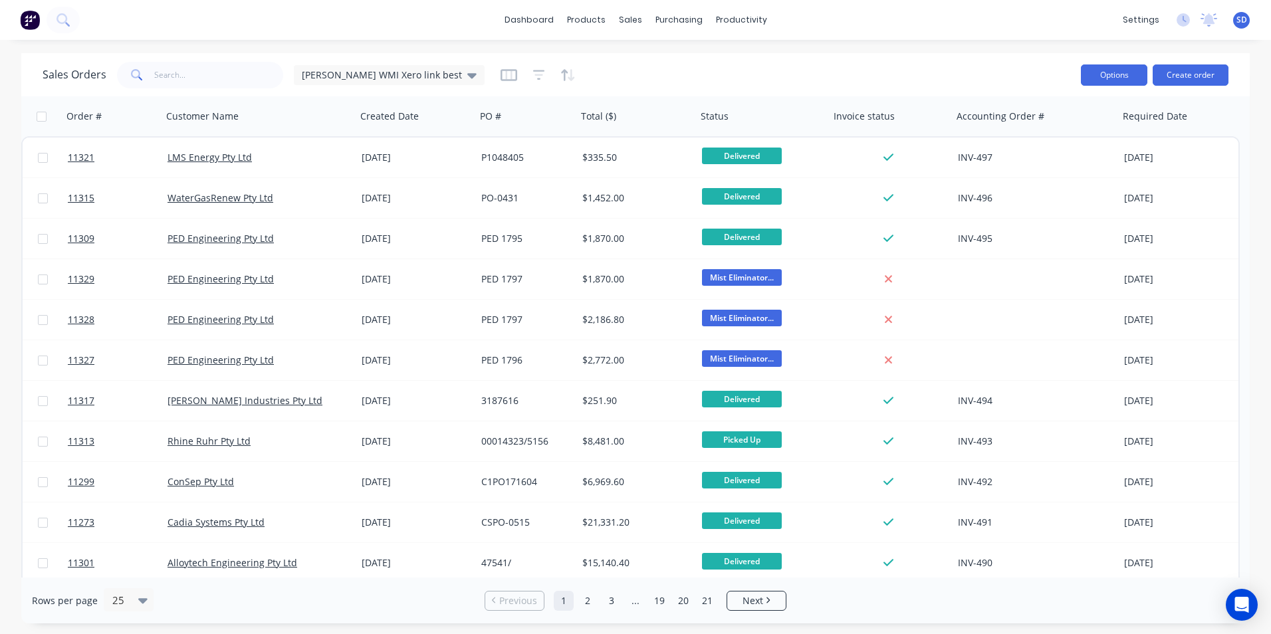
click at [1087, 68] on button "Options" at bounding box center [1114, 74] width 66 height 21
click at [407, 76] on div "Sam WMI Xero link best" at bounding box center [389, 75] width 175 height 12
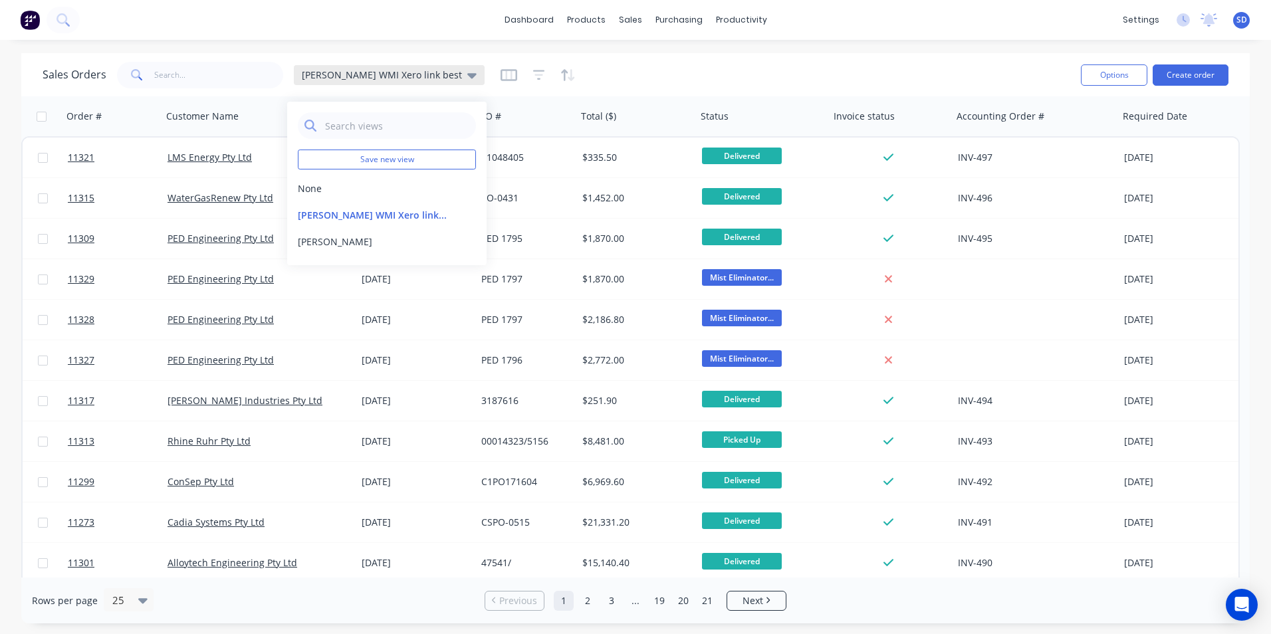
click at [407, 76] on div "Sam WMI Xero link best" at bounding box center [389, 75] width 175 height 12
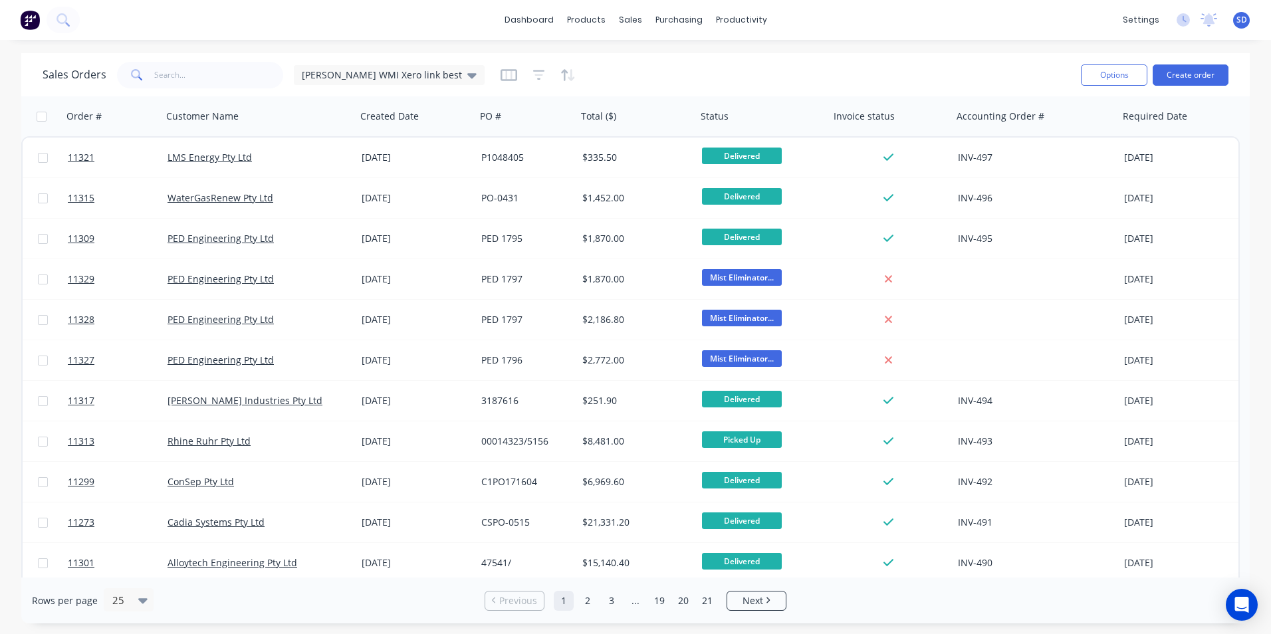
click at [501, 77] on div at bounding box center [538, 74] width 75 height 21
click at [501, 78] on icon "button" at bounding box center [509, 74] width 17 height 13
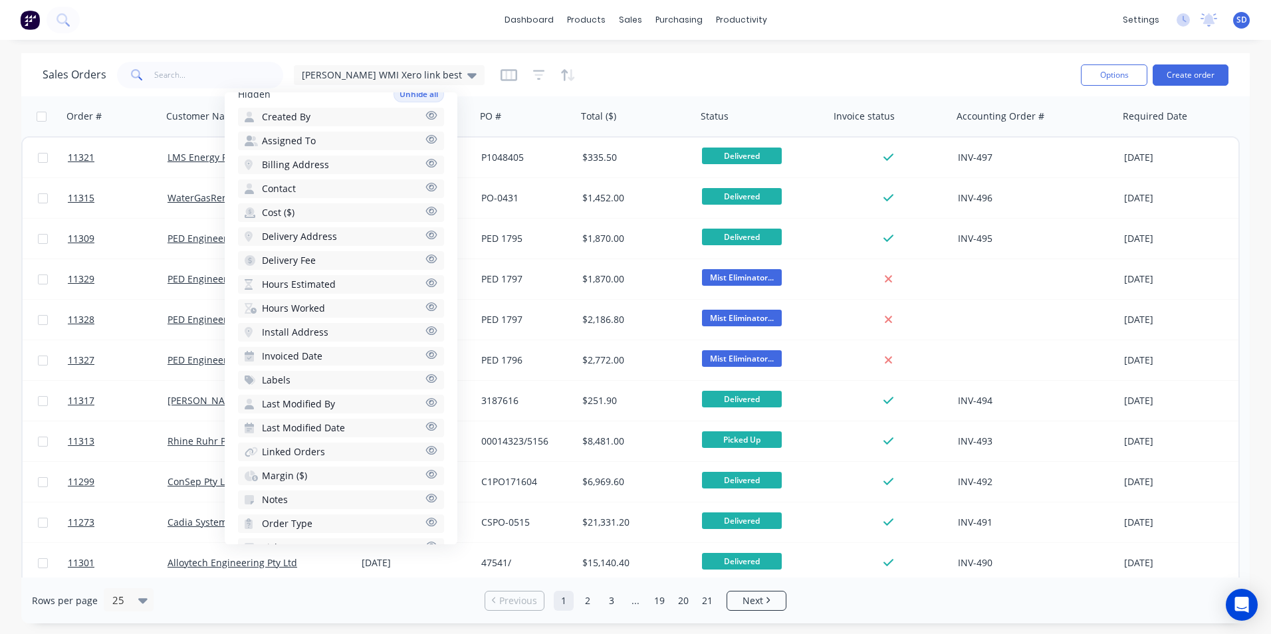
scroll to position [395, 0]
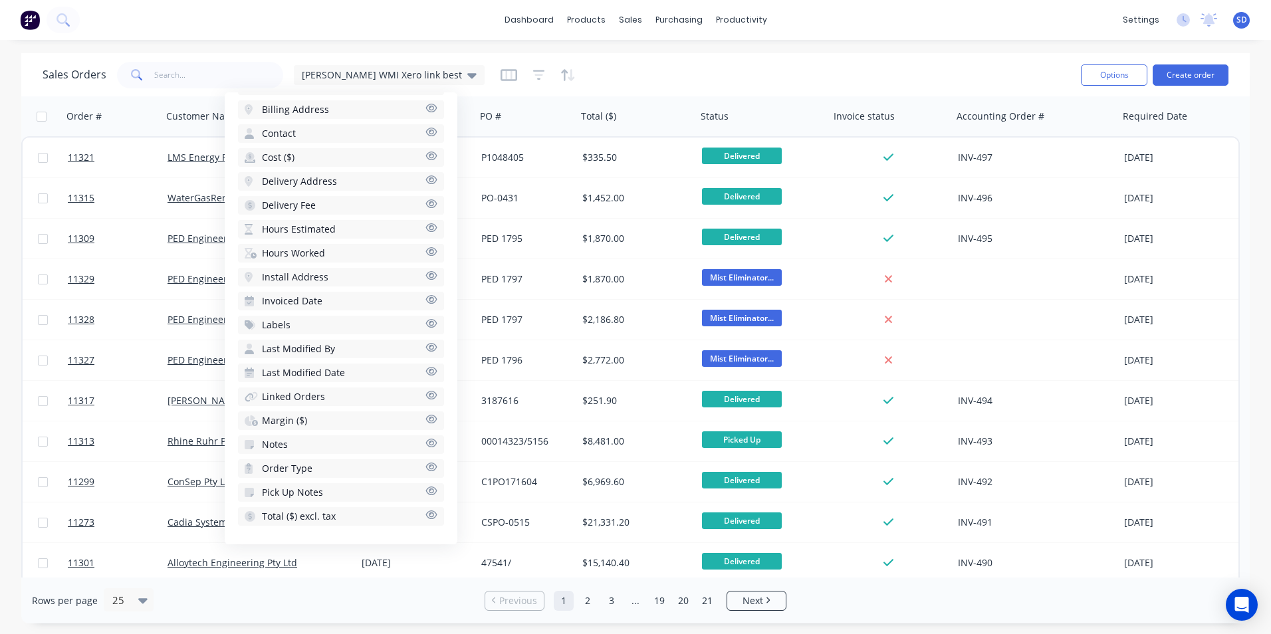
click at [426, 302] on icon "button" at bounding box center [432, 300] width 12 height 10
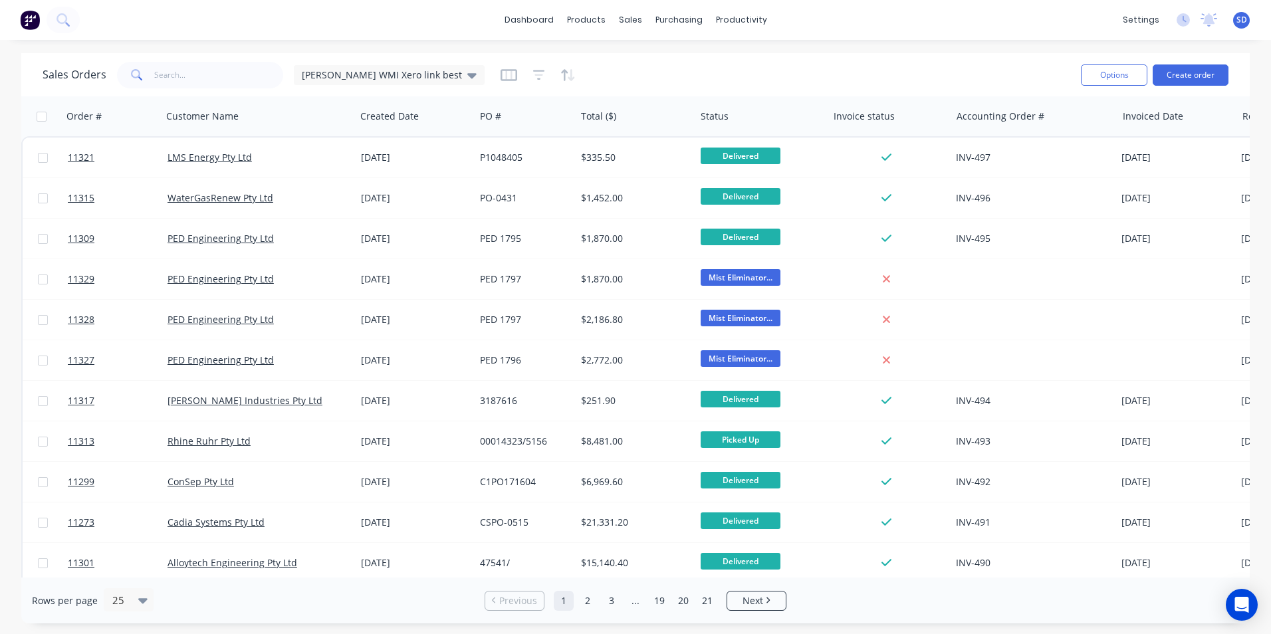
click at [778, 66] on div "Sales Orders Sam WMI Xero link best" at bounding box center [557, 75] width 1028 height 33
click at [467, 80] on icon at bounding box center [471, 75] width 9 height 15
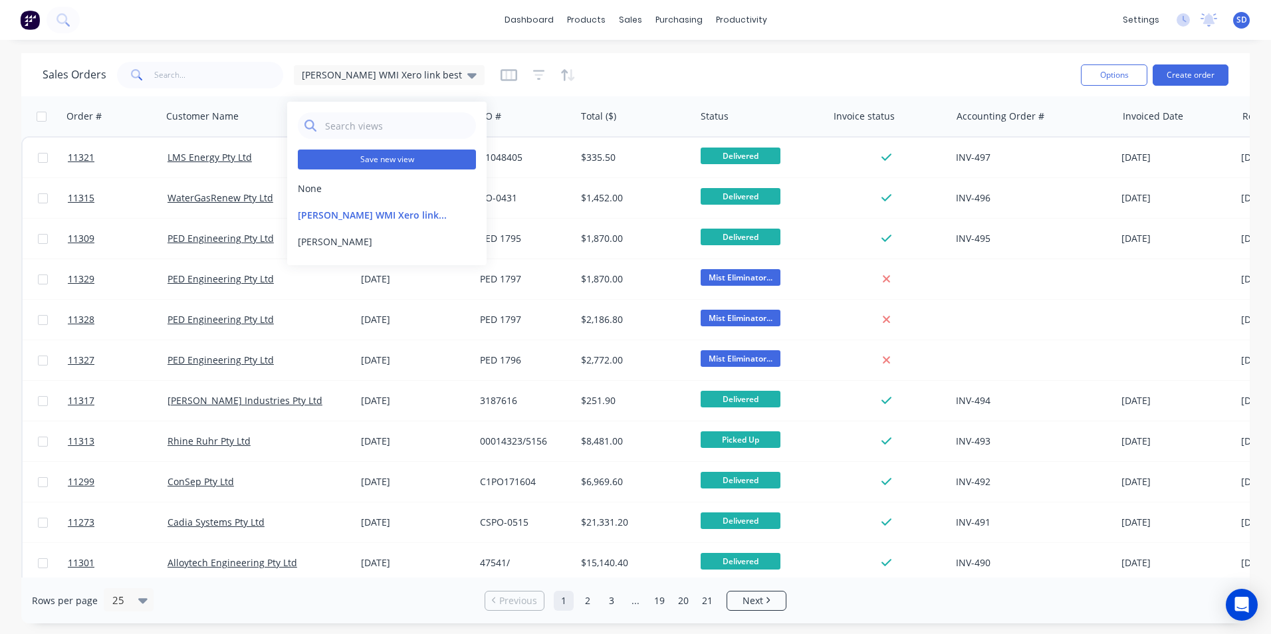
click at [390, 156] on button "Save new view" at bounding box center [387, 160] width 178 height 20
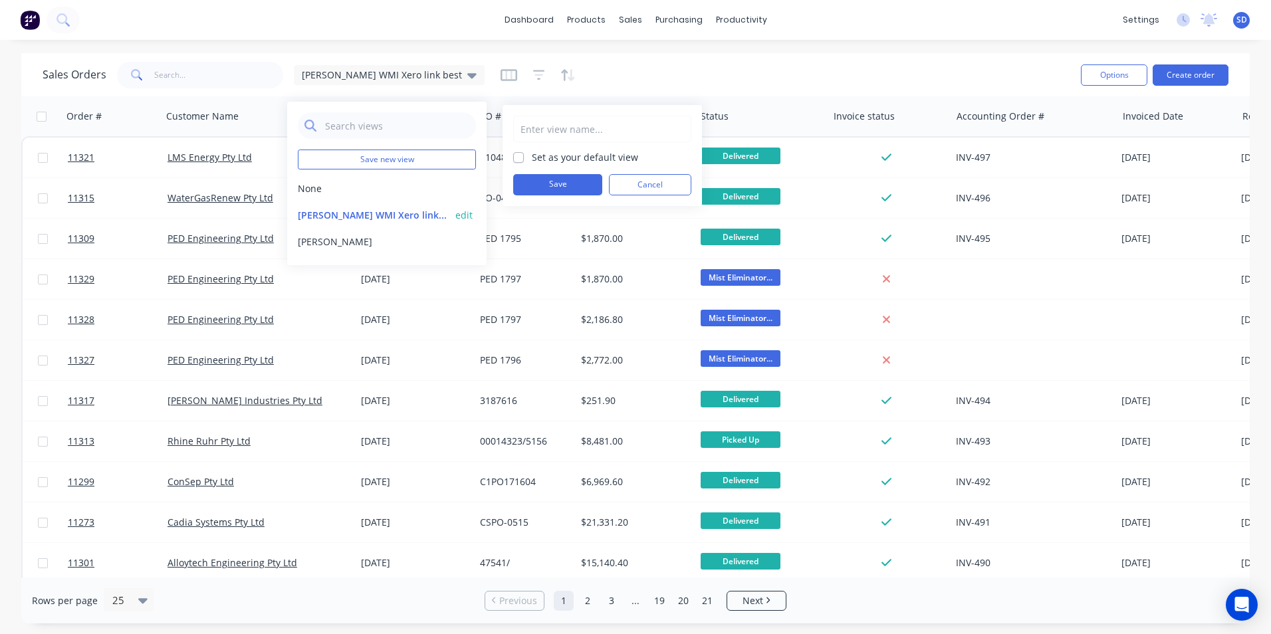
click at [440, 212] on button "Sam WMI Xero link best (Default)" at bounding box center [374, 215] width 152 height 14
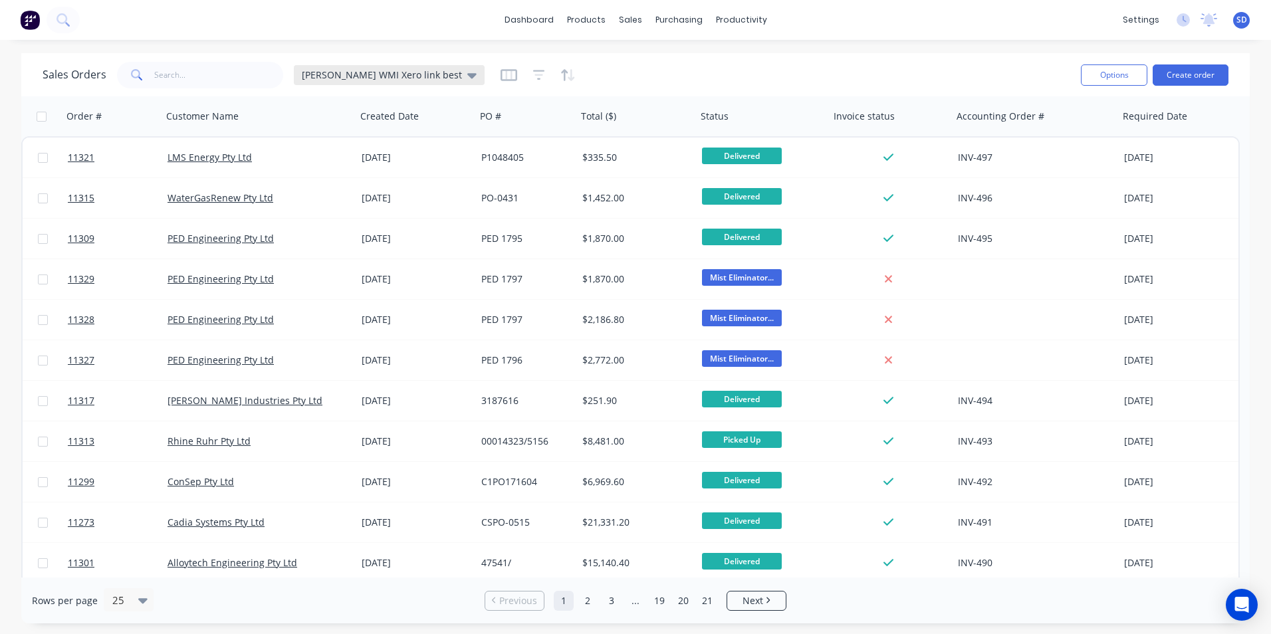
click at [467, 77] on icon at bounding box center [471, 75] width 9 height 5
click at [501, 78] on icon "button" at bounding box center [509, 75] width 17 height 12
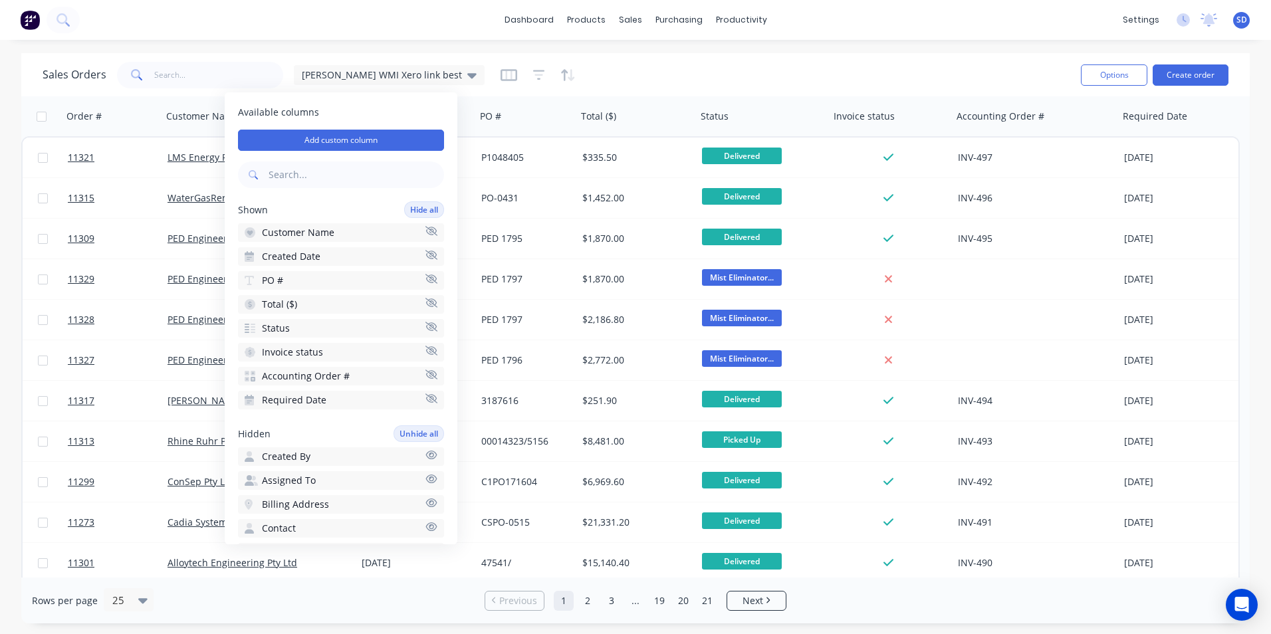
scroll to position [266, 0]
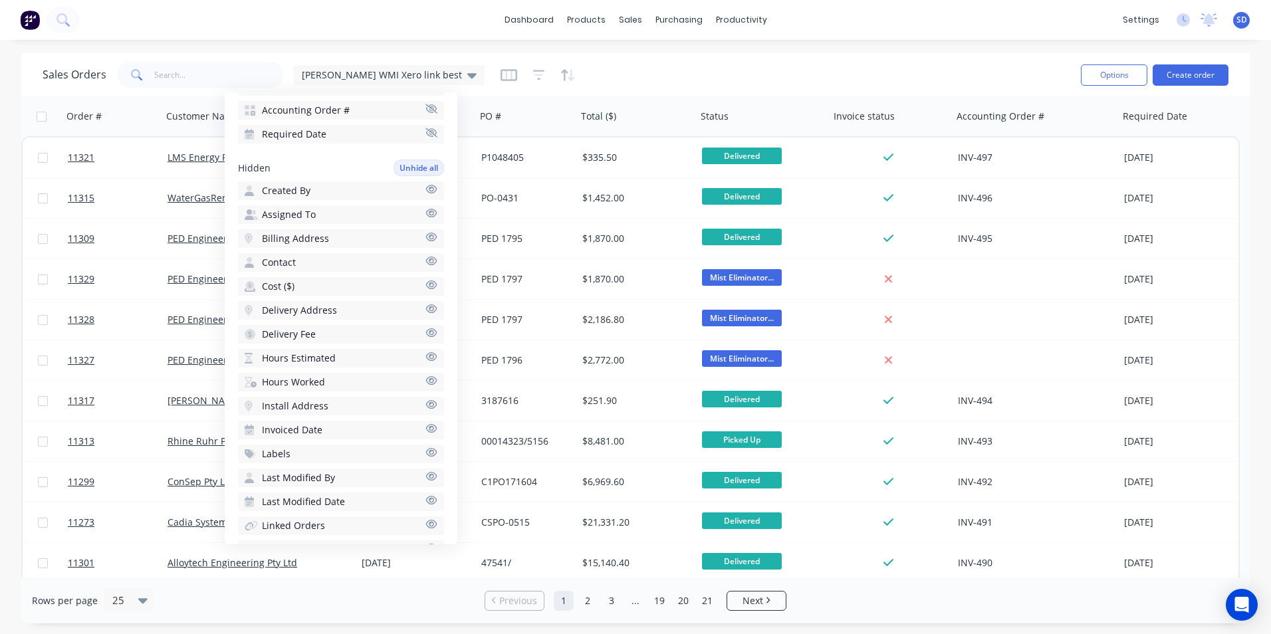
click at [348, 434] on button "Invoiced Date" at bounding box center [341, 430] width 206 height 19
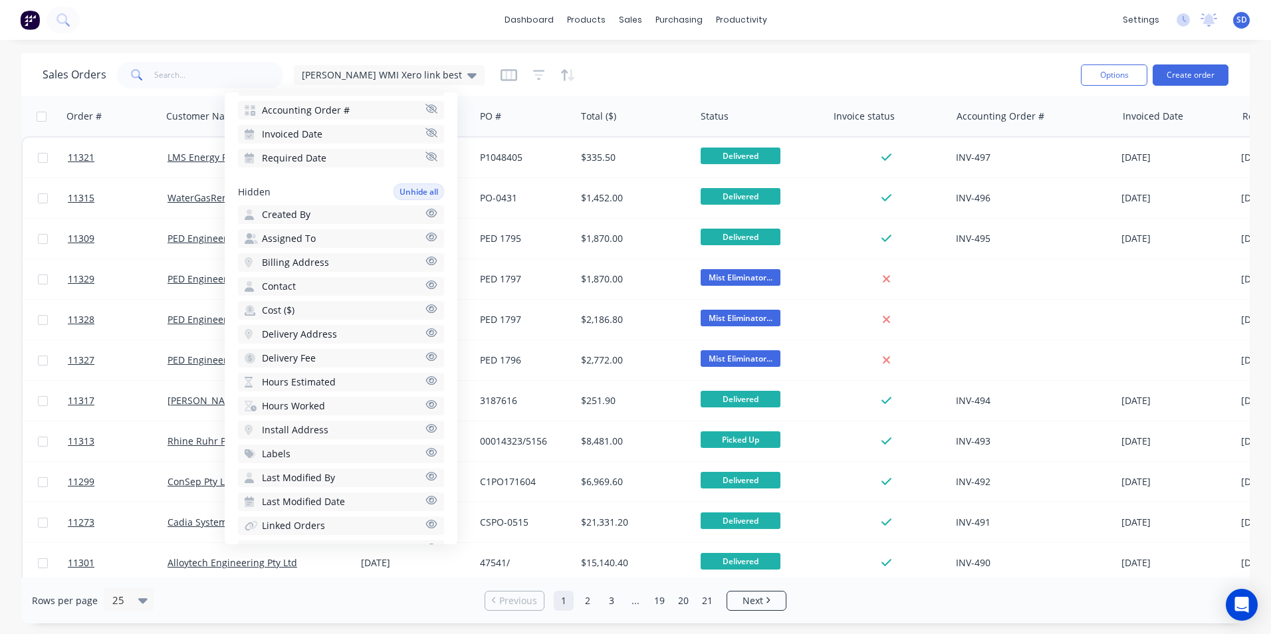
click at [830, 78] on div "Sales Orders Sam WMI Xero link best" at bounding box center [557, 75] width 1028 height 33
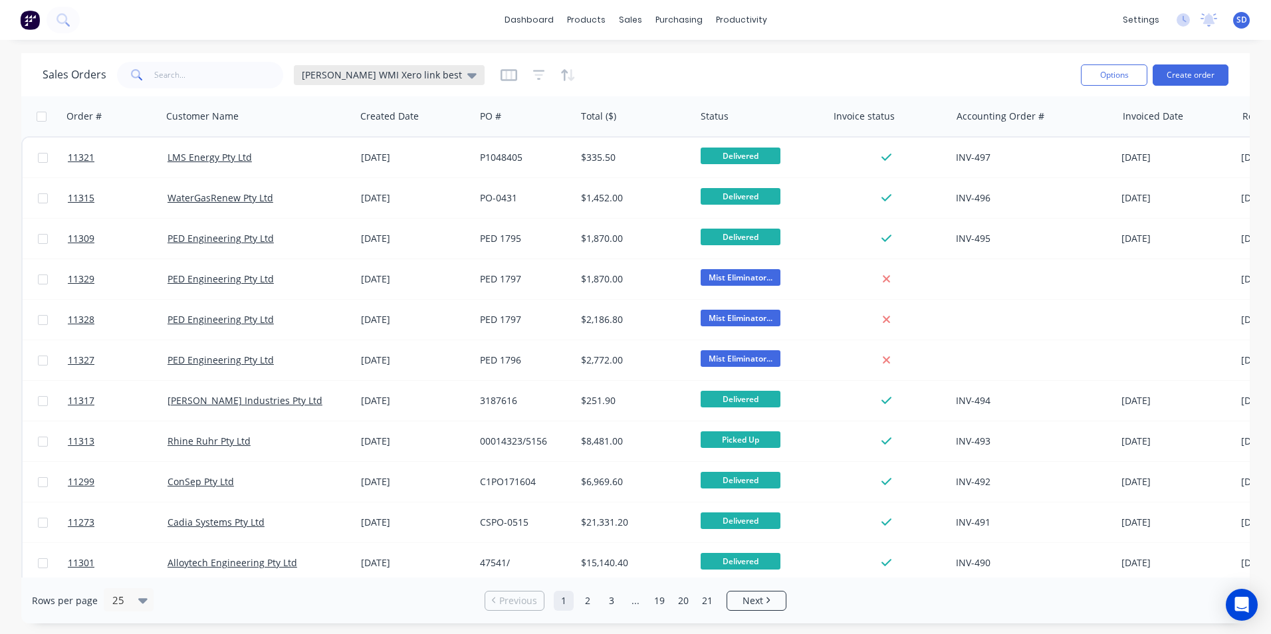
click at [408, 82] on div "Sam WMI Xero link best" at bounding box center [389, 75] width 191 height 20
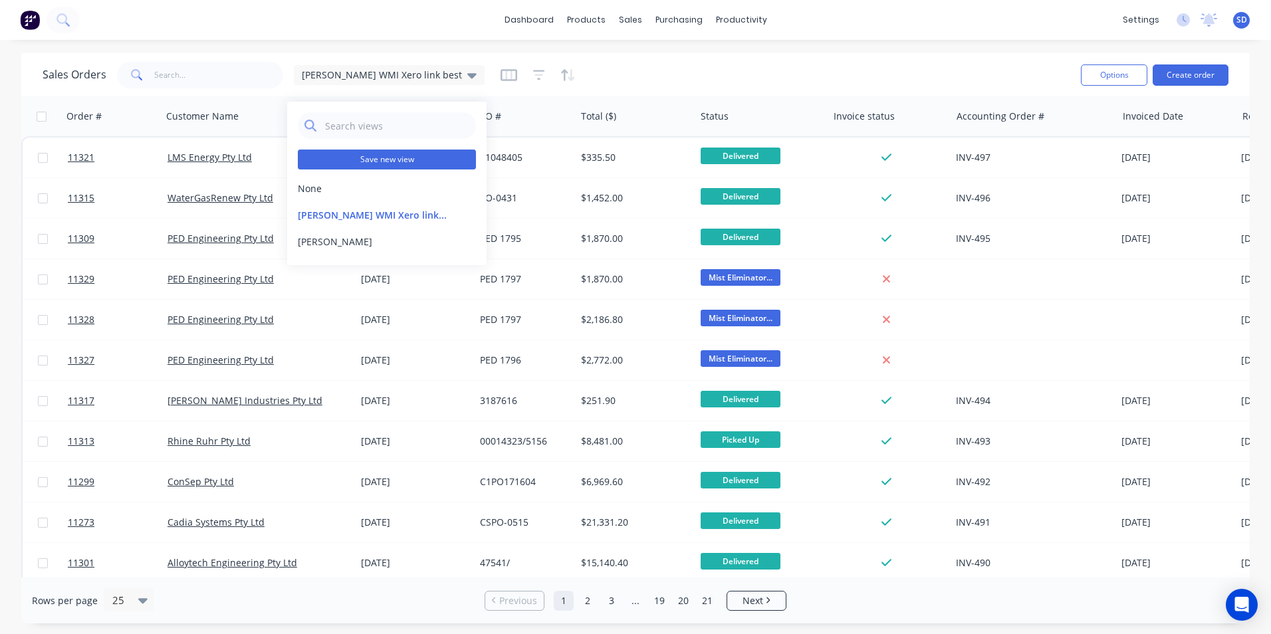
click at [390, 161] on button "Save new view" at bounding box center [387, 160] width 178 height 20
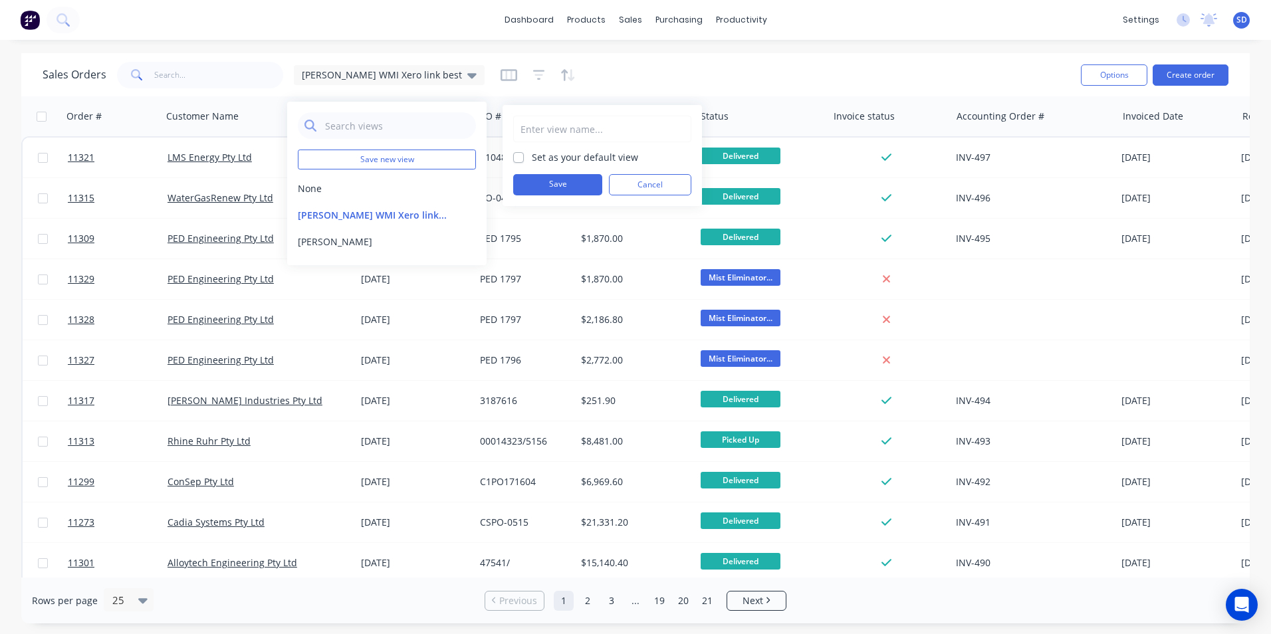
click at [574, 128] on input "text" at bounding box center [603, 128] width 164 height 25
type input "Sam WMI Xero link best"
click at [530, 156] on div "Set as your default view" at bounding box center [602, 157] width 178 height 14
click at [532, 158] on label "Set as your default view" at bounding box center [585, 157] width 106 height 14
click at [516, 158] on input "Set as your default view" at bounding box center [518, 156] width 11 height 13
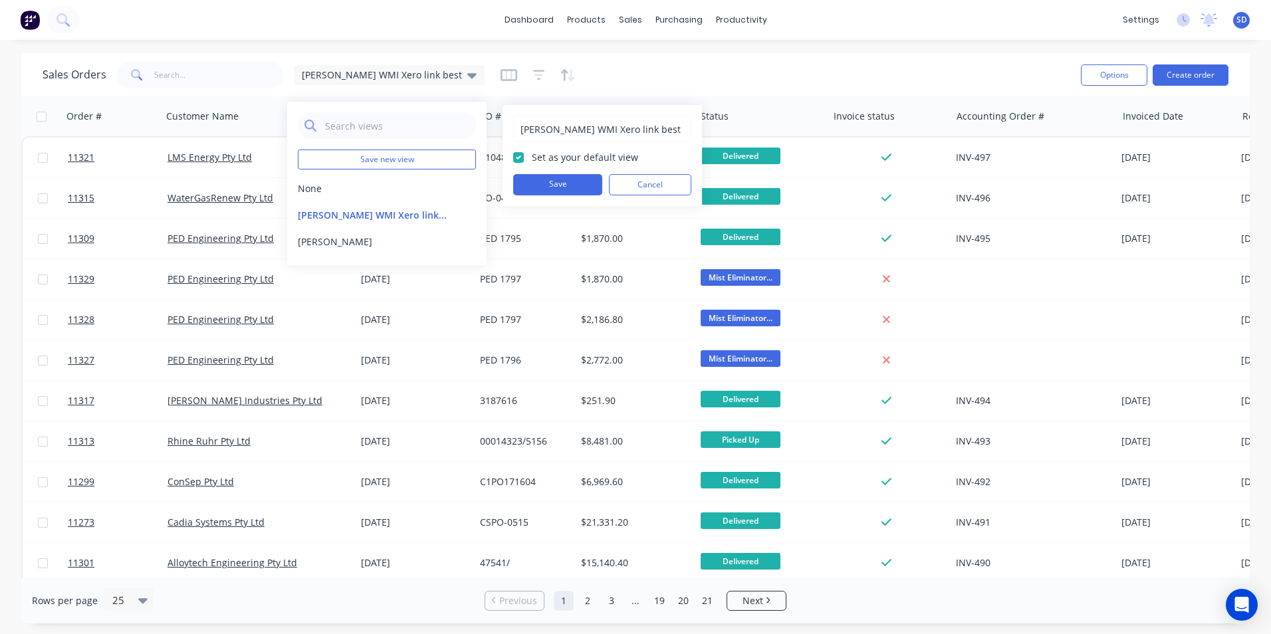
checkbox input "true"
click at [550, 172] on div "Sam WMI Xero link best Set as your default view Save Cancel" at bounding box center [602, 156] width 178 height 80
click at [550, 182] on button "Save" at bounding box center [557, 184] width 89 height 21
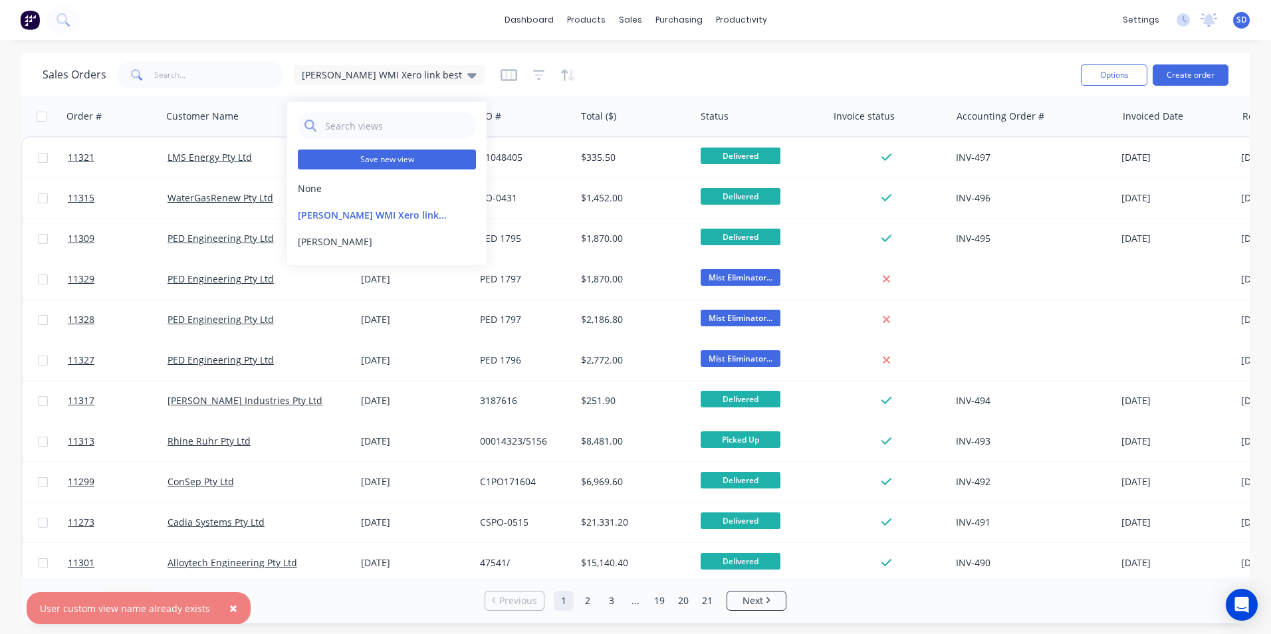
click at [419, 162] on button "Save new view" at bounding box center [387, 160] width 178 height 20
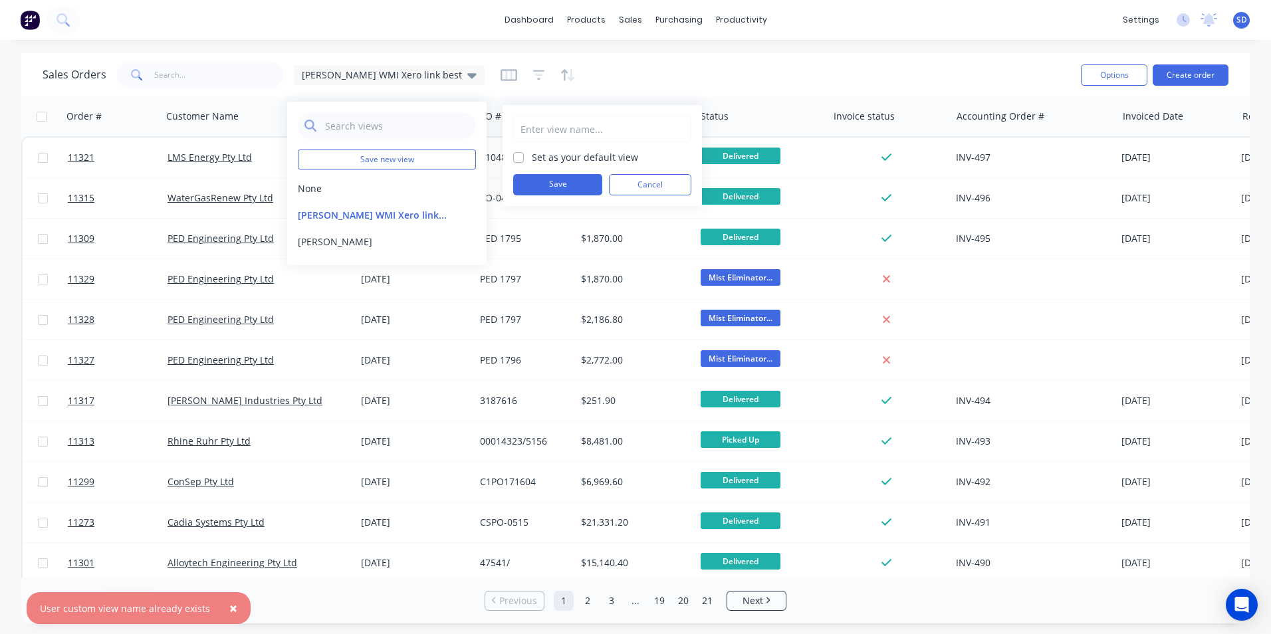
click at [555, 128] on input "text" at bounding box center [603, 128] width 164 height 25
type input "Sam WMI Xero link best 2"
click at [582, 157] on label "Set as your default view" at bounding box center [585, 157] width 106 height 14
click at [524, 157] on input "Set as your default view" at bounding box center [518, 156] width 11 height 13
checkbox input "true"
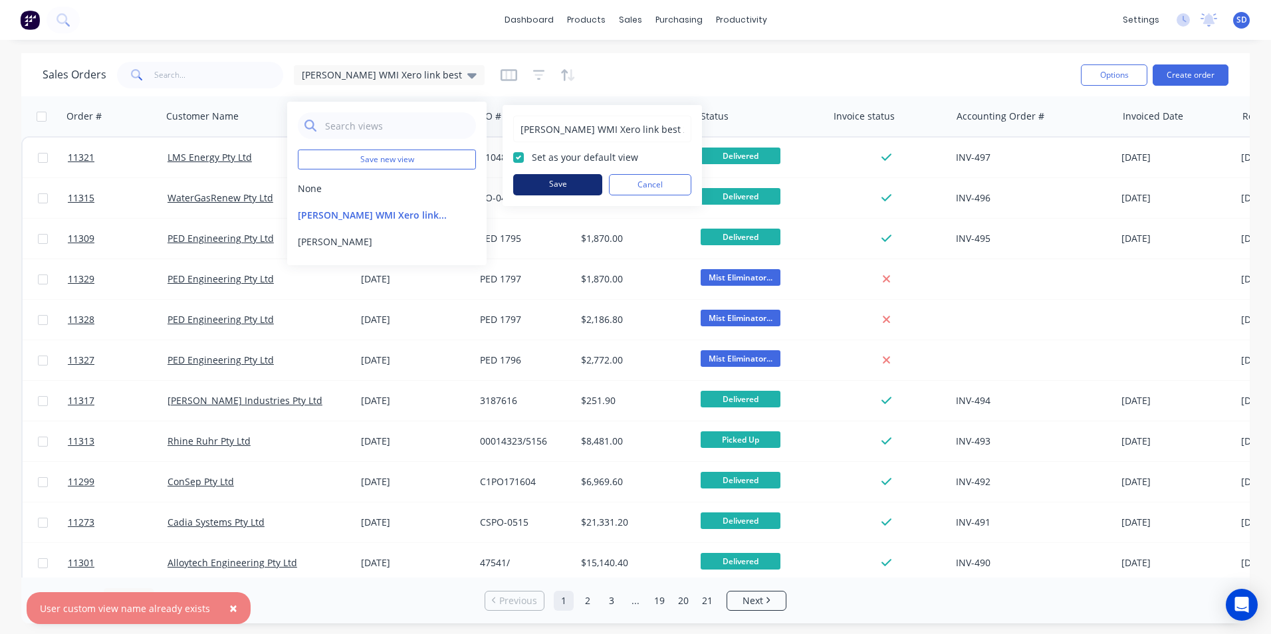
click at [574, 186] on button "Save" at bounding box center [557, 184] width 89 height 21
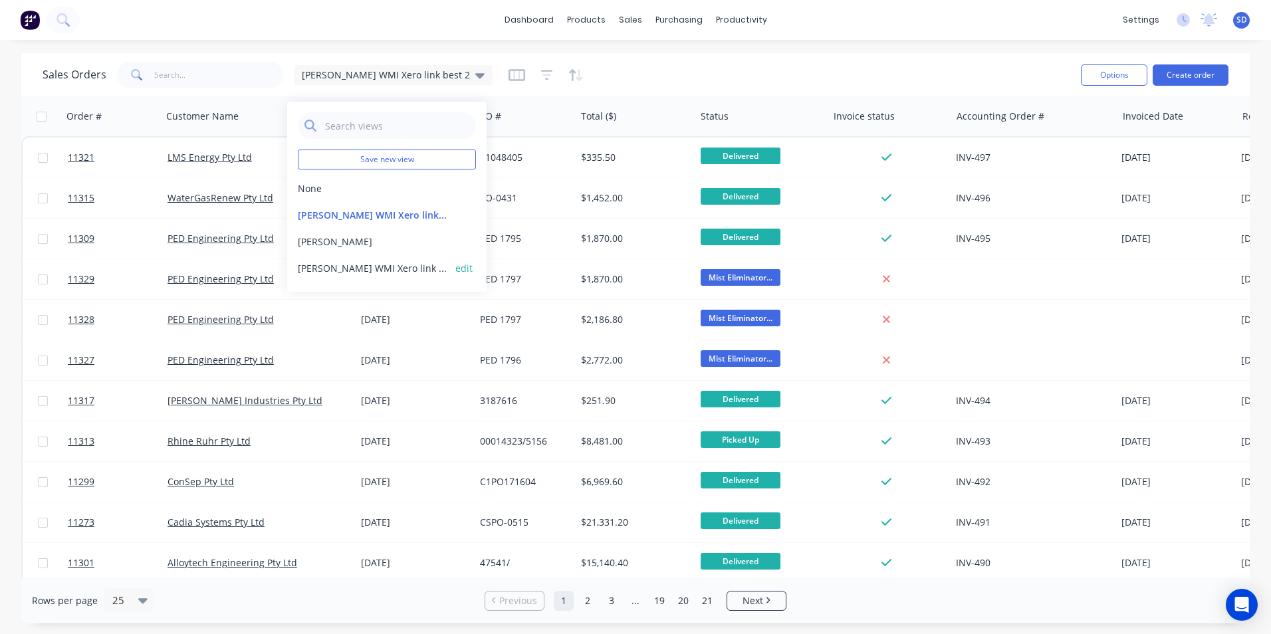
click at [463, 269] on button "edit" at bounding box center [463, 268] width 17 height 14
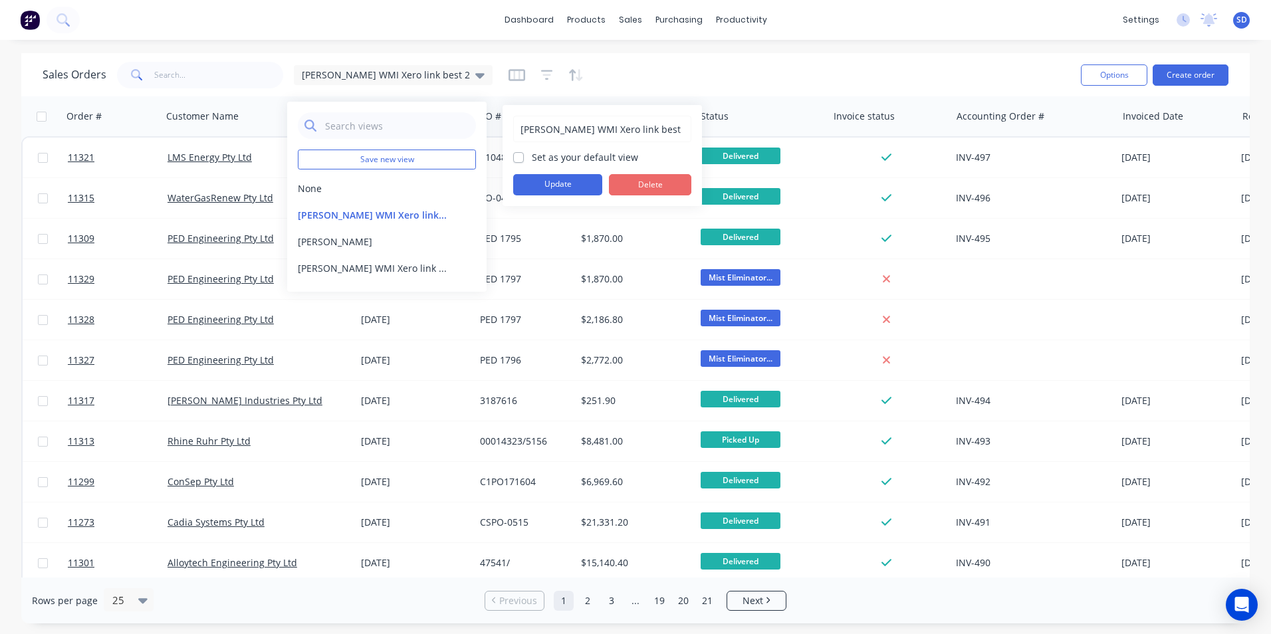
click at [640, 187] on button "Delete" at bounding box center [650, 184] width 82 height 21
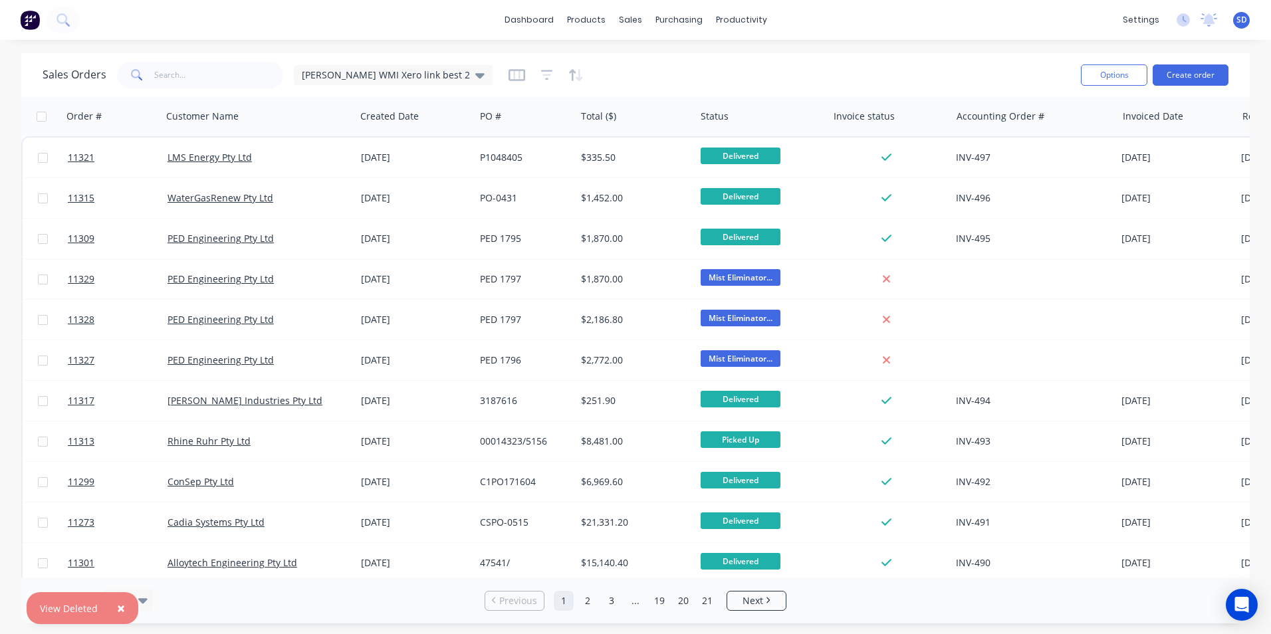
click at [607, 64] on div "Sales Orders Sam WMI Xero link best 2" at bounding box center [557, 75] width 1028 height 33
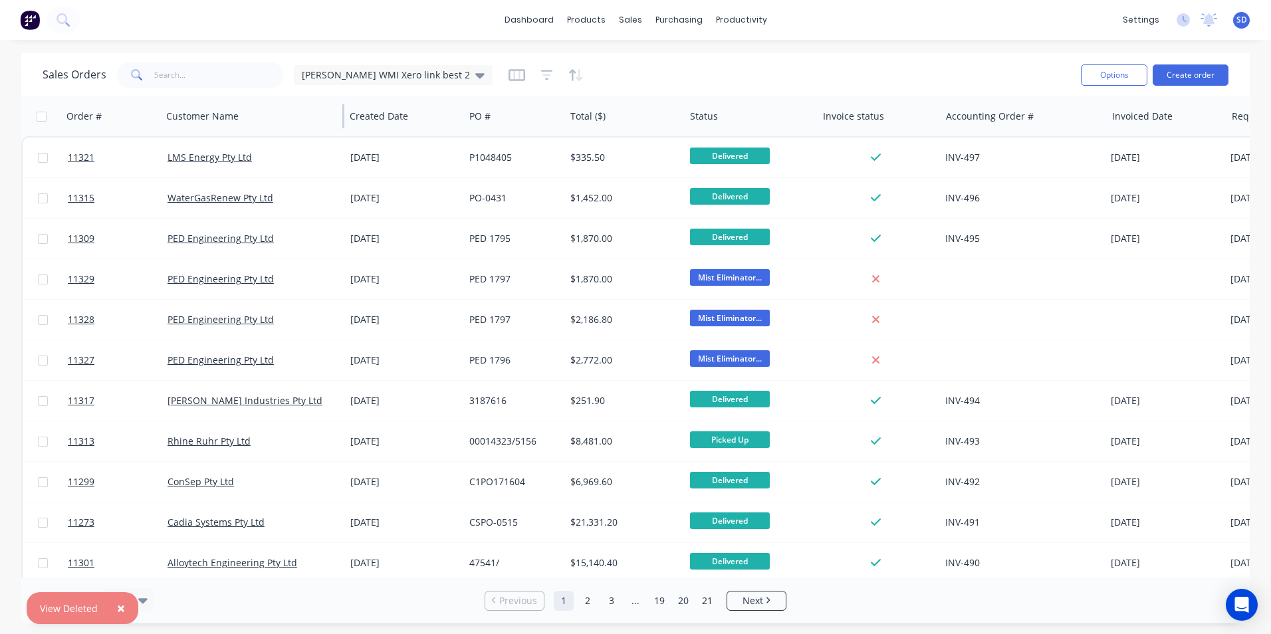
drag, startPoint x: 353, startPoint y: 111, endPoint x: 342, endPoint y: 110, distance: 10.7
click at [342, 110] on div at bounding box center [343, 116] width 2 height 24
click at [161, 110] on div "Customer Name" at bounding box center [253, 116] width 184 height 40
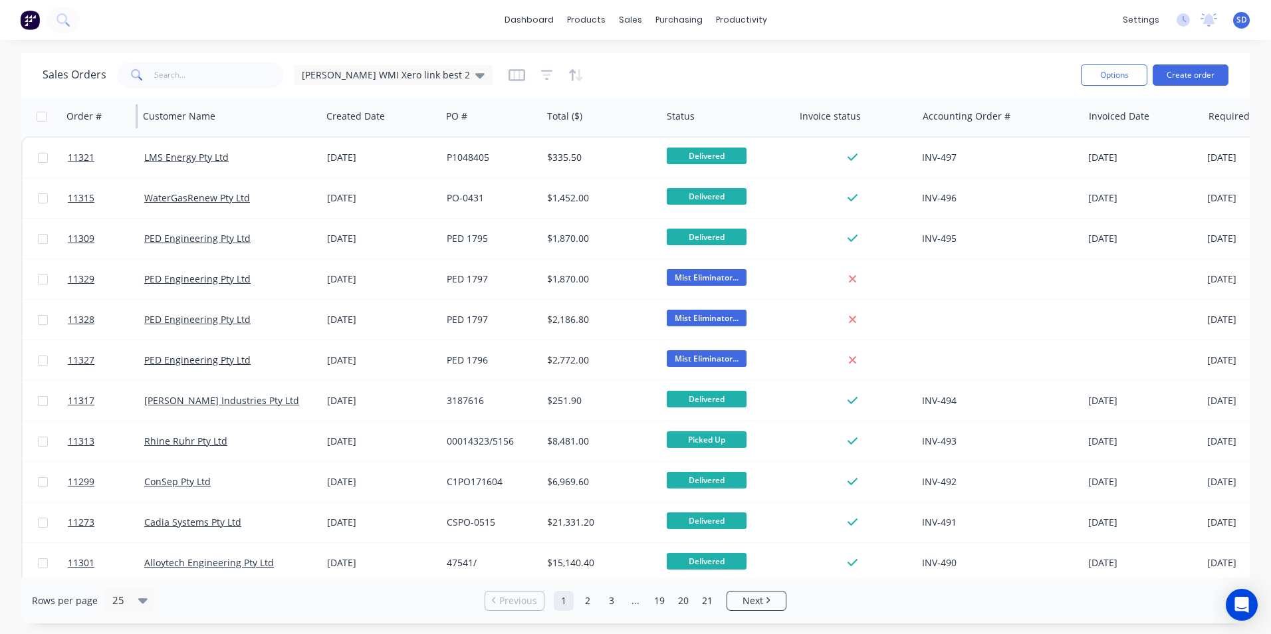
drag, startPoint x: 160, startPoint y: 112, endPoint x: 134, endPoint y: 126, distance: 29.8
click at [134, 126] on div "Order #" at bounding box center [99, 116] width 76 height 40
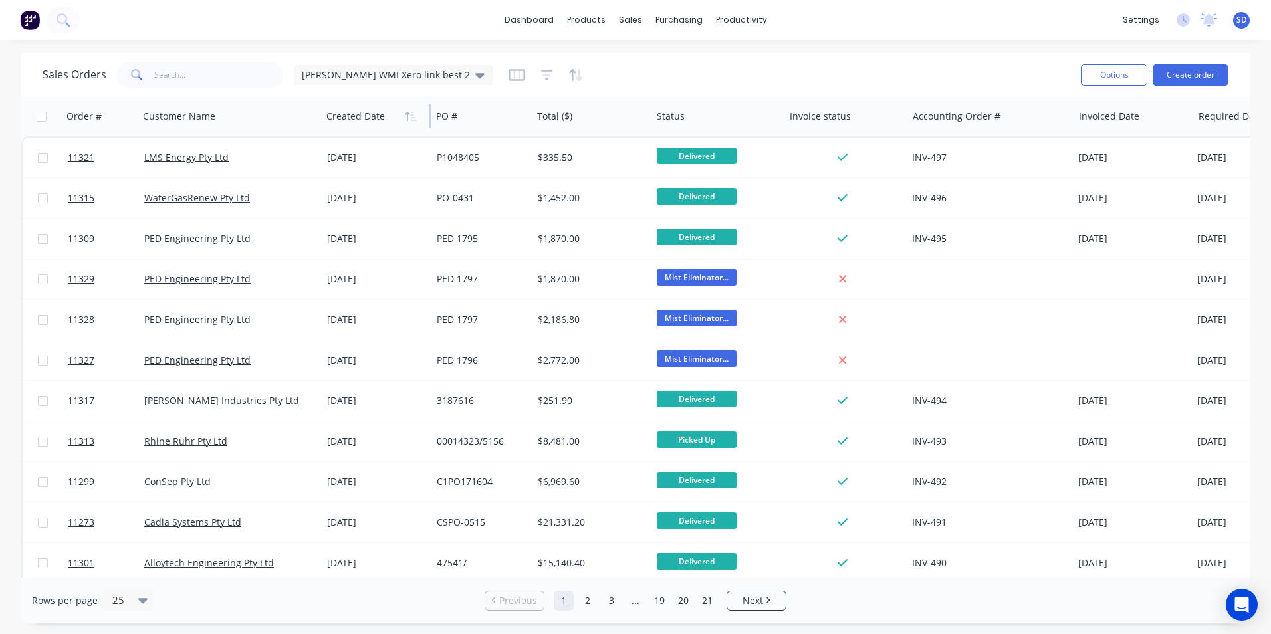
drag, startPoint x: 439, startPoint y: 117, endPoint x: 400, endPoint y: 119, distance: 39.9
click at [400, 119] on div "Created Date" at bounding box center [376, 116] width 110 height 40
drag, startPoint x: 531, startPoint y: 114, endPoint x: 528, endPoint y: 137, distance: 22.8
click at [528, 137] on div "Order # Customer Name Created Date PO # Total ($) Status Invoice status Account…" at bounding box center [664, 623] width 1286 height 1054
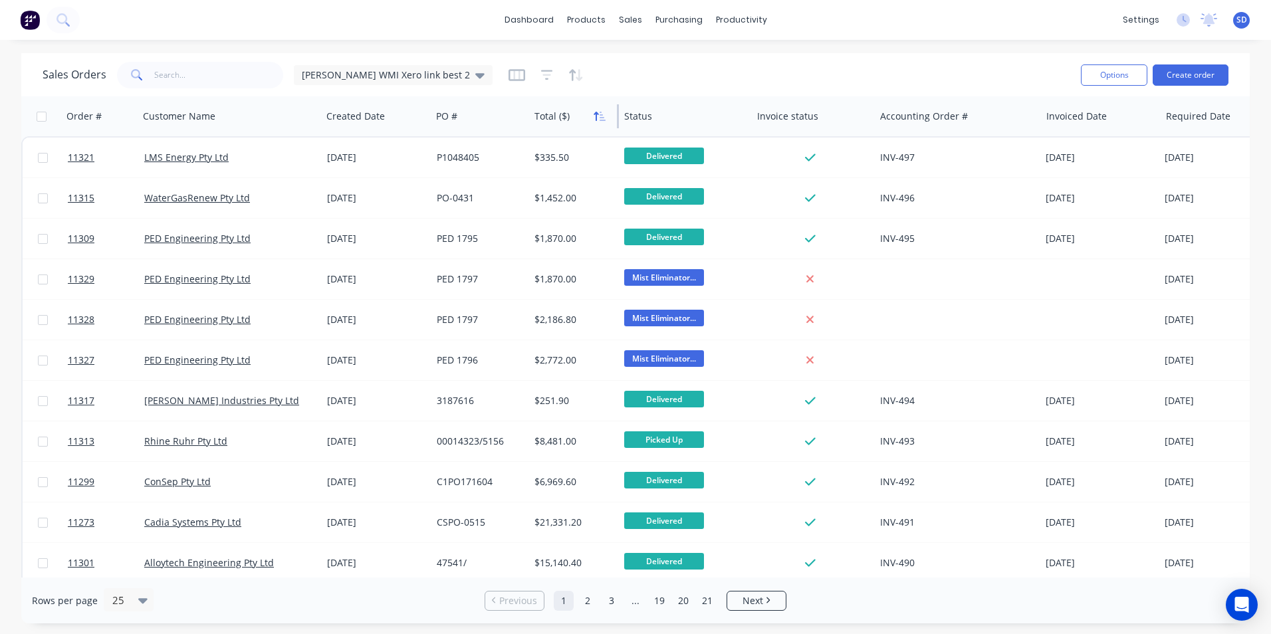
drag, startPoint x: 648, startPoint y: 110, endPoint x: 608, endPoint y: 114, distance: 40.1
click at [608, 114] on div "Total ($)" at bounding box center [574, 116] width 90 height 40
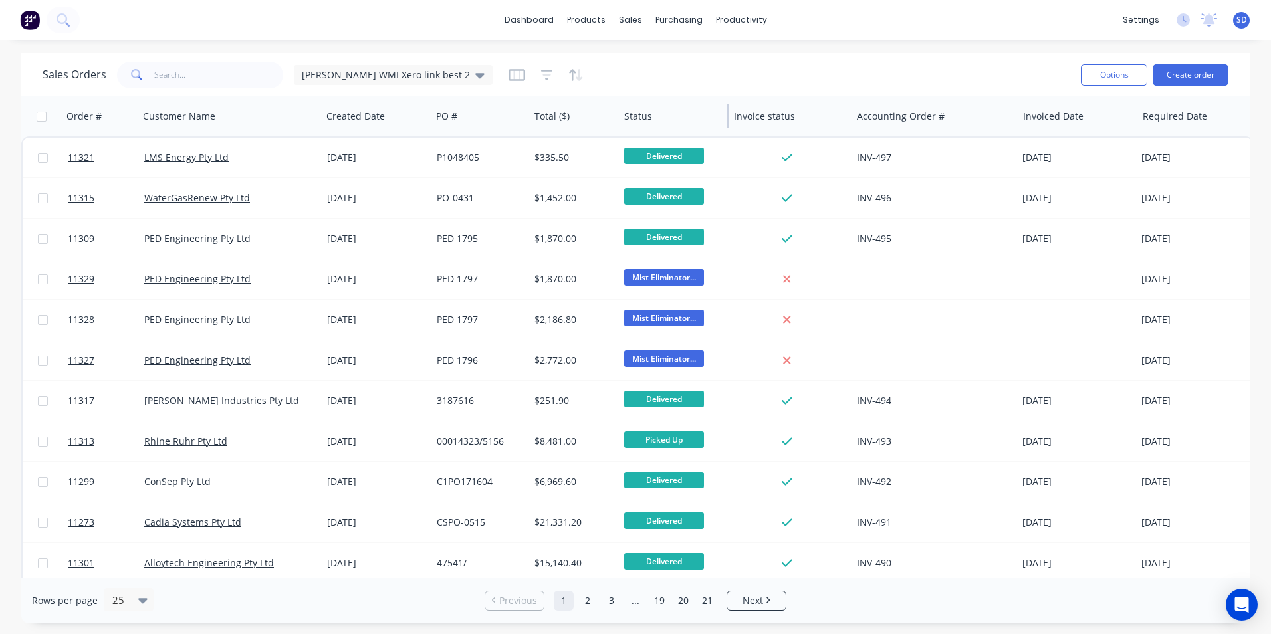
drag, startPoint x: 751, startPoint y: 114, endPoint x: 728, endPoint y: 116, distance: 23.3
click at [728, 116] on div at bounding box center [728, 116] width 2 height 24
drag, startPoint x: 850, startPoint y: 116, endPoint x: 841, endPoint y: 127, distance: 14.2
click at [841, 127] on div "Invoice status" at bounding box center [790, 116] width 123 height 40
drag, startPoint x: 852, startPoint y: 117, endPoint x: 834, endPoint y: 125, distance: 19.0
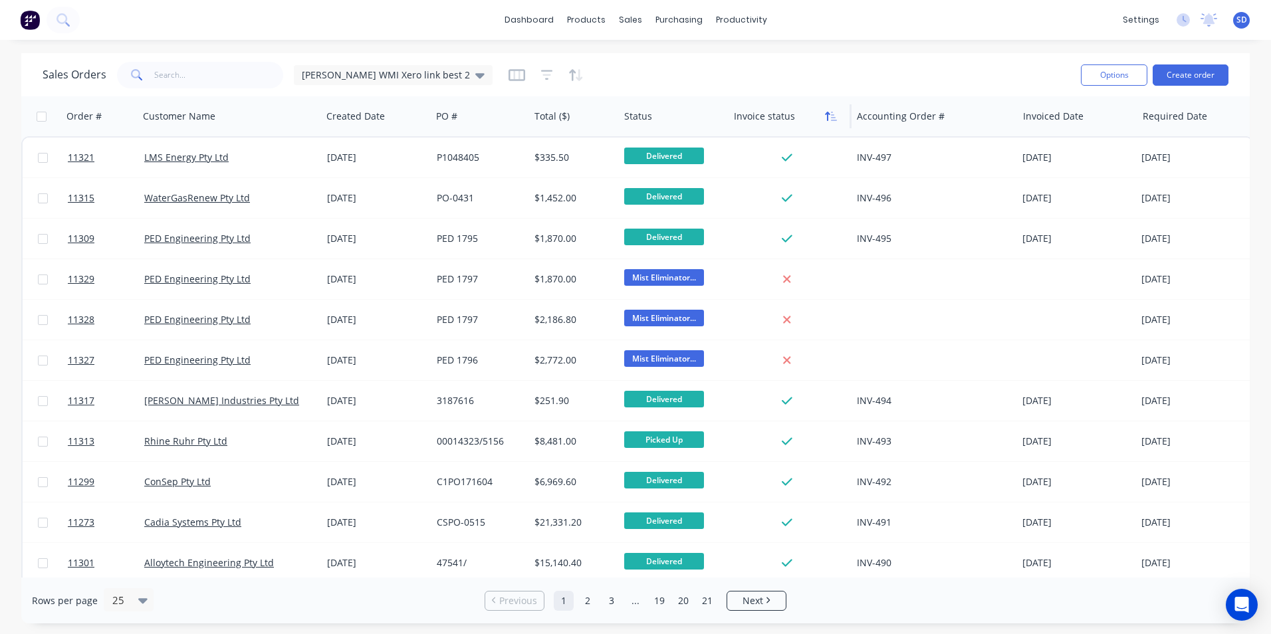
click at [834, 126] on div "Order # Customer Name Created Date PO # Total ($) Status Invoice status Account…" at bounding box center [637, 116] width 1233 height 40
drag, startPoint x: 851, startPoint y: 115, endPoint x: 836, endPoint y: 117, distance: 15.4
click at [836, 117] on div "Invoice status" at bounding box center [790, 116] width 123 height 40
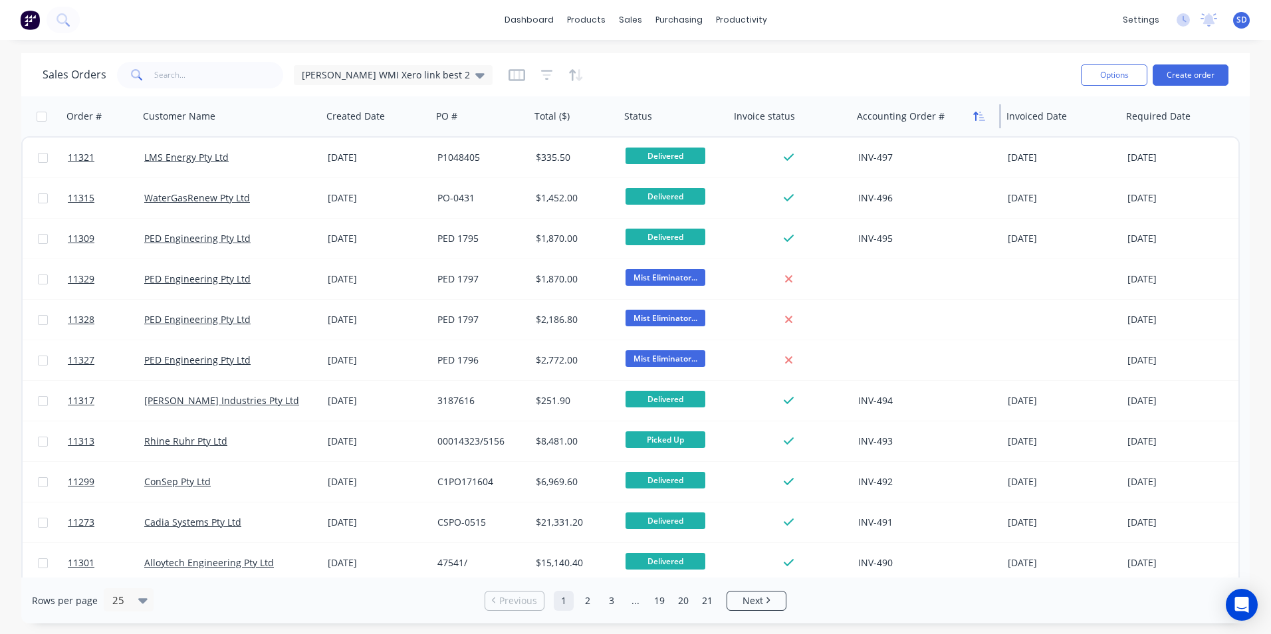
drag, startPoint x: 1017, startPoint y: 113, endPoint x: 969, endPoint y: 118, distance: 47.4
click at [969, 118] on div "Accounting Order #" at bounding box center [927, 116] width 150 height 40
drag, startPoint x: 1117, startPoint y: 108, endPoint x: 1132, endPoint y: 116, distance: 17.2
click at [1132, 116] on div "Order # Customer Name Created Date PO # Total ($) Status Invoice status Account…" at bounding box center [629, 116] width 1216 height 40
drag, startPoint x: 1001, startPoint y: 112, endPoint x: 971, endPoint y: 108, distance: 29.5
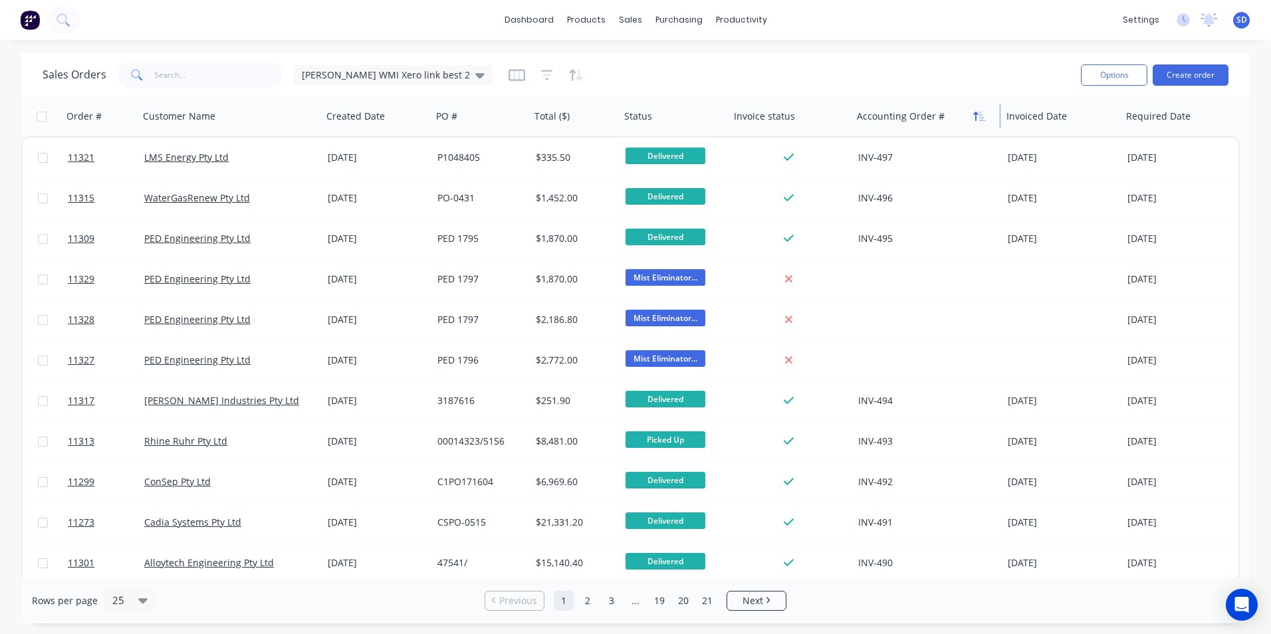
click at [971, 108] on div "Accounting Order #" at bounding box center [927, 116] width 150 height 40
click at [1014, 84] on div "Sales Orders Sam WMI Xero link best 2" at bounding box center [557, 75] width 1028 height 33
click at [832, 117] on icon "button" at bounding box center [834, 116] width 6 height 9
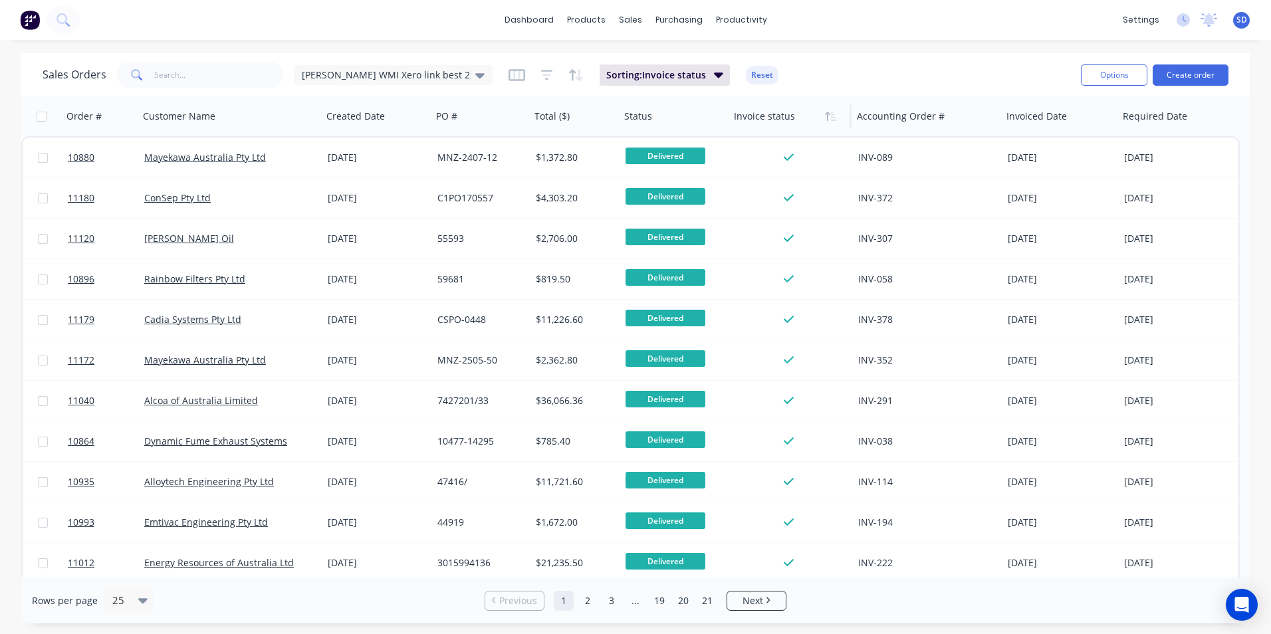
click at [832, 117] on icon "button" at bounding box center [834, 116] width 6 height 9
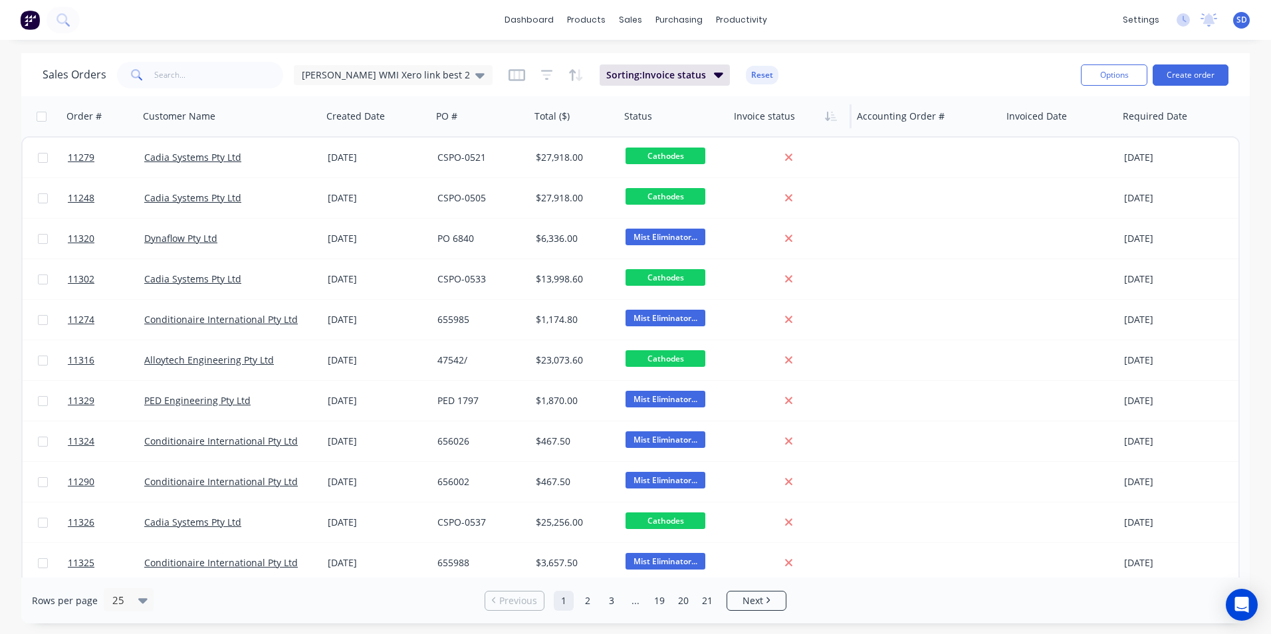
click at [862, 44] on div "dashboard products sales purchasing productivity dashboard products Product Cat…" at bounding box center [635, 317] width 1271 height 634
click at [878, 27] on div "dashboard products sales purchasing productivity dashboard products Product Cat…" at bounding box center [635, 20] width 1271 height 40
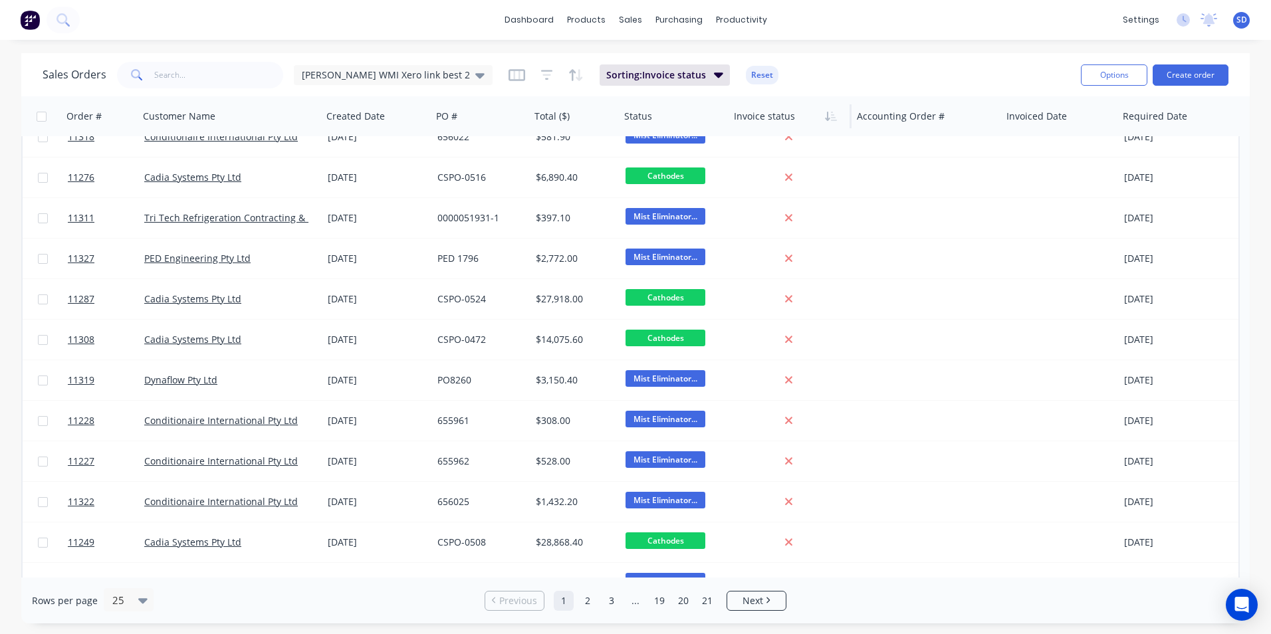
scroll to position [572, 0]
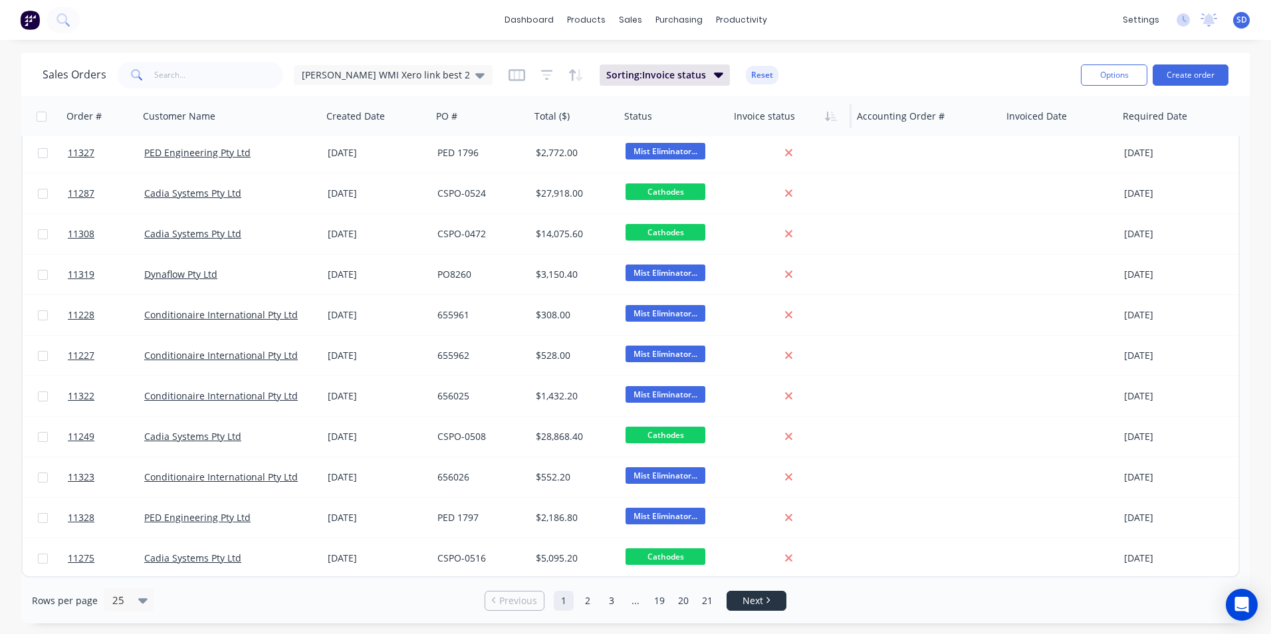
click at [755, 598] on span "Next" at bounding box center [753, 600] width 21 height 13
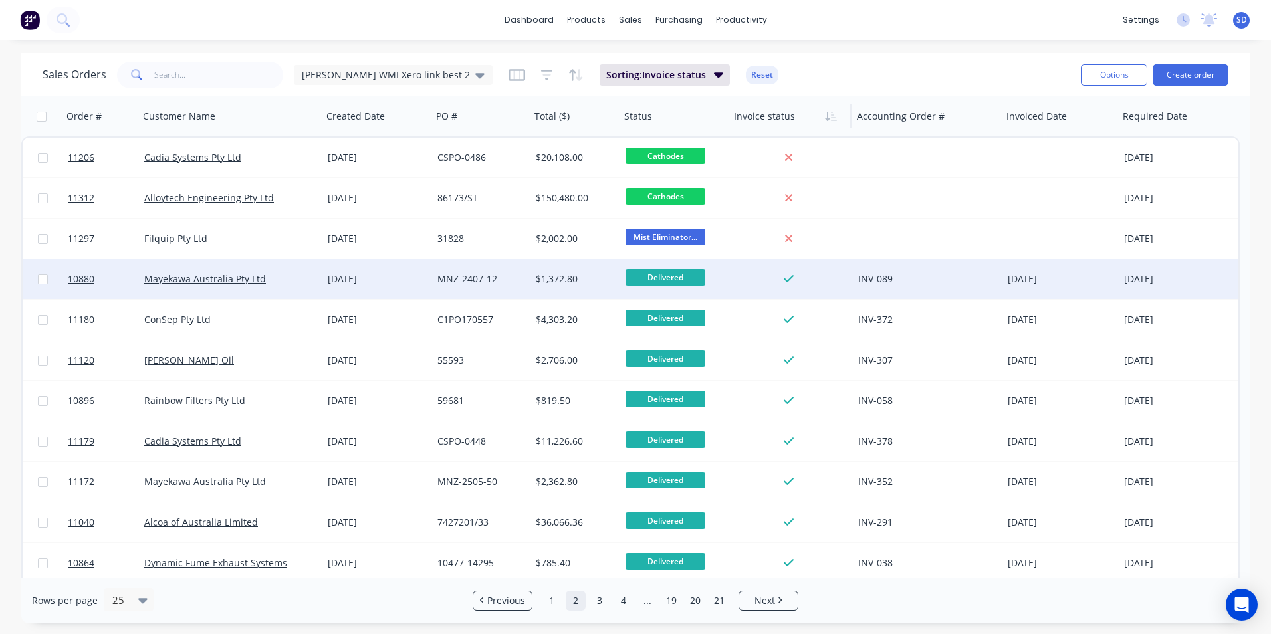
click at [901, 291] on div "INV-089" at bounding box center [928, 279] width 150 height 40
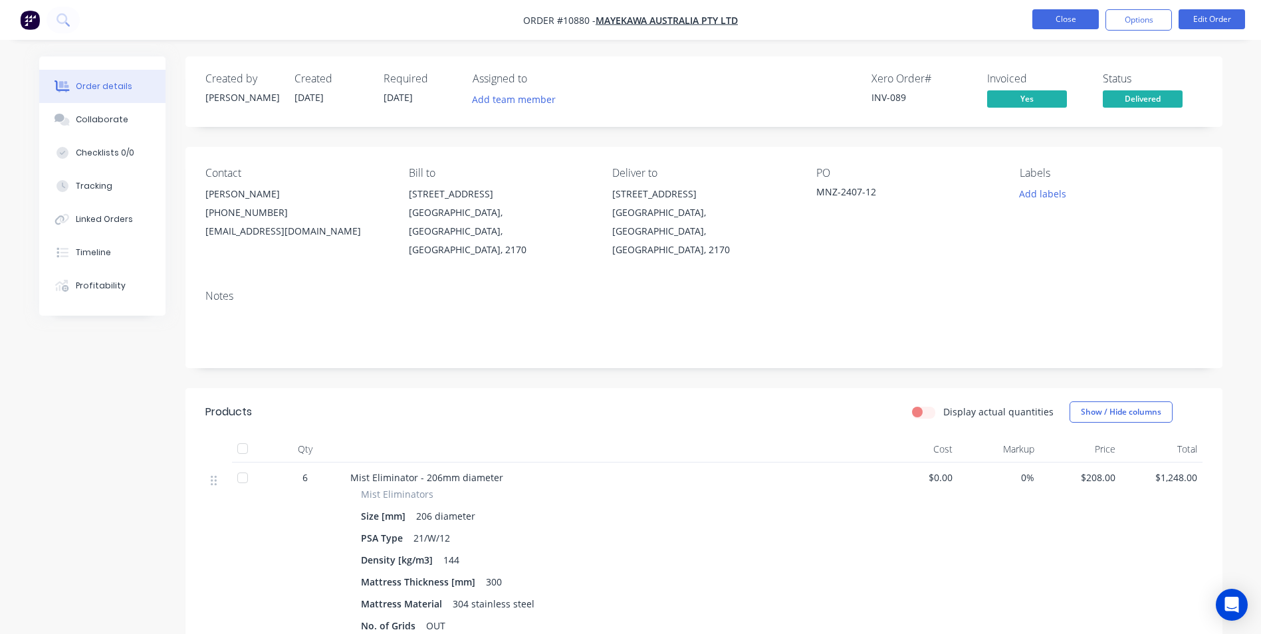
click at [1072, 27] on button "Close" at bounding box center [1066, 19] width 66 height 20
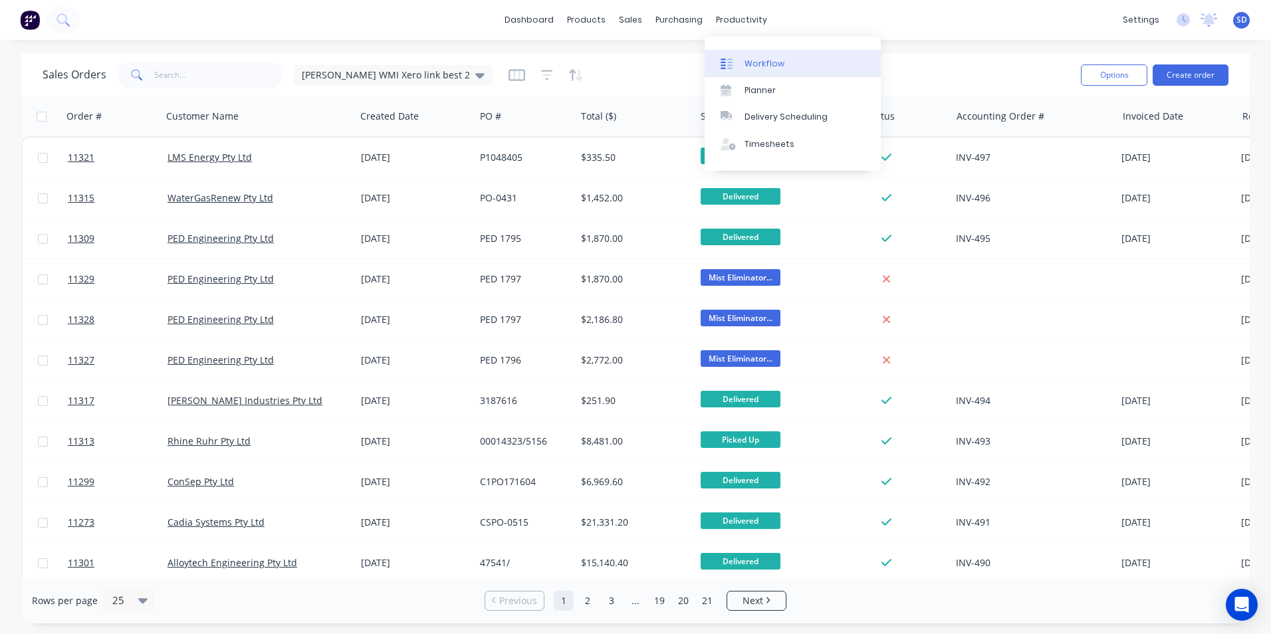
click at [754, 64] on div "Workflow" at bounding box center [765, 64] width 40 height 12
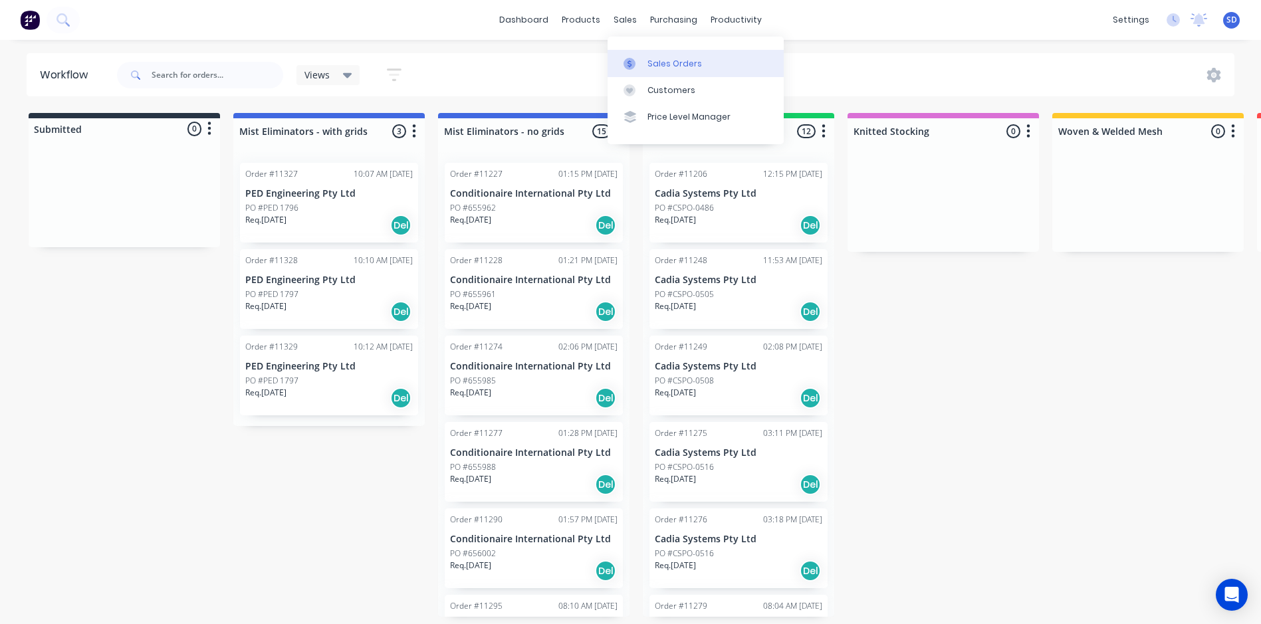
click at [635, 67] on icon at bounding box center [630, 64] width 12 height 12
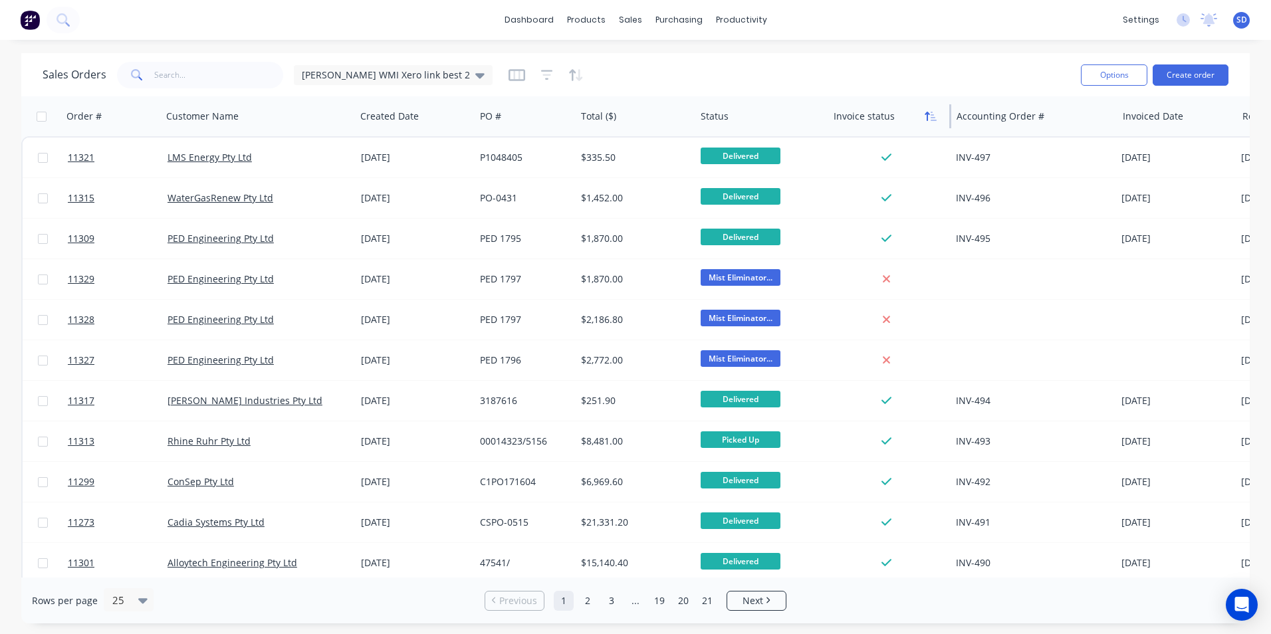
drag, startPoint x: 951, startPoint y: 114, endPoint x: 928, endPoint y: 120, distance: 23.9
click at [928, 120] on div "Invoice status" at bounding box center [889, 116] width 123 height 40
drag, startPoint x: 1116, startPoint y: 110, endPoint x: 1043, endPoint y: 108, distance: 72.5
click at [1043, 108] on div "Accounting Order #" at bounding box center [1026, 116] width 150 height 40
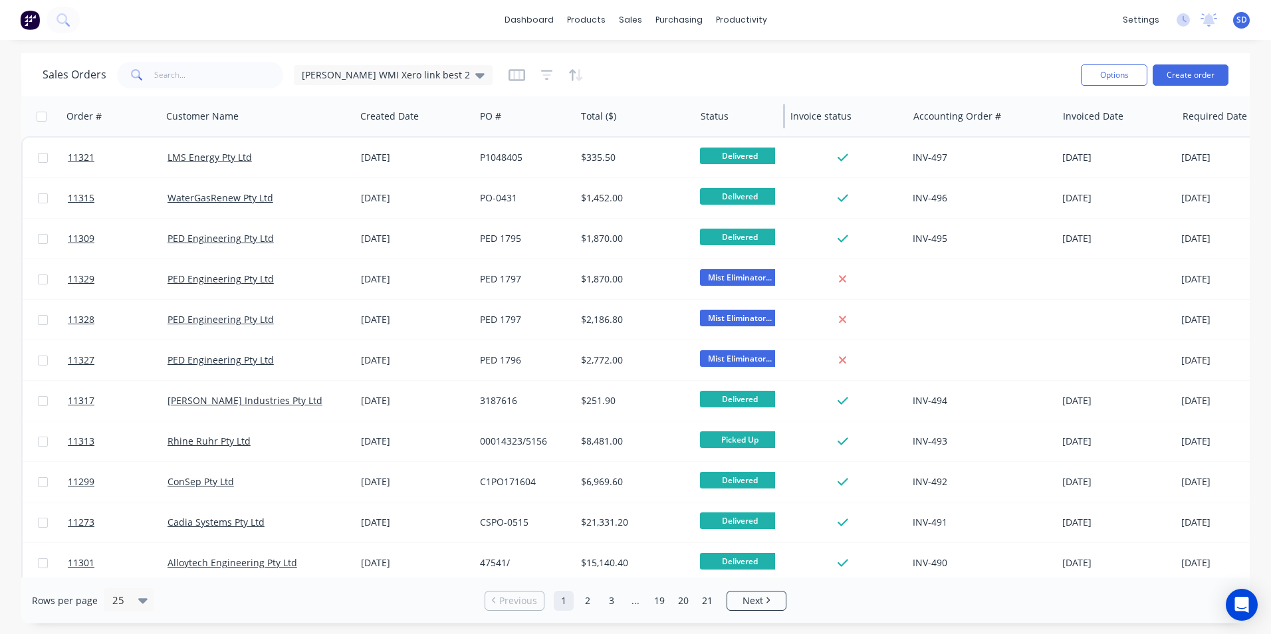
drag, startPoint x: 828, startPoint y: 109, endPoint x: 785, endPoint y: 109, distance: 43.2
click at [785, 109] on div at bounding box center [784, 116] width 2 height 24
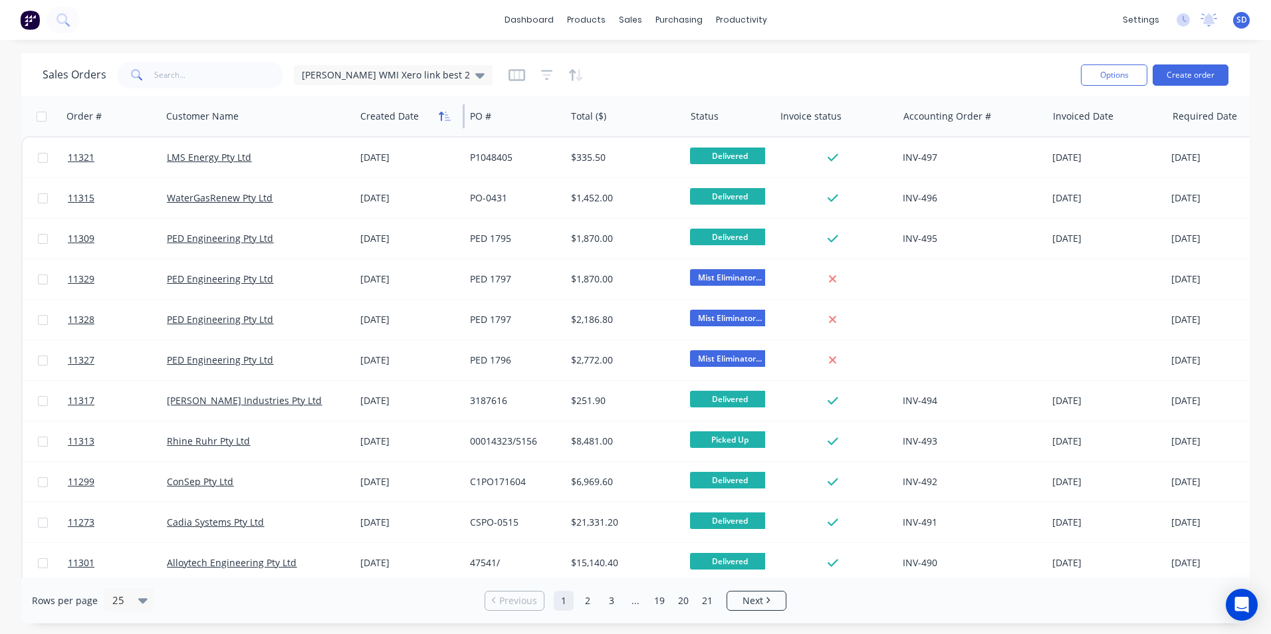
drag, startPoint x: 473, startPoint y: 120, endPoint x: 435, endPoint y: 118, distance: 37.3
click at [435, 118] on div "Created Date" at bounding box center [410, 116] width 110 height 40
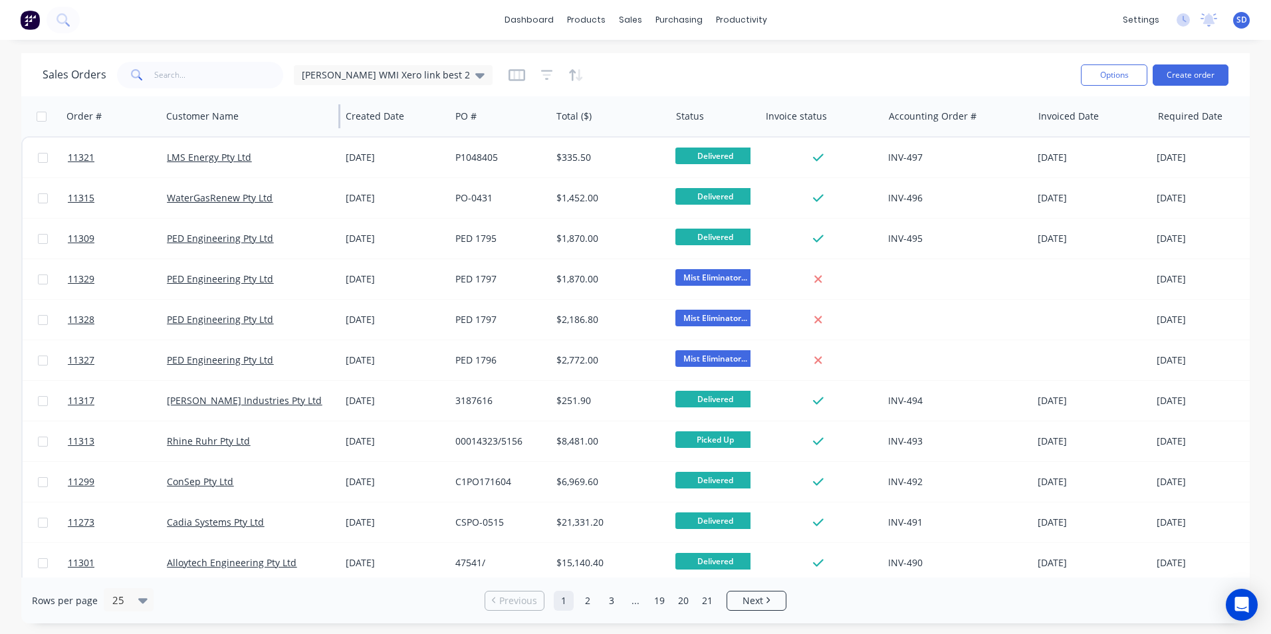
drag, startPoint x: 354, startPoint y: 117, endPoint x: 340, endPoint y: 117, distance: 14.6
click at [340, 117] on div at bounding box center [339, 116] width 2 height 24
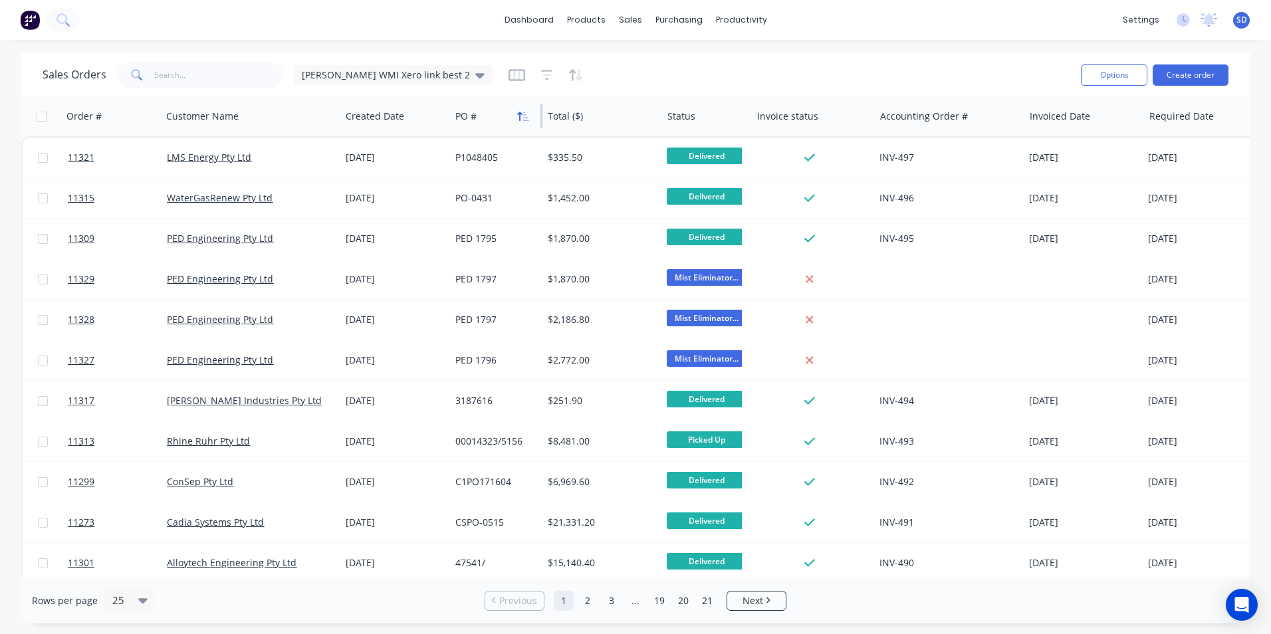
drag, startPoint x: 549, startPoint y: 108, endPoint x: 541, endPoint y: 108, distance: 8.6
click at [541, 108] on div at bounding box center [542, 116] width 2 height 24
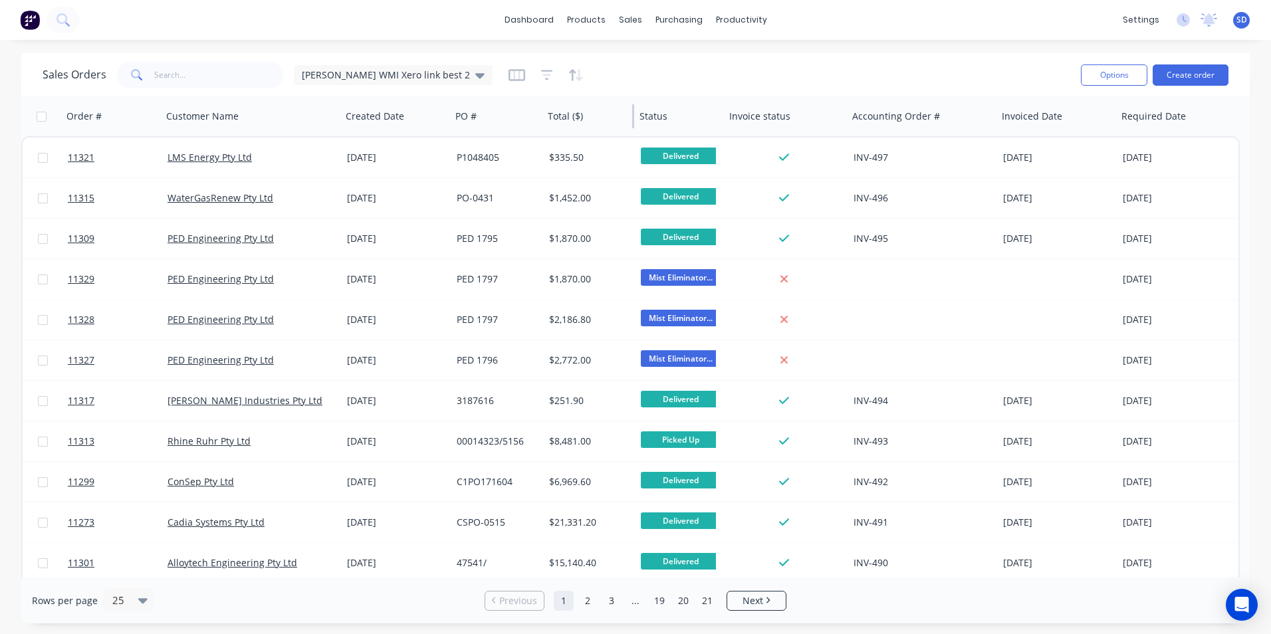
drag, startPoint x: 661, startPoint y: 110, endPoint x: 633, endPoint y: 114, distance: 28.2
click at [633, 114] on div at bounding box center [633, 116] width 2 height 24
click at [430, 79] on div "Sam WMI Xero link best 2" at bounding box center [393, 75] width 199 height 20
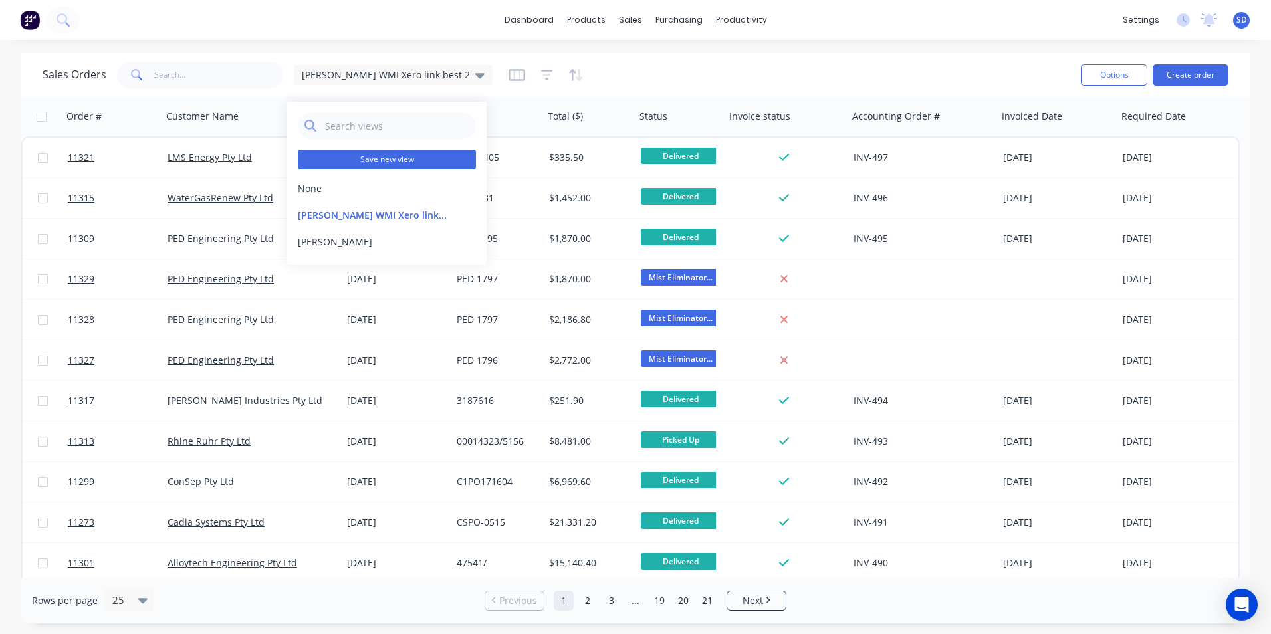
click at [428, 158] on button "Save new view" at bounding box center [387, 160] width 178 height 20
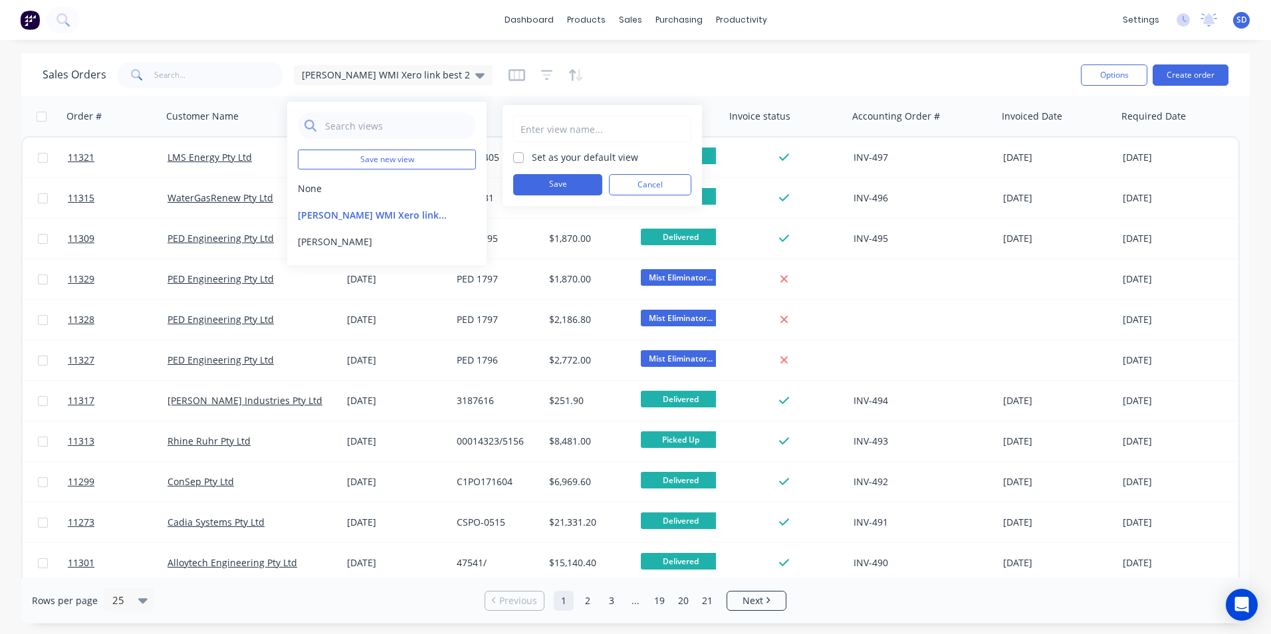
click at [553, 124] on input "text" at bounding box center [603, 128] width 164 height 25
type input "Sam WMI Xero link best 3"
click at [553, 156] on label "Set as your default view" at bounding box center [585, 157] width 106 height 14
click at [524, 156] on input "Set as your default view" at bounding box center [518, 156] width 11 height 13
checkbox input "true"
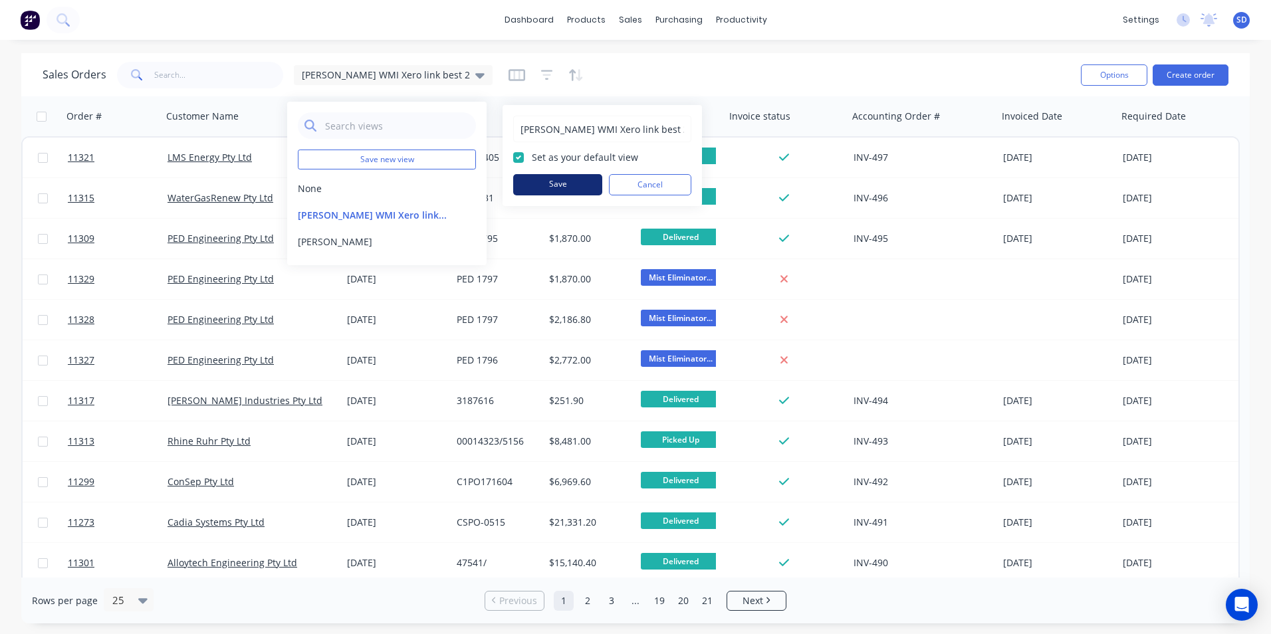
click at [542, 185] on button "Save" at bounding box center [557, 184] width 89 height 21
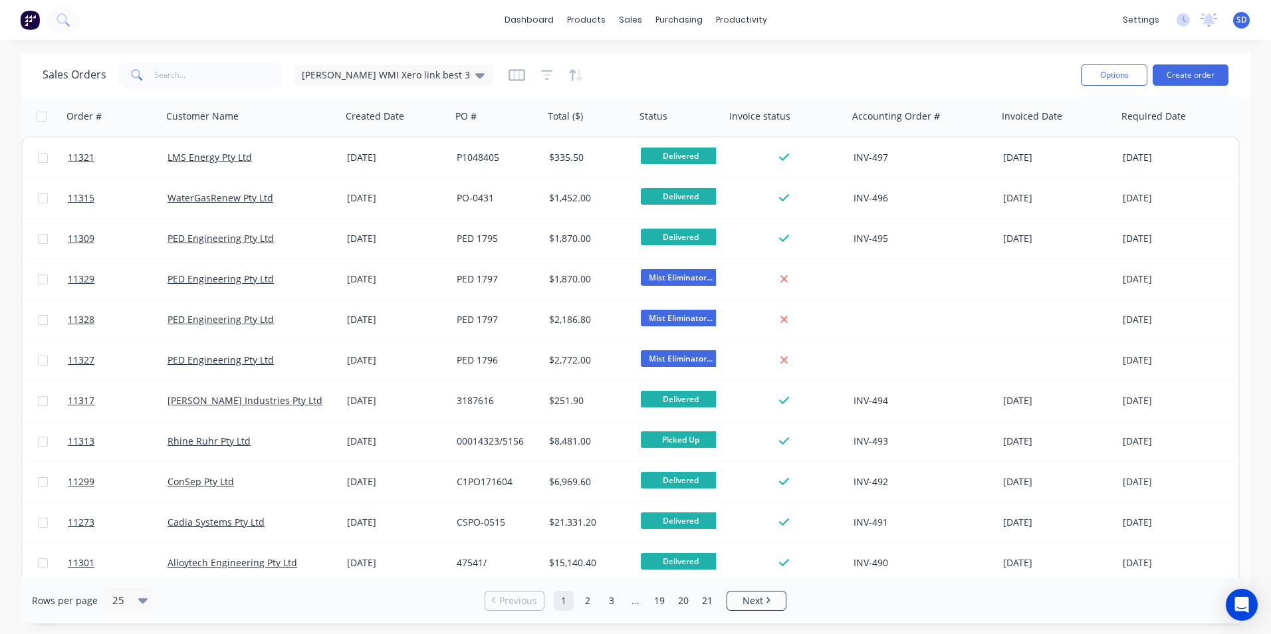
click at [581, 86] on div "Sales Orders Sam WMI Xero link best 3" at bounding box center [557, 75] width 1028 height 33
click at [513, 75] on icon "button" at bounding box center [516, 74] width 7 height 9
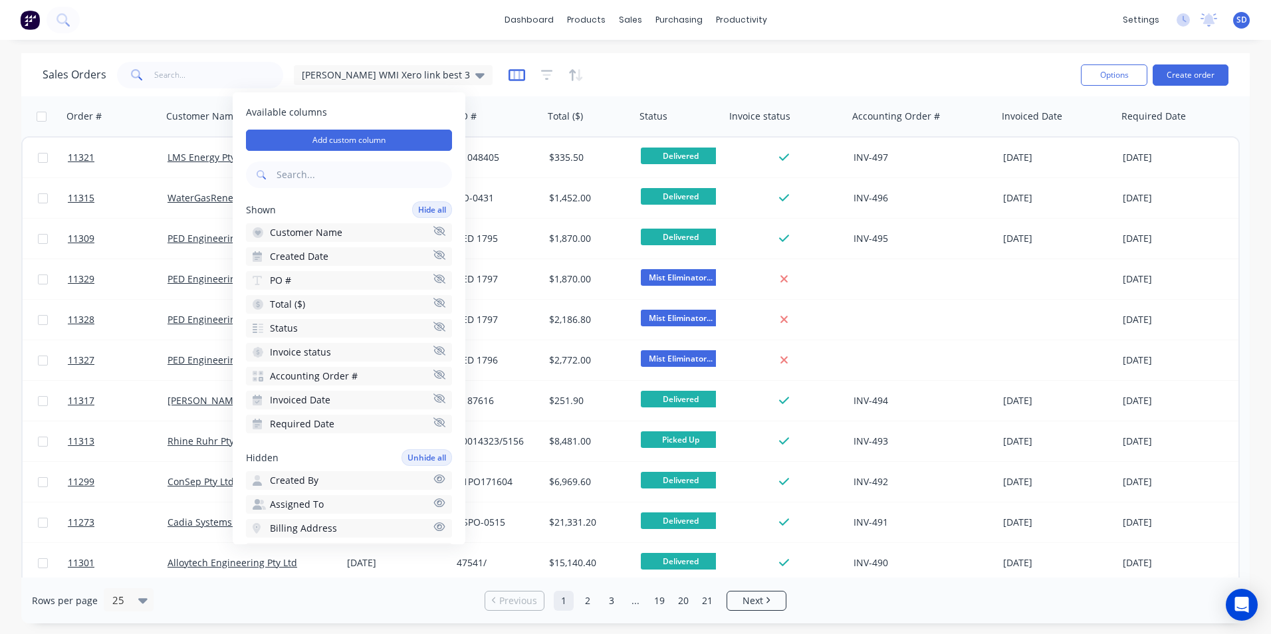
click at [513, 75] on icon "button" at bounding box center [516, 74] width 7 height 9
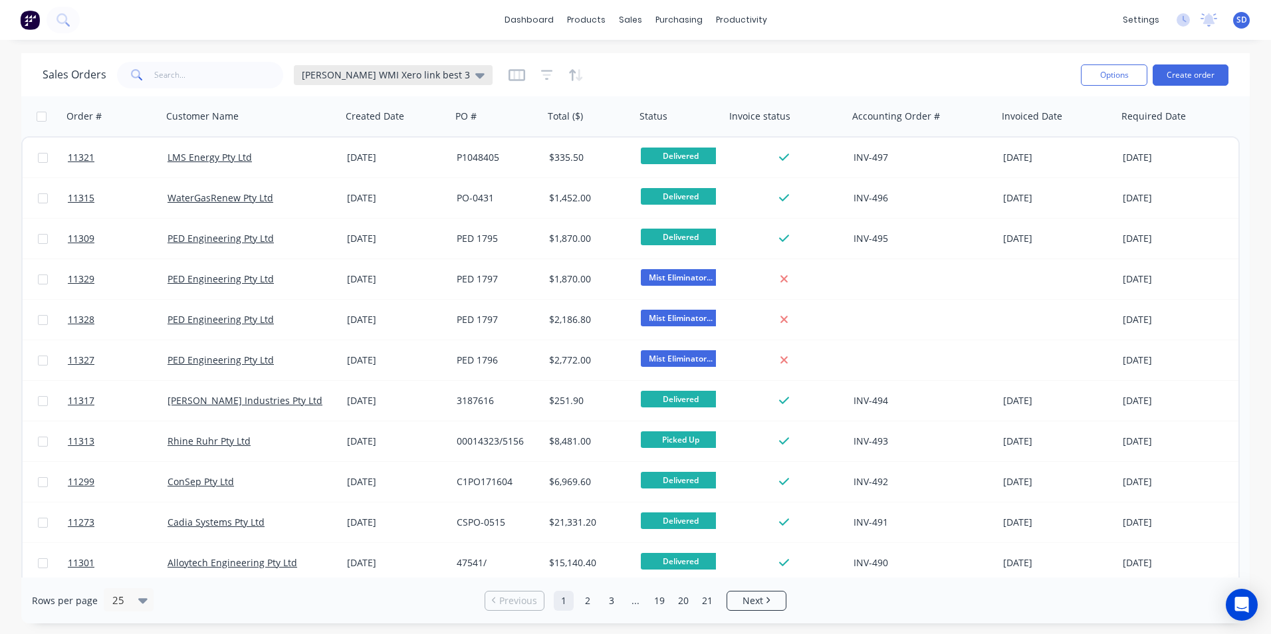
click at [475, 73] on icon at bounding box center [479, 75] width 9 height 5
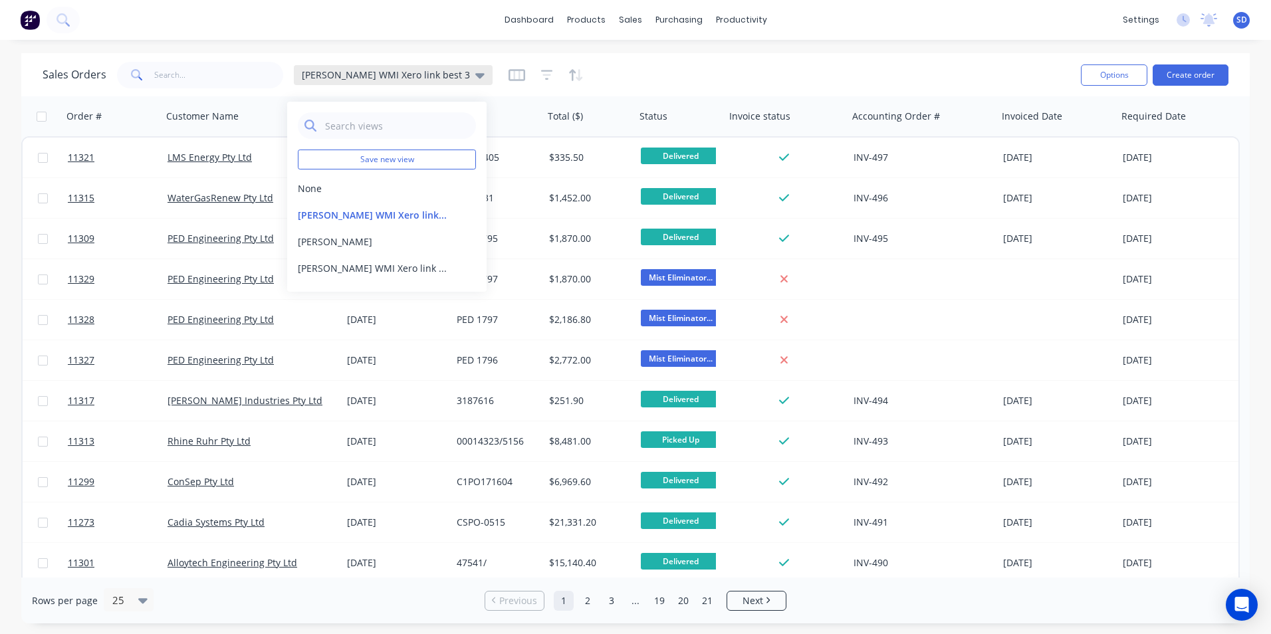
click at [475, 73] on icon at bounding box center [479, 75] width 9 height 5
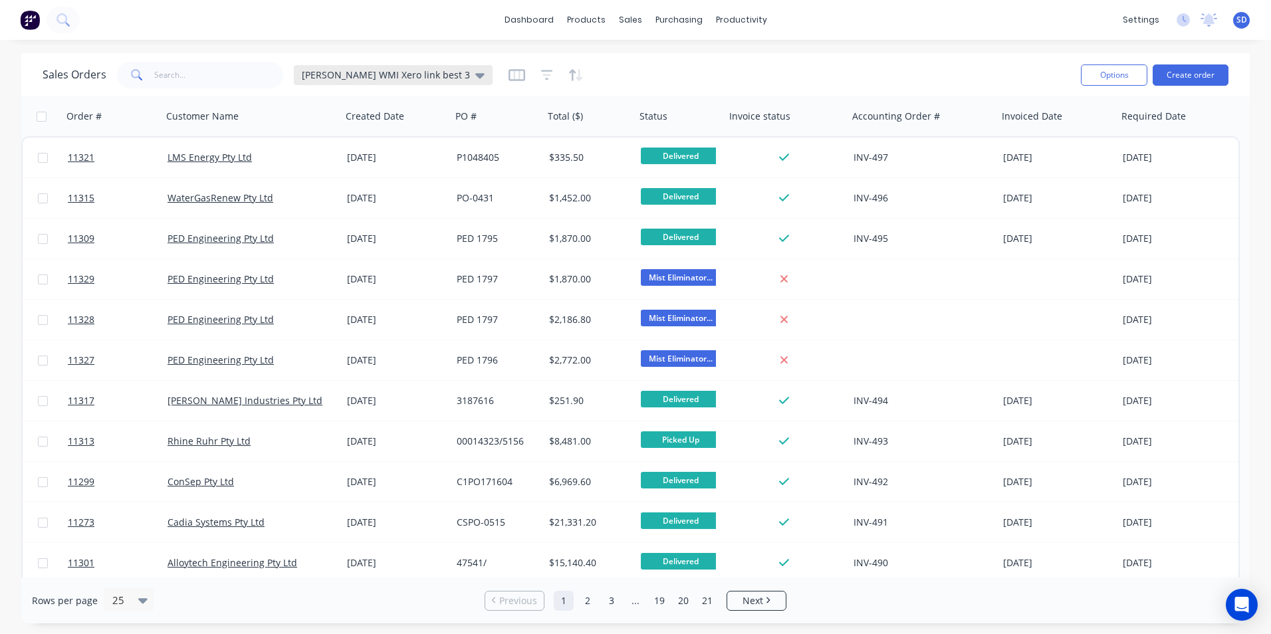
click at [475, 73] on icon at bounding box center [479, 75] width 9 height 5
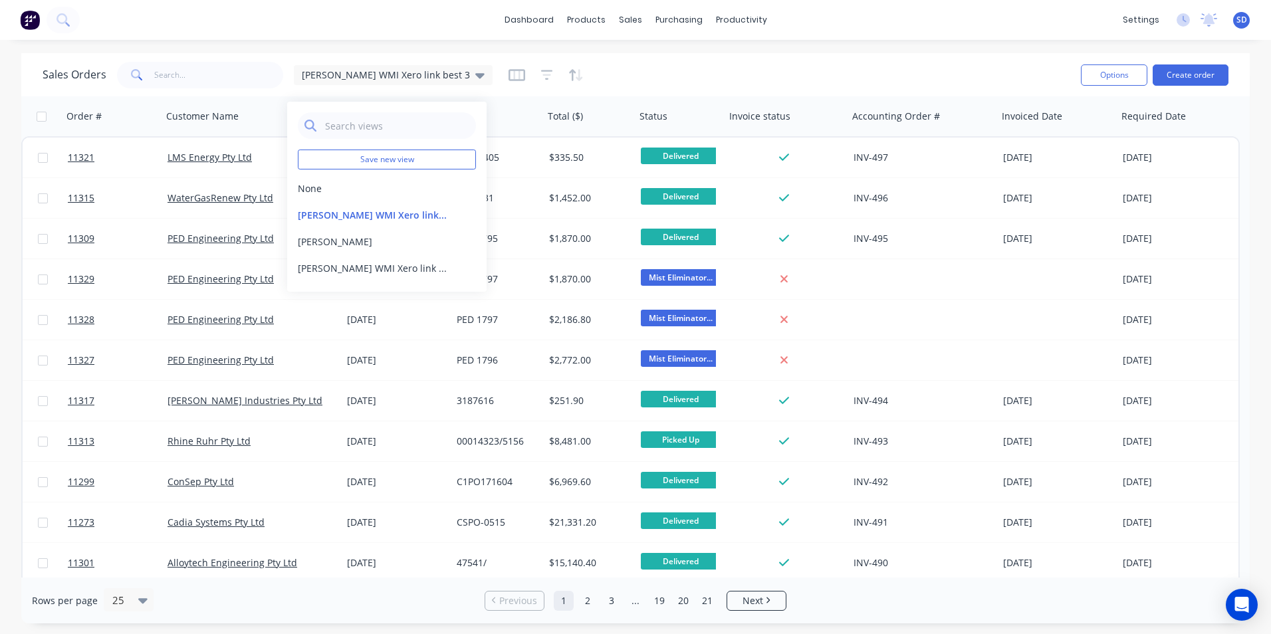
drag, startPoint x: 421, startPoint y: 73, endPoint x: 658, endPoint y: 55, distance: 238.1
click at [658, 55] on div "Sales Orders Sam WMI Xero link best 3 Options Create order" at bounding box center [635, 74] width 1229 height 43
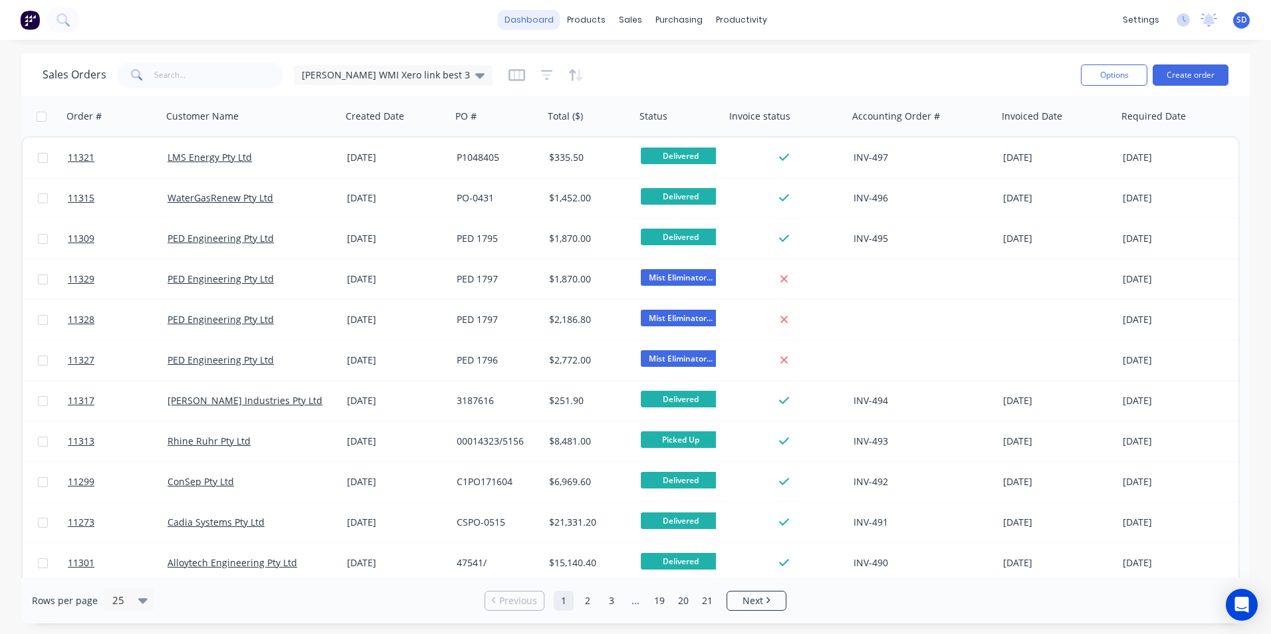
click at [541, 25] on link "dashboard" at bounding box center [529, 20] width 62 height 20
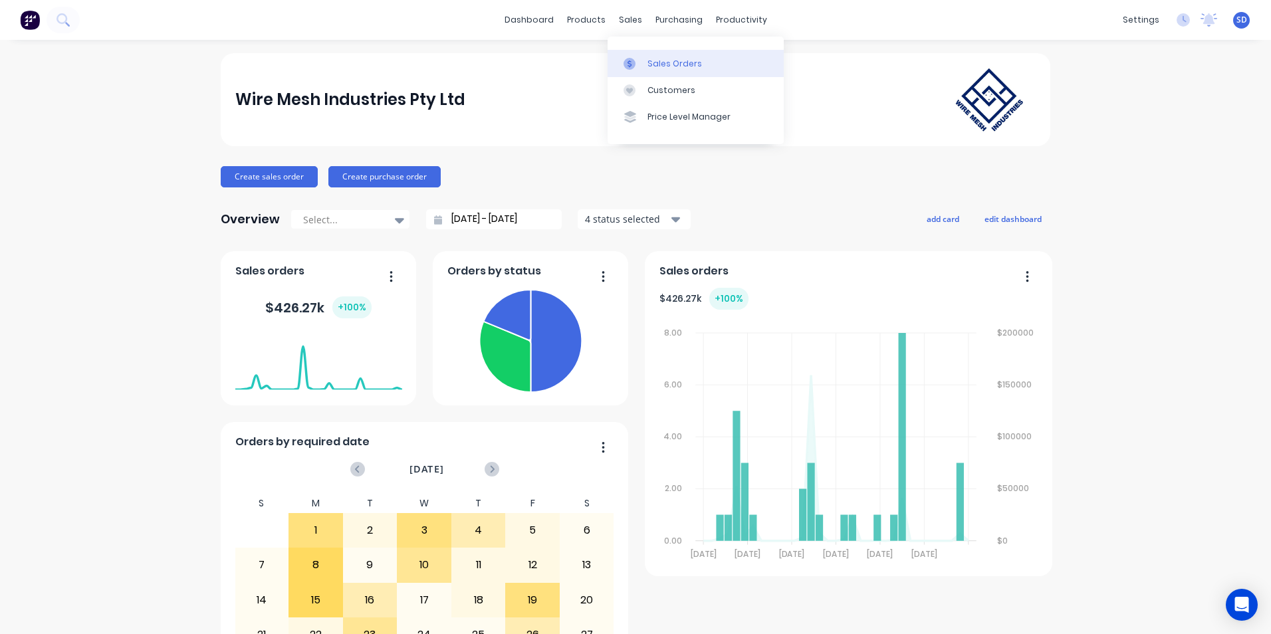
click at [645, 64] on link "Sales Orders" at bounding box center [696, 63] width 176 height 27
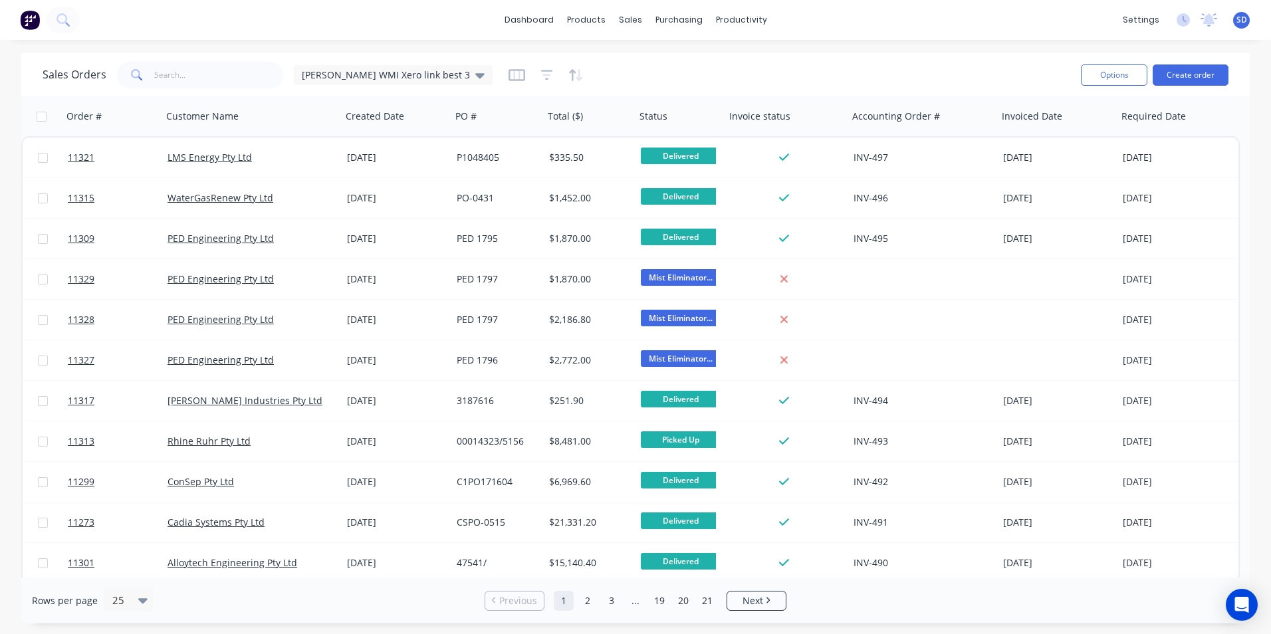
click at [343, 20] on div "dashboard products sales purchasing productivity dashboard products Product Cat…" at bounding box center [635, 20] width 1271 height 40
click at [914, 74] on div "Sales Orders Sam WMI Xero link best 3" at bounding box center [557, 75] width 1028 height 33
click at [978, 61] on div "Sales Orders Sam WMI Xero link best 3" at bounding box center [557, 75] width 1028 height 33
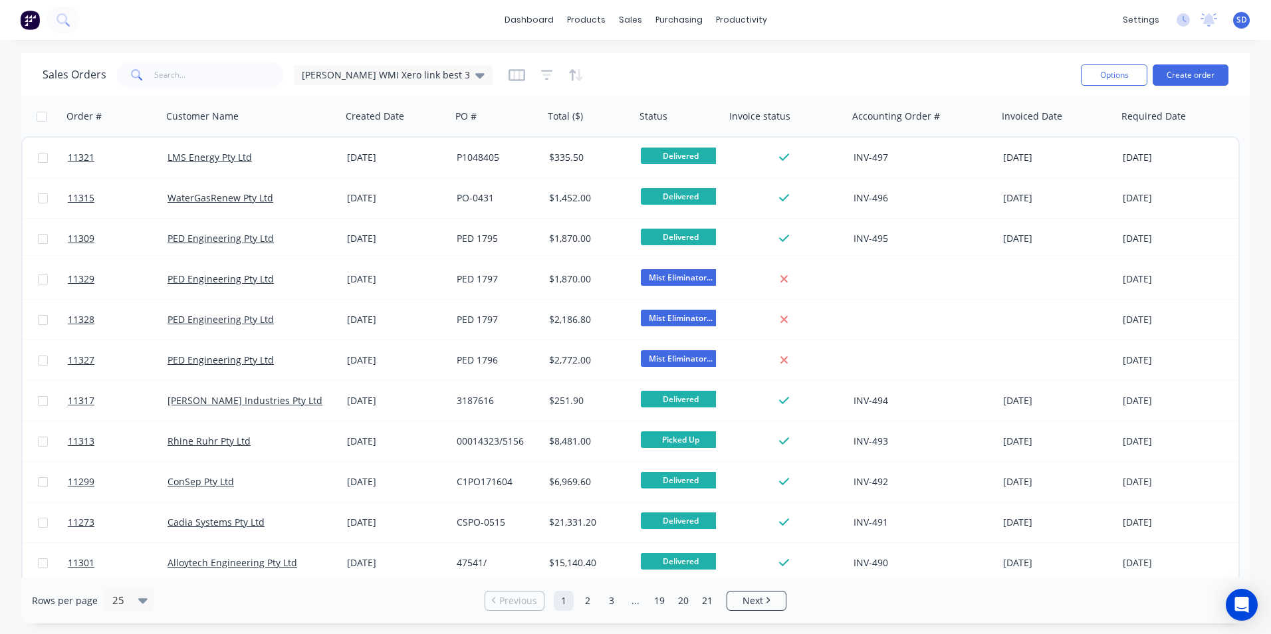
click at [978, 61] on div "Sales Orders Sam WMI Xero link best 3" at bounding box center [557, 75] width 1028 height 33
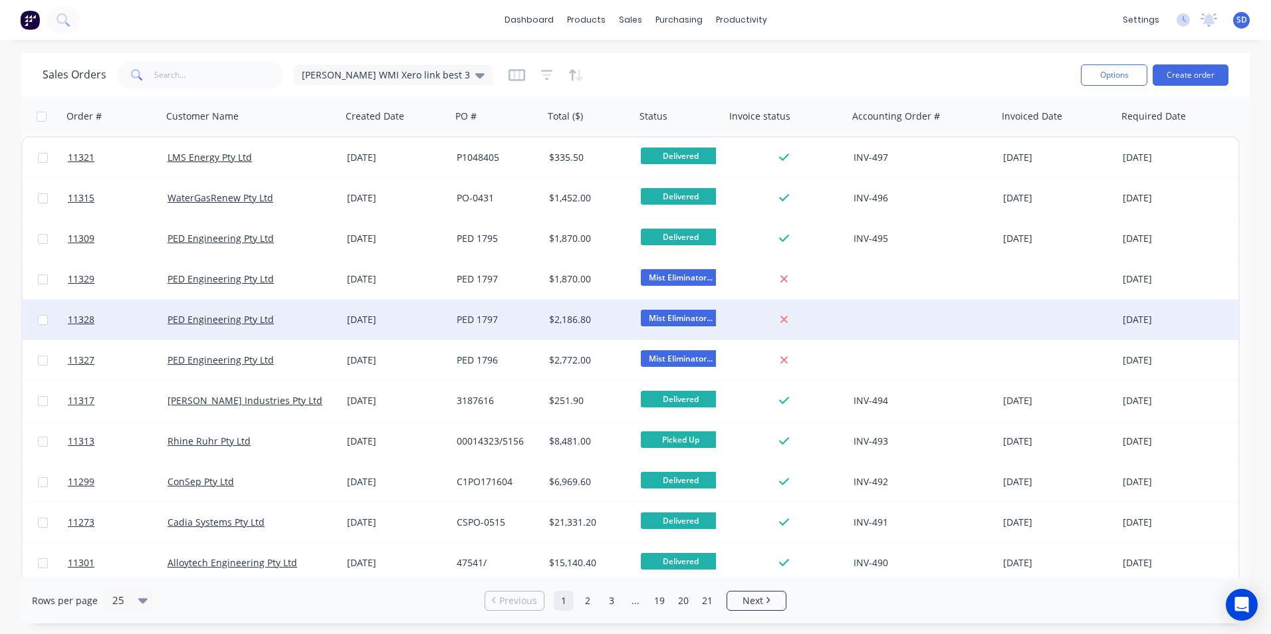
click at [1226, 309] on div "17 Oct 2025" at bounding box center [1176, 320] width 116 height 40
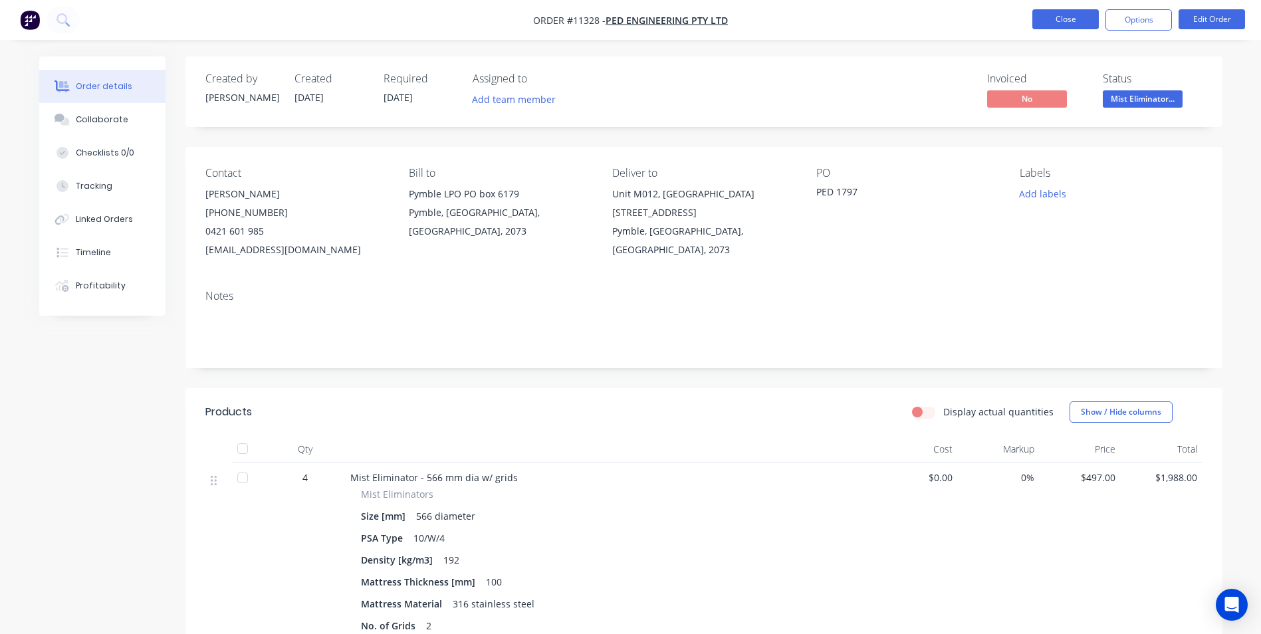
drag, startPoint x: 1226, startPoint y: 309, endPoint x: 1074, endPoint y: 23, distance: 323.3
click at [1074, 23] on button "Close" at bounding box center [1066, 19] width 66 height 20
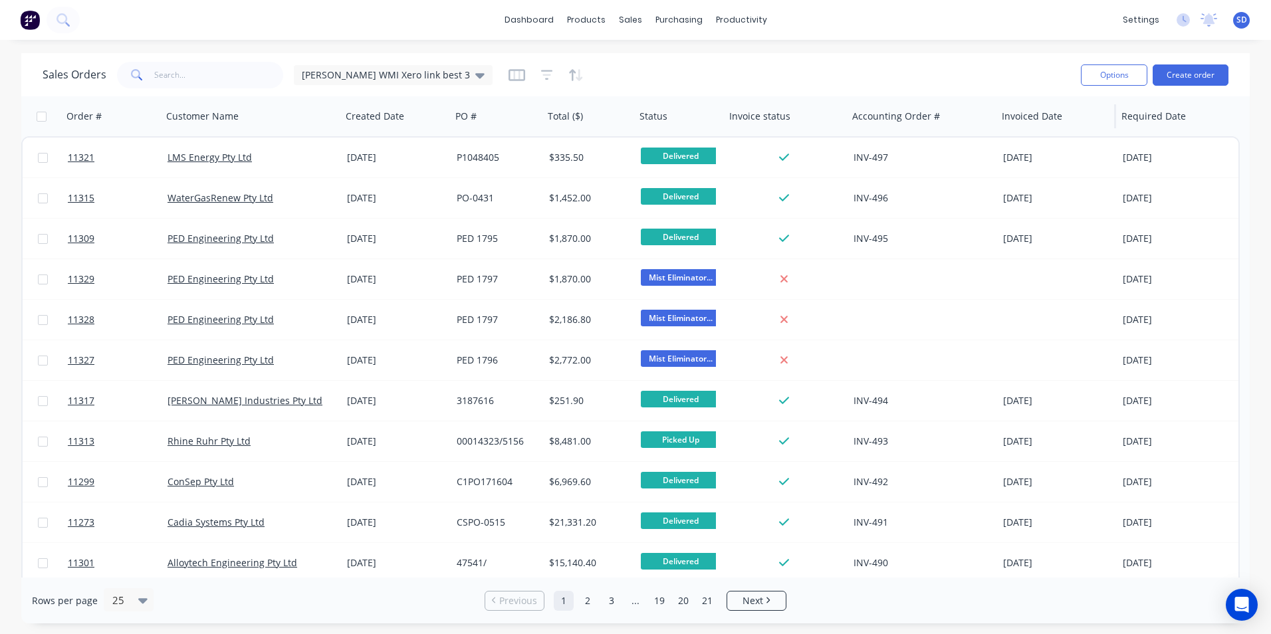
click at [1075, 130] on div "Invoiced Date" at bounding box center [1057, 116] width 120 height 40
click at [1207, 120] on icon "button" at bounding box center [1212, 116] width 12 height 11
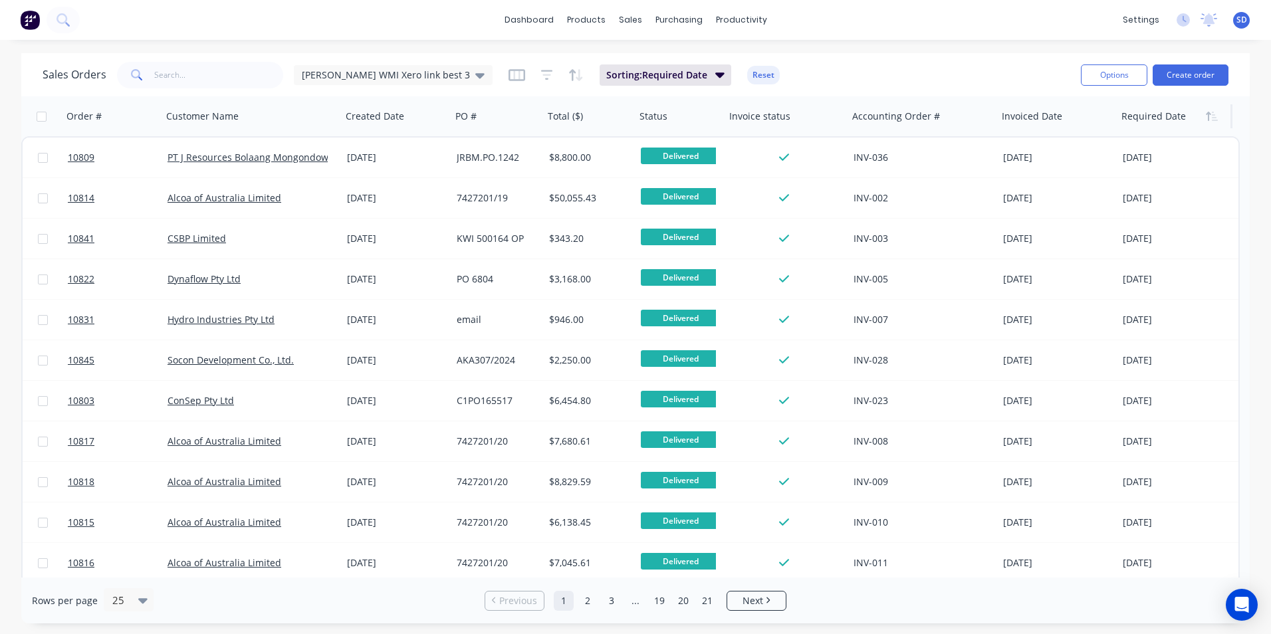
click at [1207, 120] on icon "button" at bounding box center [1212, 116] width 12 height 11
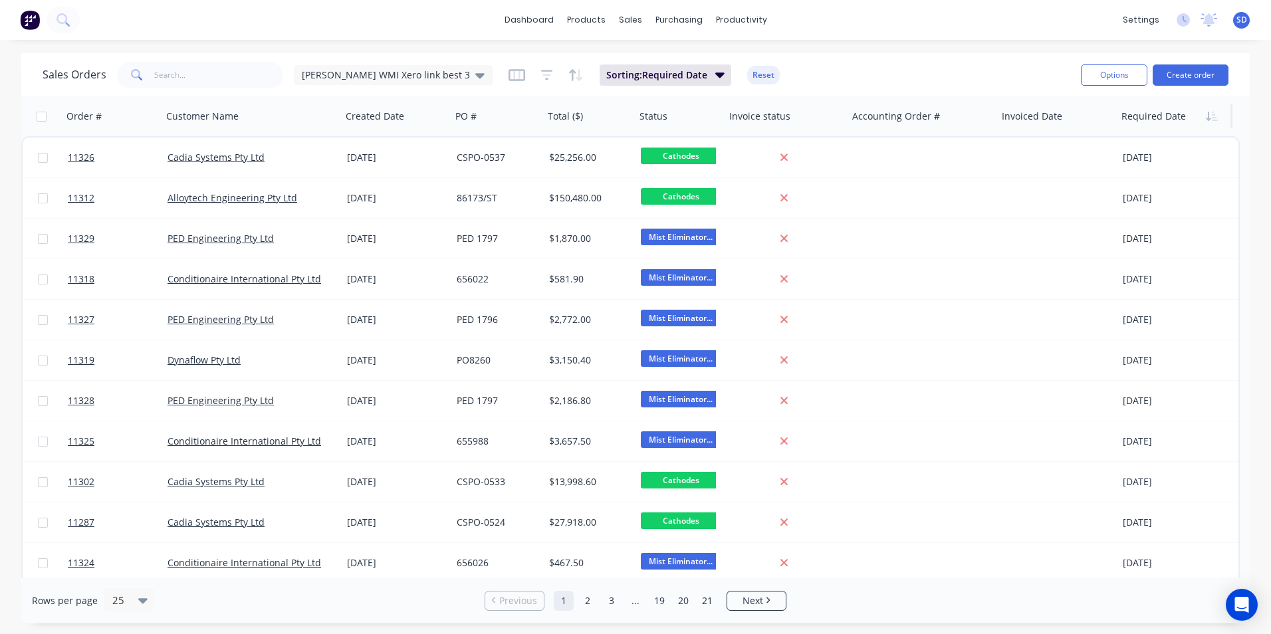
click at [1207, 120] on icon "button" at bounding box center [1212, 116] width 12 height 11
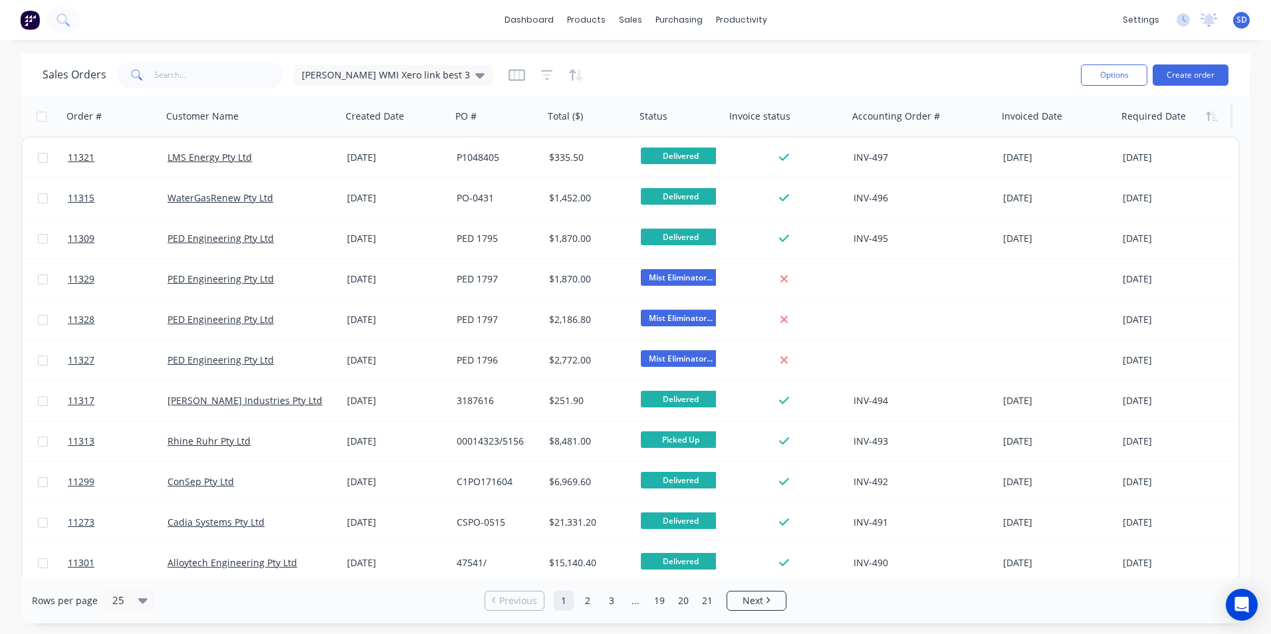
click at [1207, 120] on icon "button" at bounding box center [1212, 116] width 12 height 11
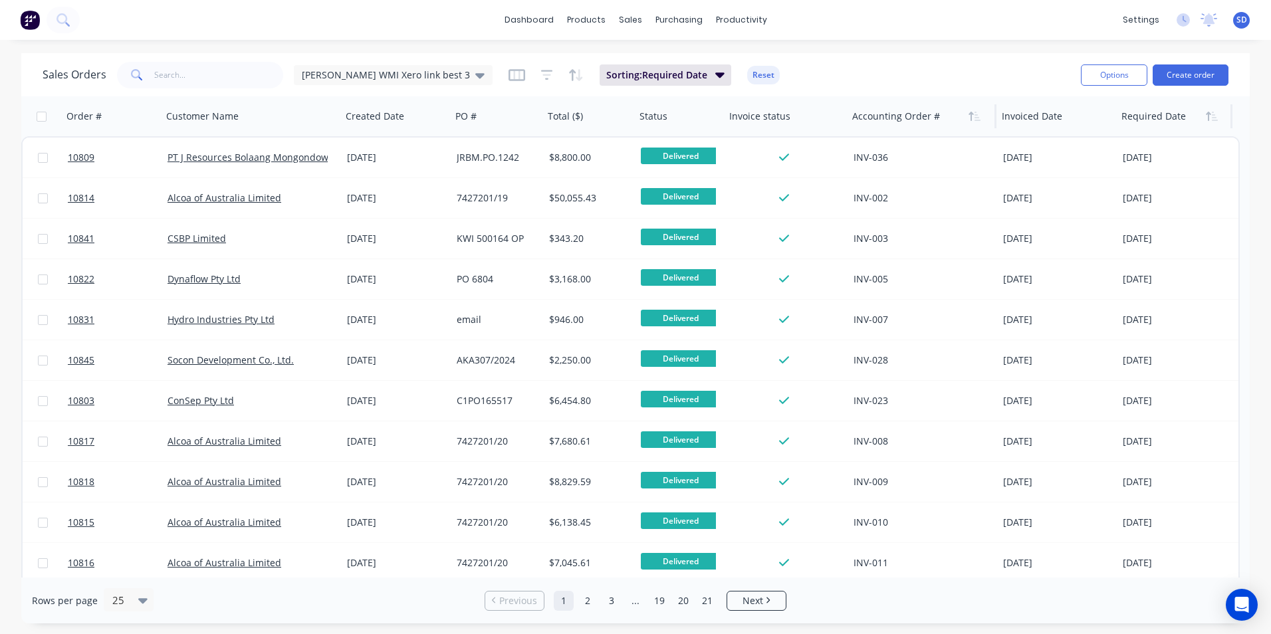
click at [884, 116] on div at bounding box center [918, 116] width 132 height 27
click at [979, 123] on button "button" at bounding box center [975, 116] width 20 height 20
click at [1049, 126] on div at bounding box center [1054, 116] width 104 height 27
click at [1092, 116] on icon "button" at bounding box center [1092, 116] width 5 height 9
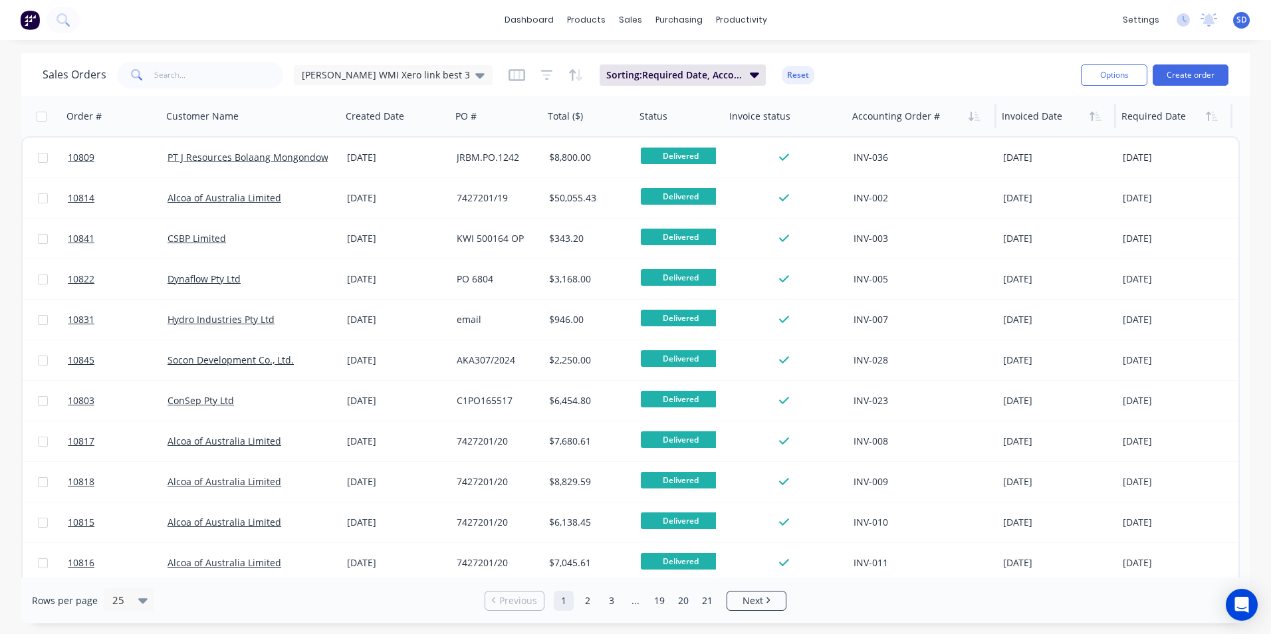
click at [1092, 116] on icon "button" at bounding box center [1092, 116] width 5 height 9
click at [1105, 115] on button "button" at bounding box center [1096, 116] width 20 height 20
click at [750, 80] on icon "button" at bounding box center [754, 74] width 9 height 15
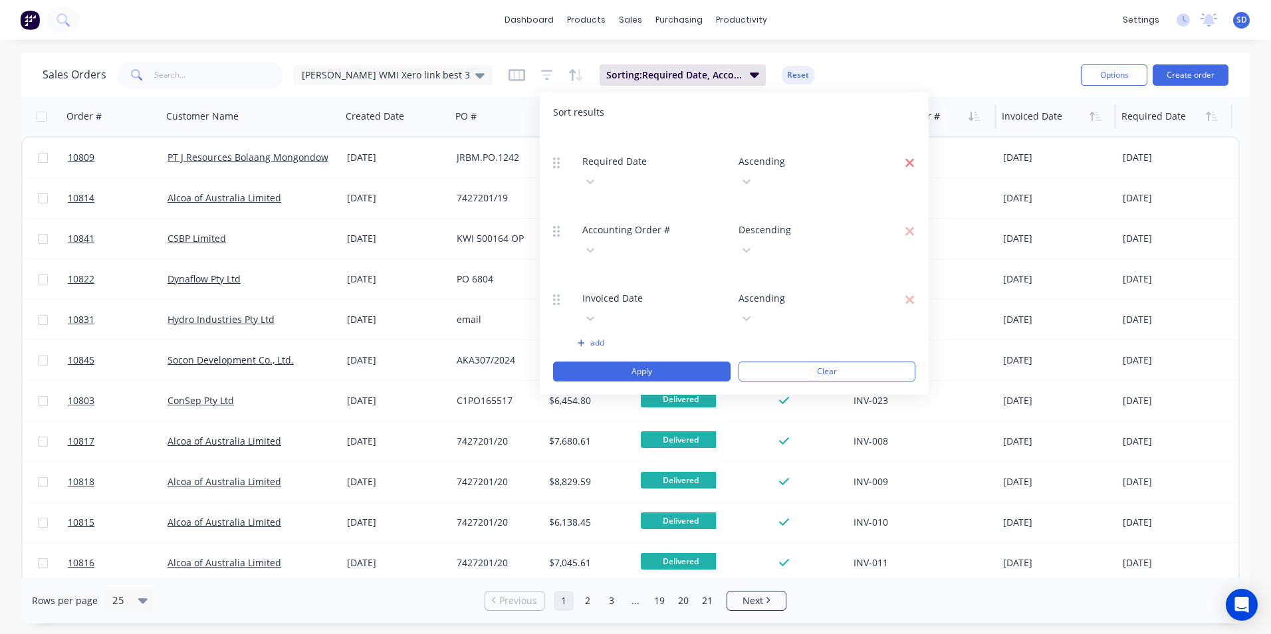
click at [914, 156] on icon "button" at bounding box center [910, 162] width 10 height 13
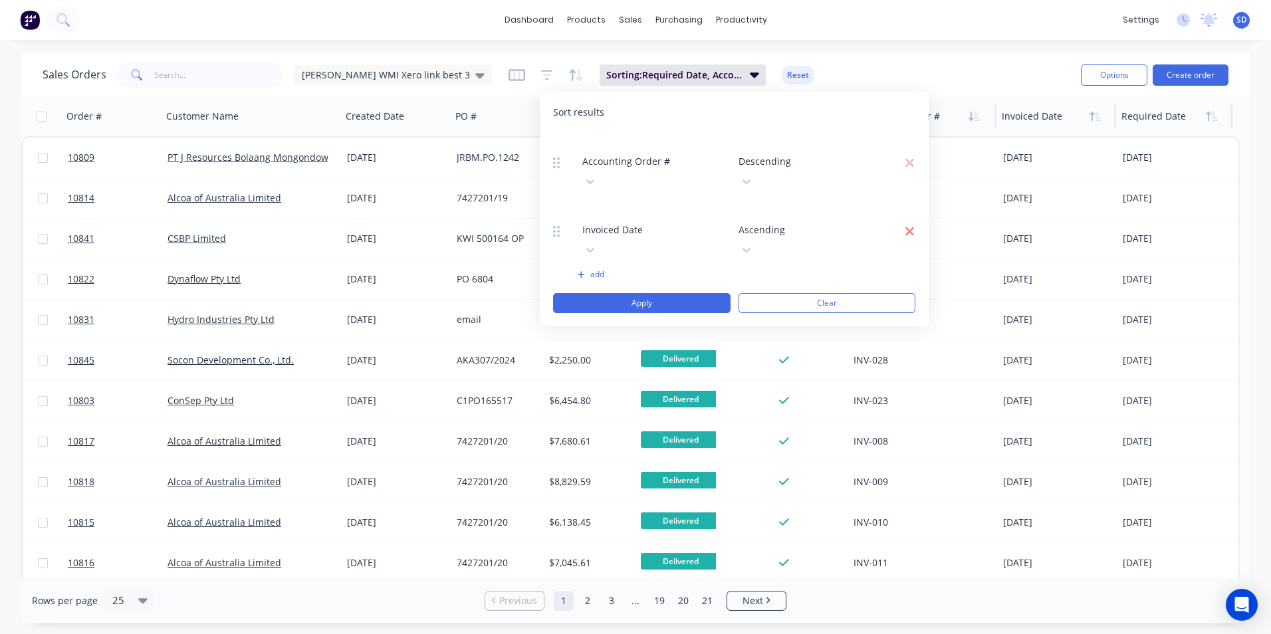
click at [908, 225] on icon "button" at bounding box center [910, 231] width 10 height 13
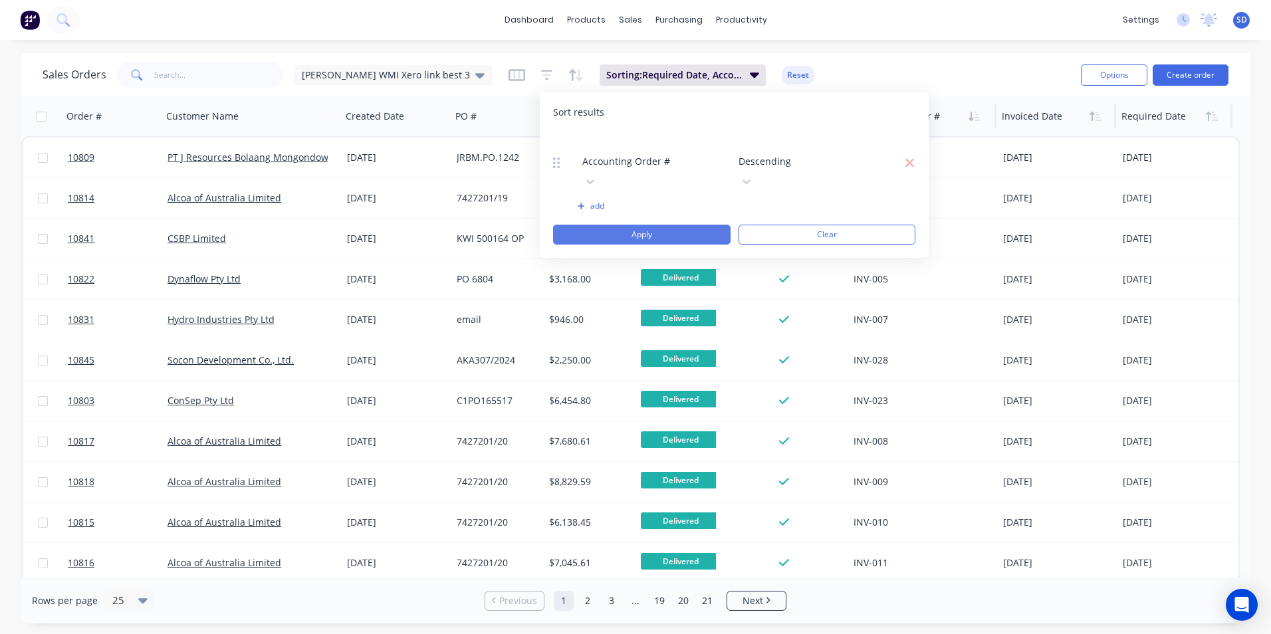
click at [634, 225] on button "Apply" at bounding box center [642, 235] width 178 height 20
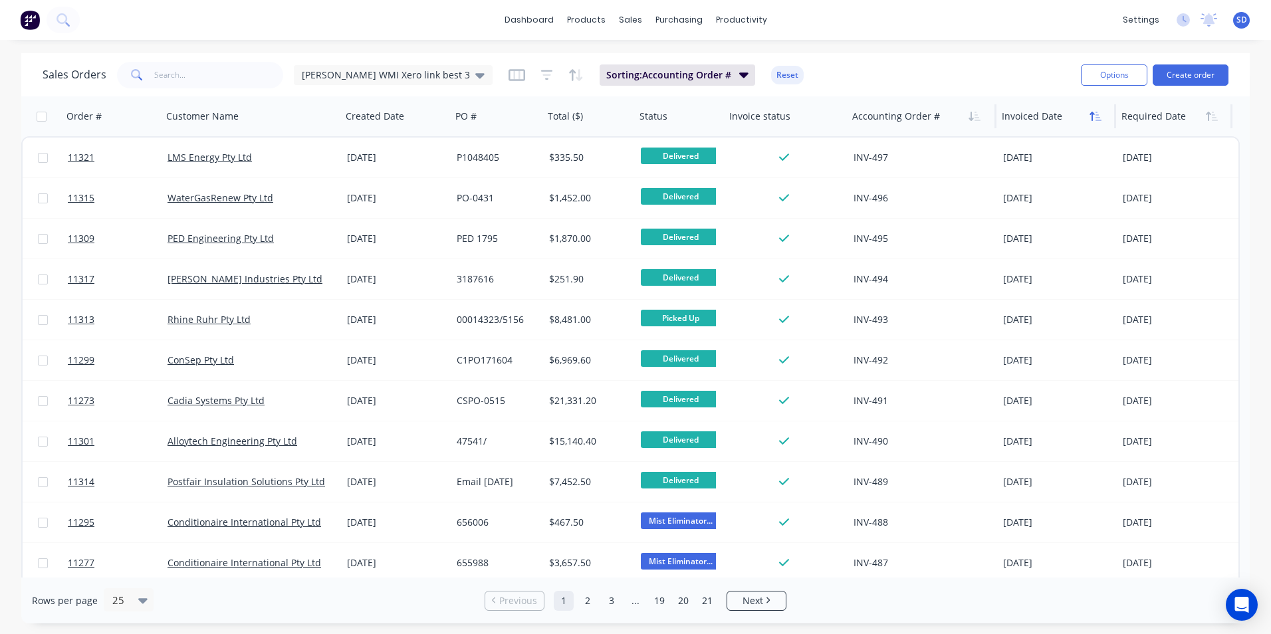
click at [1096, 122] on button "button" at bounding box center [1096, 116] width 20 height 20
click at [713, 598] on link "21" at bounding box center [707, 601] width 20 height 20
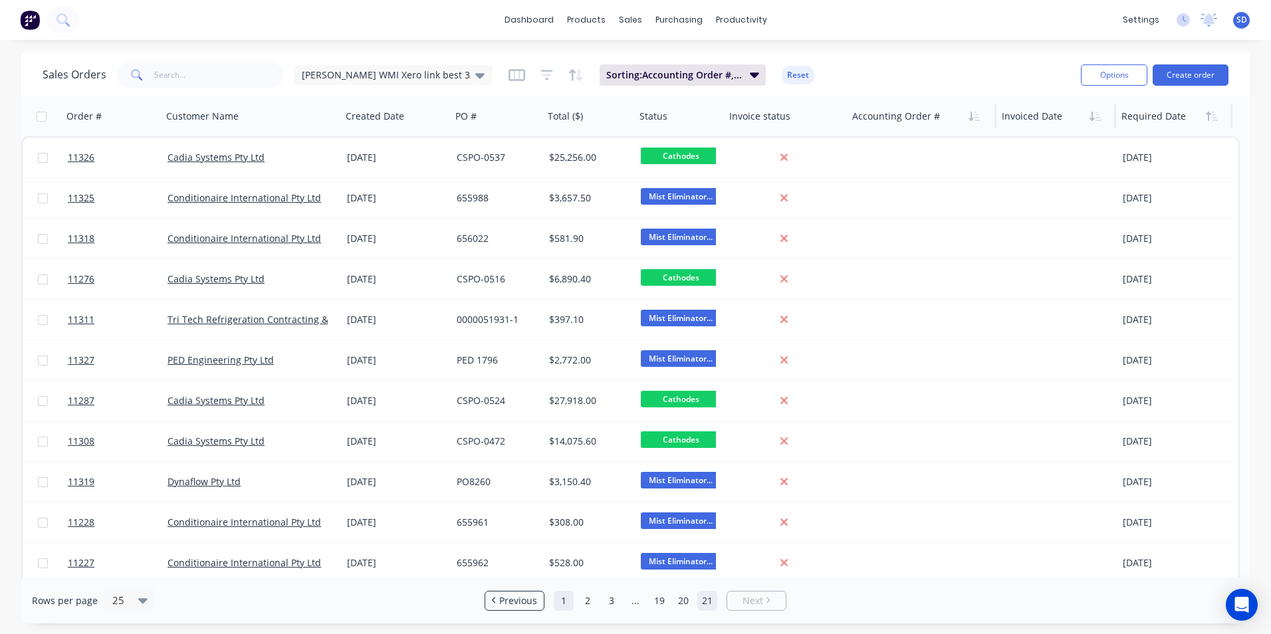
click at [564, 608] on link "1" at bounding box center [564, 601] width 20 height 20
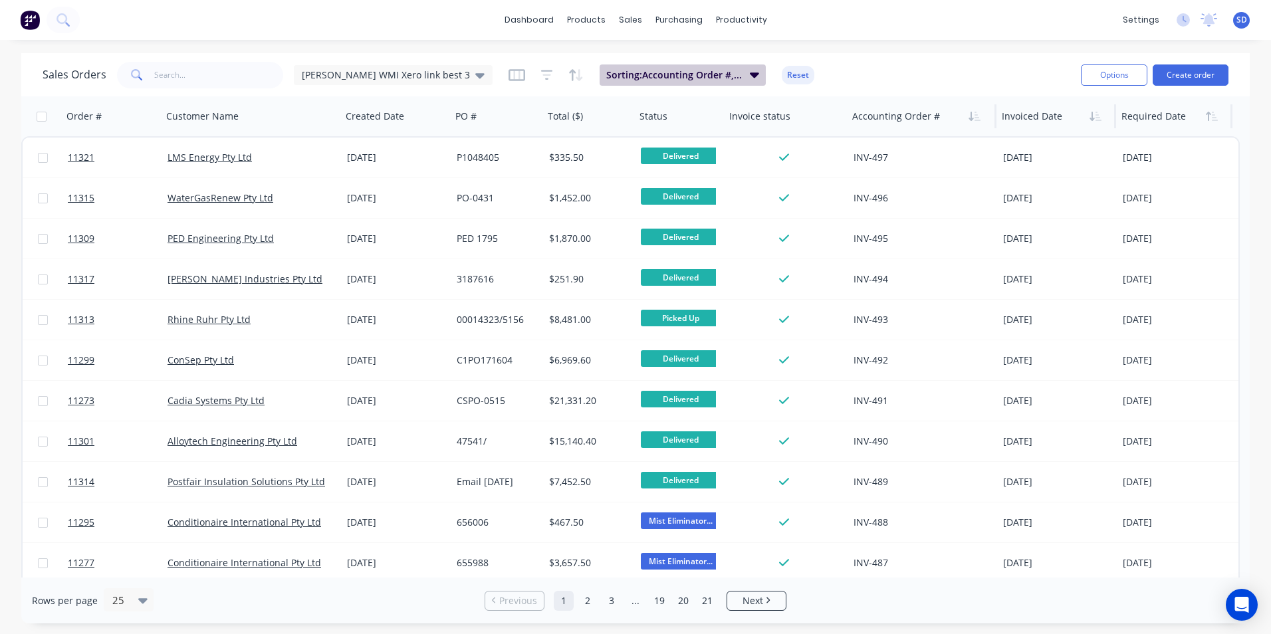
click at [750, 78] on icon "button" at bounding box center [754, 74] width 9 height 15
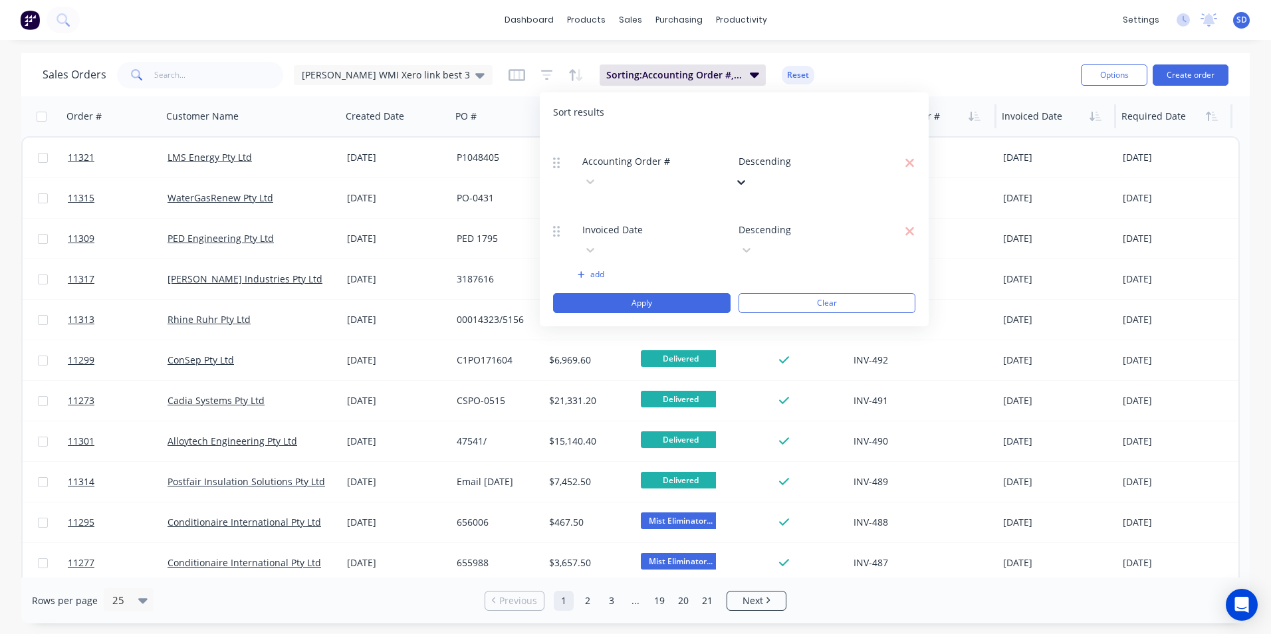
click at [748, 176] on icon at bounding box center [741, 182] width 13 height 13
click at [846, 634] on div "Ascending" at bounding box center [635, 641] width 1271 height 14
click at [748, 242] on div at bounding box center [741, 249] width 13 height 15
click at [837, 634] on div "Ascending" at bounding box center [635, 641] width 1271 height 14
click at [660, 293] on button "Apply" at bounding box center [642, 303] width 178 height 20
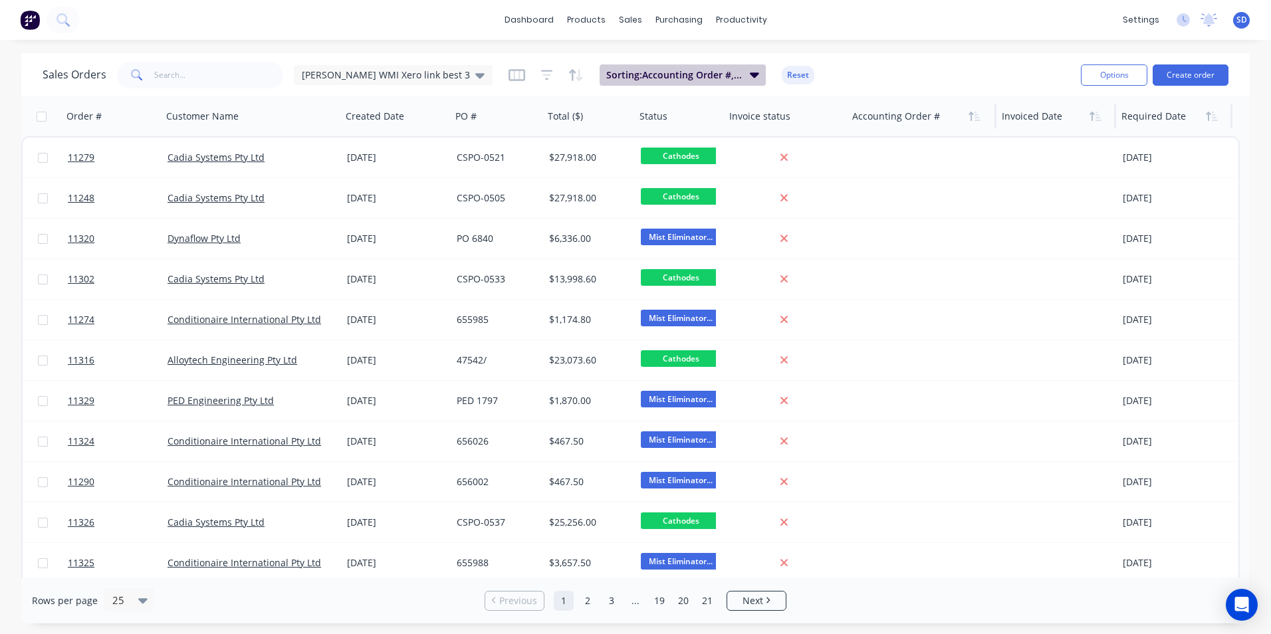
click at [750, 76] on icon "button" at bounding box center [754, 74] width 9 height 5
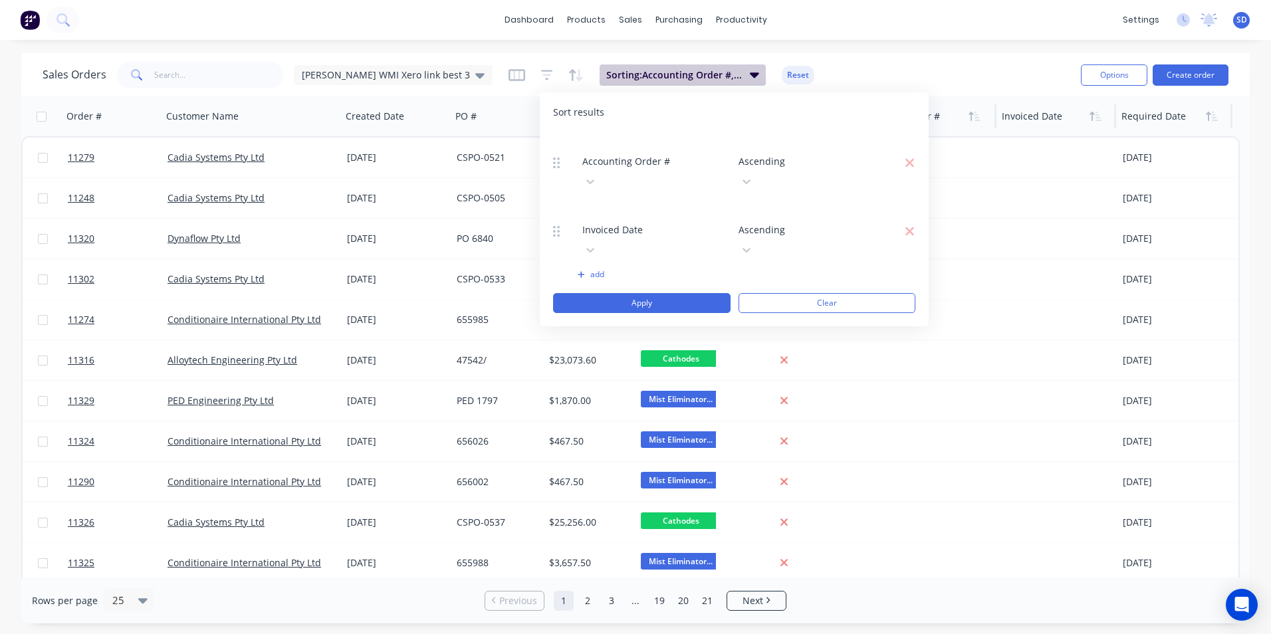
click at [750, 74] on icon "button" at bounding box center [754, 74] width 9 height 5
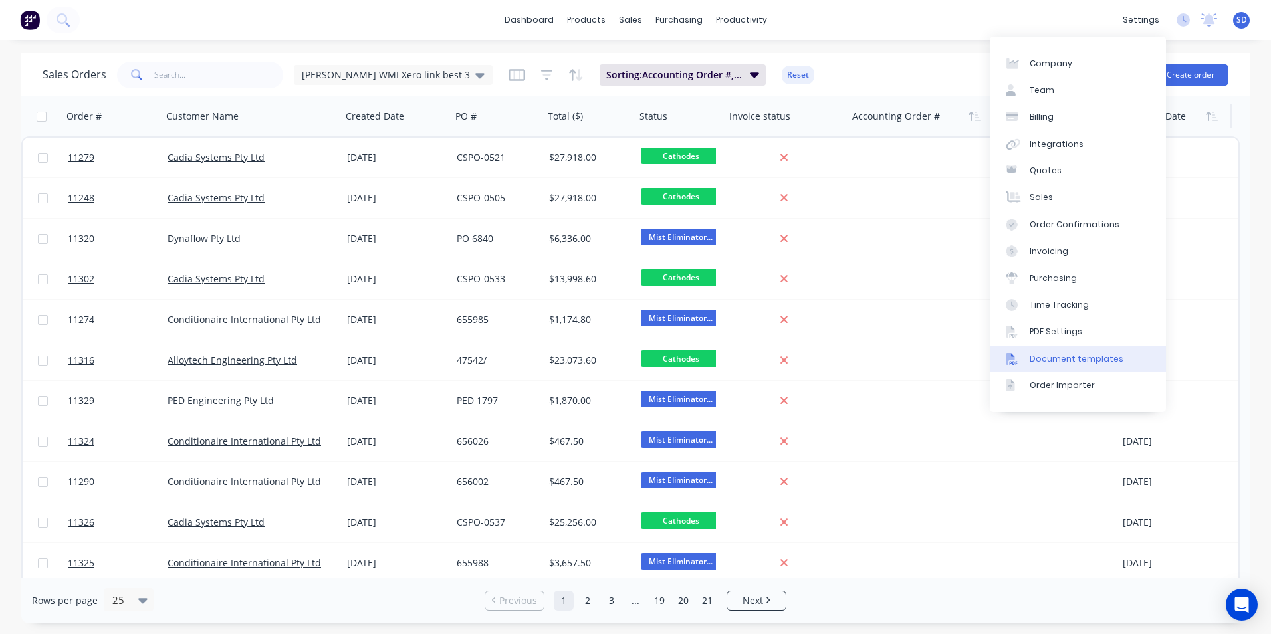
click at [1064, 363] on div "Document templates" at bounding box center [1077, 359] width 94 height 12
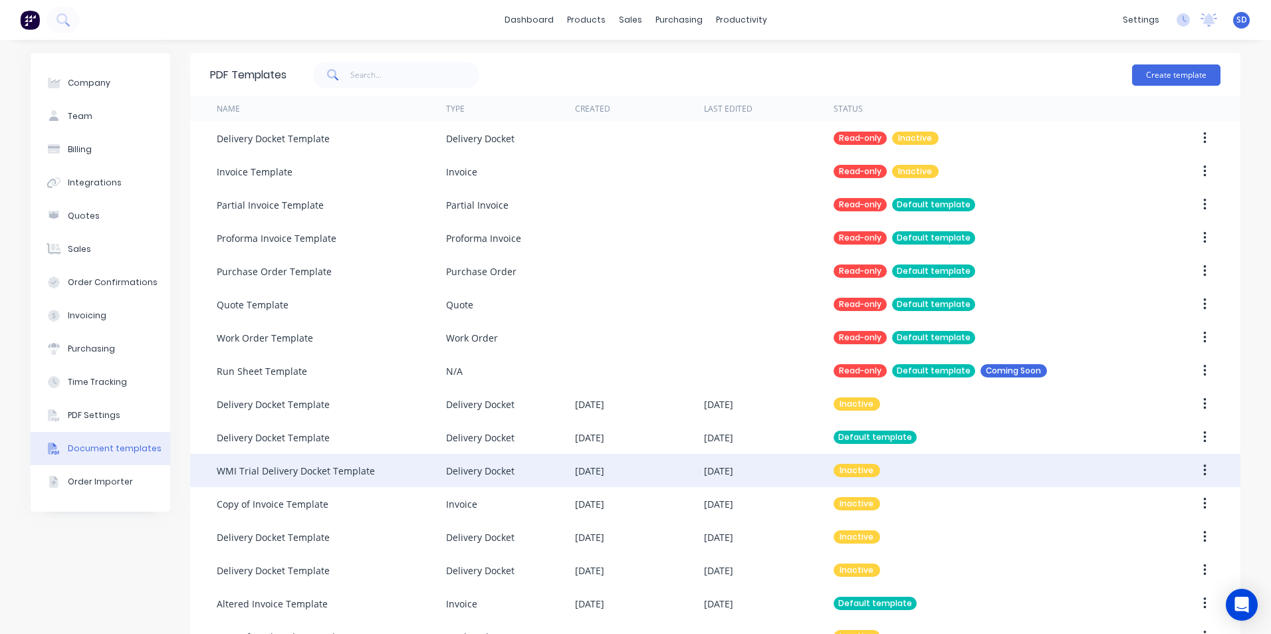
click at [594, 462] on div "23 Sep 2025" at bounding box center [639, 470] width 129 height 33
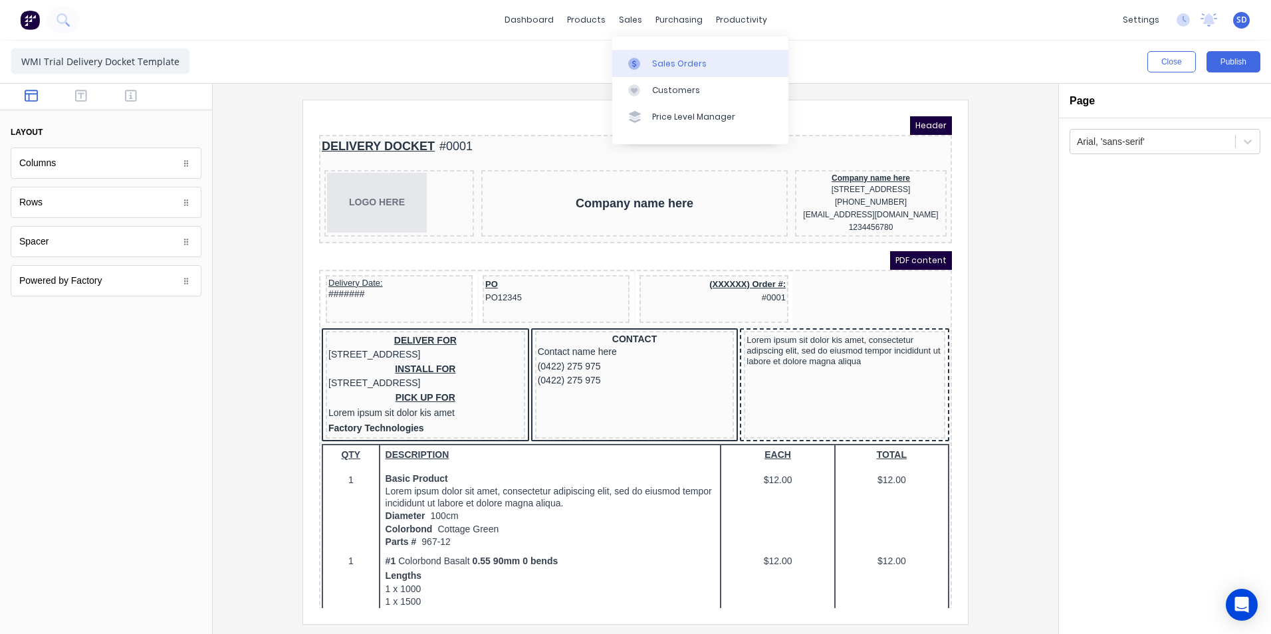
click at [648, 70] on link "Sales Orders" at bounding box center [700, 63] width 176 height 27
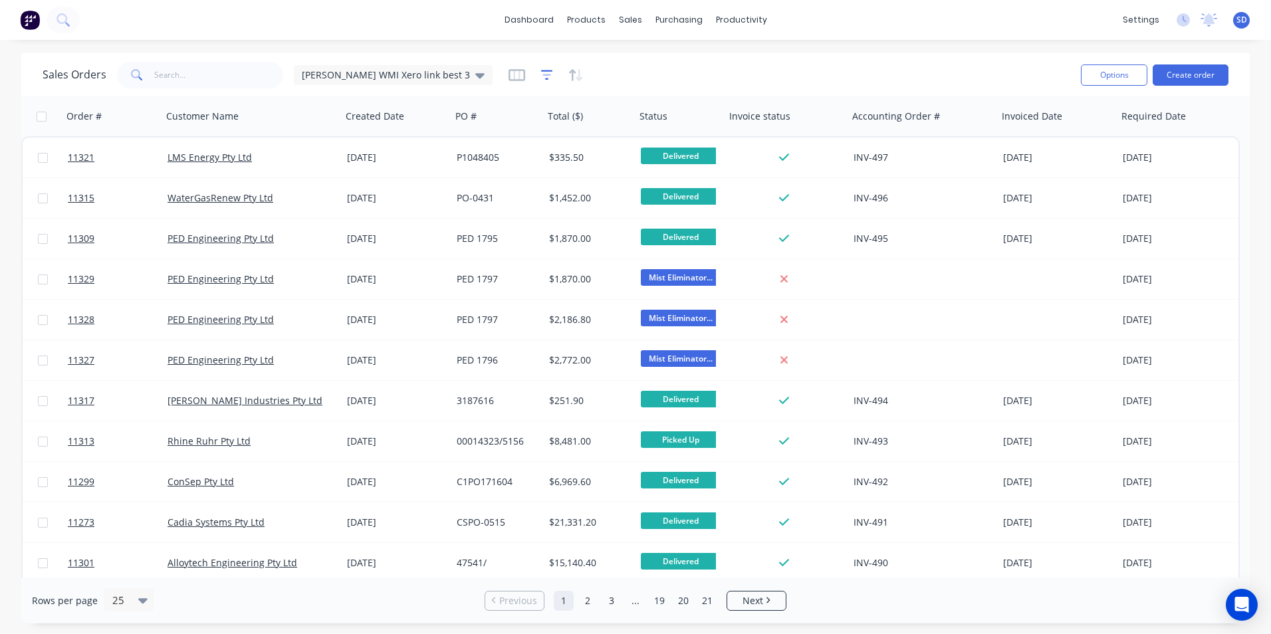
click at [541, 72] on icon "button" at bounding box center [547, 74] width 12 height 13
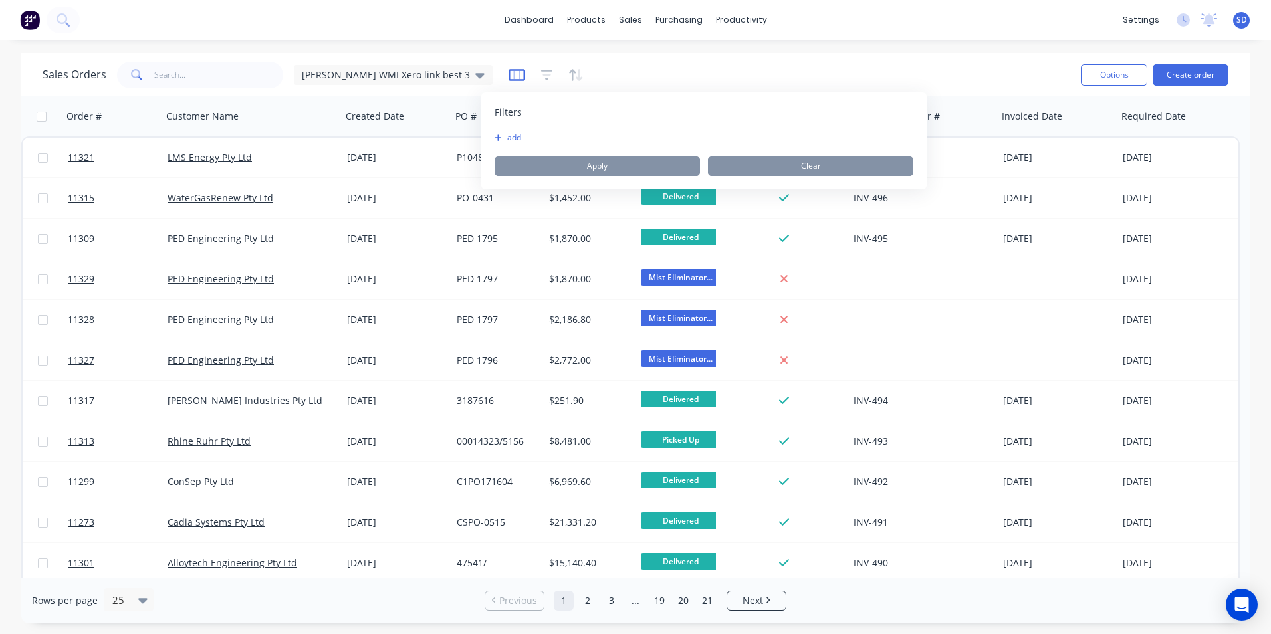
click at [509, 77] on icon "button" at bounding box center [517, 74] width 17 height 13
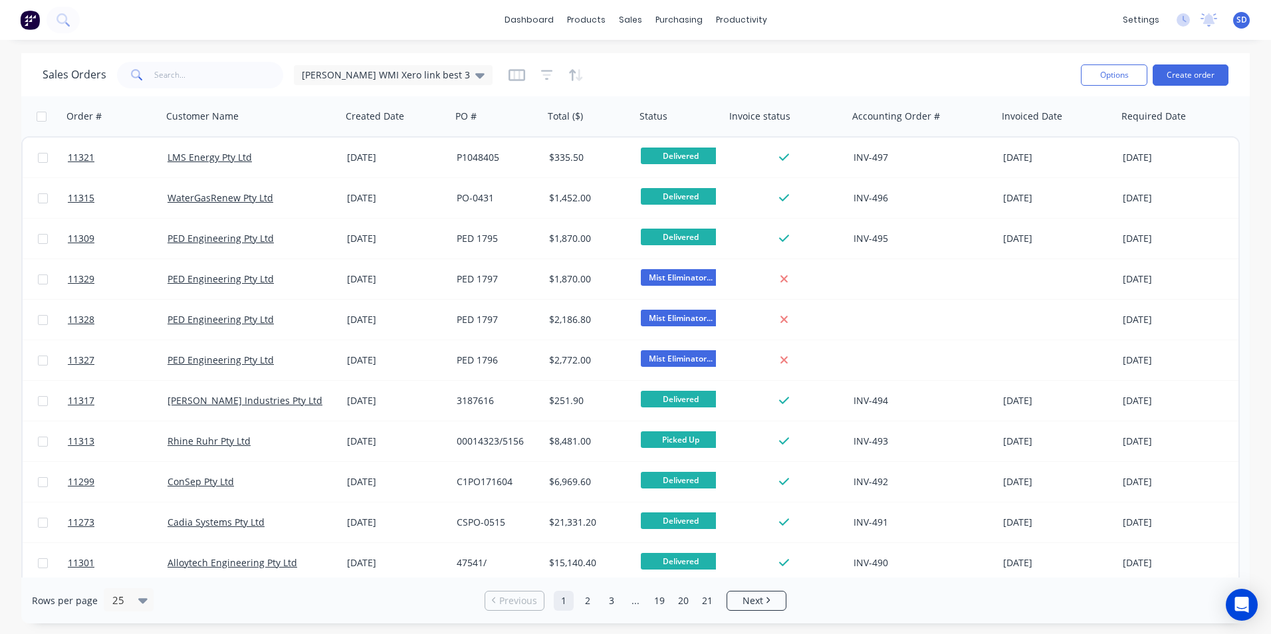
click at [756, 64] on div "Sales Orders Sam WMI Xero link best 3" at bounding box center [557, 75] width 1028 height 33
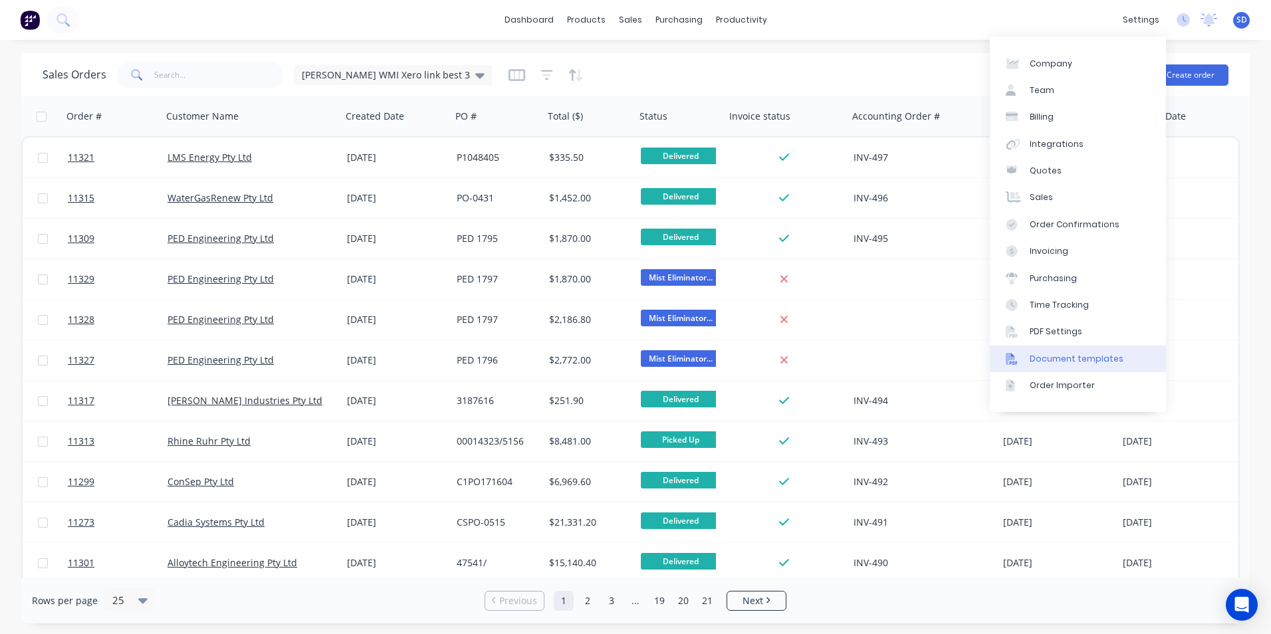
click at [1071, 359] on div "Document templates" at bounding box center [1077, 359] width 94 height 12
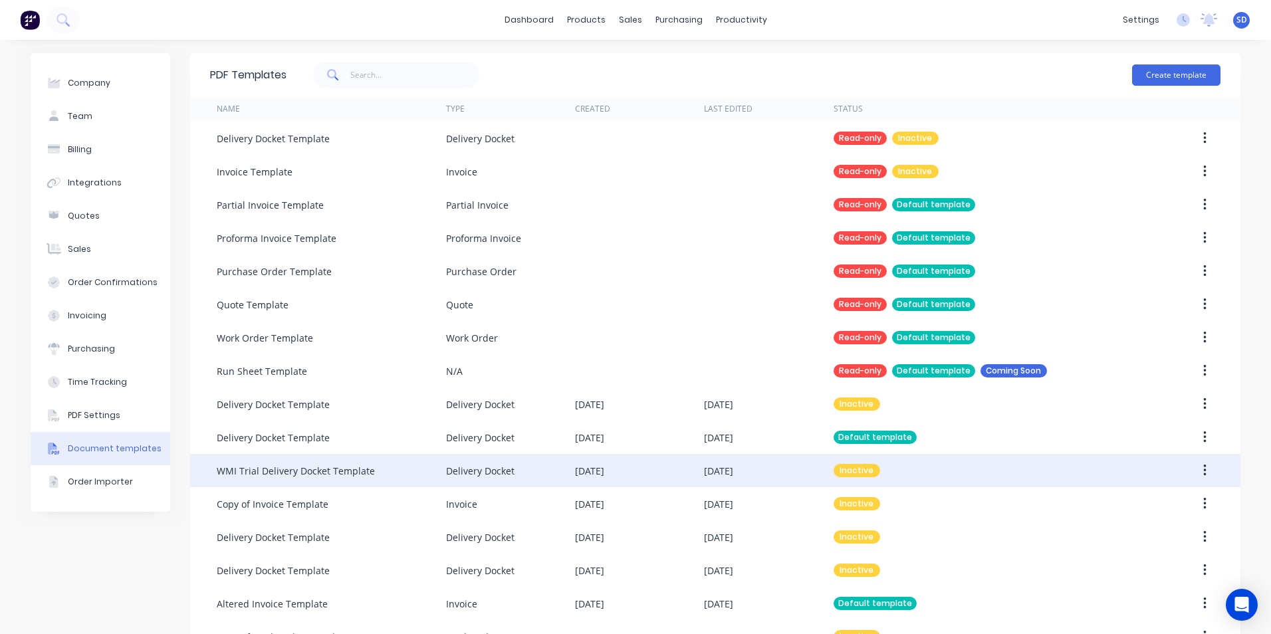
click at [288, 468] on div "WMI Trial Delivery Docket Template" at bounding box center [296, 471] width 158 height 14
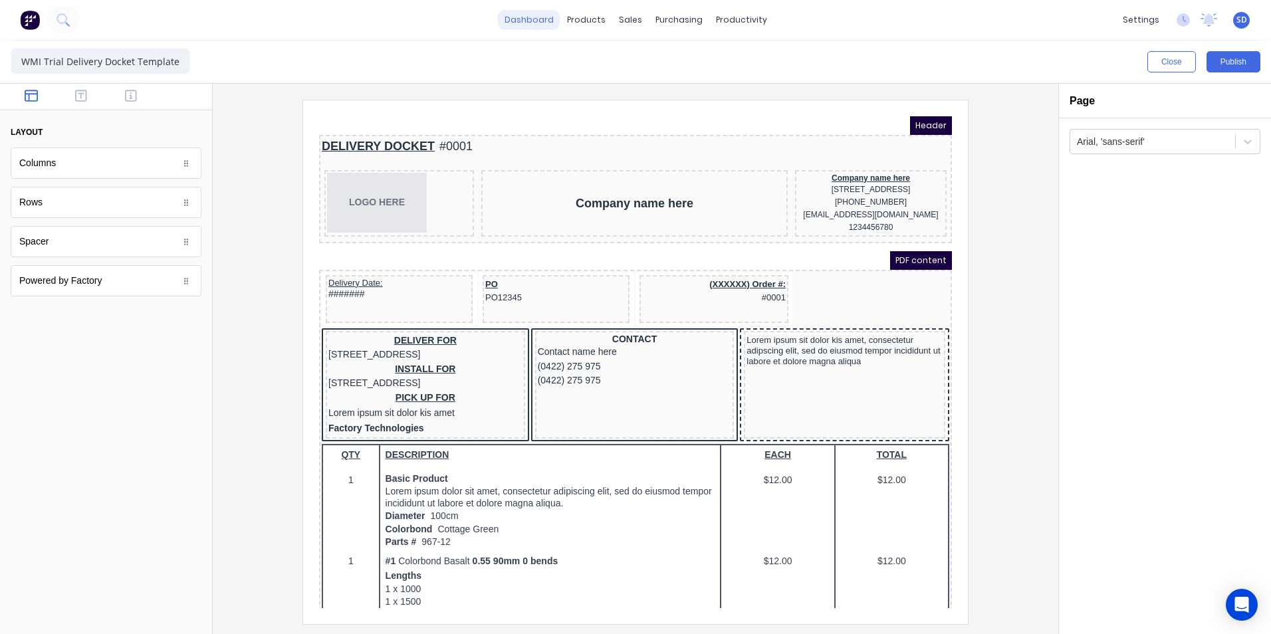
click at [528, 27] on link "dashboard" at bounding box center [529, 20] width 62 height 20
